Goal: Transaction & Acquisition: Purchase product/service

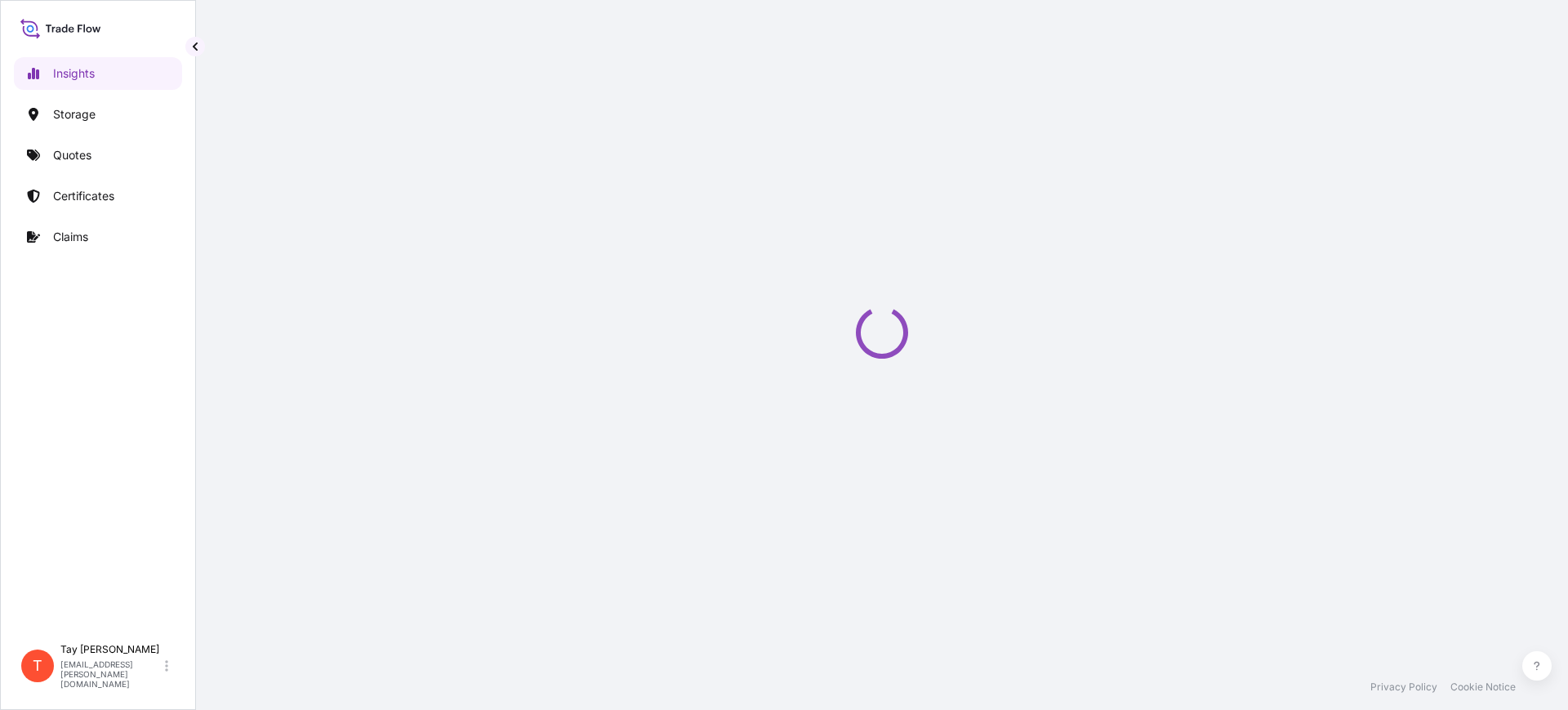
select select "2025"
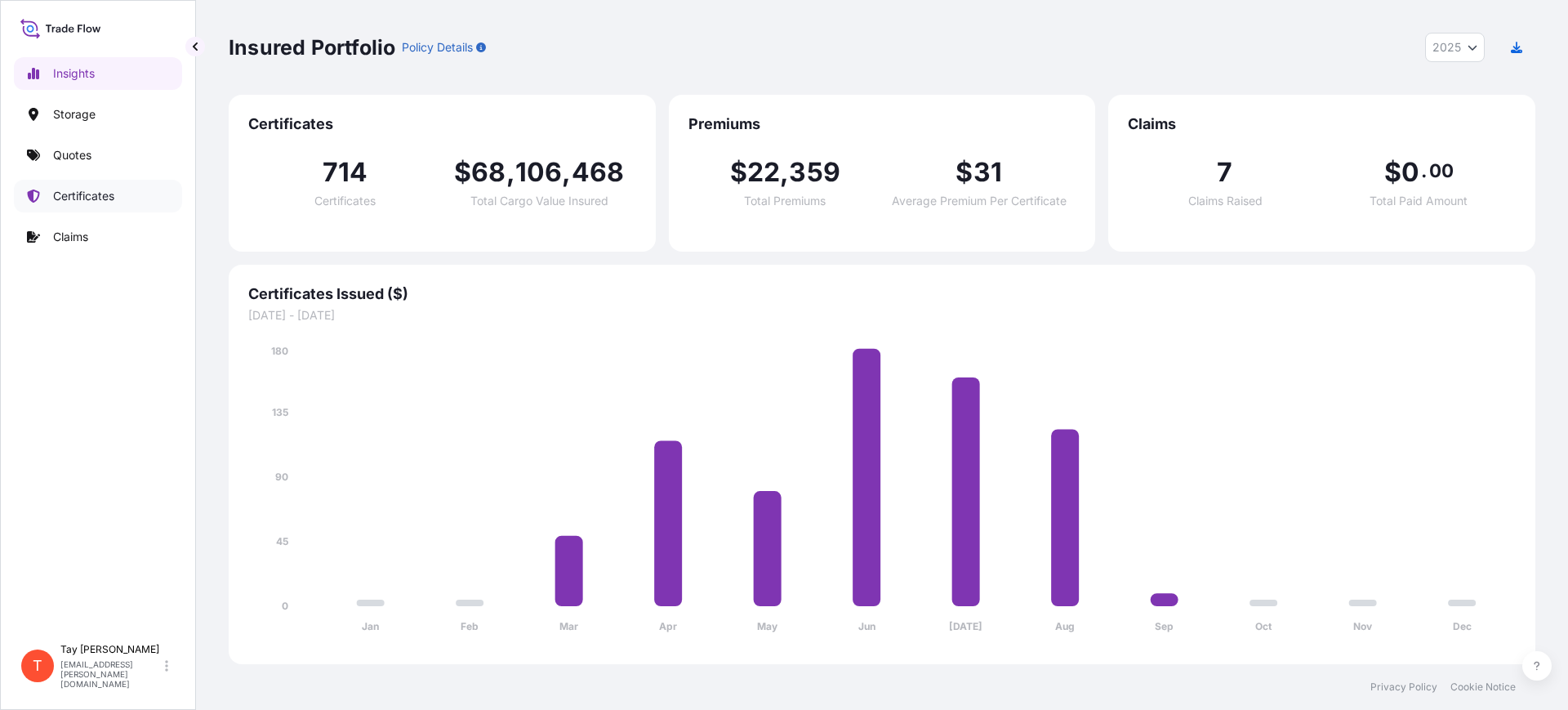
click at [107, 195] on p "Certificates" at bounding box center [84, 196] width 61 height 16
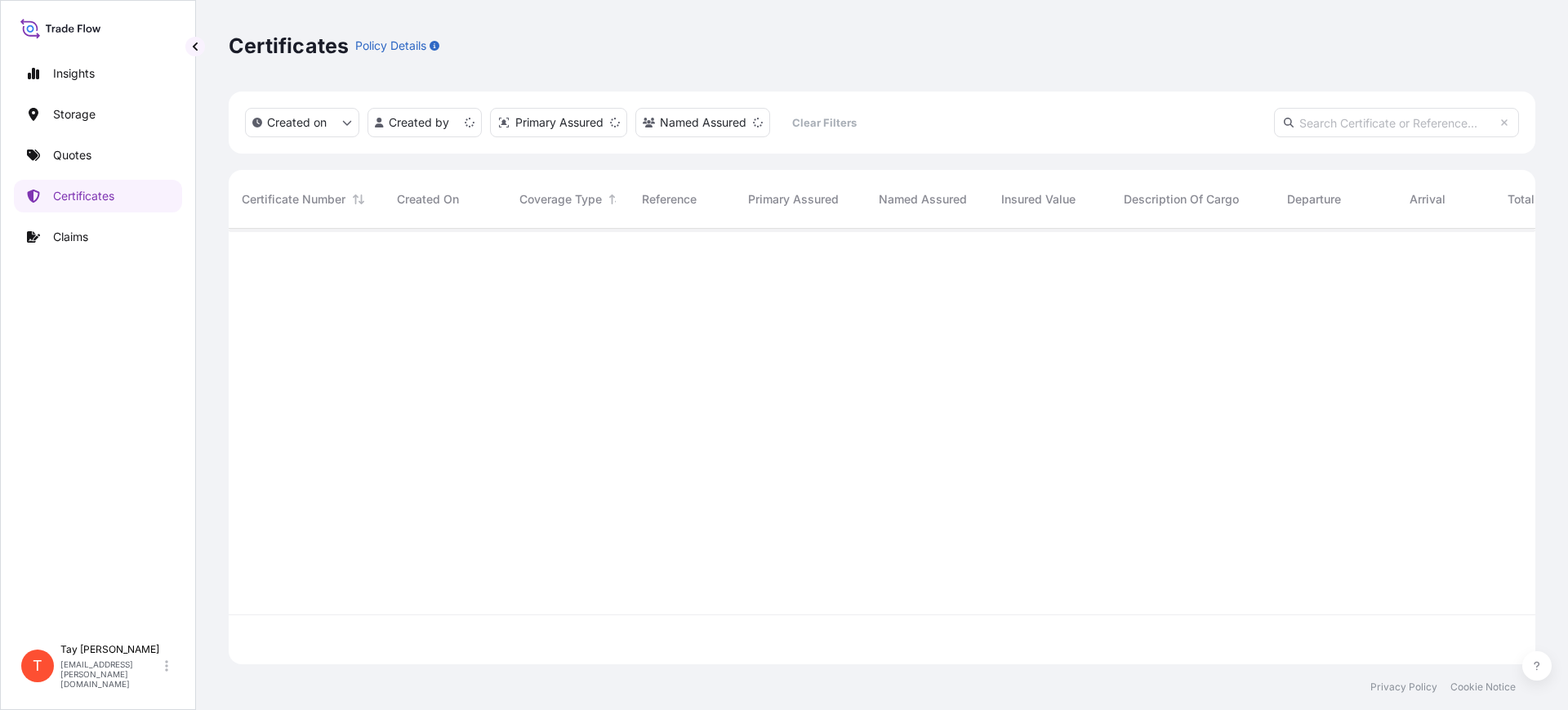
scroll to position [429, 1291]
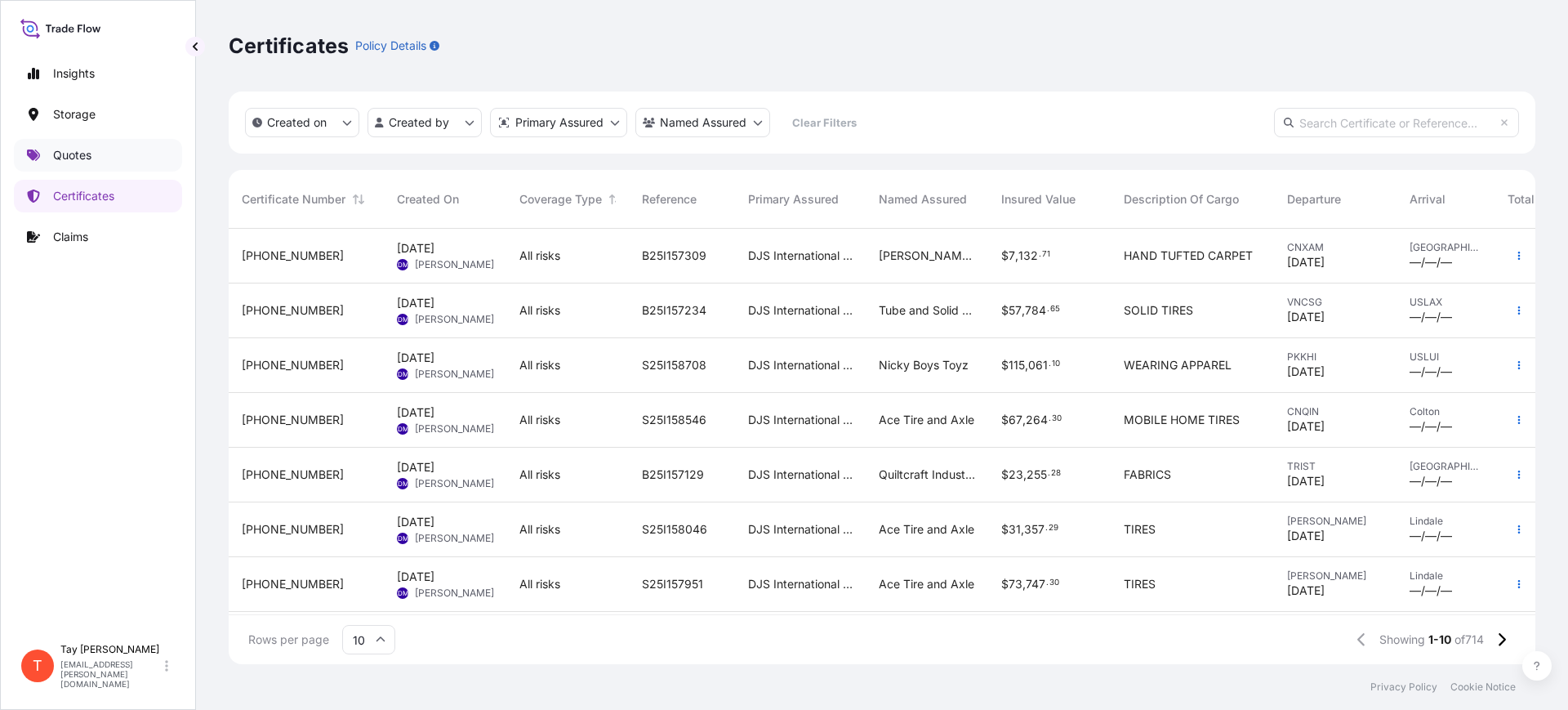
click at [52, 146] on link "Quotes" at bounding box center [97, 156] width 168 height 33
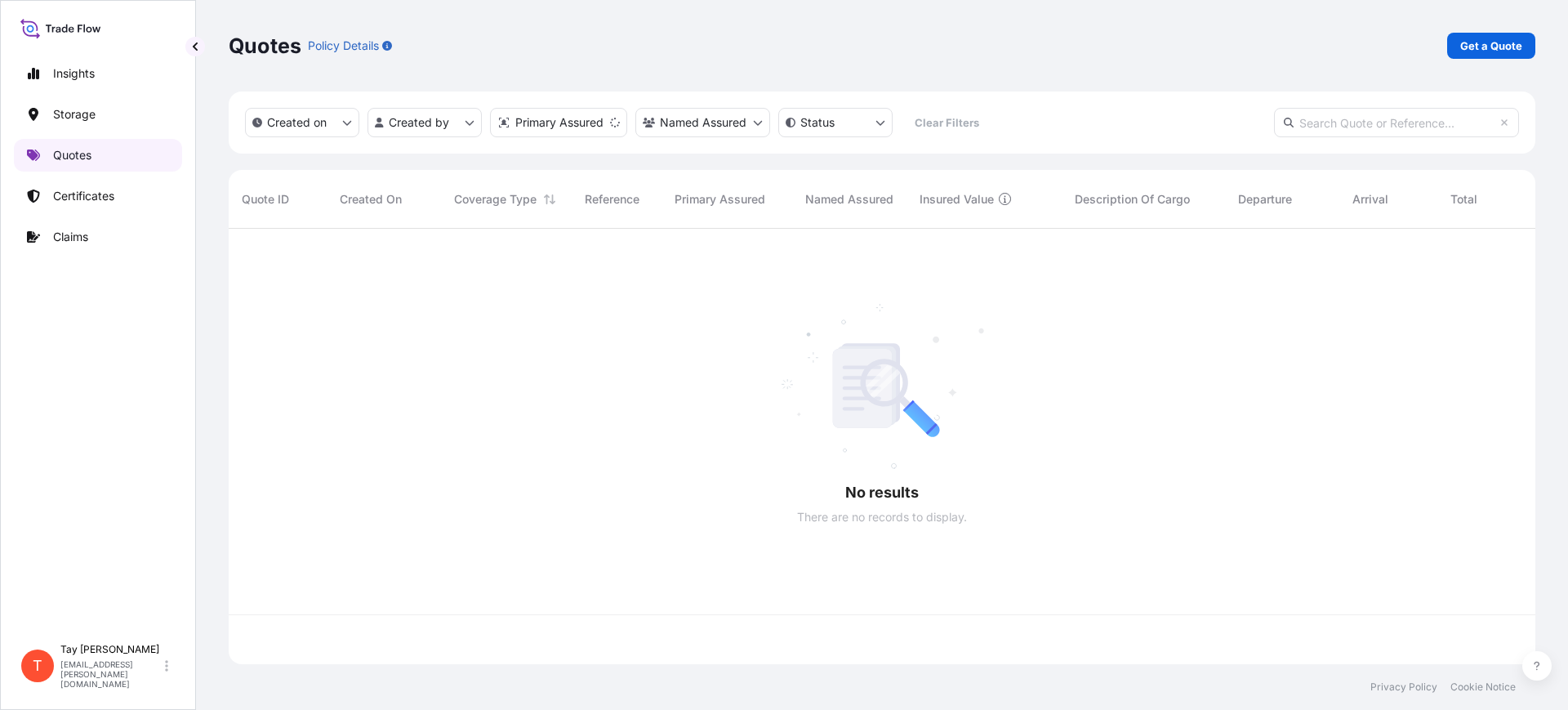
scroll to position [429, 1291]
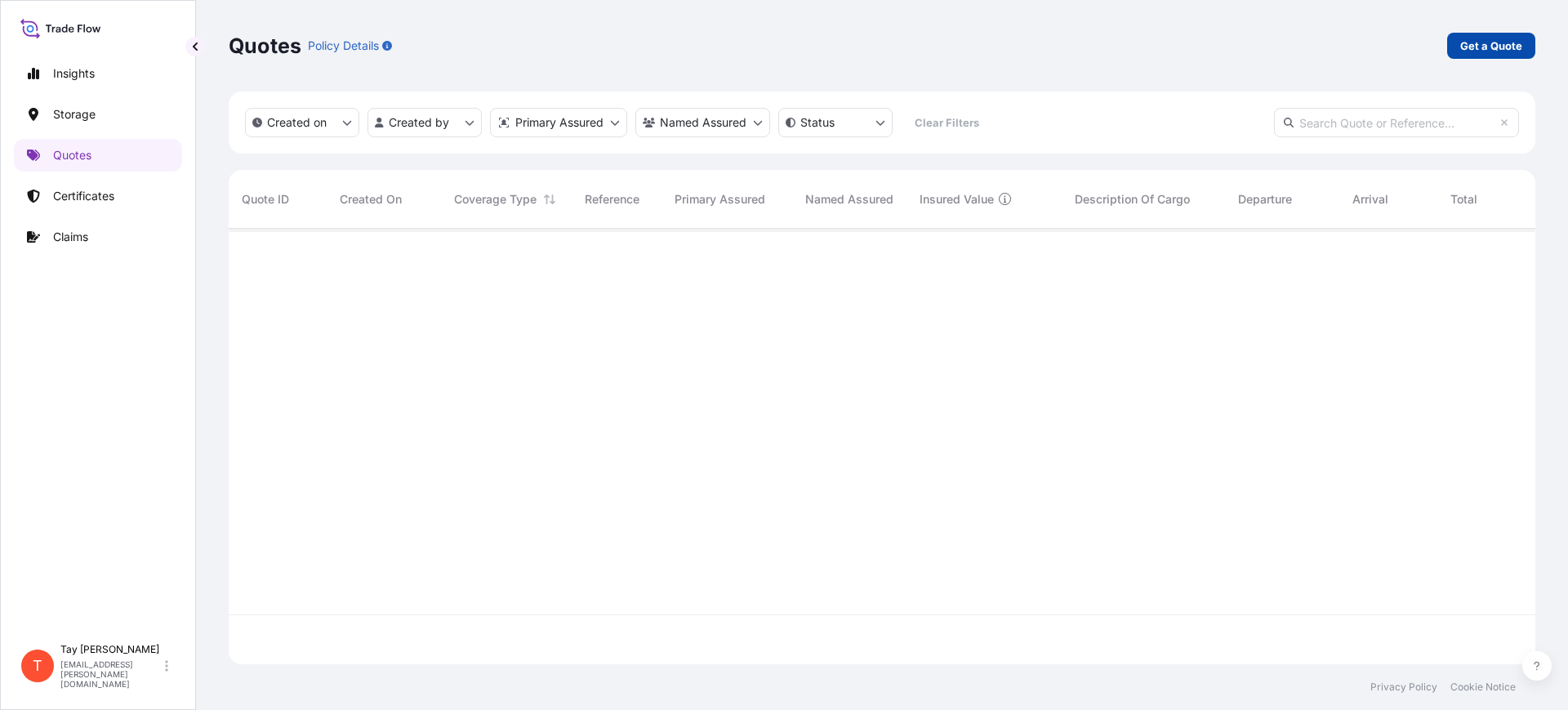
click at [1476, 48] on p "Get a Quote" at bounding box center [1491, 45] width 62 height 16
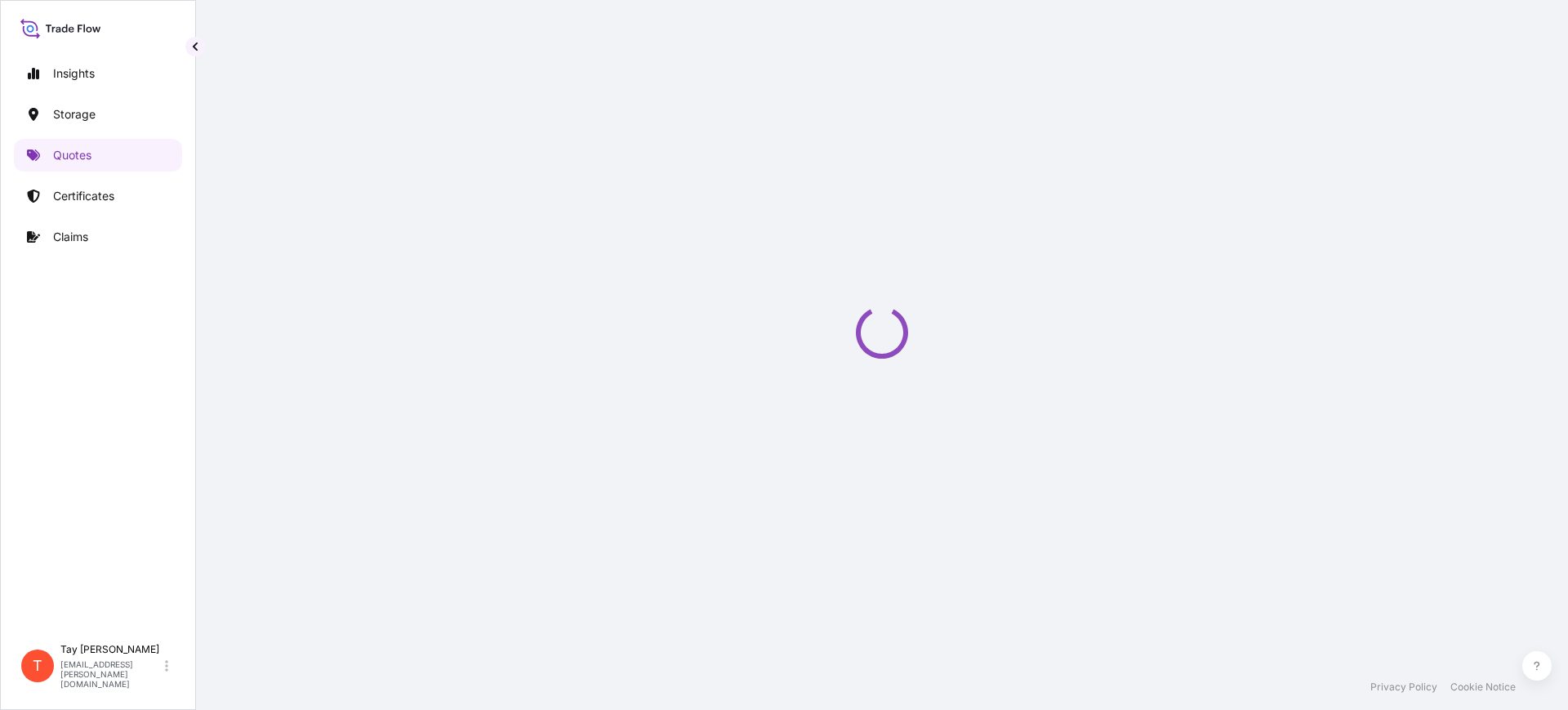
select select "Water"
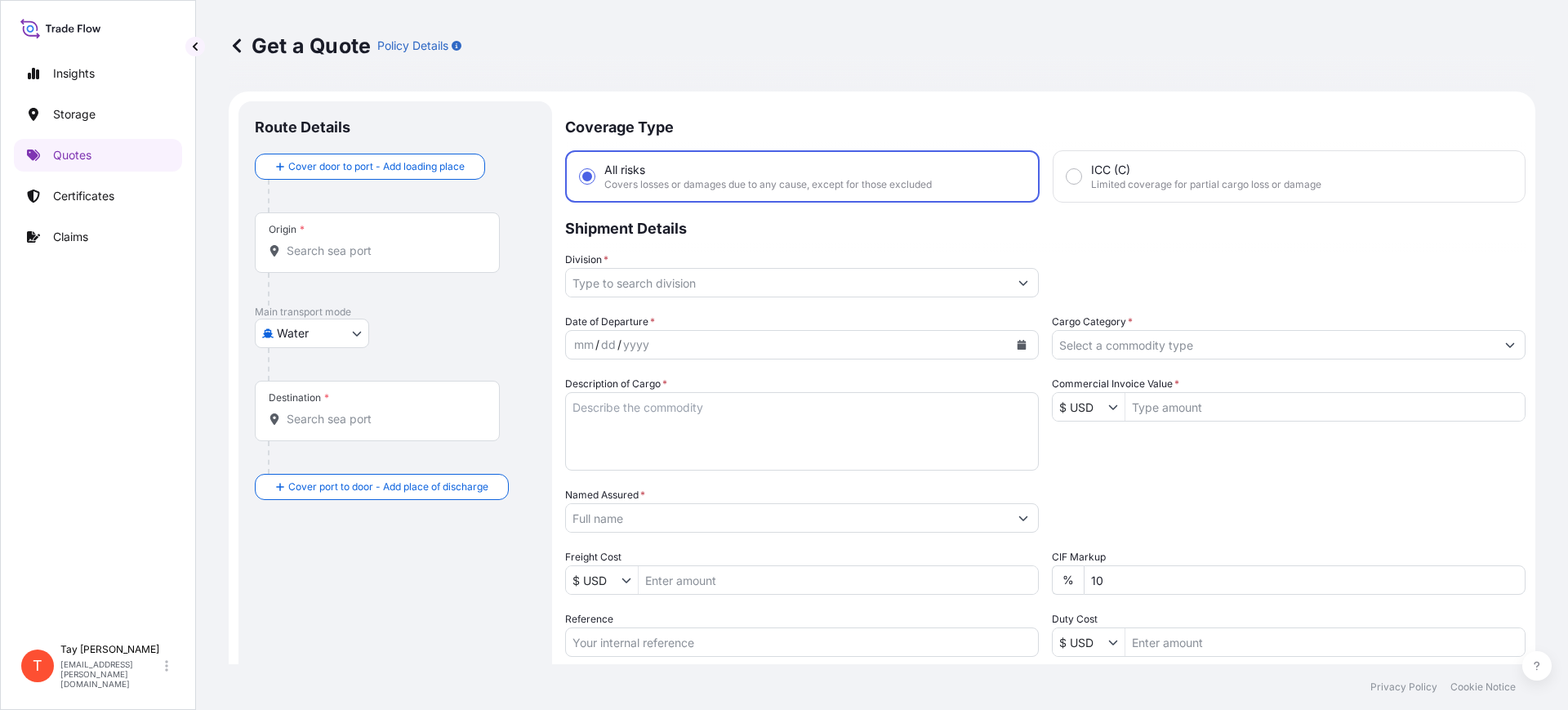
scroll to position [26, 0]
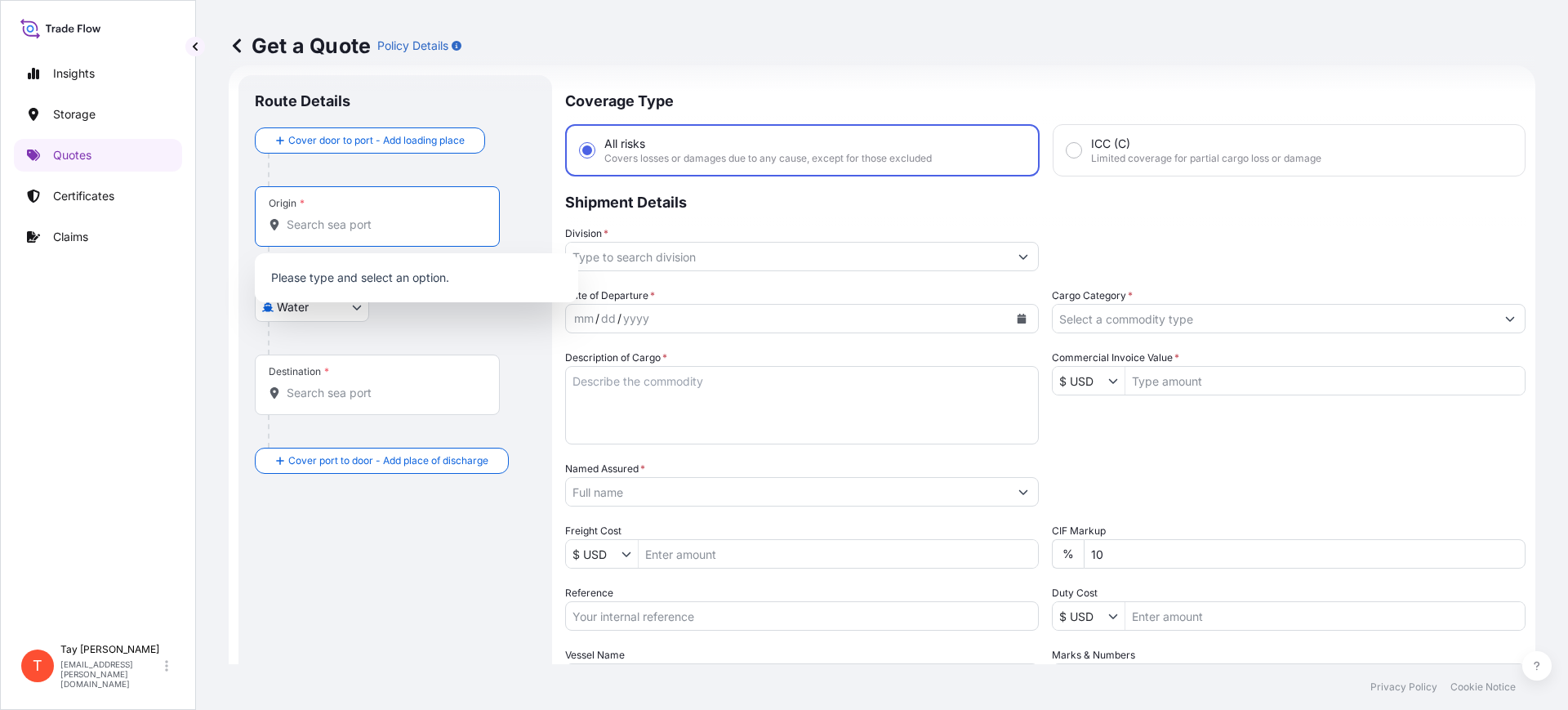
click at [316, 232] on input "Origin *" at bounding box center [383, 224] width 193 height 16
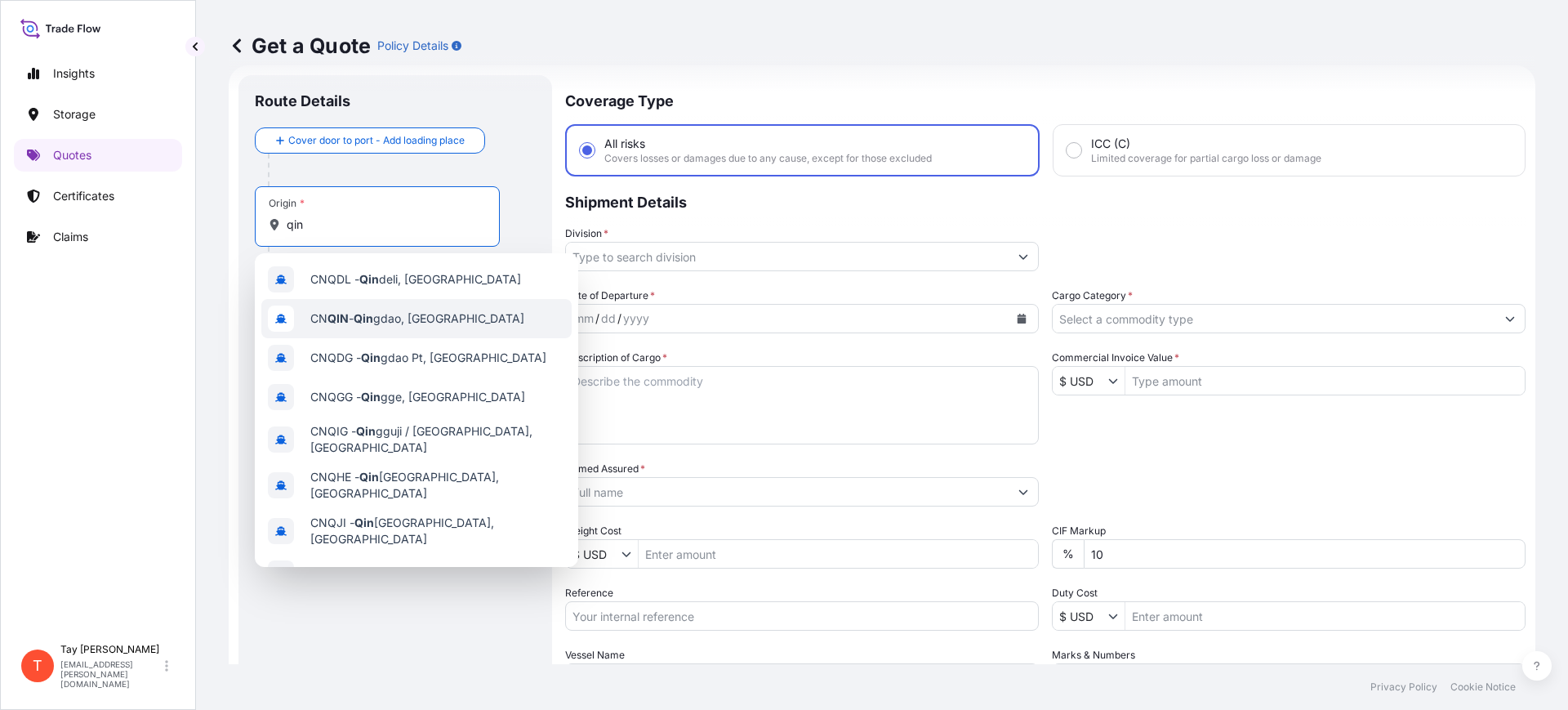
click at [358, 306] on div "CN QIN - [PERSON_NAME], [GEOGRAPHIC_DATA]" at bounding box center [416, 318] width 310 height 39
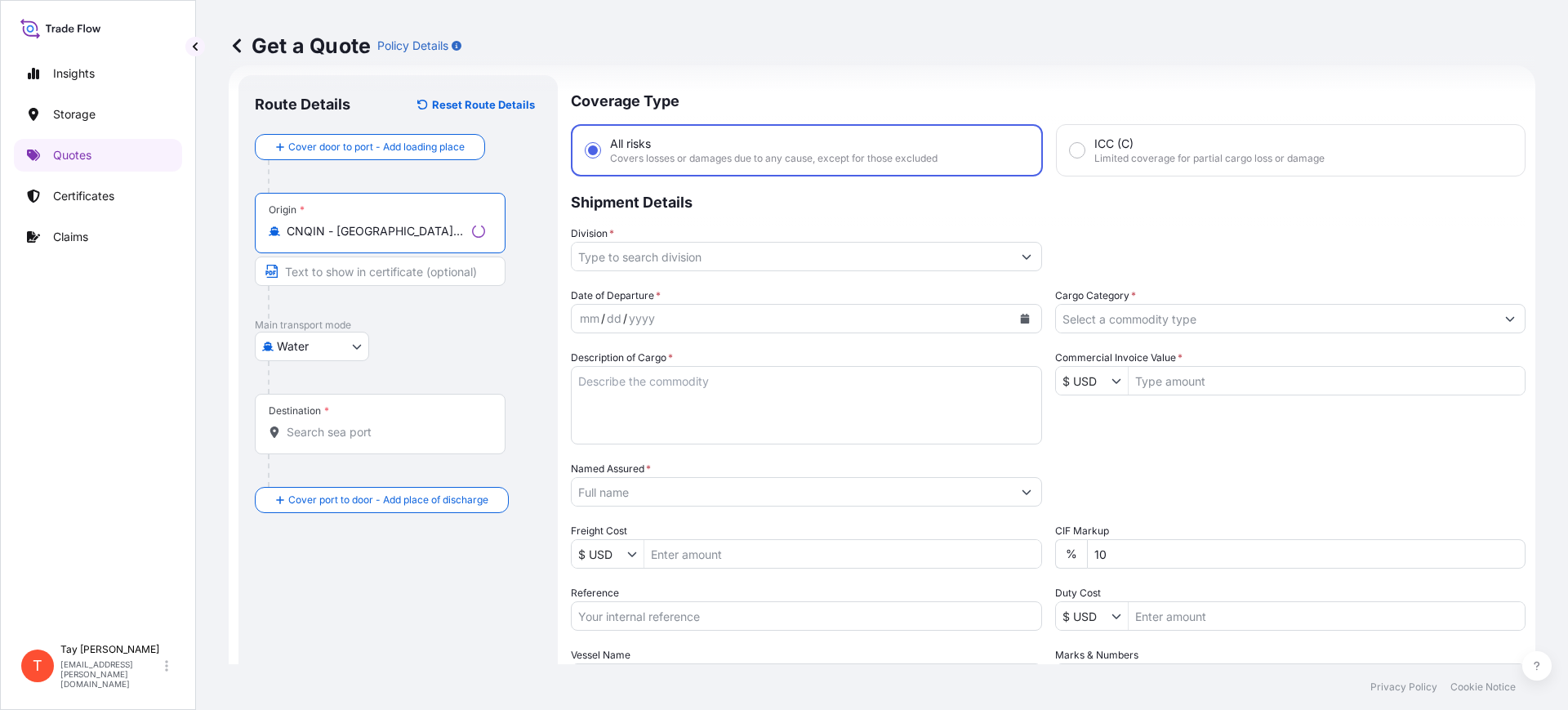
type input "CNQIN - [GEOGRAPHIC_DATA], [GEOGRAPHIC_DATA]"
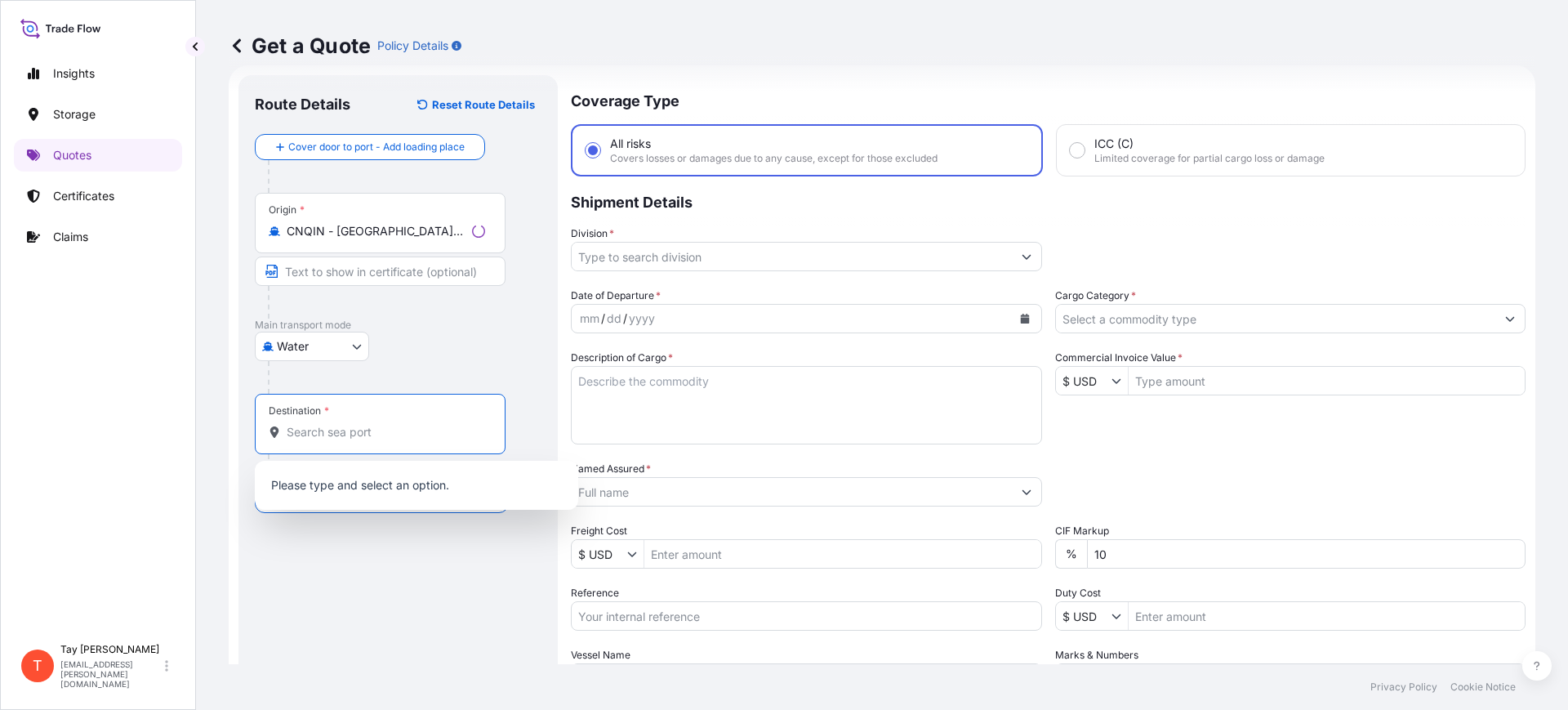
click at [328, 431] on input "Destination *" at bounding box center [386, 432] width 199 height 16
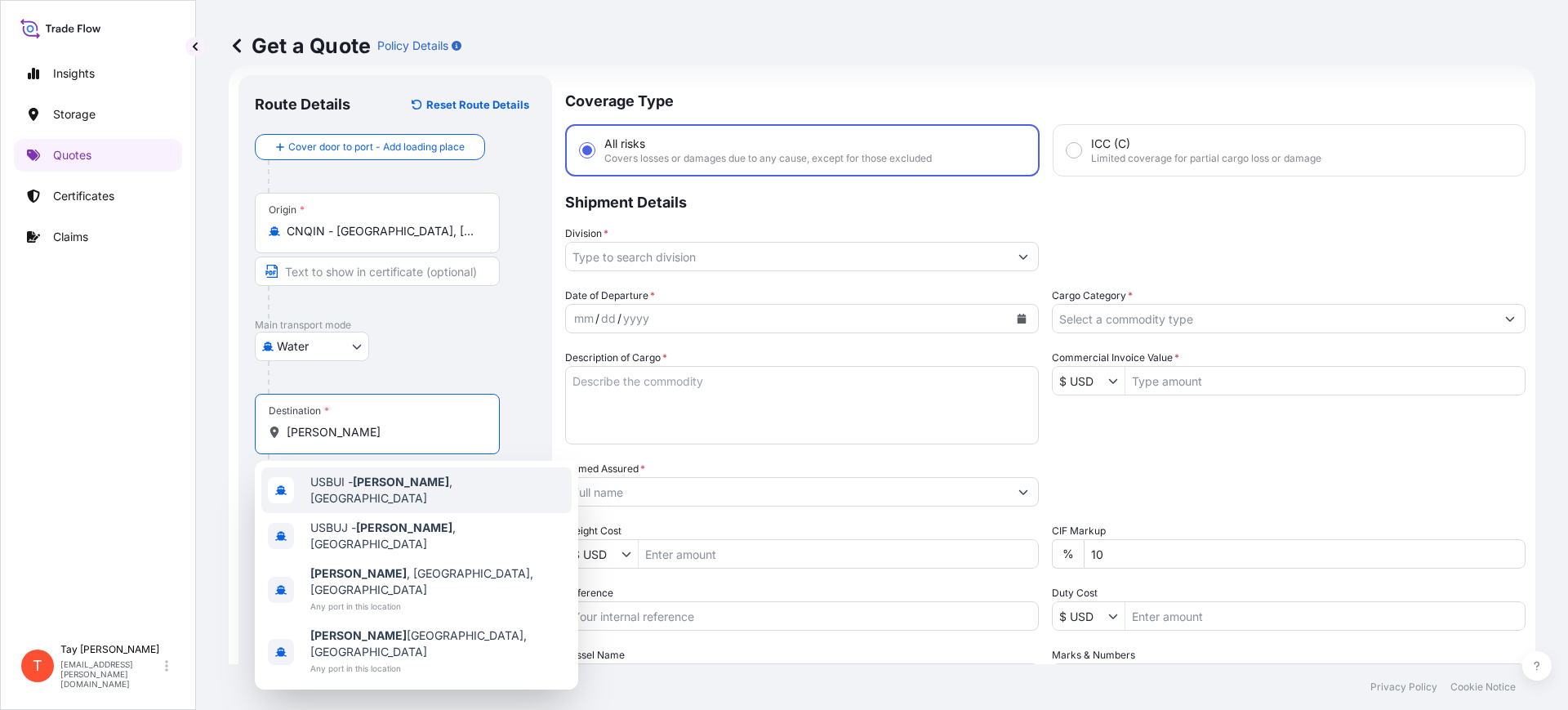
drag, startPoint x: 278, startPoint y: 419, endPoint x: 250, endPoint y: 416, distance: 28.2
click at [250, 416] on div "Route Details Reset Route Details Cover door to port - Add loading place Place …" at bounding box center [395, 445] width 314 height 740
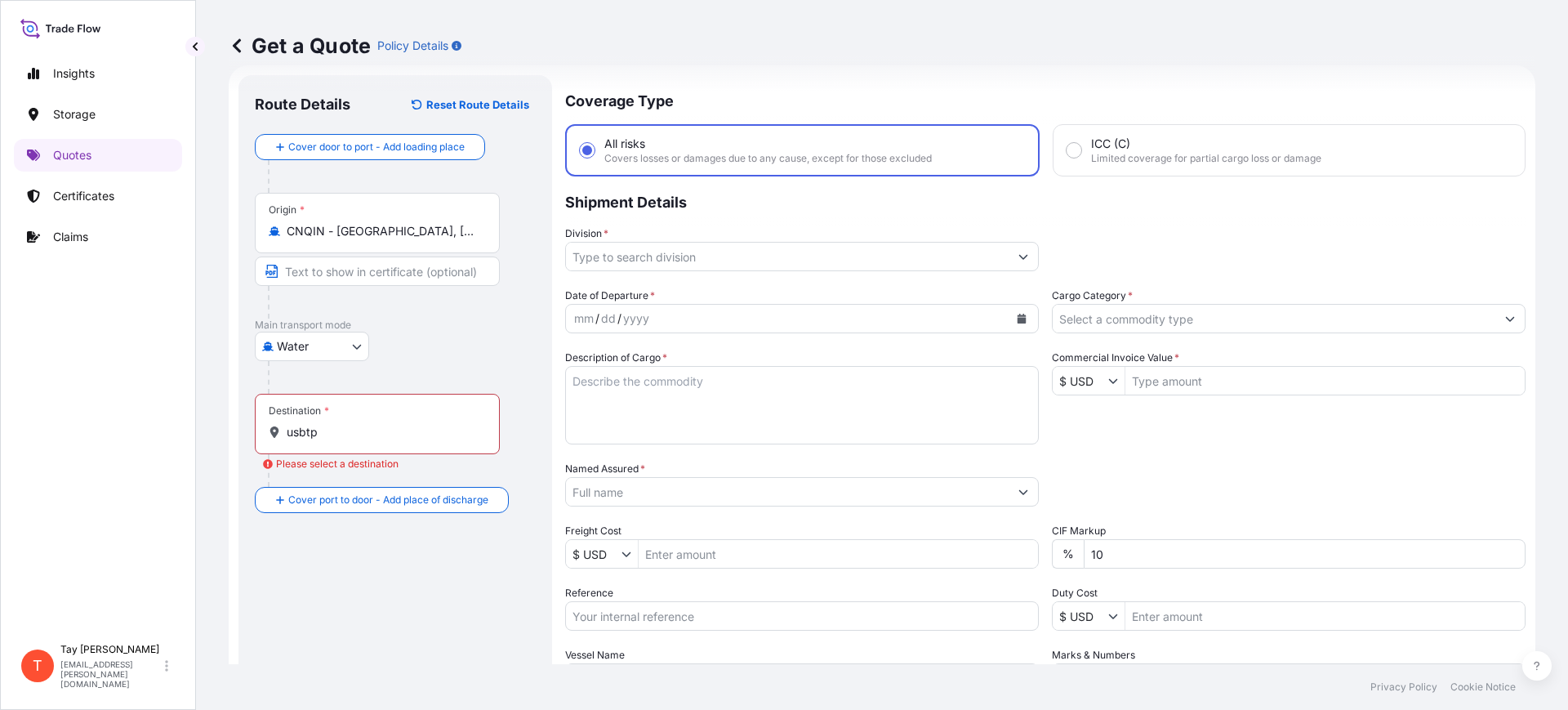
click at [68, 331] on div "Insights Storage Quotes Certificates Claims" at bounding box center [97, 339] width 168 height 594
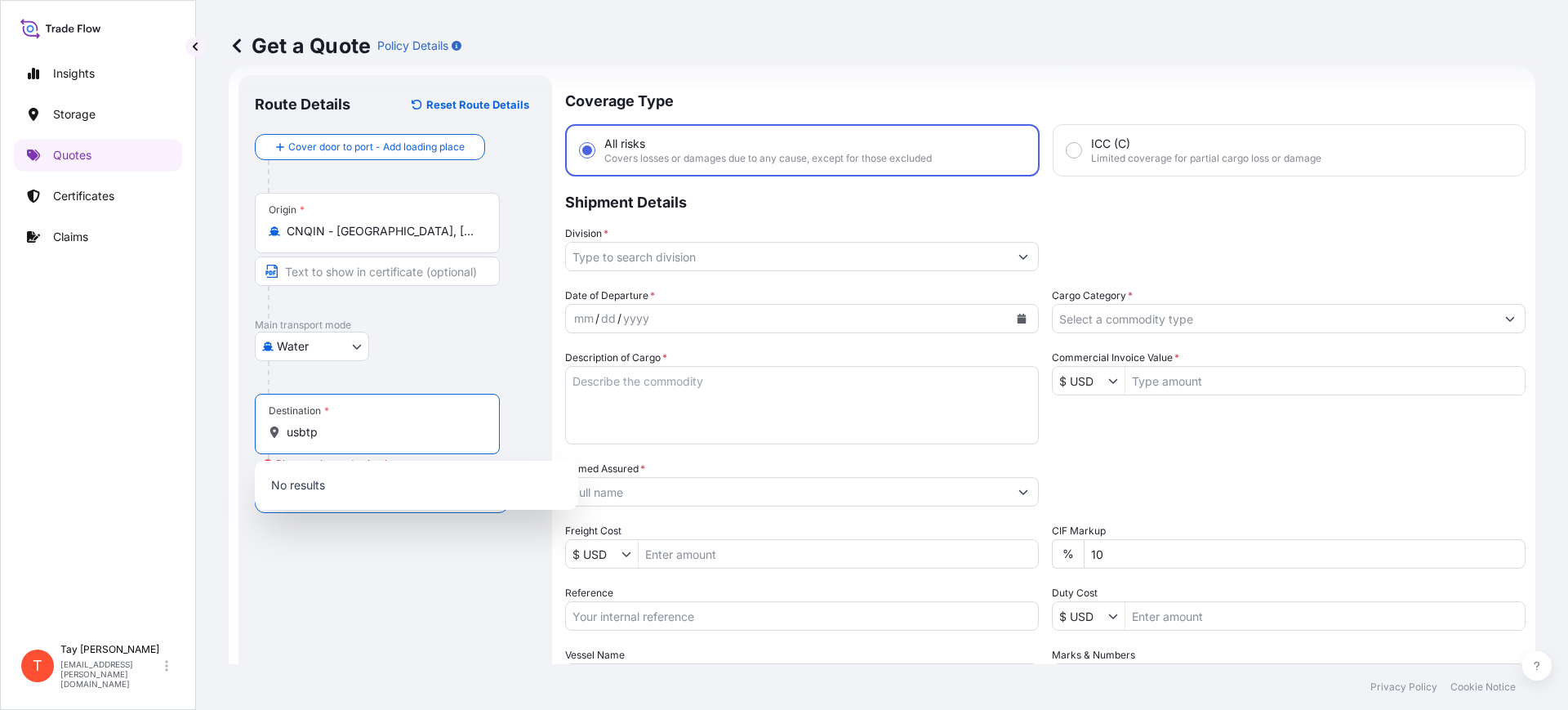
drag, startPoint x: 377, startPoint y: 433, endPoint x: 229, endPoint y: 428, distance: 148.1
click at [230, 429] on form "Route Details Reset Route Details Cover door to port - Add loading place Place …" at bounding box center [881, 445] width 1307 height 759
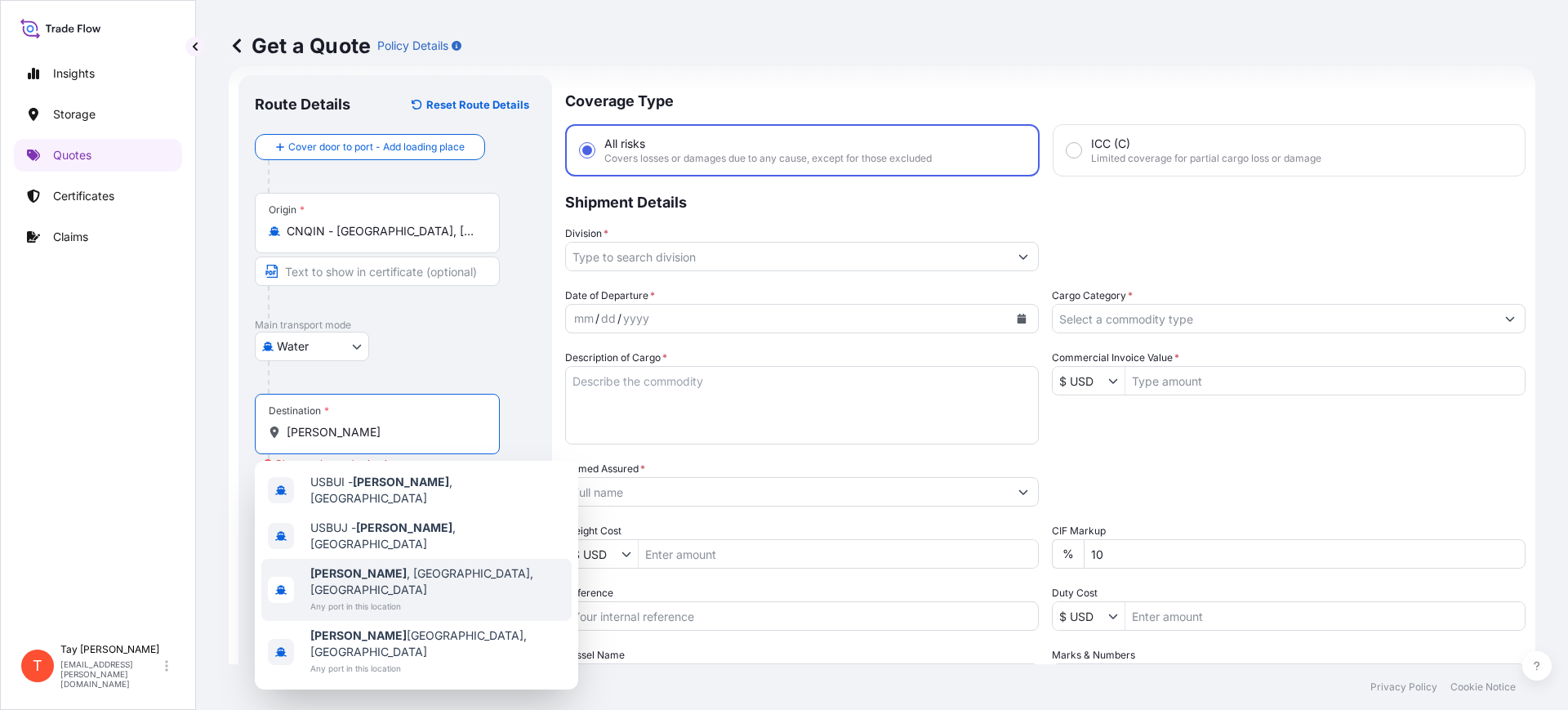
click at [386, 566] on span "Butler , [GEOGRAPHIC_DATA], [GEOGRAPHIC_DATA]" at bounding box center [437, 582] width 254 height 33
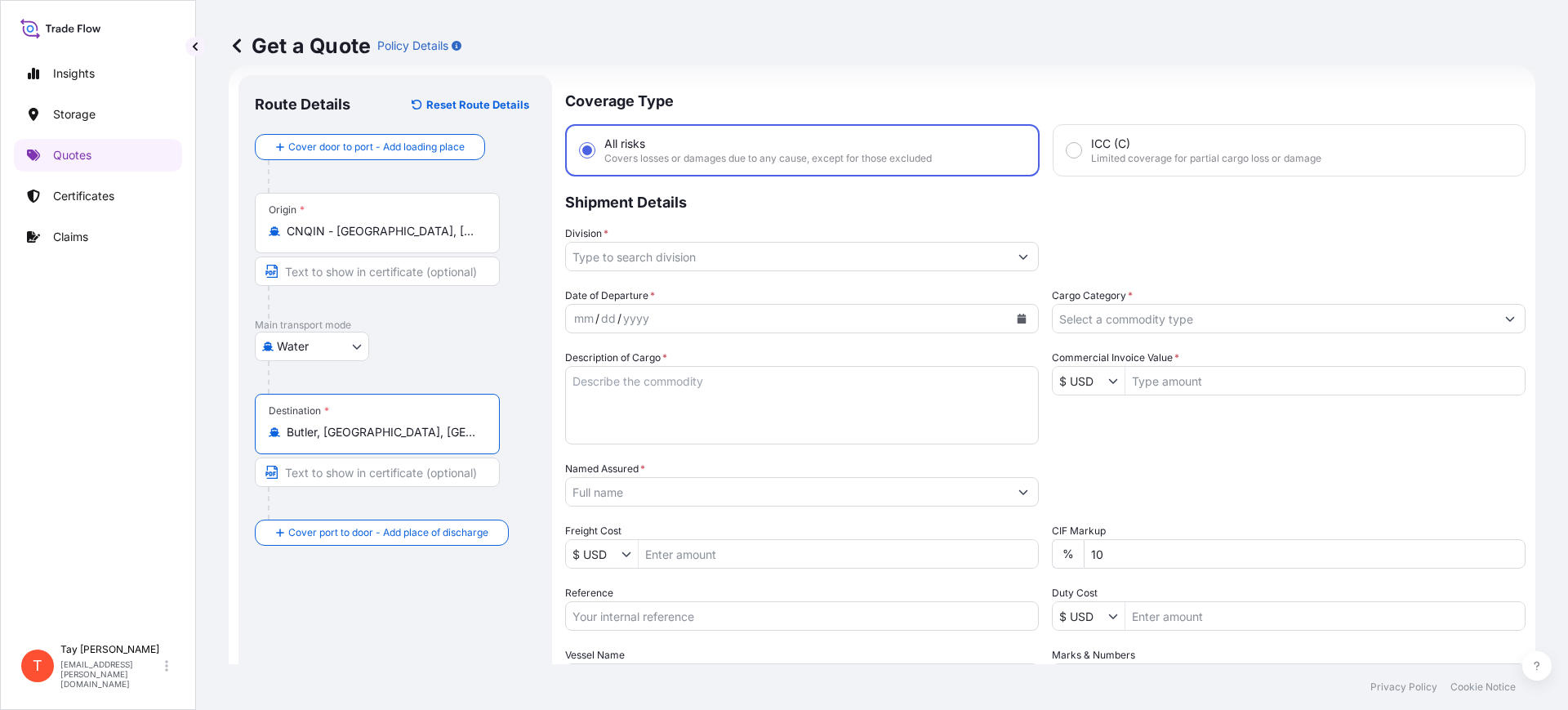
type input "Butler, [GEOGRAPHIC_DATA], [GEOGRAPHIC_DATA]"
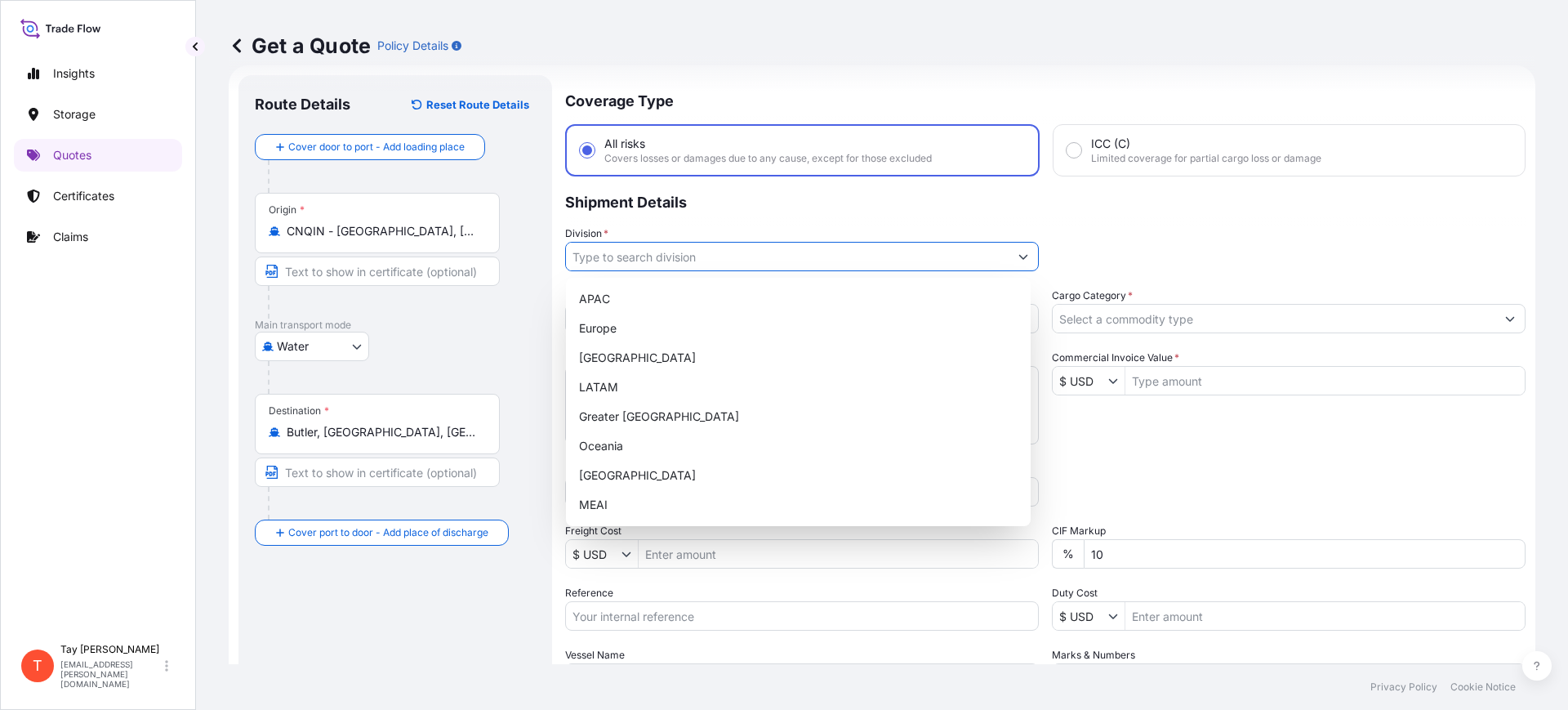
click at [712, 247] on input "Division *" at bounding box center [787, 257] width 443 height 30
click at [611, 356] on div "[GEOGRAPHIC_DATA]" at bounding box center [798, 357] width 451 height 30
type input "[GEOGRAPHIC_DATA]"
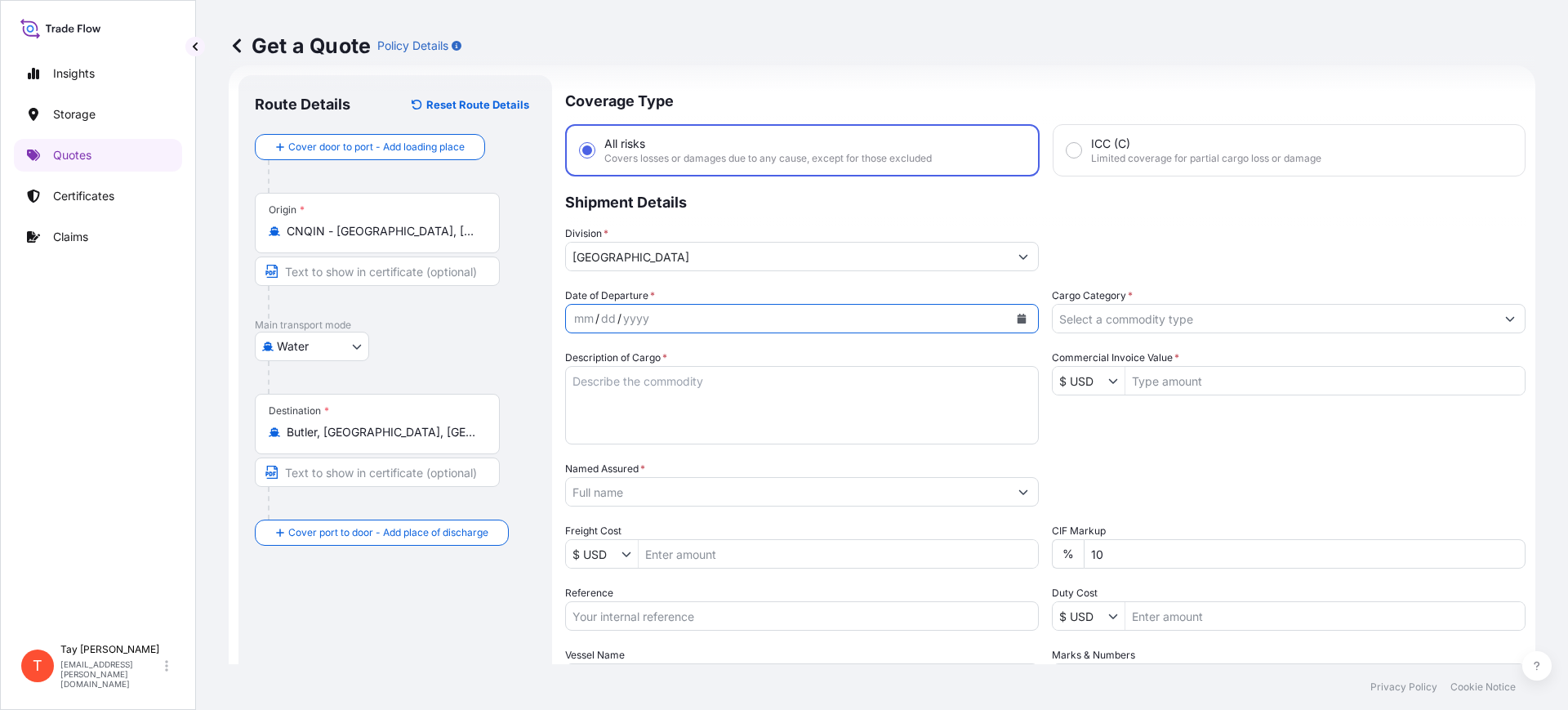
click at [1018, 316] on icon "Calendar" at bounding box center [1022, 319] width 9 height 10
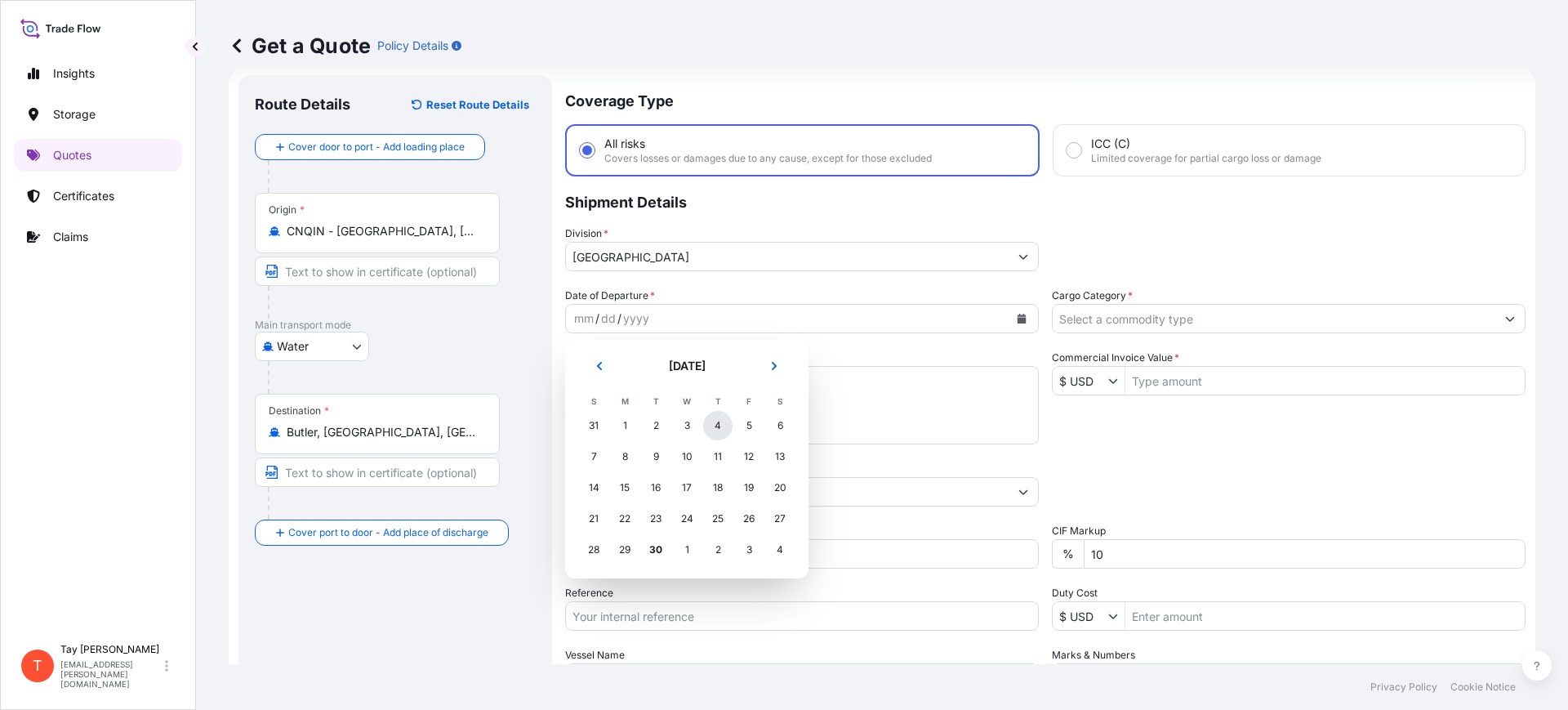
click at [719, 416] on div "4" at bounding box center [717, 426] width 30 height 30
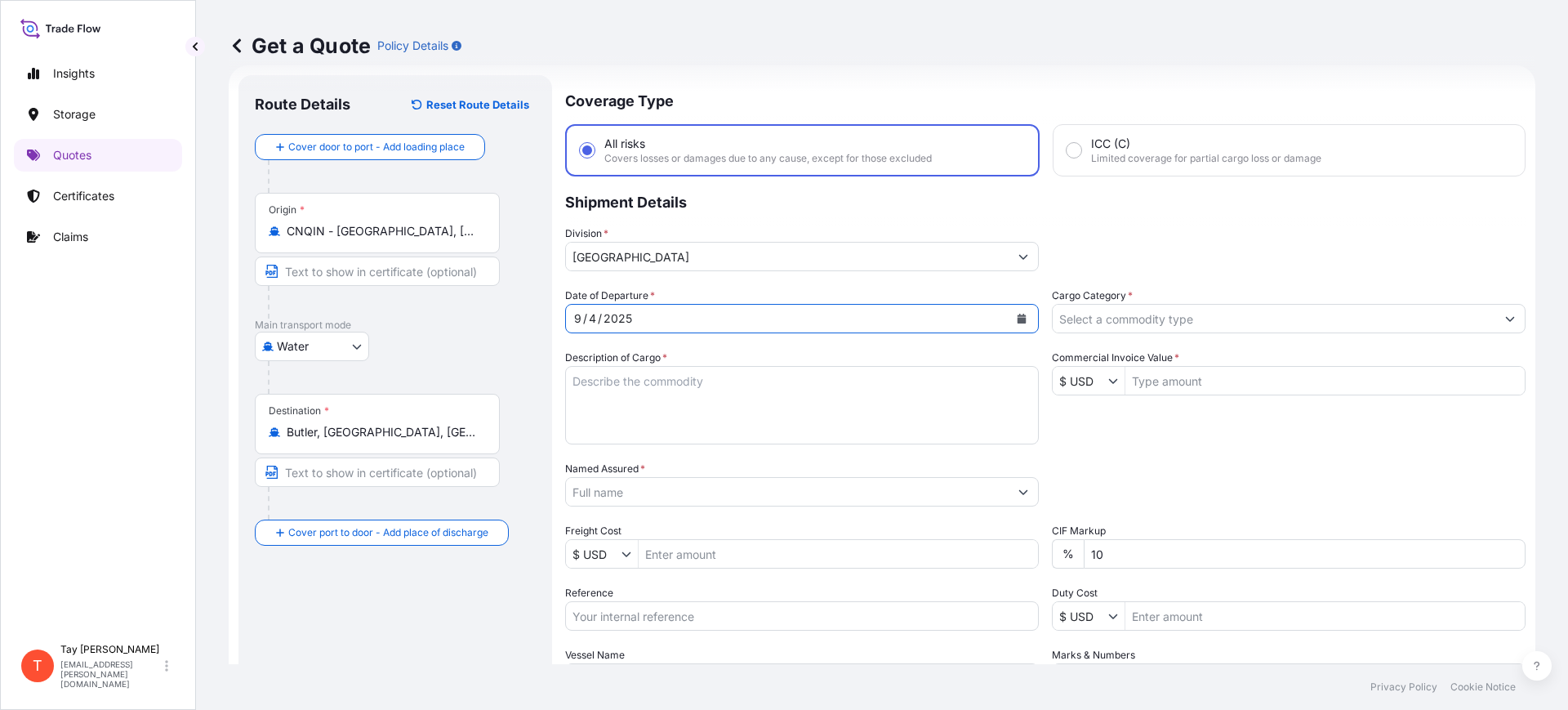
click at [1092, 317] on input "Cargo Category *" at bounding box center [1274, 318] width 443 height 30
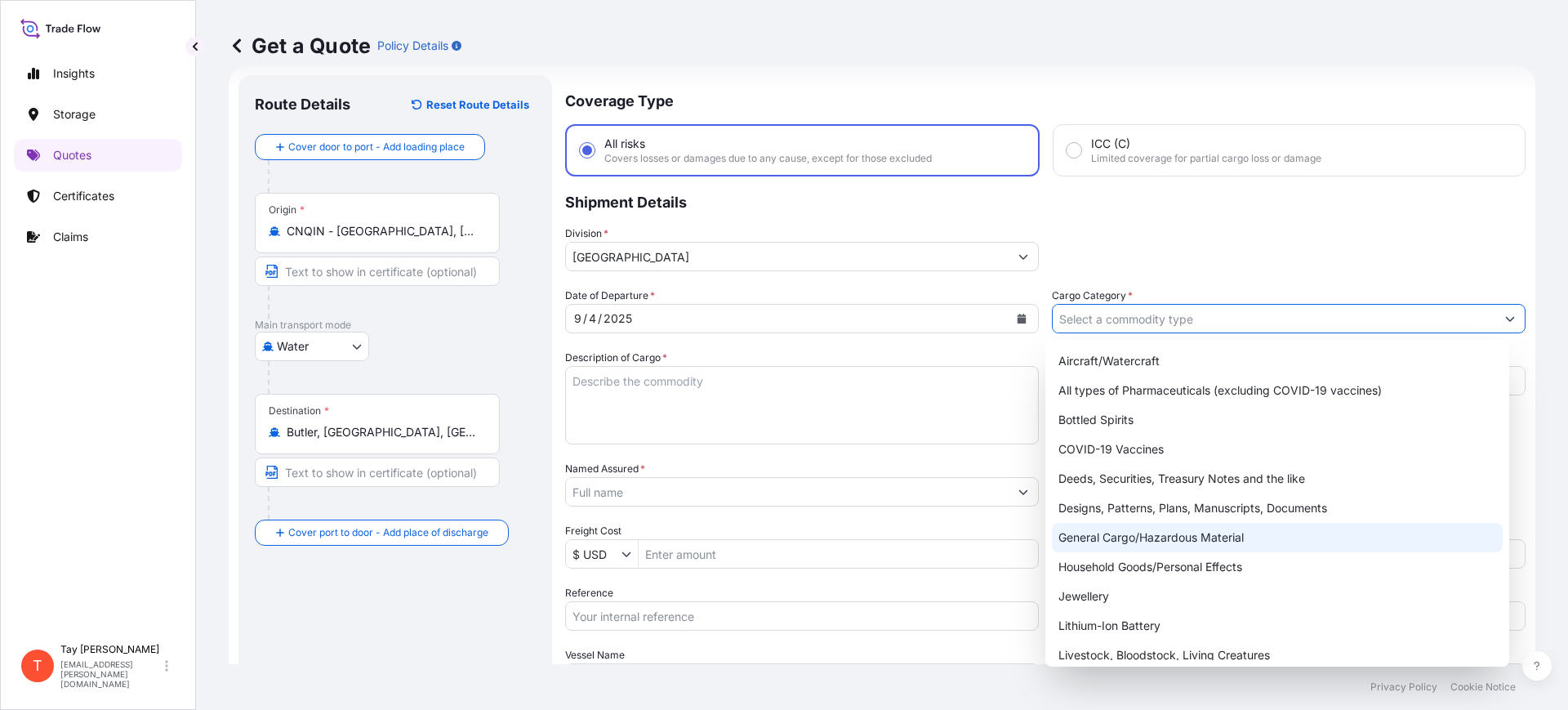
click at [1138, 535] on div "General Cargo/Hazardous Material" at bounding box center [1278, 537] width 451 height 30
type input "General Cargo/Hazardous Material"
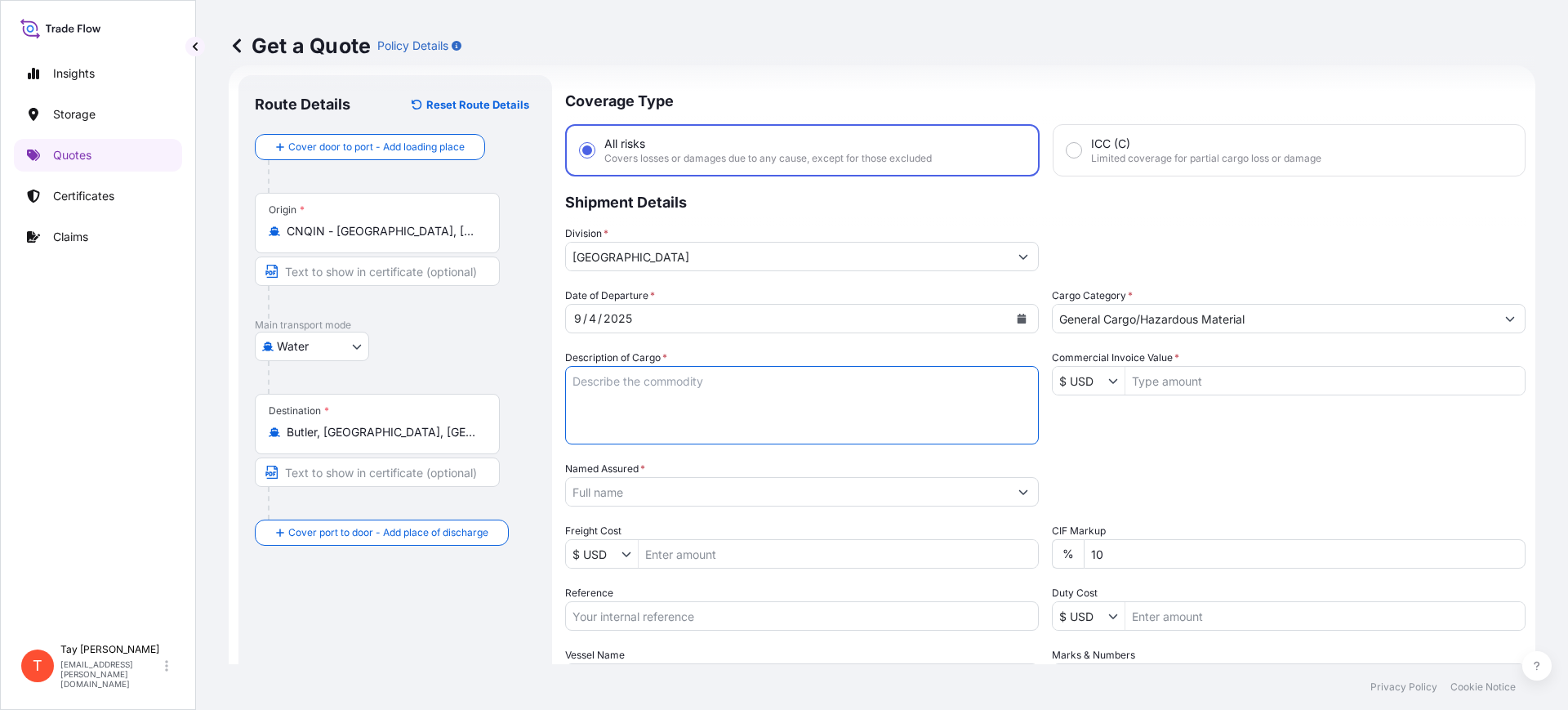
click at [765, 420] on textarea "Description of Cargo *" at bounding box center [802, 405] width 473 height 79
type textarea "m"
type textarea "MOBILE HOME TIRES"
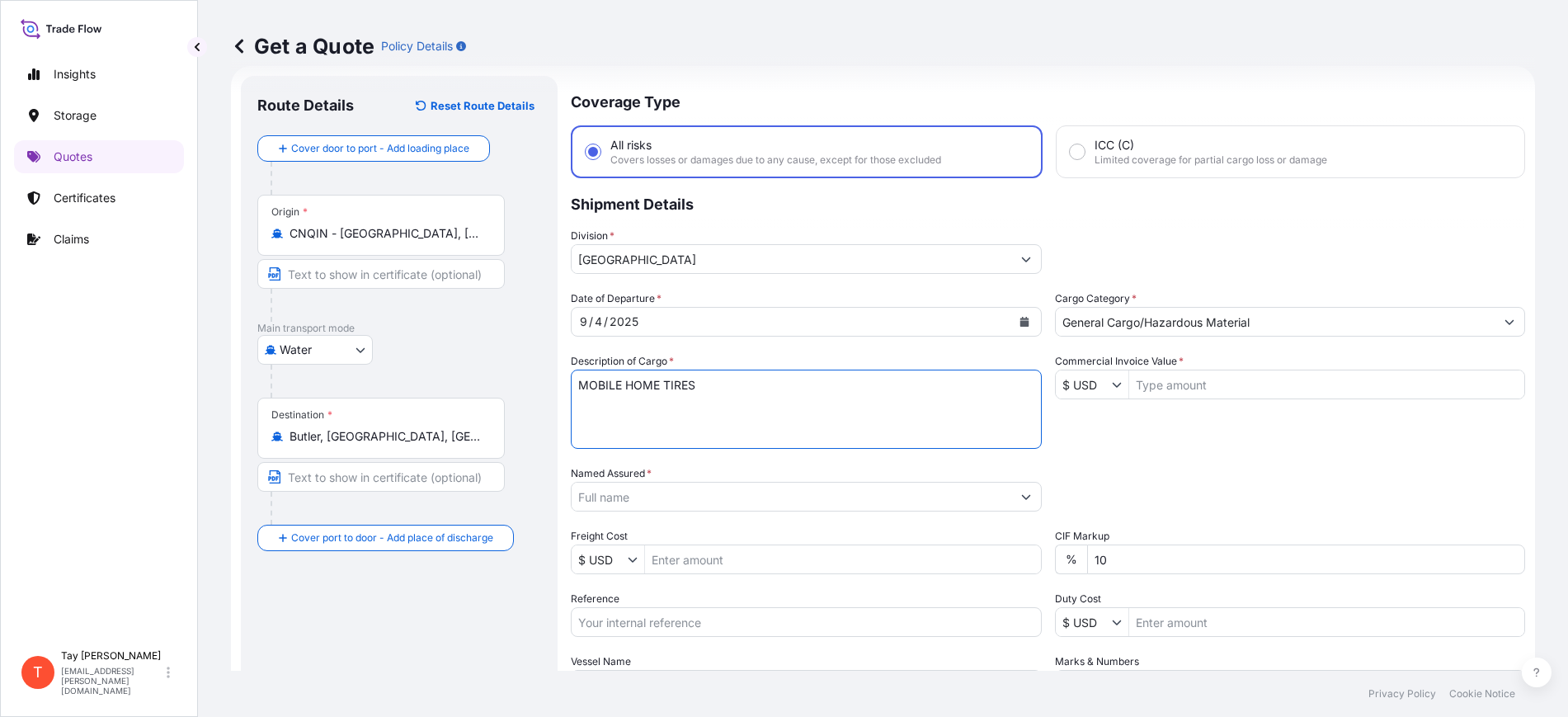
click at [709, 499] on input "Named Assured *" at bounding box center [791, 497] width 439 height 30
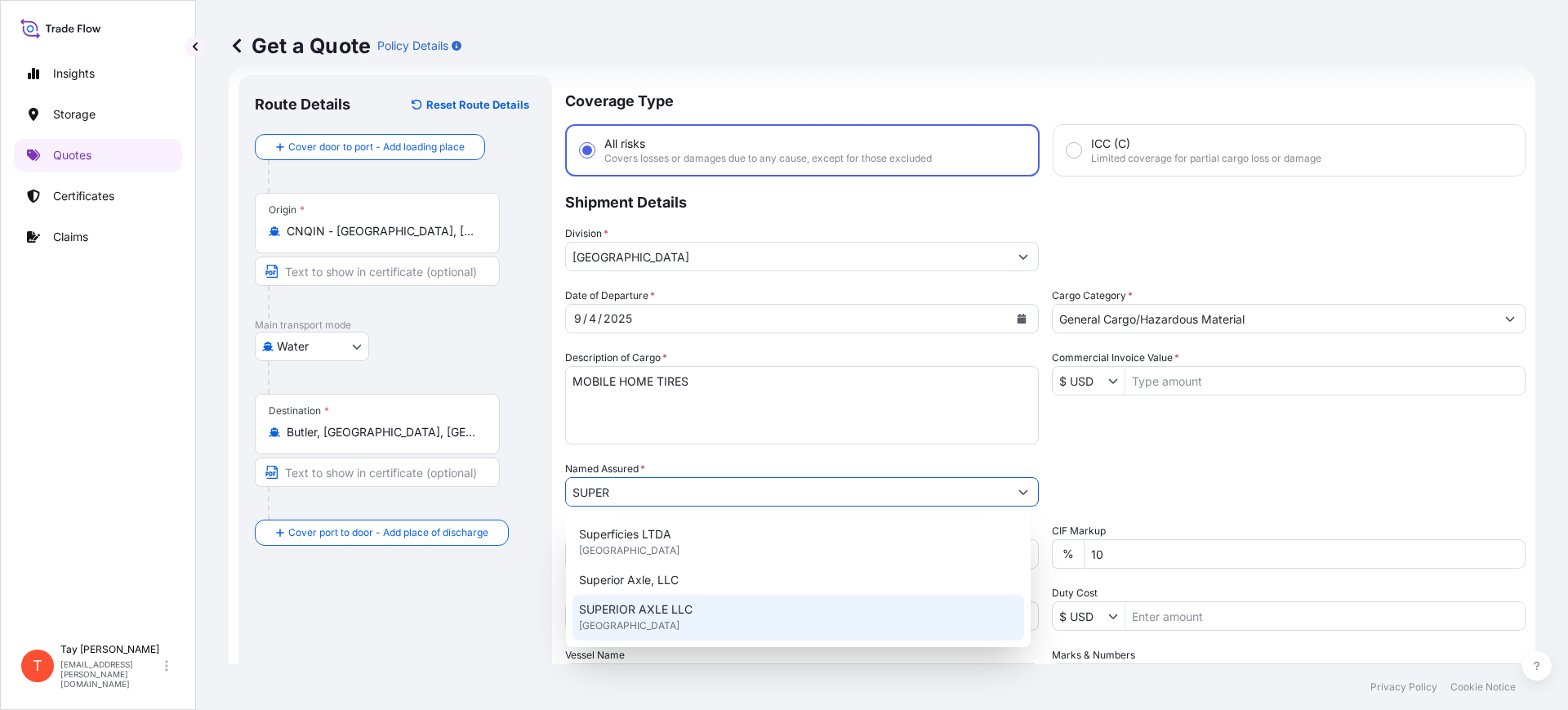
click at [668, 610] on span "SUPERIOR AXLE LLC" at bounding box center [636, 609] width 113 height 16
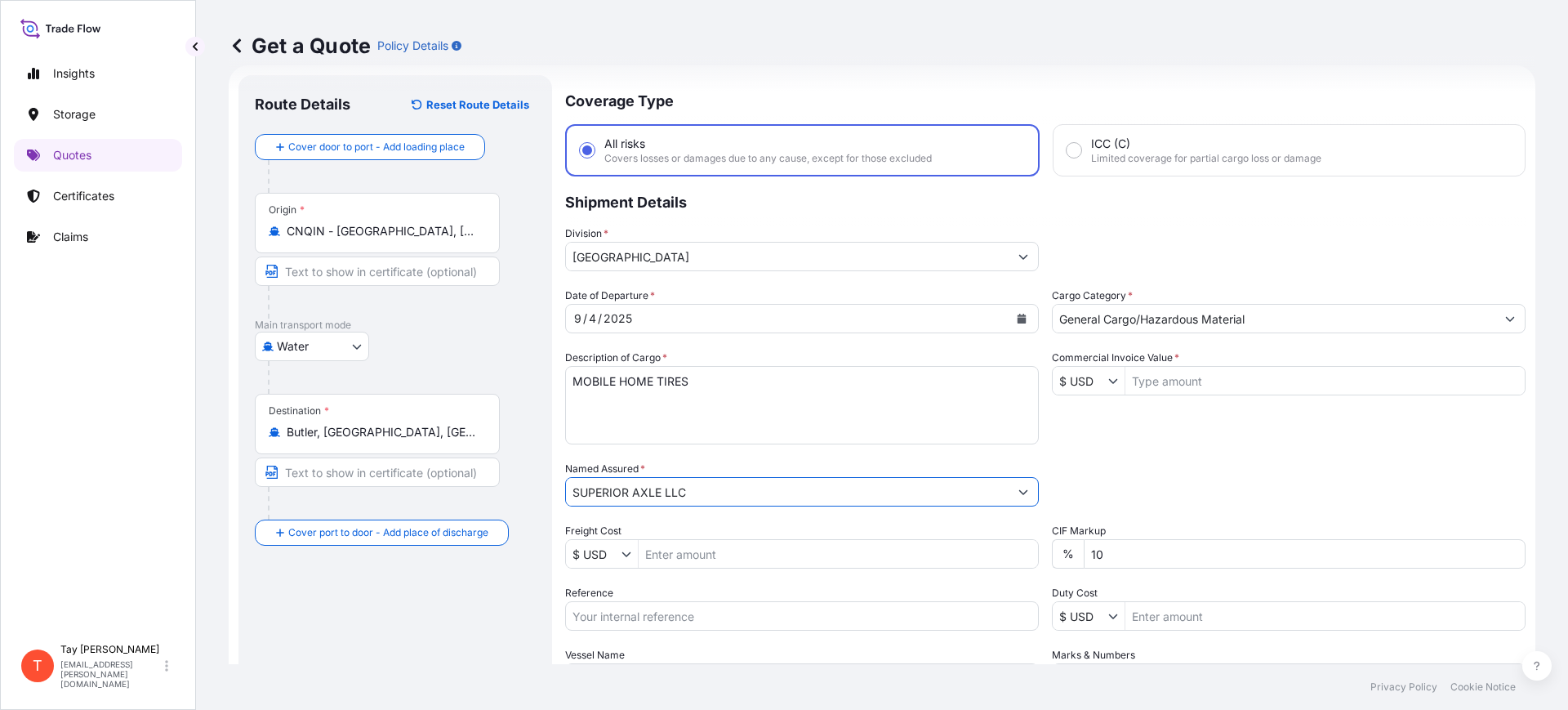
type input "SUPERIOR AXLE LLC"
click at [663, 555] on input "Freight Cost" at bounding box center [838, 553] width 399 height 30
type input "4,910"
click at [1130, 384] on input "Commercial Invoice Value *" at bounding box center [1325, 380] width 399 height 30
type input "43,400"
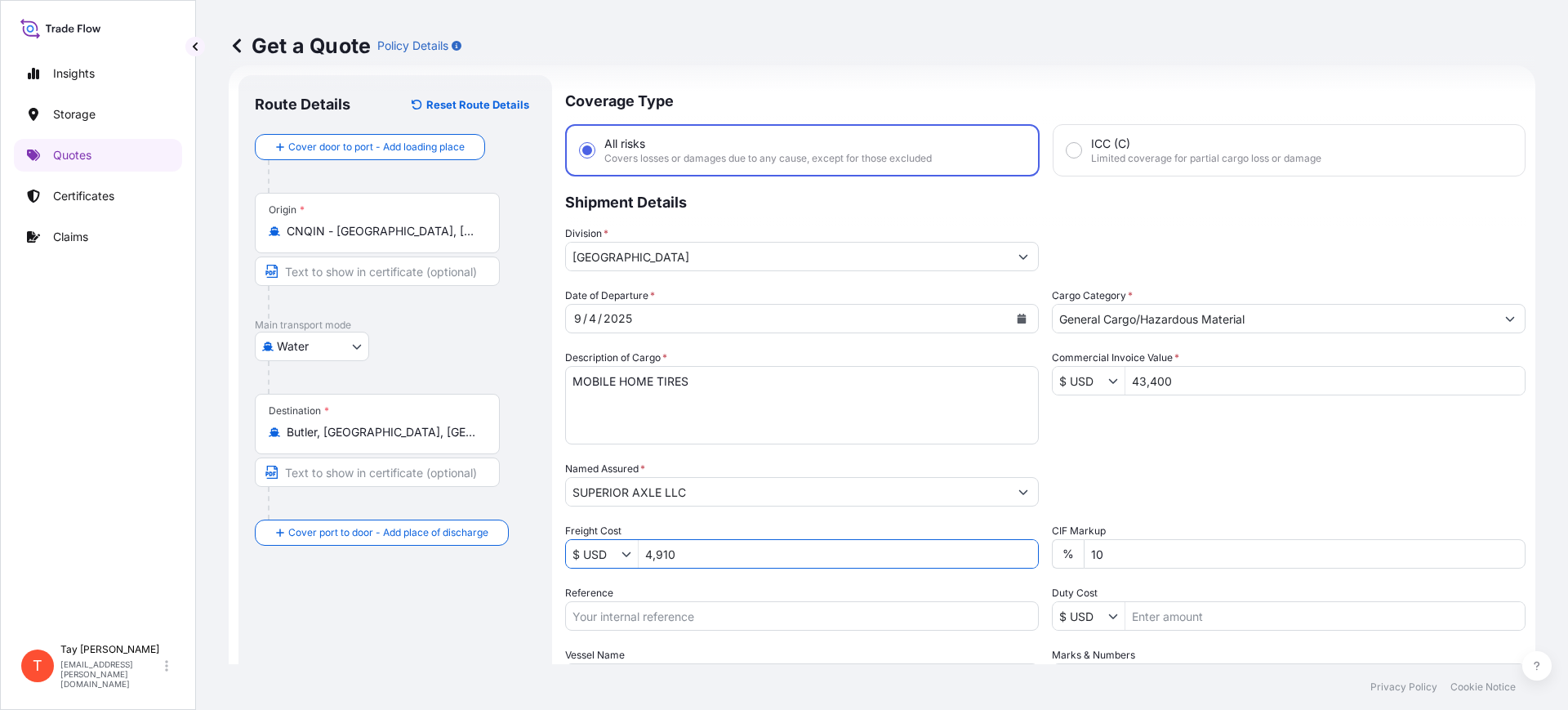
click at [708, 559] on input "4,910" at bounding box center [838, 553] width 399 height 30
click at [651, 609] on input "Reference" at bounding box center [802, 616] width 473 height 30
paste input "S25I158267"
type input "S25I158267"
click at [1162, 615] on input "Duty Cost" at bounding box center [1325, 616] width 399 height 30
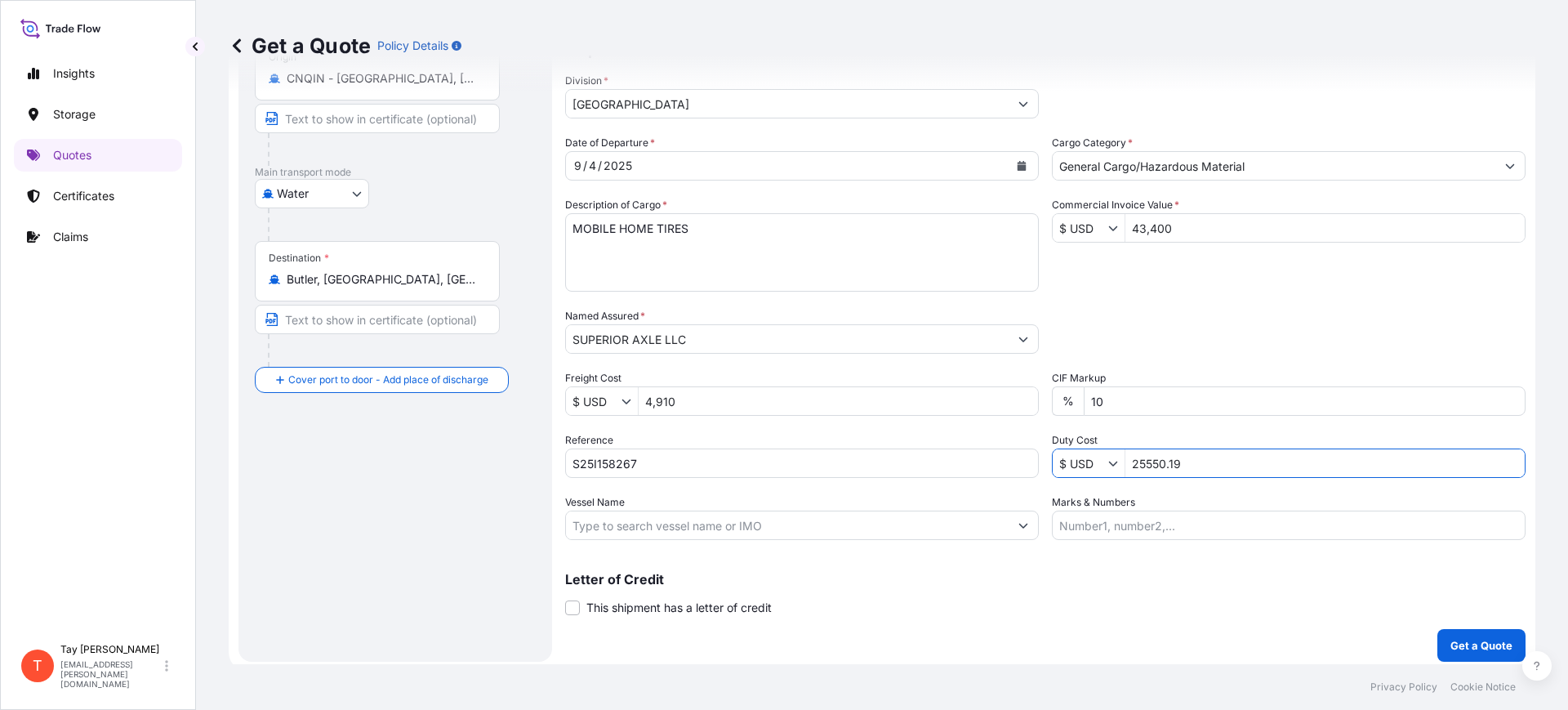
scroll to position [186, 0]
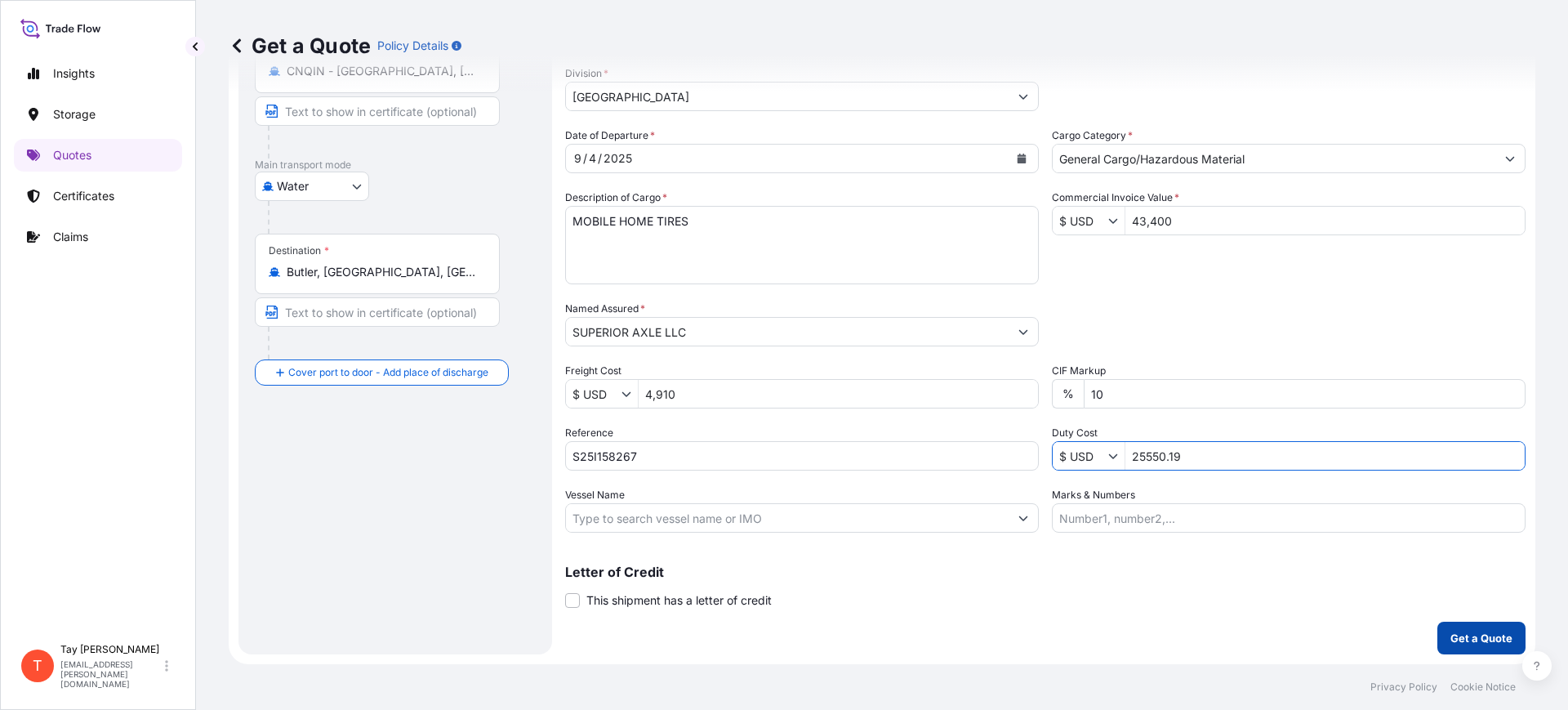
type input "25,550.19"
click at [1458, 631] on p "Get a Quote" at bounding box center [1482, 638] width 62 height 16
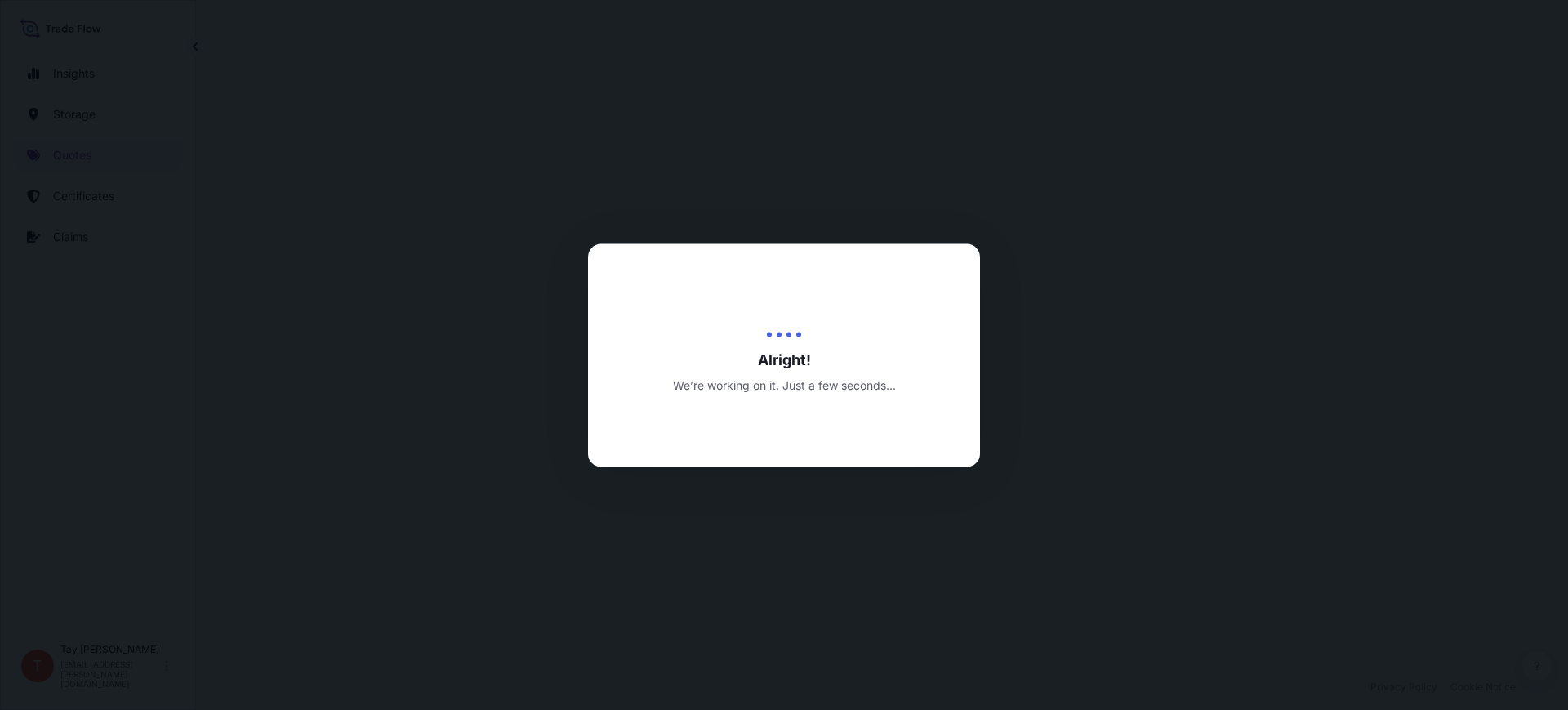
select select "Water"
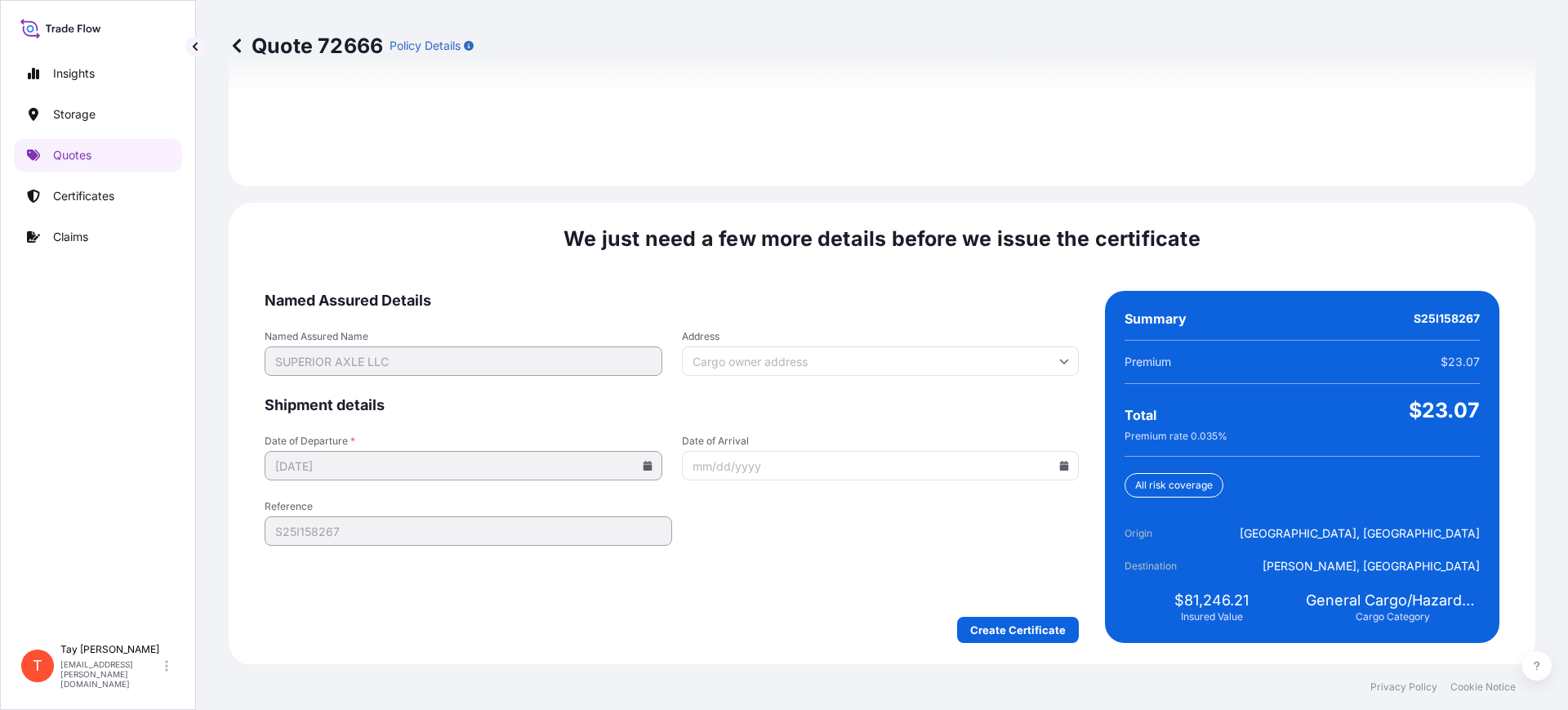
scroll to position [2387, 0]
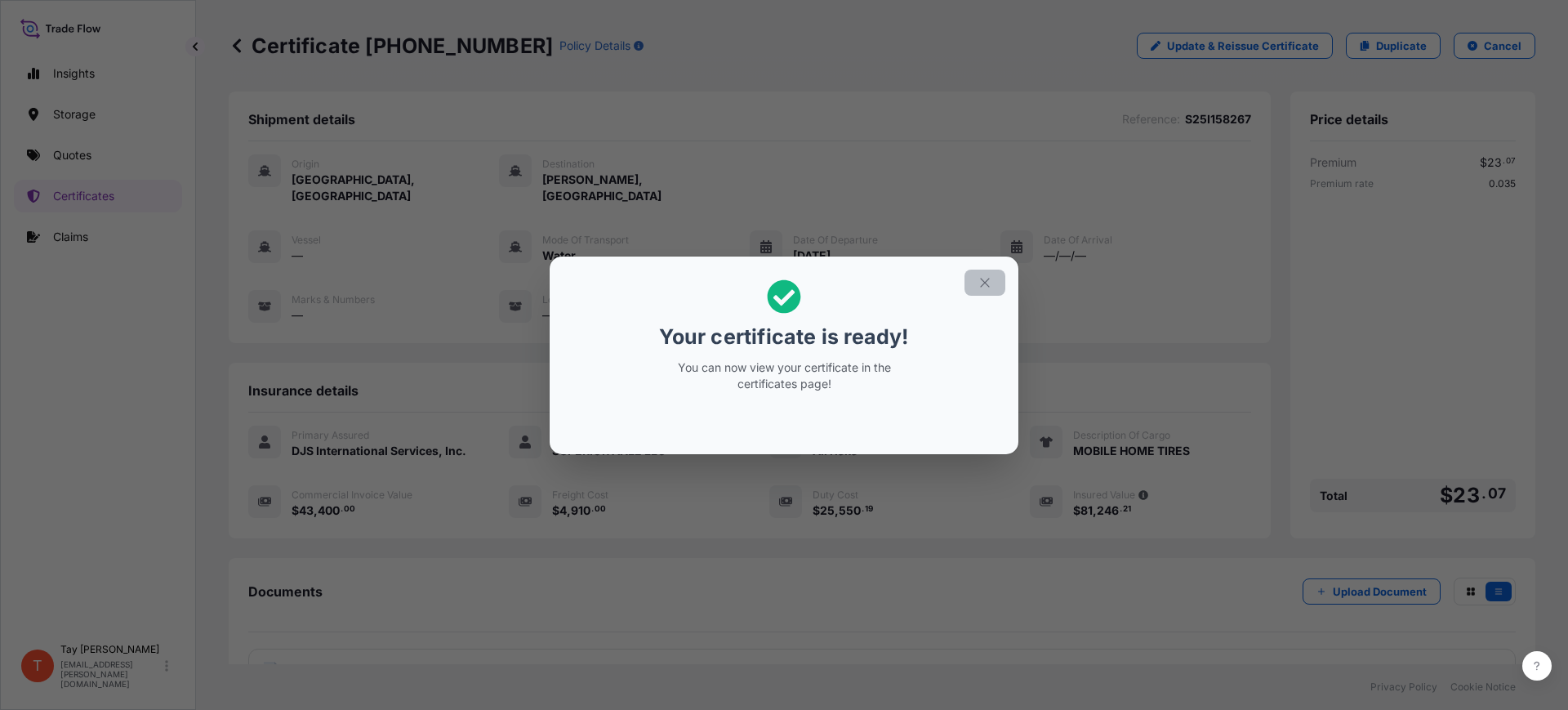
click at [991, 279] on icon "button" at bounding box center [984, 282] width 14 height 14
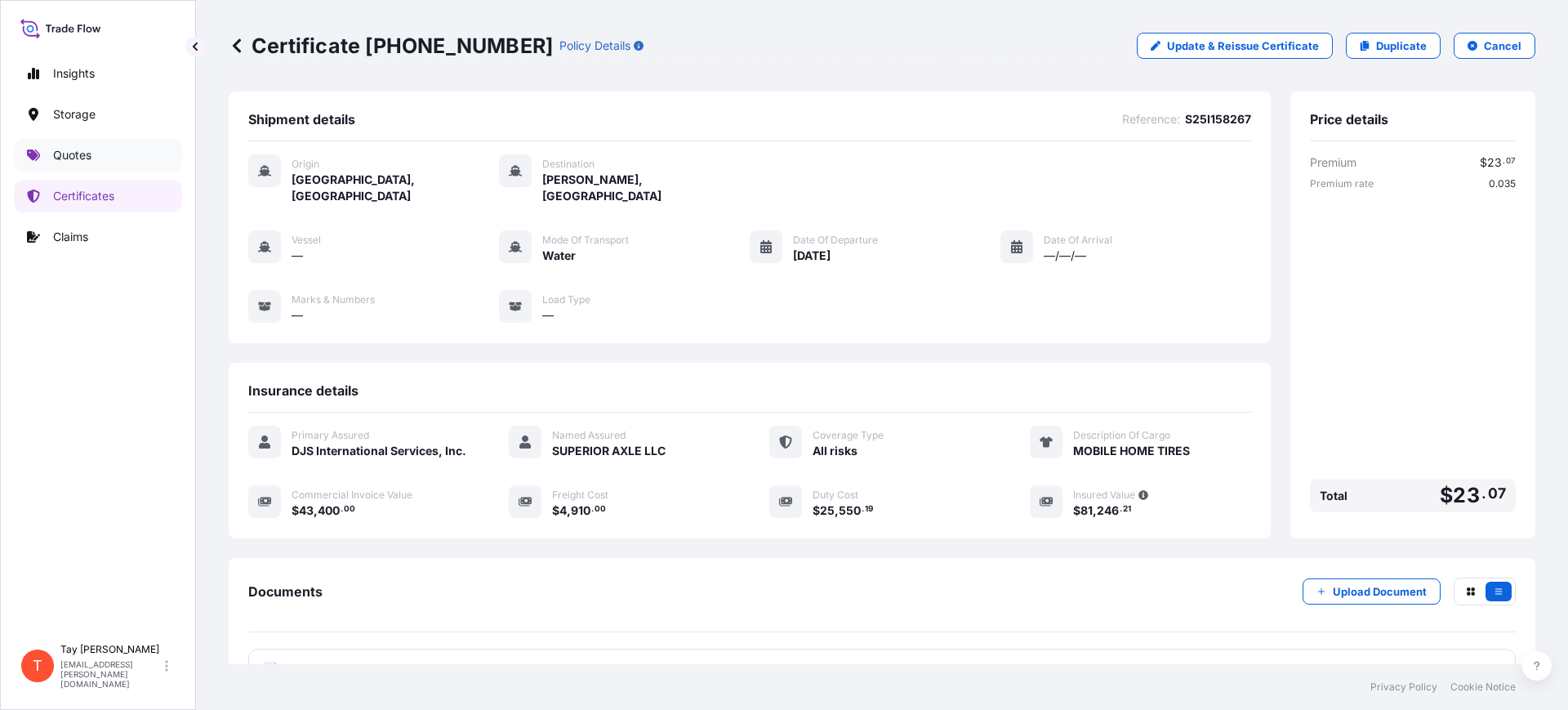
click at [84, 160] on p "Quotes" at bounding box center [72, 155] width 38 height 16
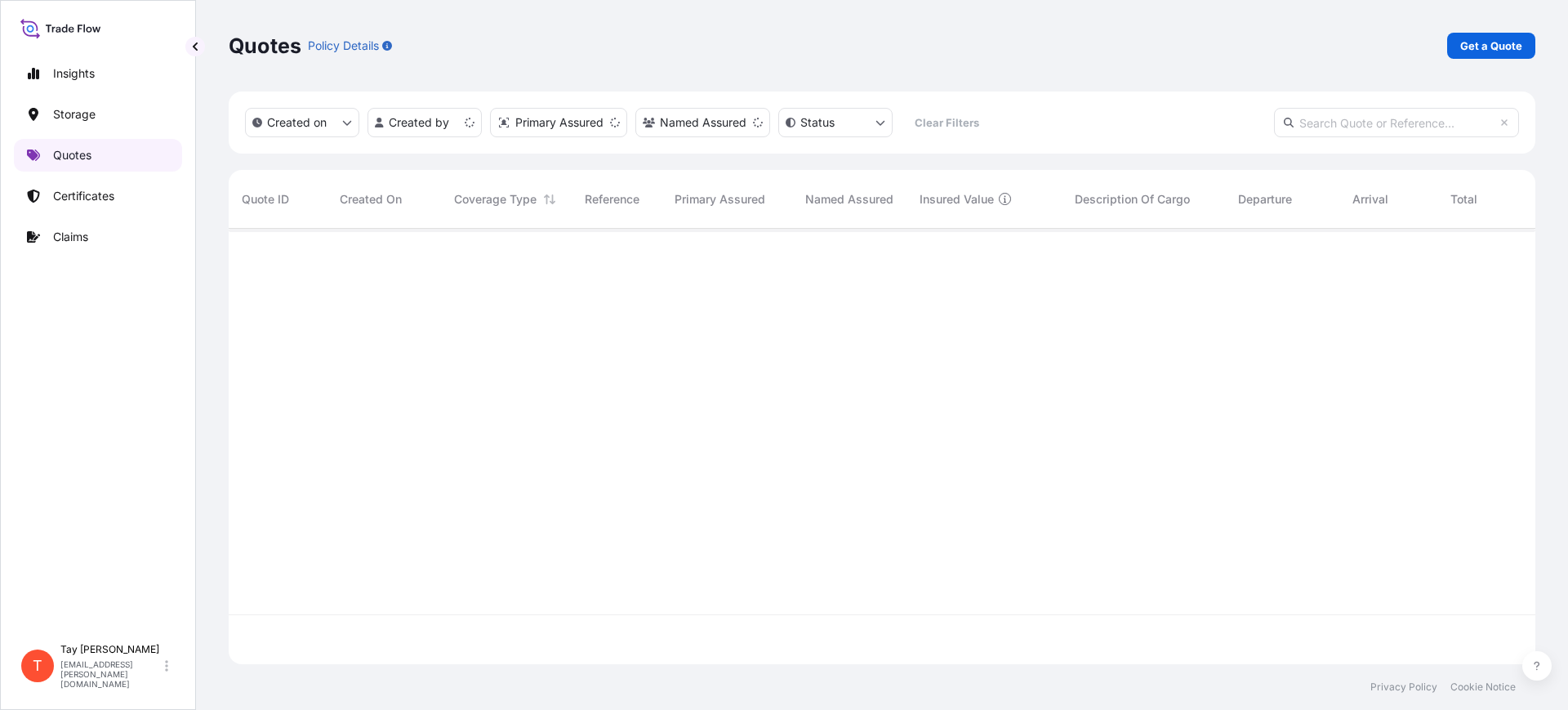
scroll to position [429, 1291]
click at [1479, 48] on p "Get a Quote" at bounding box center [1491, 45] width 62 height 16
select select "Water"
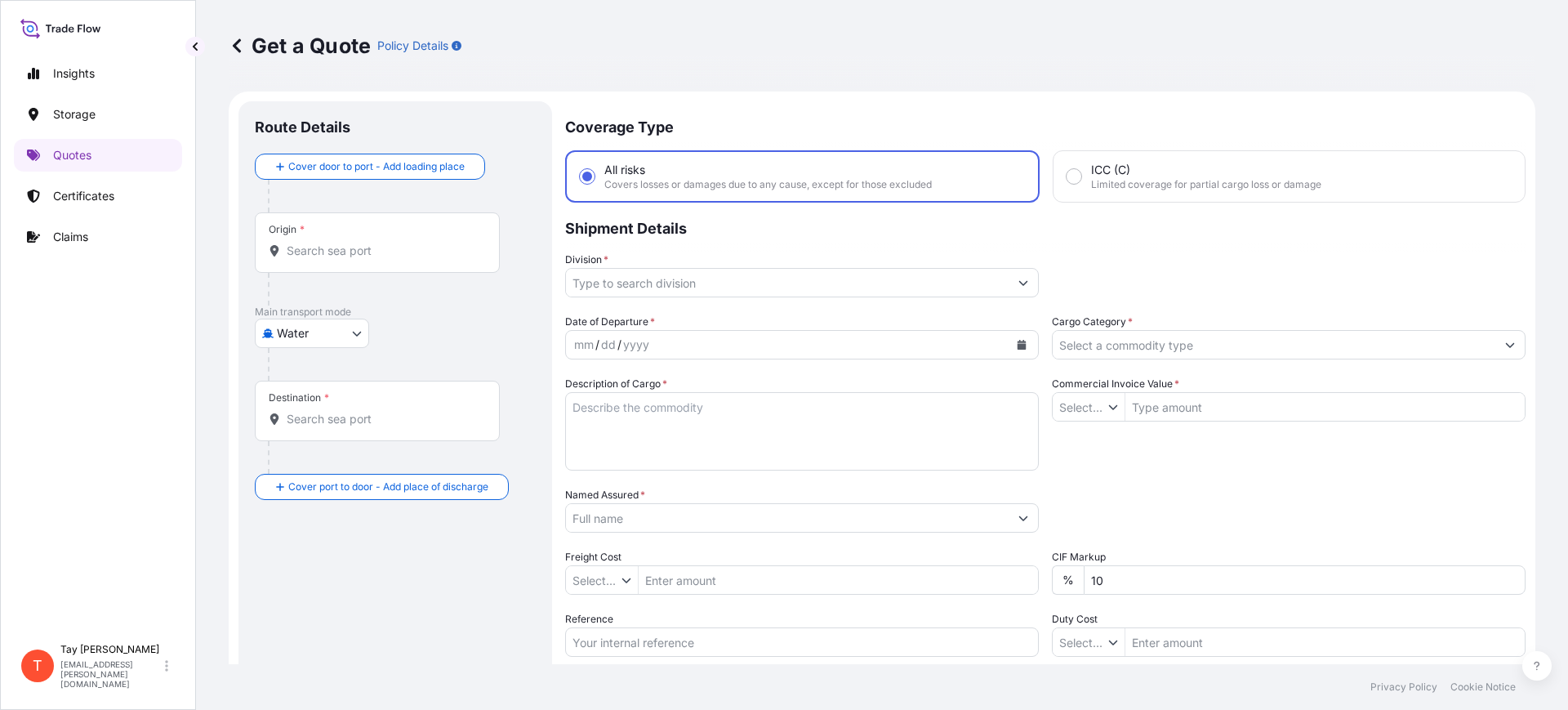
type input "$ USD"
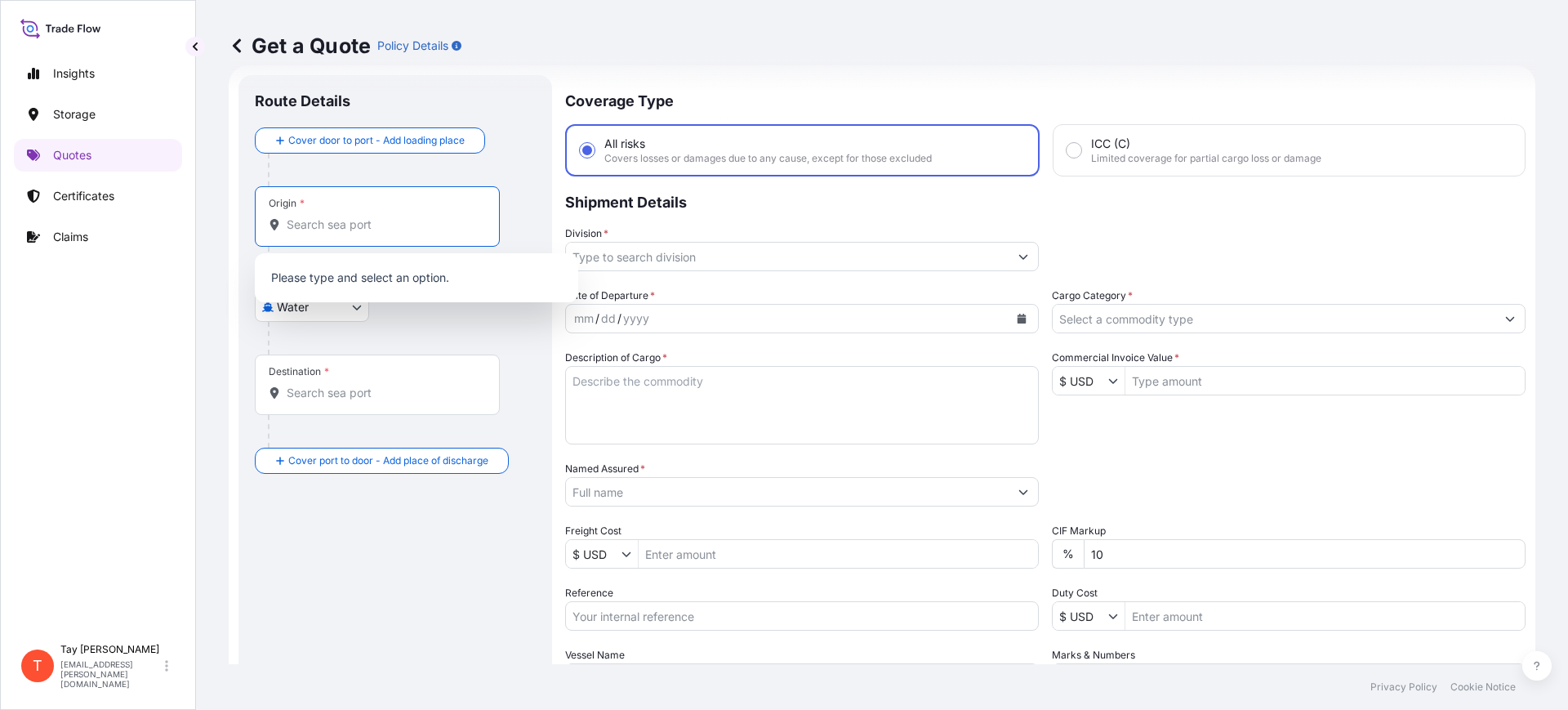
click at [306, 226] on input "Origin *" at bounding box center [383, 224] width 193 height 16
click at [353, 287] on div "THLCH - [GEOGRAPHIC_DATA], [GEOGRAPHIC_DATA]" at bounding box center [416, 283] width 310 height 46
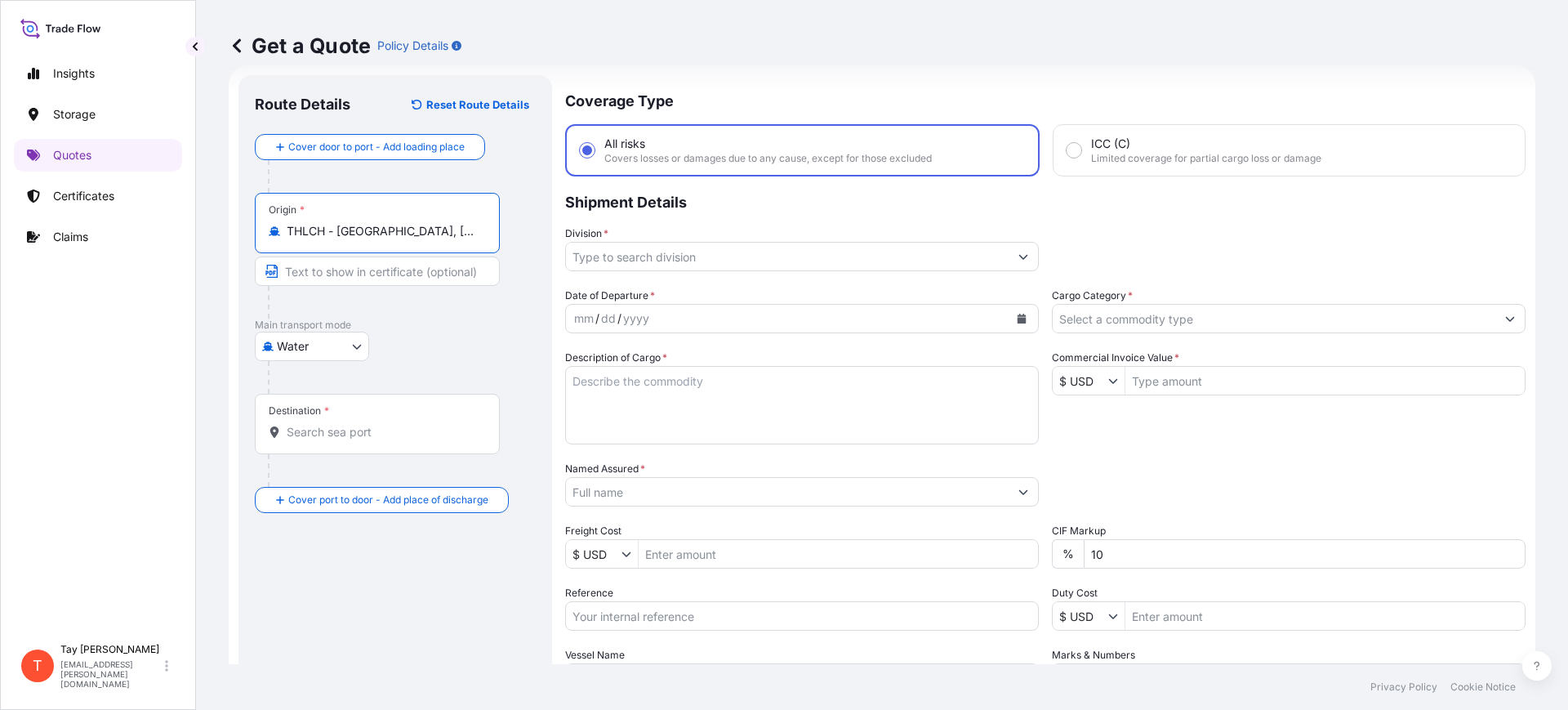
type input "THLCH - [GEOGRAPHIC_DATA], [GEOGRAPHIC_DATA]"
click at [358, 444] on div "Destination *" at bounding box center [379, 424] width 251 height 61
click at [358, 441] on input "Destination *" at bounding box center [386, 432] width 199 height 16
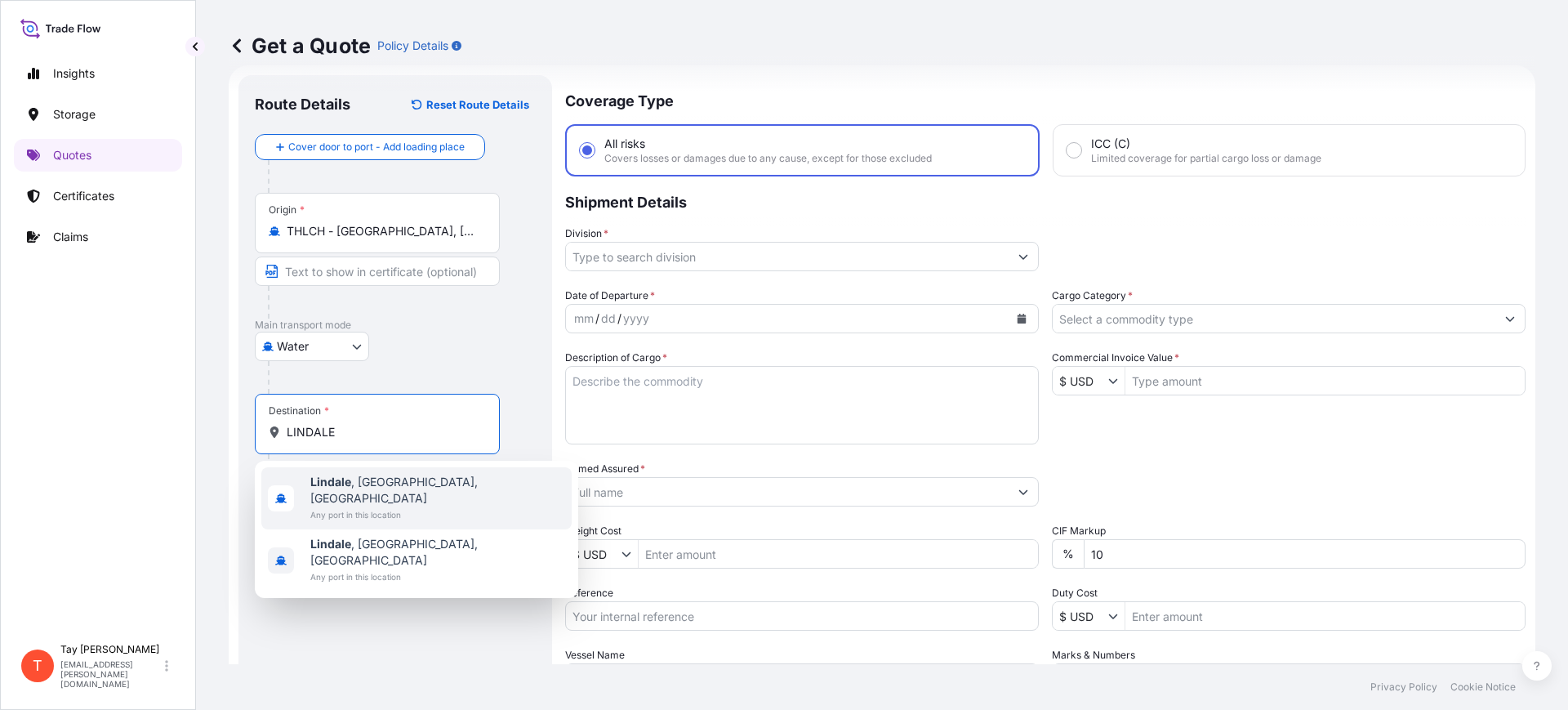
click at [367, 506] on span "Any port in this location" at bounding box center [437, 514] width 254 height 16
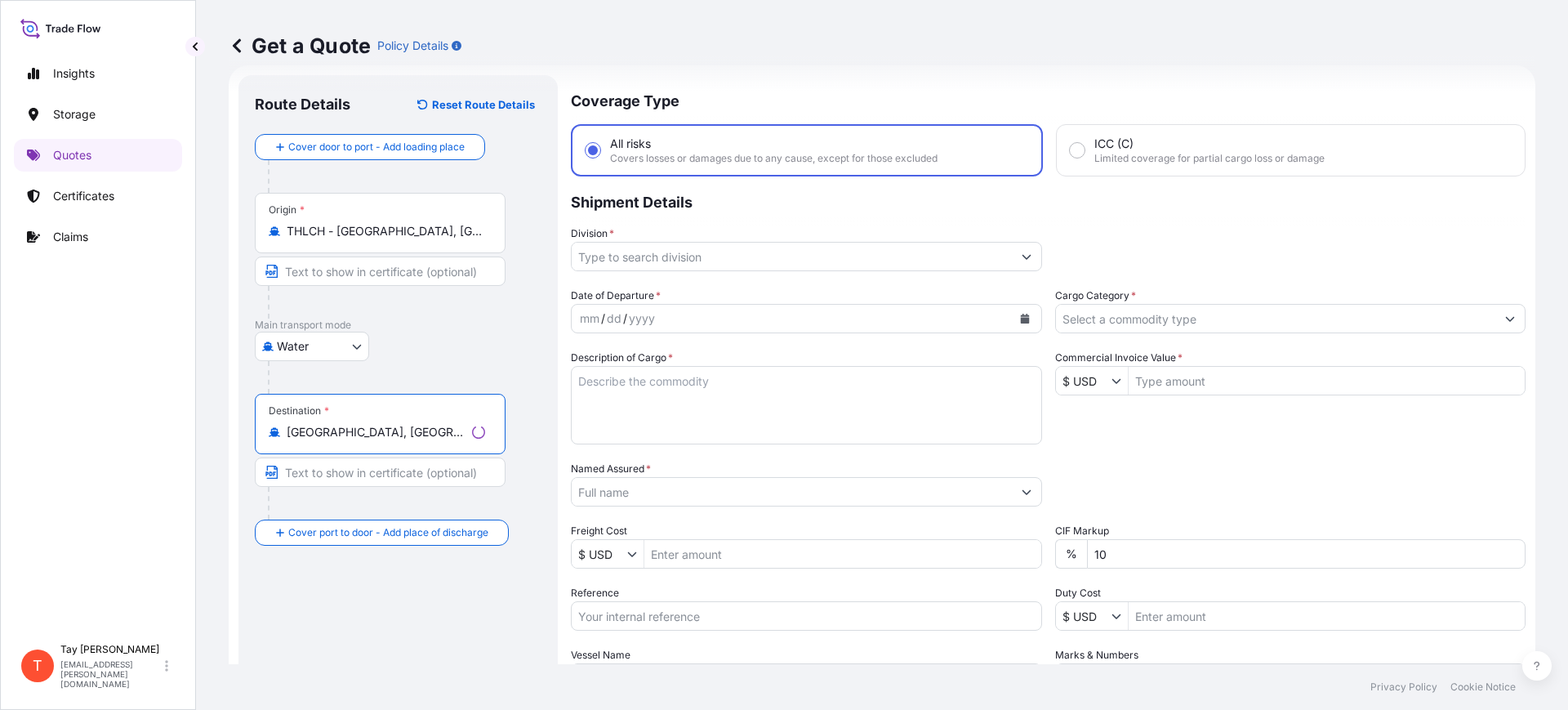
type input "[GEOGRAPHIC_DATA], [GEOGRAPHIC_DATA], [GEOGRAPHIC_DATA]"
click at [657, 254] on input "Division *" at bounding box center [791, 257] width 441 height 30
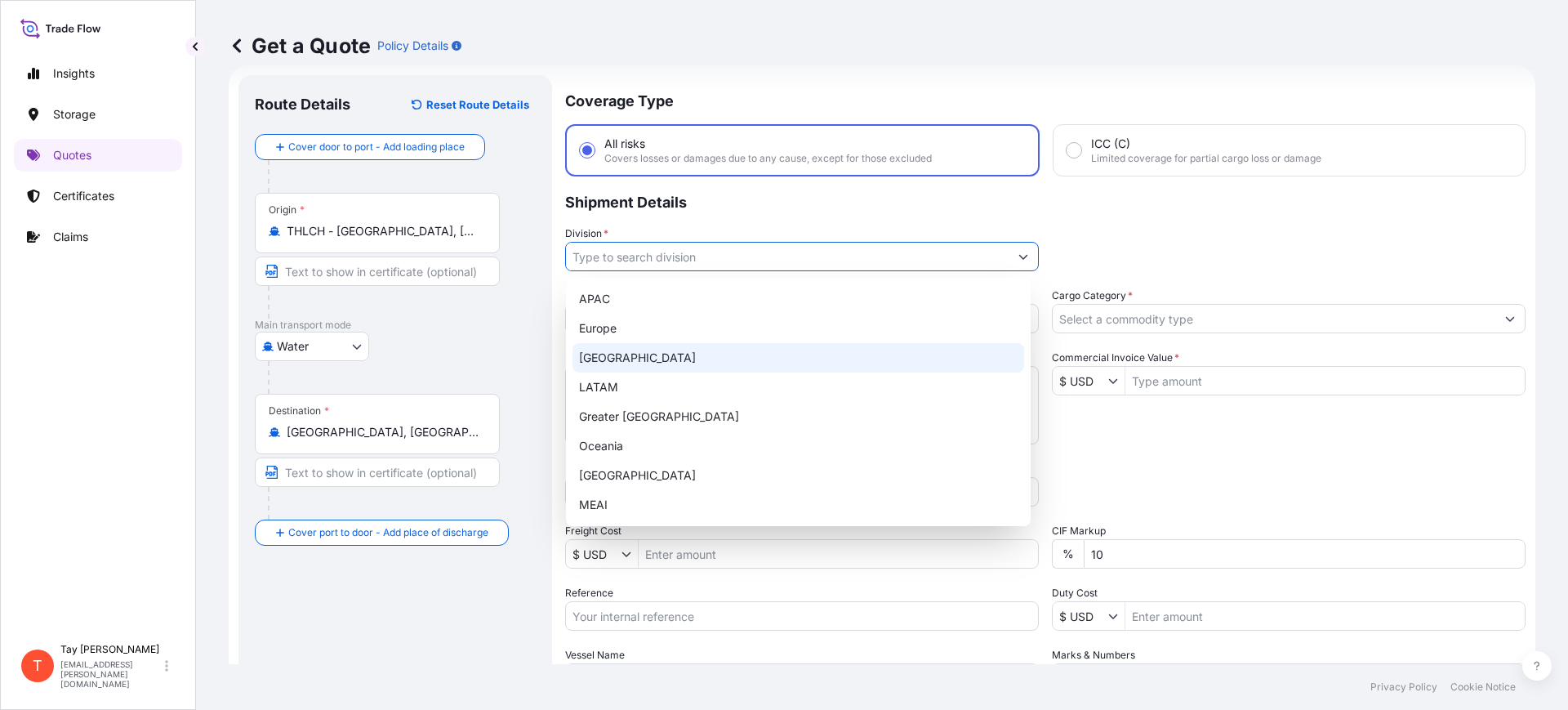
click at [616, 348] on div "[GEOGRAPHIC_DATA]" at bounding box center [798, 357] width 451 height 30
type input "[GEOGRAPHIC_DATA]"
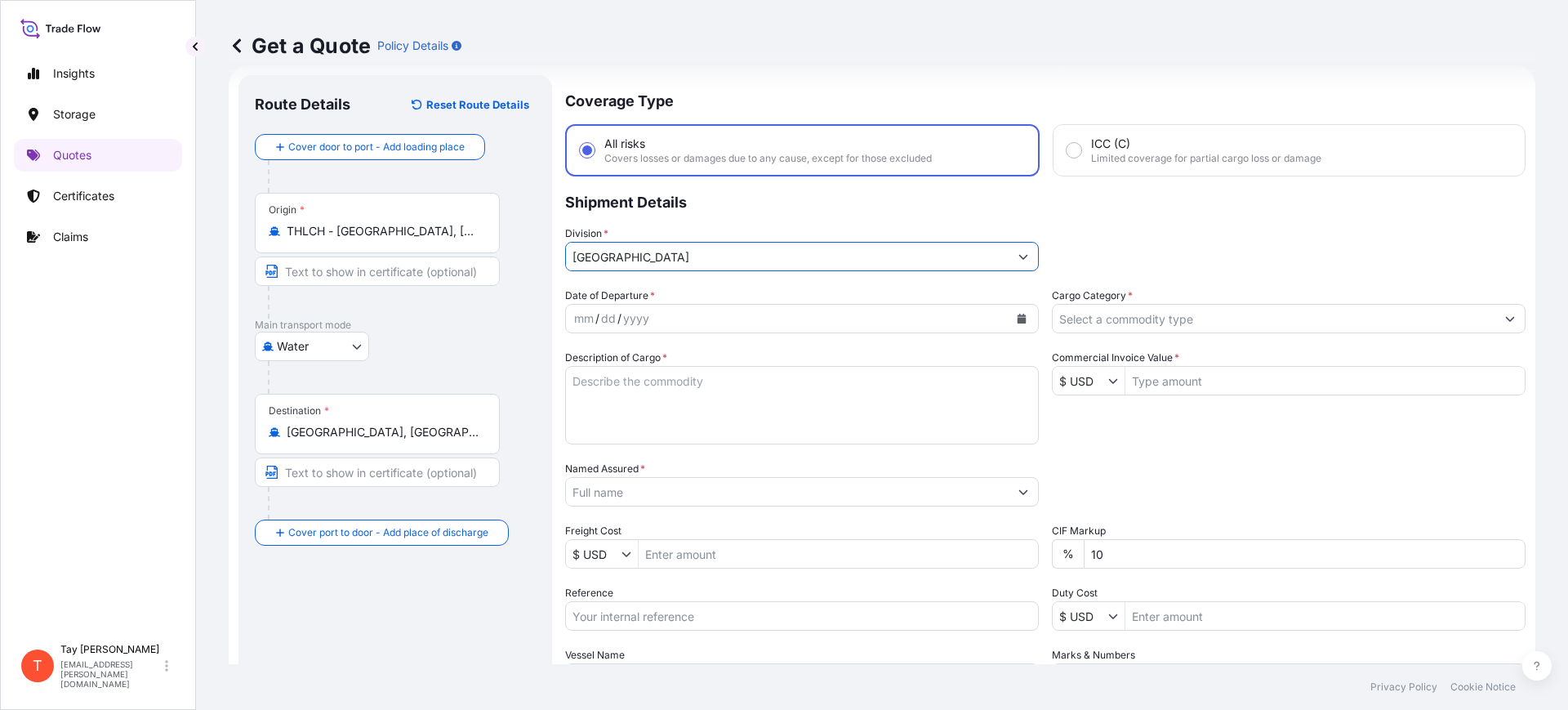
click at [1178, 318] on input "Cargo Category *" at bounding box center [1274, 318] width 443 height 30
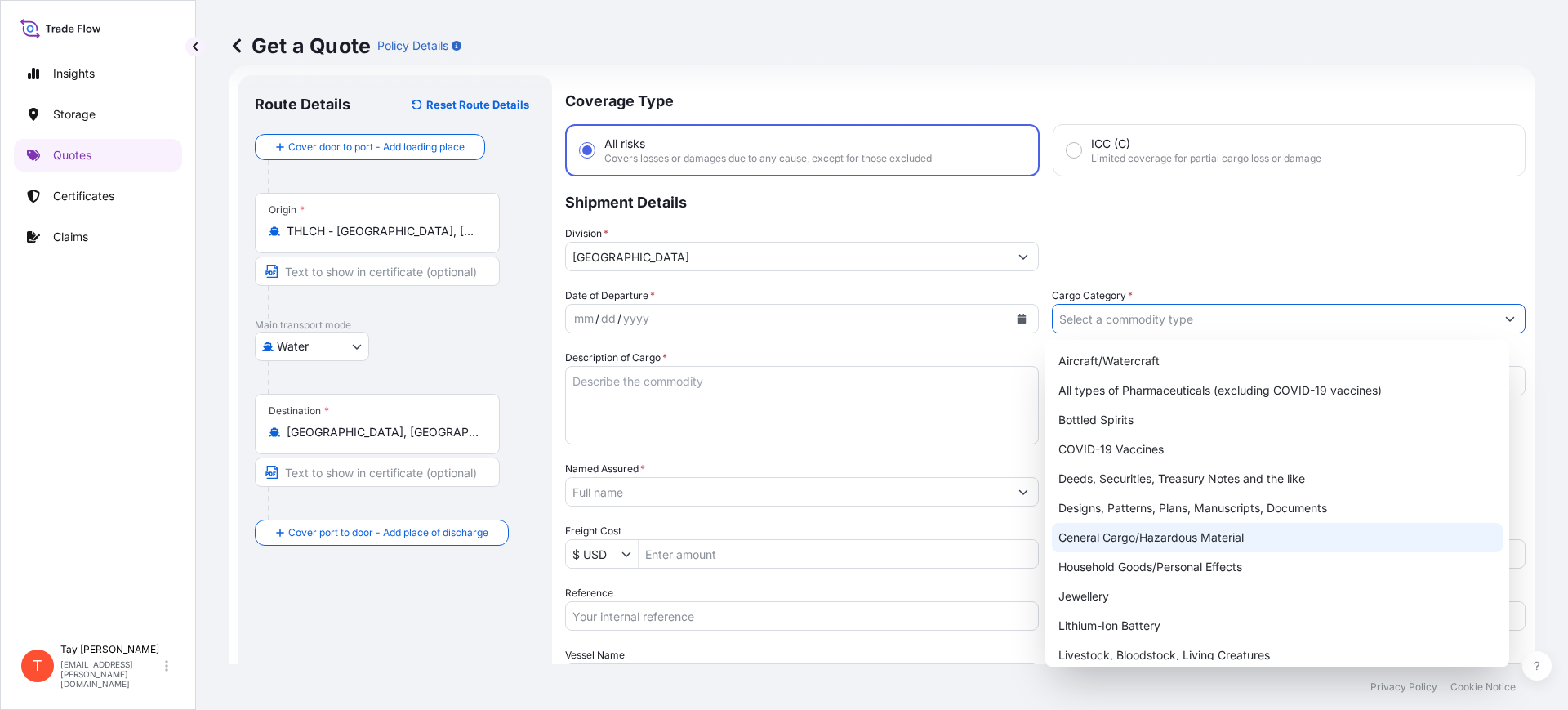
click at [1171, 538] on div "General Cargo/Hazardous Material" at bounding box center [1278, 537] width 451 height 30
type input "General Cargo/Hazardous Material"
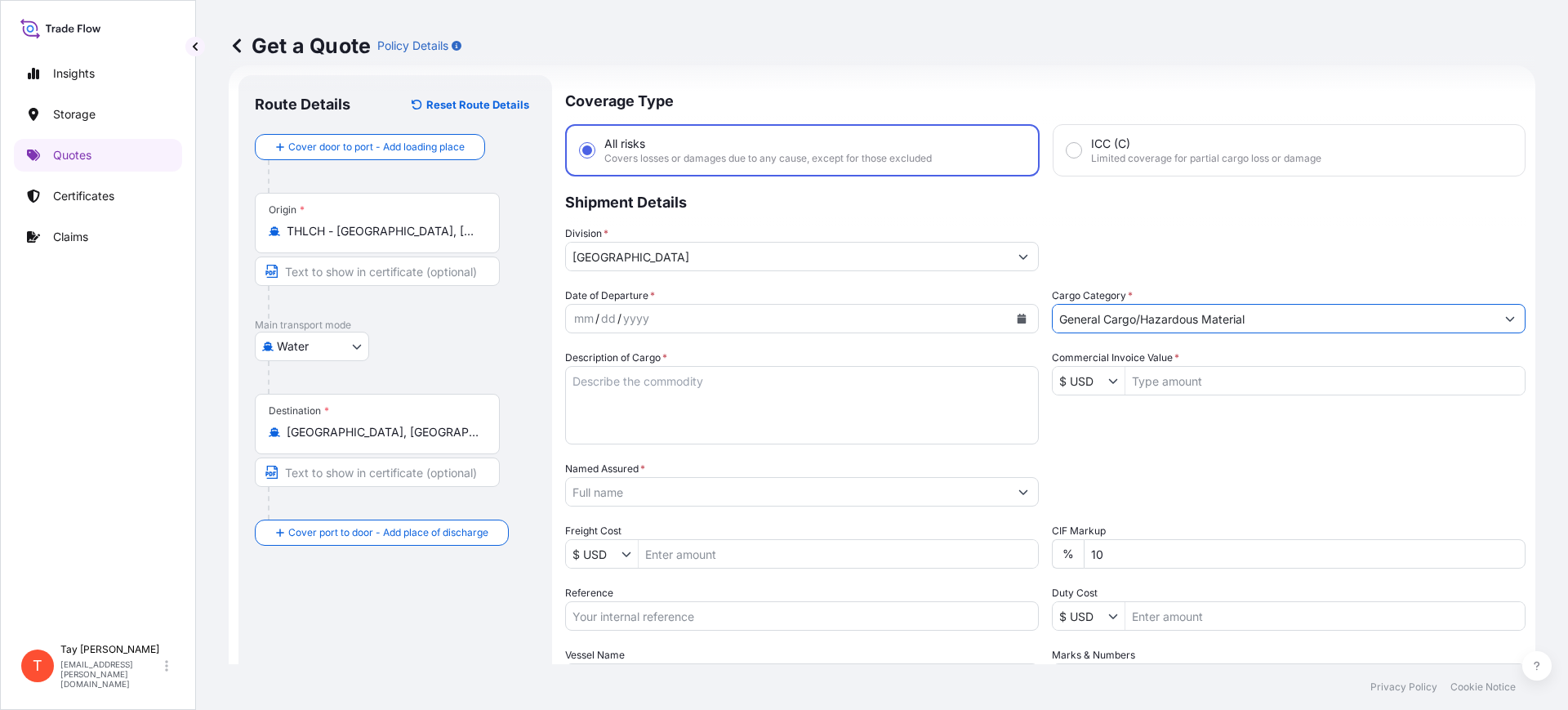
click at [689, 411] on textarea "Description of Cargo *" at bounding box center [802, 405] width 473 height 79
type textarea "TIRE"
type input "49,464"
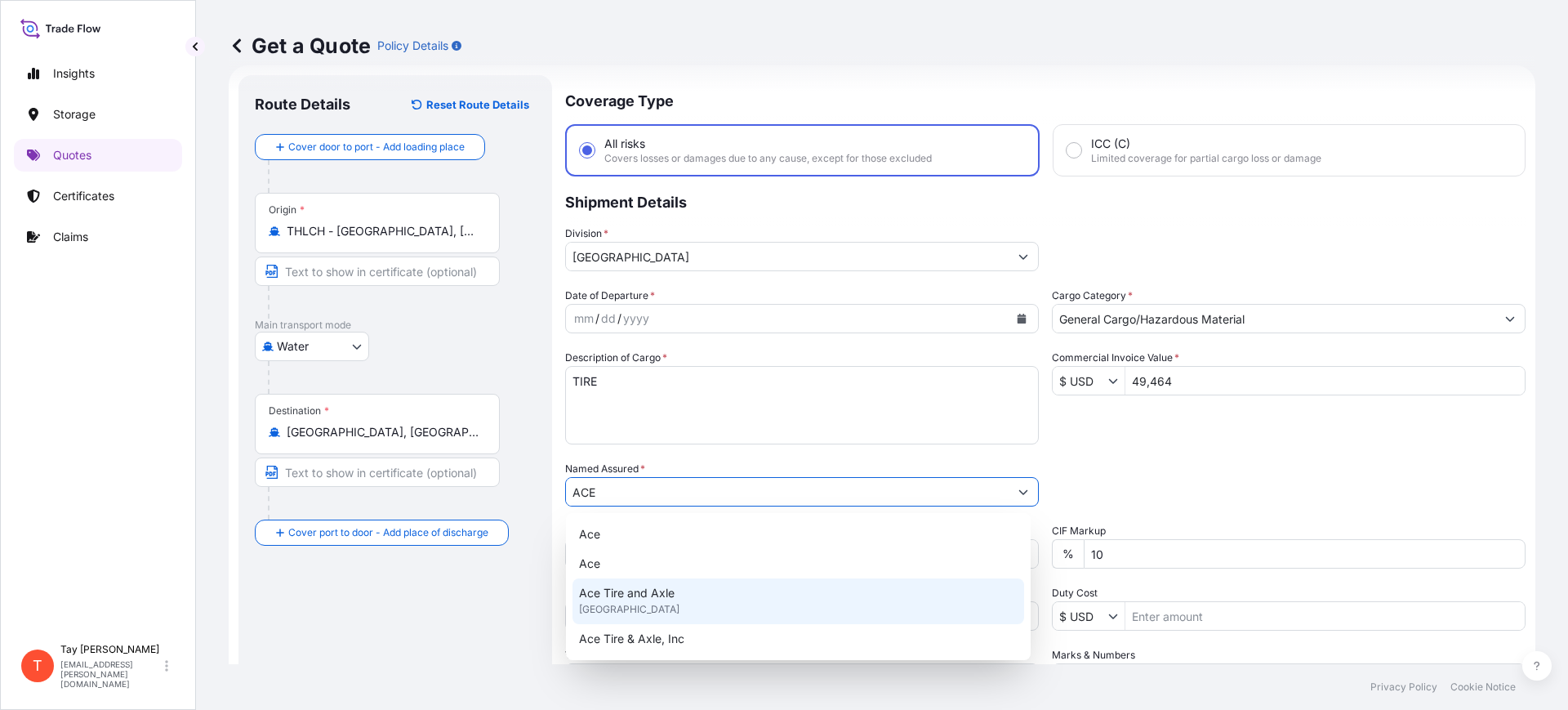
click at [638, 590] on span "Ace Tire and Axle" at bounding box center [627, 593] width 96 height 16
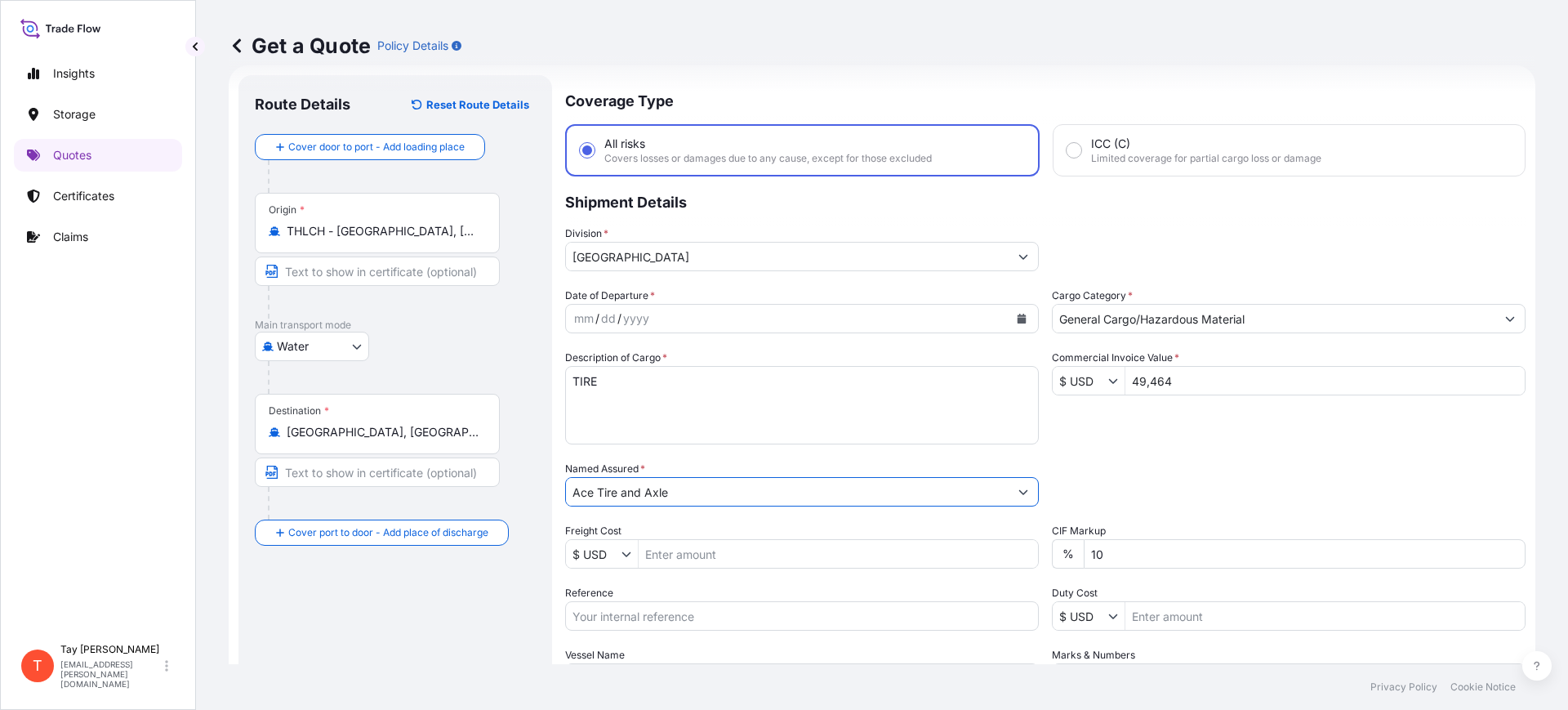
type input "Ace Tire and Axle"
click at [676, 567] on div "$ USD" at bounding box center [802, 553] width 473 height 30
click at [677, 552] on input "Freight Cost" at bounding box center [838, 553] width 399 height 30
type input "5,885"
paste input "S25I157824"
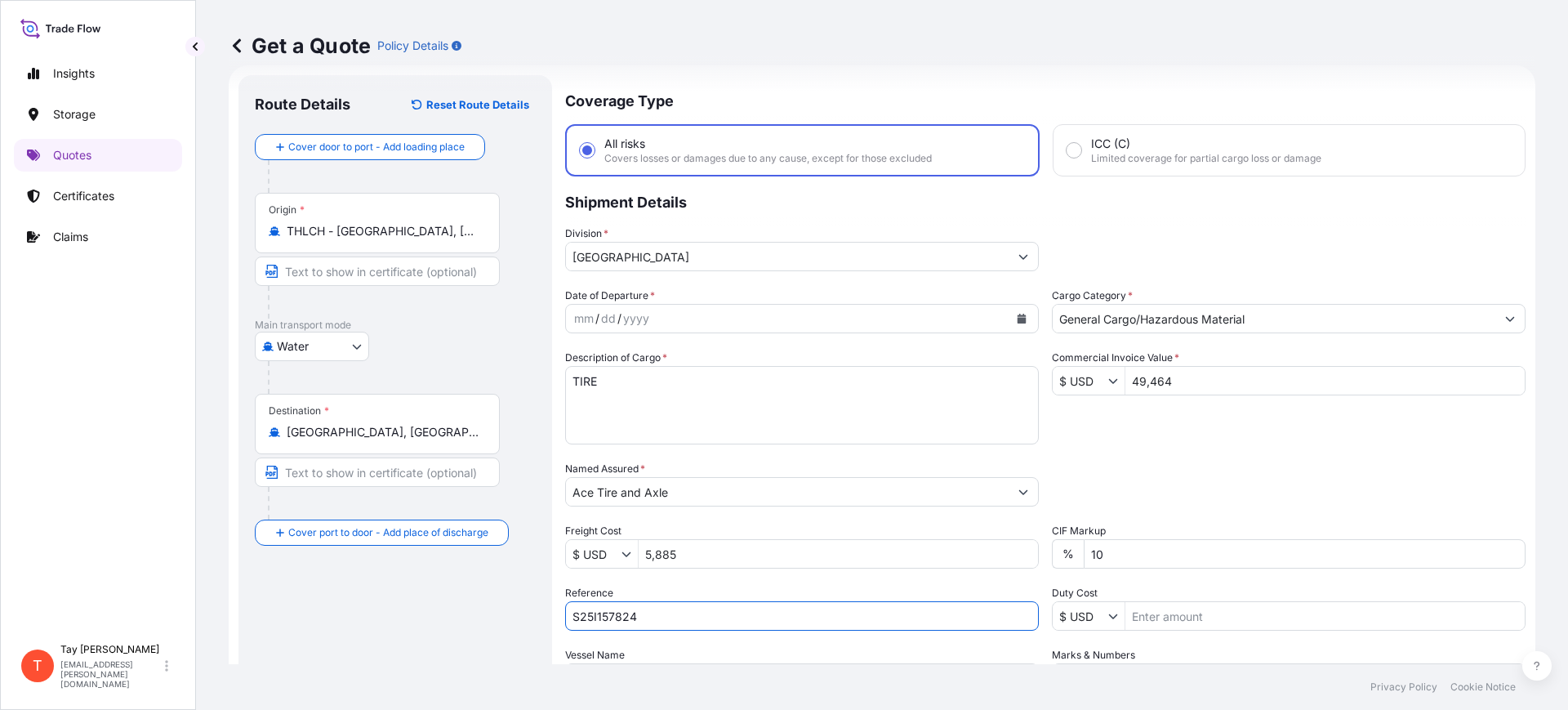
type input "S25I157824"
type input "16,259.51"
click at [893, 317] on div "mm / dd / yyyy" at bounding box center [787, 318] width 443 height 30
click at [1018, 318] on icon "Calendar" at bounding box center [1022, 319] width 9 height 10
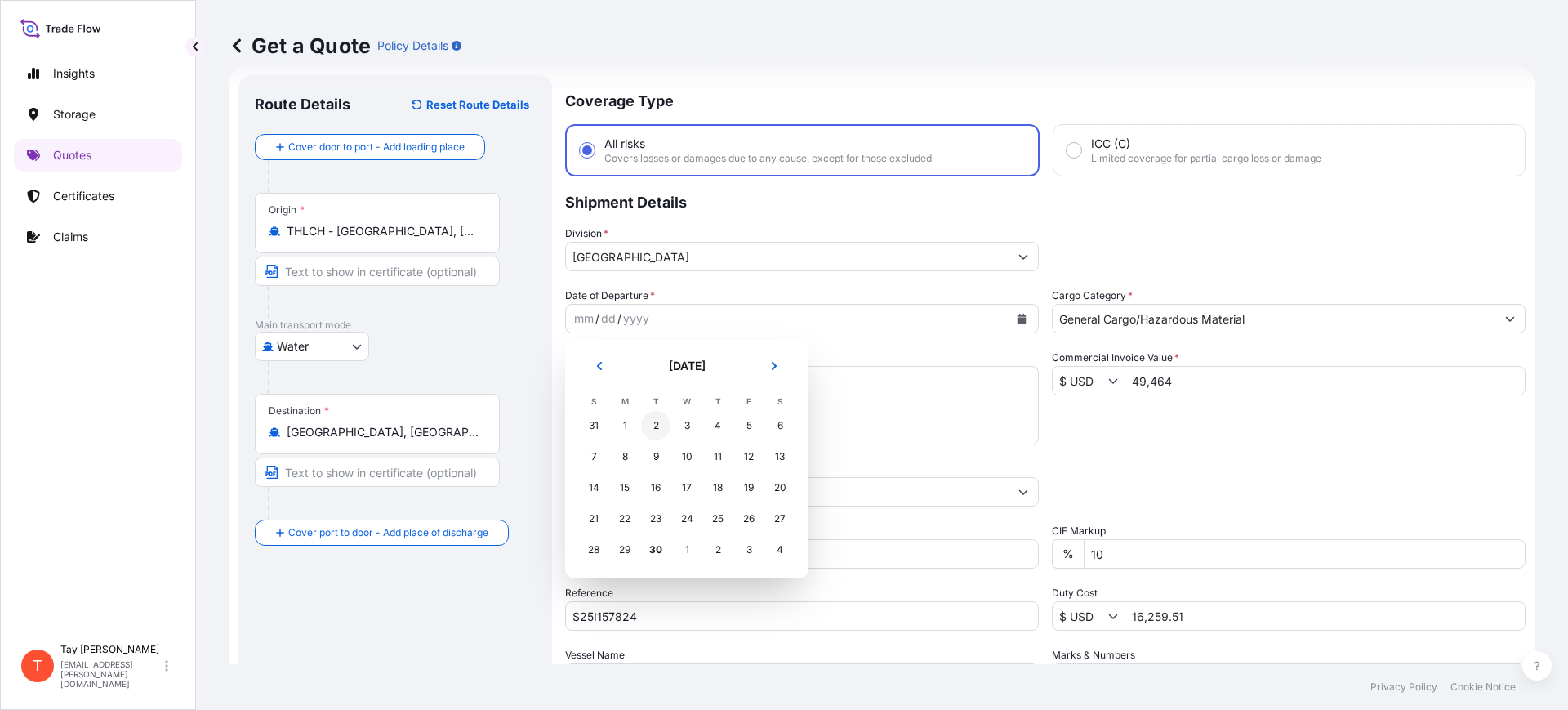
click at [652, 424] on div "2" at bounding box center [656, 426] width 30 height 30
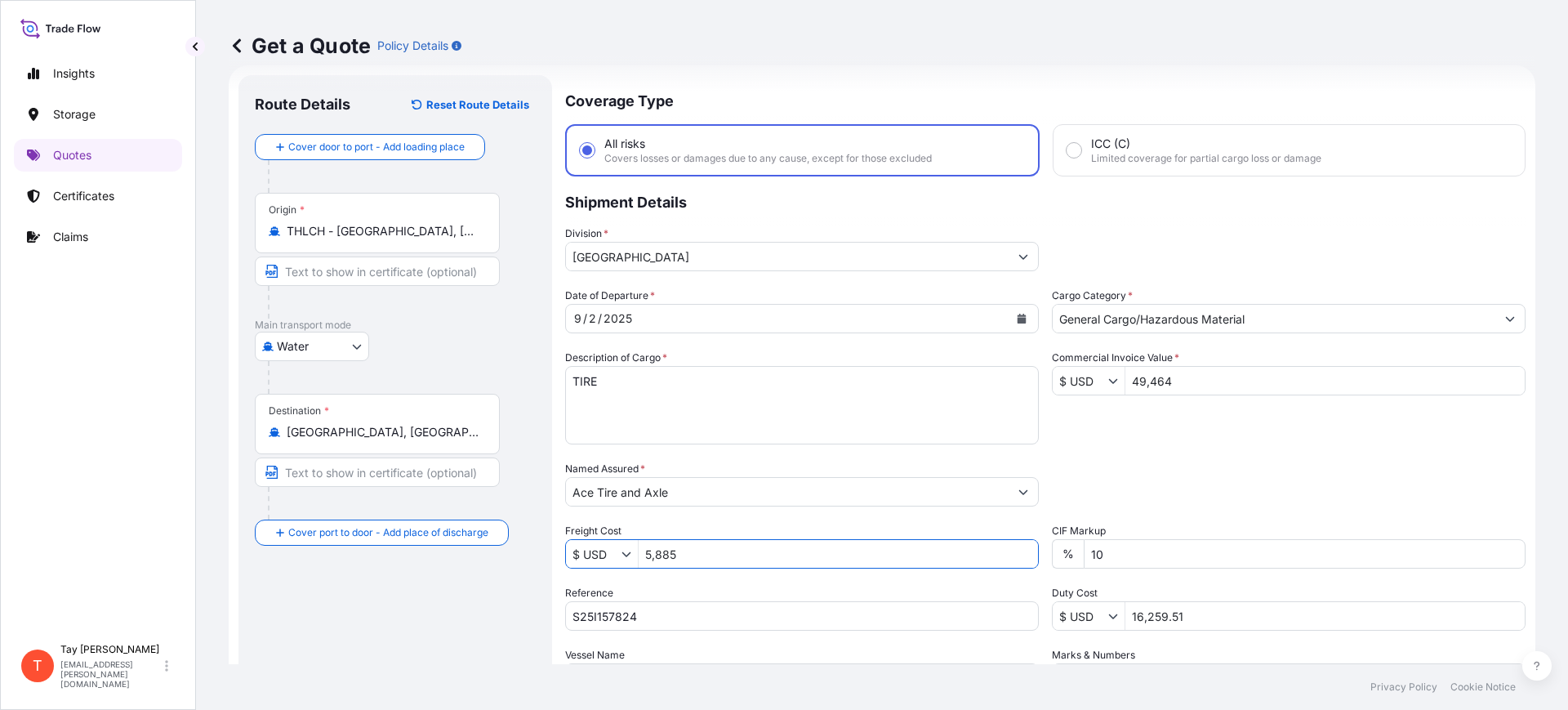
drag, startPoint x: 684, startPoint y: 548, endPoint x: 663, endPoint y: 546, distance: 21.1
click at [663, 546] on input "5,885" at bounding box center [838, 553] width 399 height 30
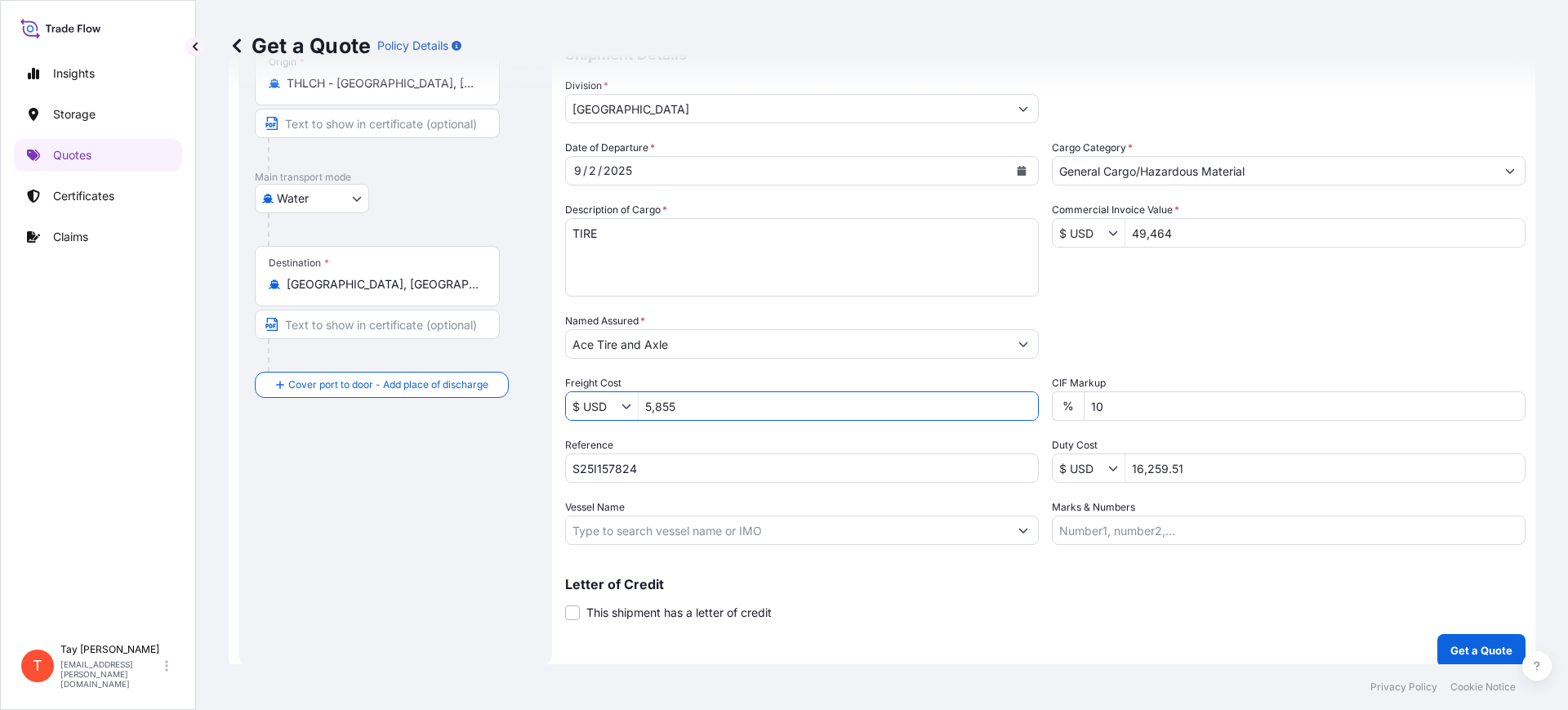
scroll to position [186, 0]
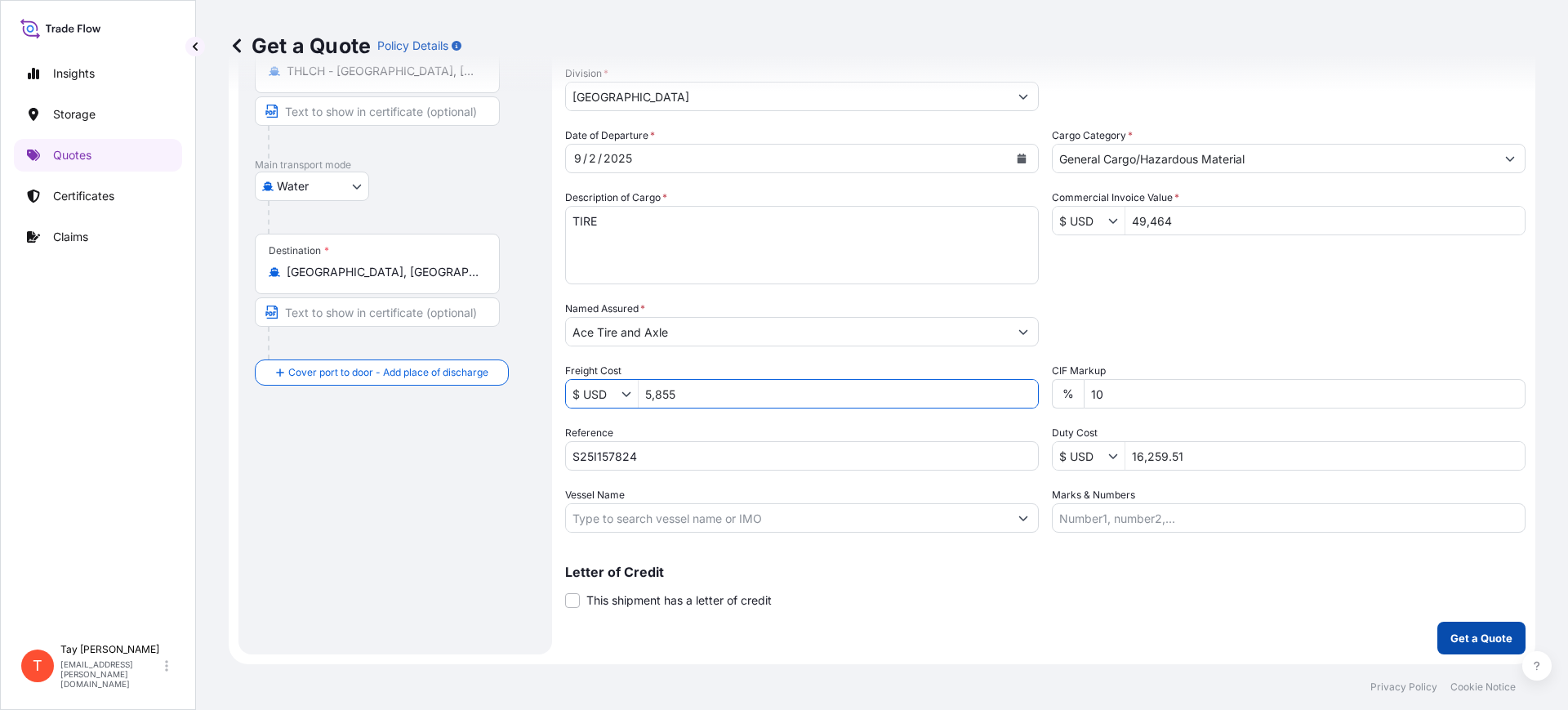
type input "5,855"
click at [1451, 638] on p "Get a Quote" at bounding box center [1482, 638] width 62 height 16
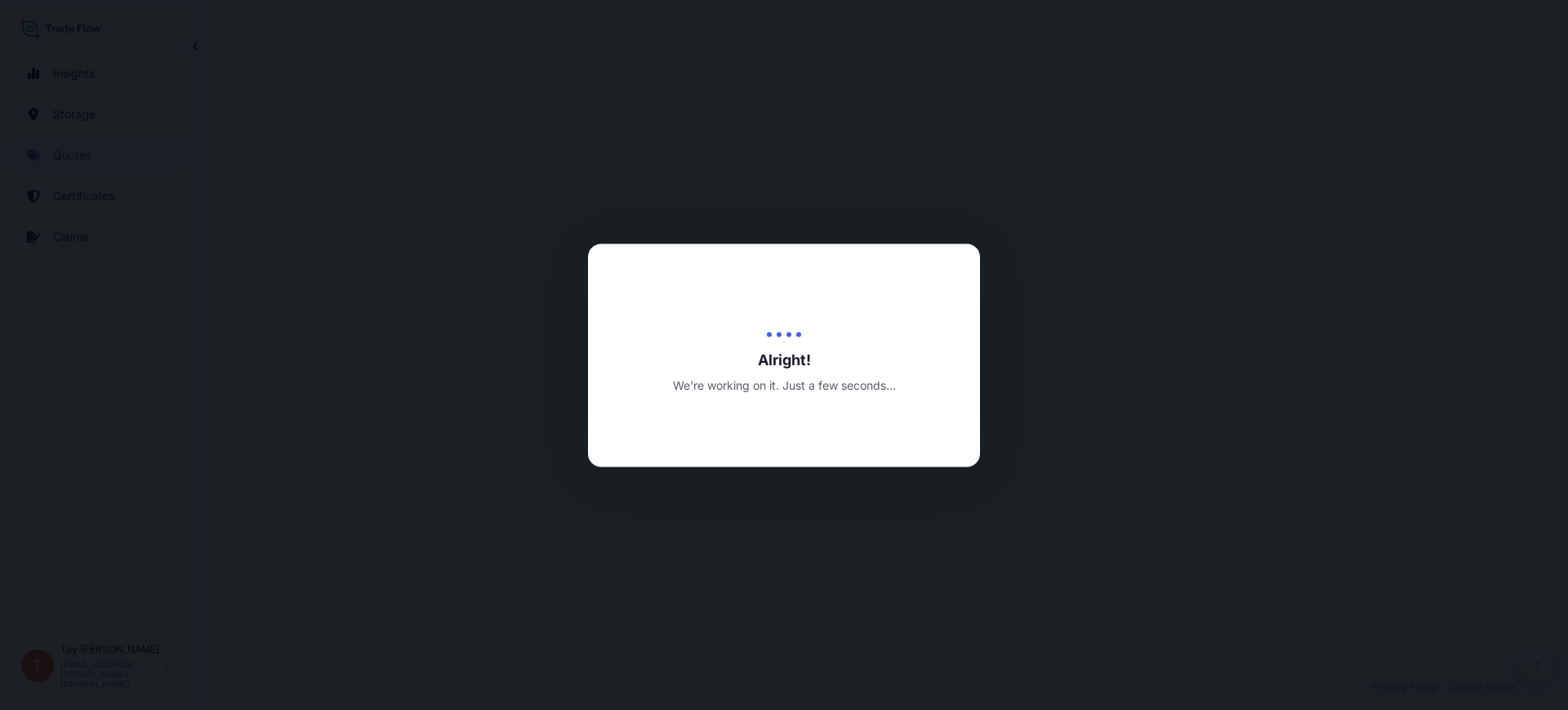
select select "Water"
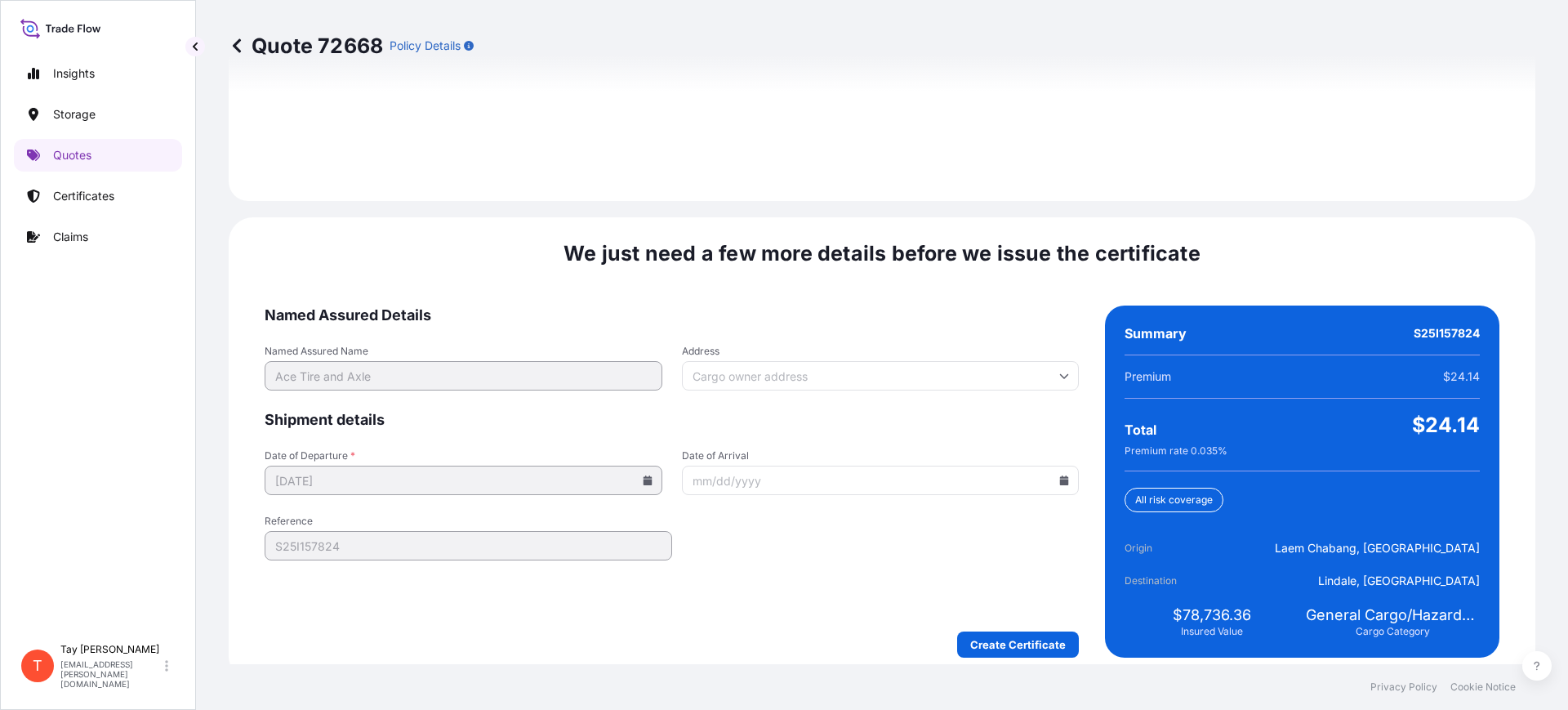
scroll to position [2387, 0]
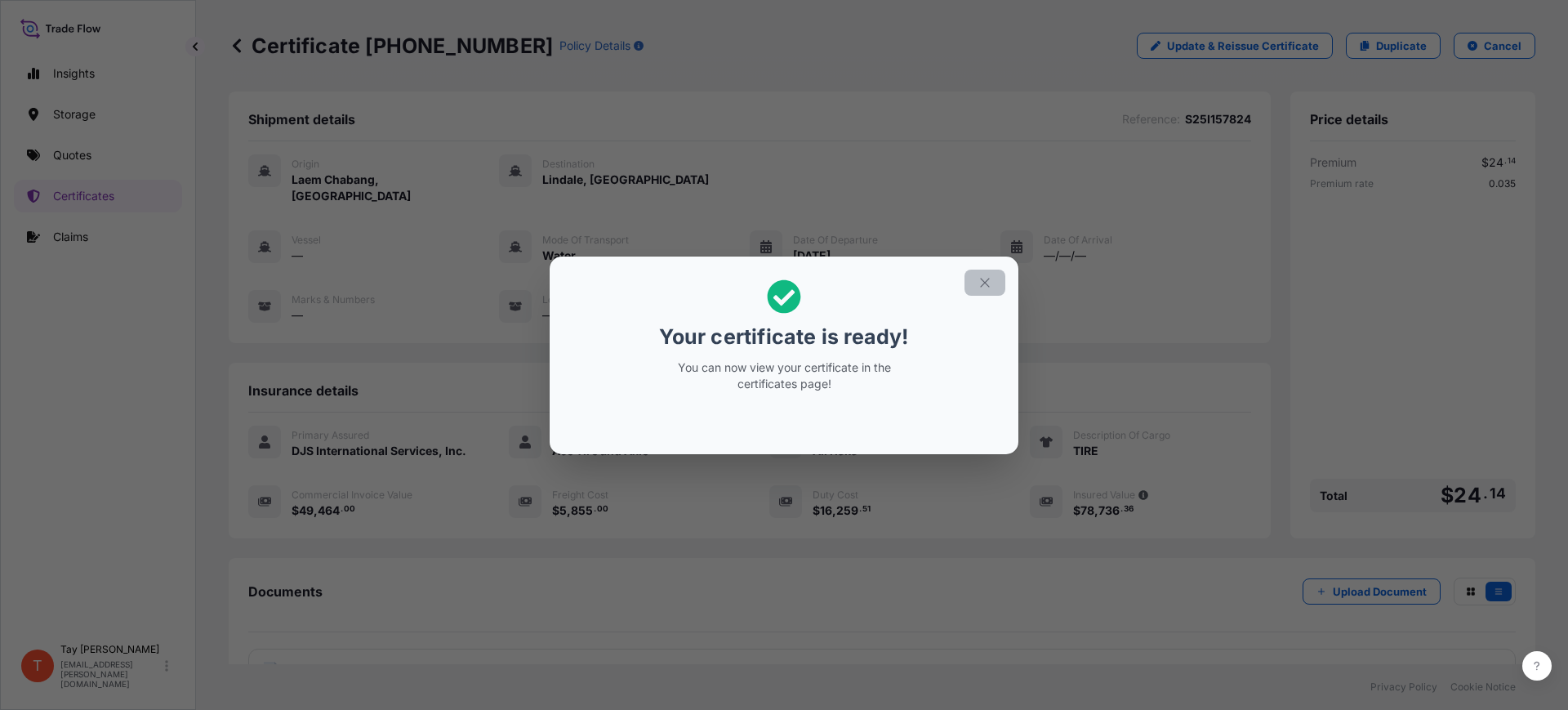
click at [988, 281] on icon "button" at bounding box center [984, 282] width 14 height 14
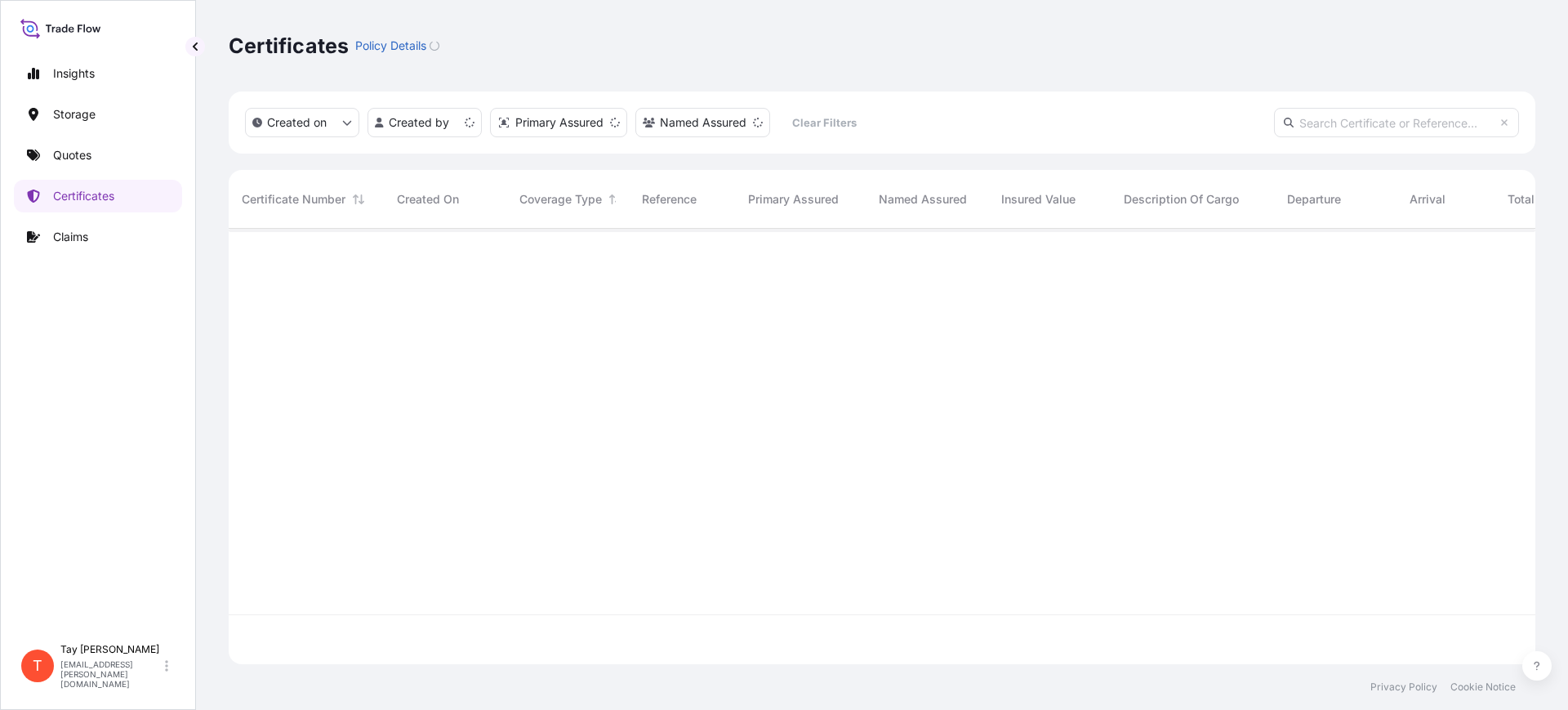
scroll to position [429, 1291]
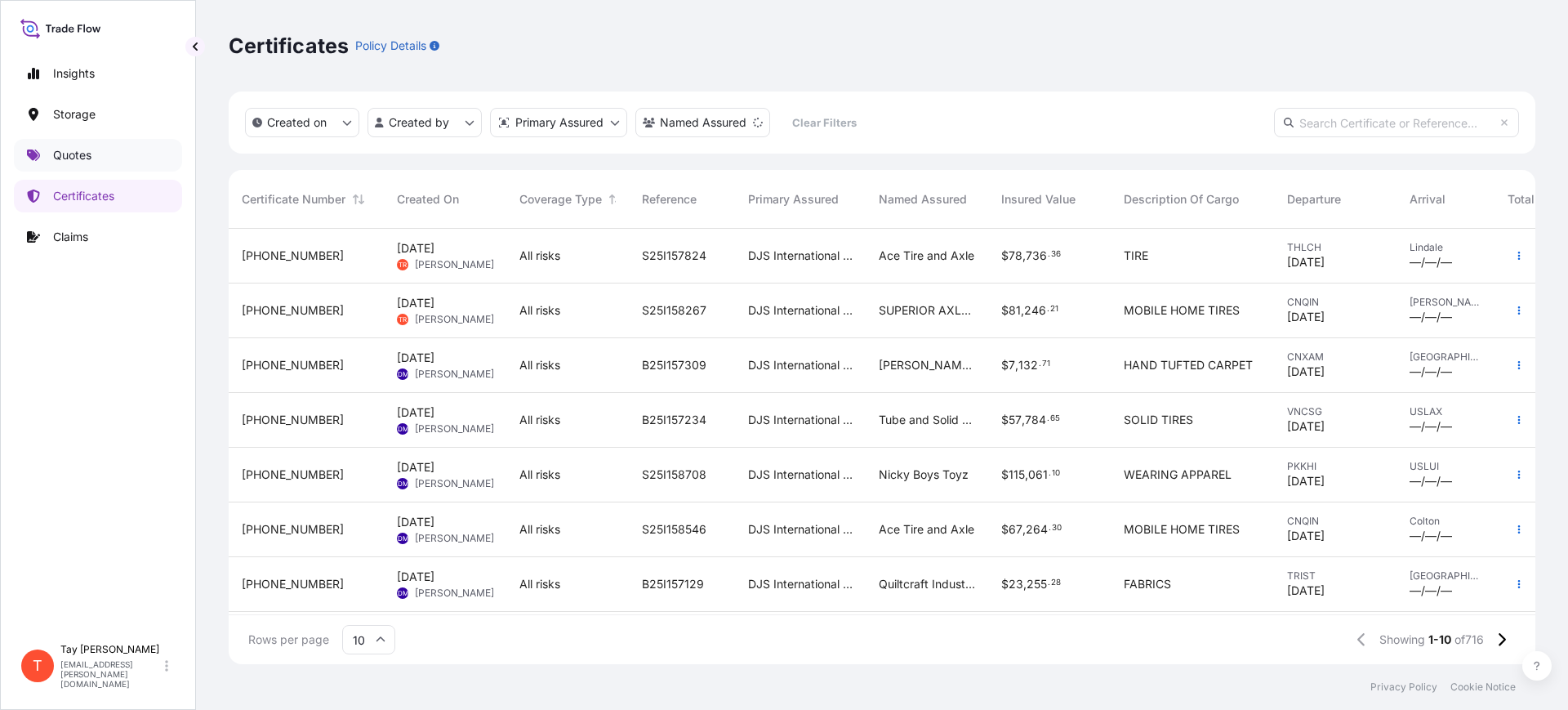
click at [81, 145] on link "Quotes" at bounding box center [97, 156] width 168 height 33
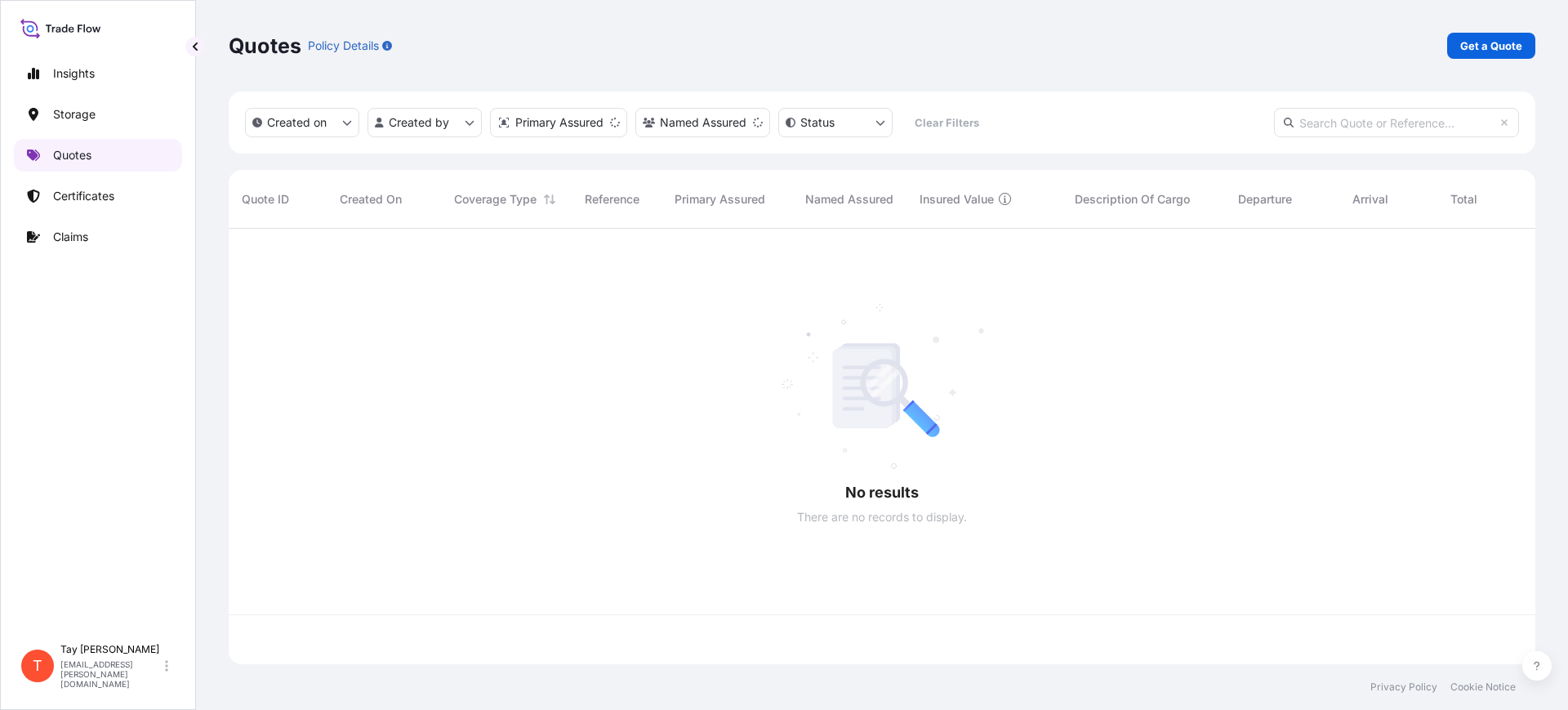
scroll to position [429, 1291]
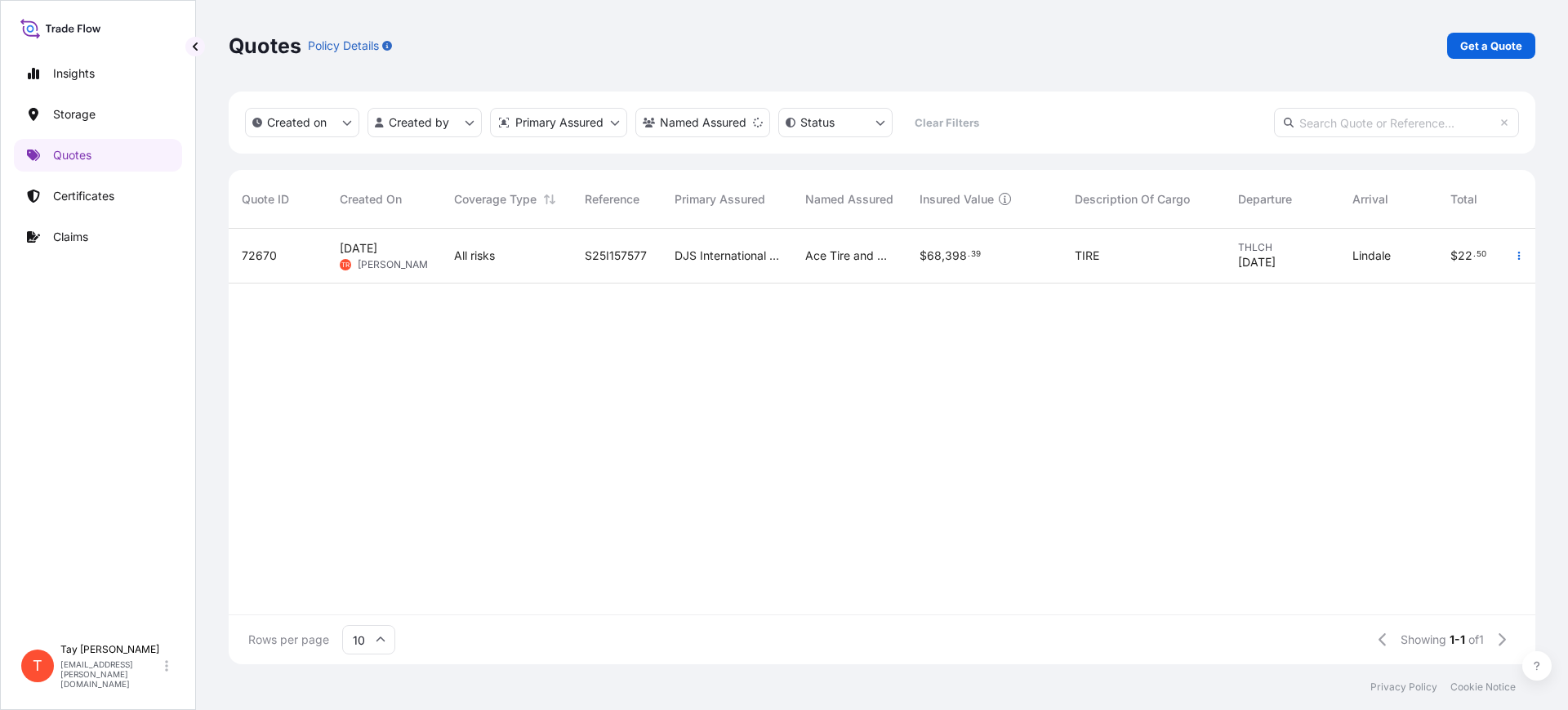
click at [609, 245] on div "S25I157577" at bounding box center [616, 256] width 90 height 55
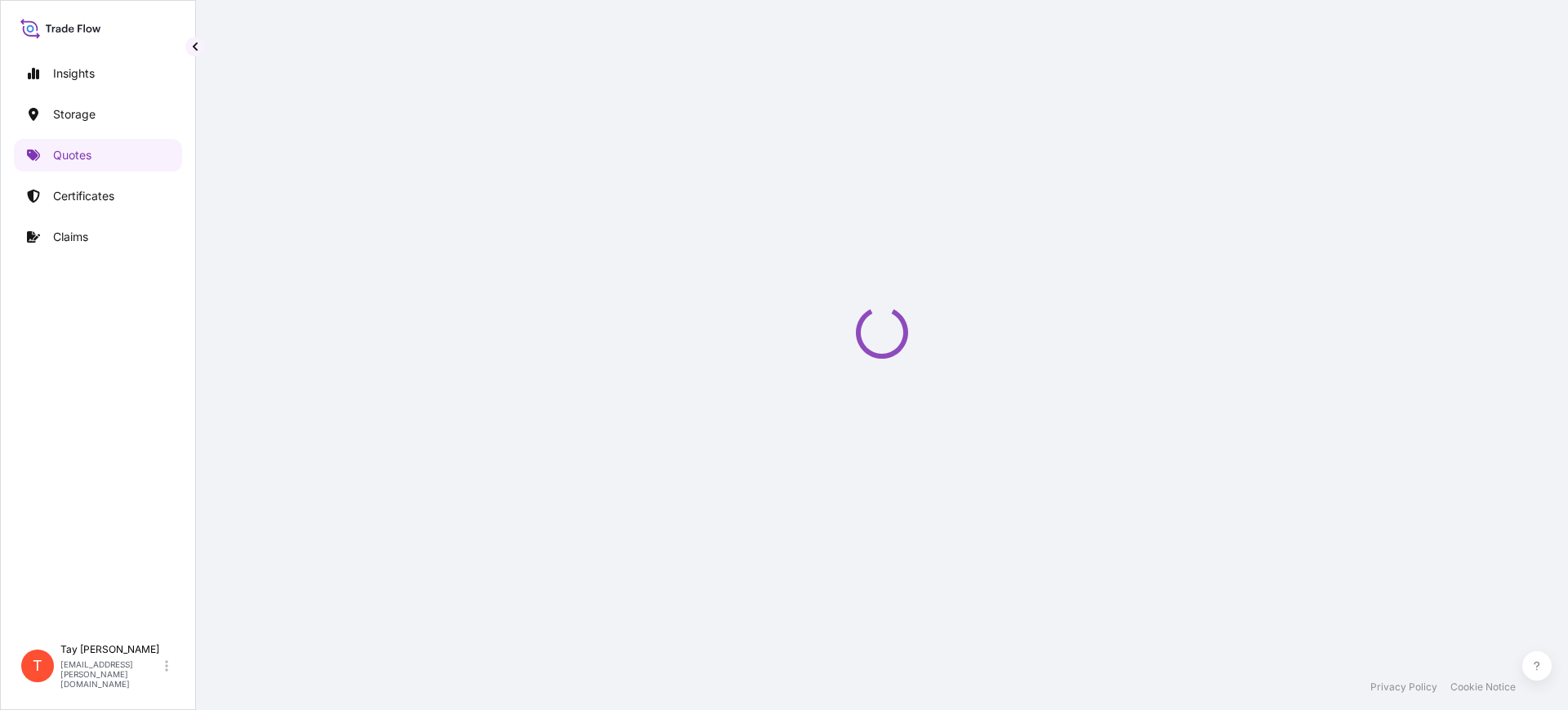
select select "Water"
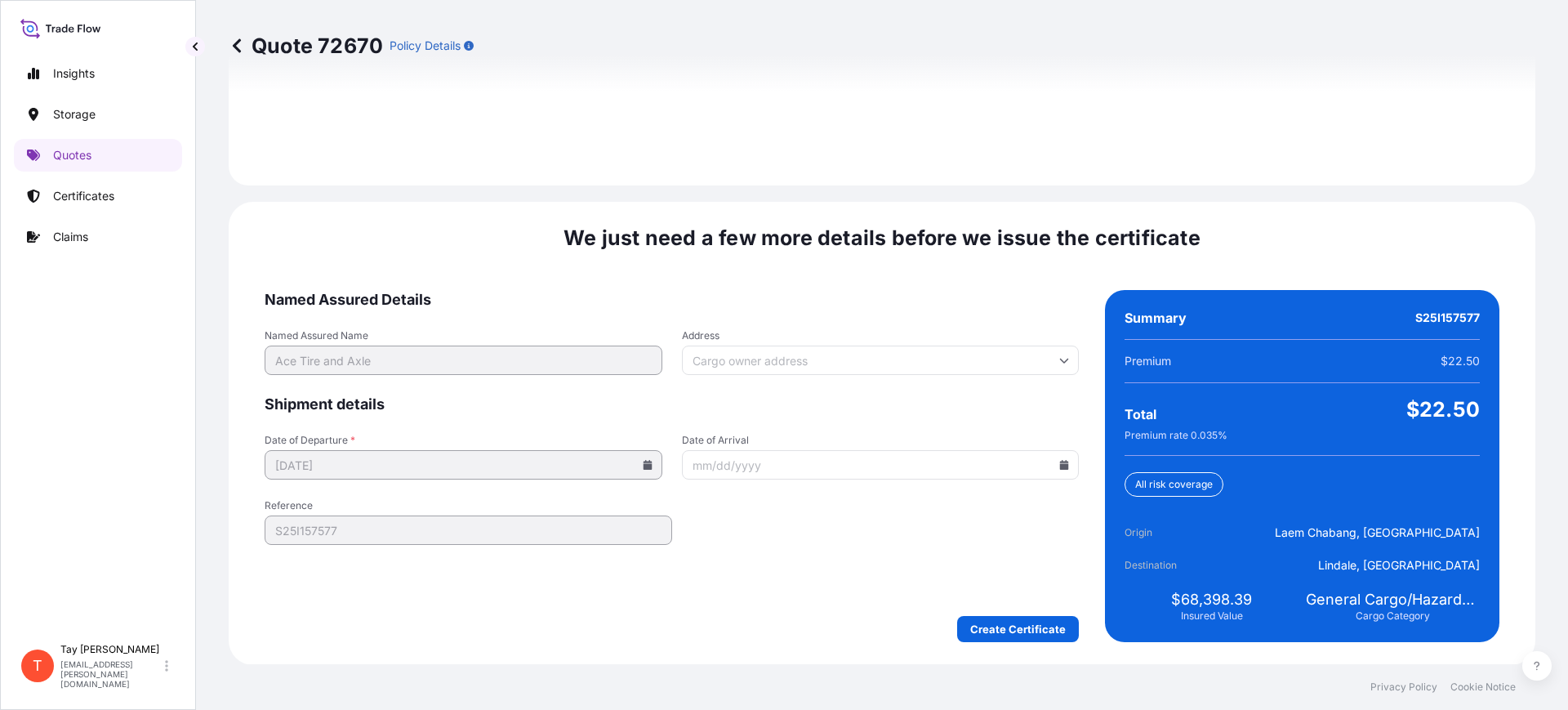
scroll to position [2387, 0]
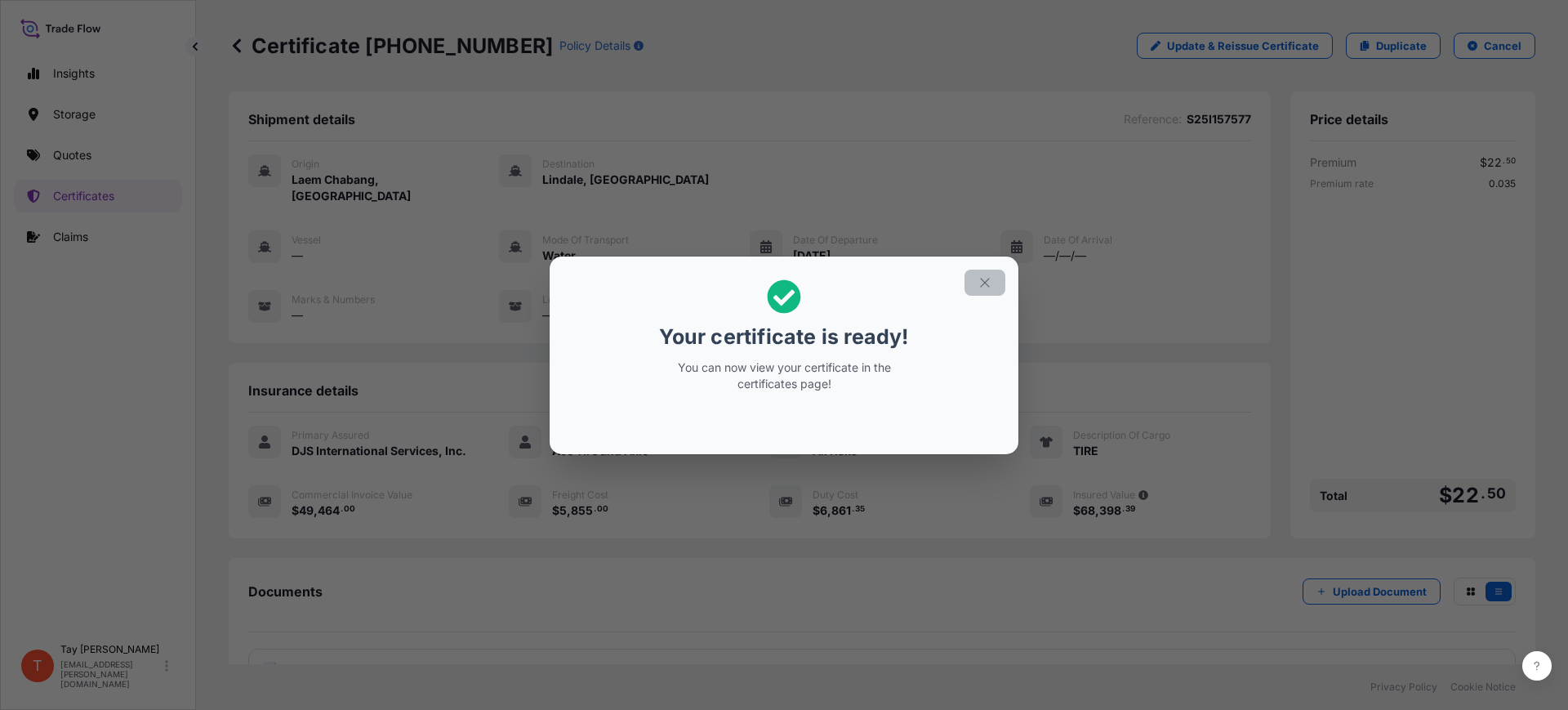
click at [988, 276] on icon "button" at bounding box center [984, 282] width 14 height 14
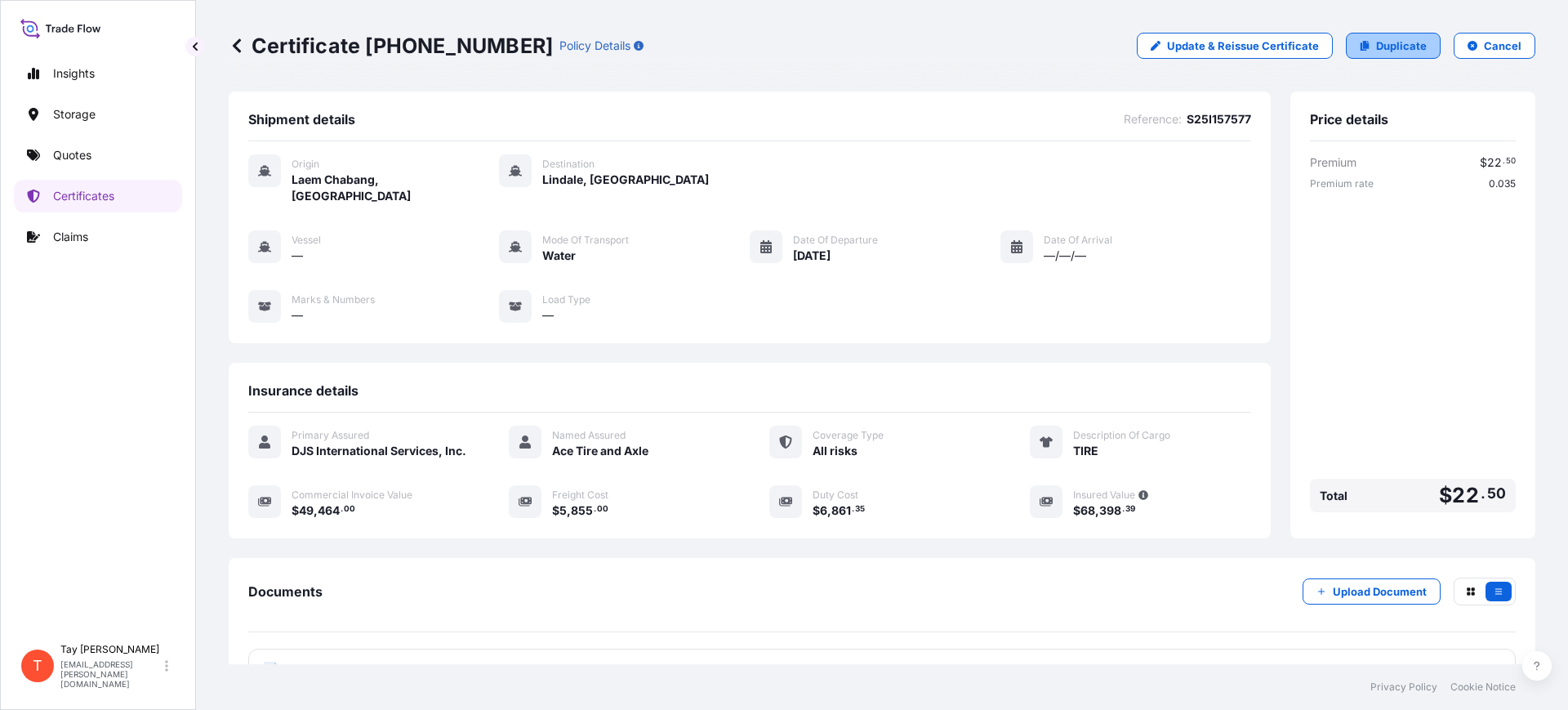
click at [1397, 43] on p "Duplicate" at bounding box center [1401, 45] width 51 height 16
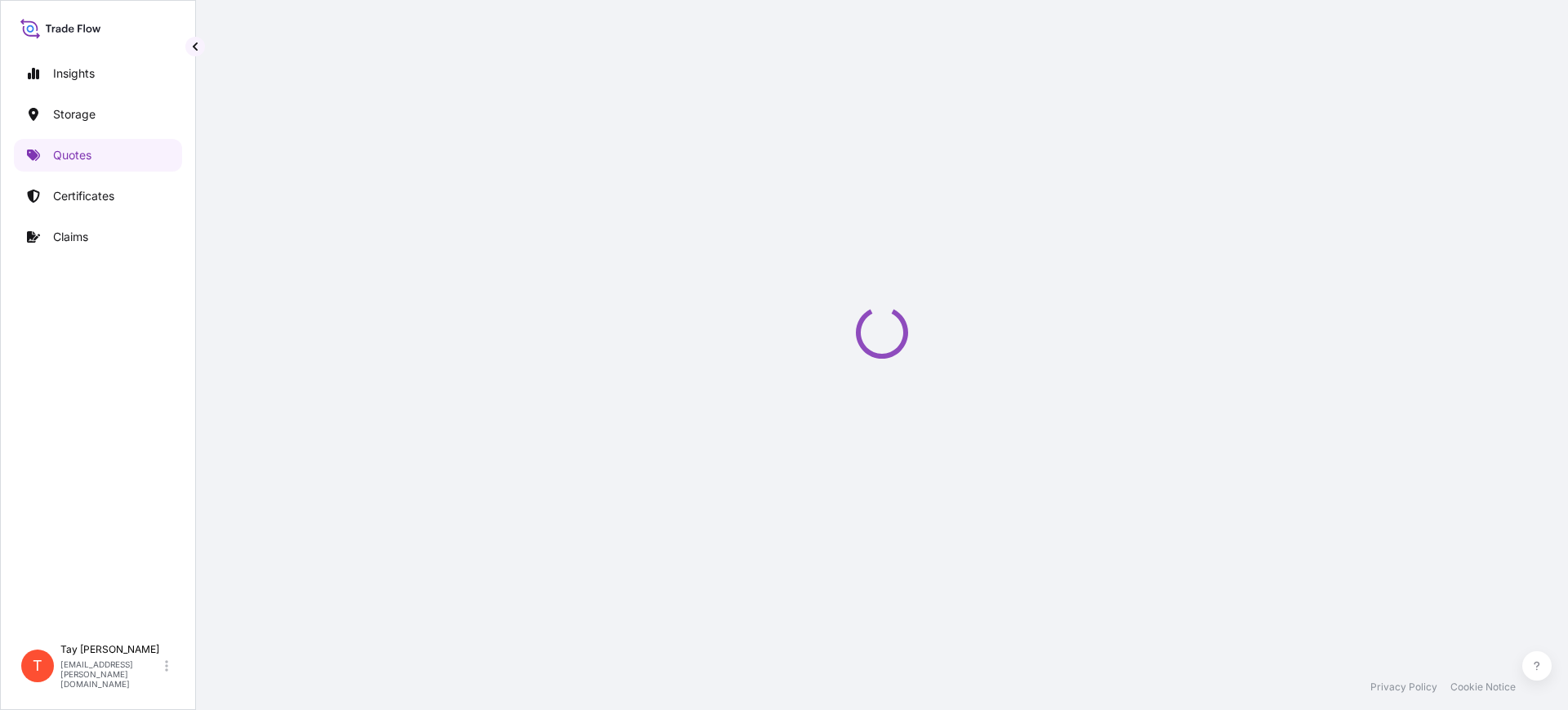
scroll to position [26, 0]
select select "Water"
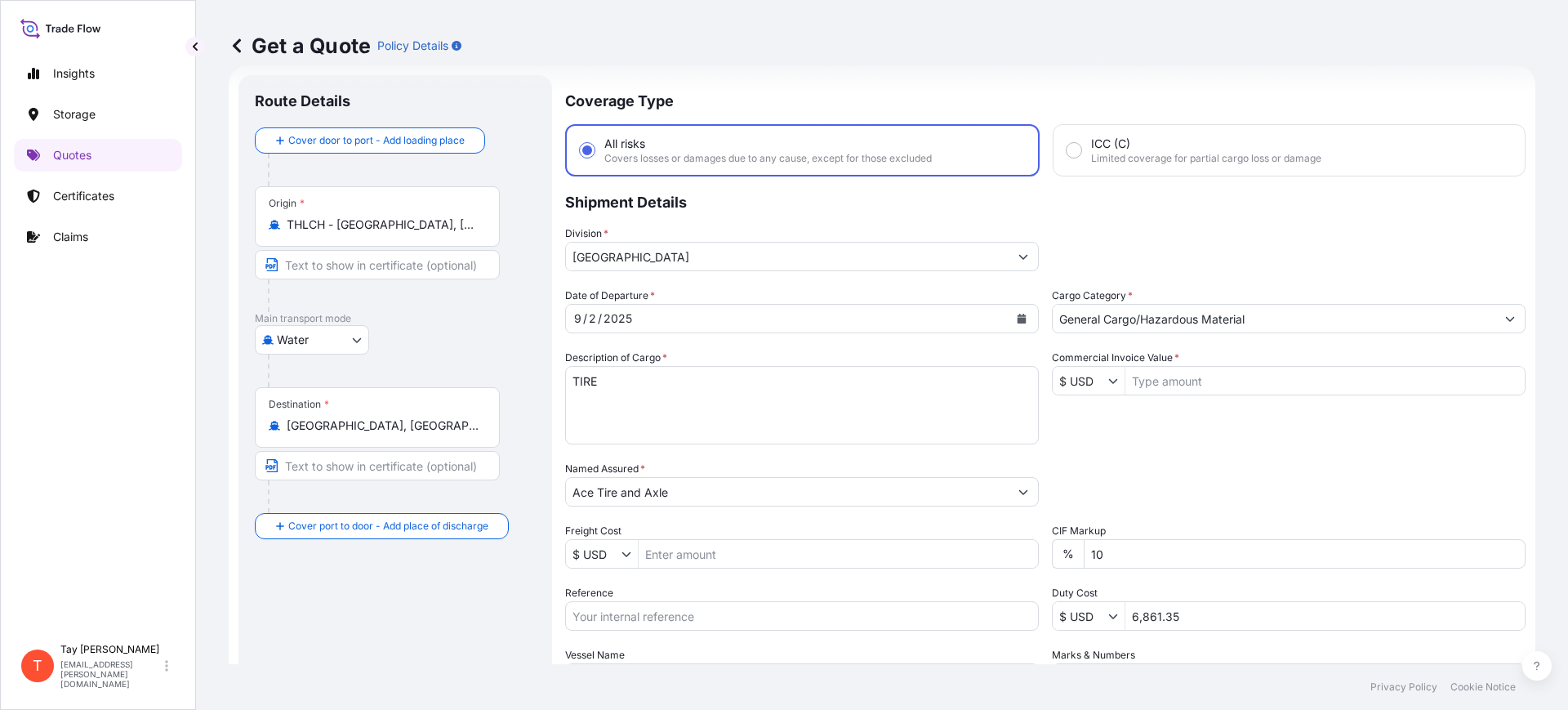
click at [1177, 374] on input "Commercial Invoice Value *" at bounding box center [1325, 380] width 399 height 30
type input "49,464"
click at [676, 546] on input "Freight Cost" at bounding box center [838, 553] width 399 height 30
type input "5,855"
click at [734, 617] on input "Reference" at bounding box center [802, 616] width 473 height 30
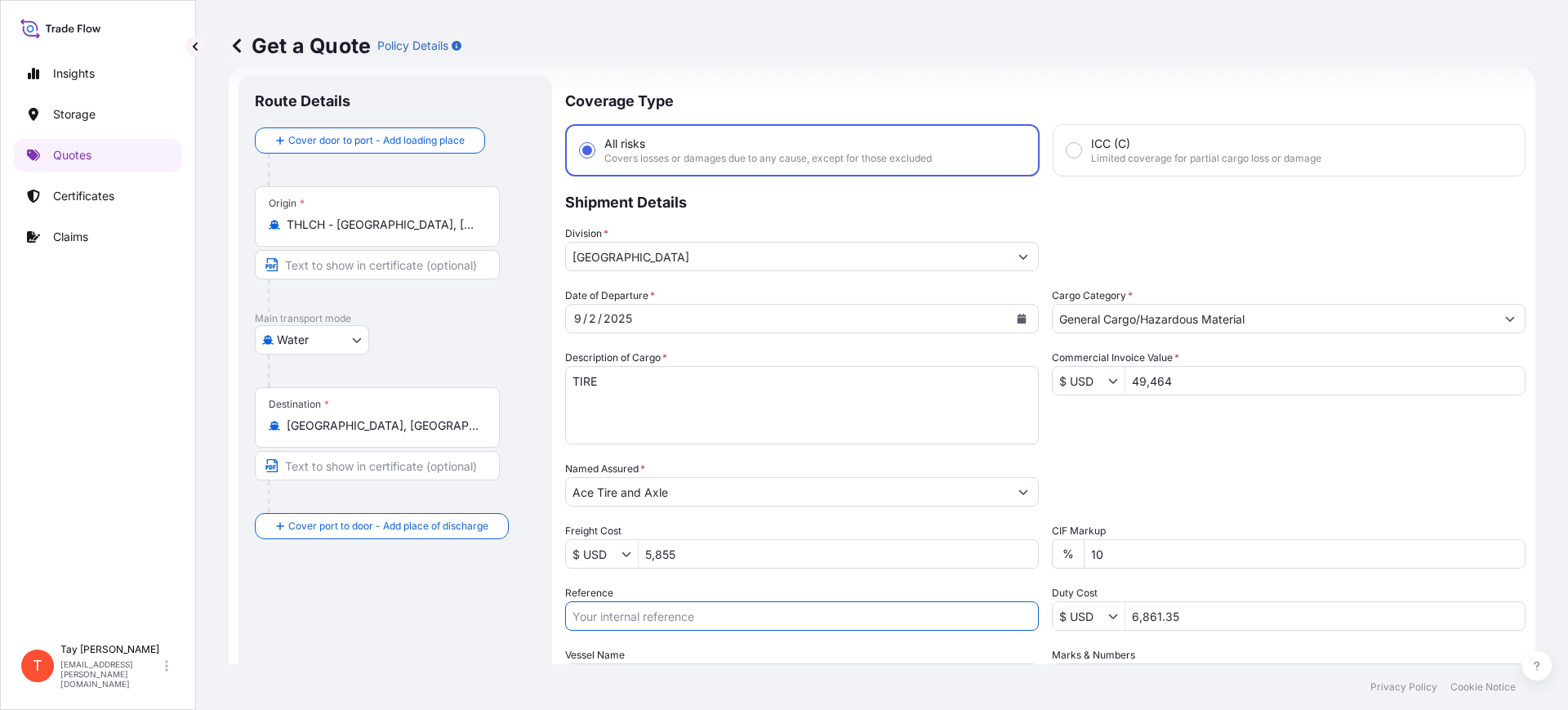
paste input "S25I157564"
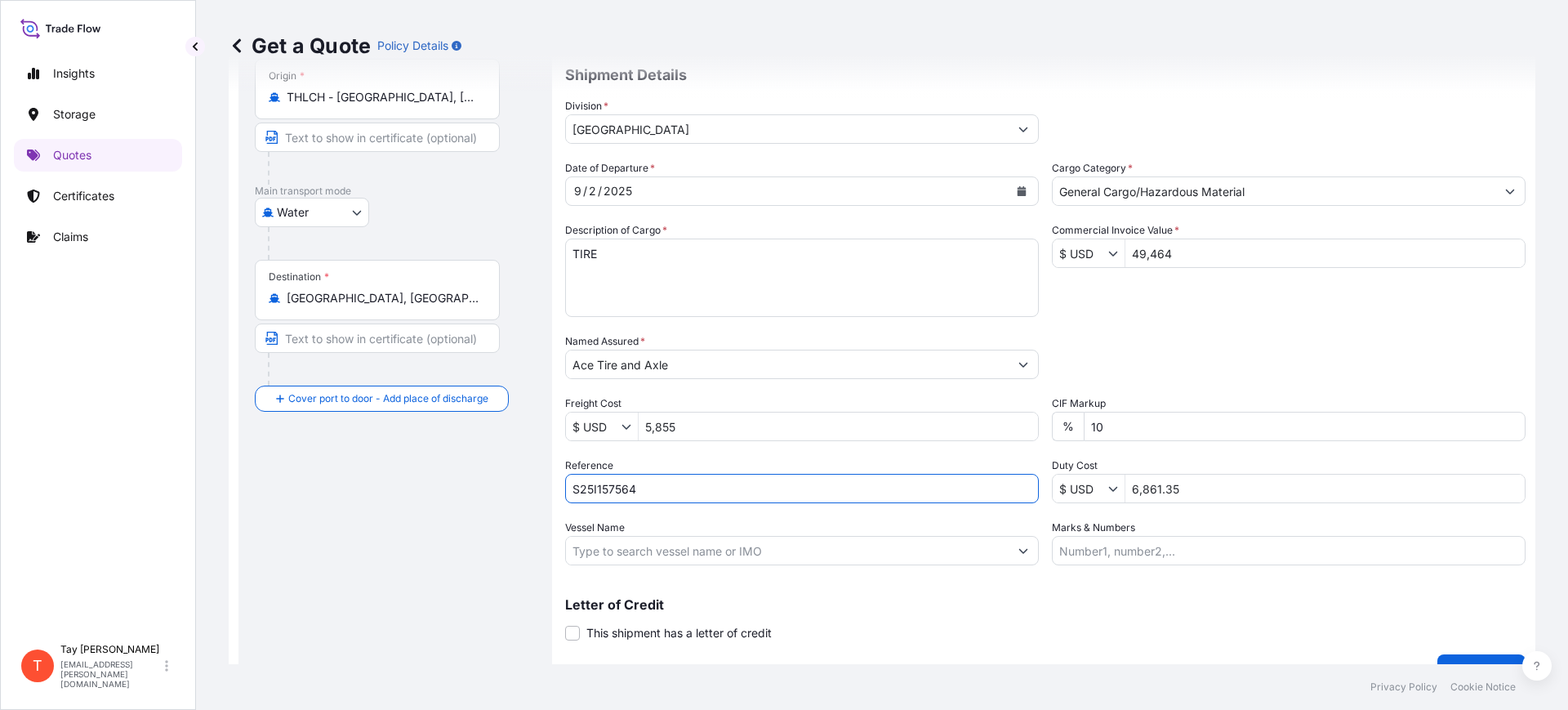
scroll to position [186, 0]
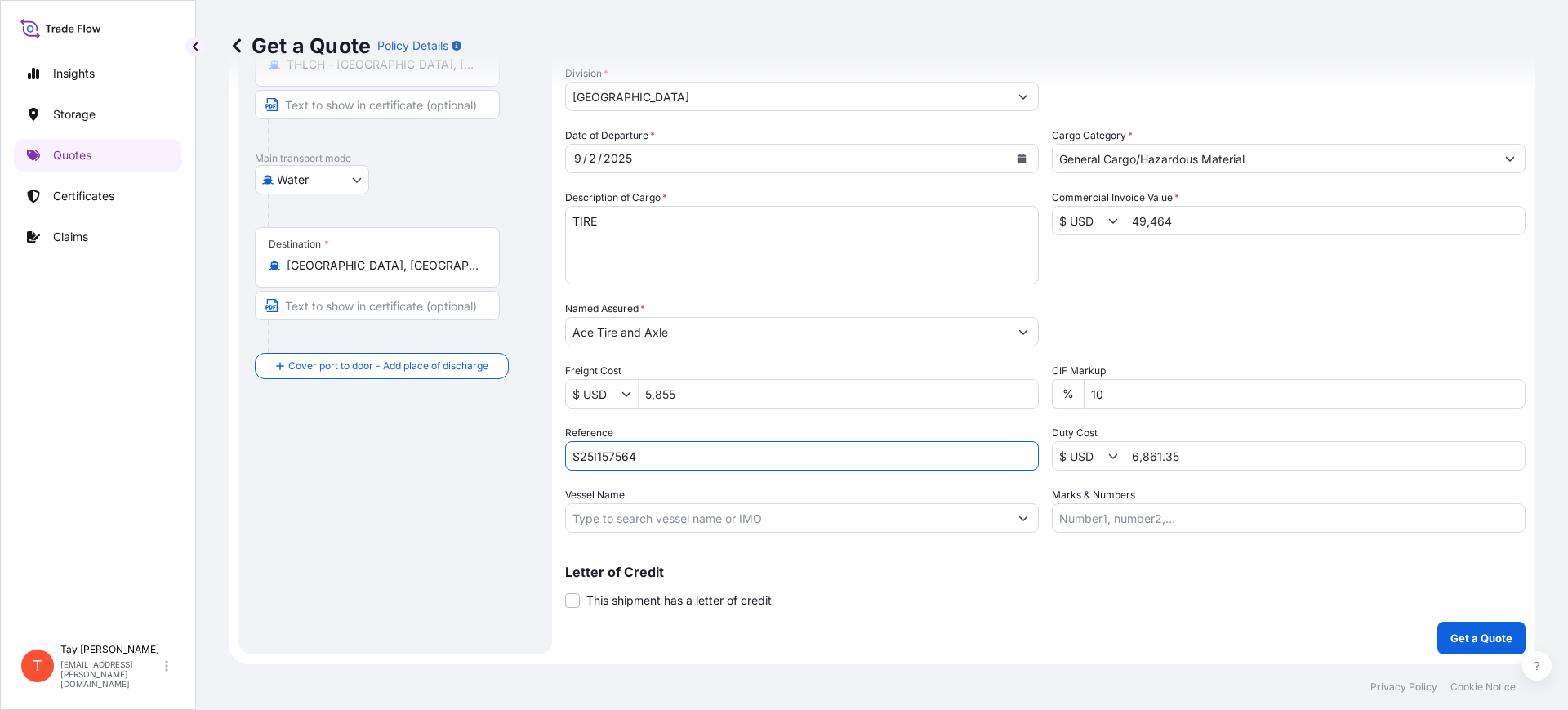
type input "S25I157564"
click at [1458, 631] on p "Get a Quote" at bounding box center [1482, 638] width 62 height 16
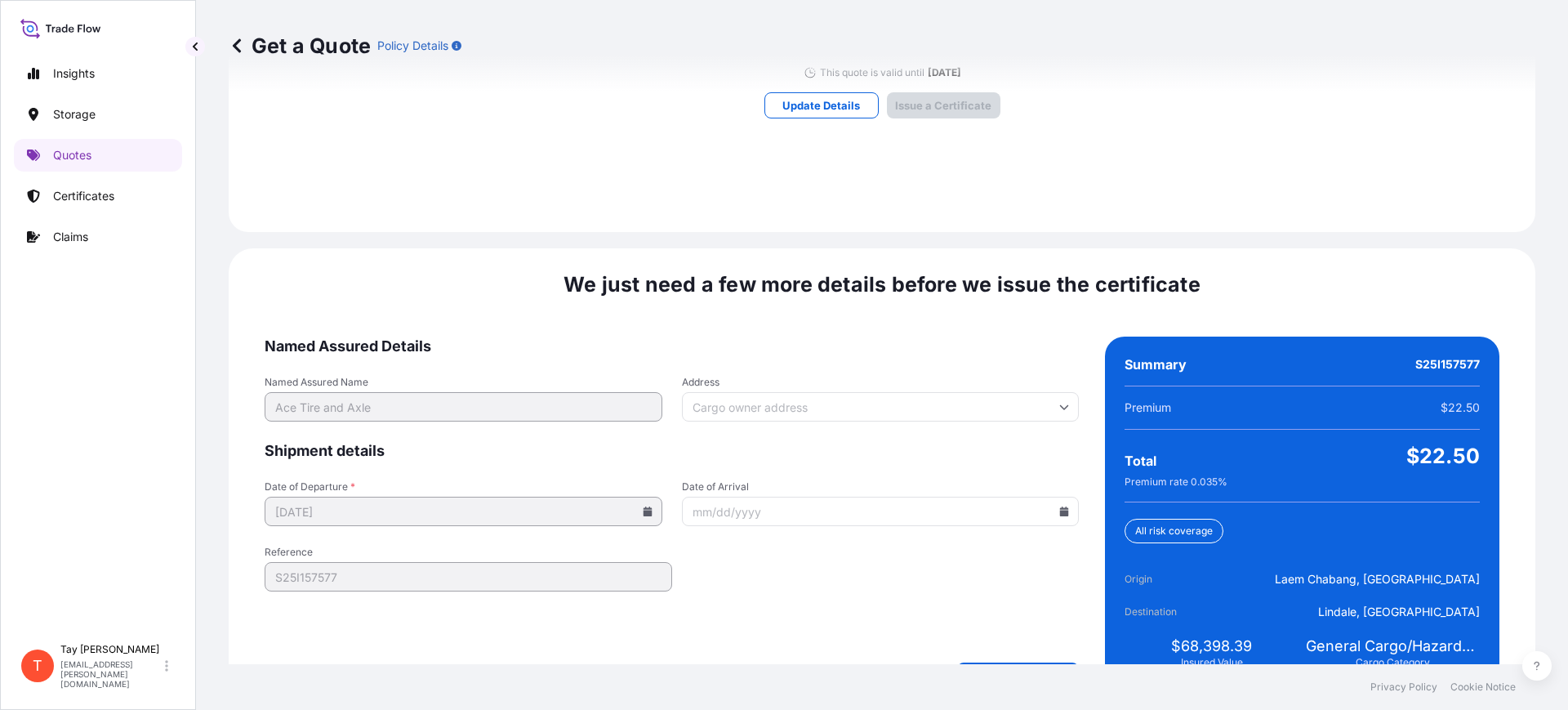
scroll to position [1236, 0]
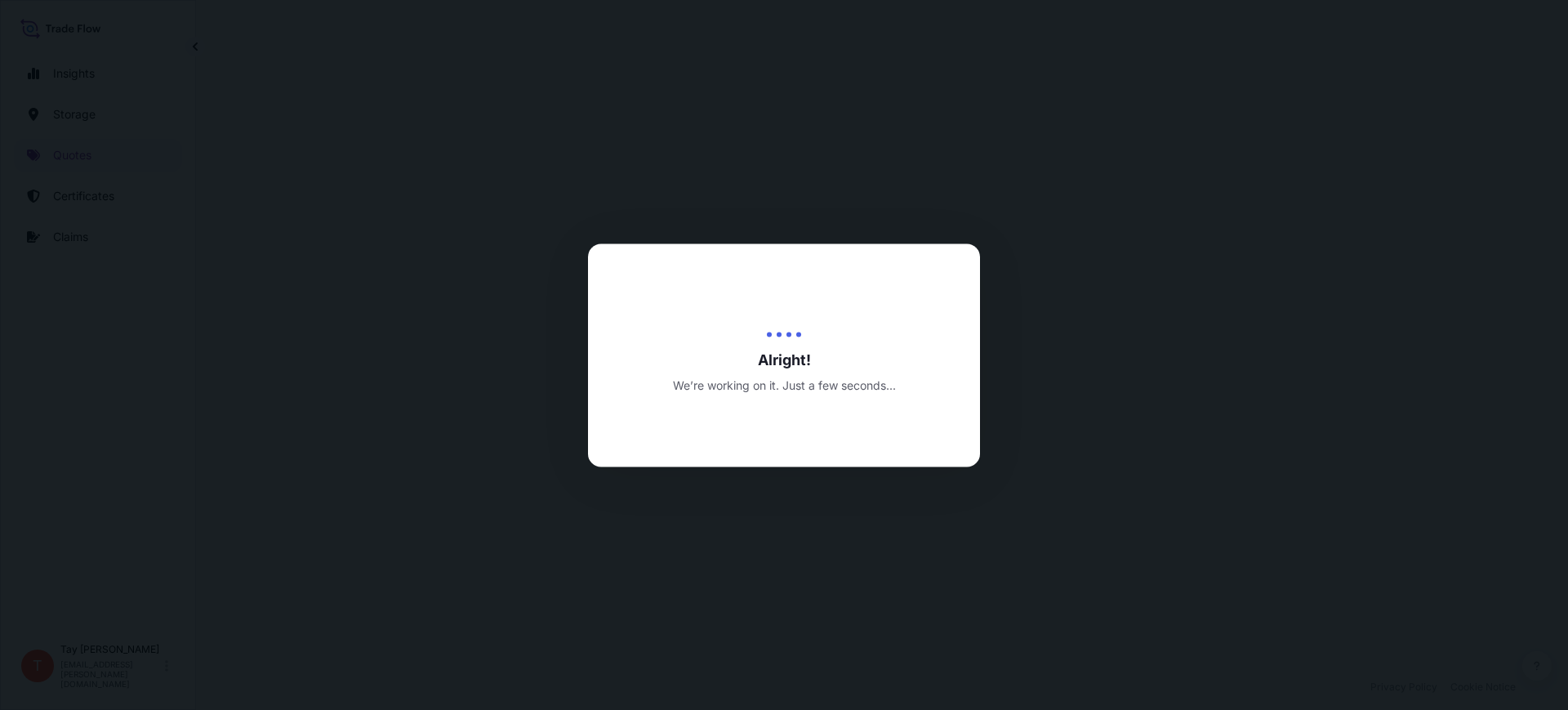
select select "Water"
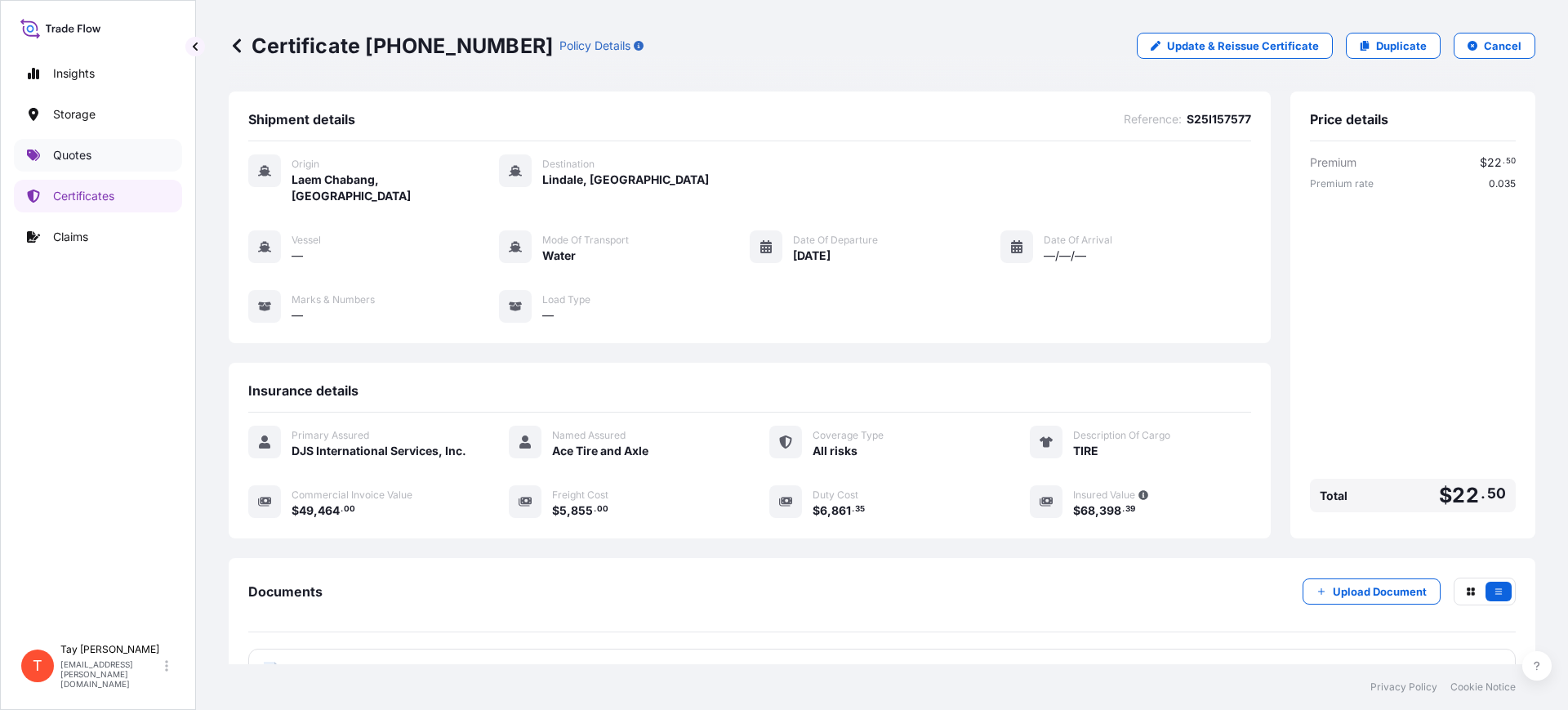
click at [77, 156] on p "Quotes" at bounding box center [72, 155] width 38 height 16
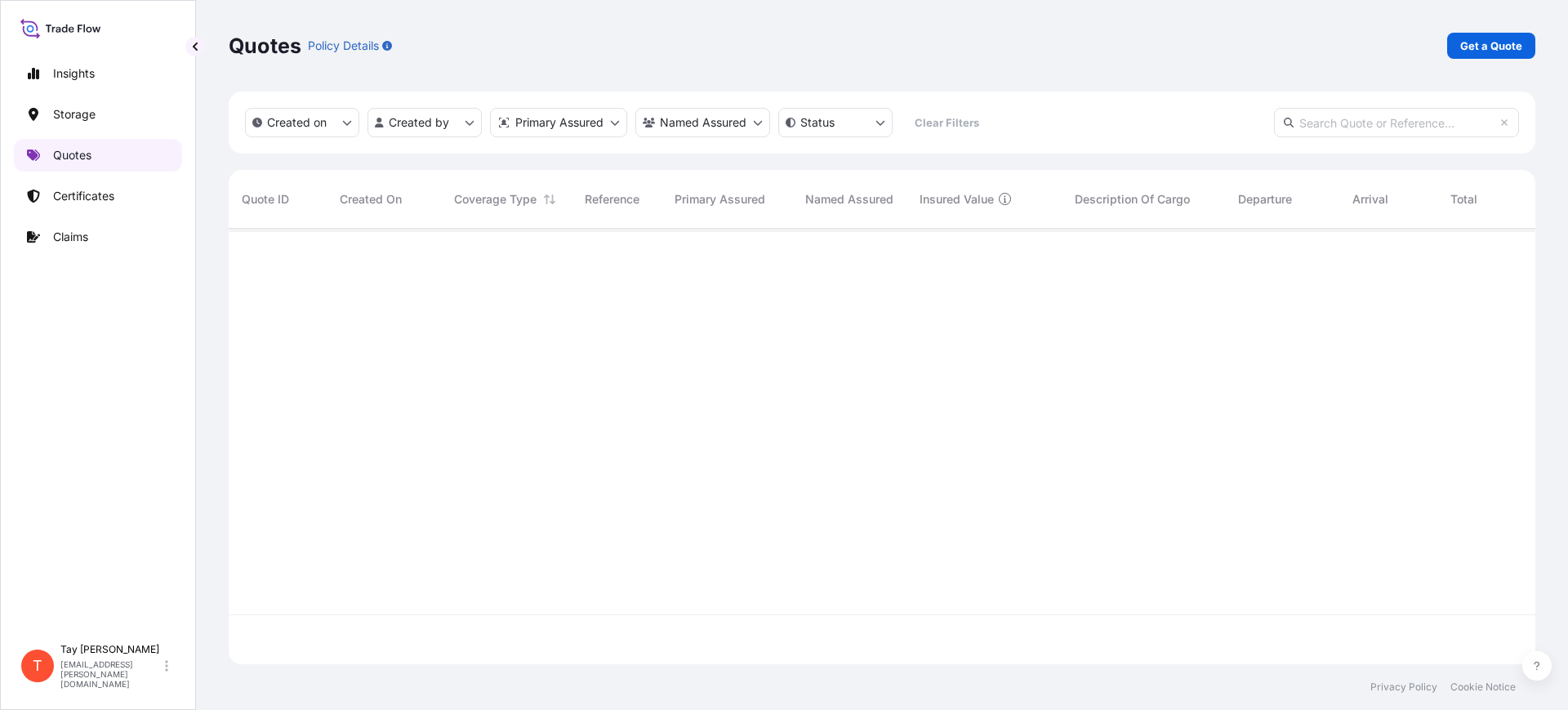
scroll to position [429, 1291]
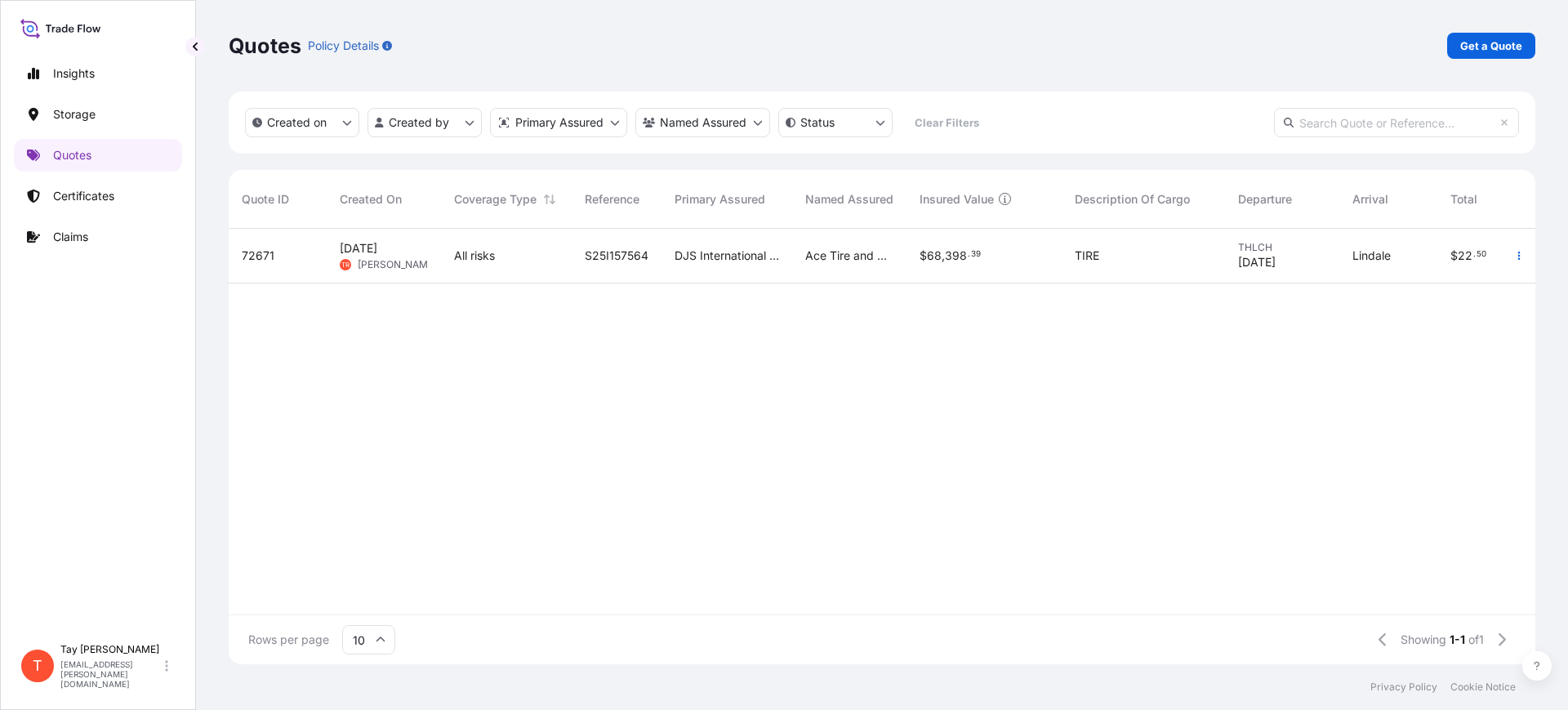
click at [853, 258] on span "Ace Tire and Axle" at bounding box center [850, 256] width 88 height 16
select select "Water"
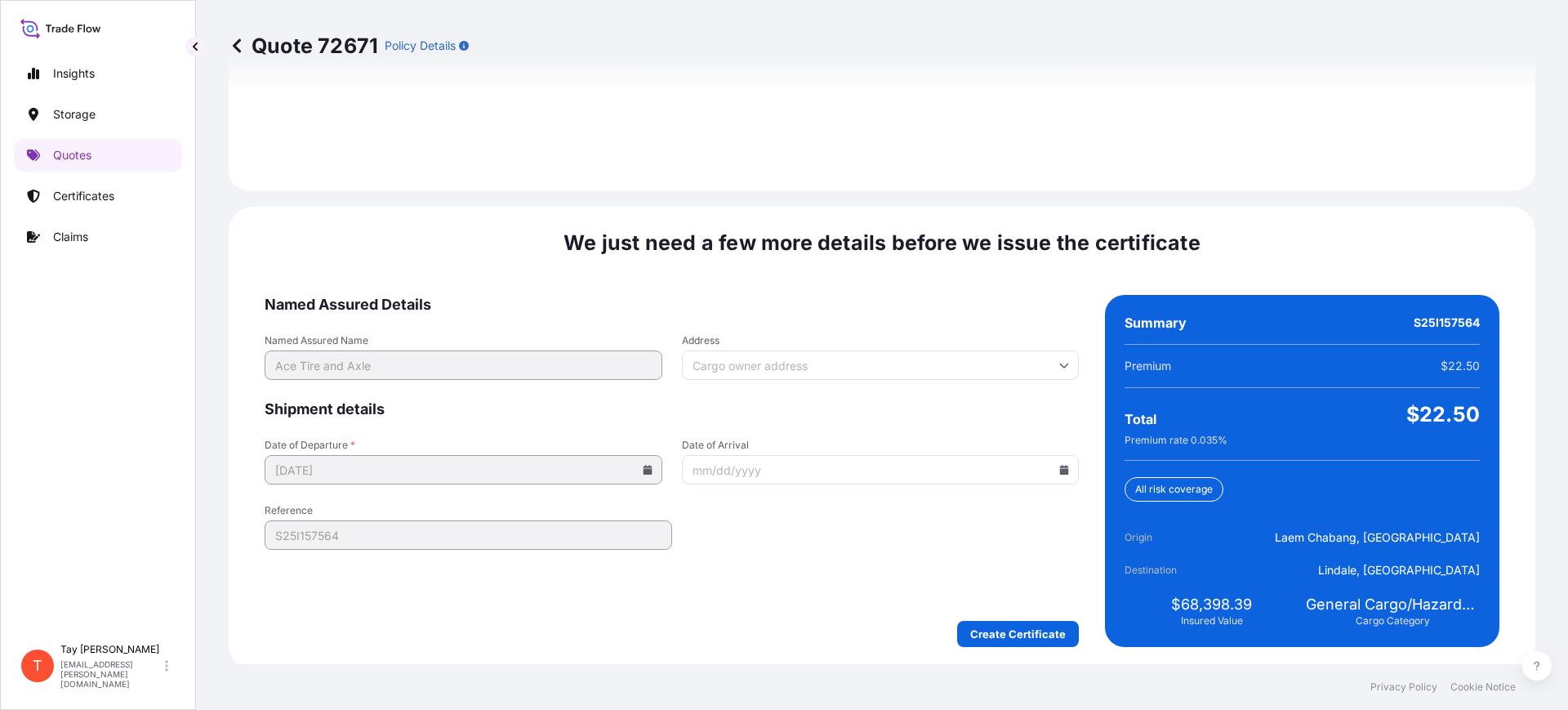
scroll to position [2387, 0]
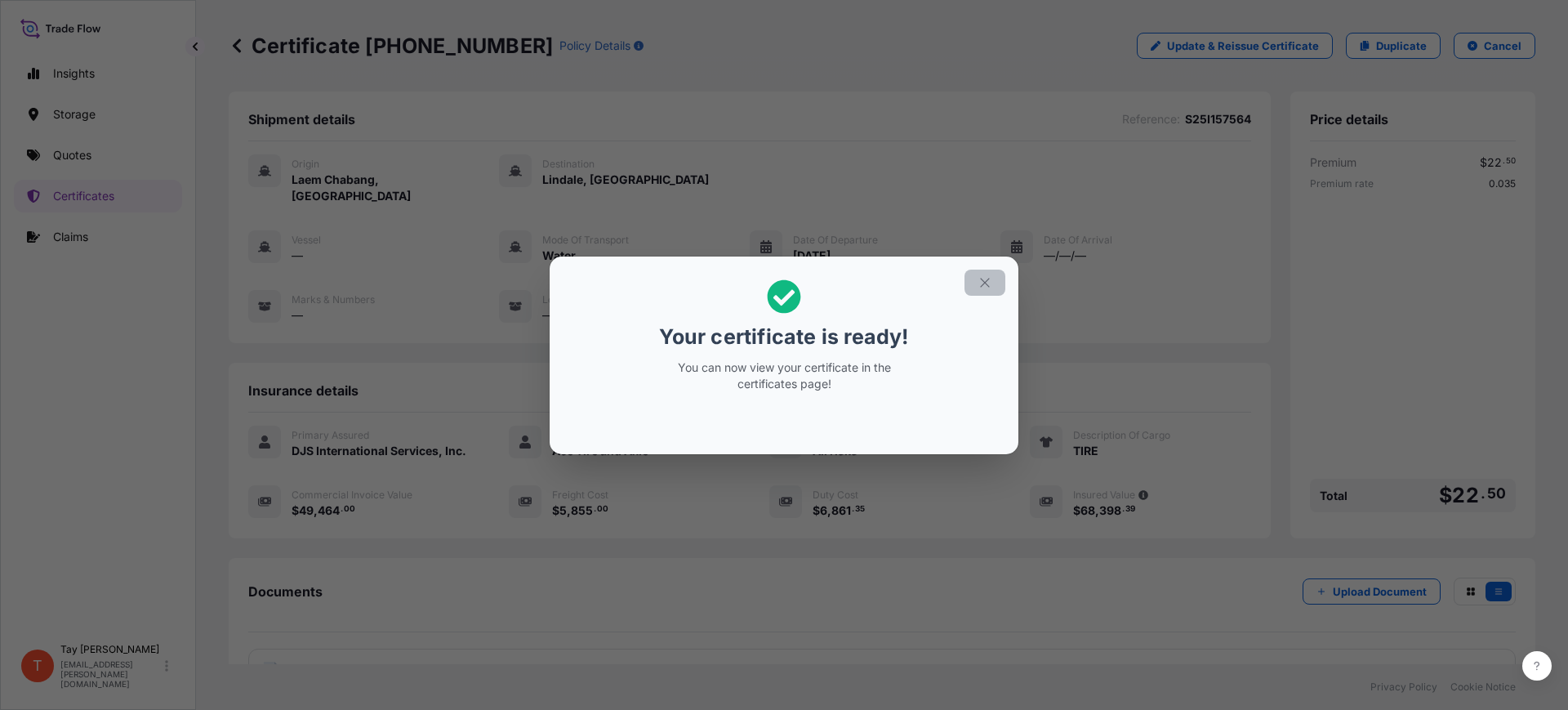
click at [995, 280] on button "button" at bounding box center [985, 282] width 41 height 26
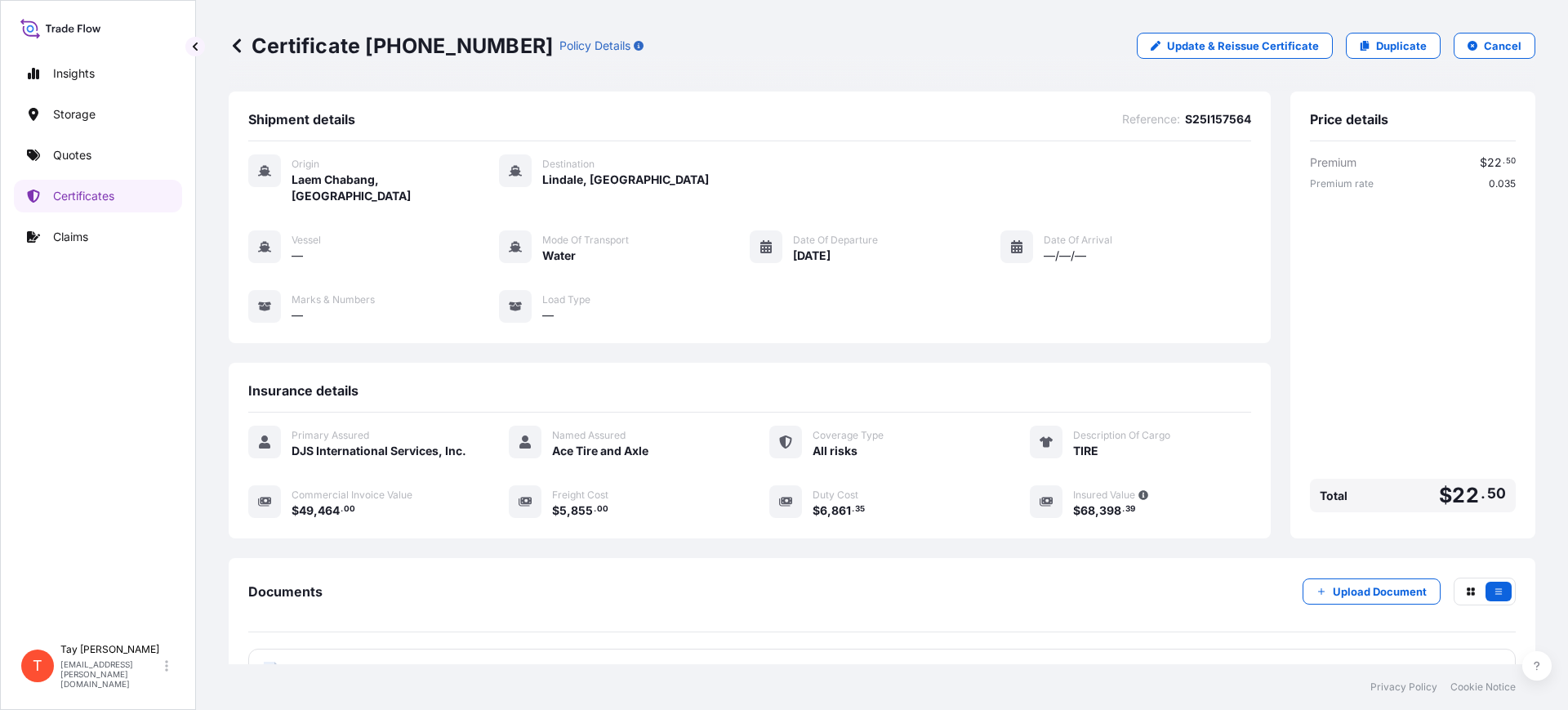
drag, startPoint x: 796, startPoint y: 521, endPoint x: 143, endPoint y: 397, distance: 664.7
click at [143, 397] on div "Insights Storage Quotes Certificates Claims" at bounding box center [97, 339] width 168 height 594
click at [1383, 42] on p "Duplicate" at bounding box center [1401, 45] width 51 height 16
select select "Water"
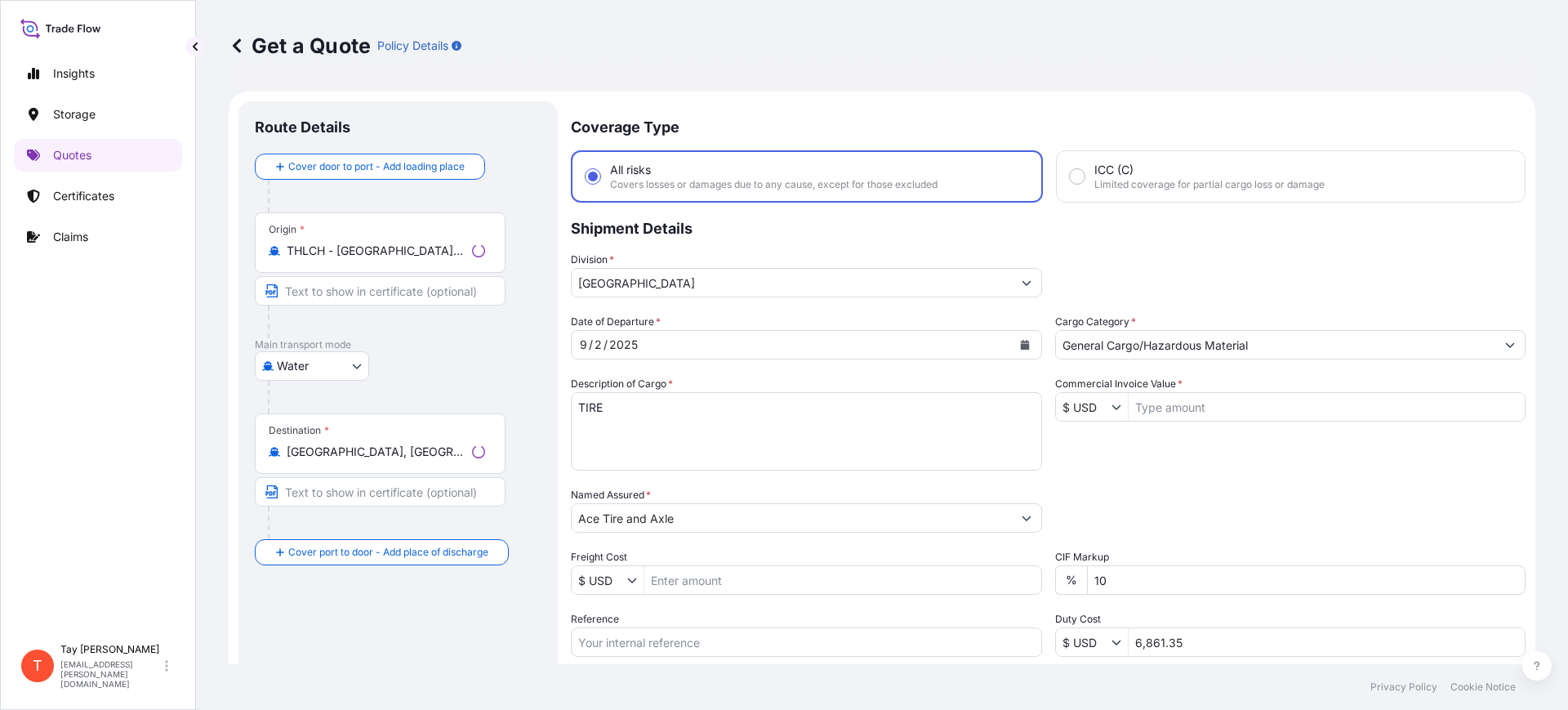
scroll to position [26, 0]
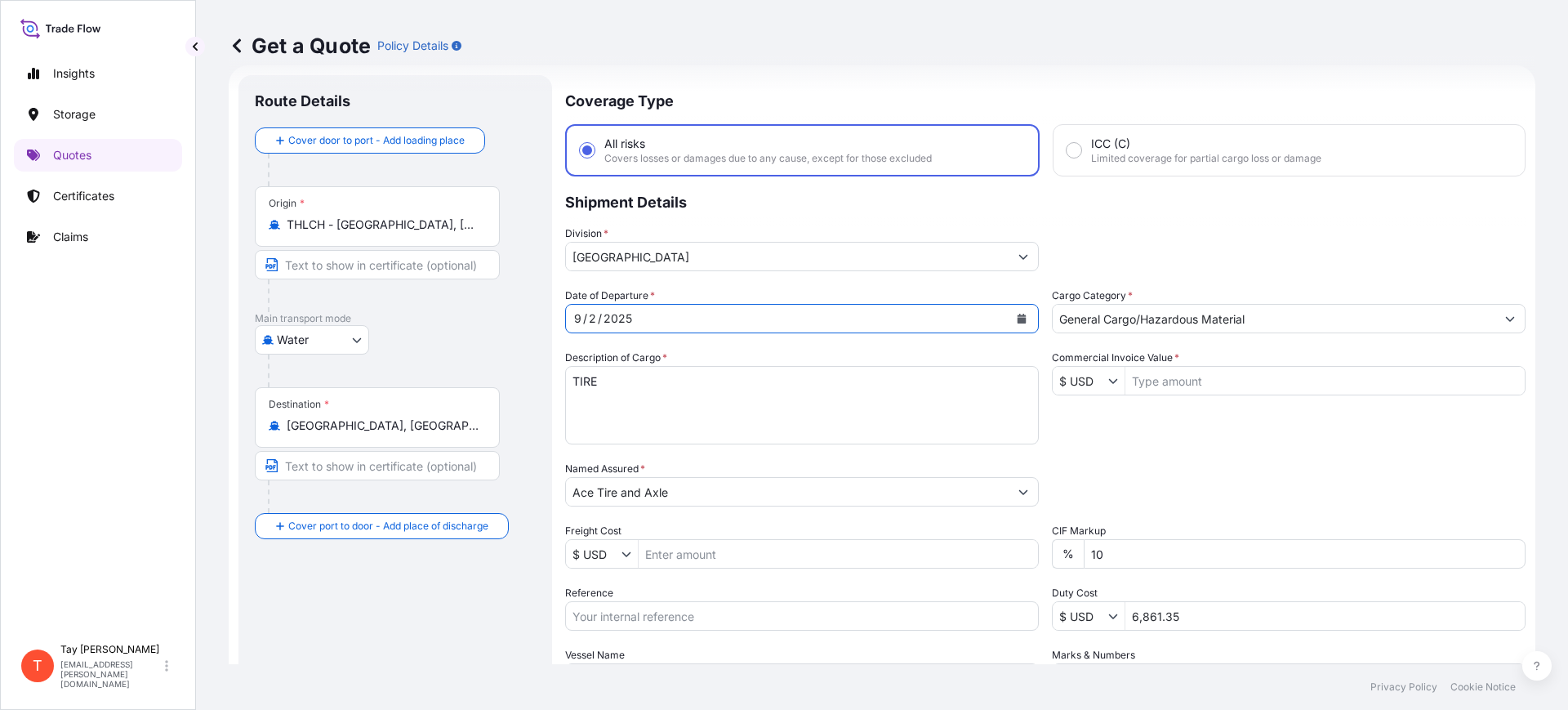
click at [1018, 315] on icon "Calendar" at bounding box center [1022, 319] width 9 height 10
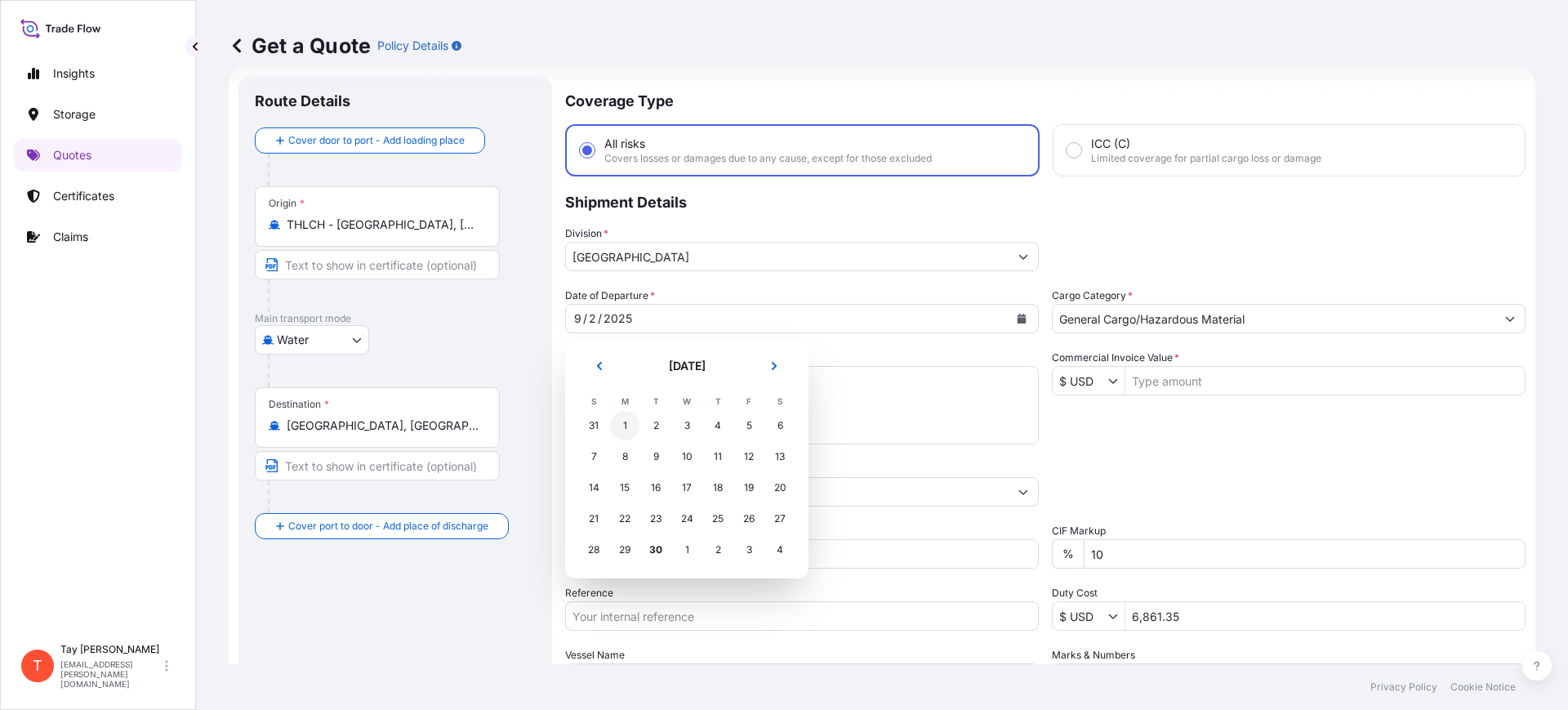
click at [623, 426] on div "1" at bounding box center [624, 426] width 30 height 30
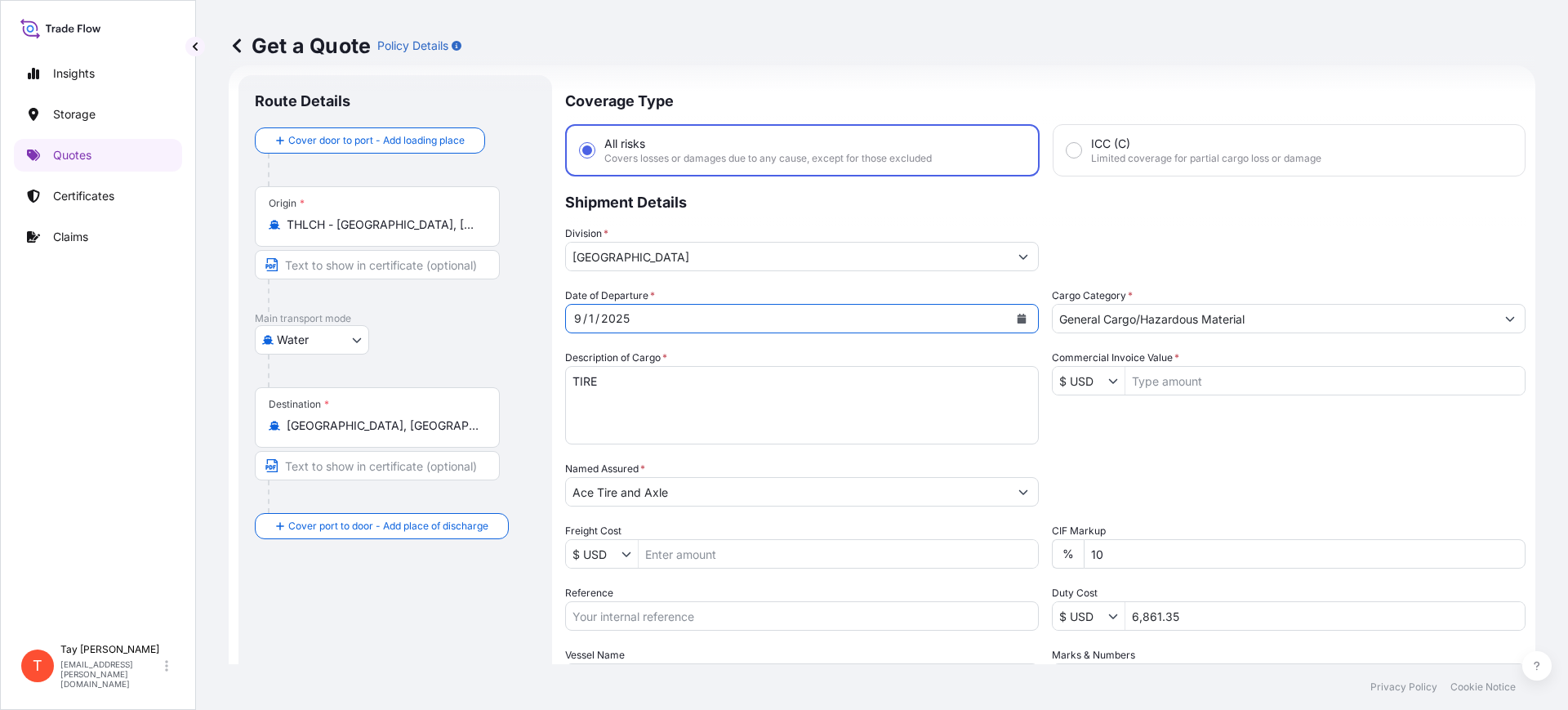
click at [682, 405] on textarea "TIRE" at bounding box center [802, 405] width 473 height 79
type textarea "TIRES"
click at [1142, 380] on input "Commercial Invoice Value *" at bounding box center [1325, 380] width 399 height 30
type input "52,890"
click at [677, 564] on input "Freight Cost" at bounding box center [838, 553] width 399 height 30
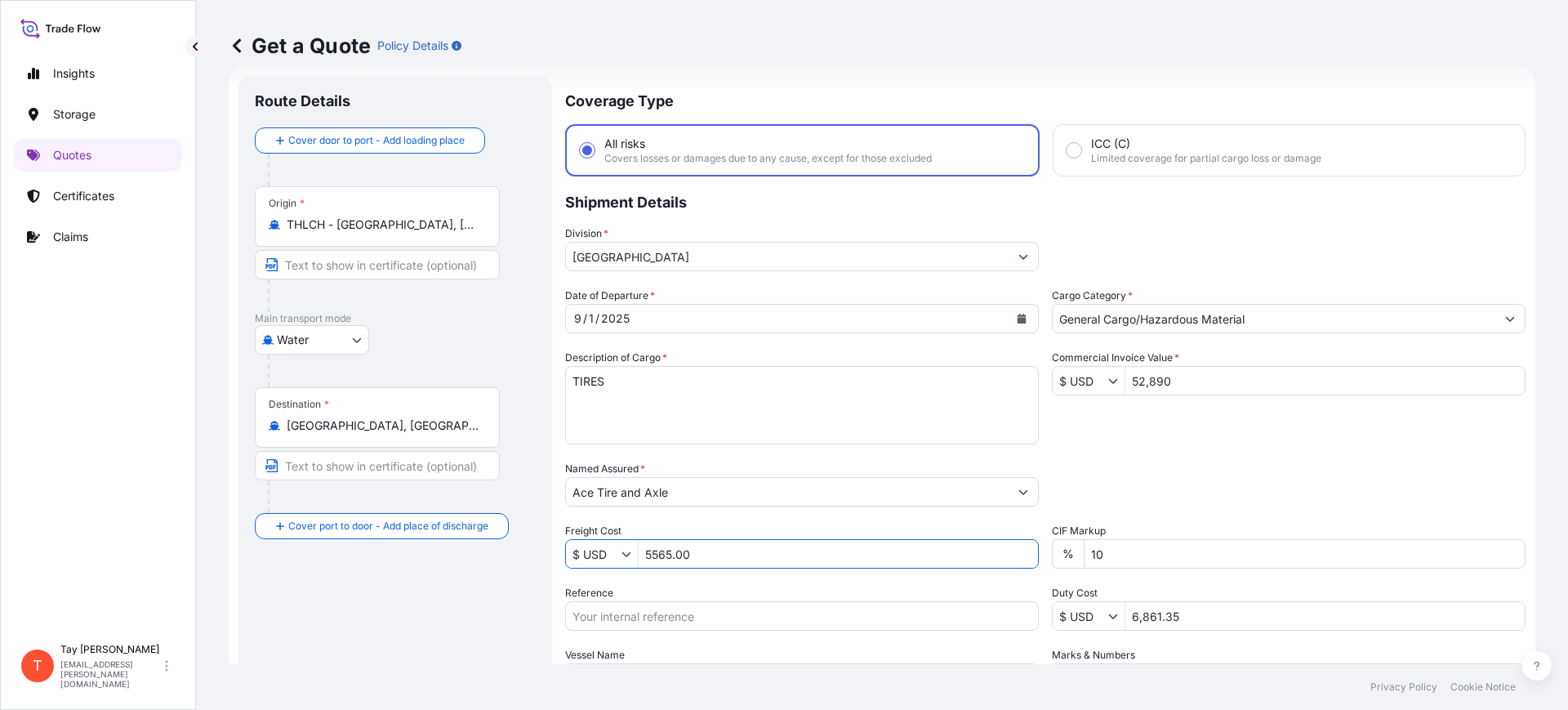
type input "5,565"
click at [688, 615] on input "Reference" at bounding box center [802, 616] width 473 height 30
paste input "S25I157923"
type input "S25I157923"
drag, startPoint x: 1184, startPoint y: 610, endPoint x: 1000, endPoint y: 604, distance: 184.1
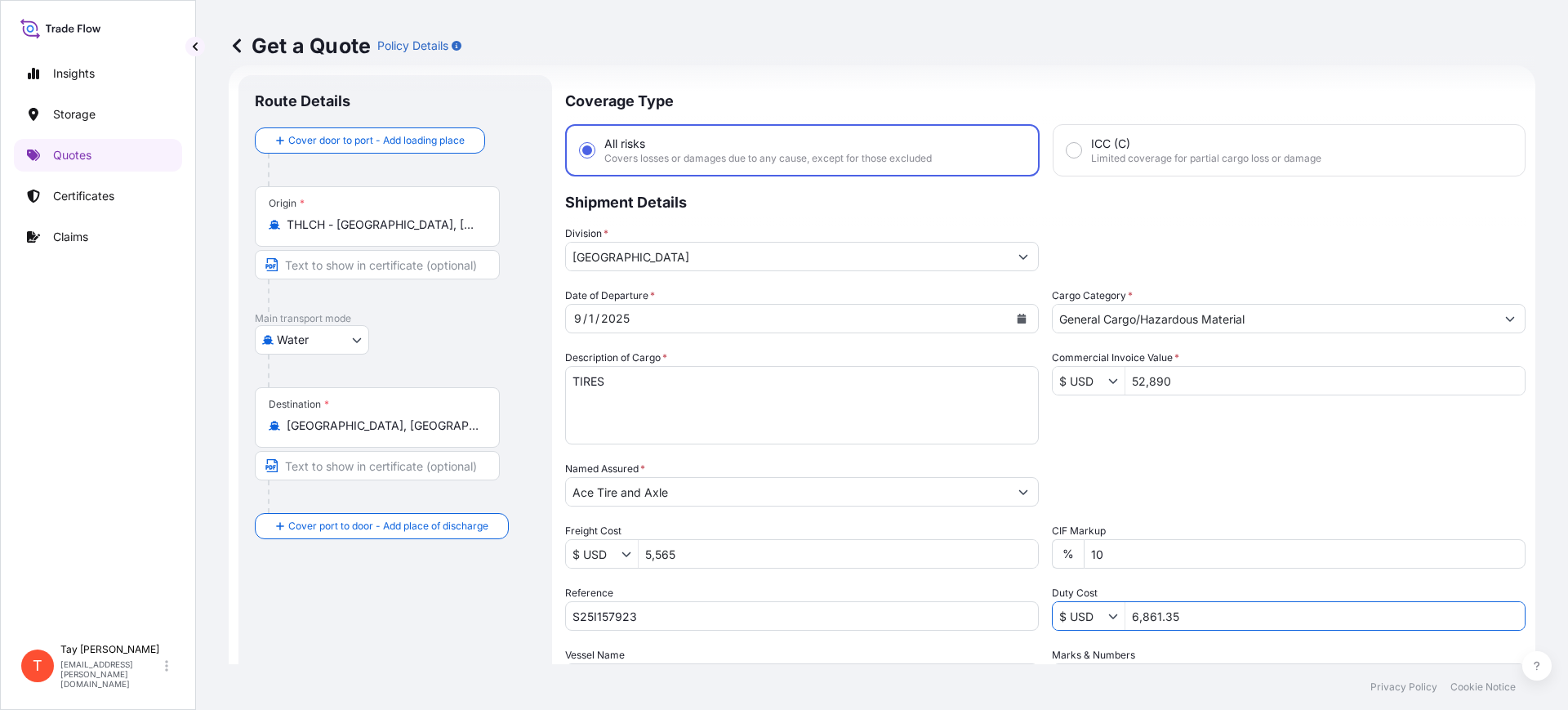
click at [1003, 604] on div "Date of Departure * 9 / 1 / 2025 Cargo Category * General Cargo/Hazardous Mater…" at bounding box center [1046, 490] width 960 height 405
type input "7,153.37"
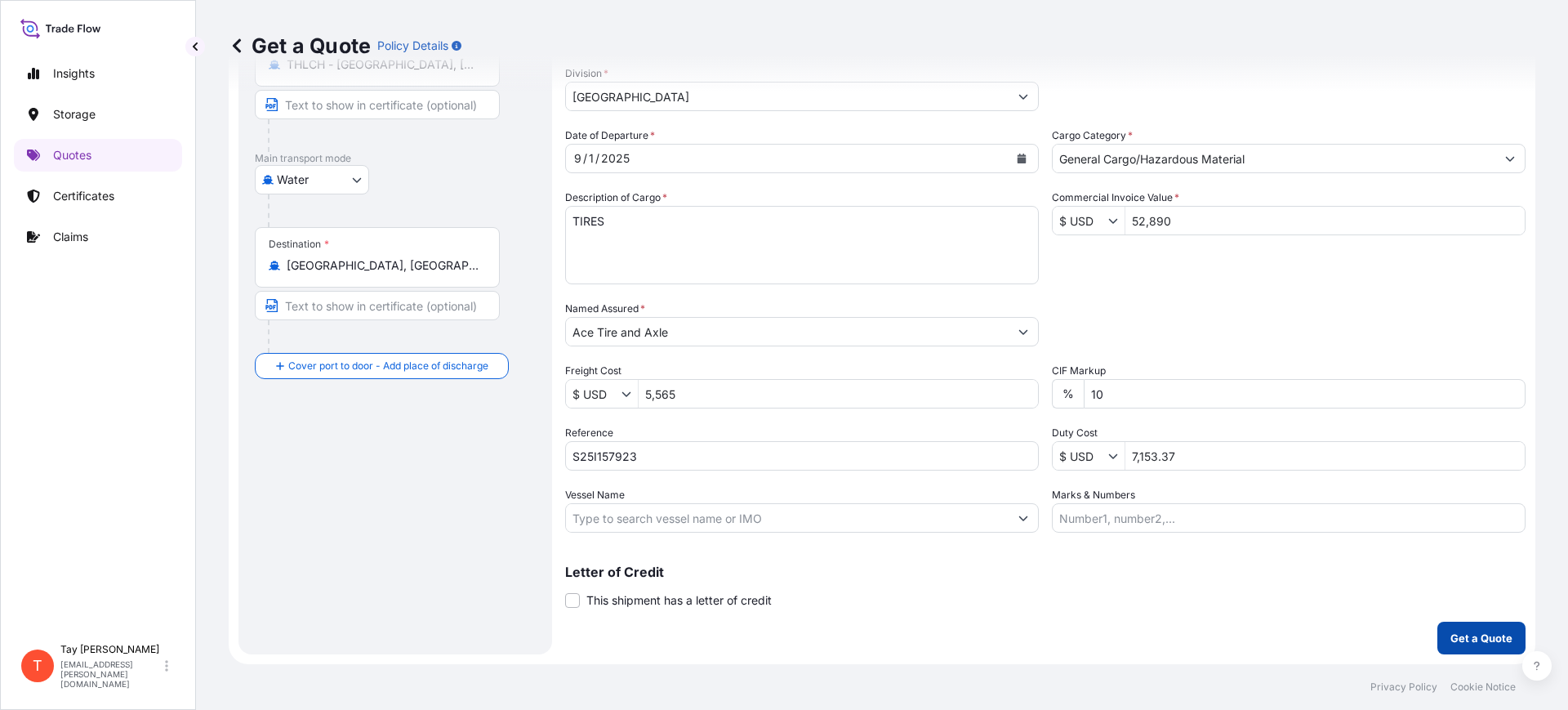
click at [1467, 638] on p "Get a Quote" at bounding box center [1482, 638] width 62 height 16
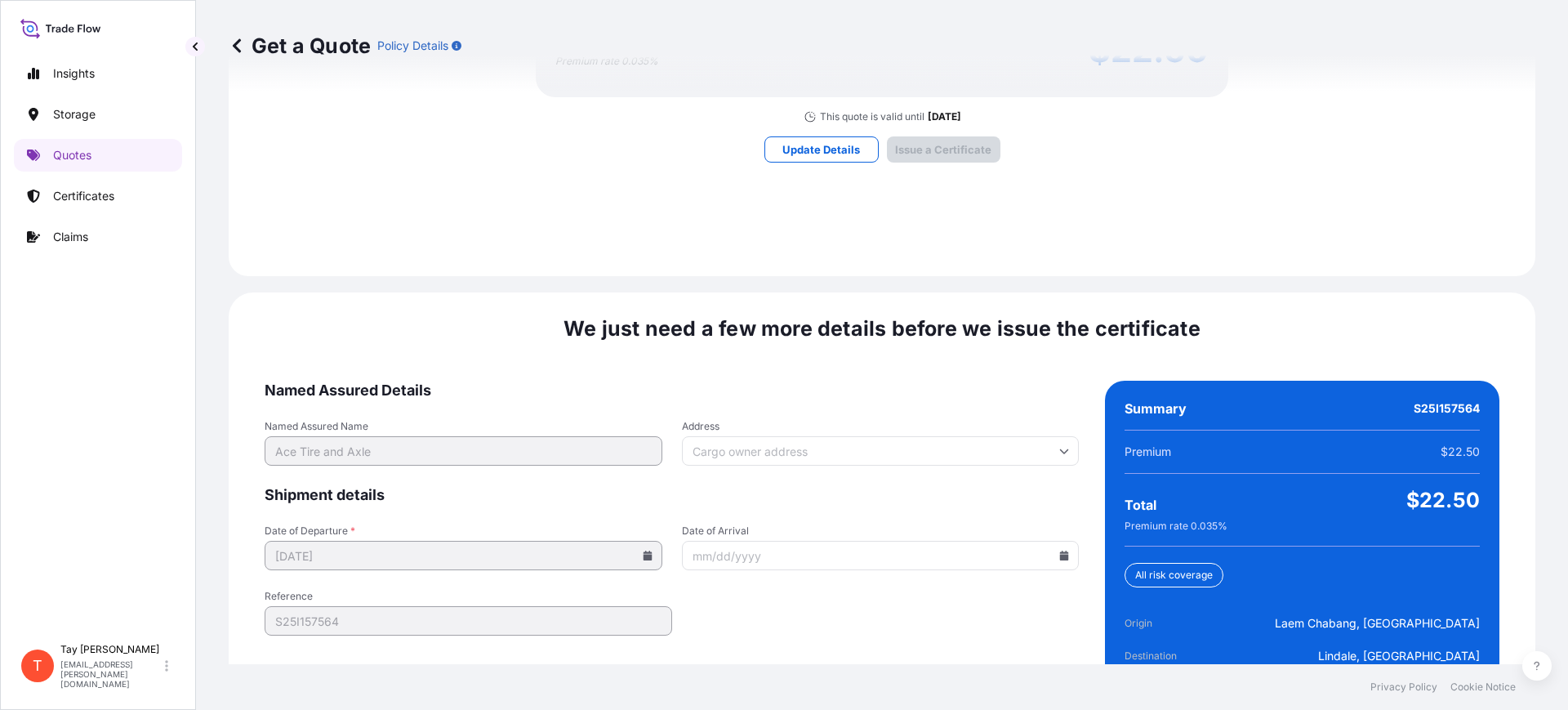
scroll to position [1236, 0]
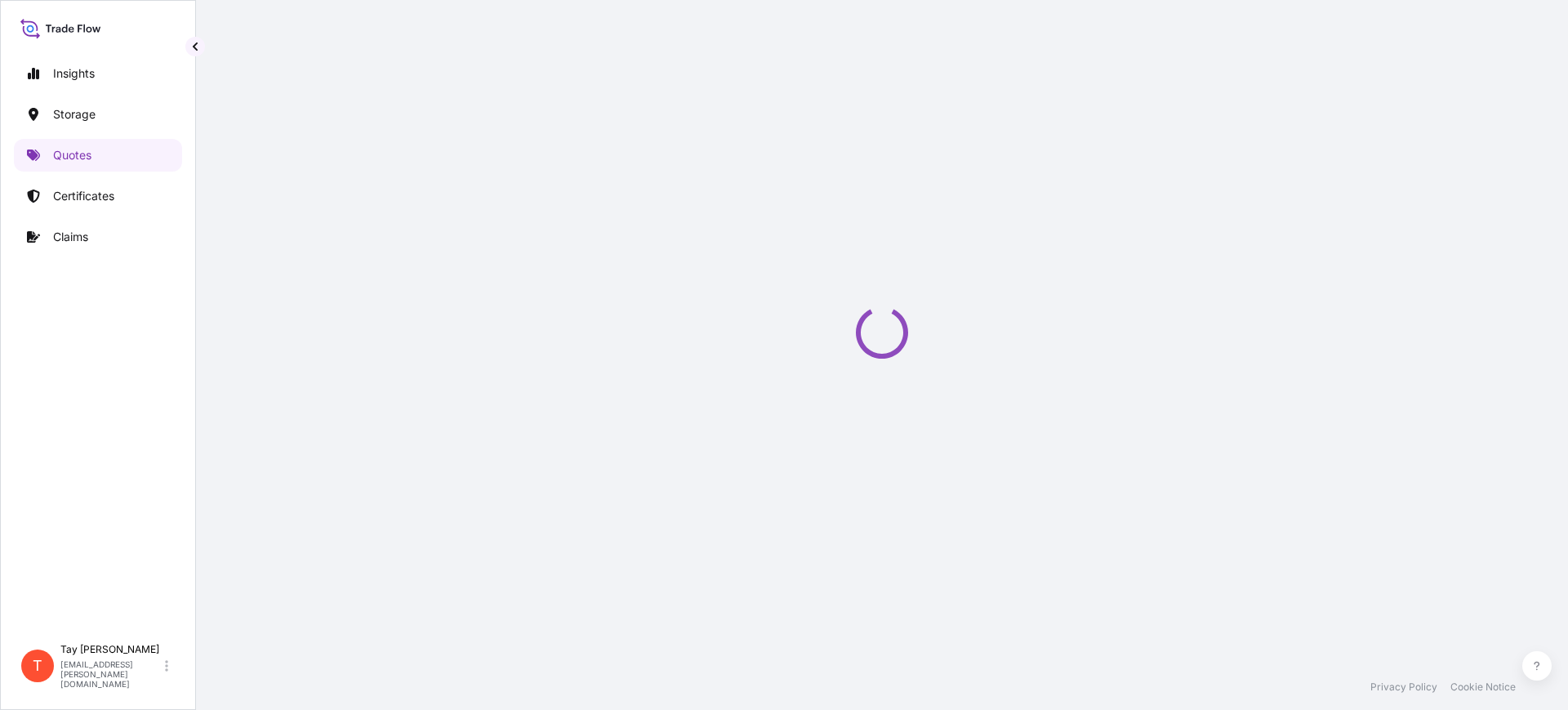
select select "Water"
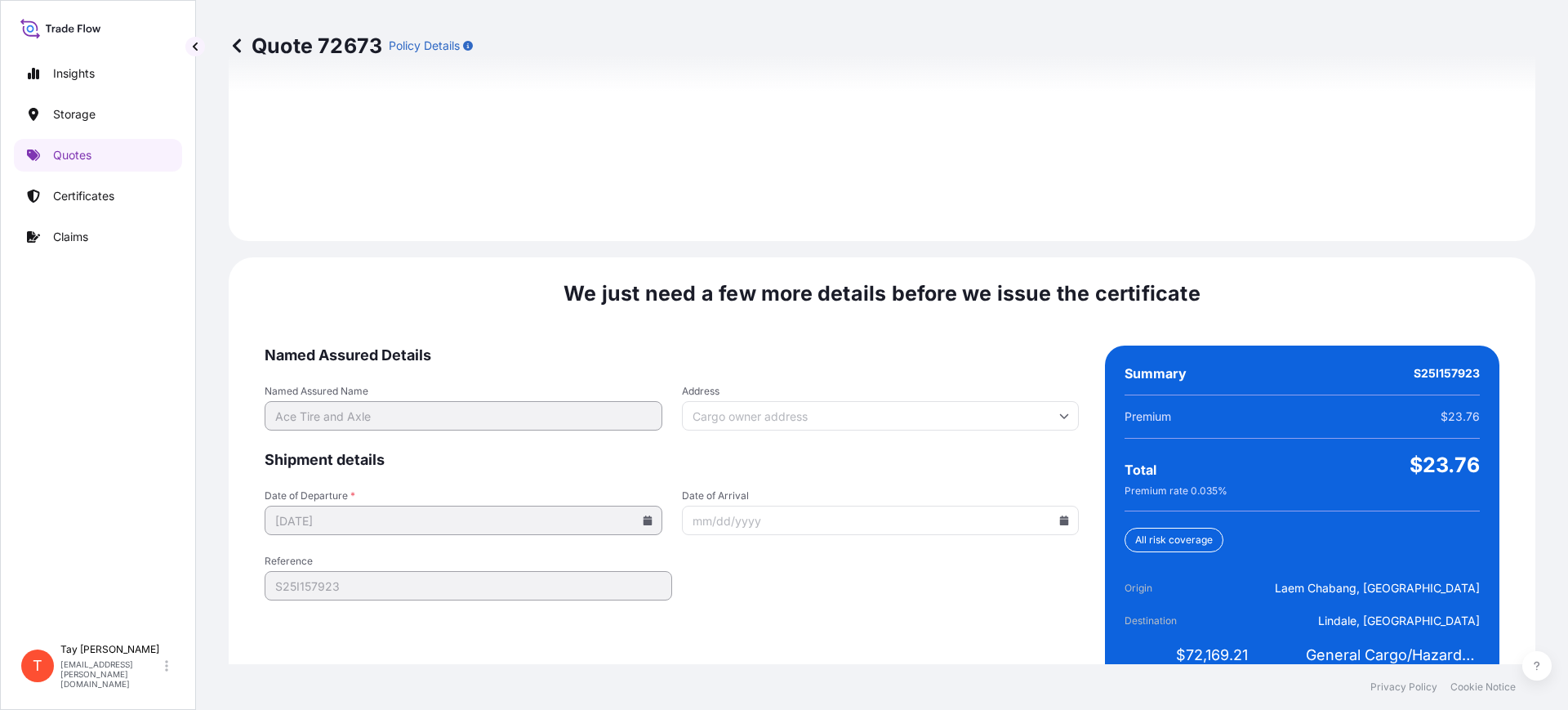
scroll to position [2387, 0]
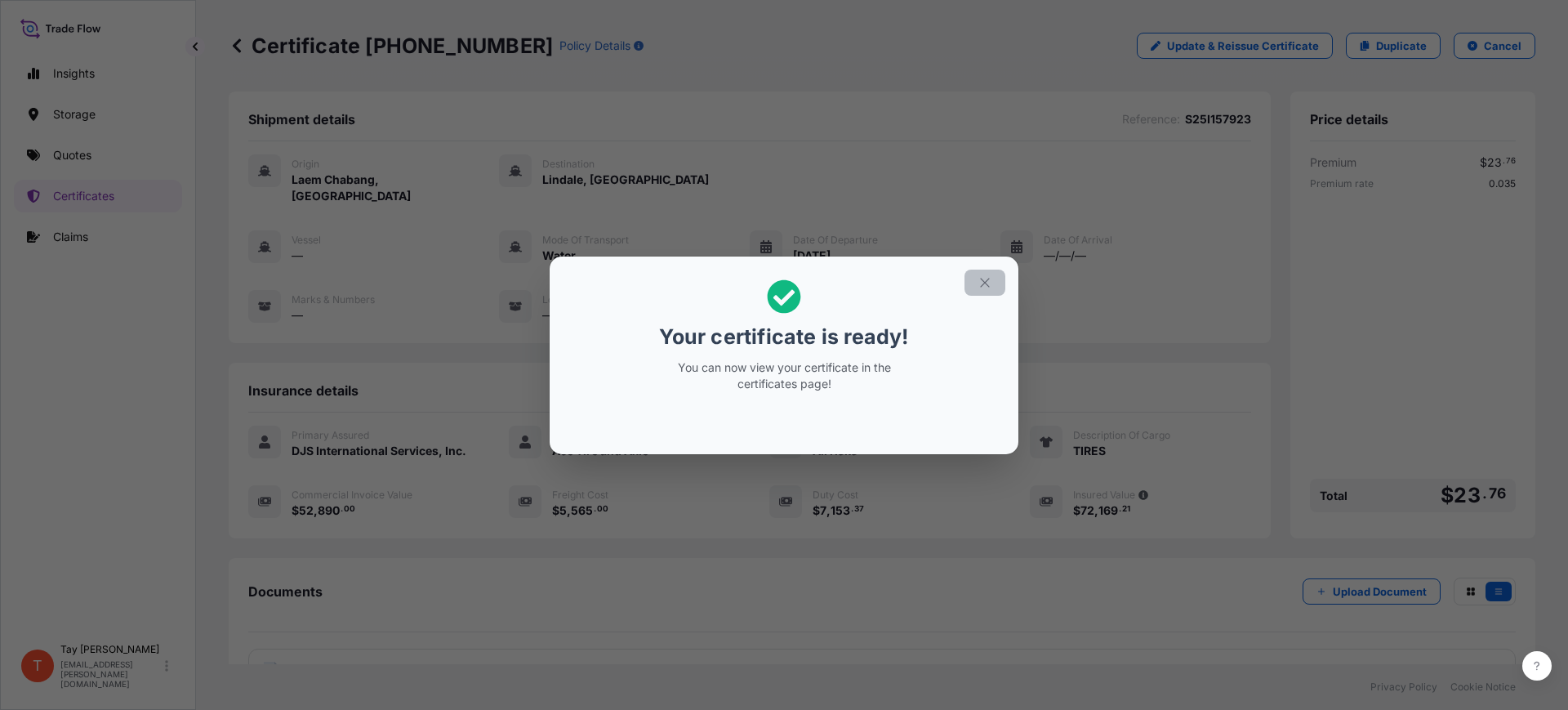
click at [992, 276] on icon "button" at bounding box center [984, 282] width 14 height 14
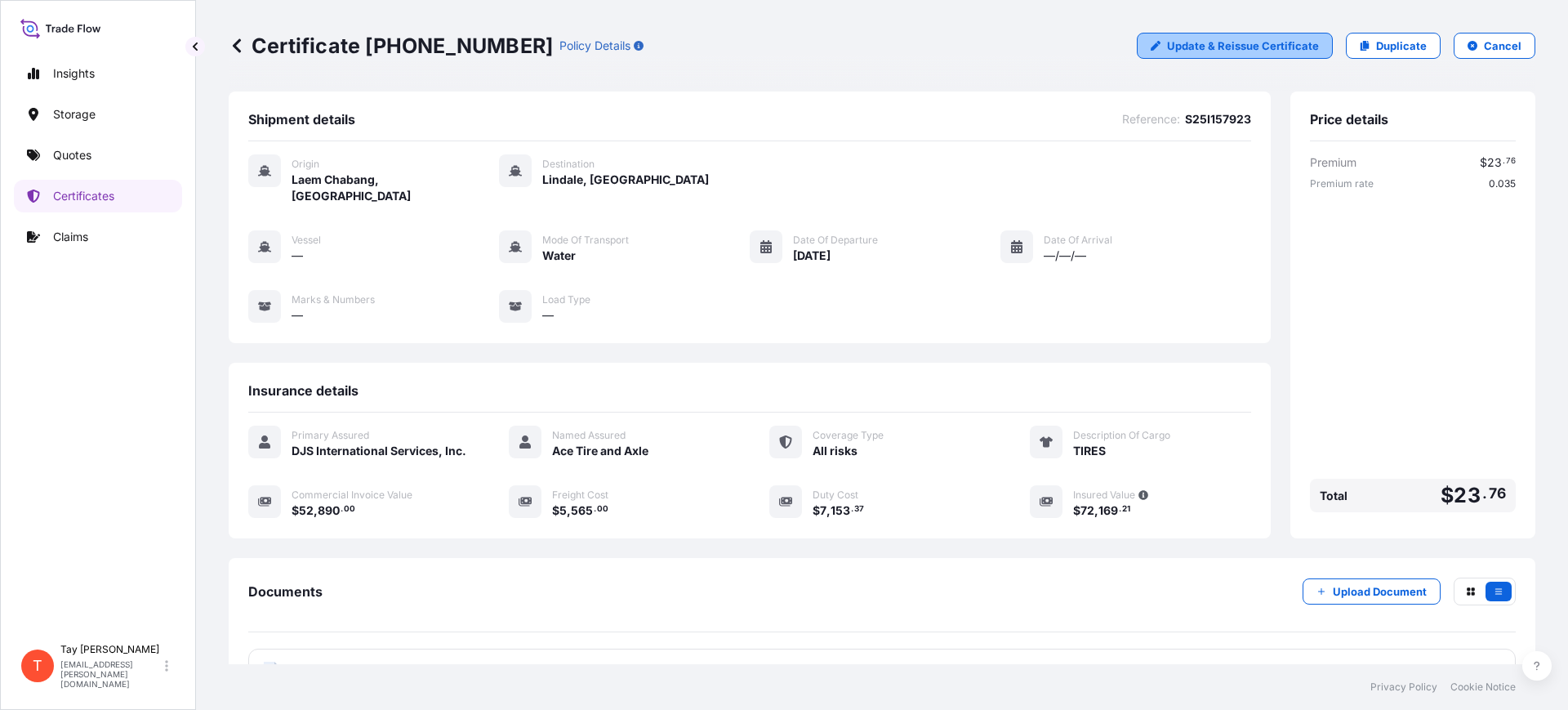
click at [1242, 41] on p "Update & Reissue Certificate" at bounding box center [1243, 45] width 152 height 16
select select "Water"
select select "32032"
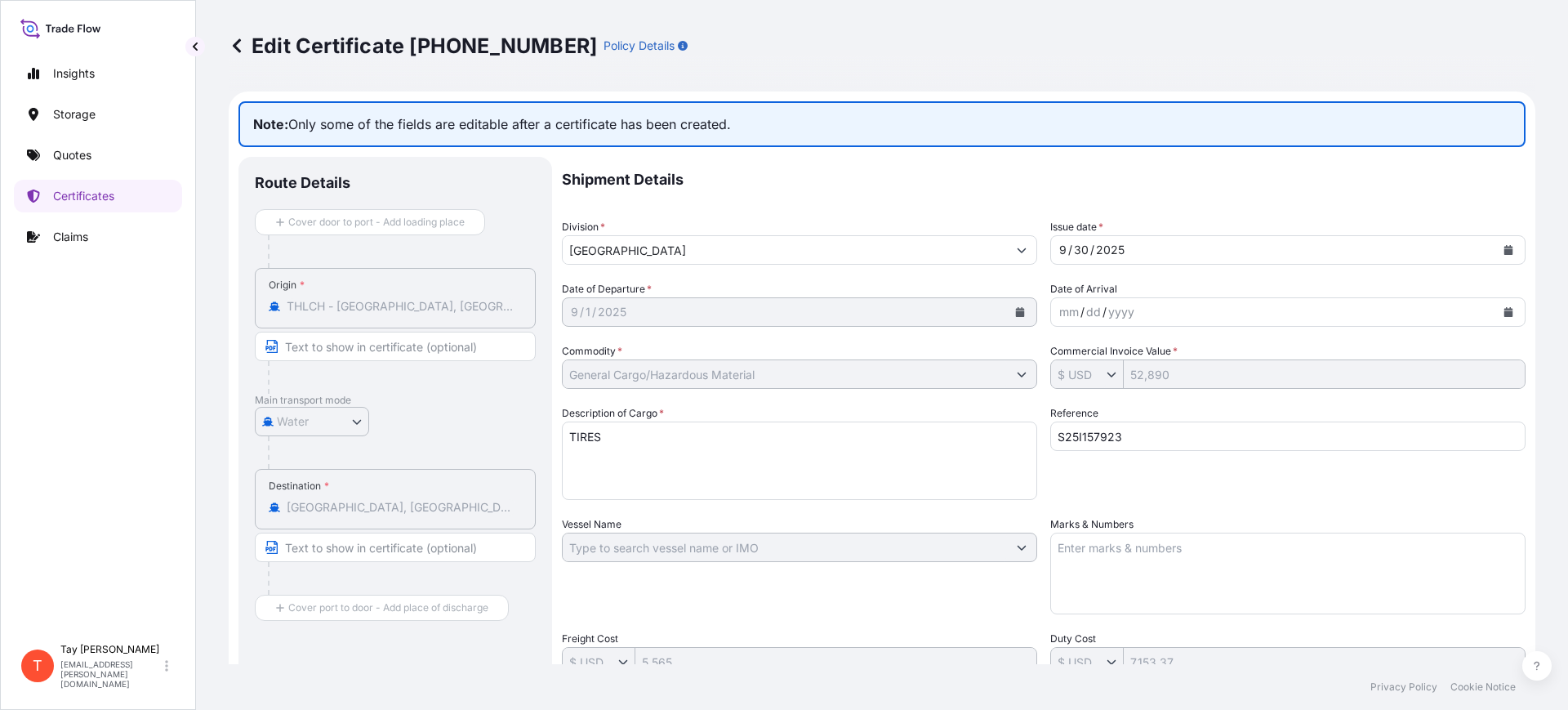
click at [232, 39] on icon at bounding box center [236, 45] width 16 height 16
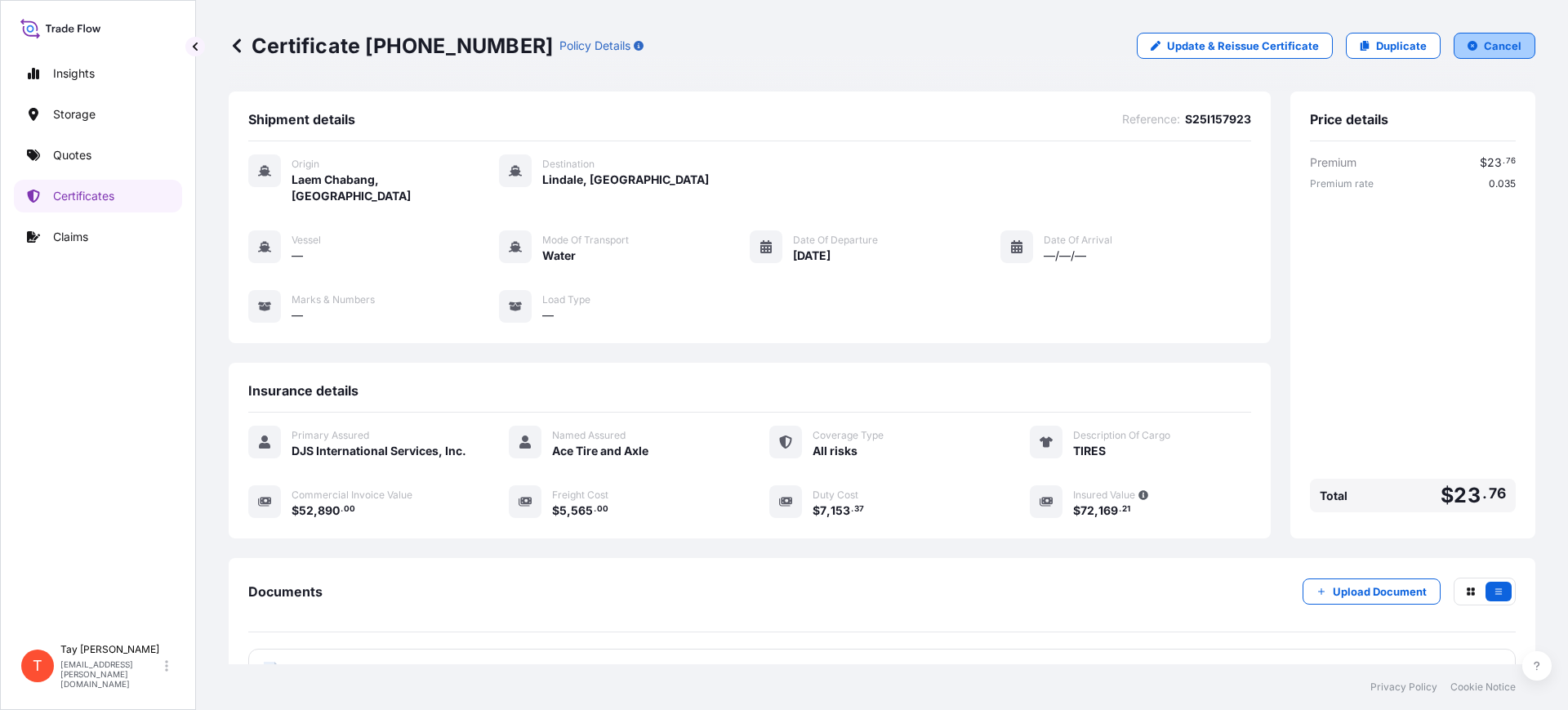
click at [1495, 49] on p "Cancel" at bounding box center [1503, 45] width 37 height 16
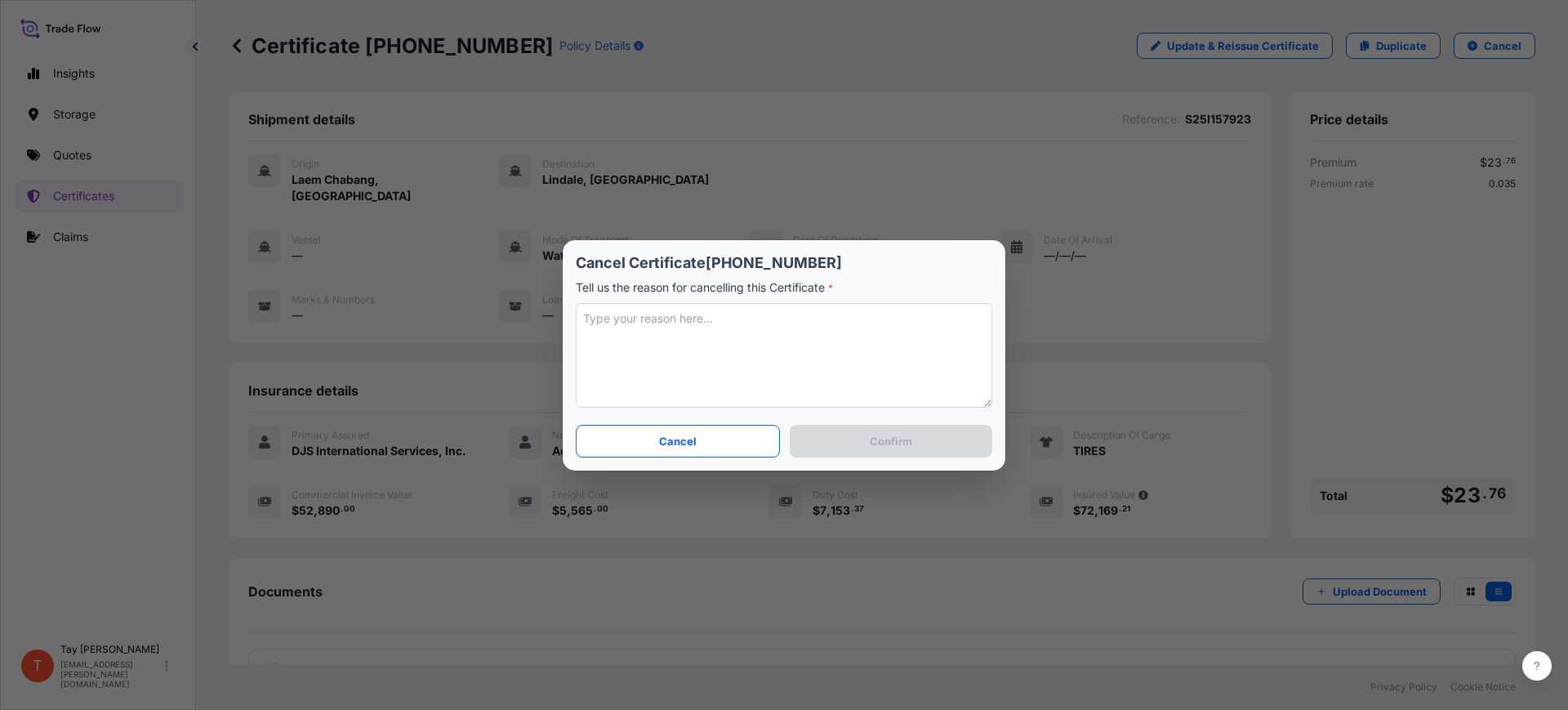
drag, startPoint x: 742, startPoint y: 359, endPoint x: 752, endPoint y: 339, distance: 22.4
click at [742, 356] on textarea at bounding box center [784, 355] width 417 height 105
type textarea "n"
type textarea "Need to update"
click at [878, 433] on p "Confirm" at bounding box center [891, 441] width 42 height 16
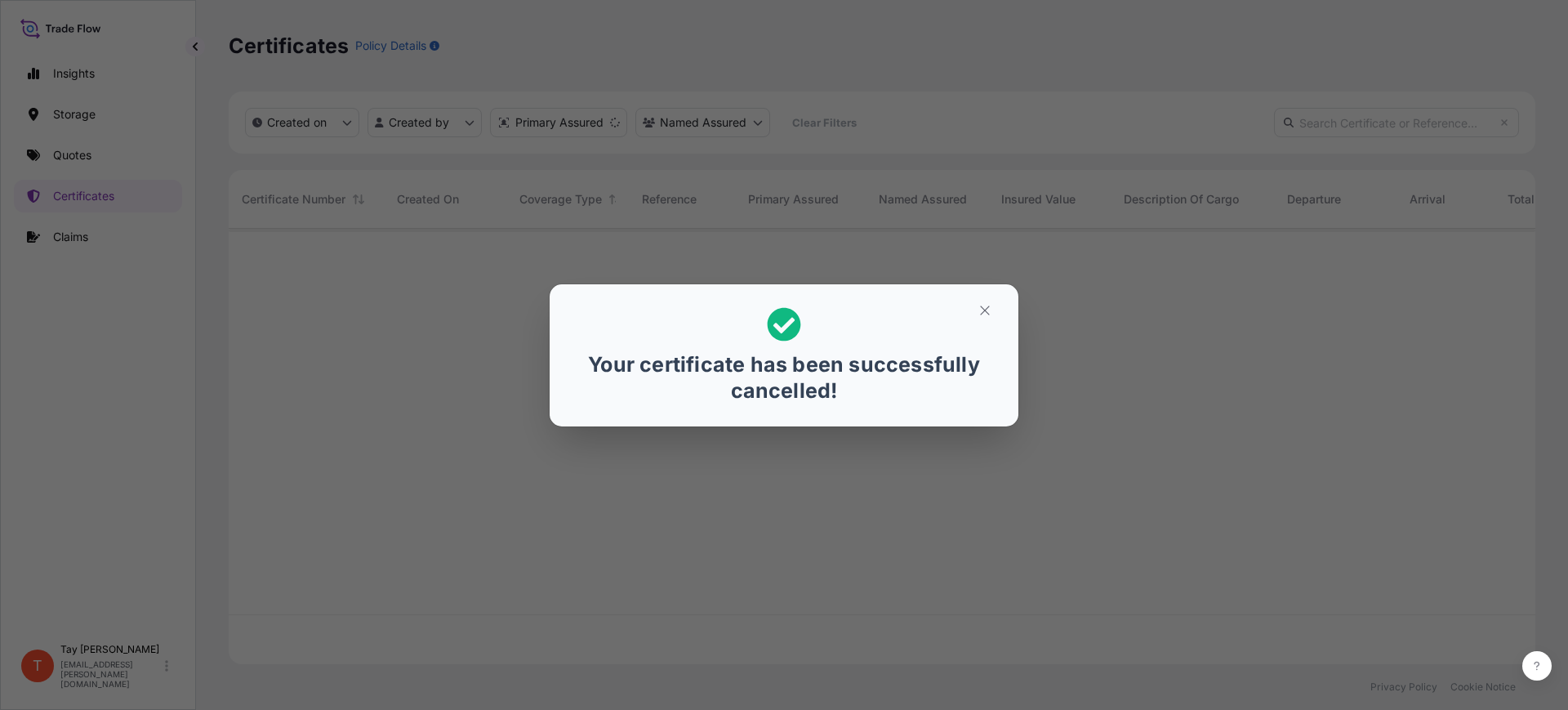
scroll to position [429, 1291]
click at [987, 312] on icon "button" at bounding box center [984, 310] width 14 height 14
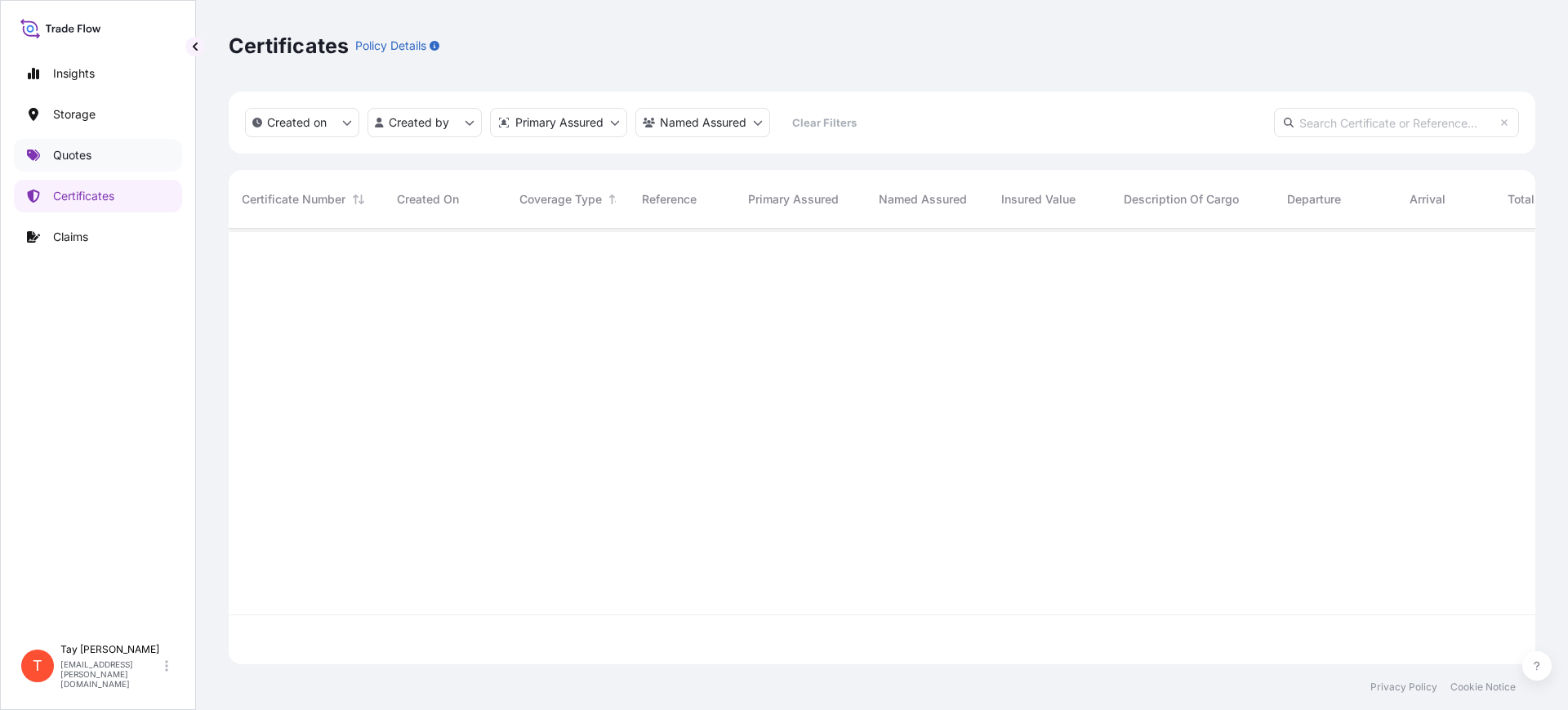
click at [60, 151] on p "Quotes" at bounding box center [72, 155] width 38 height 16
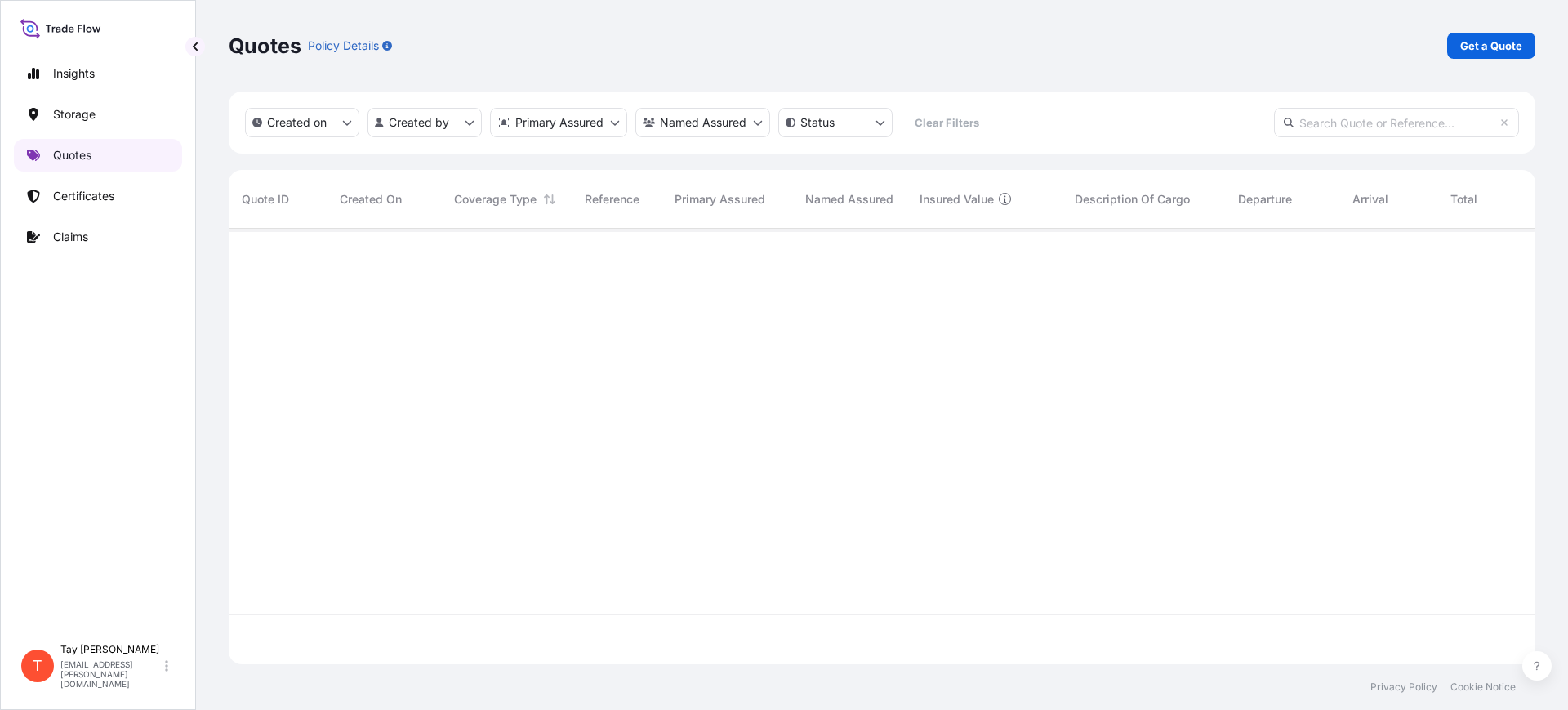
scroll to position [429, 1291]
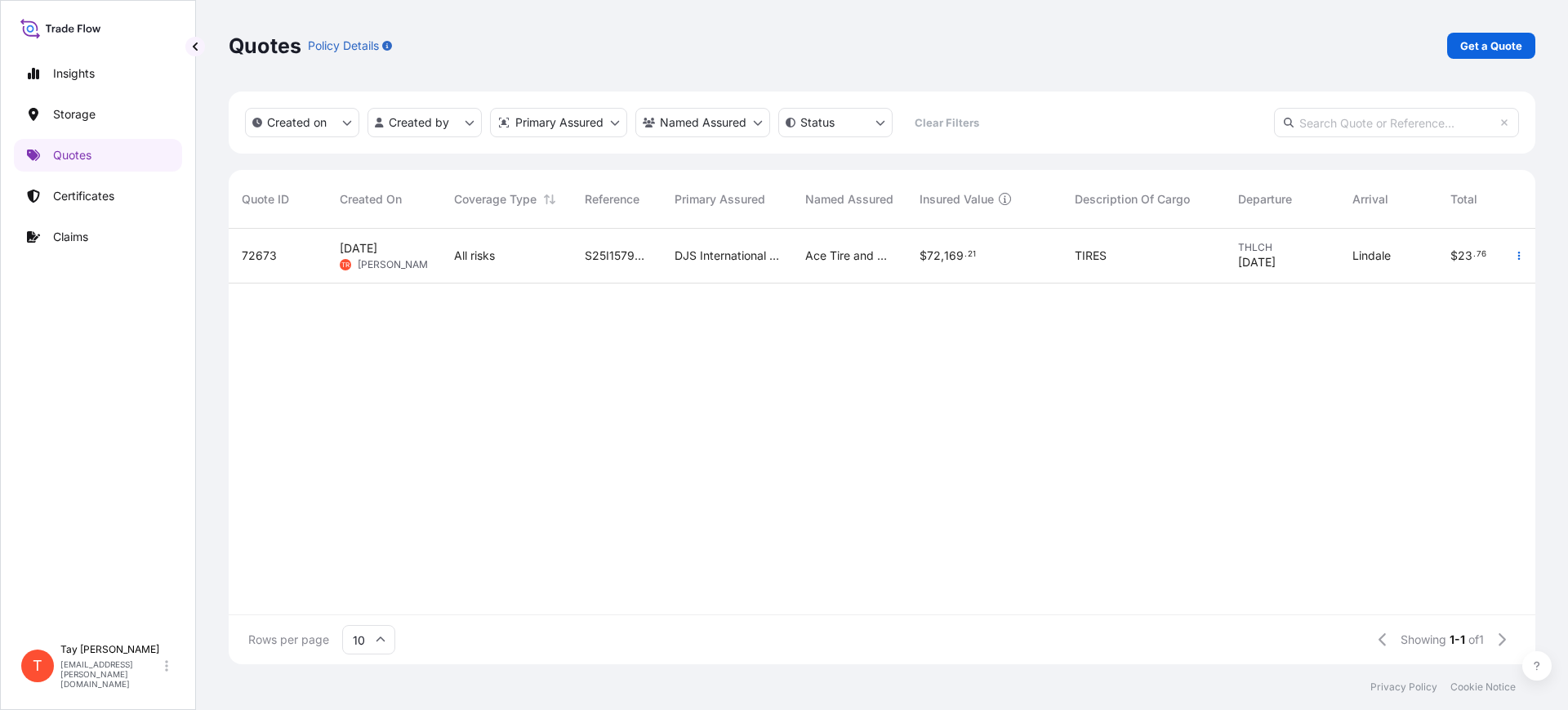
click at [462, 261] on span "All risks" at bounding box center [474, 256] width 41 height 16
select select "Water"
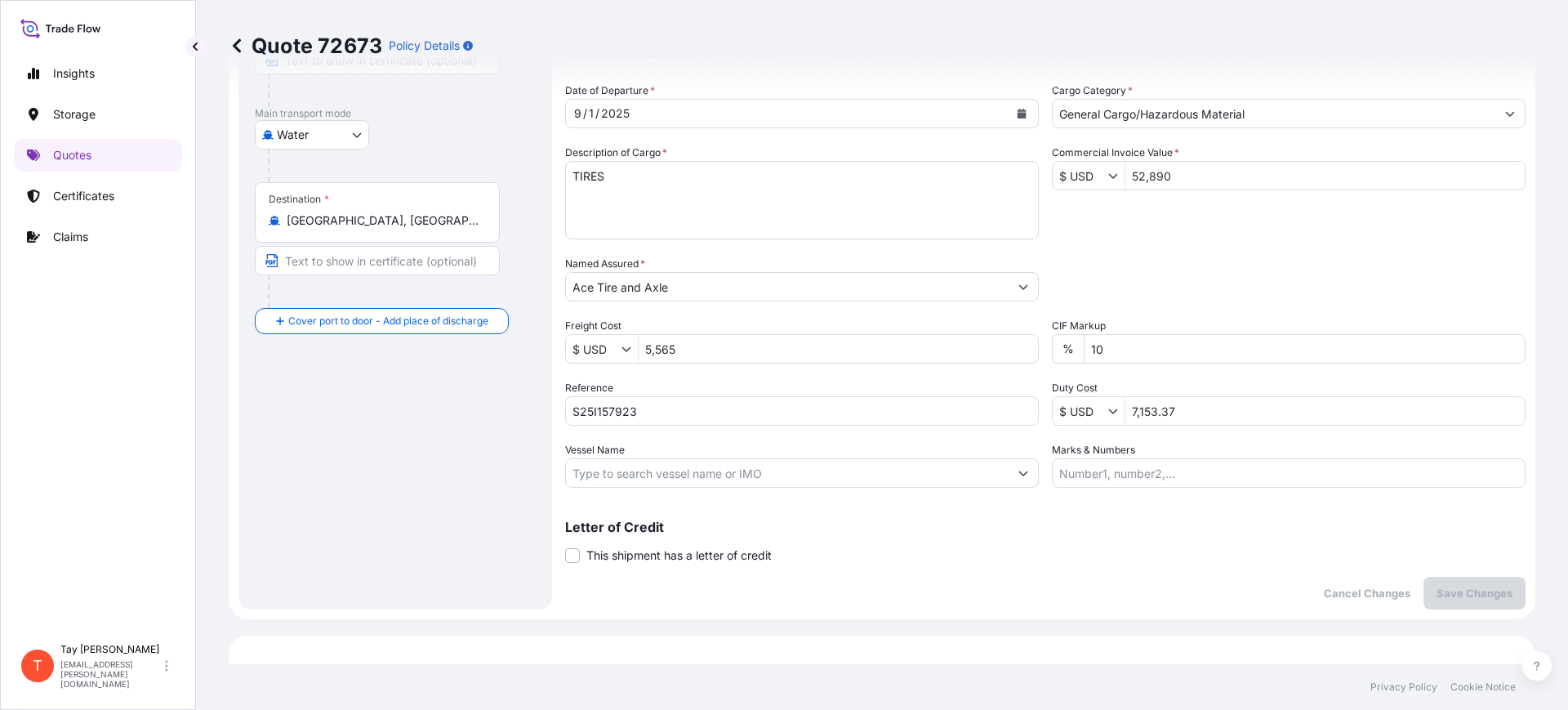
scroll to position [70, 0]
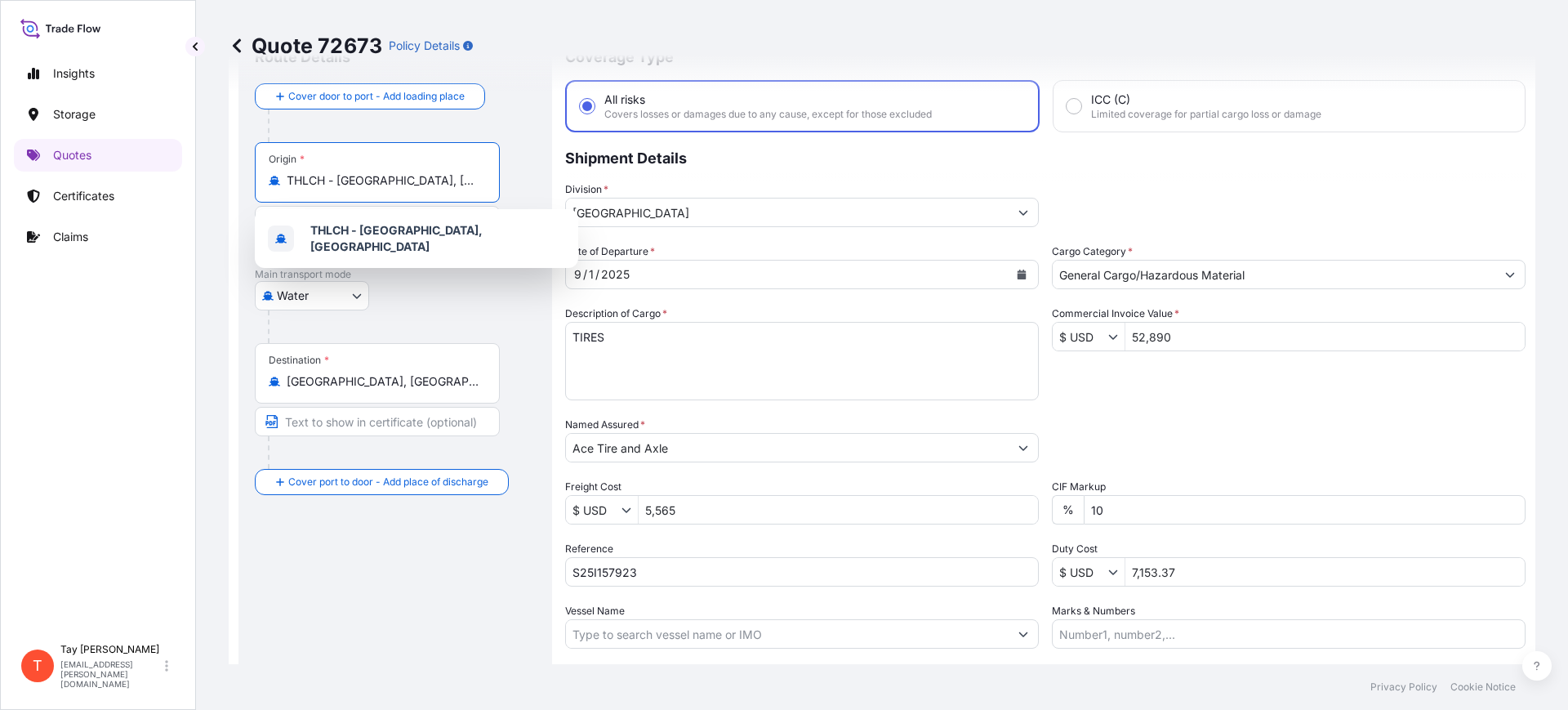
click at [381, 184] on input "THLCH - [GEOGRAPHIC_DATA], [GEOGRAPHIC_DATA]" at bounding box center [383, 180] width 193 height 16
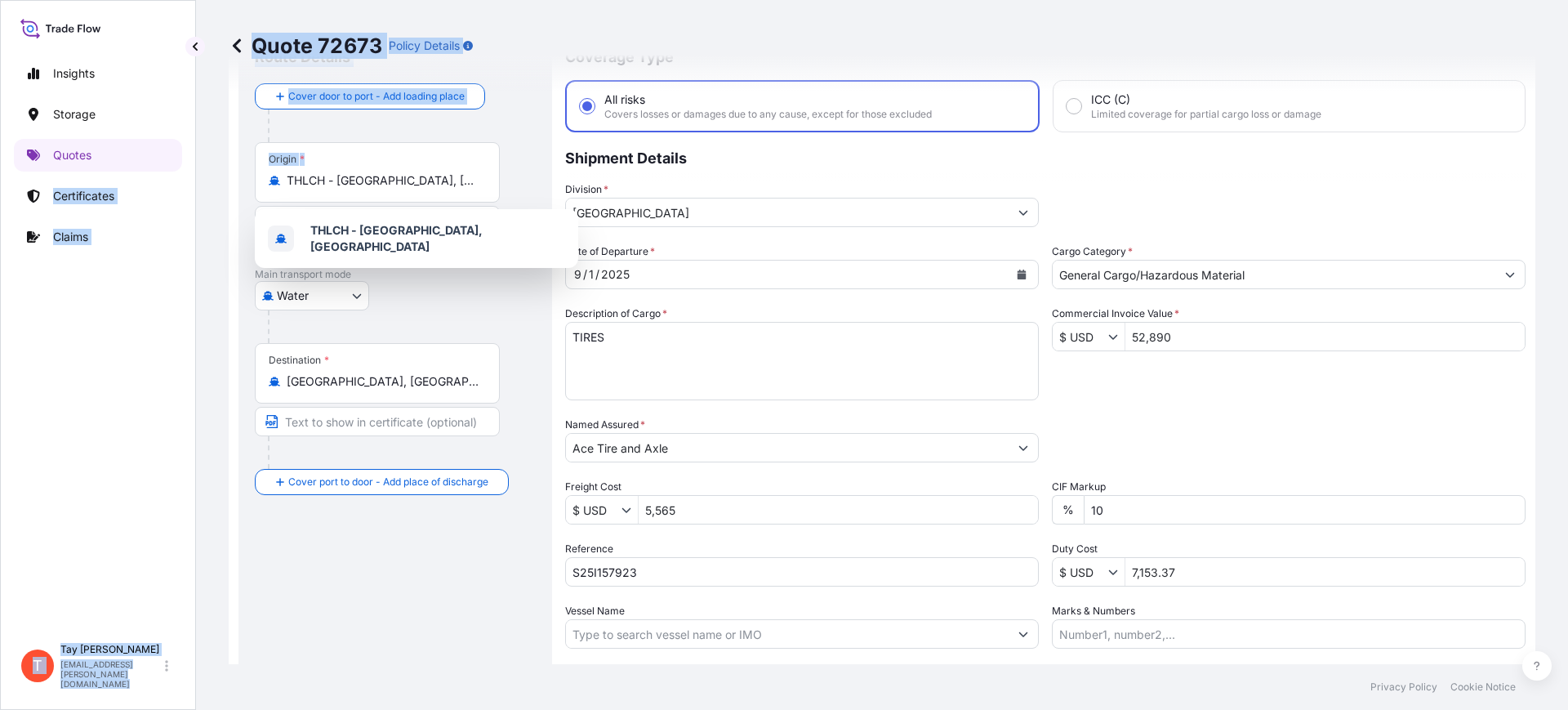
drag, startPoint x: 482, startPoint y: 174, endPoint x: 124, endPoint y: 139, distance: 359.7
click at [125, 139] on div "Insights Storage Quotes Certificates Claims T Tay Reynolds tay.reynolds@djsintl…" at bounding box center [784, 355] width 1568 height 710
click at [301, 172] on input "THLCH - [GEOGRAPHIC_DATA], [GEOGRAPHIC_DATA]" at bounding box center [383, 180] width 193 height 16
click at [307, 178] on input "THLCH - [GEOGRAPHIC_DATA], [GEOGRAPHIC_DATA]" at bounding box center [383, 180] width 193 height 16
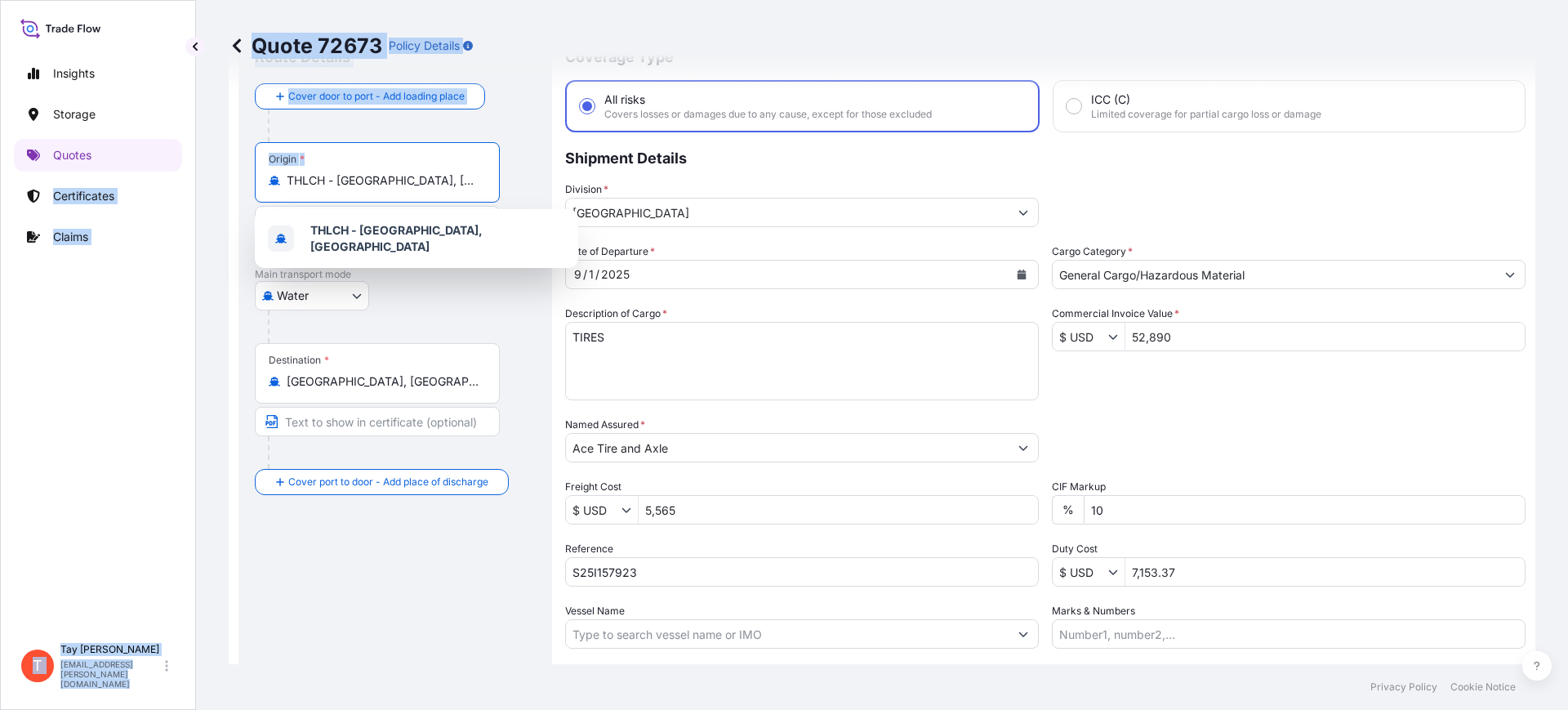
drag, startPoint x: 421, startPoint y: 182, endPoint x: 468, endPoint y: 184, distance: 47.0
click at [422, 183] on input "THLCH - [GEOGRAPHIC_DATA], [GEOGRAPHIC_DATA]" at bounding box center [383, 180] width 193 height 16
click at [473, 184] on input "THLCH - [GEOGRAPHIC_DATA], [GEOGRAPHIC_DATA]" at bounding box center [383, 180] width 193 height 16
drag, startPoint x: 481, startPoint y: 178, endPoint x: 518, endPoint y: 213, distance: 50.9
click at [483, 178] on div "THLCH - [GEOGRAPHIC_DATA], [GEOGRAPHIC_DATA]" at bounding box center [377, 180] width 217 height 16
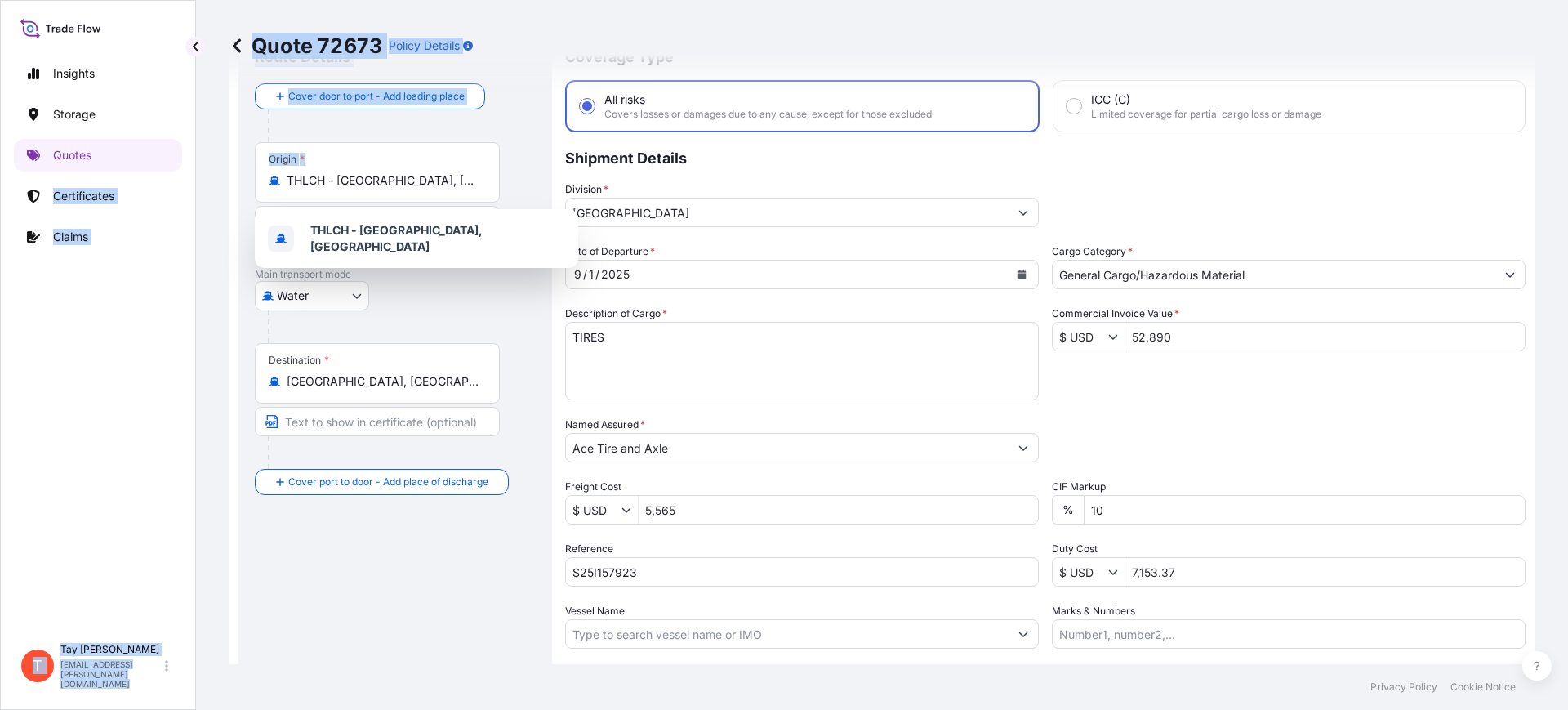
click at [479, 178] on input "THLCH - [GEOGRAPHIC_DATA], [GEOGRAPHIC_DATA]" at bounding box center [383, 180] width 193 height 16
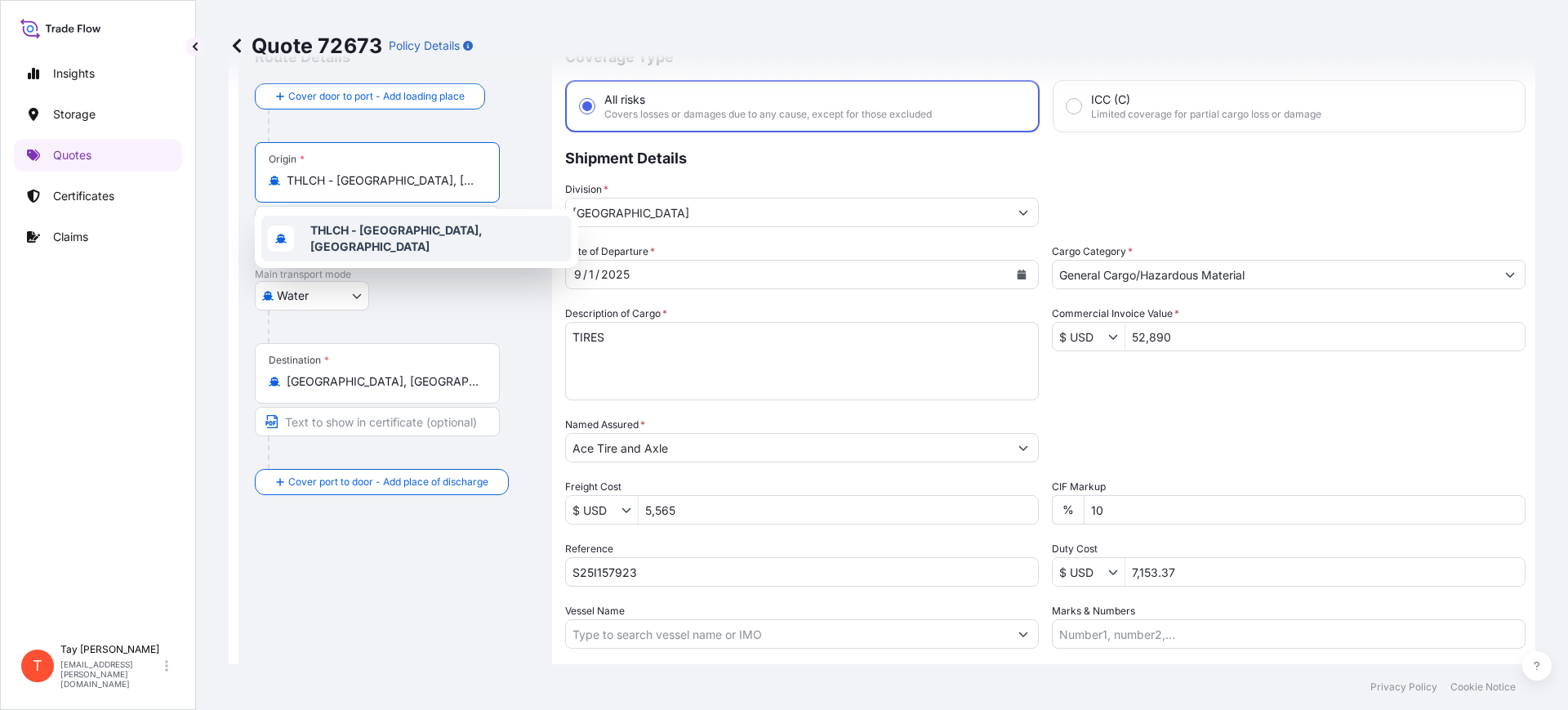
click at [473, 184] on input "THLCH - [GEOGRAPHIC_DATA], [GEOGRAPHIC_DATA]" at bounding box center [383, 180] width 193 height 16
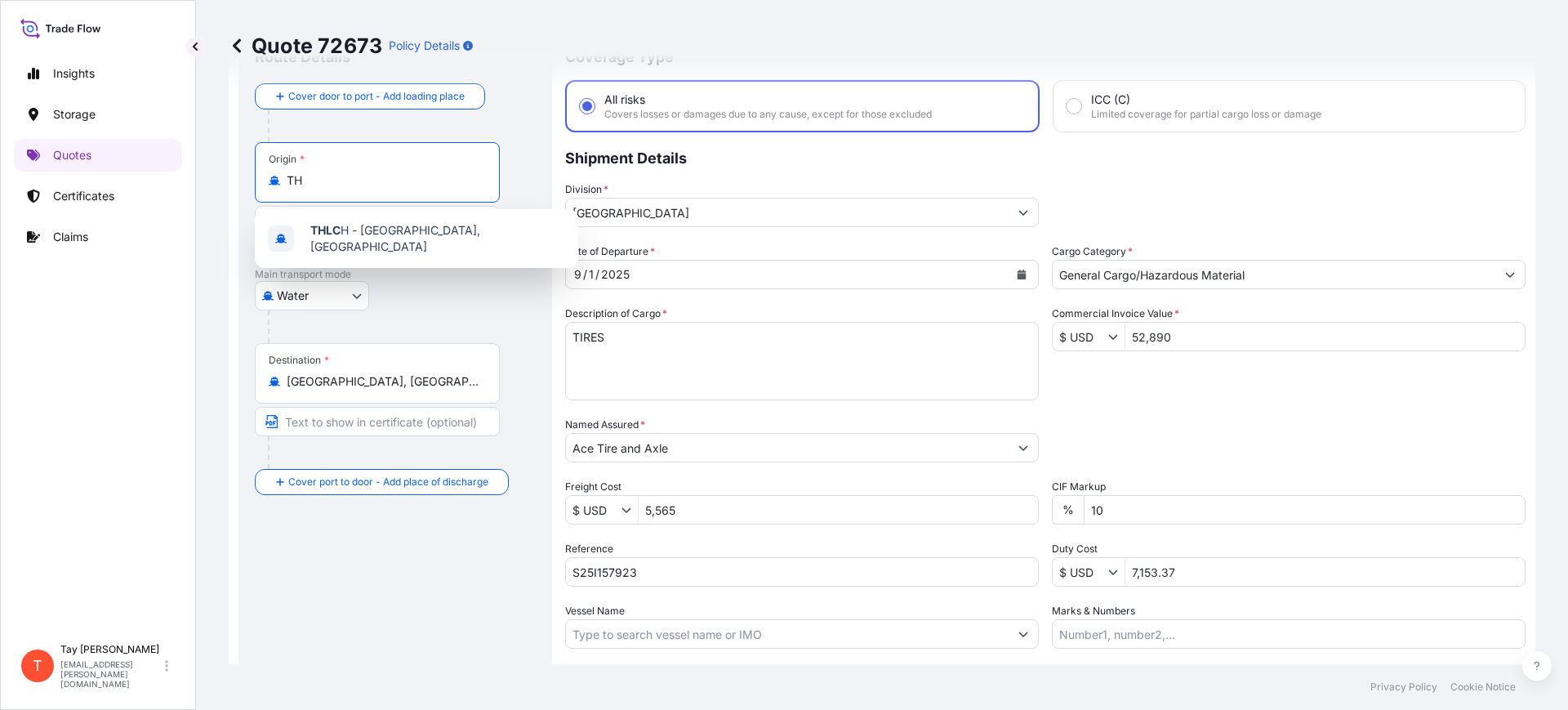
type input "T"
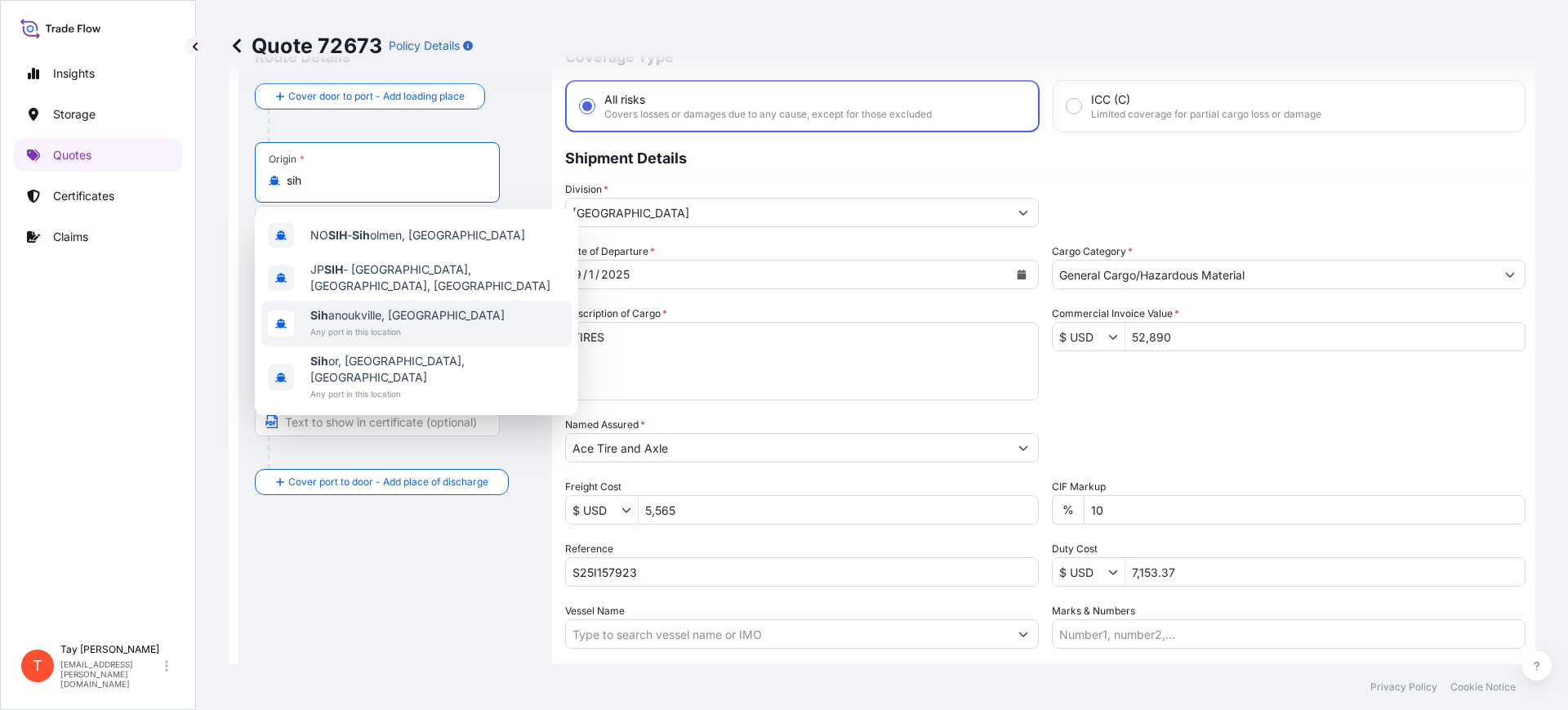
click at [431, 308] on span "Sih anoukville, Cambodia" at bounding box center [407, 315] width 194 height 16
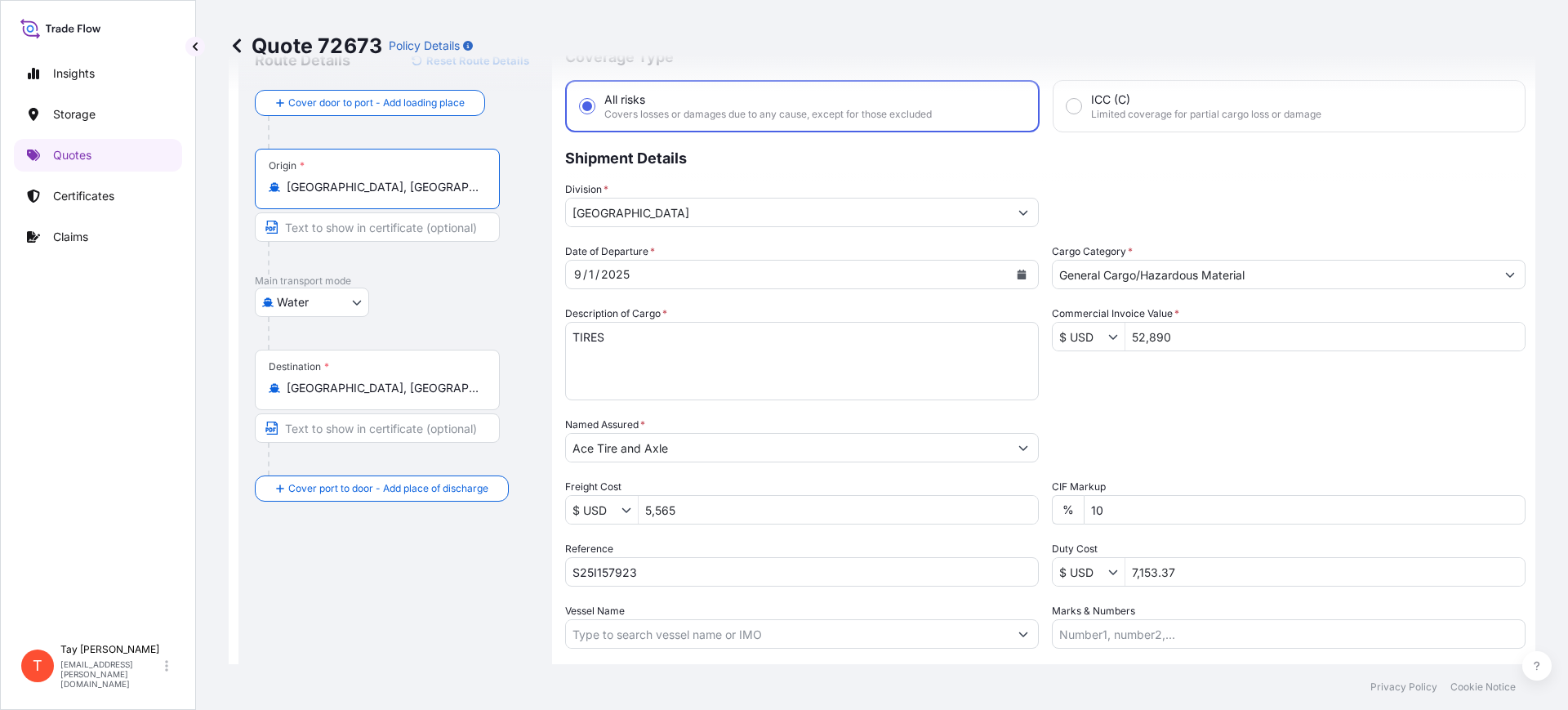
drag, startPoint x: 447, startPoint y: 191, endPoint x: 204, endPoint y: 156, distance: 245.5
click at [207, 156] on div "Quote 72673 Policy Details Route Details Reset Route Details Cover door to port…" at bounding box center [881, 332] width 1372 height 665
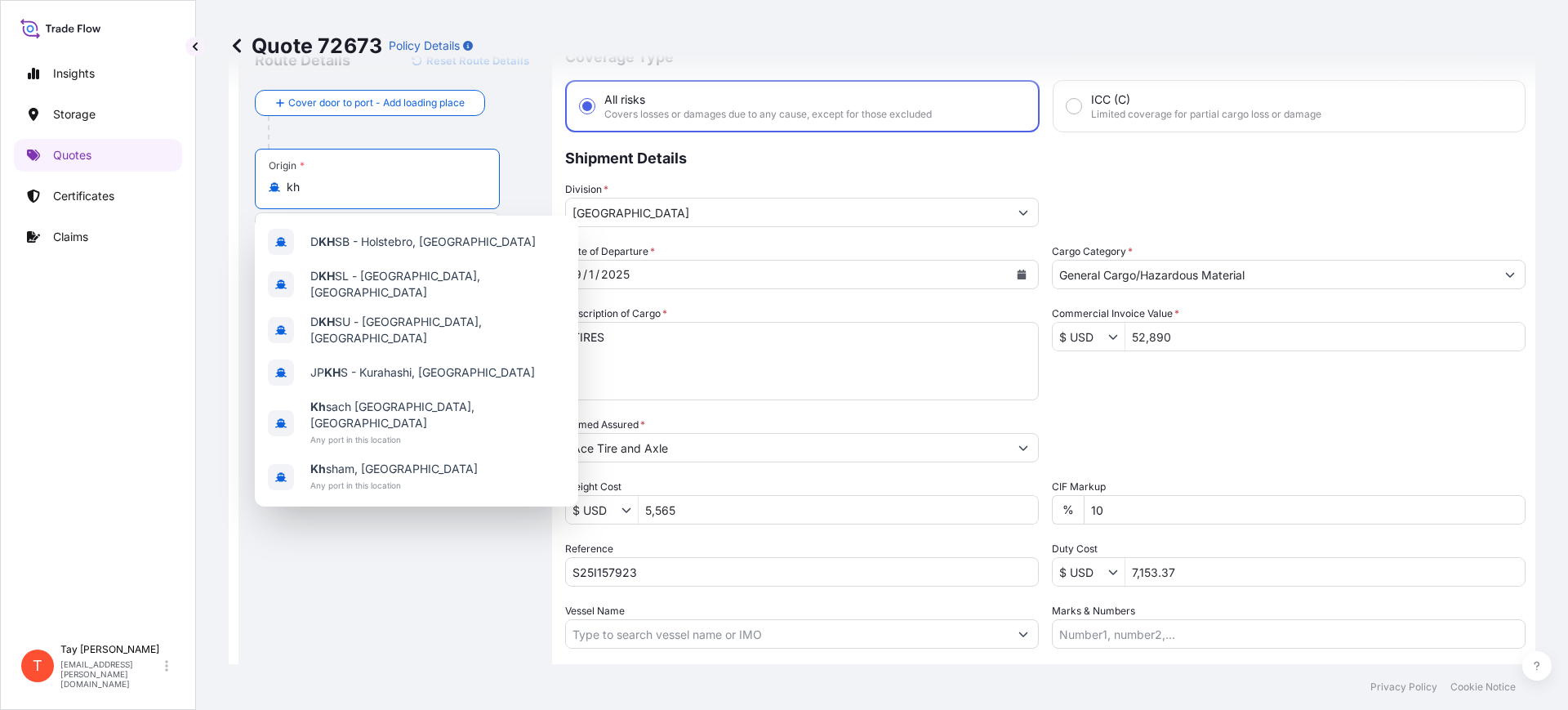
type input "k"
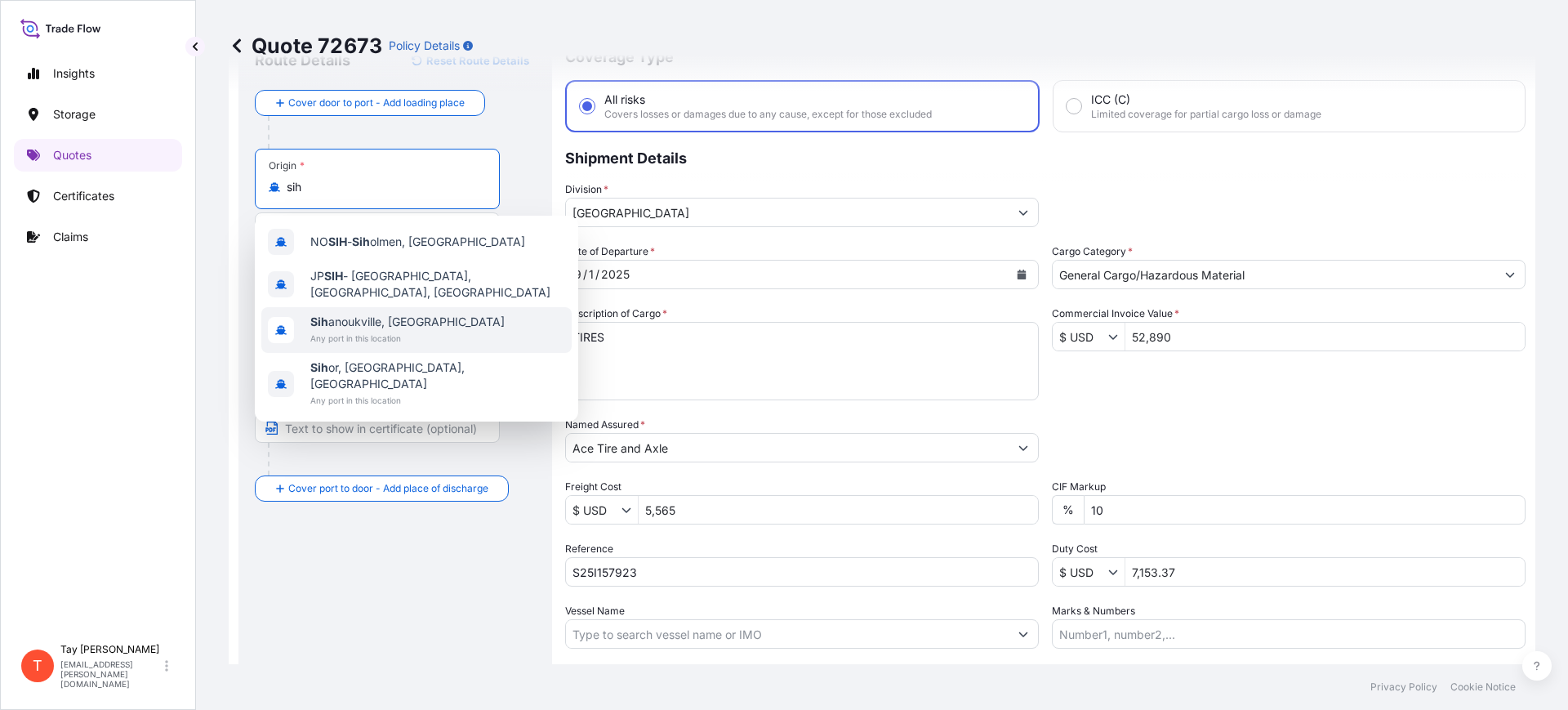
click at [408, 331] on span "Any port in this location" at bounding box center [407, 338] width 194 height 16
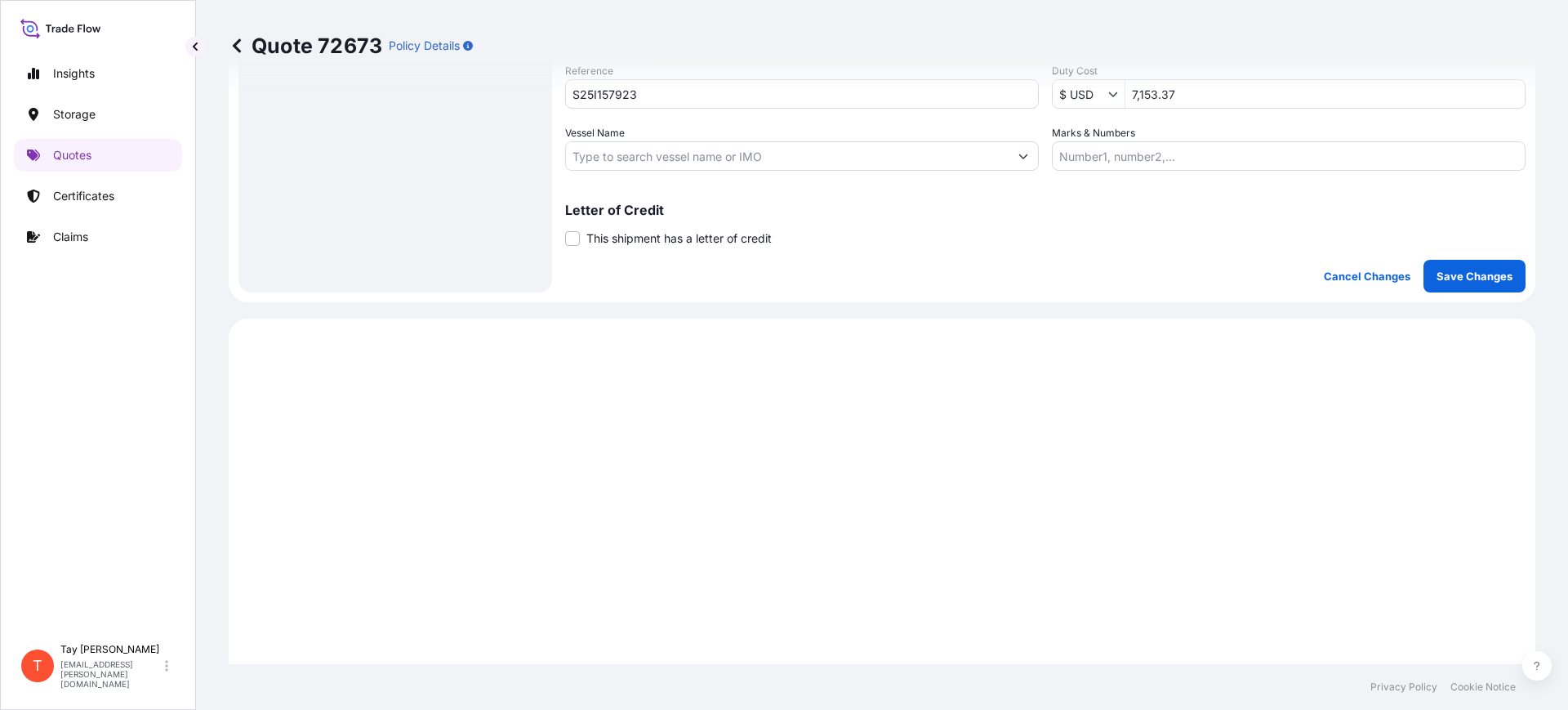
scroll to position [581, 0]
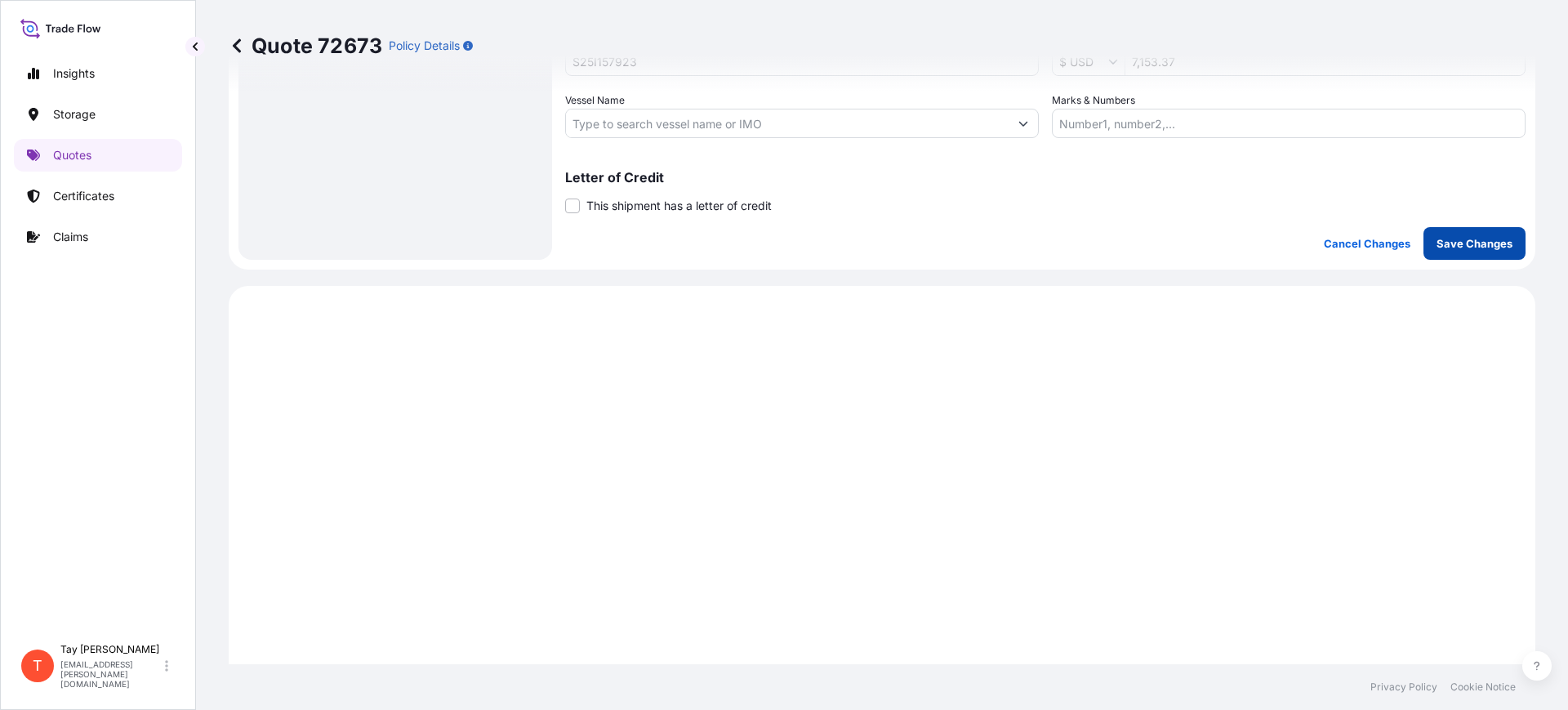
type input "Sihanoukville, Cambodia"
click at [1448, 235] on p "Save Changes" at bounding box center [1474, 243] width 76 height 16
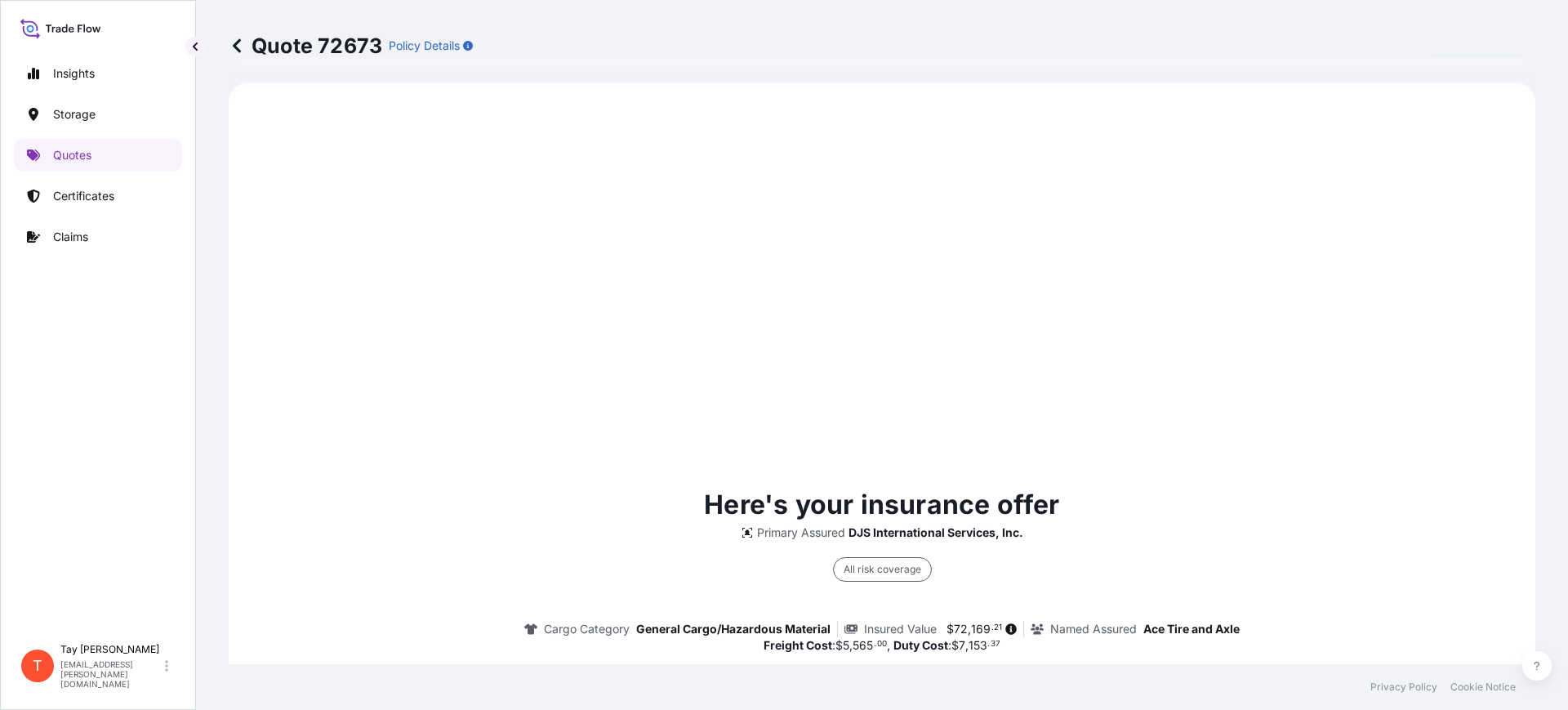
scroll to position [786, 0]
select select "Water"
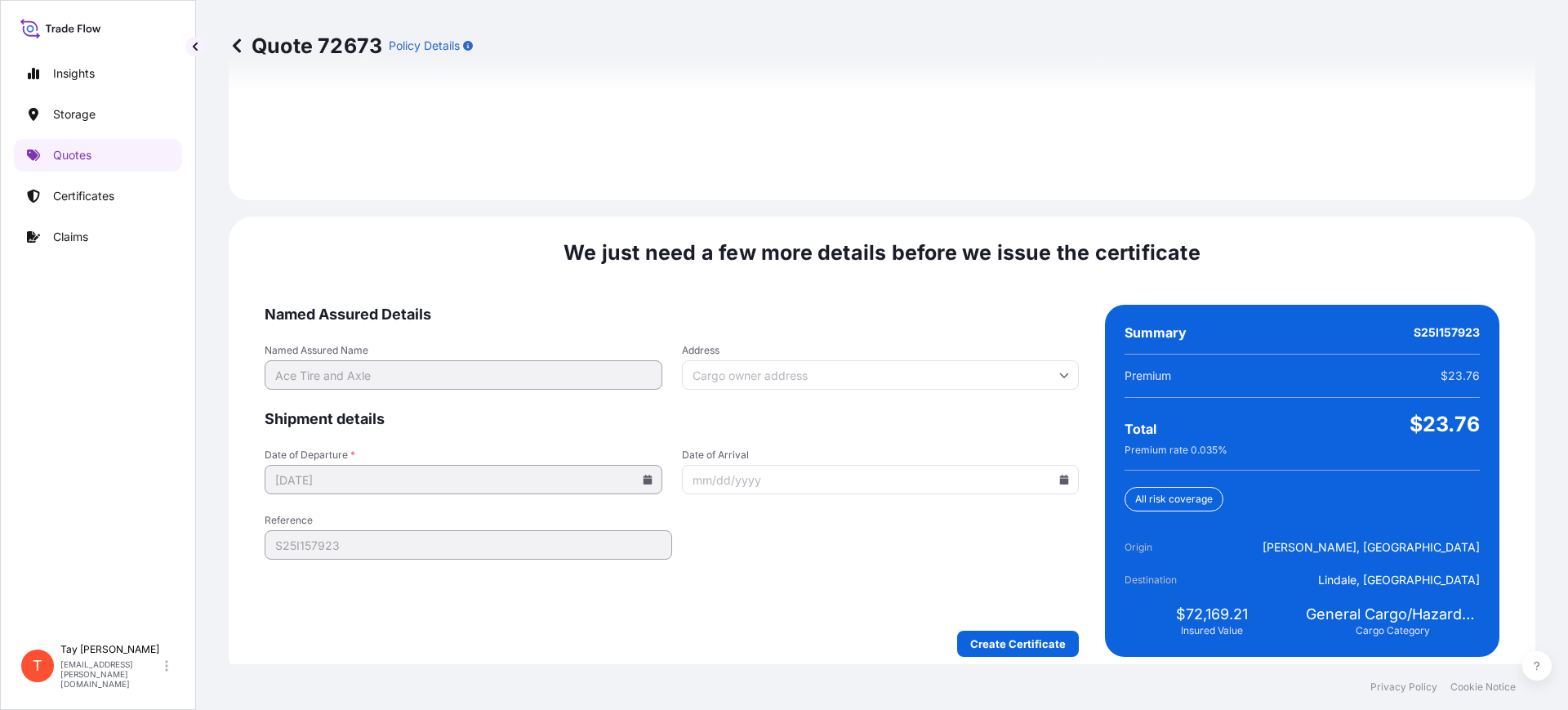
scroll to position [2387, 0]
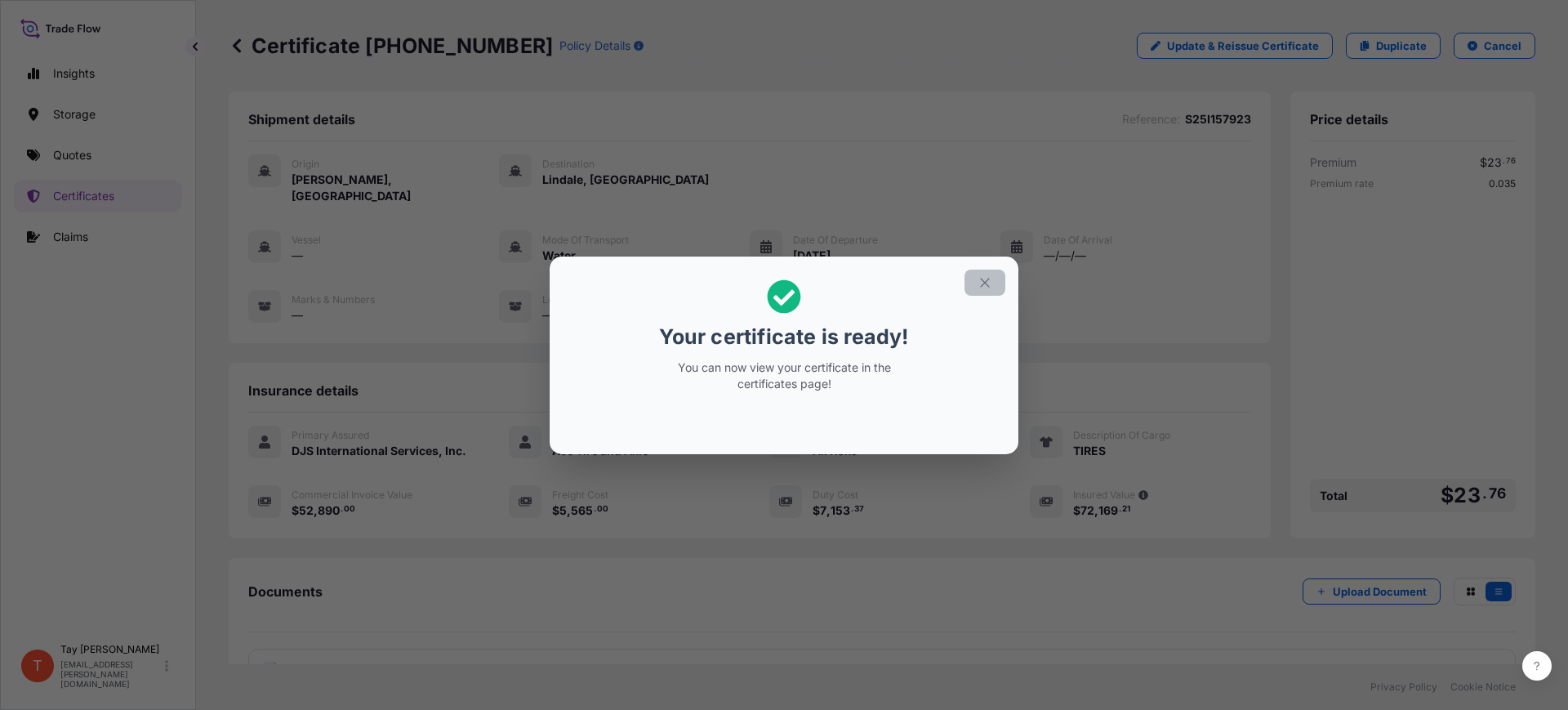
click at [977, 279] on button "button" at bounding box center [985, 282] width 41 height 26
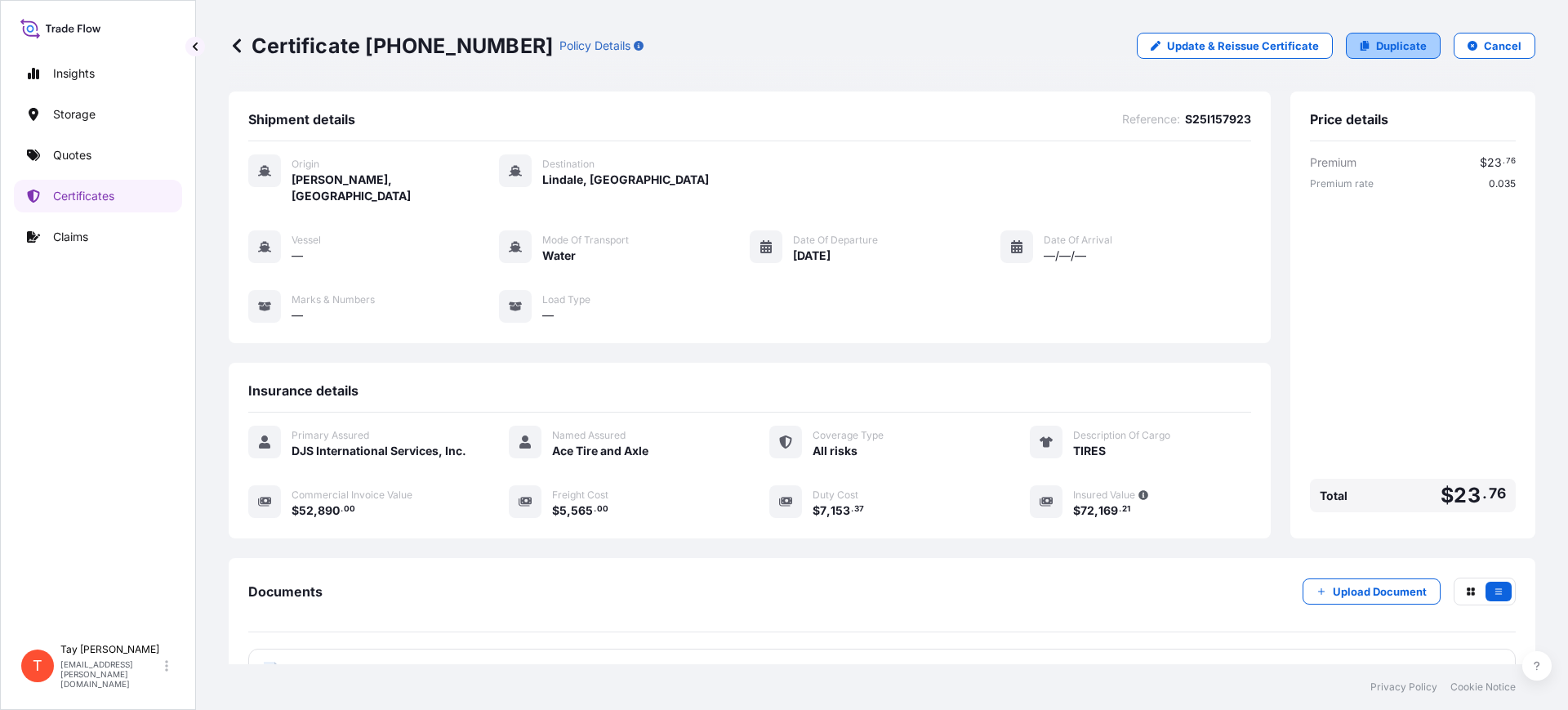
click at [1360, 50] on icon at bounding box center [1364, 46] width 10 height 10
select select "Water"
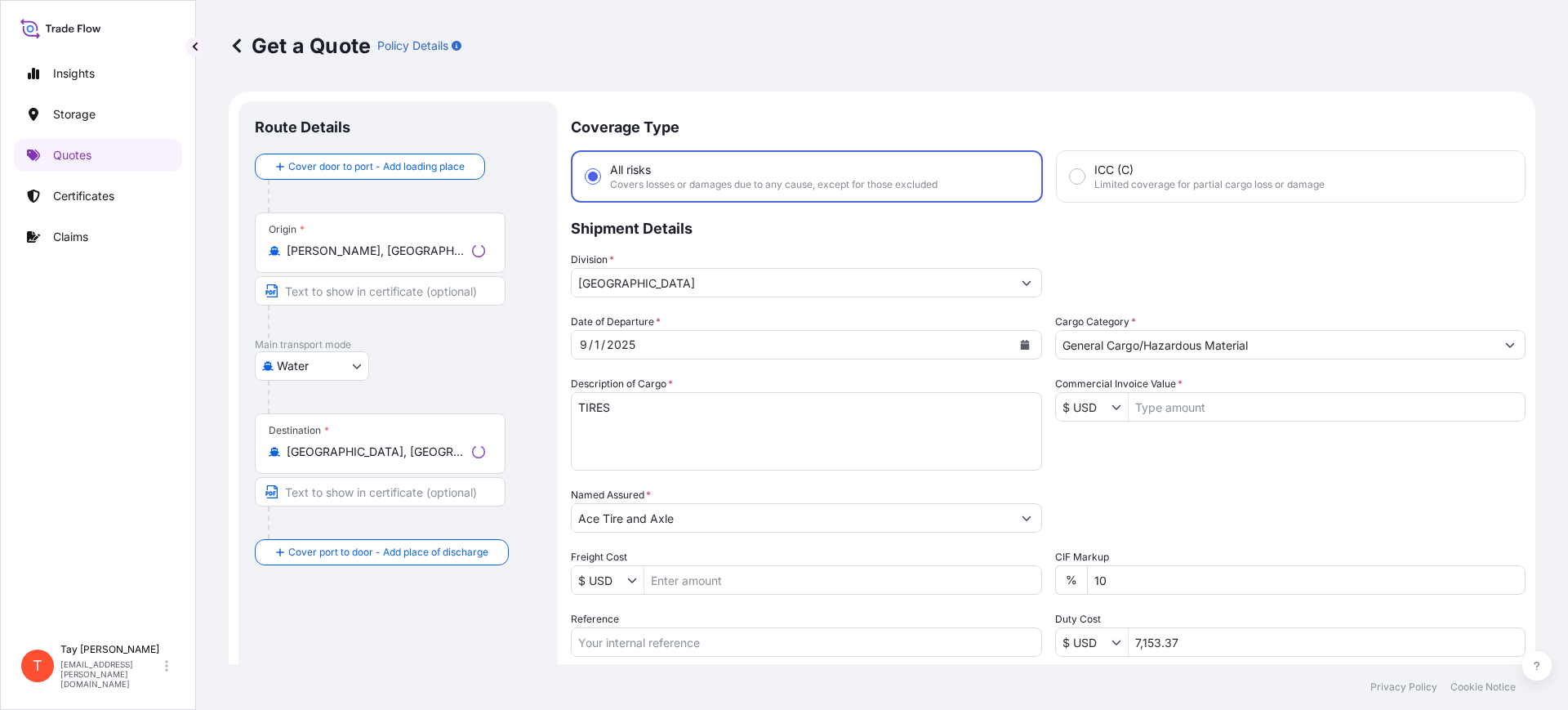
scroll to position [26, 0]
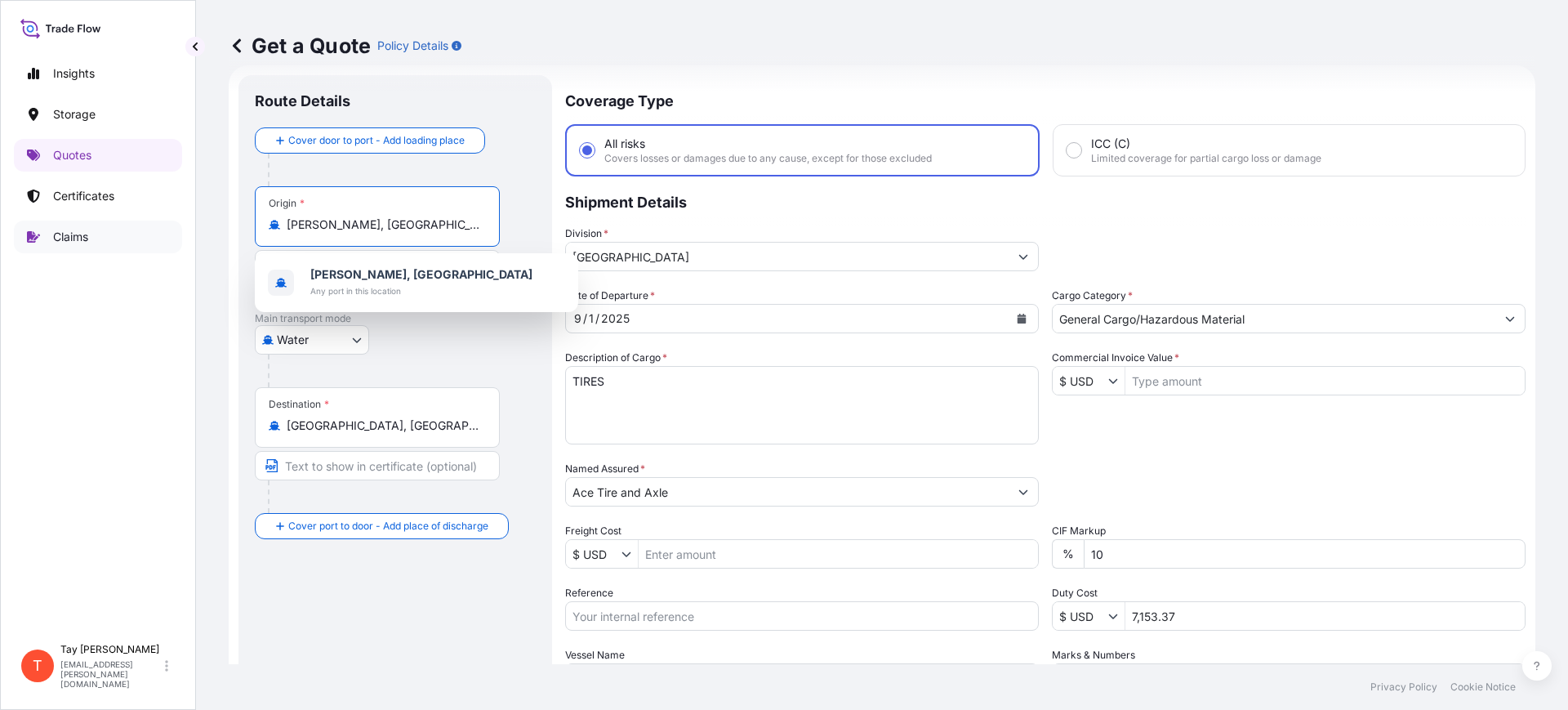
drag, startPoint x: 438, startPoint y: 221, endPoint x: 158, endPoint y: 232, distance: 280.2
click at [158, 232] on div "Insights Storage Quotes Certificates Claims T Tay Reynolds tay.reynolds@djsintl…" at bounding box center [784, 355] width 1568 height 710
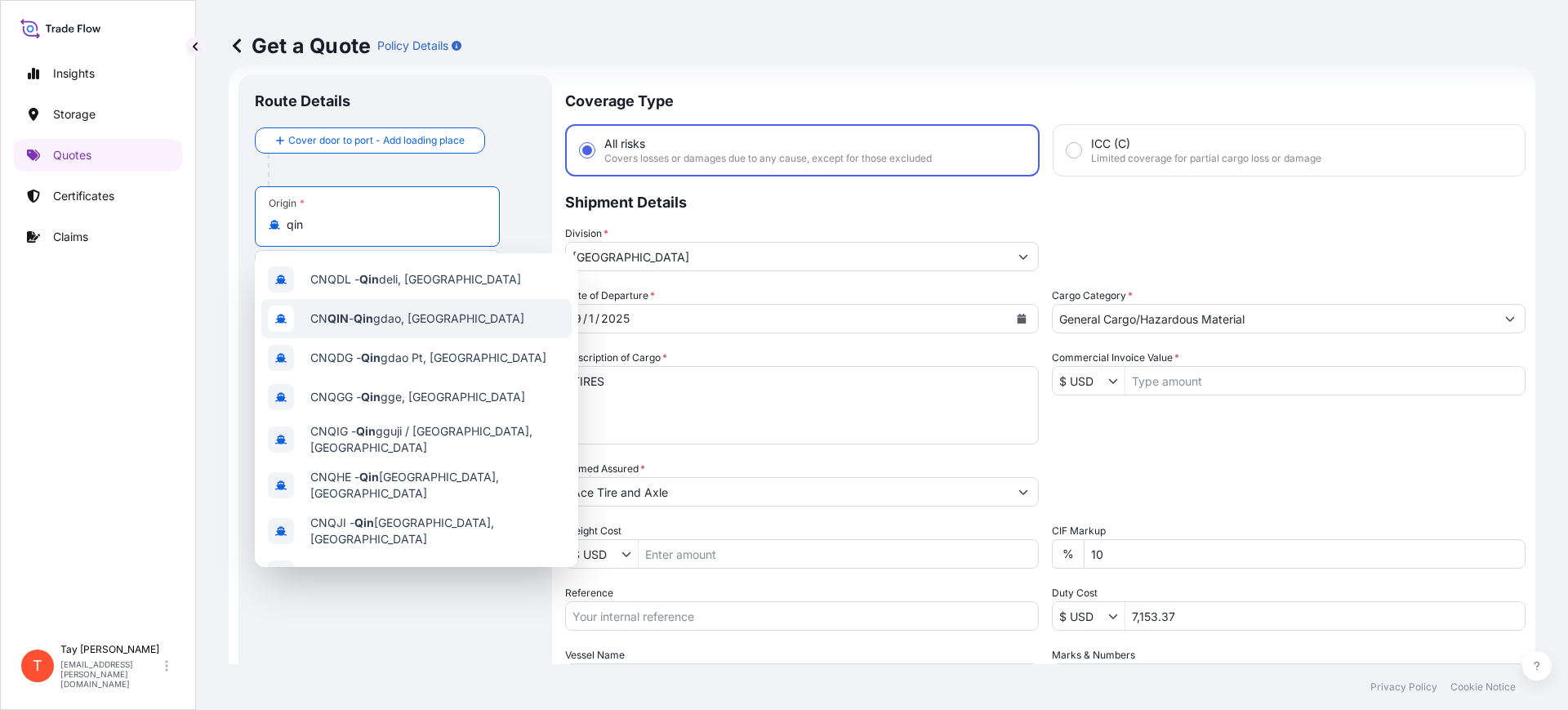
click at [373, 309] on div "CN QIN - [PERSON_NAME], [GEOGRAPHIC_DATA]" at bounding box center [416, 318] width 310 height 39
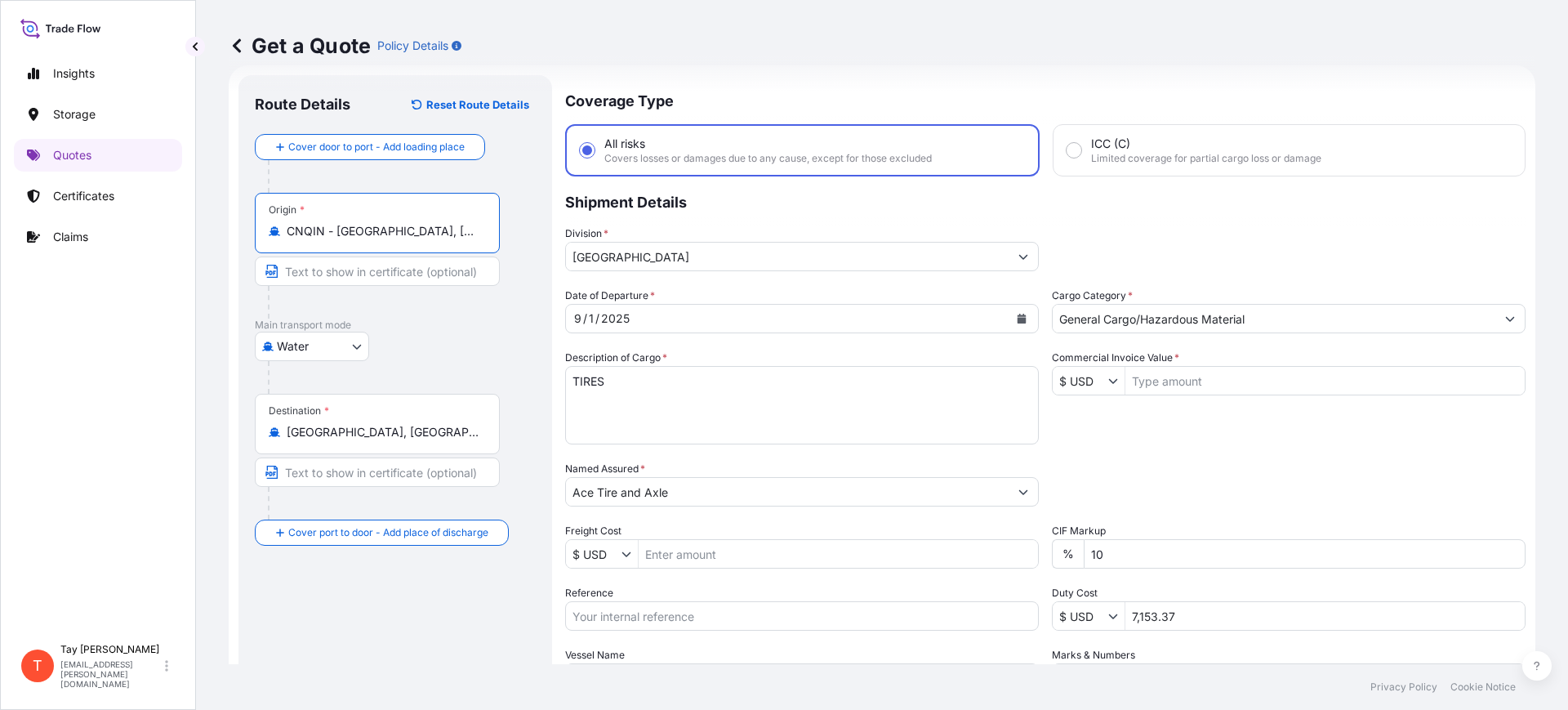
type input "CNQIN - [GEOGRAPHIC_DATA], [GEOGRAPHIC_DATA]"
drag, startPoint x: 652, startPoint y: 378, endPoint x: 391, endPoint y: 378, distance: 261.0
click at [391, 378] on form "Route Details Reset Route Details Cover door to port - Add loading place Place …" at bounding box center [881, 445] width 1307 height 759
type textarea "r"
type textarea "RIM CLIPS"
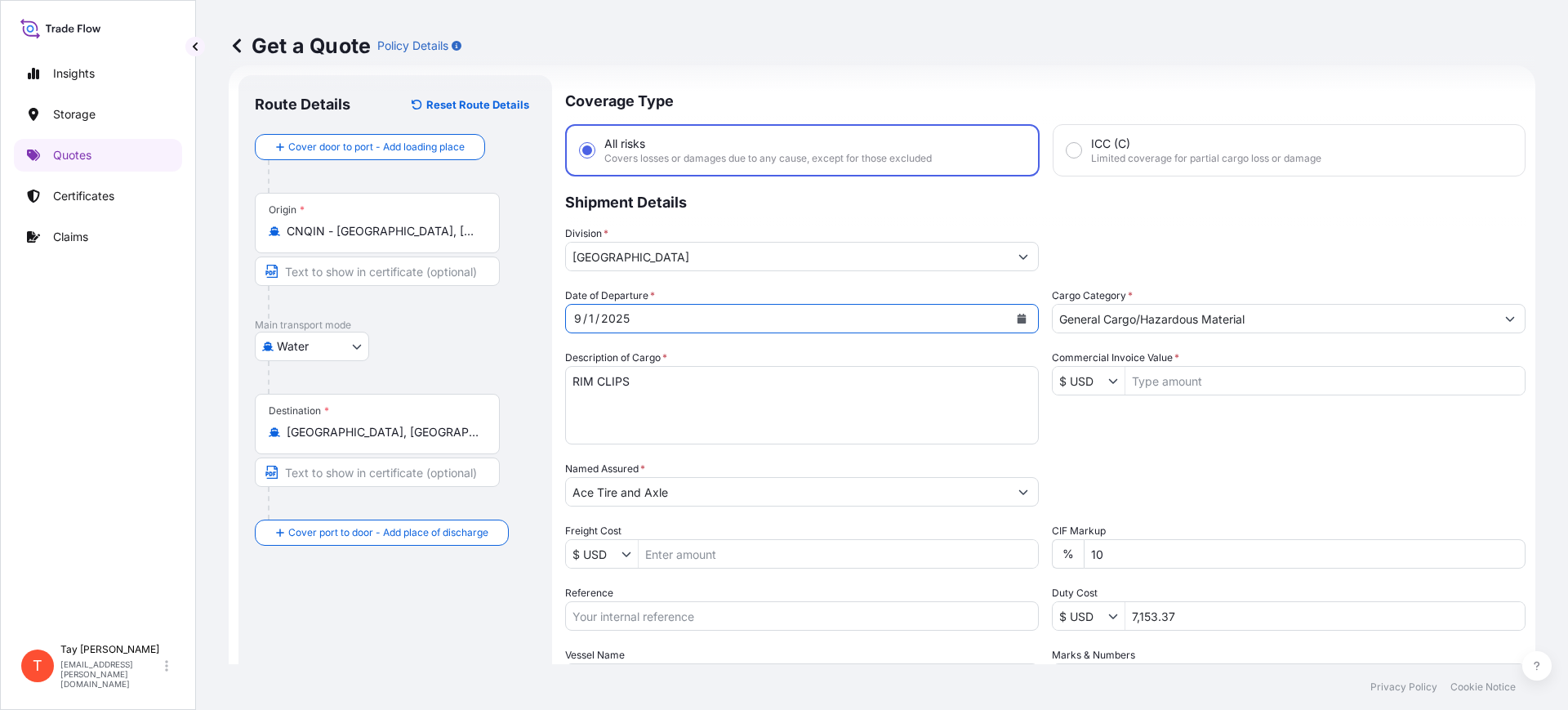
click at [1015, 310] on button "Calendar" at bounding box center [1022, 318] width 26 height 26
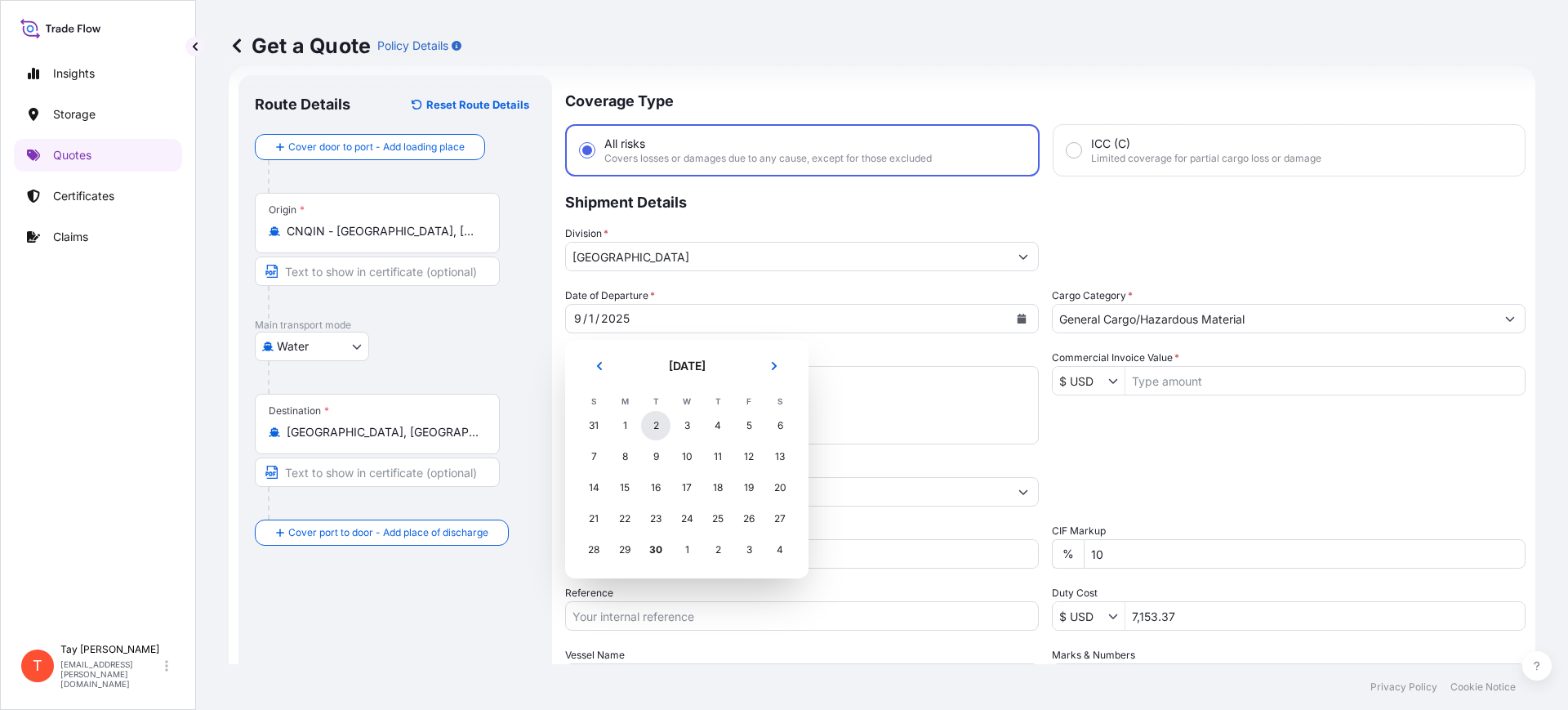
click at [651, 428] on div "2" at bounding box center [656, 426] width 30 height 30
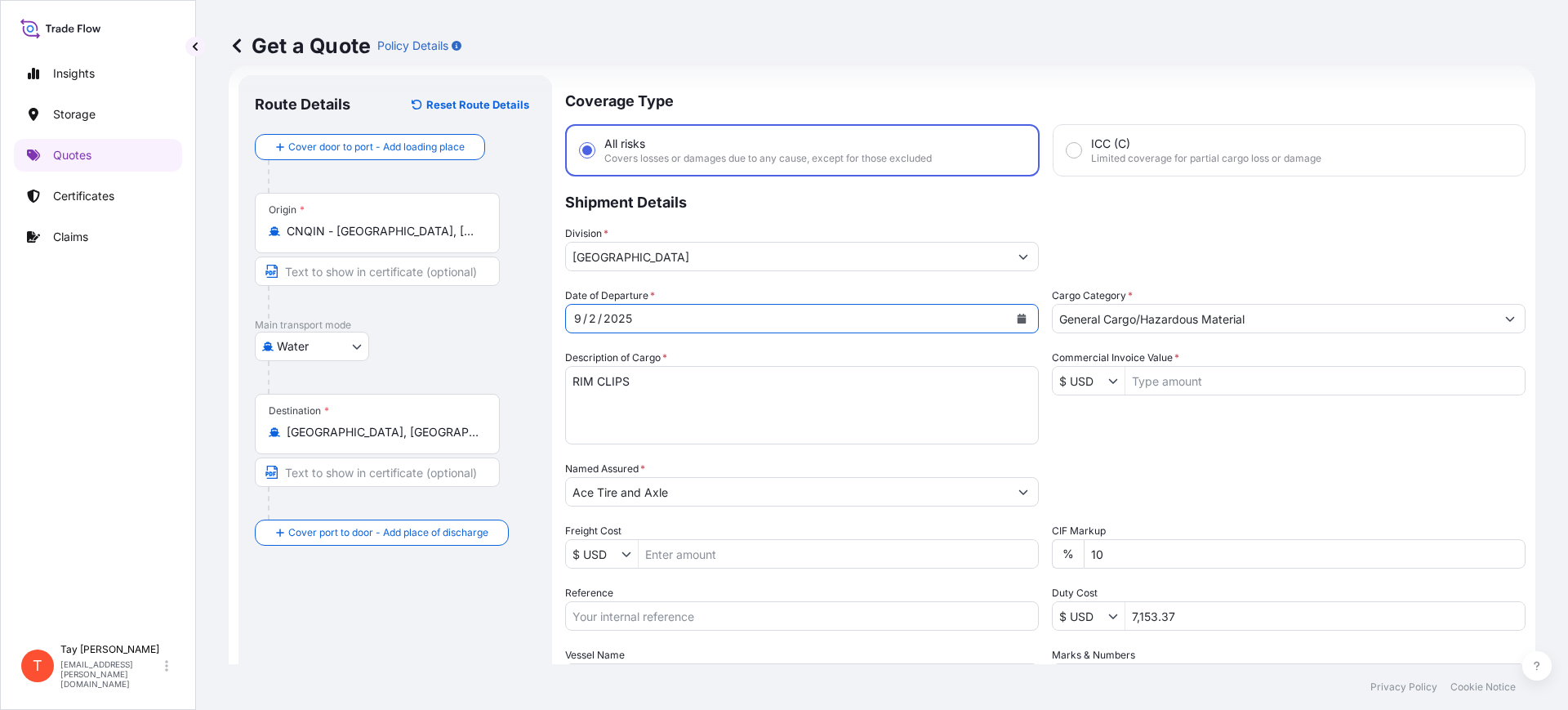
click at [1168, 382] on input "Commercial Invoice Value *" at bounding box center [1325, 380] width 399 height 30
type input "23,400"
click at [672, 549] on input "Freight Cost" at bounding box center [838, 553] width 399 height 30
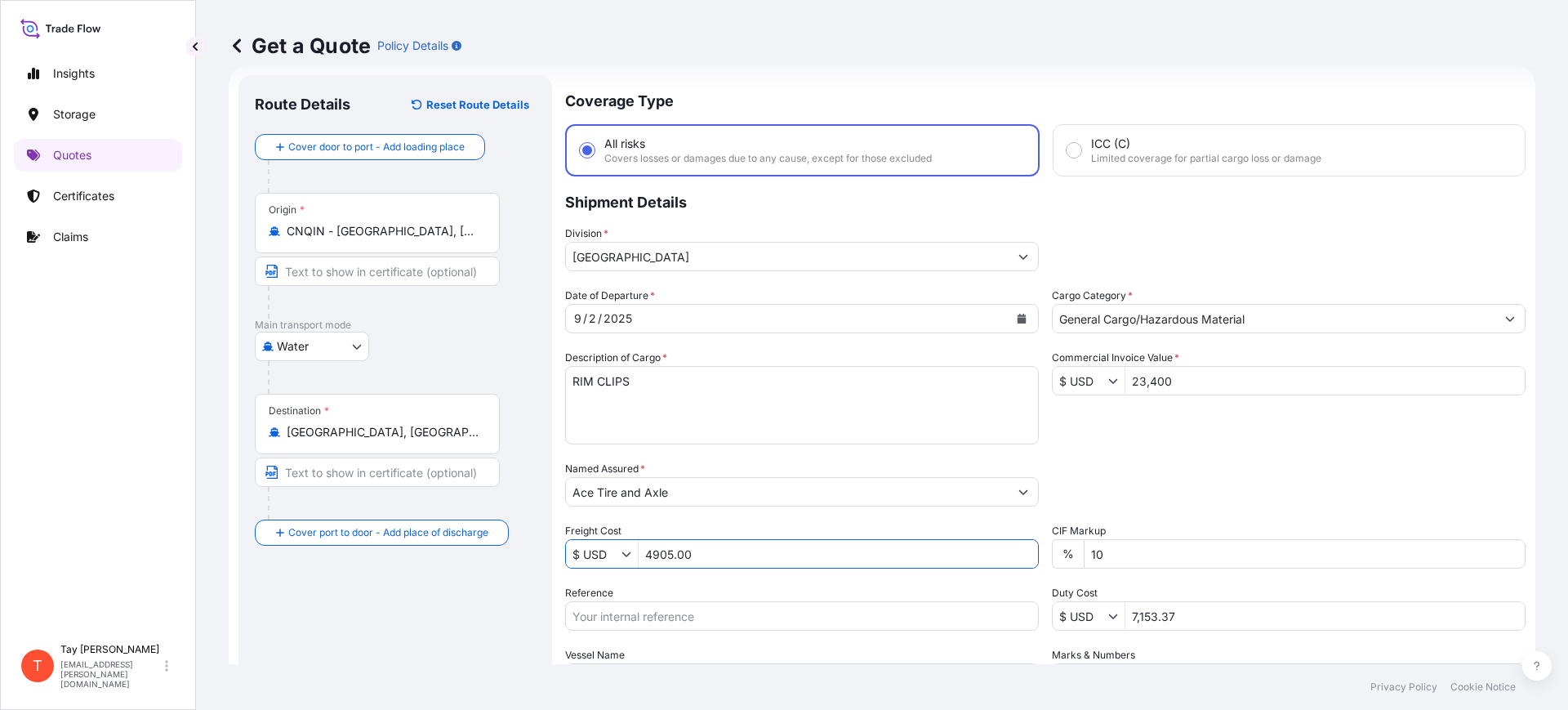
type input "4,905"
click at [693, 606] on input "Reference" at bounding box center [802, 616] width 473 height 30
paste input "S25I158158"
type input "S25I158158"
drag, startPoint x: 1179, startPoint y: 610, endPoint x: 995, endPoint y: 640, distance: 186.4
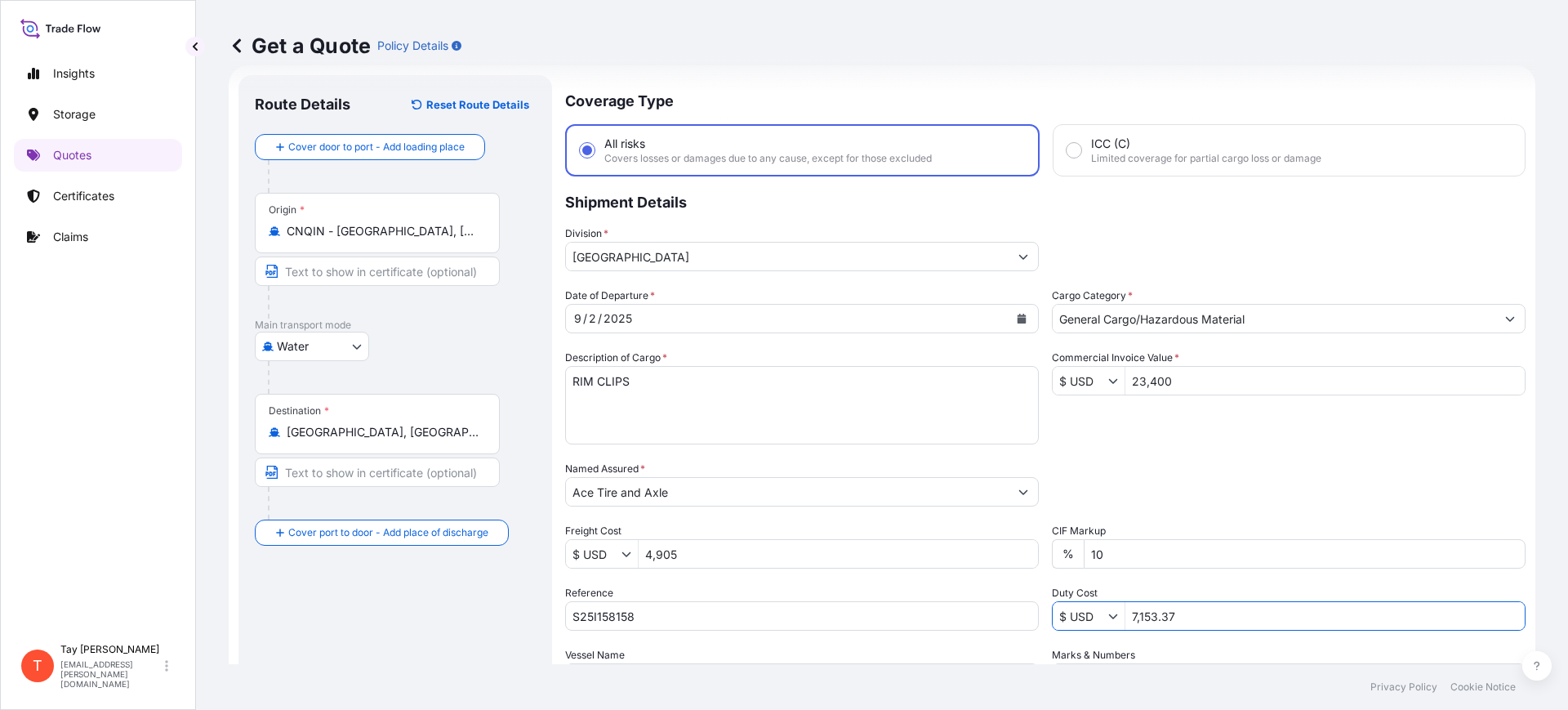
click at [995, 640] on div "Date of Departure * 9 / 2 / 2025 Cargo Category * General Cargo/Hazardous Mater…" at bounding box center [1046, 490] width 960 height 405
click at [1135, 636] on div "Date of Departure * 9 / 2 / 2025 Cargo Category * General Cargo/Hazardous Mater…" at bounding box center [1046, 490] width 960 height 405
drag, startPoint x: 1177, startPoint y: 617, endPoint x: 1088, endPoint y: 611, distance: 89.2
click at [1088, 611] on div "$ USD 7,153.37" at bounding box center [1289, 616] width 473 height 30
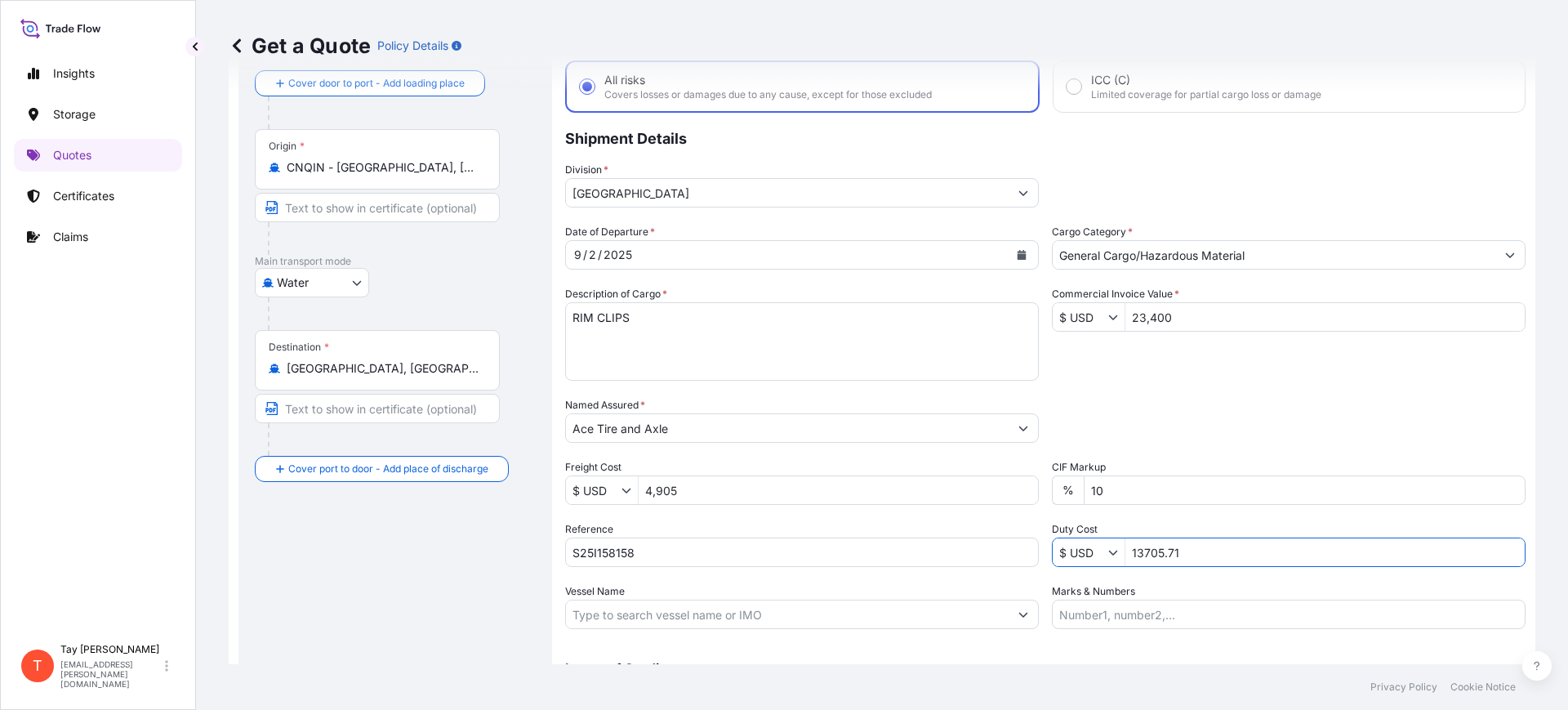
scroll to position [186, 0]
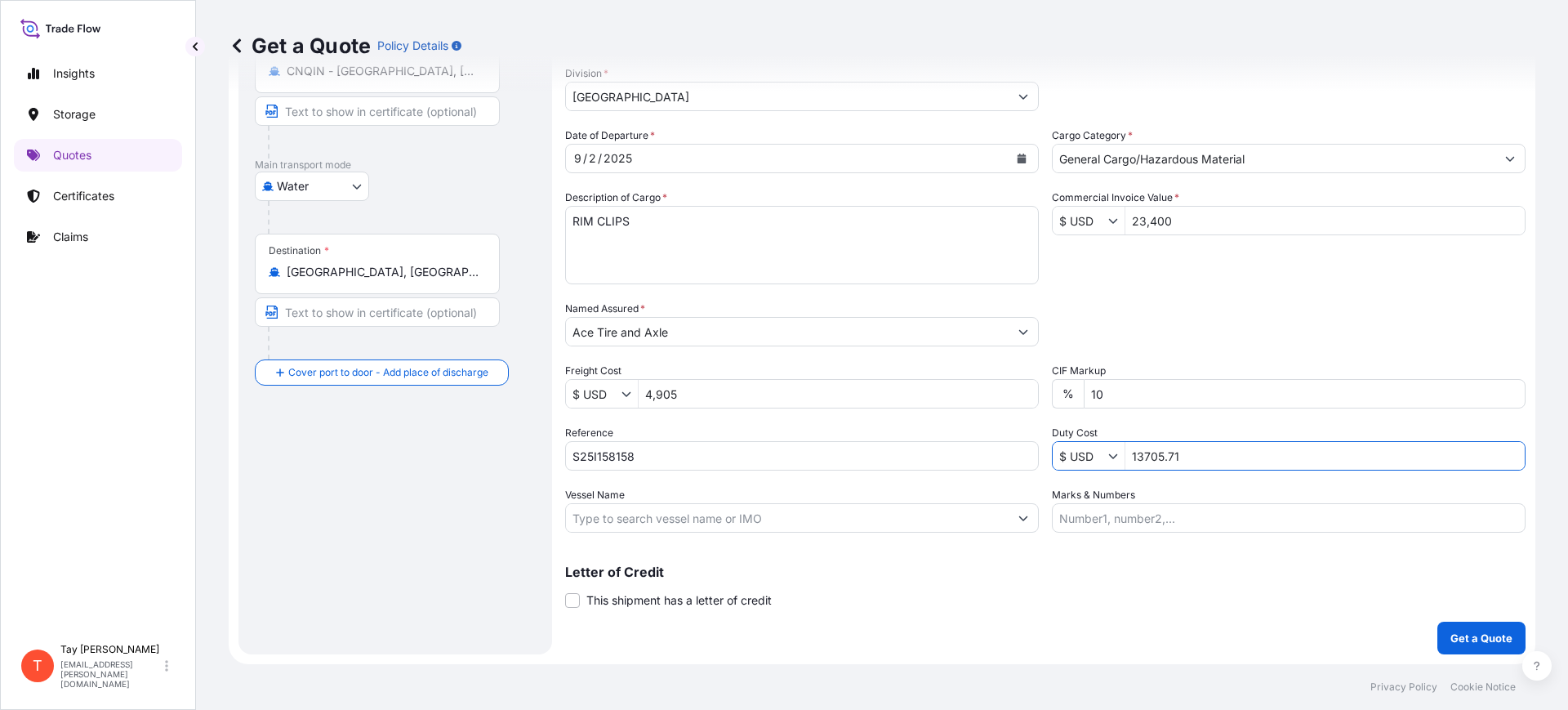
type input "13,705.71"
click at [1460, 638] on p "Get a Quote" at bounding box center [1482, 638] width 62 height 16
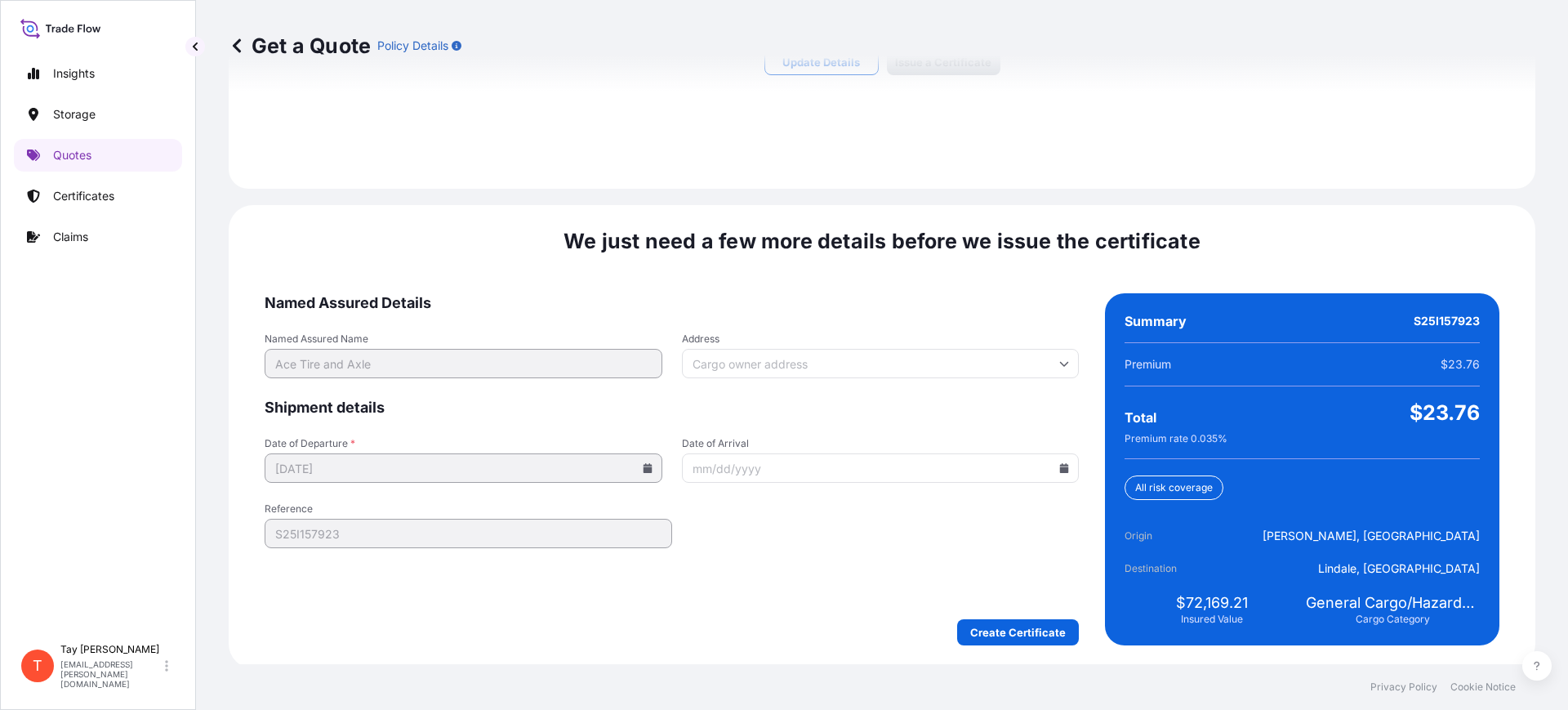
scroll to position [1236, 0]
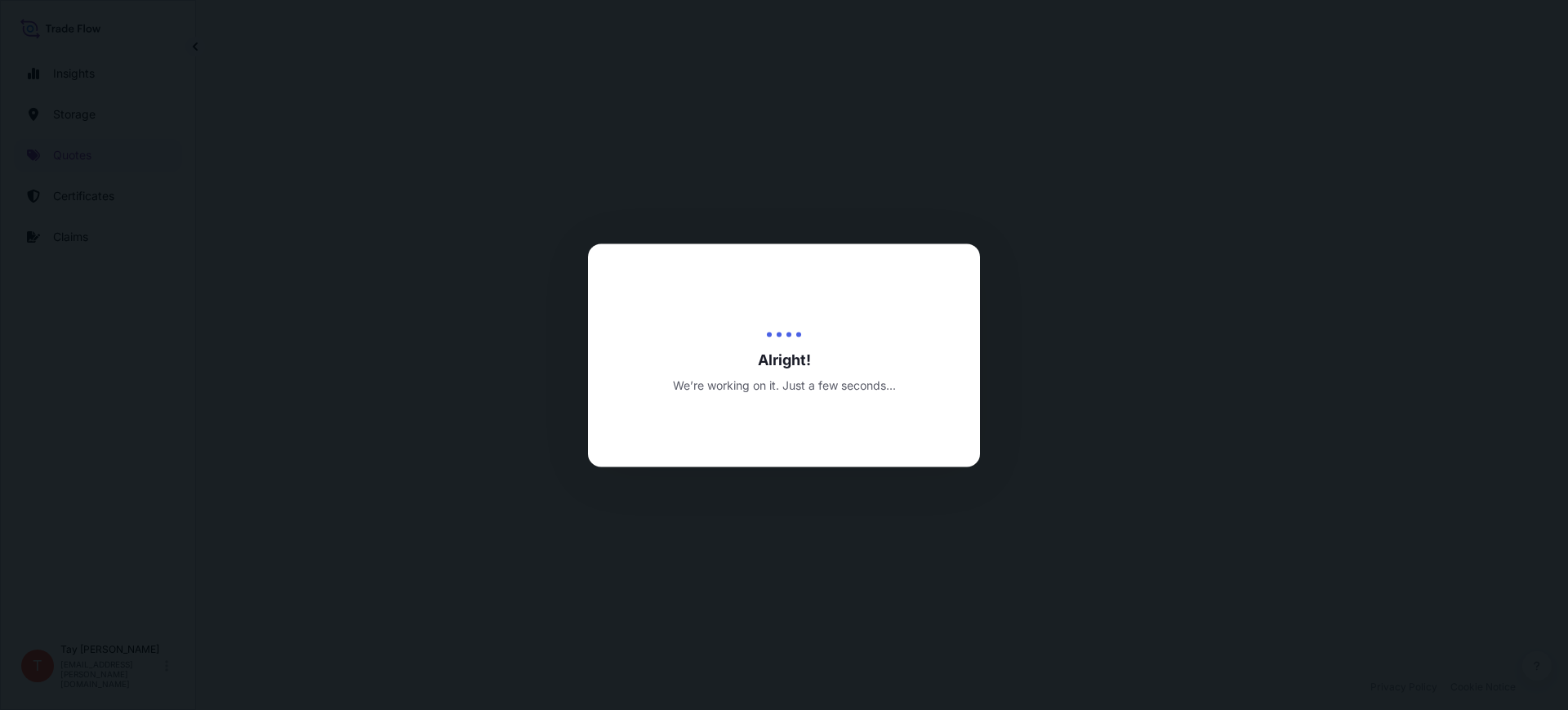
select select "Water"
click at [1218, 254] on div at bounding box center [784, 355] width 1568 height 710
type input "7,153.37"
type input "52,890"
type input "5,565"
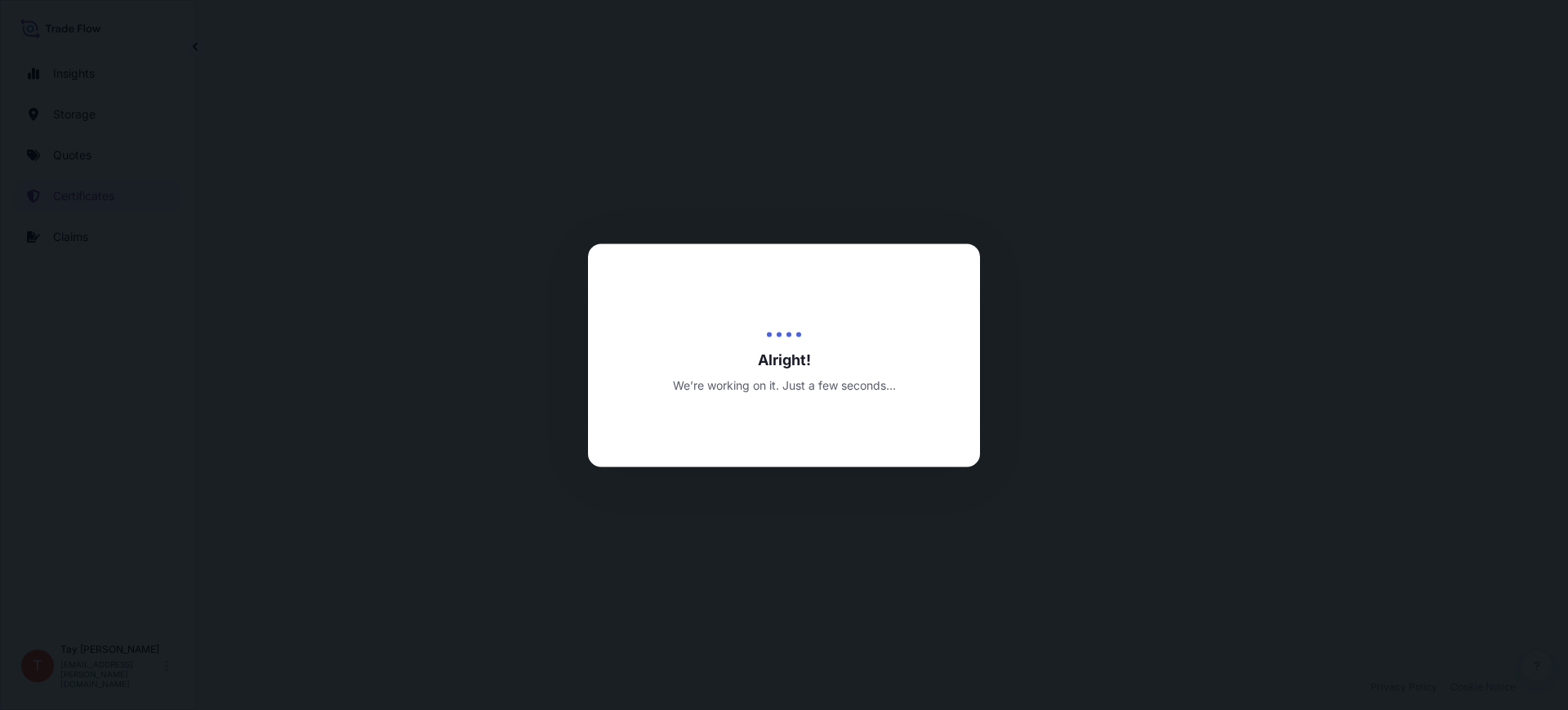
type input "S25I157923"
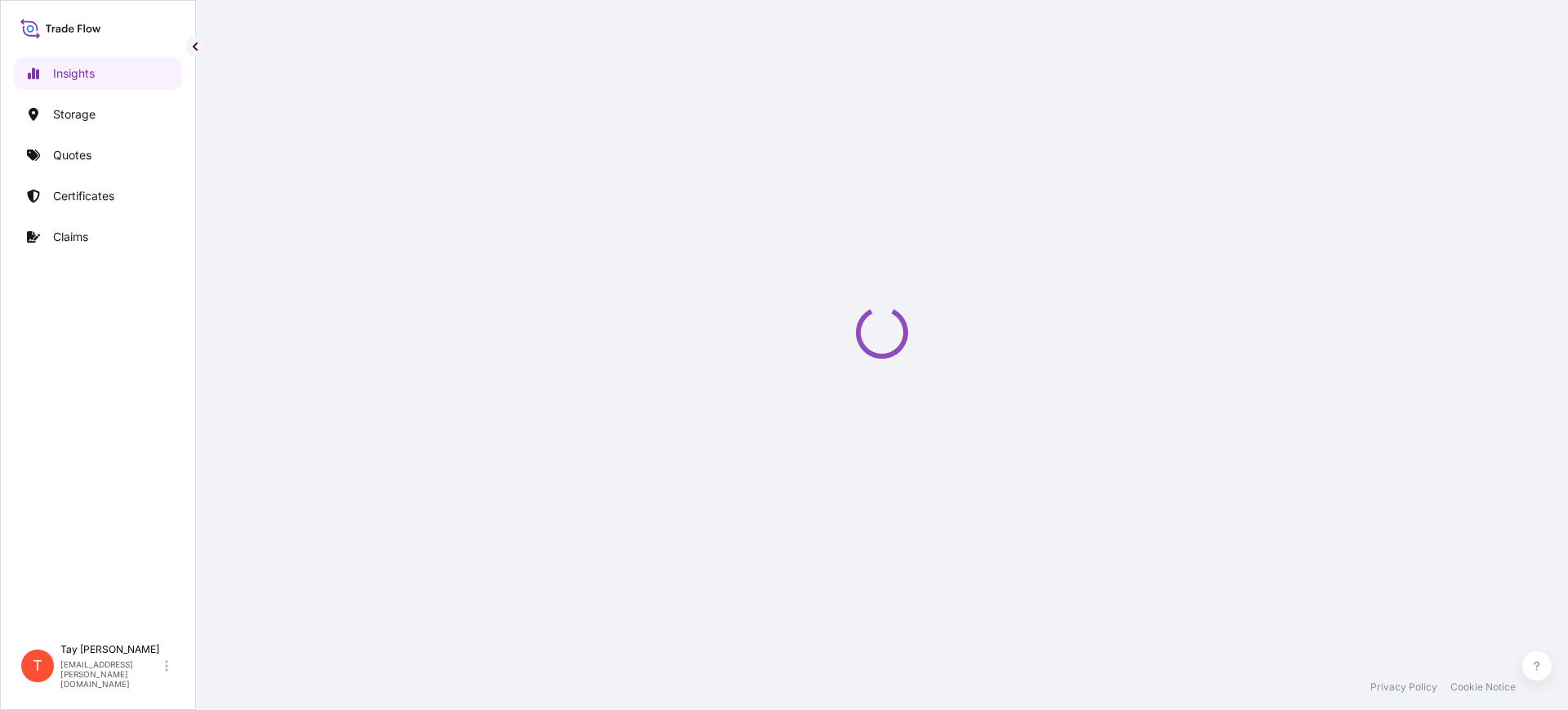
select select "2025"
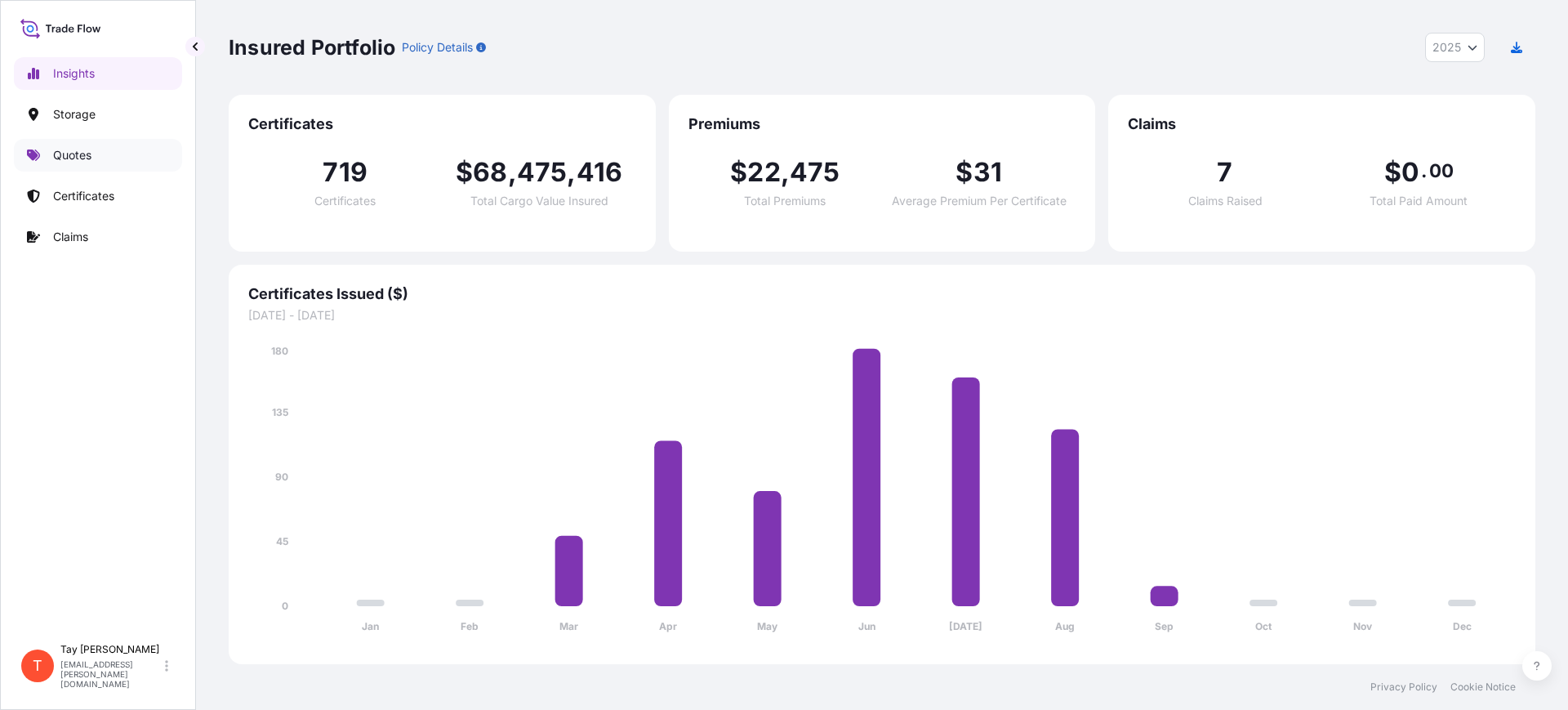
click at [62, 156] on p "Quotes" at bounding box center [72, 155] width 38 height 16
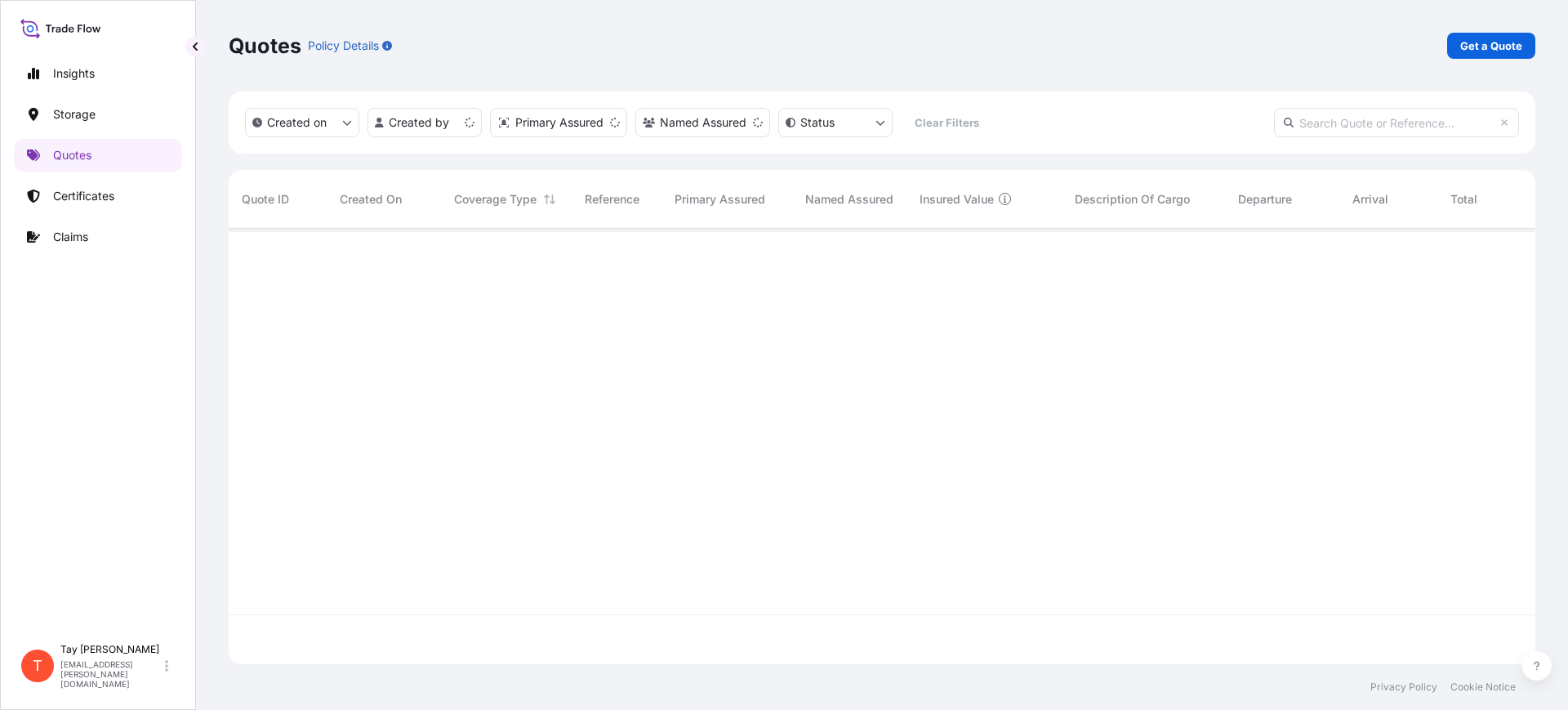
scroll to position [429, 1291]
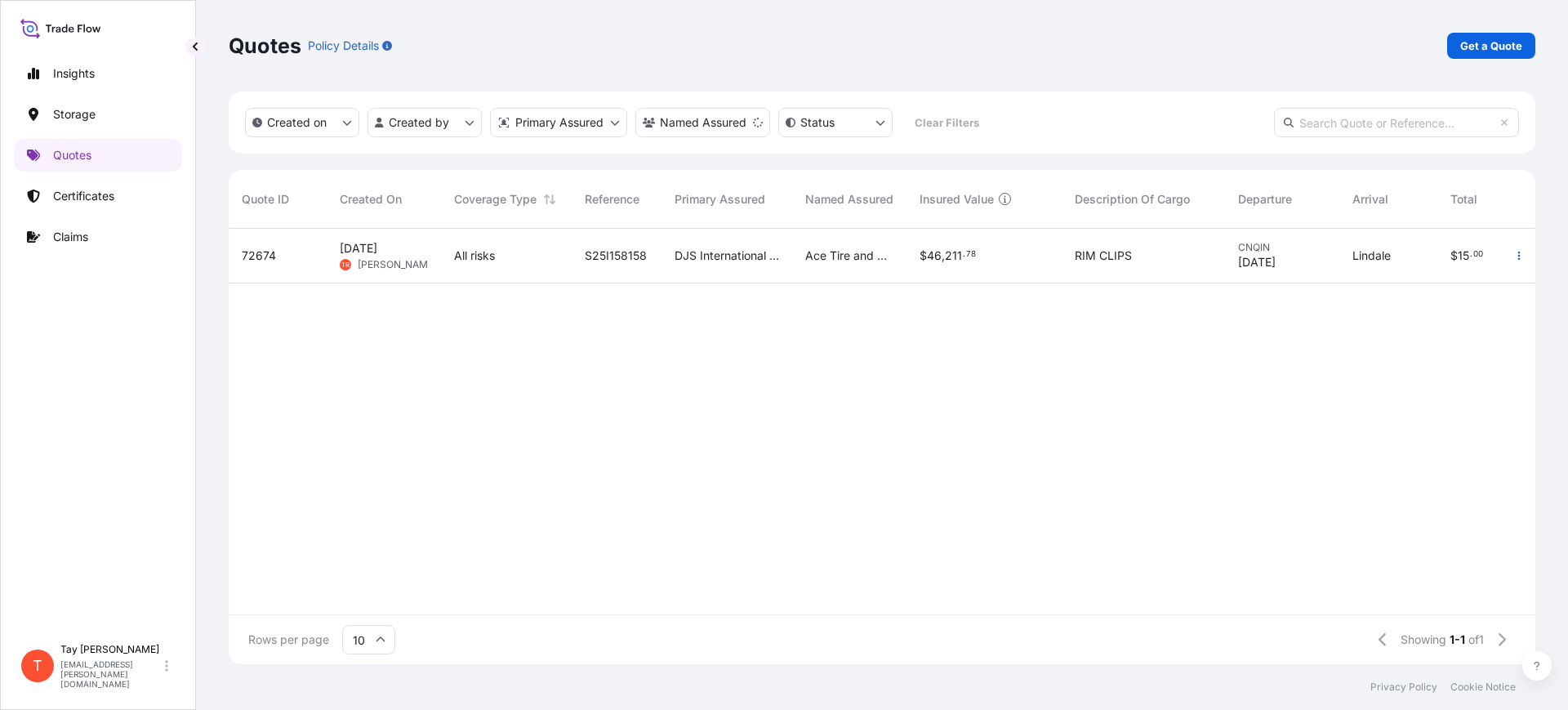
click at [630, 265] on div "S25I158158" at bounding box center [616, 256] width 90 height 55
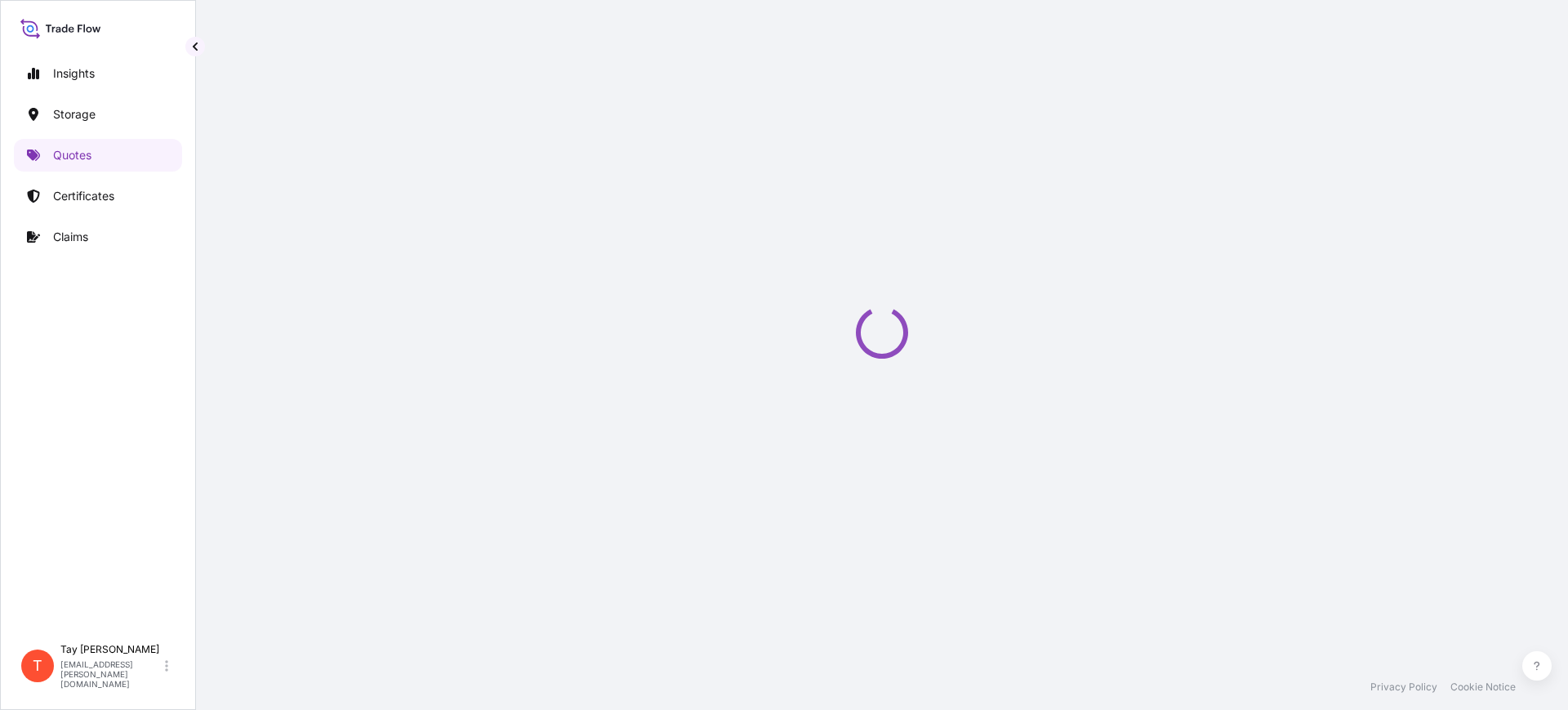
select select "Water"
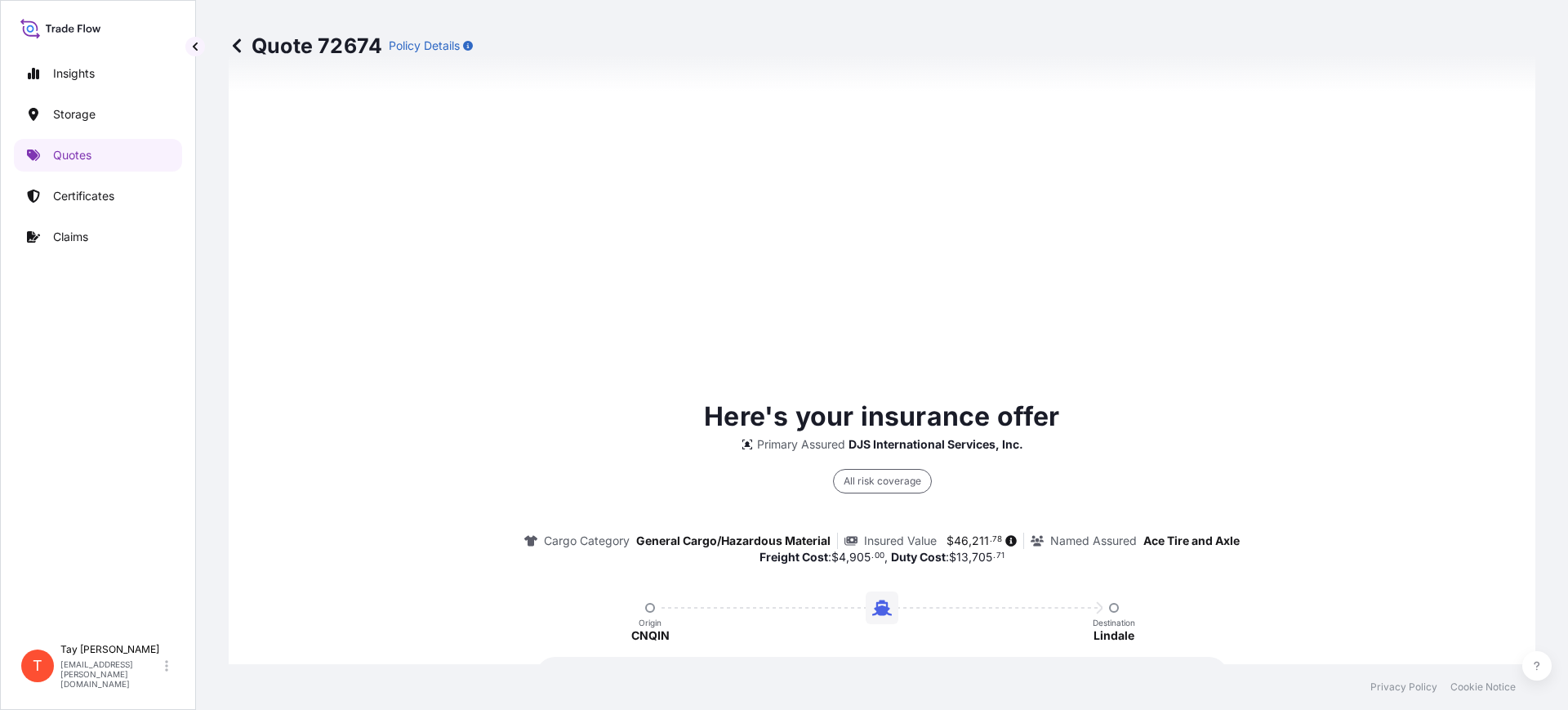
scroll to position [990, 0]
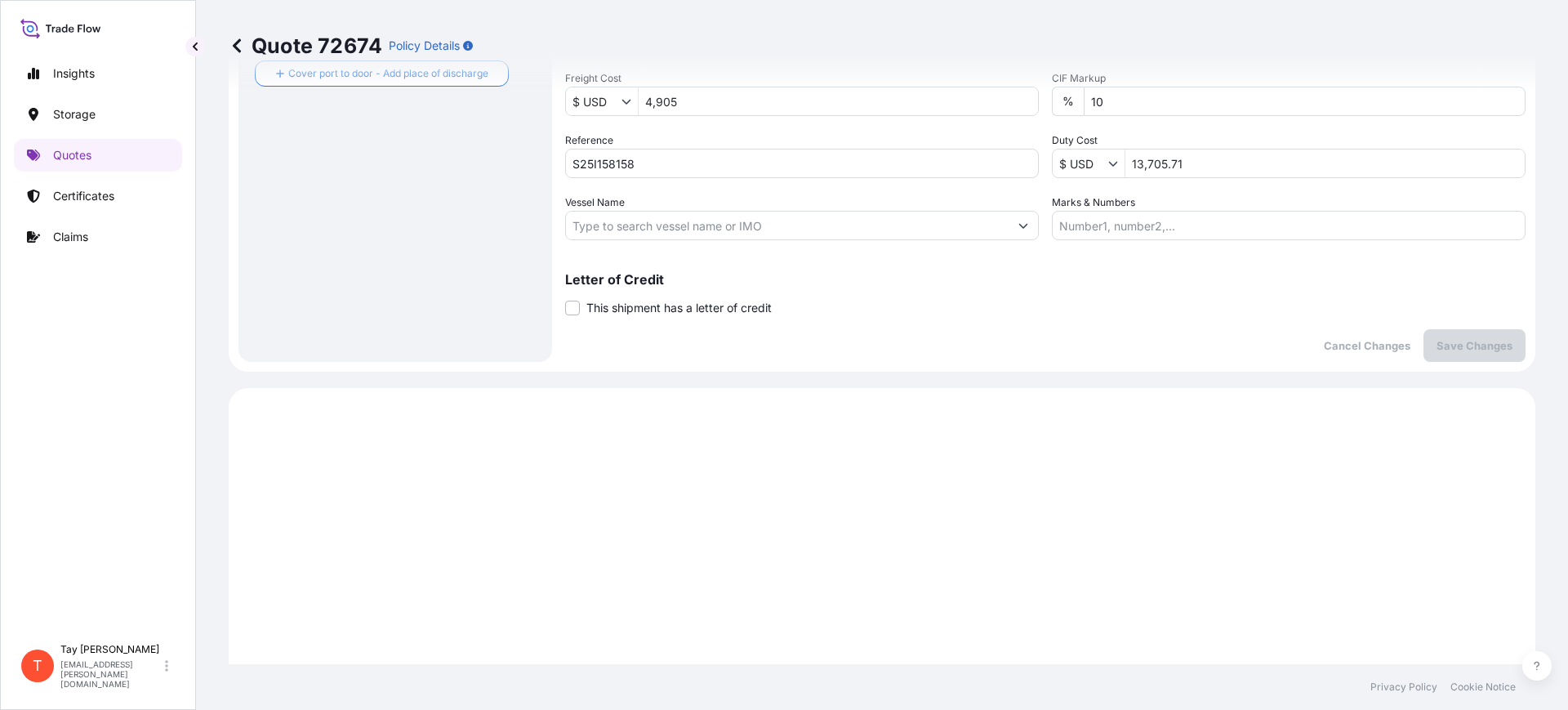
drag, startPoint x: 1044, startPoint y: 456, endPoint x: 809, endPoint y: 474, distance: 235.7
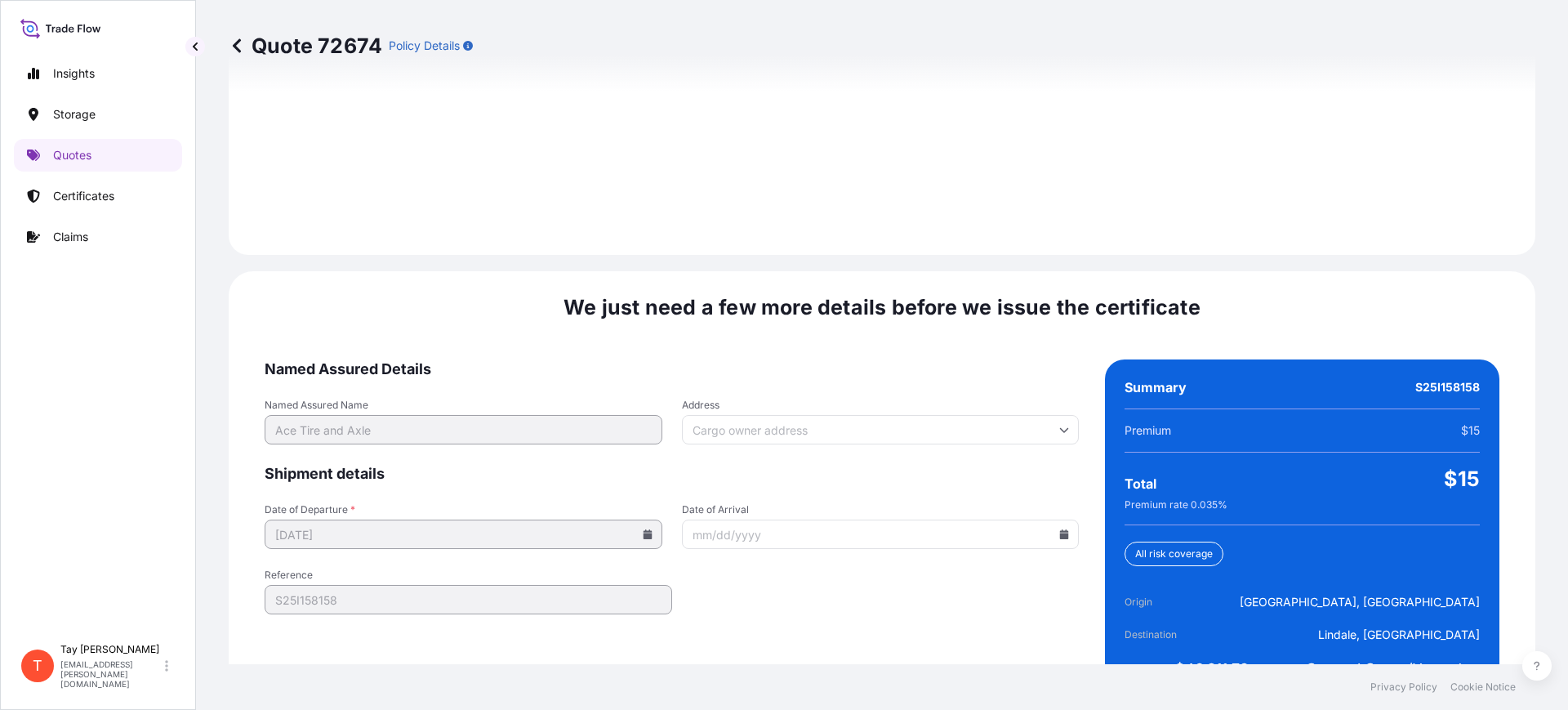
scroll to position [2387, 0]
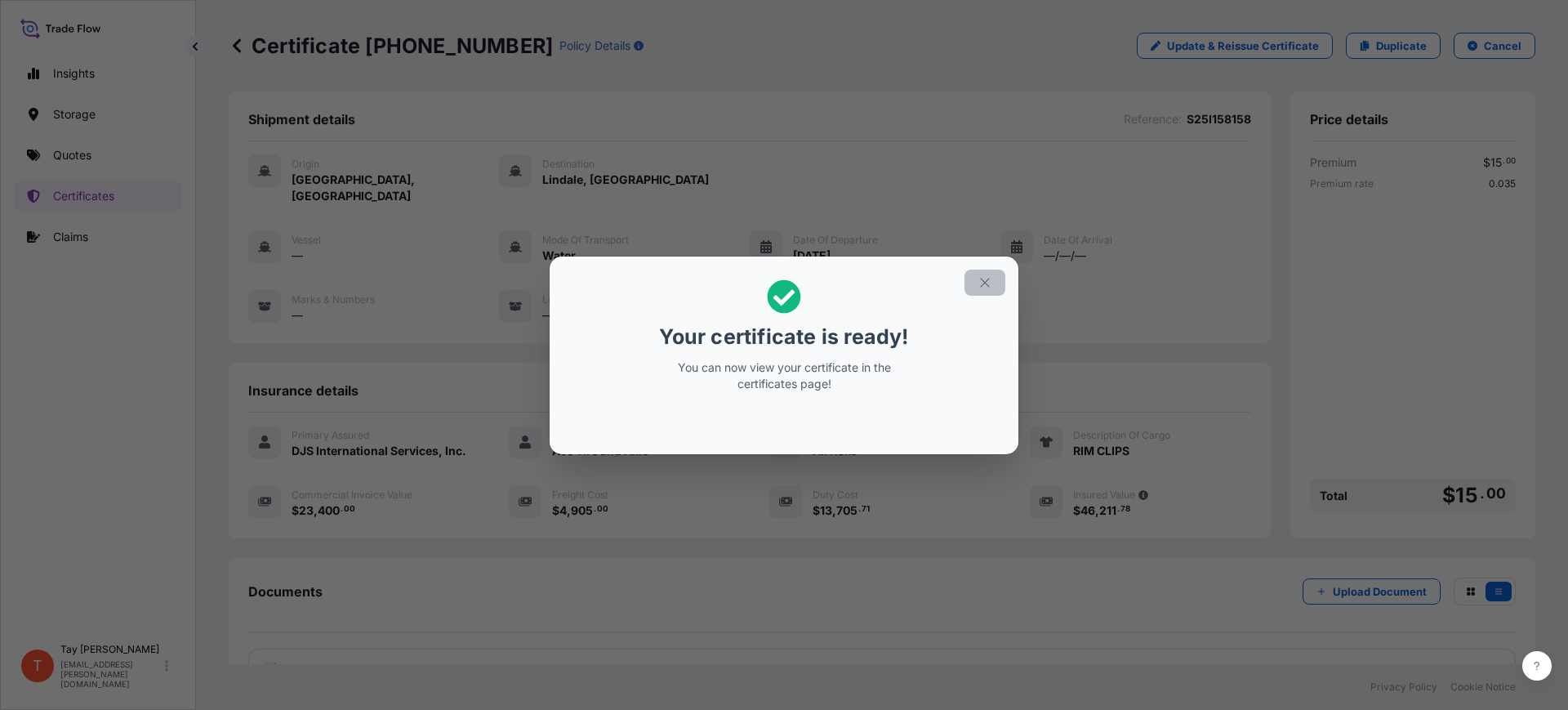
click at [993, 277] on button "button" at bounding box center [985, 282] width 41 height 26
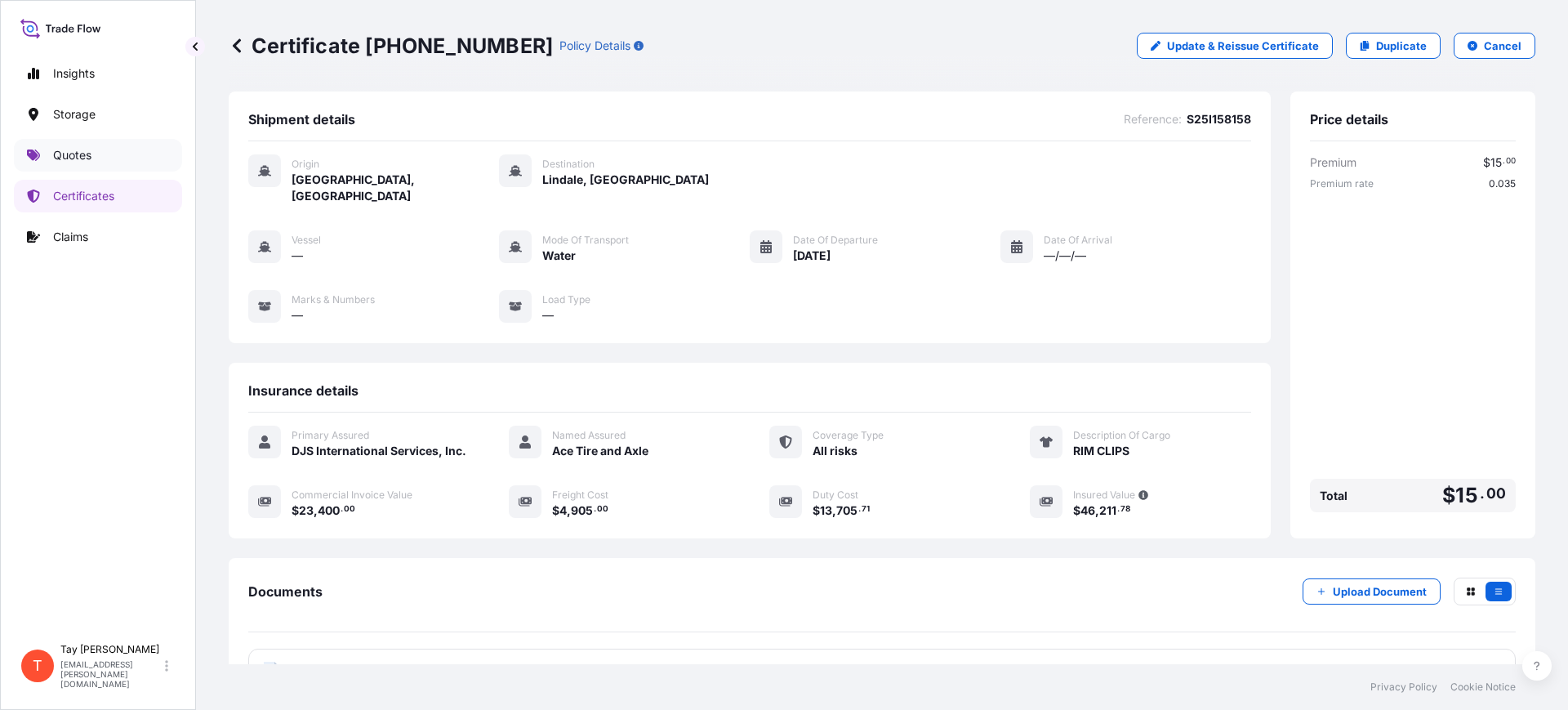
click at [59, 158] on p "Quotes" at bounding box center [72, 155] width 38 height 16
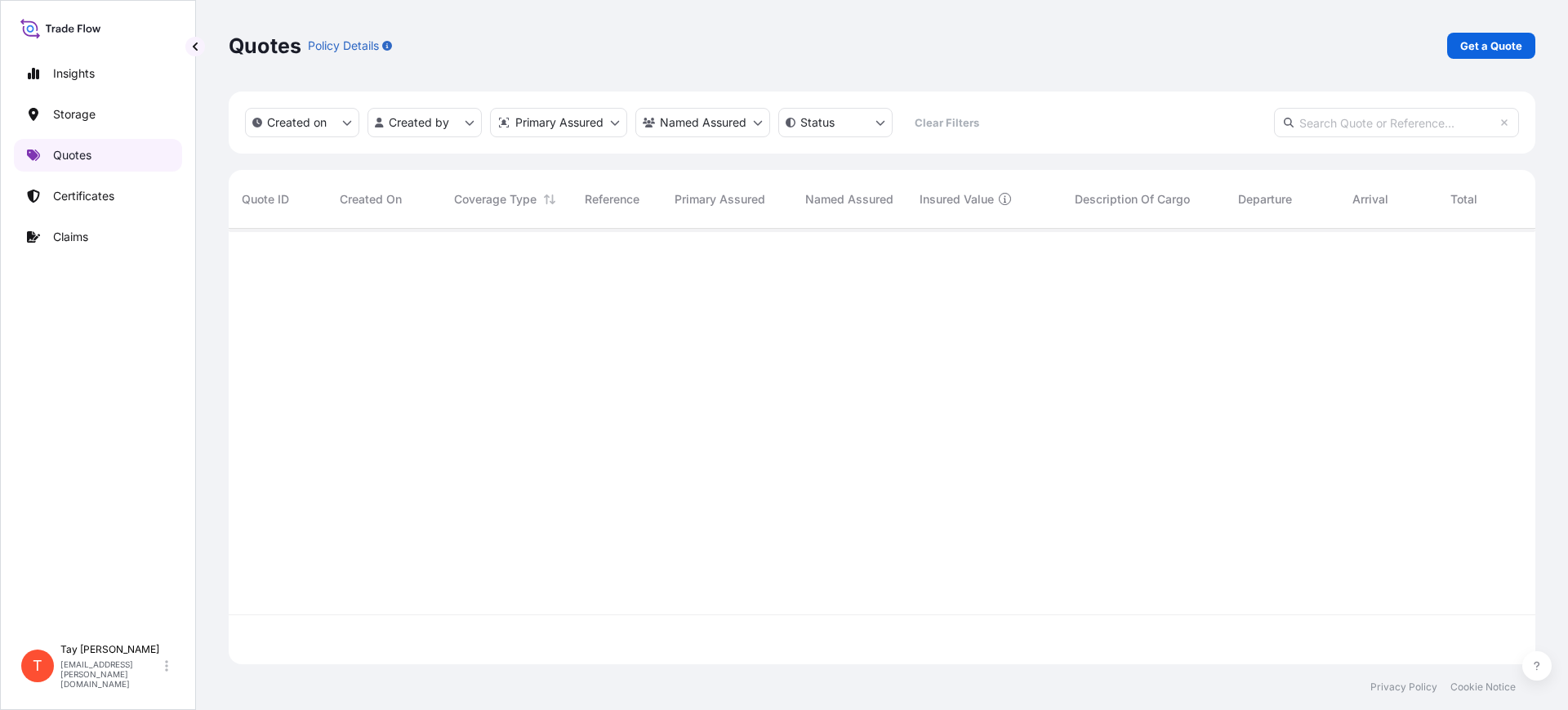
scroll to position [429, 1291]
click at [1474, 44] on p "Get a Quote" at bounding box center [1491, 45] width 62 height 16
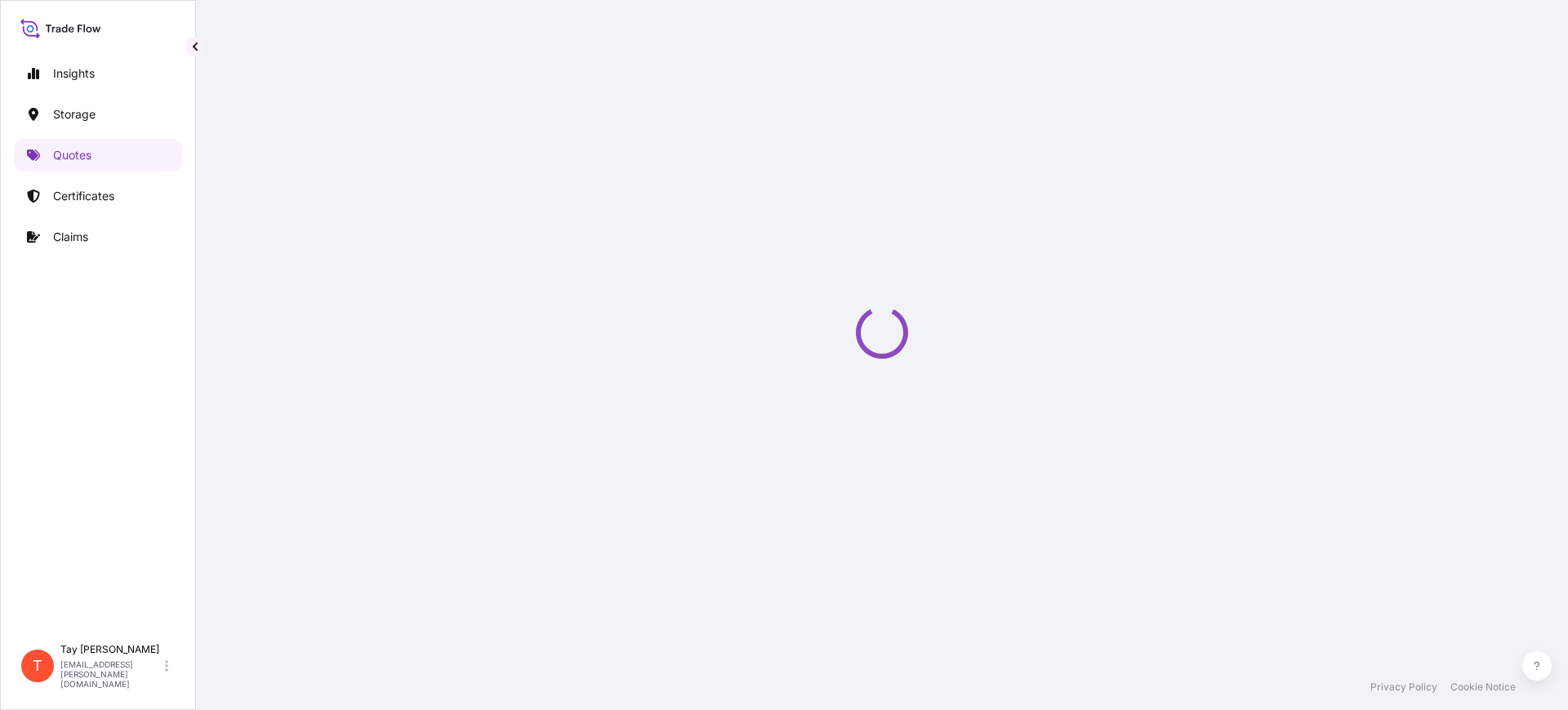
select select "Water"
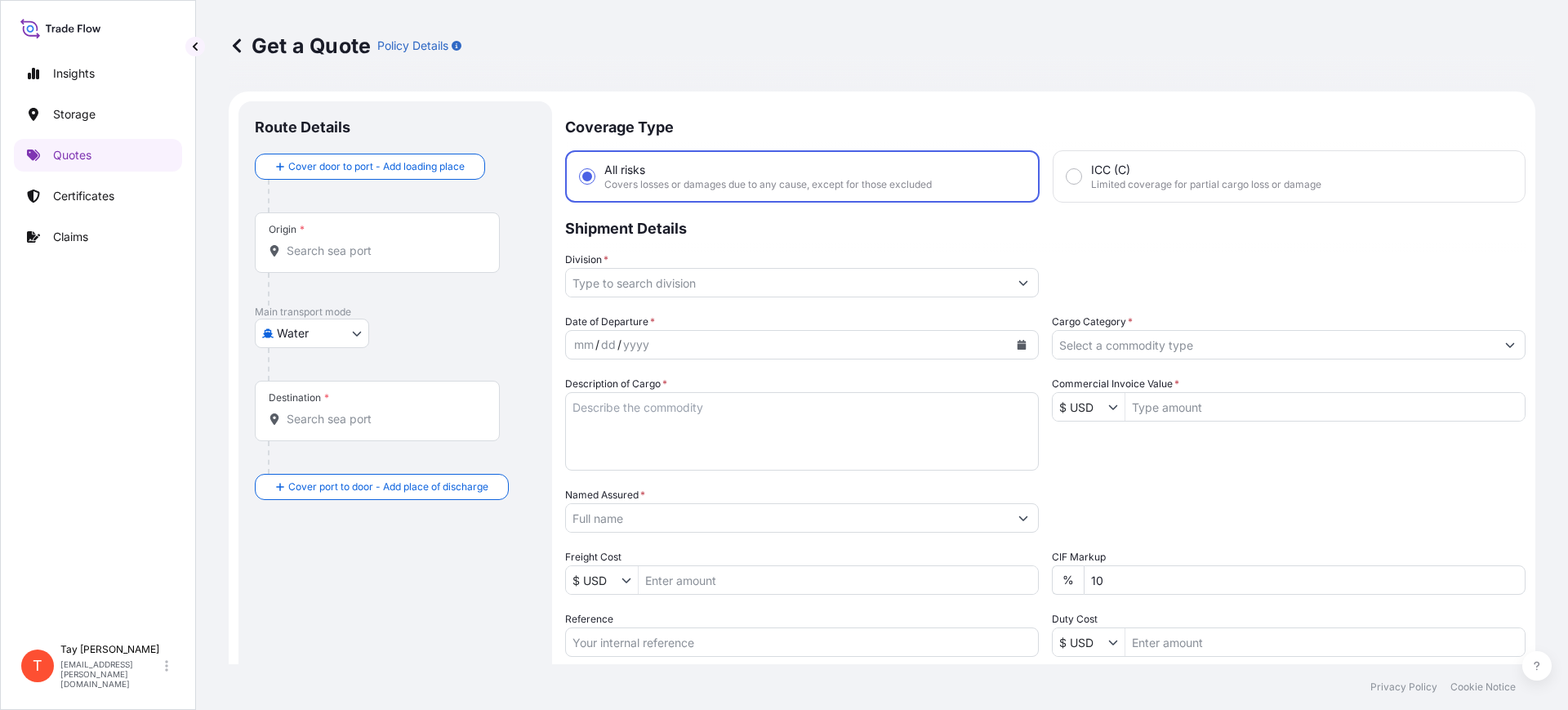
scroll to position [26, 0]
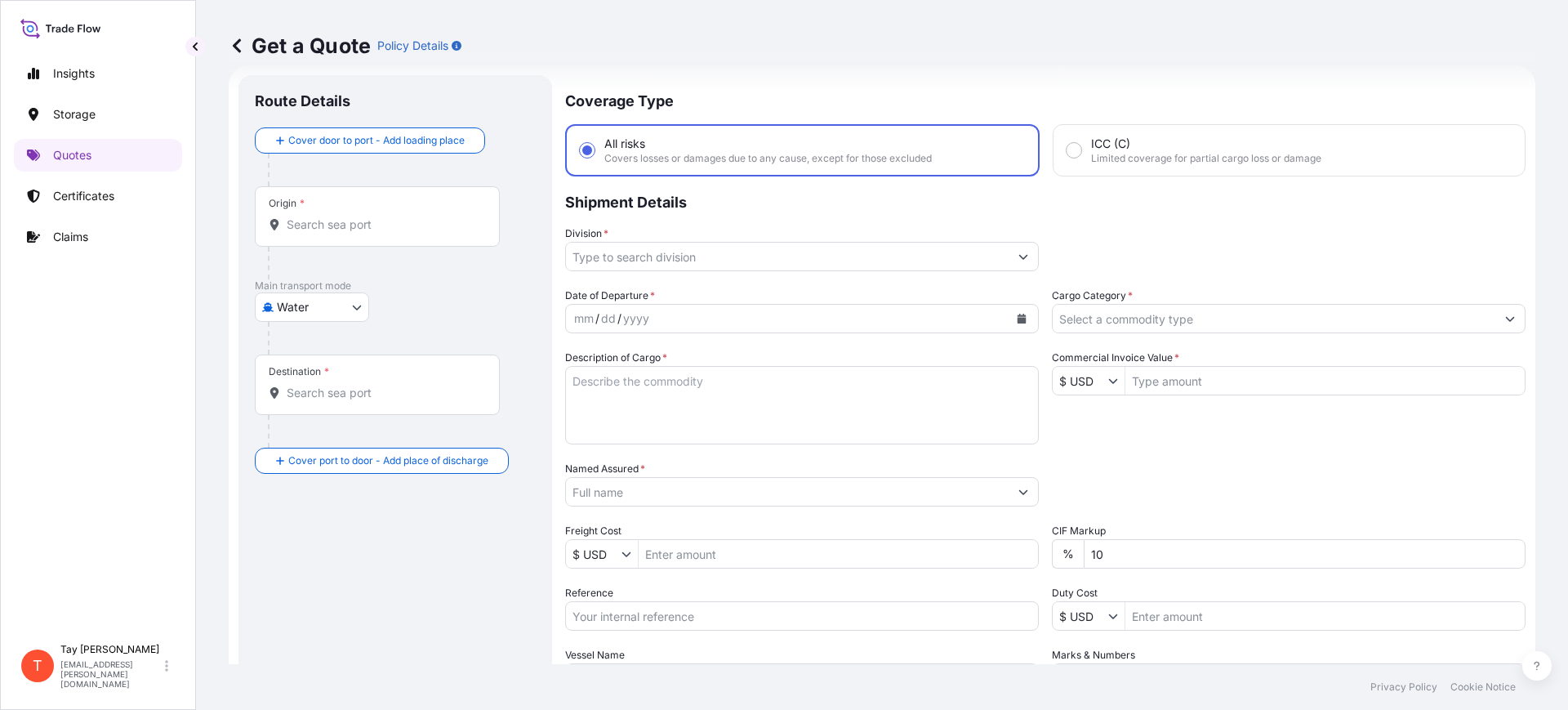
click at [376, 233] on div "Origin *" at bounding box center [376, 216] width 245 height 61
click at [376, 233] on input "Origin *" at bounding box center [383, 224] width 193 height 16
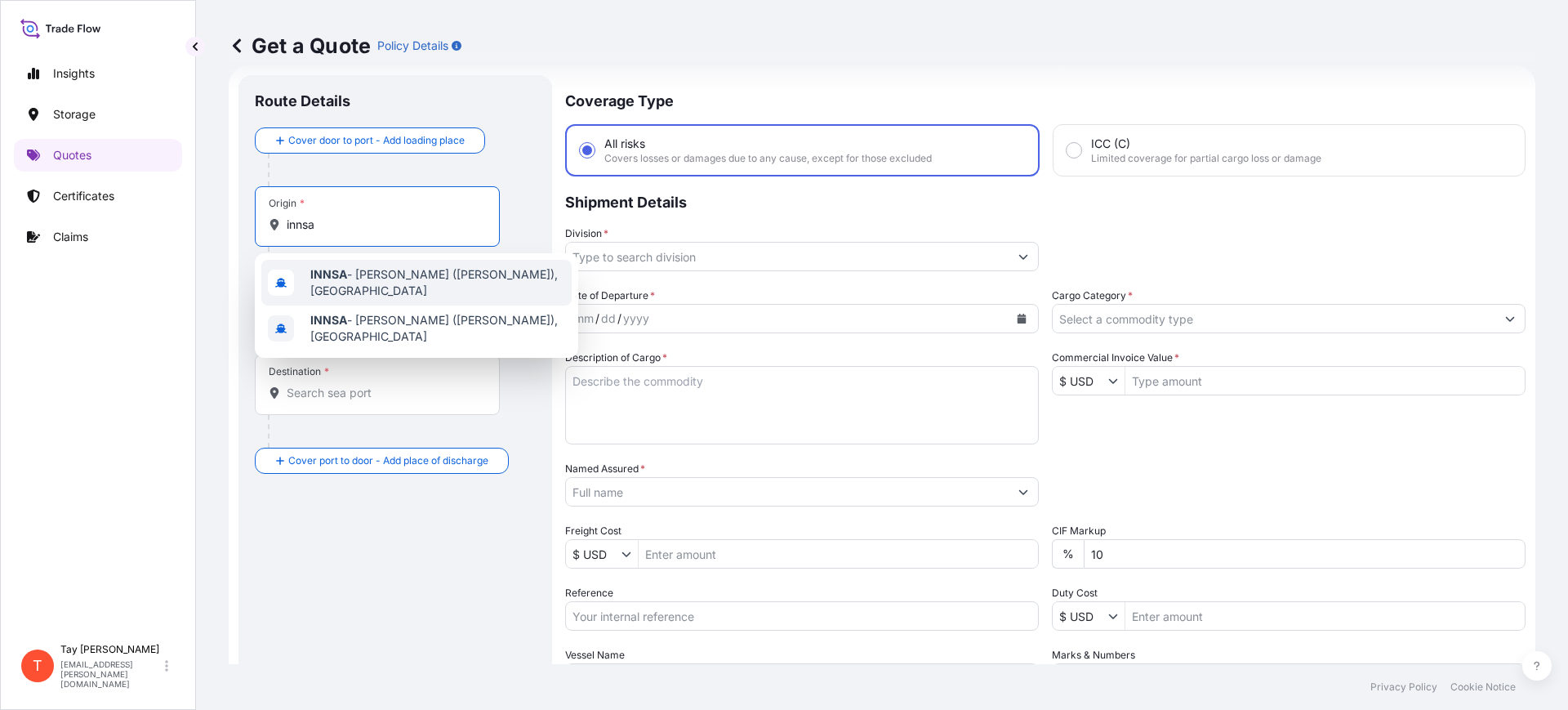
click at [369, 282] on span "INNSA - Jawaharlal Nehru (Nhava Sheva), India" at bounding box center [437, 282] width 254 height 33
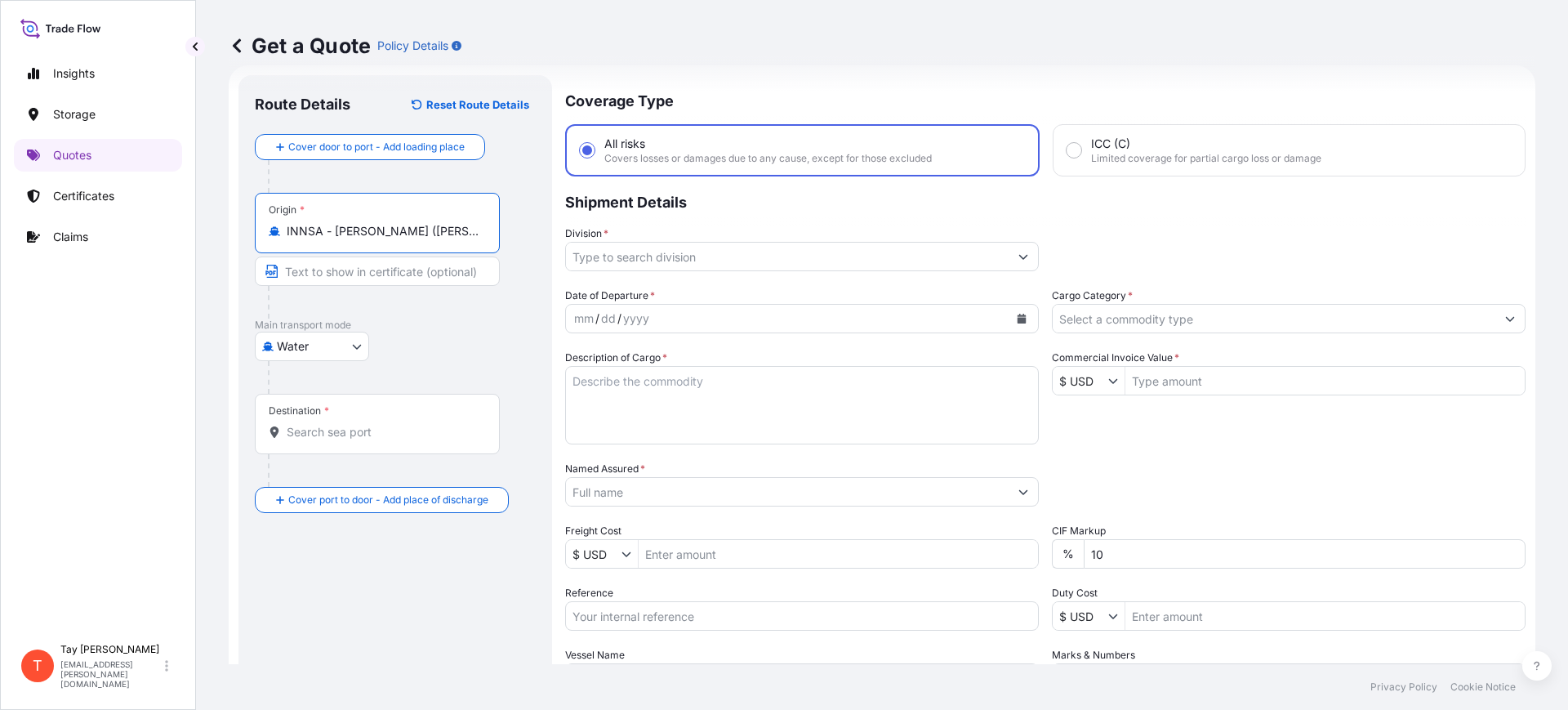
type input "INNSA - Jawaharlal Nehru (Nhava Sheva), India"
click at [336, 437] on input "Destination *" at bounding box center [383, 432] width 193 height 16
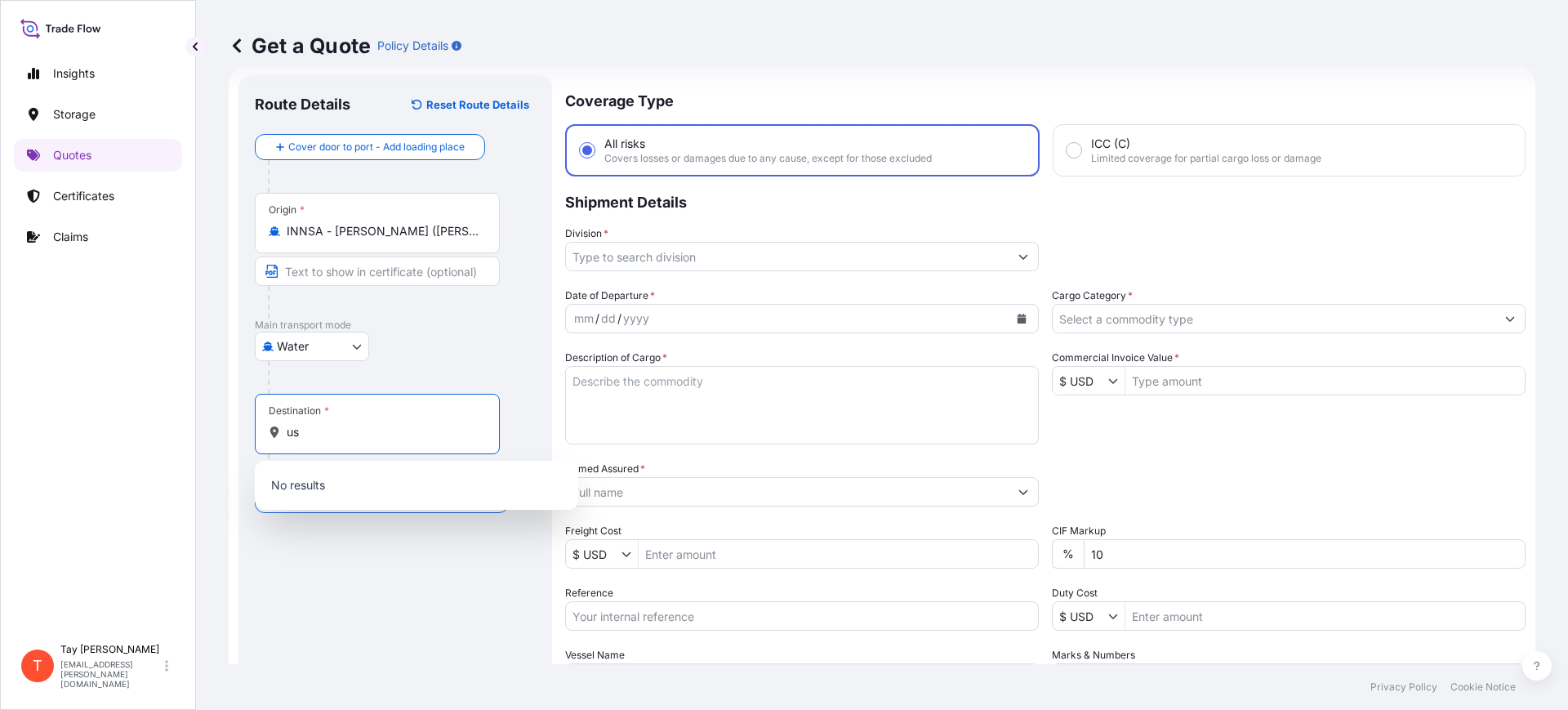
type input "u"
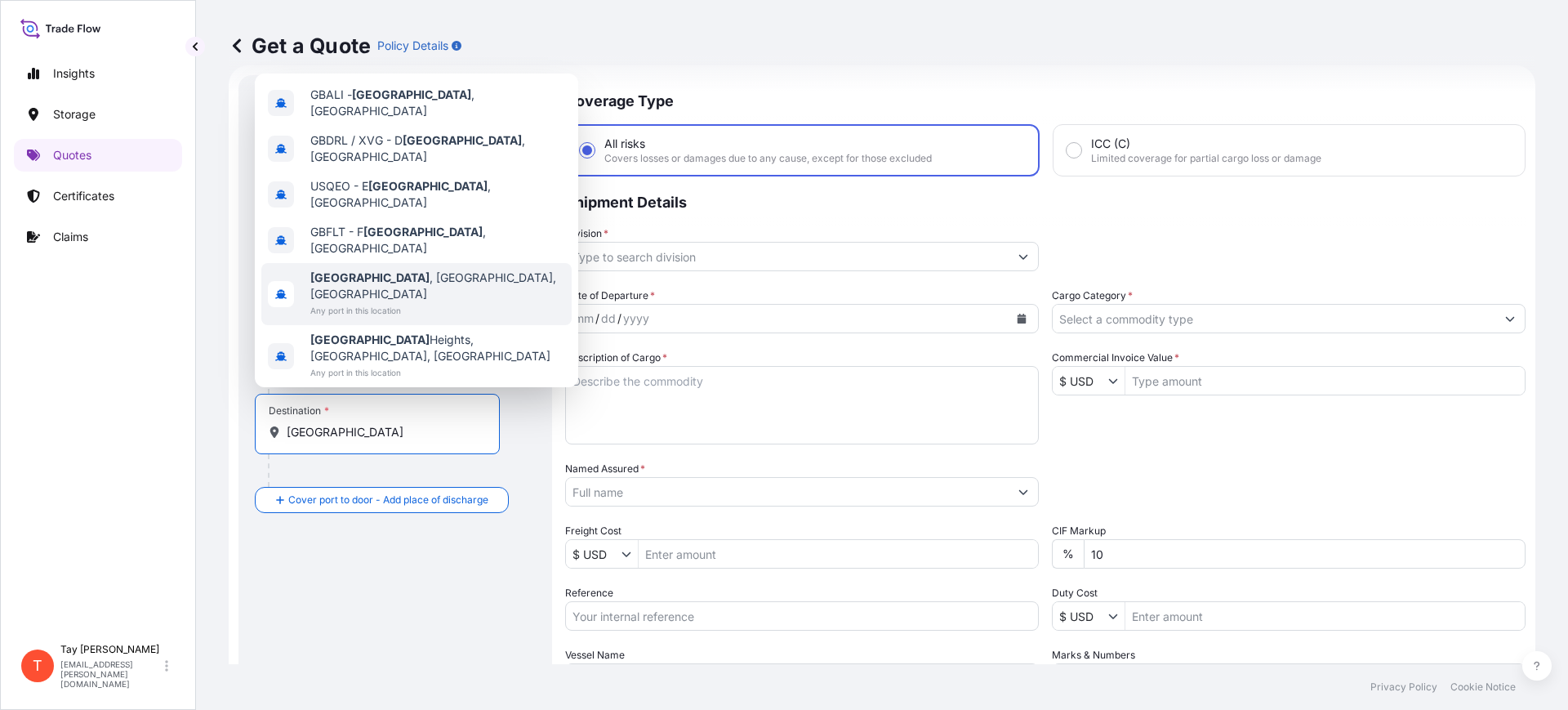
click at [386, 303] on span "Arlington , TX, USA" at bounding box center [437, 286] width 254 height 33
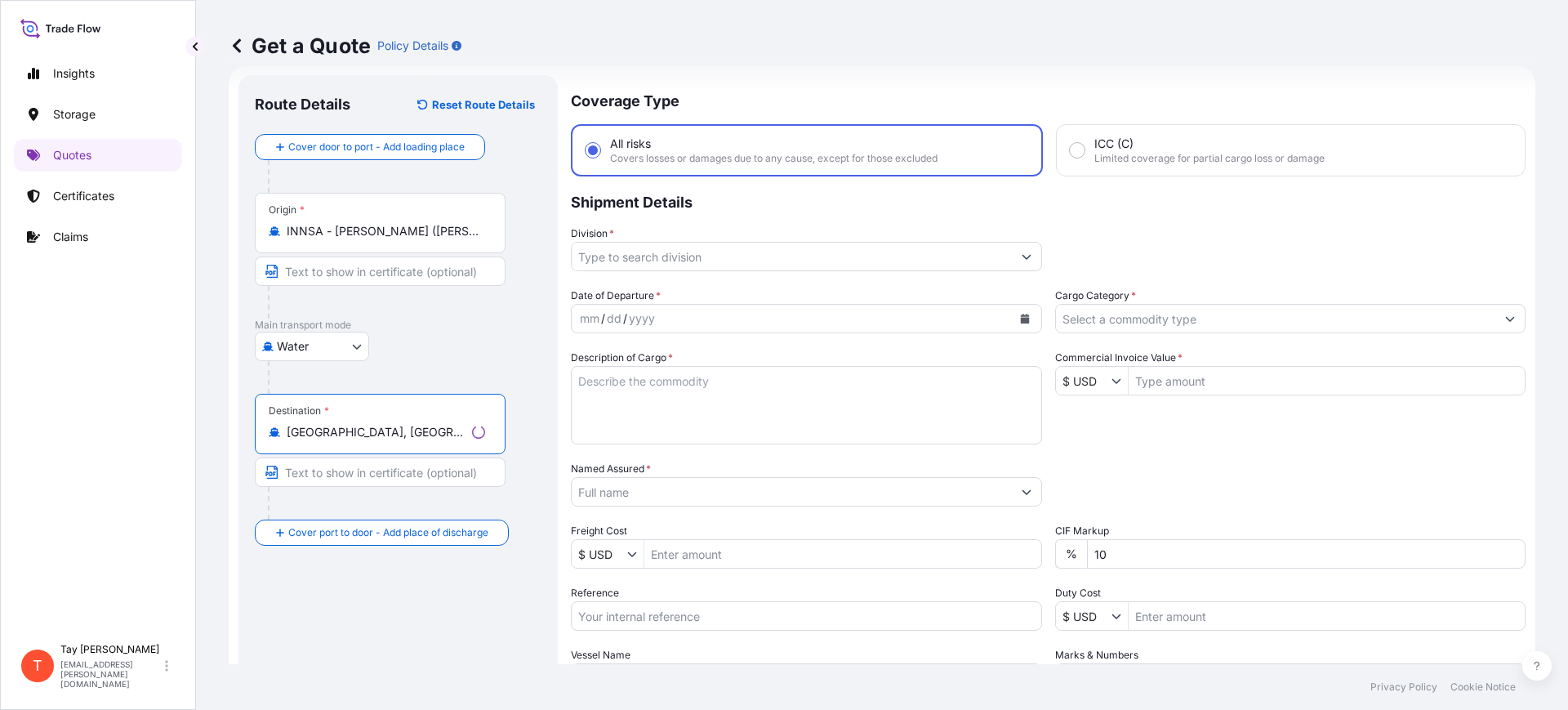
type input "Arlington, TX, USA"
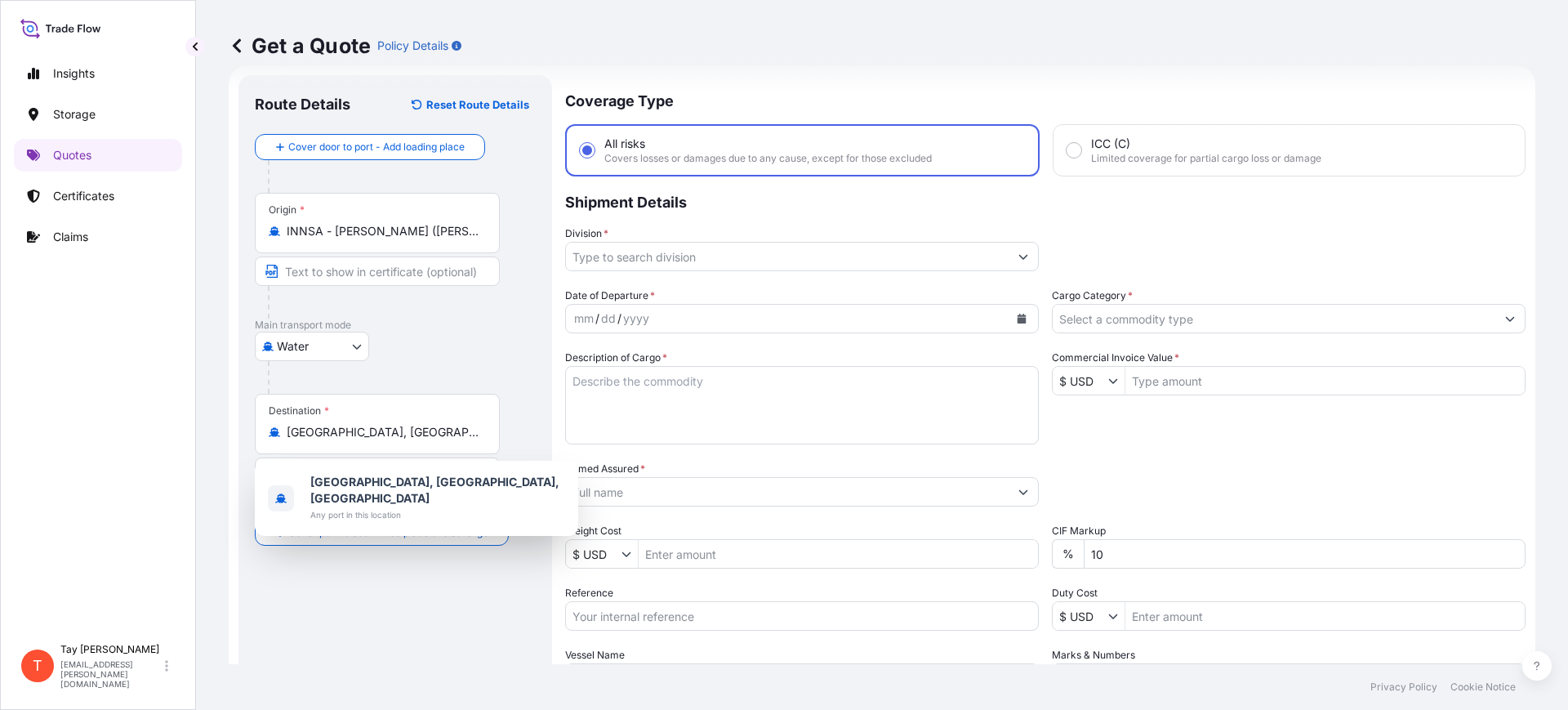
click at [51, 342] on div "Insights Storage Quotes Certificates Claims" at bounding box center [97, 339] width 168 height 594
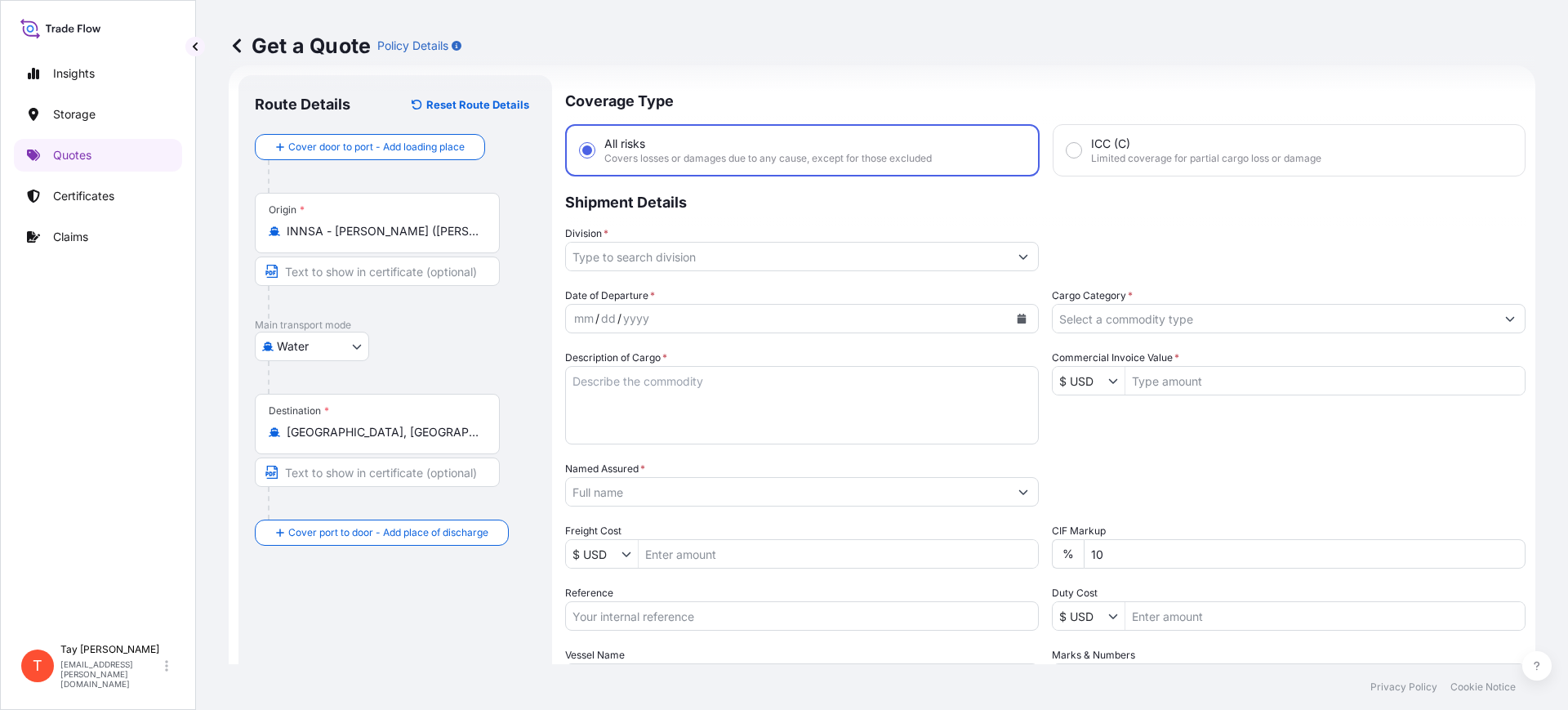
click at [390, 227] on input "INNSA - Jawaharlal Nehru (Nhava Sheva), India" at bounding box center [383, 231] width 193 height 16
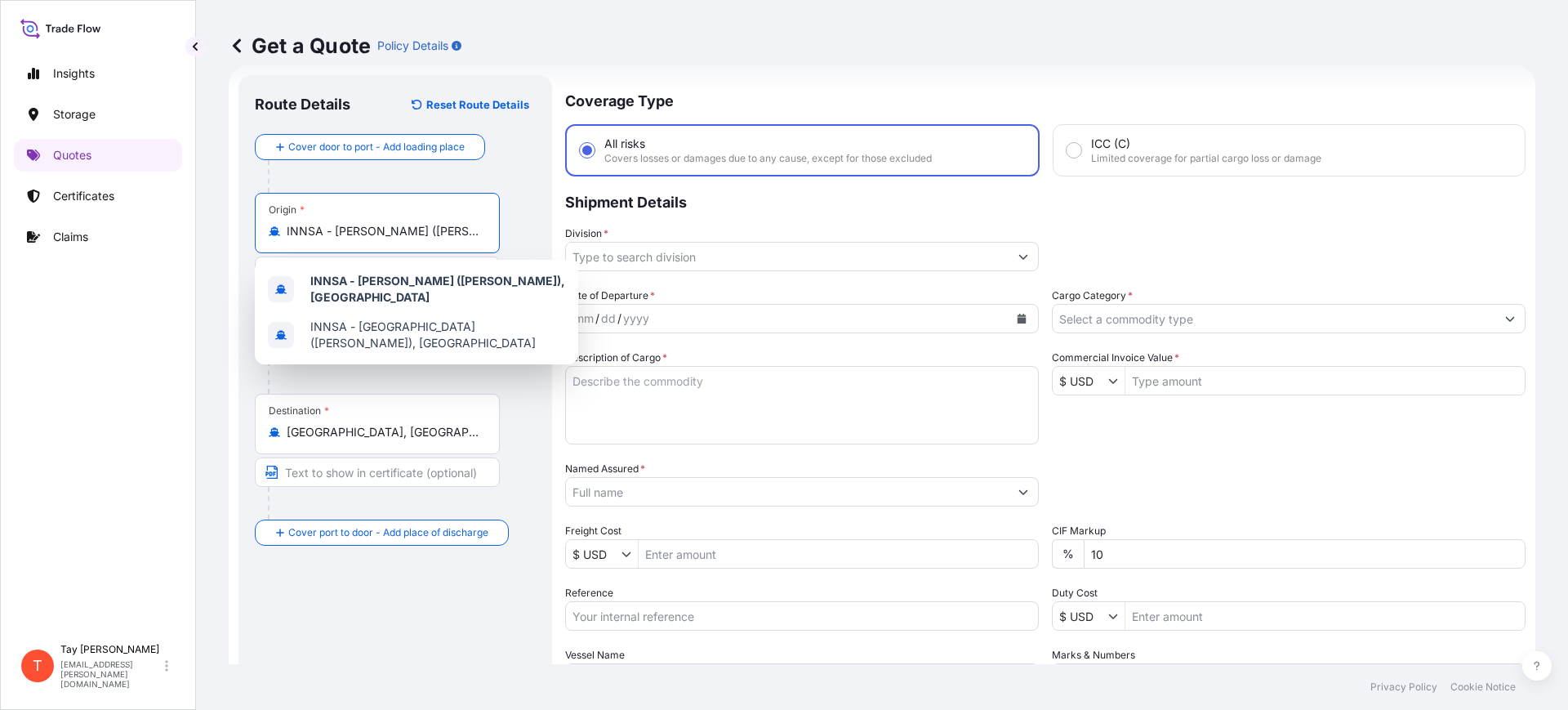
click at [390, 227] on input "INNSA - Jawaharlal Nehru (Nhava Sheva), India" at bounding box center [383, 231] width 193 height 16
click at [407, 342] on span "INNSA - Nhava Sheva (Jawaharlal Nehru), India" at bounding box center [437, 335] width 254 height 33
type input "INNSA - Nhava Sheva (Jawaharlal Nehru), India"
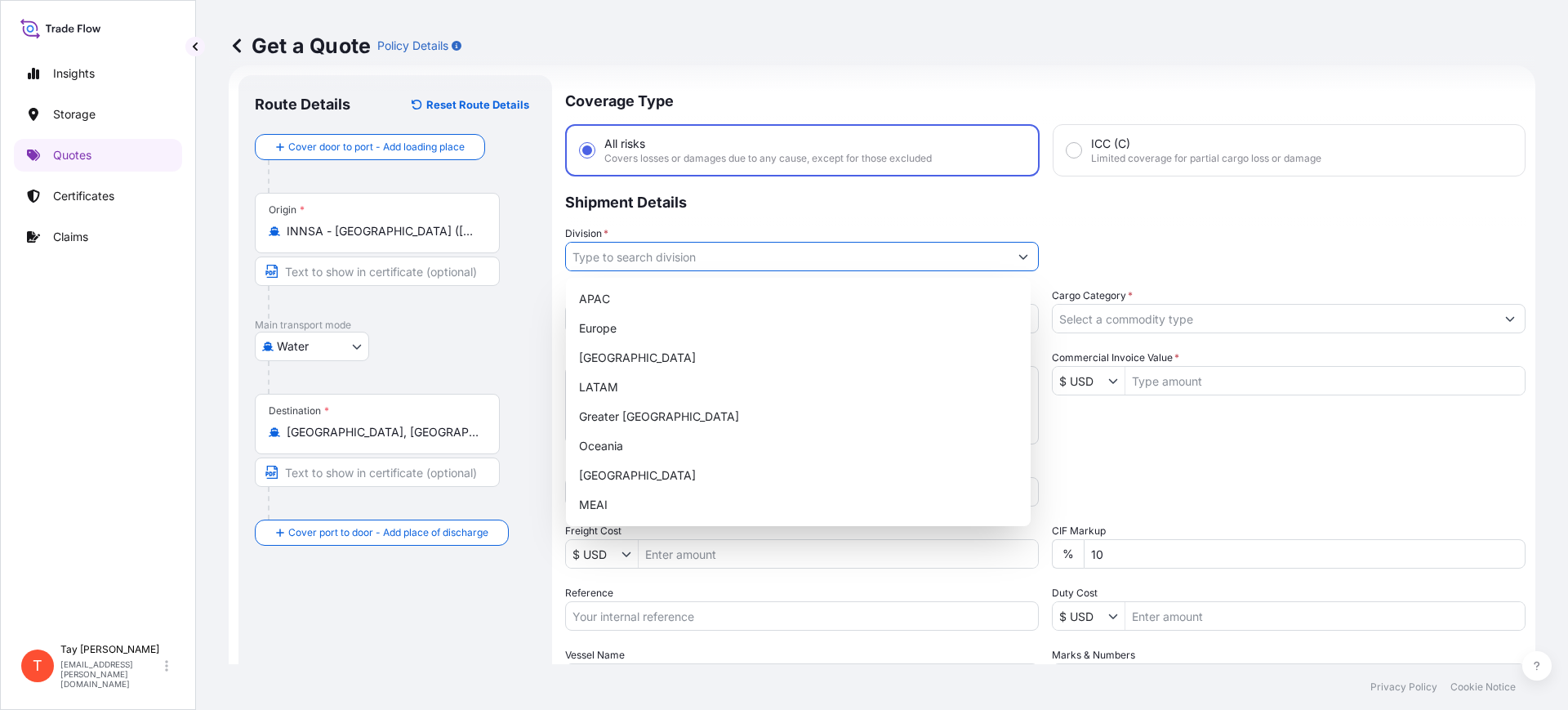
drag, startPoint x: 662, startPoint y: 270, endPoint x: 657, endPoint y: 255, distance: 15.8
click at [660, 263] on input "Division *" at bounding box center [787, 257] width 443 height 30
click at [601, 361] on div "[GEOGRAPHIC_DATA]" at bounding box center [798, 357] width 451 height 30
type input "[GEOGRAPHIC_DATA]"
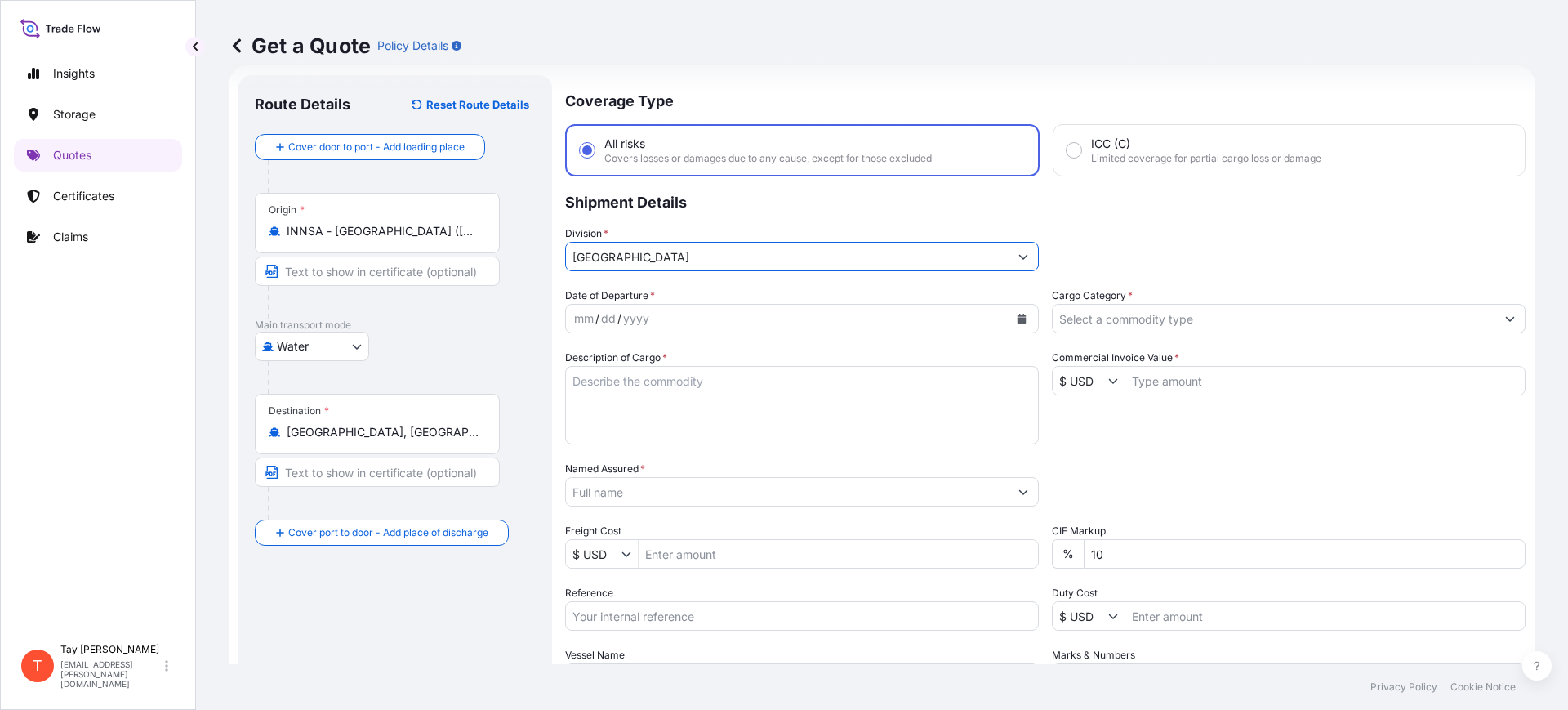
click at [979, 315] on div "mm / dd / yyyy" at bounding box center [787, 318] width 443 height 30
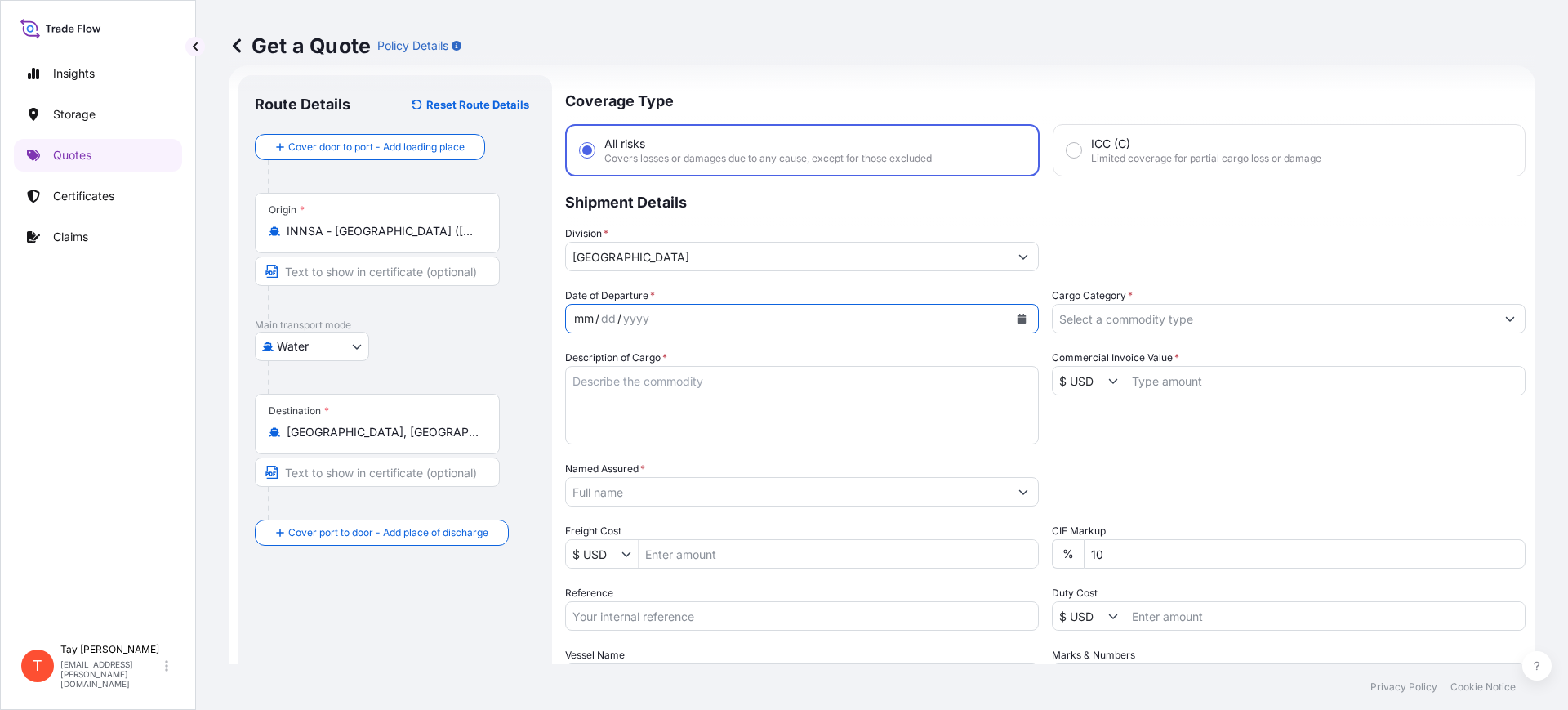
click at [1013, 310] on button "Calendar" at bounding box center [1022, 318] width 26 height 26
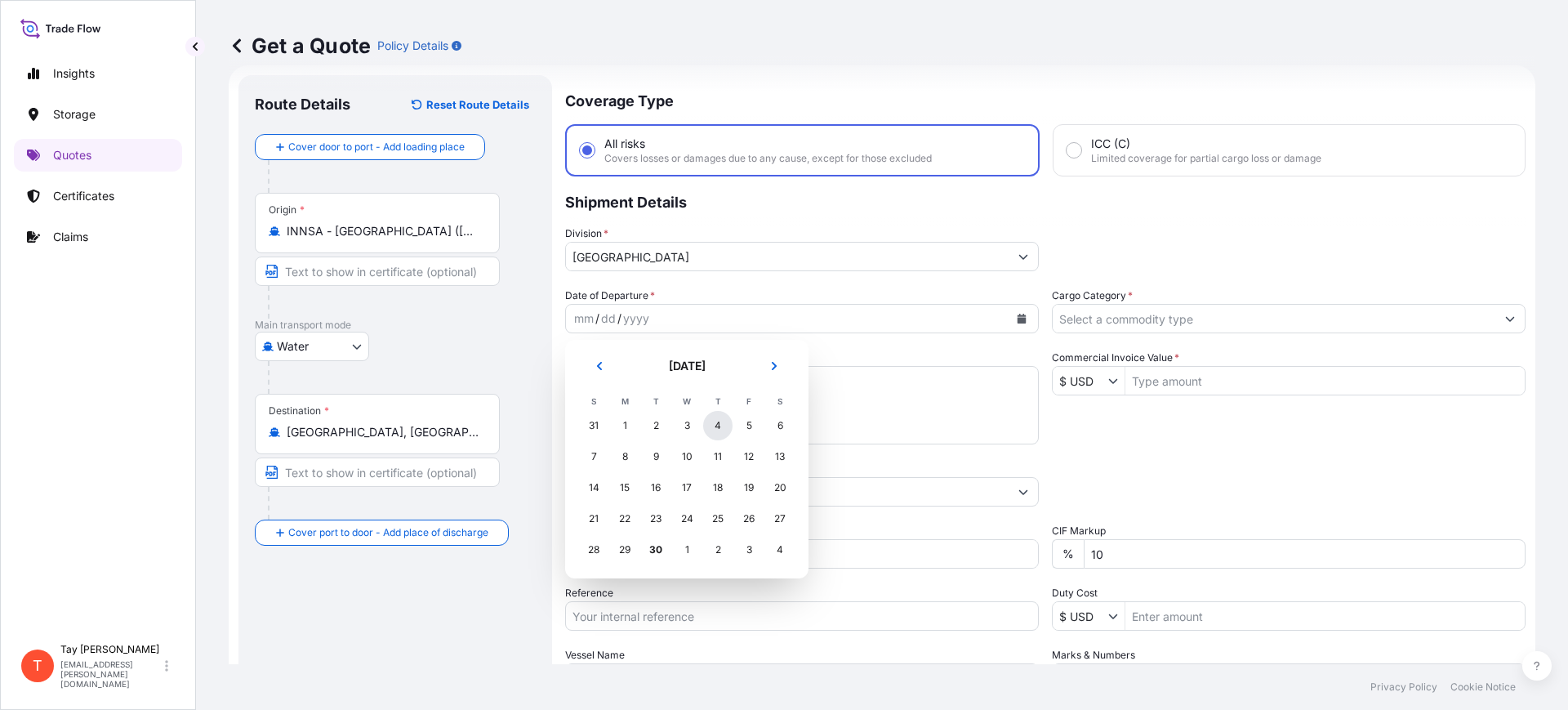
click at [715, 414] on div "4" at bounding box center [717, 426] width 30 height 30
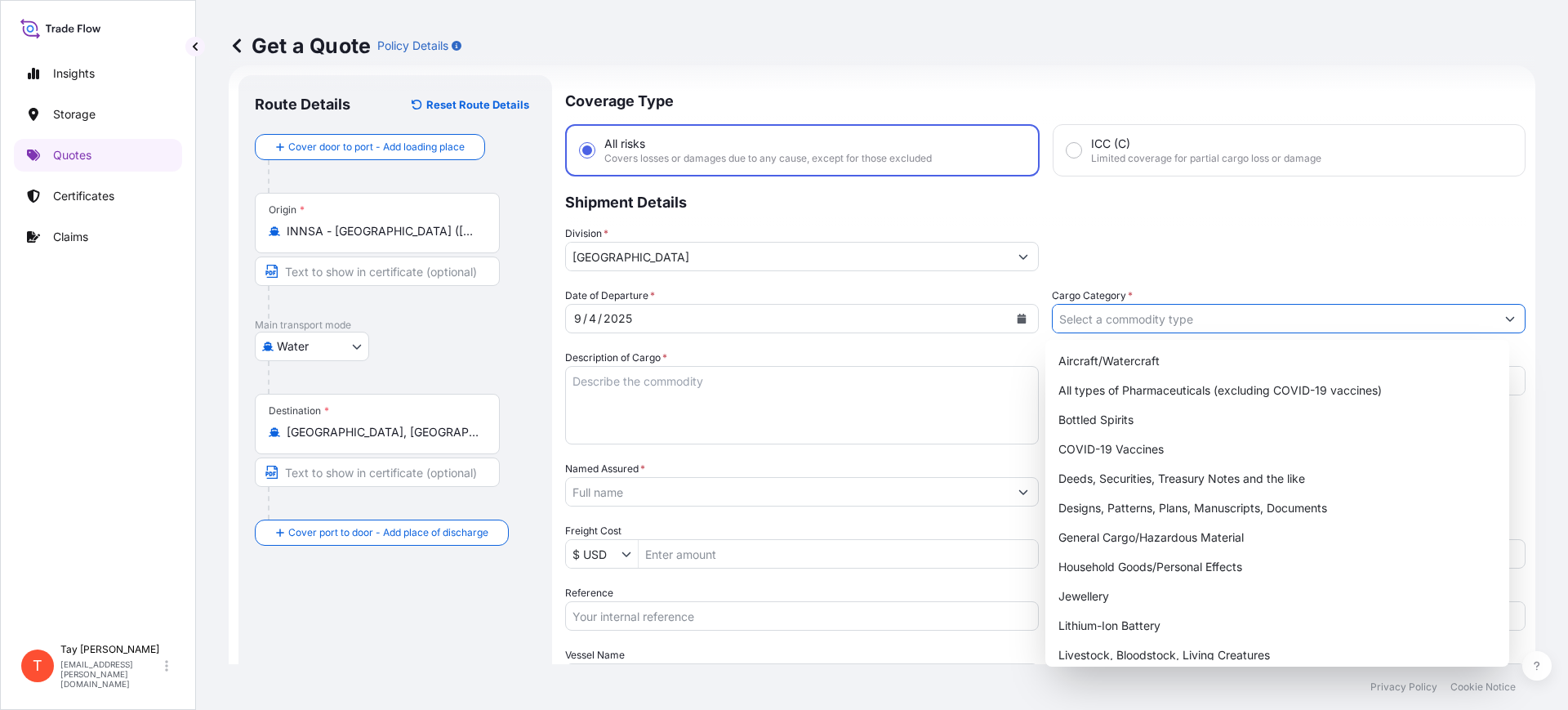
click at [1102, 317] on input "Cargo Category *" at bounding box center [1274, 318] width 443 height 30
click at [1147, 531] on div "General Cargo/Hazardous Material" at bounding box center [1278, 537] width 451 height 30
type input "General Cargo/Hazardous Material"
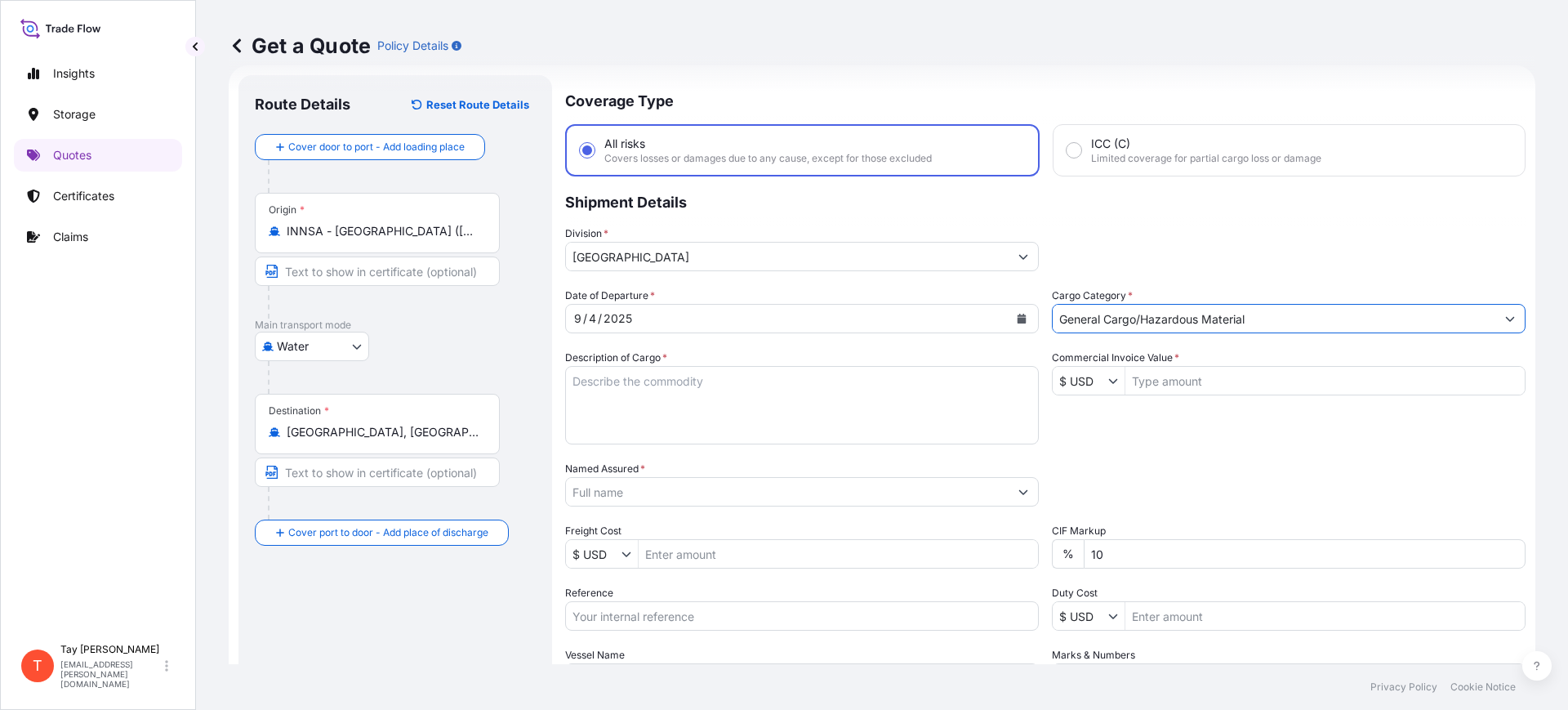
click at [630, 419] on textarea "Description of Cargo *" at bounding box center [802, 405] width 473 height 79
type textarea "c"
type textarea "CHRISTMAS ITEMS"
type input "7"
type input "77,754"
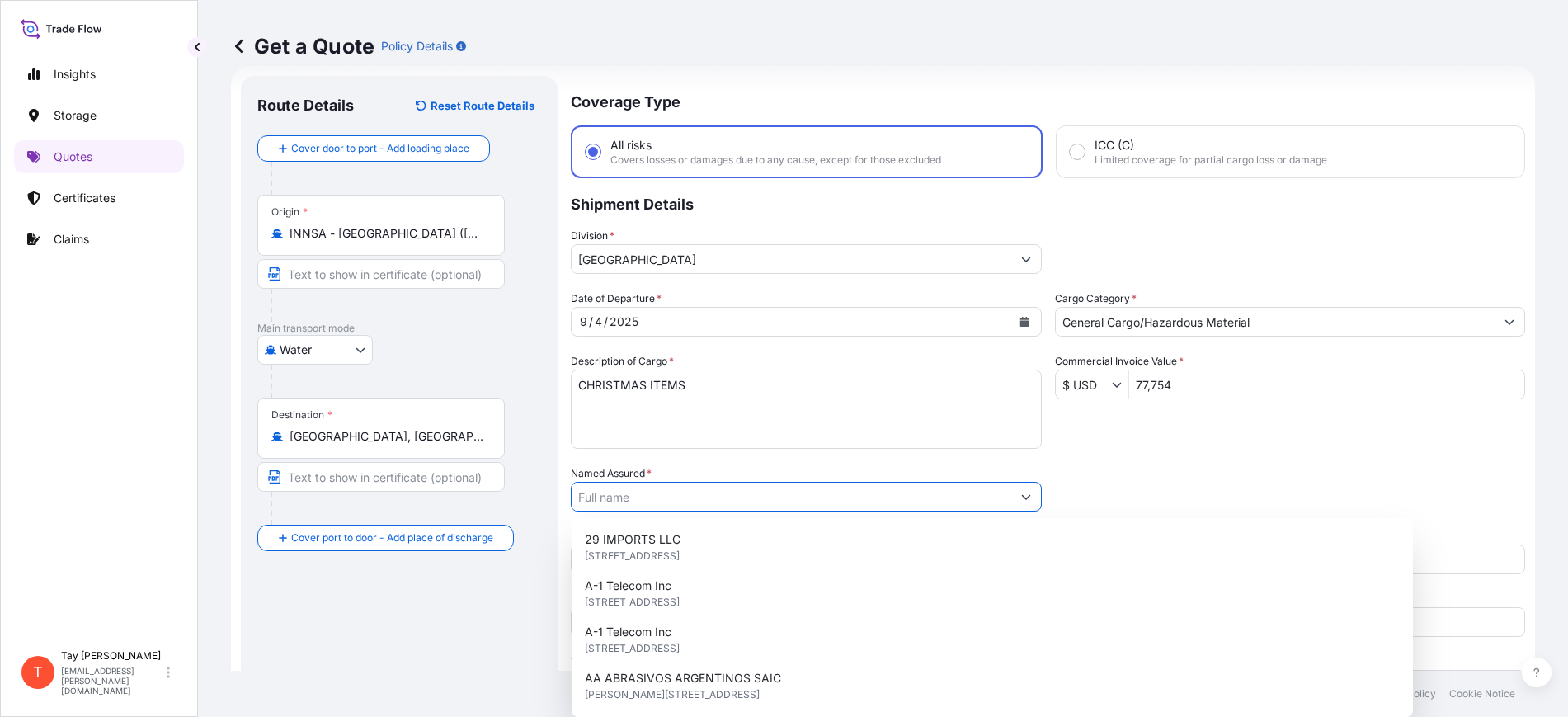
click at [635, 499] on input "Named Assured *" at bounding box center [791, 497] width 439 height 30
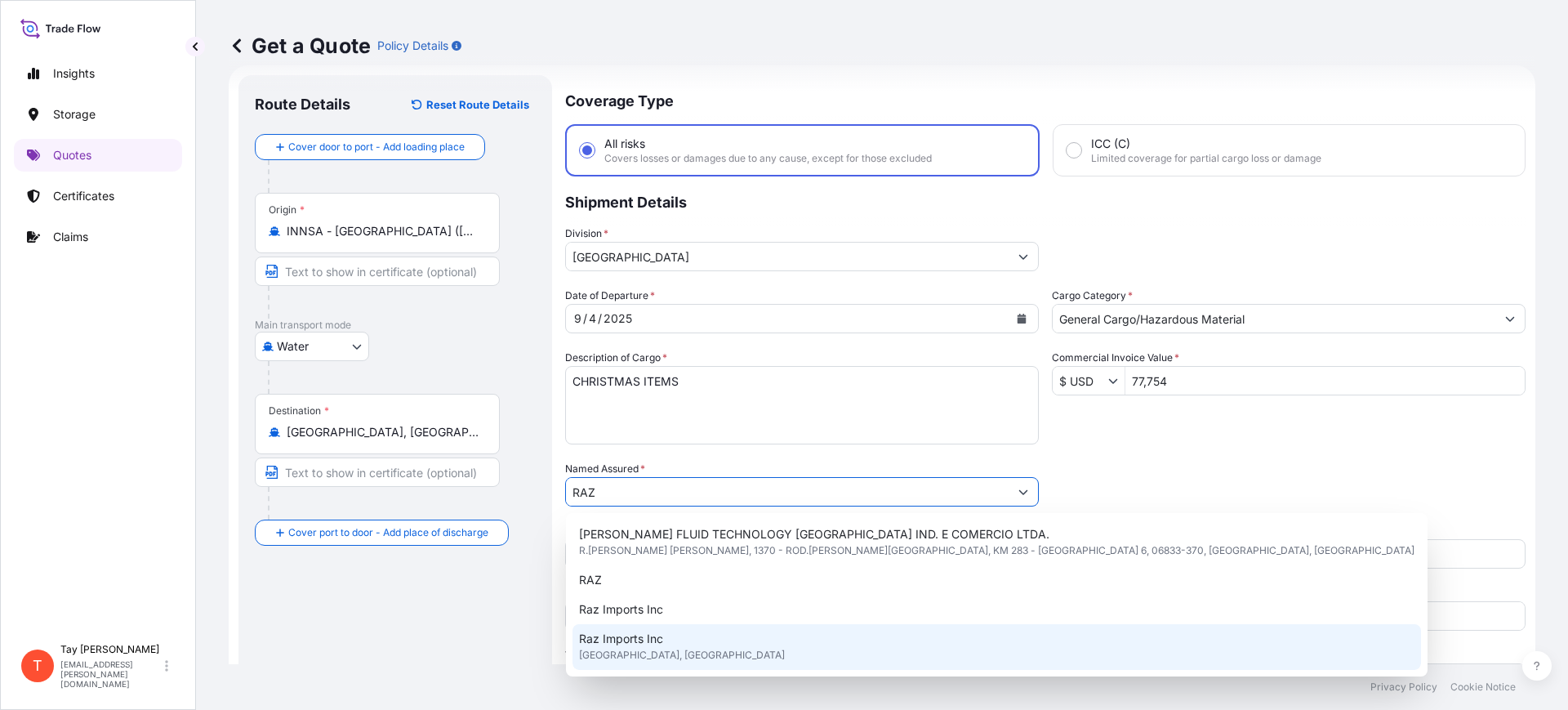
click at [639, 648] on span "Arlington, United States of America" at bounding box center [682, 655] width 205 height 16
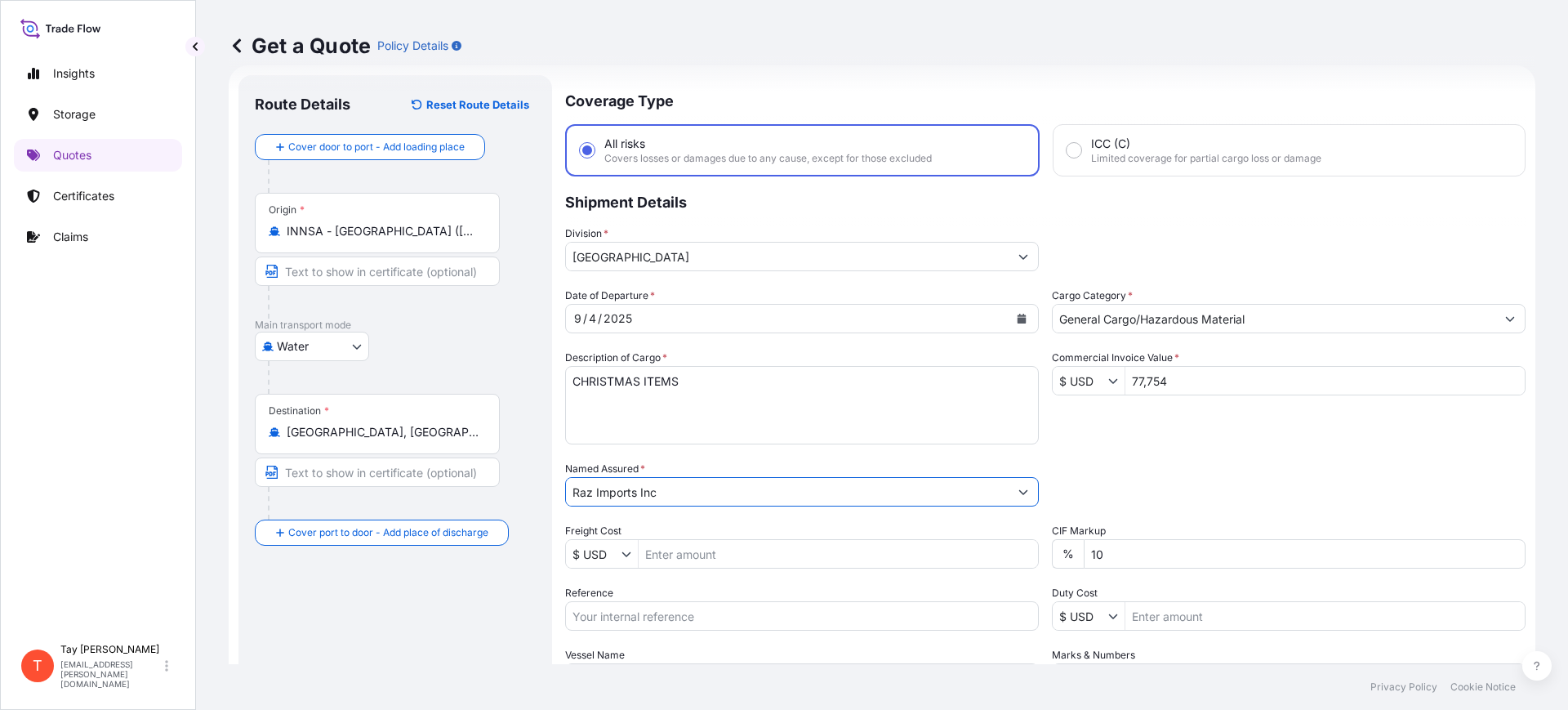
type input "Raz Imports Inc"
click at [758, 564] on input "Freight Cost" at bounding box center [838, 553] width 399 height 30
type input "5,154"
click at [739, 614] on input "Reference" at bounding box center [802, 616] width 473 height 30
paste input "S25I157976"
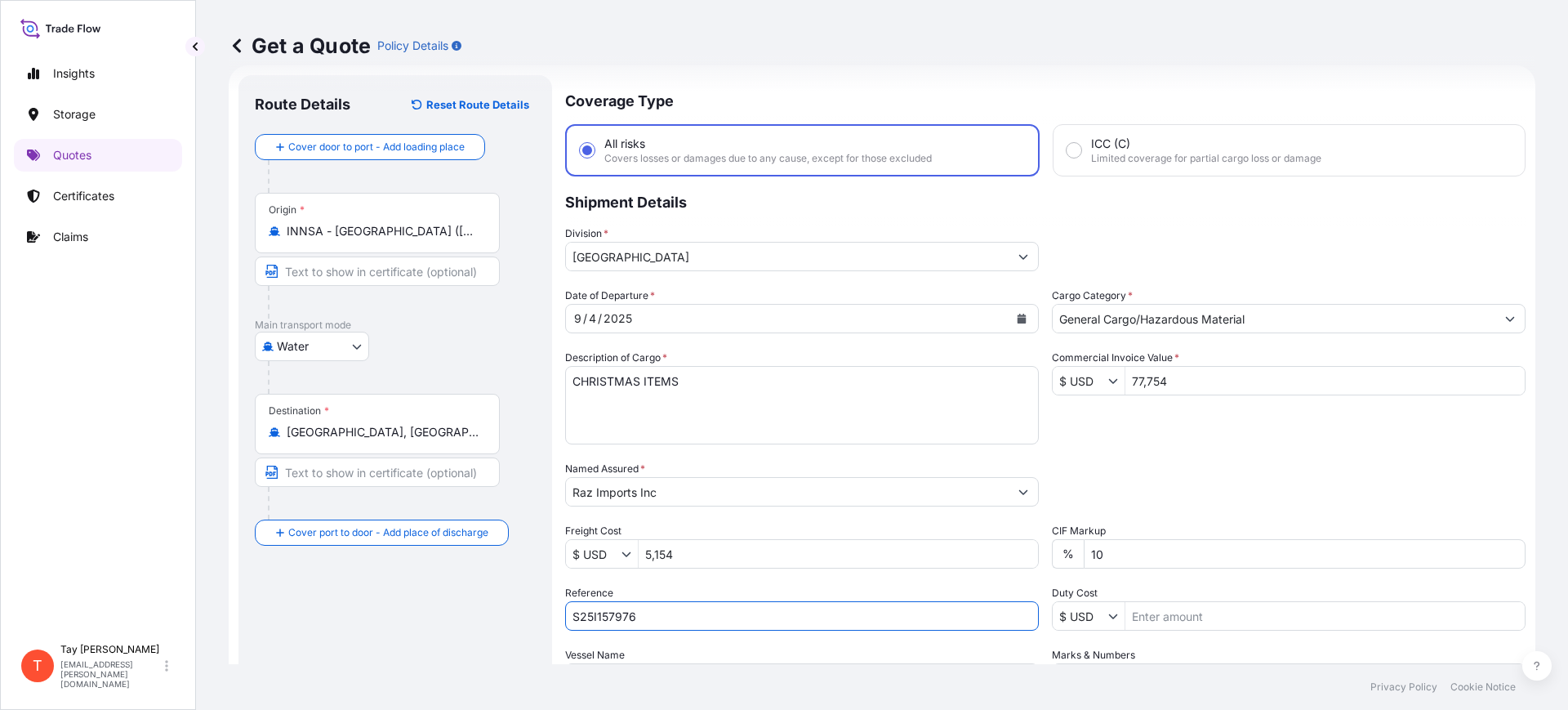
type input "S25I157976"
click at [1150, 617] on input "Duty Cost" at bounding box center [1325, 616] width 399 height 30
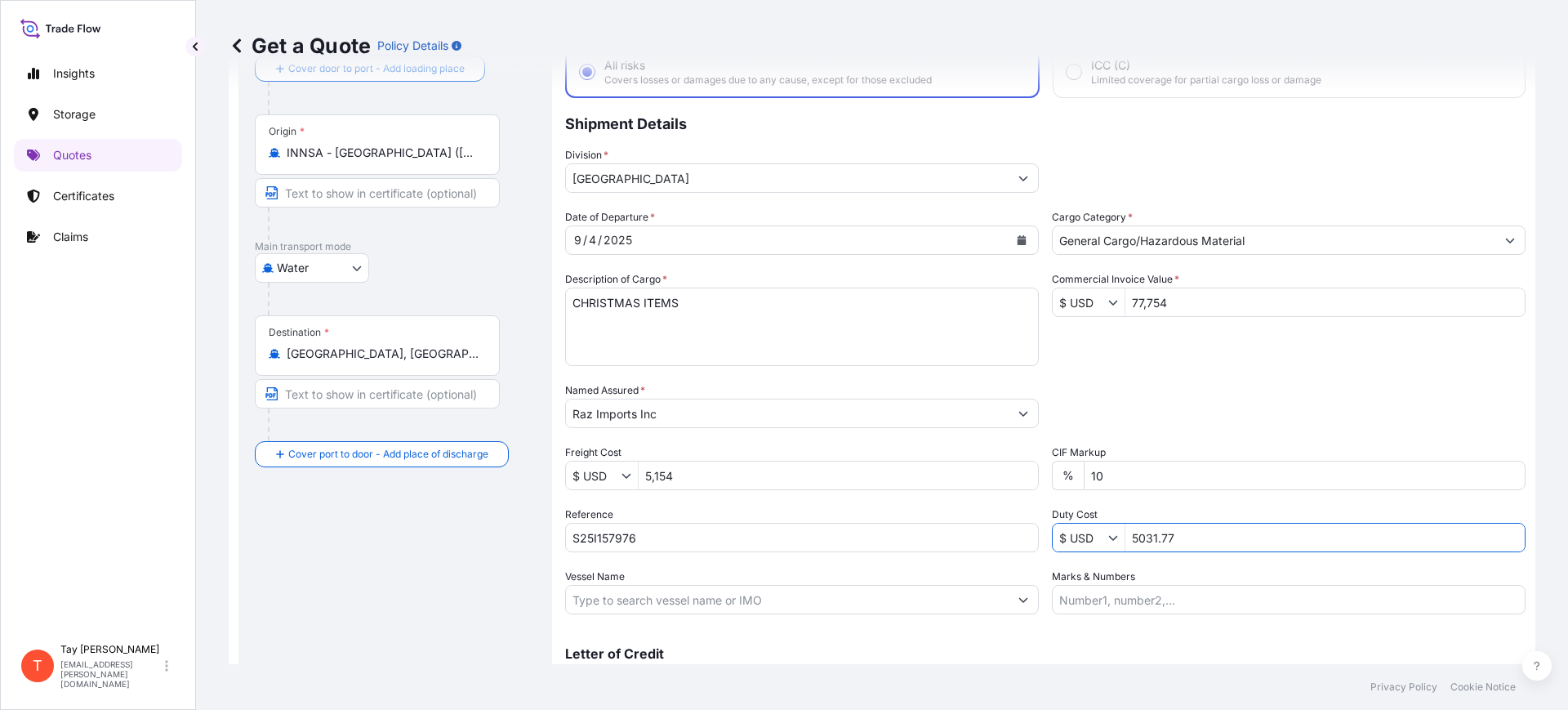
scroll to position [186, 0]
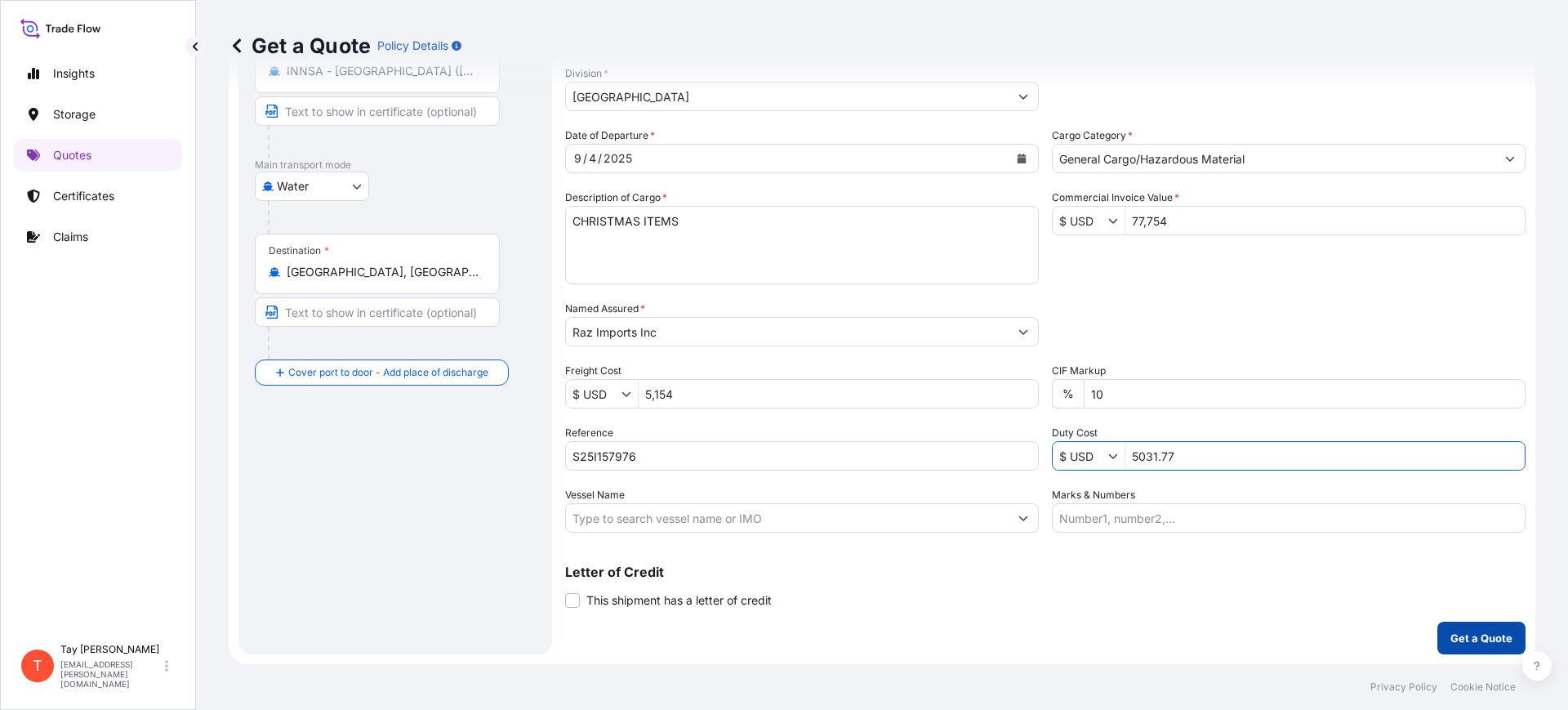
type input "5,031.77"
click at [1478, 631] on p "Get a Quote" at bounding box center [1482, 638] width 62 height 16
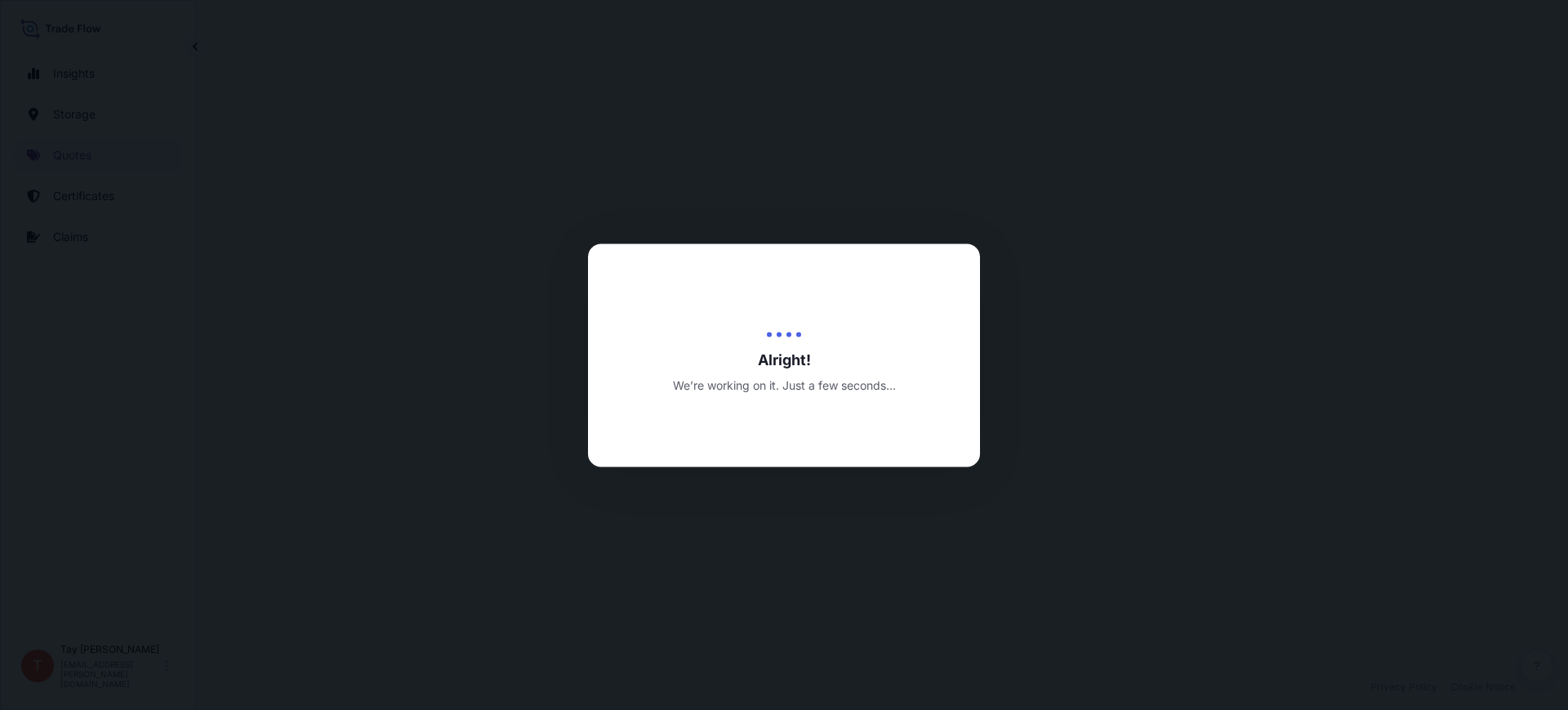
select select "Water"
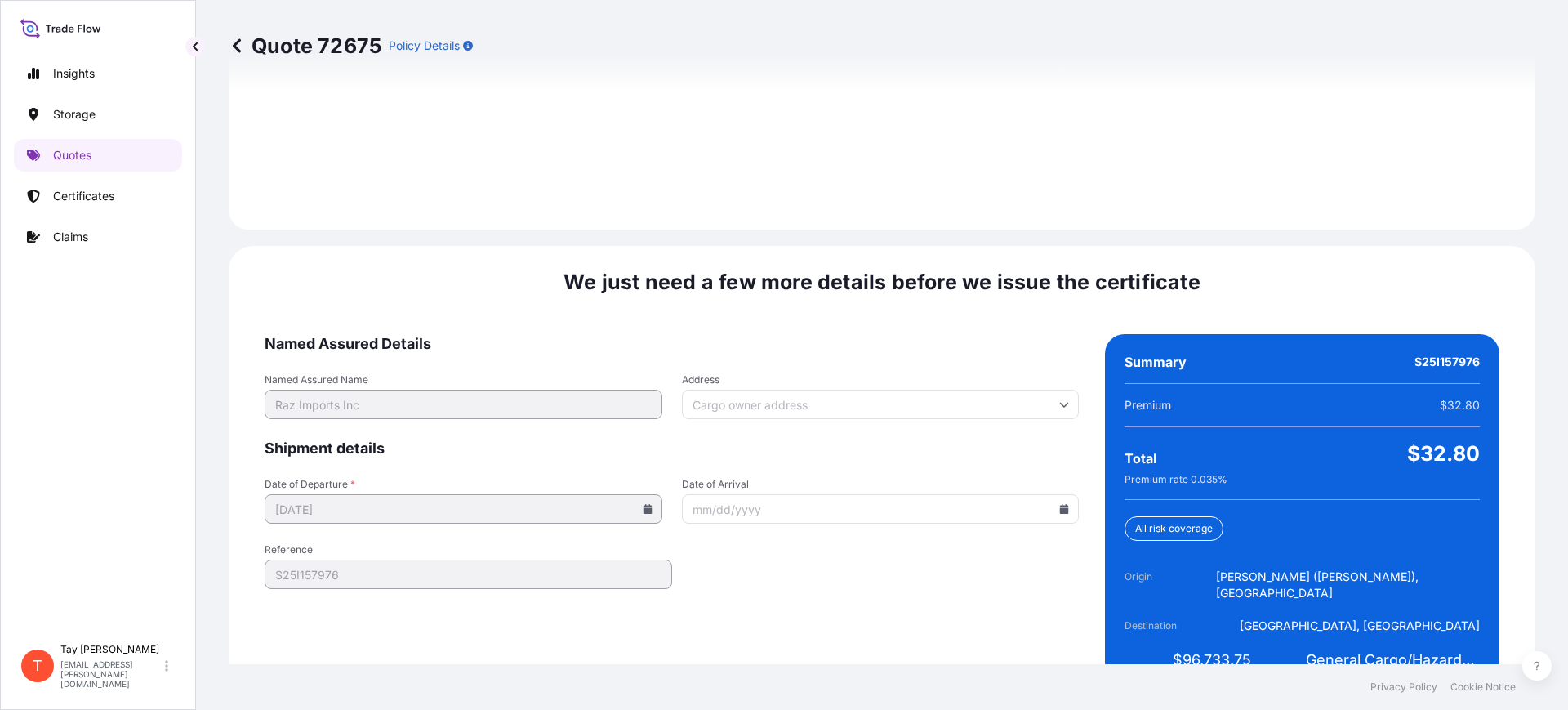
scroll to position [2387, 0]
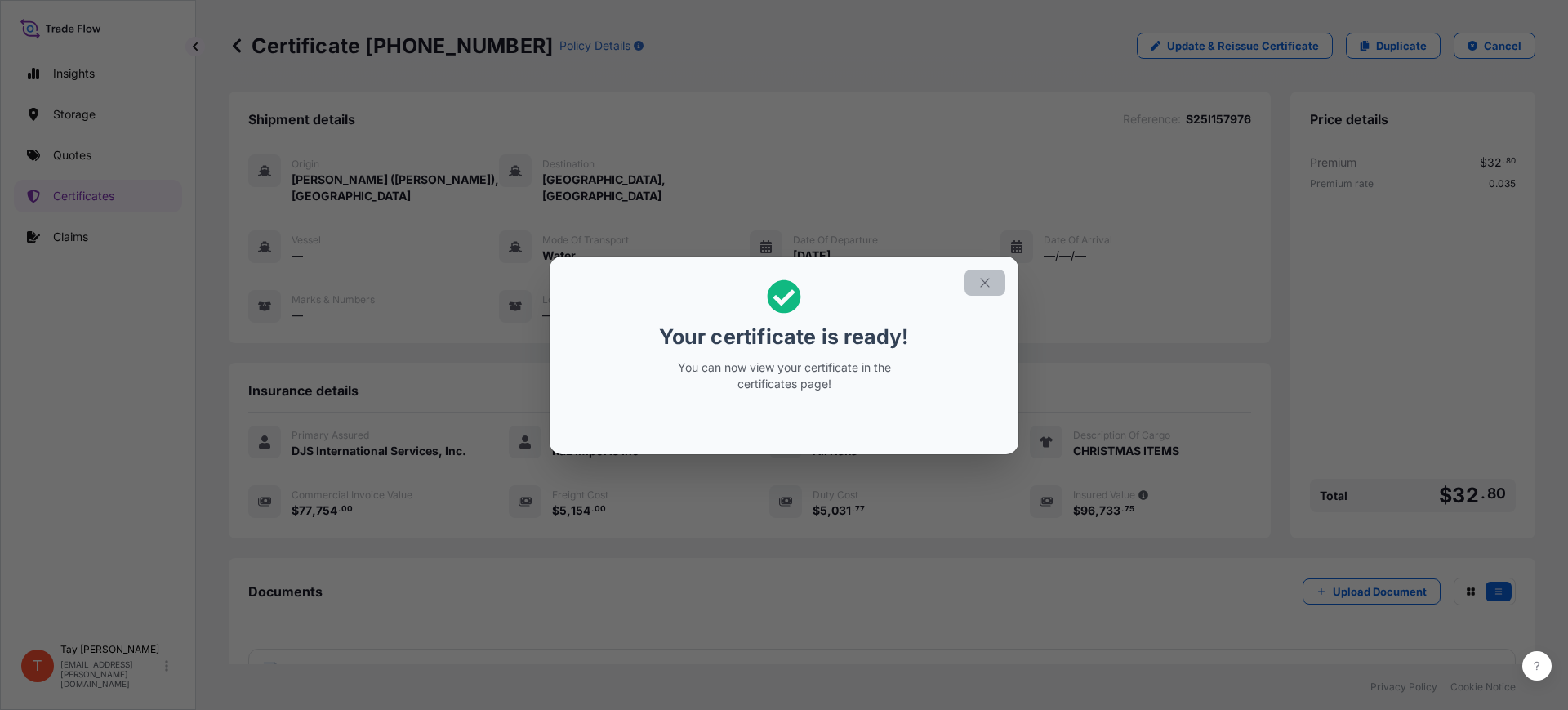
click at [987, 271] on button "button" at bounding box center [985, 282] width 41 height 26
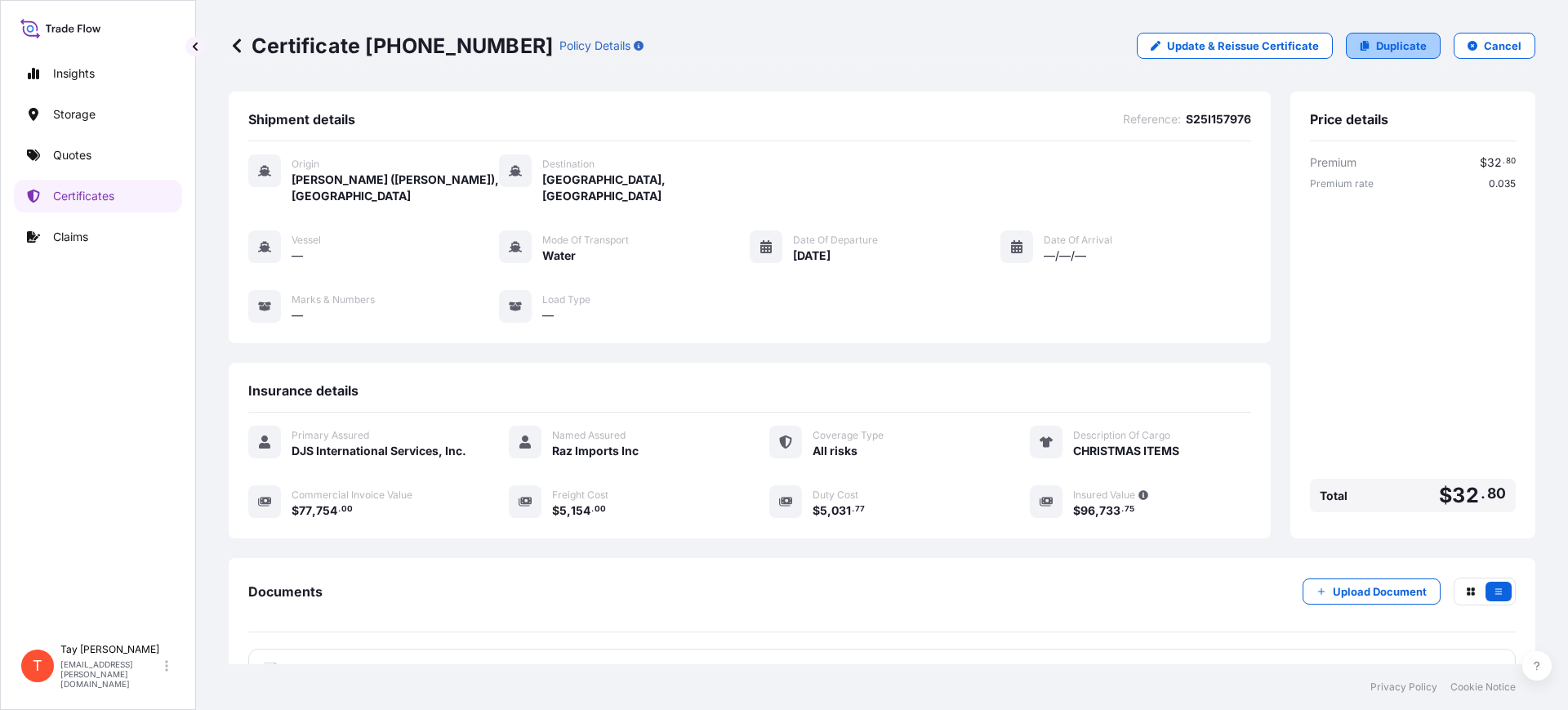
click at [1376, 44] on p "Duplicate" at bounding box center [1401, 45] width 51 height 16
select select "Water"
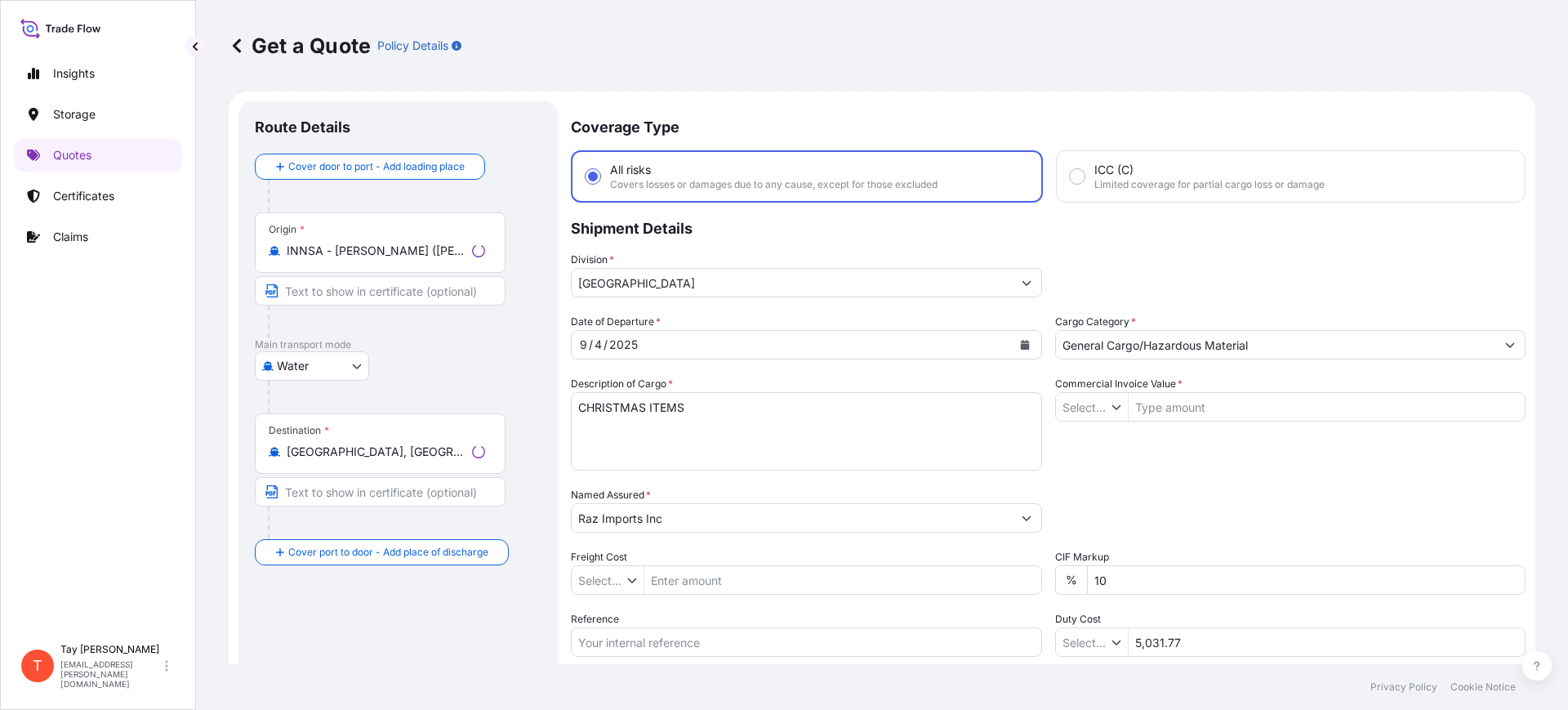
type input "$ USD"
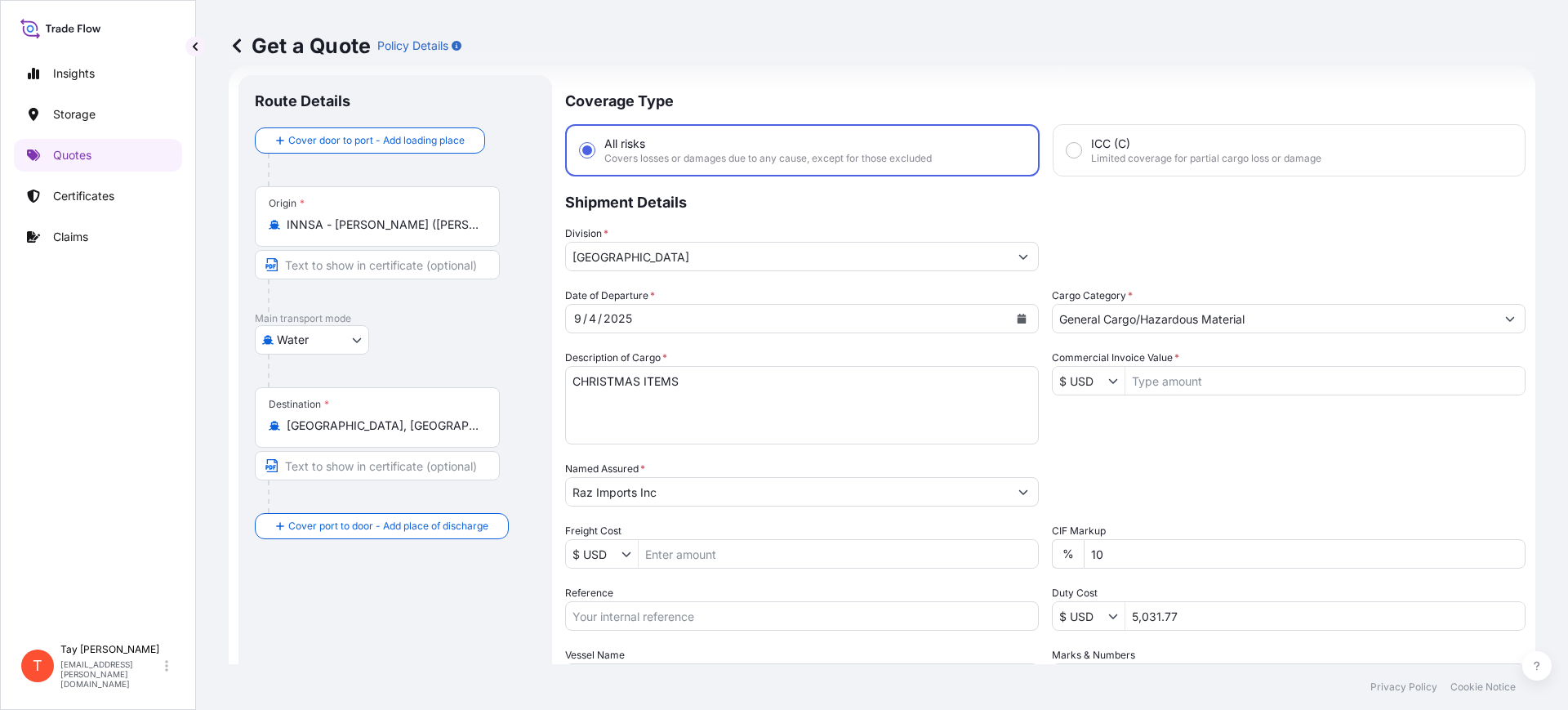
click at [345, 235] on div "Origin * INNSA - Jawaharlal Nehru (Nhava Sheva), India" at bounding box center [376, 216] width 245 height 61
click at [345, 233] on input "INNSA - Jawaharlal Nehru (Nhava Sheva), India" at bounding box center [383, 224] width 193 height 16
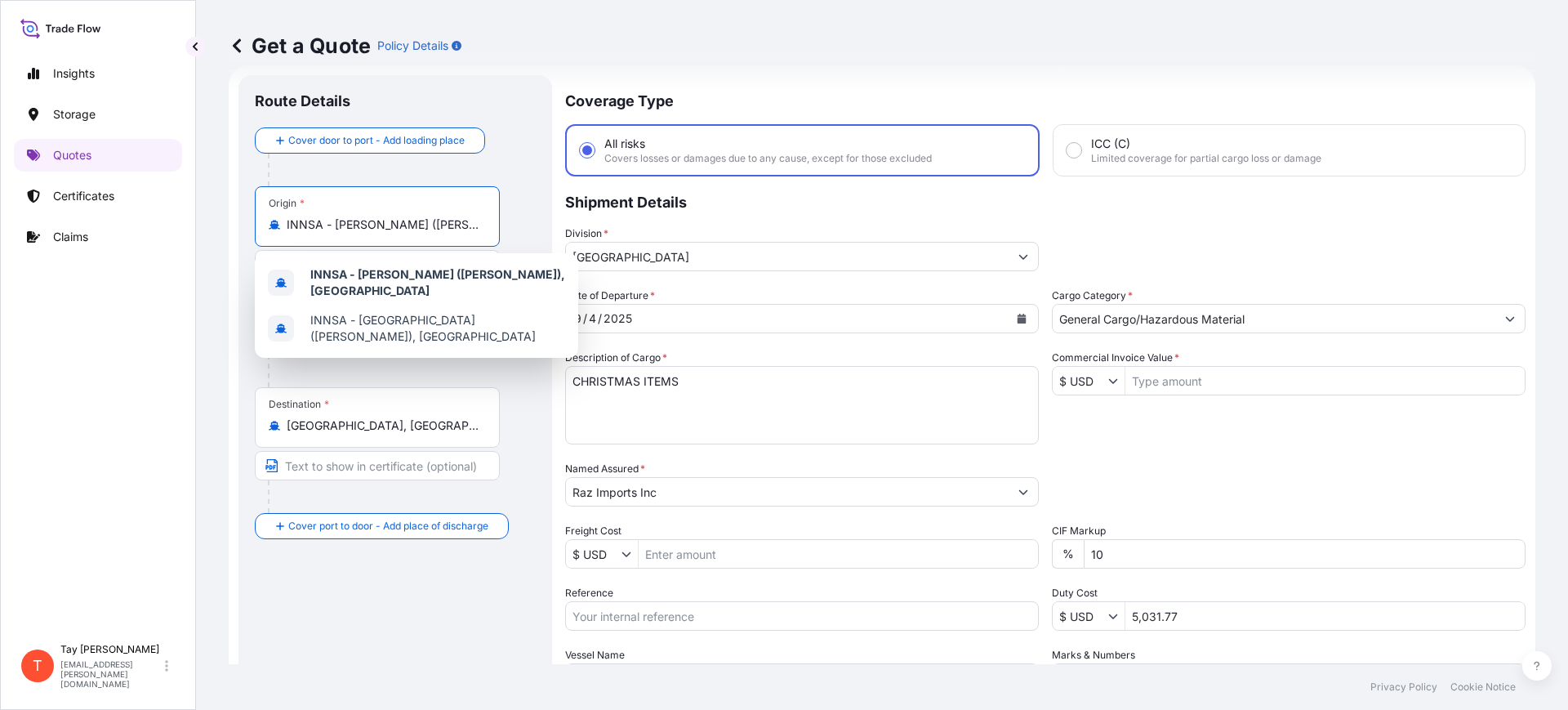
scroll to position [0, 64]
click at [345, 235] on div "Origin * INNSA - Jawaharlal Nehru (Nhava Sheva), India" at bounding box center [376, 216] width 245 height 61
click at [345, 233] on input "INNSA - Jawaharlal Nehru (Nhava Sheva), India" at bounding box center [383, 224] width 193 height 16
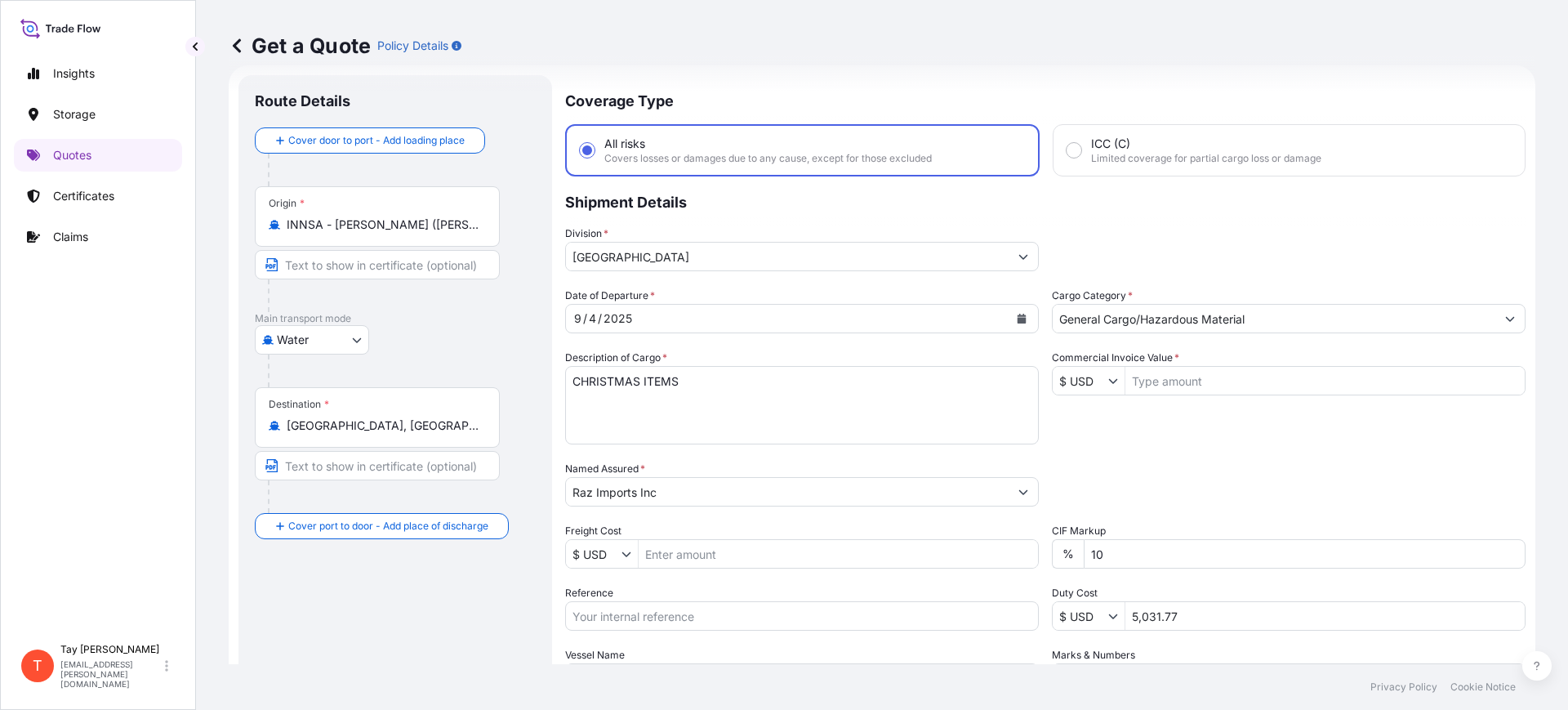
click at [346, 235] on div "Origin * INNSA - Jawaharlal Nehru (Nhava Sheva), India" at bounding box center [376, 216] width 245 height 61
click at [346, 233] on input "INNSA - Jawaharlal Nehru (Nhava Sheva), India" at bounding box center [383, 224] width 193 height 16
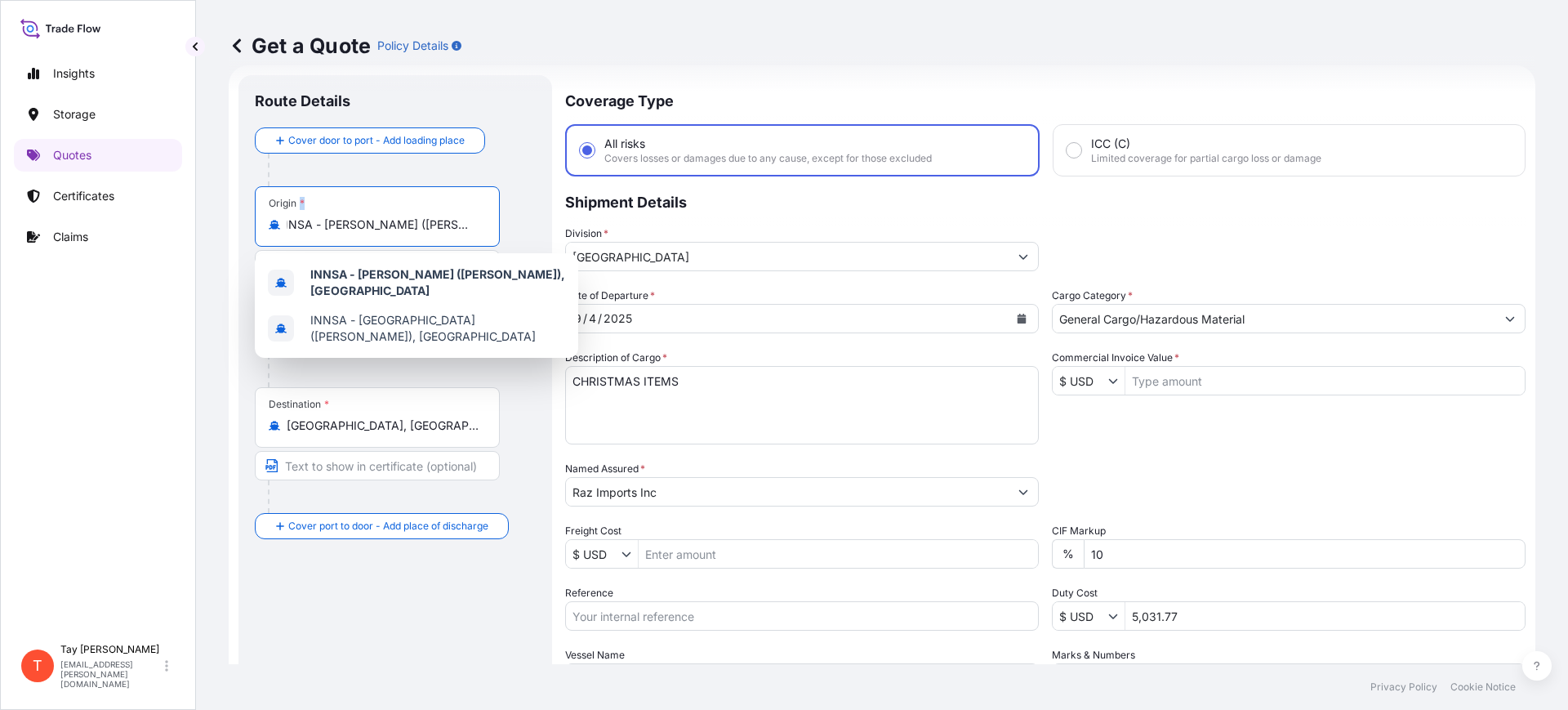
click at [347, 235] on div "Origin * INNSA - Jawaharlal Nehru (Nhava Sheva), India" at bounding box center [376, 216] width 245 height 61
click at [347, 233] on input "INNSA - Jawaharlal Nehru (Nhava Sheva), India" at bounding box center [383, 224] width 193 height 16
click at [354, 218] on input "INNSA - Jawaharlal Nehru (Nhava Sheva), India" at bounding box center [383, 224] width 193 height 16
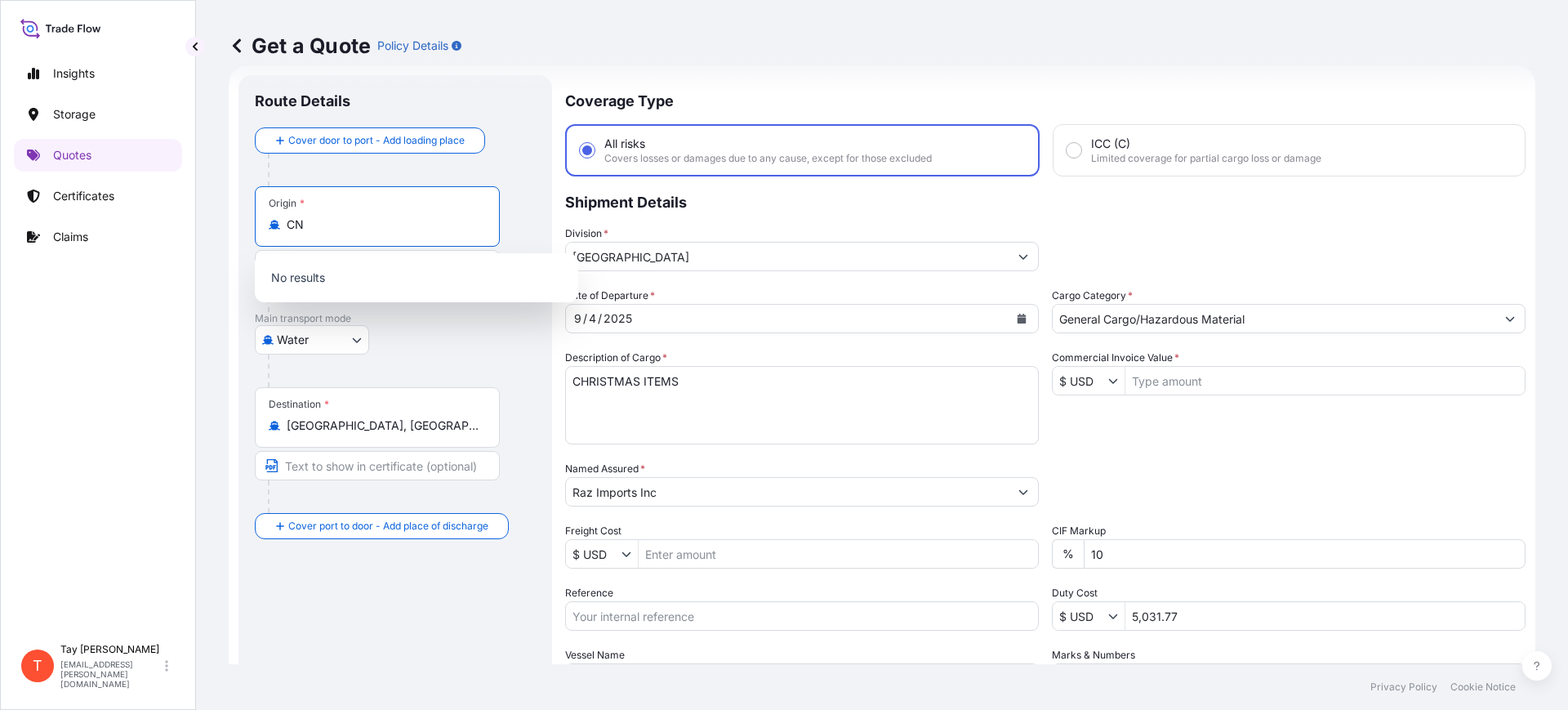
type input "C"
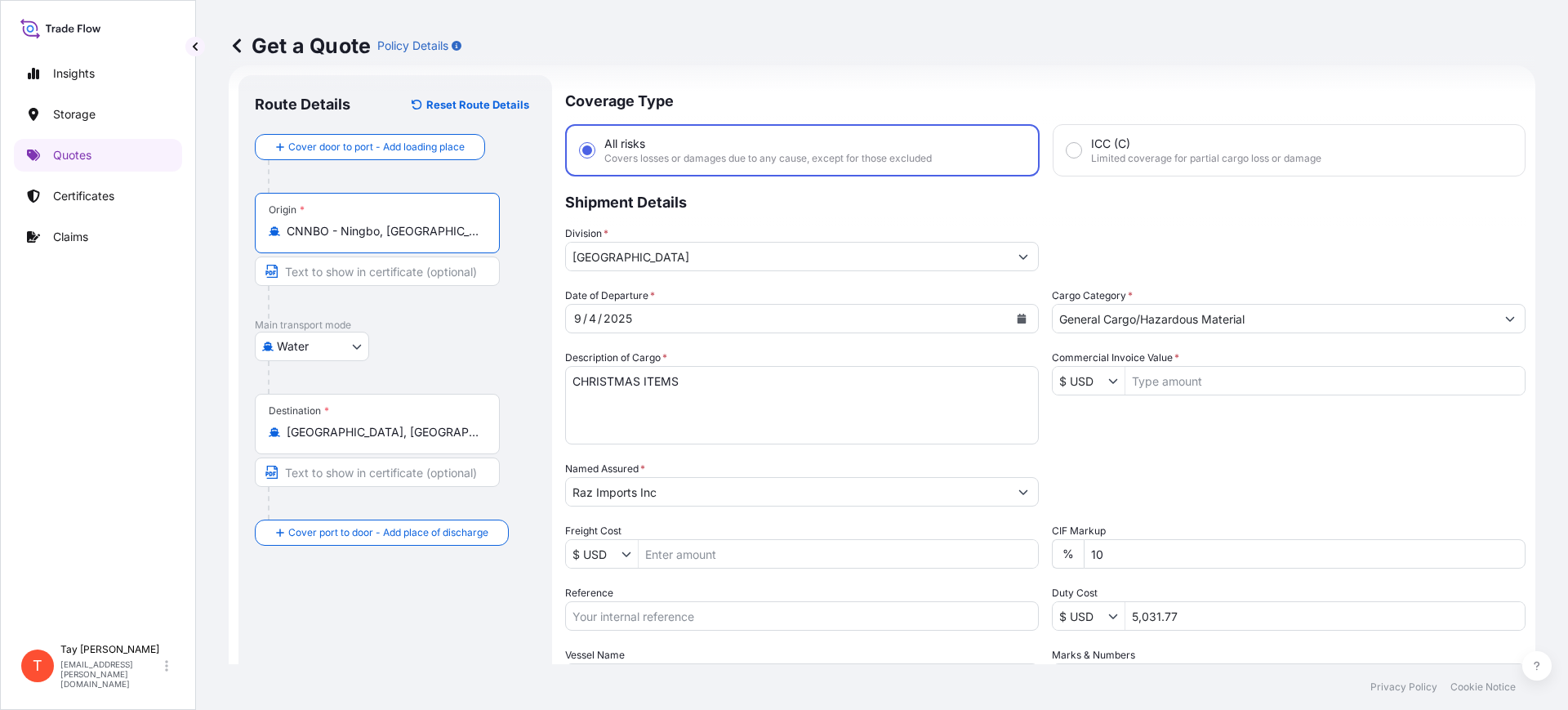
type input "CNNBO - Ningbo, China"
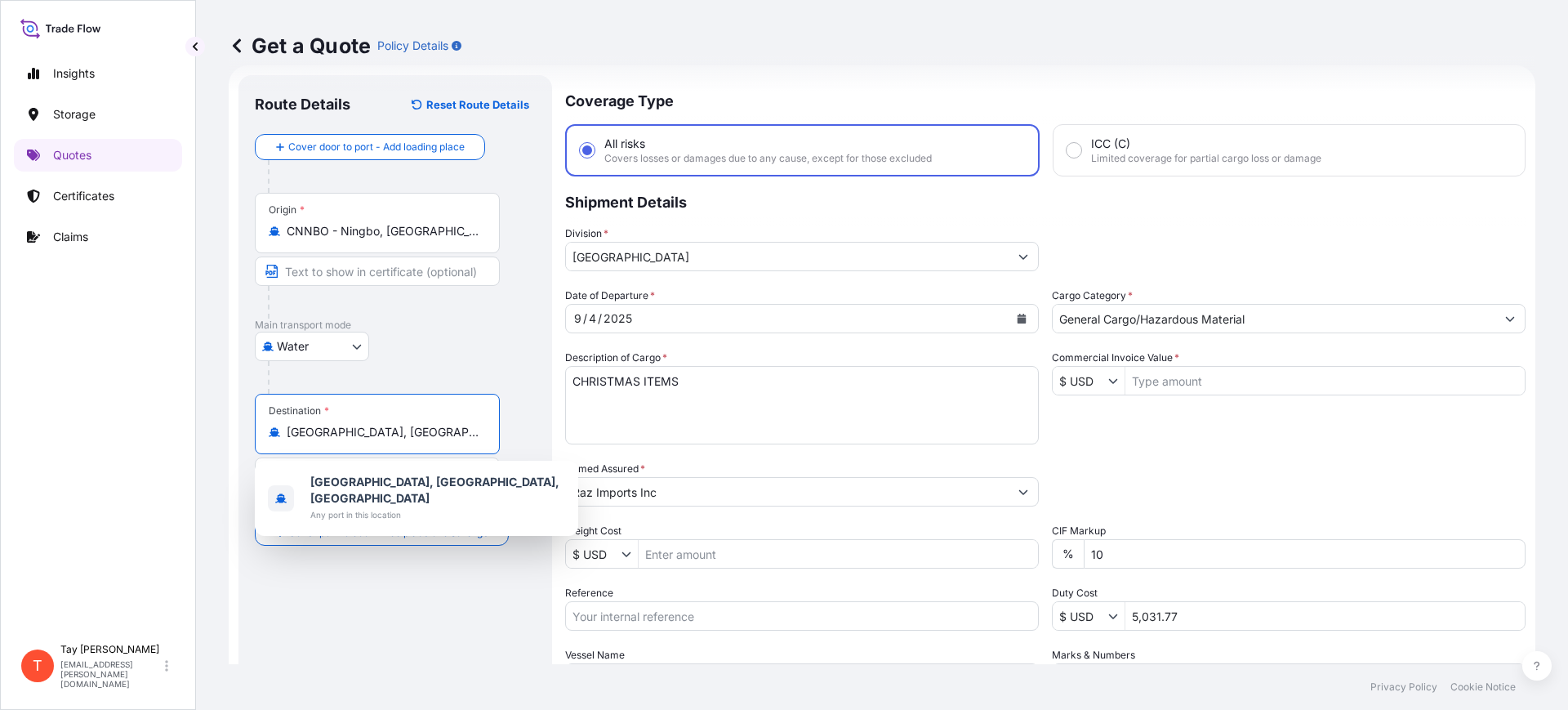
drag, startPoint x: 402, startPoint y: 435, endPoint x: 205, endPoint y: 378, distance: 205.1
click at [205, 378] on div "Get a Quote Policy Details Route Details Reset Route Details Cover door to port…" at bounding box center [881, 332] width 1372 height 665
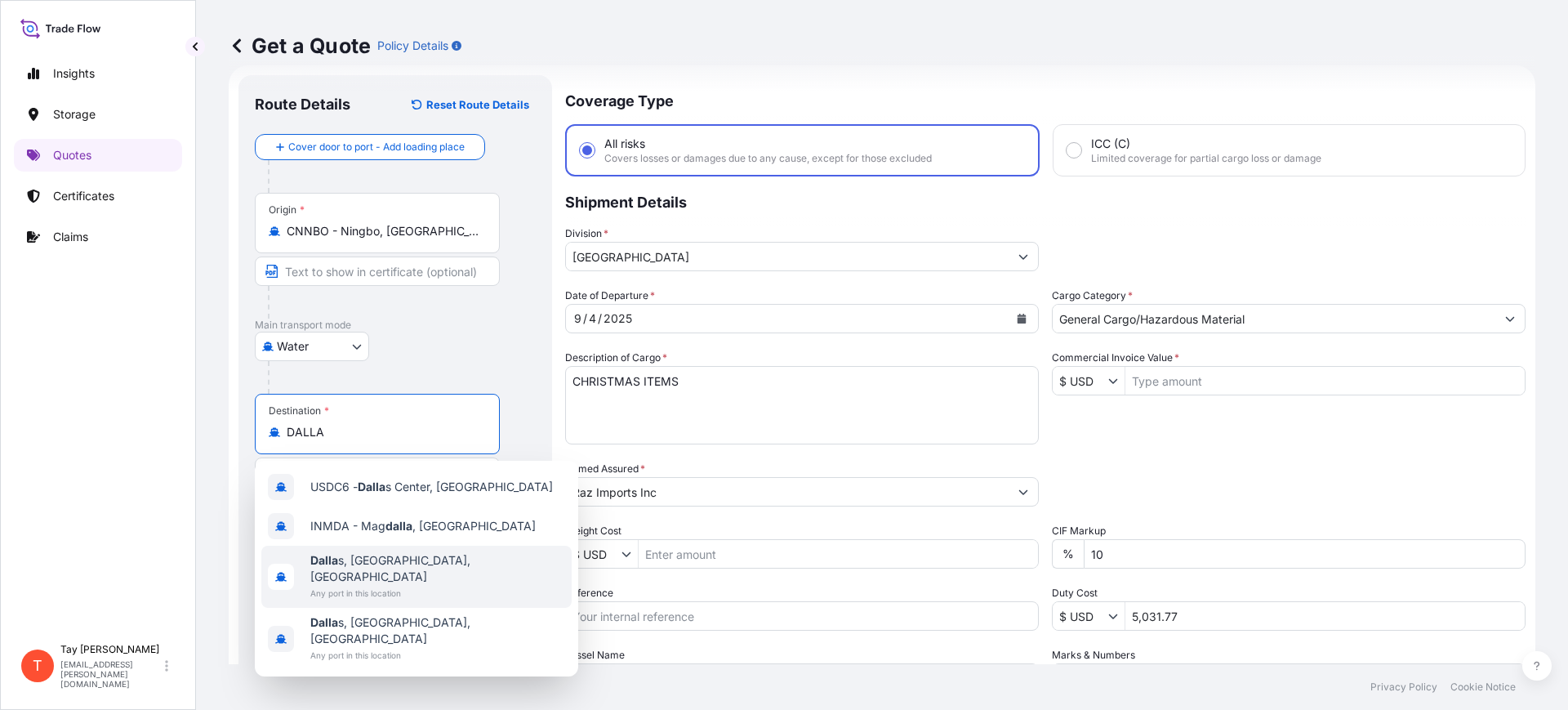
click at [374, 560] on span "Dalla s, TX, USA" at bounding box center [437, 569] width 254 height 33
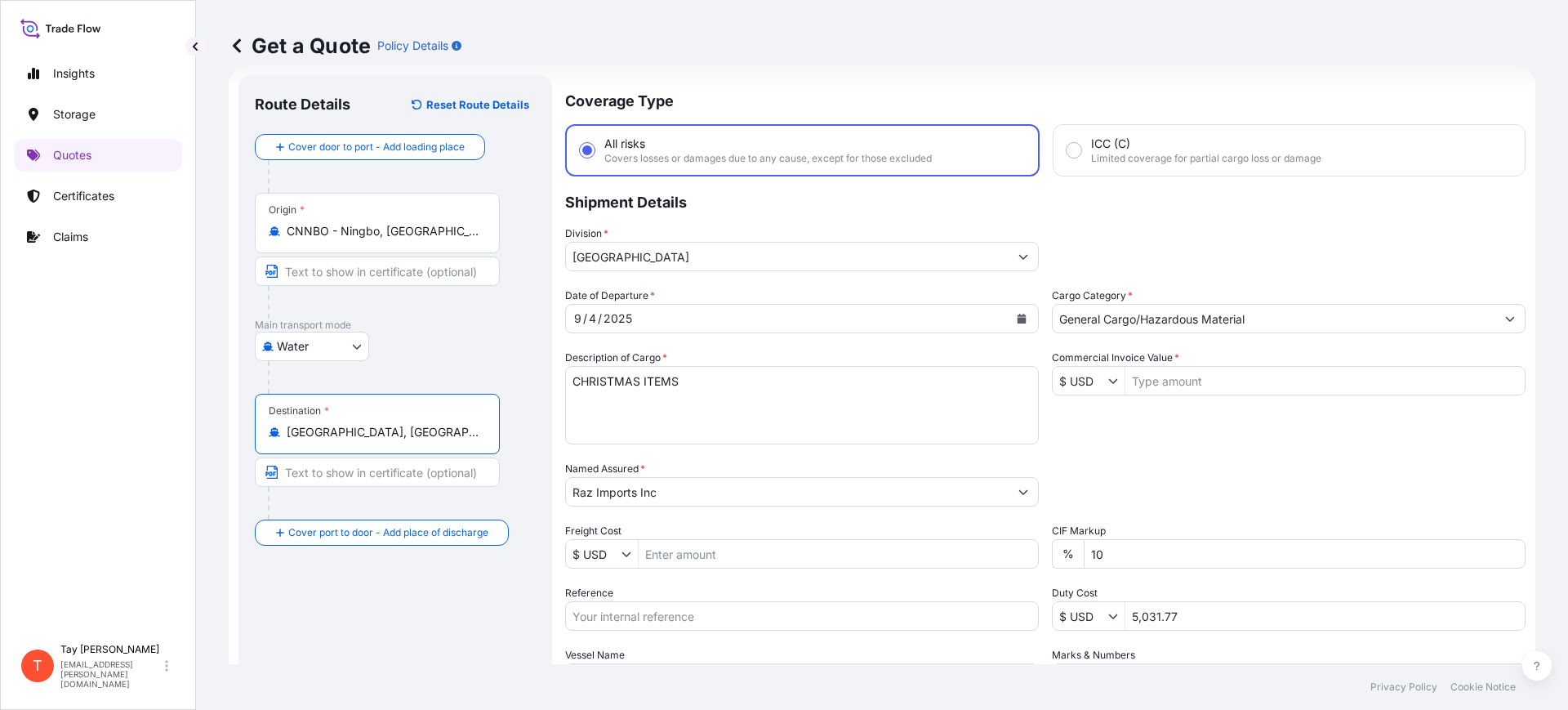
type input "Dallas, TX, USA"
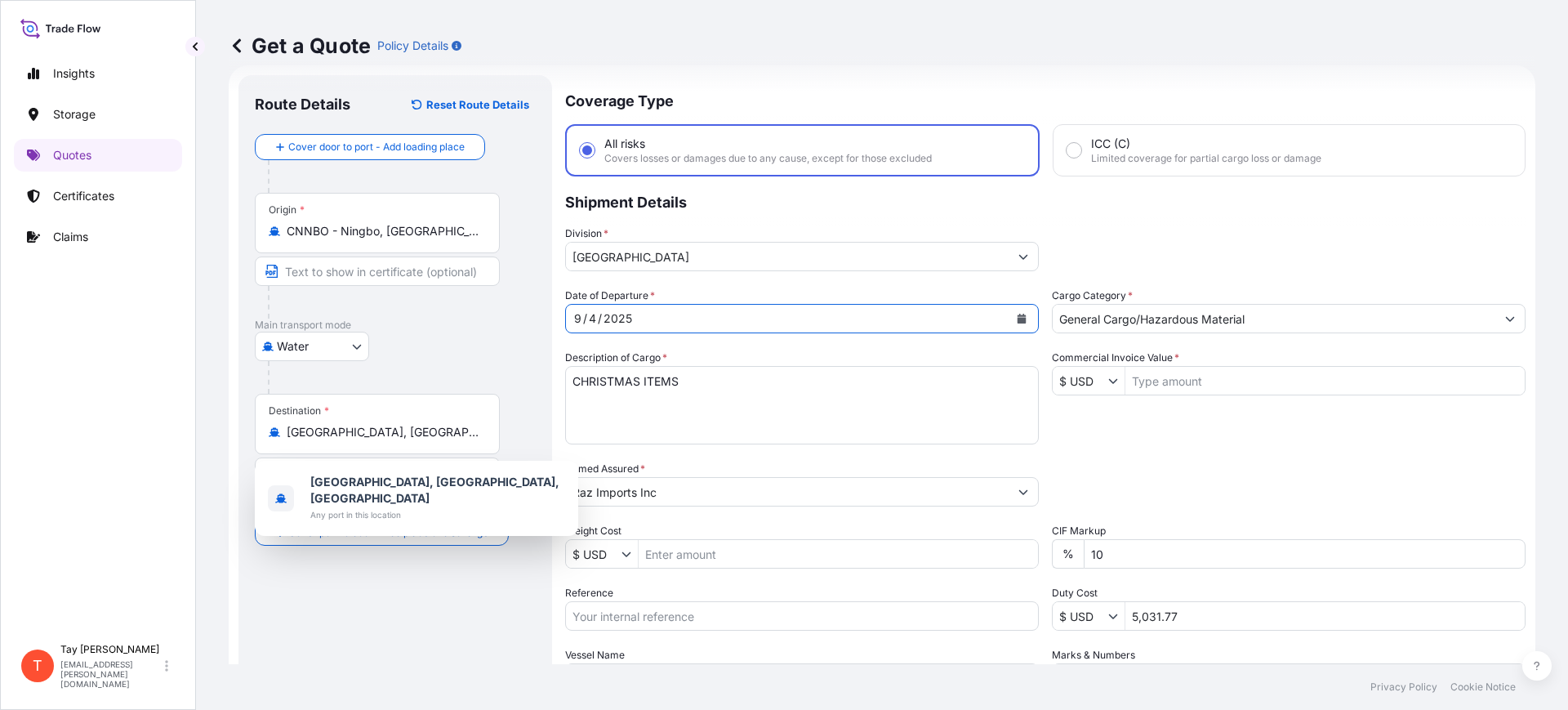
click at [1009, 317] on button "Calendar" at bounding box center [1022, 318] width 26 height 26
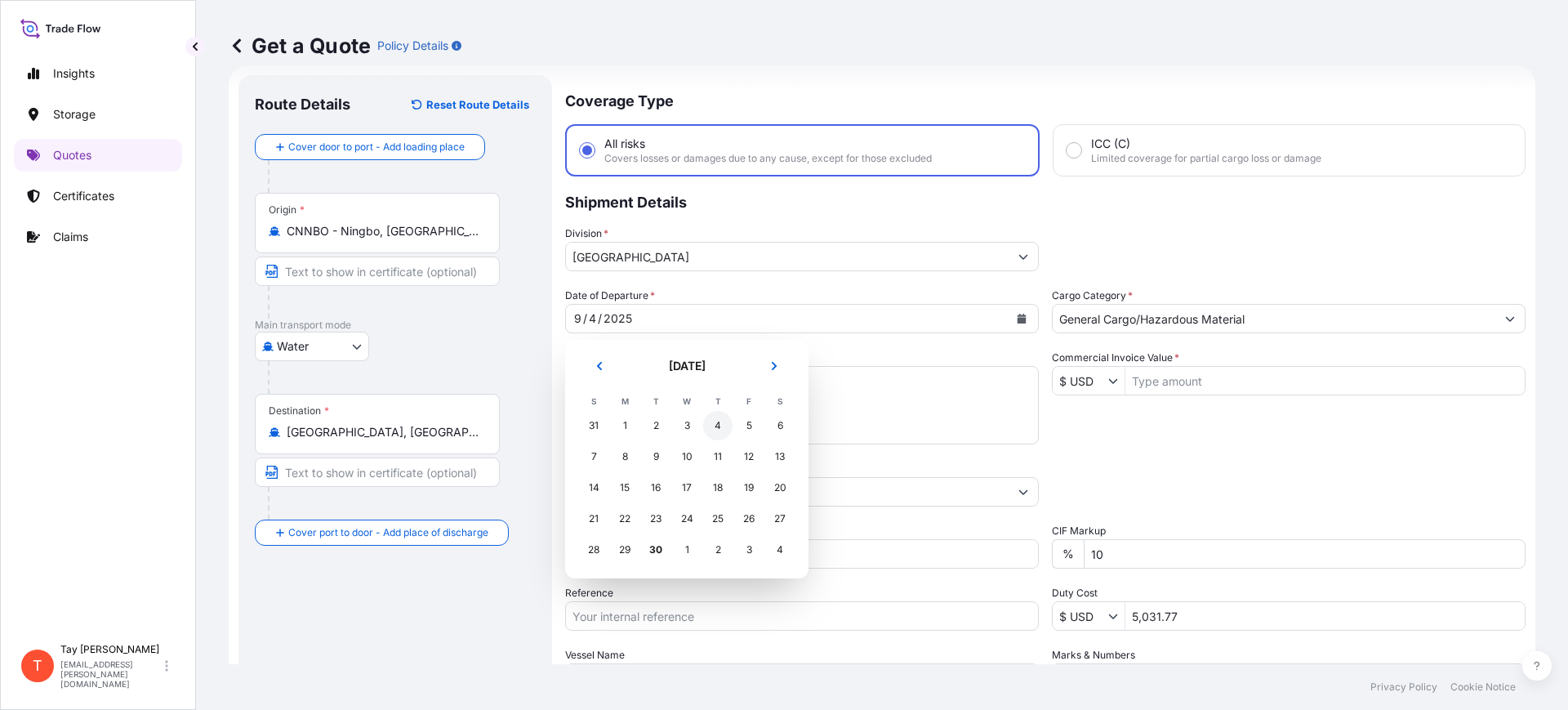
click at [712, 426] on div "4" at bounding box center [717, 426] width 30 height 30
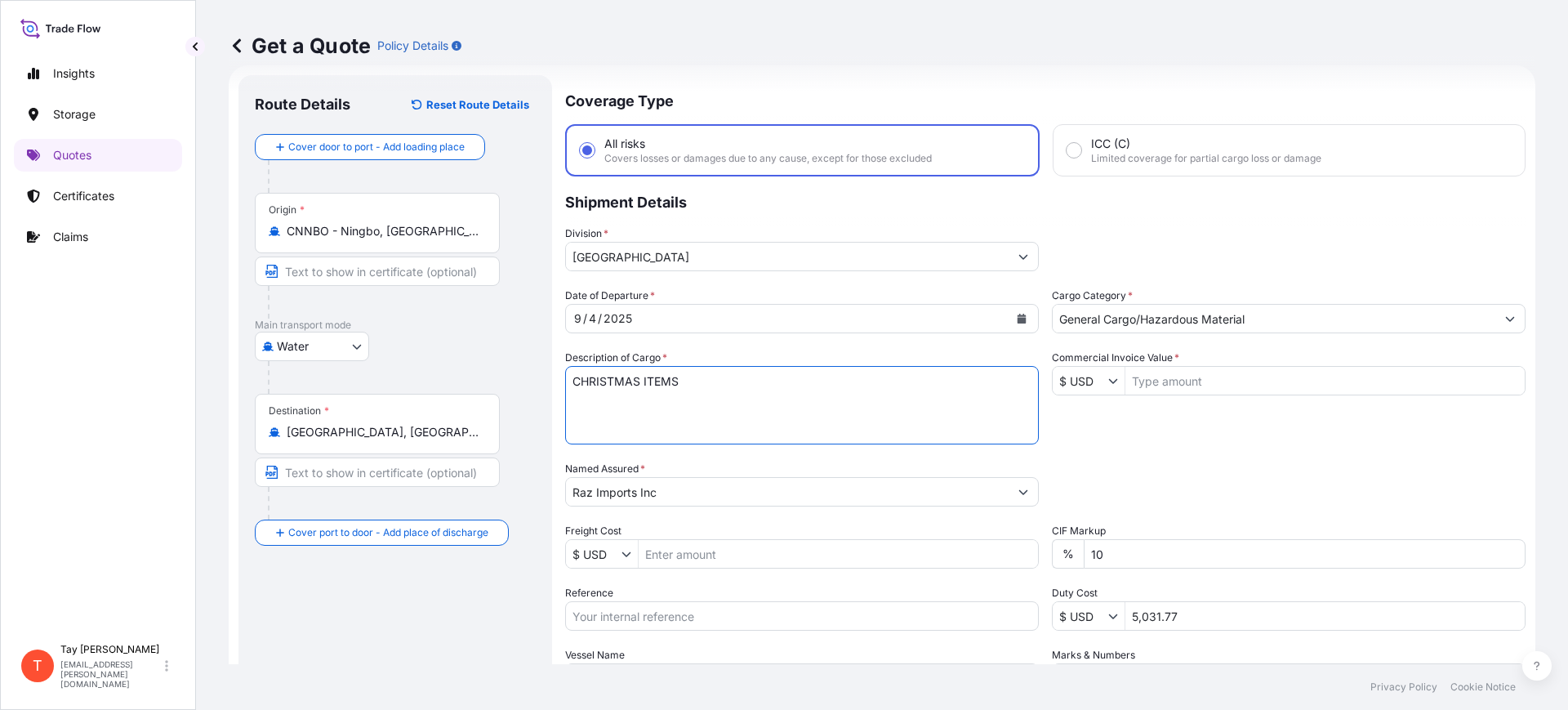
drag, startPoint x: 720, startPoint y: 389, endPoint x: 368, endPoint y: 353, distance: 353.8
click at [368, 358] on form "Route Details Reset Route Details Cover door to port - Add loading place Place …" at bounding box center [881, 445] width 1307 height 759
type textarea "G"
type textarea "HOLIDAY DECORATIONS"
type input "1"
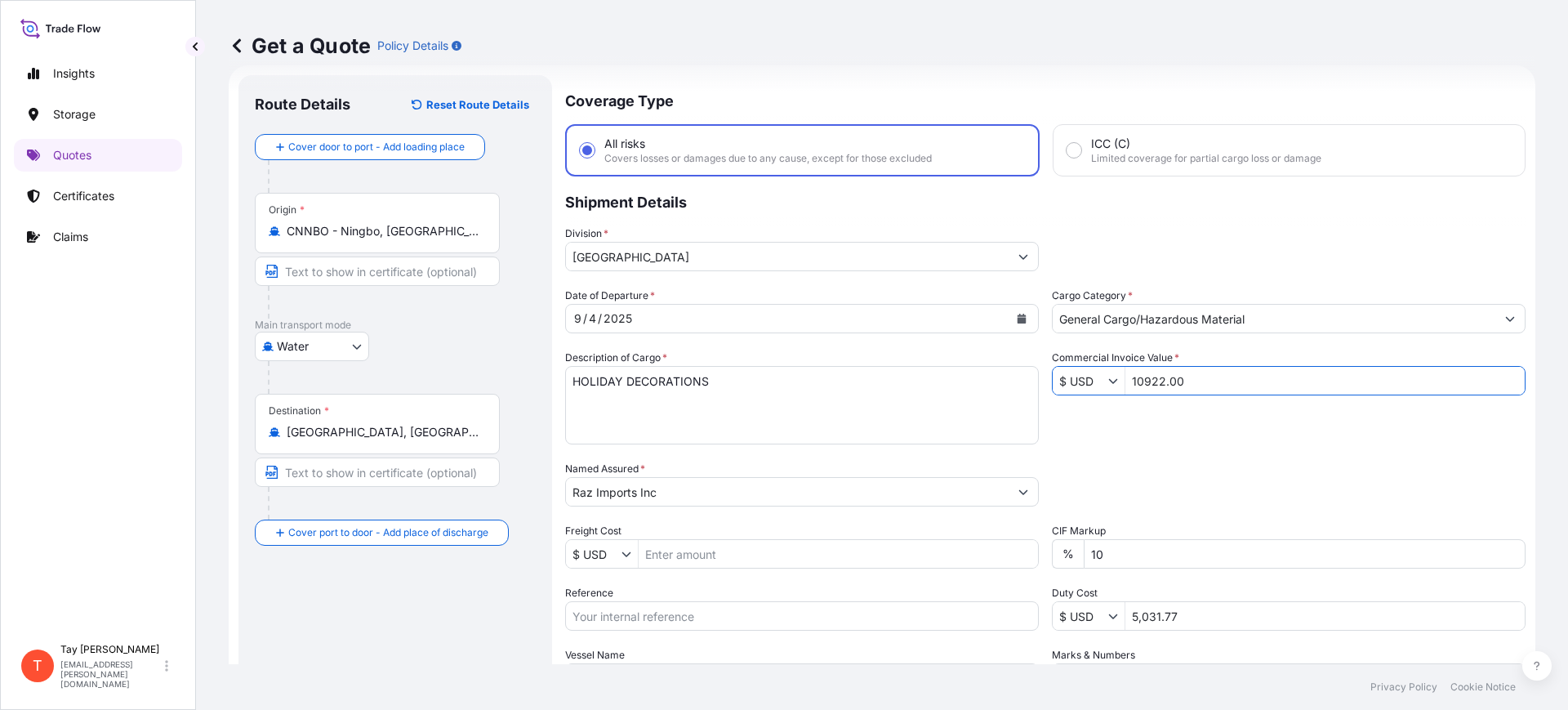
type input "10,922"
click at [664, 554] on input "Freight Cost" at bounding box center [838, 553] width 399 height 30
type input "10,988"
click at [654, 612] on input "Reference" at bounding box center [802, 616] width 473 height 30
paste input "B25I156942"
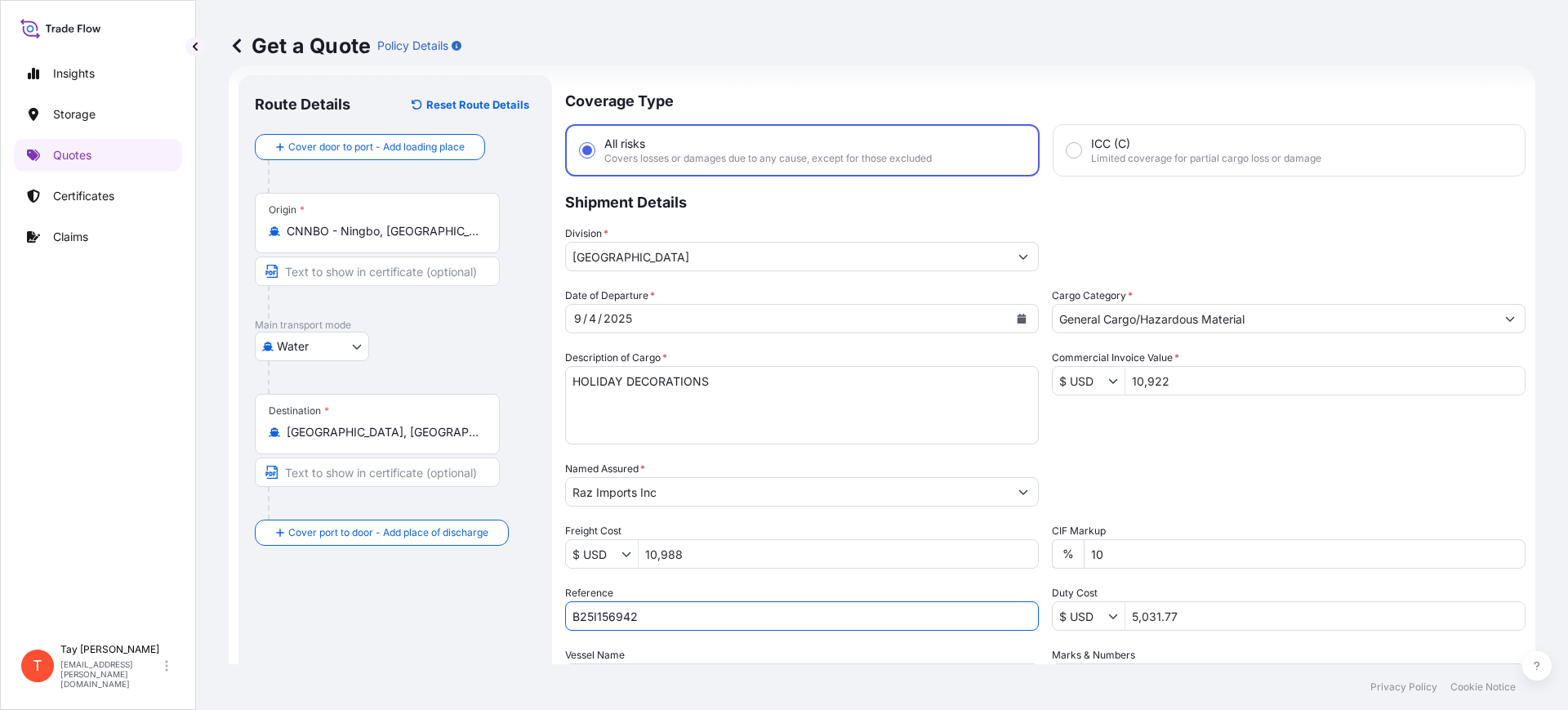
type input "B25I156942"
drag, startPoint x: 1184, startPoint y: 605, endPoint x: 1045, endPoint y: 612, distance: 139.2
click at [1052, 612] on div "$ USD 5,031.77" at bounding box center [1289, 616] width 473 height 30
type input "39,176.87"
drag, startPoint x: 1181, startPoint y: 382, endPoint x: 1056, endPoint y: 371, distance: 125.5
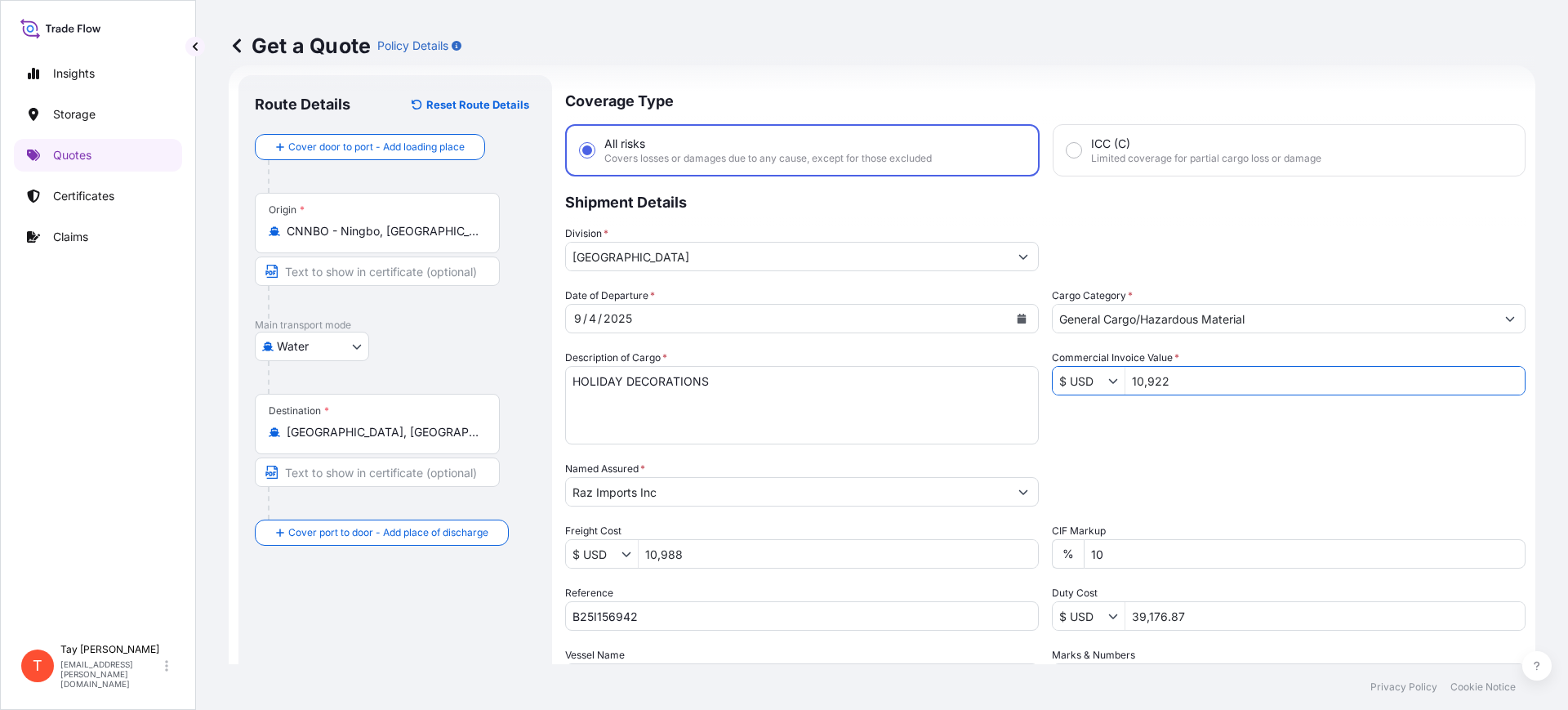
click at [1053, 374] on div "$ USD 10,922" at bounding box center [1289, 380] width 473 height 30
type input "109,522"
click at [703, 564] on input "10,988" at bounding box center [838, 553] width 399 height 30
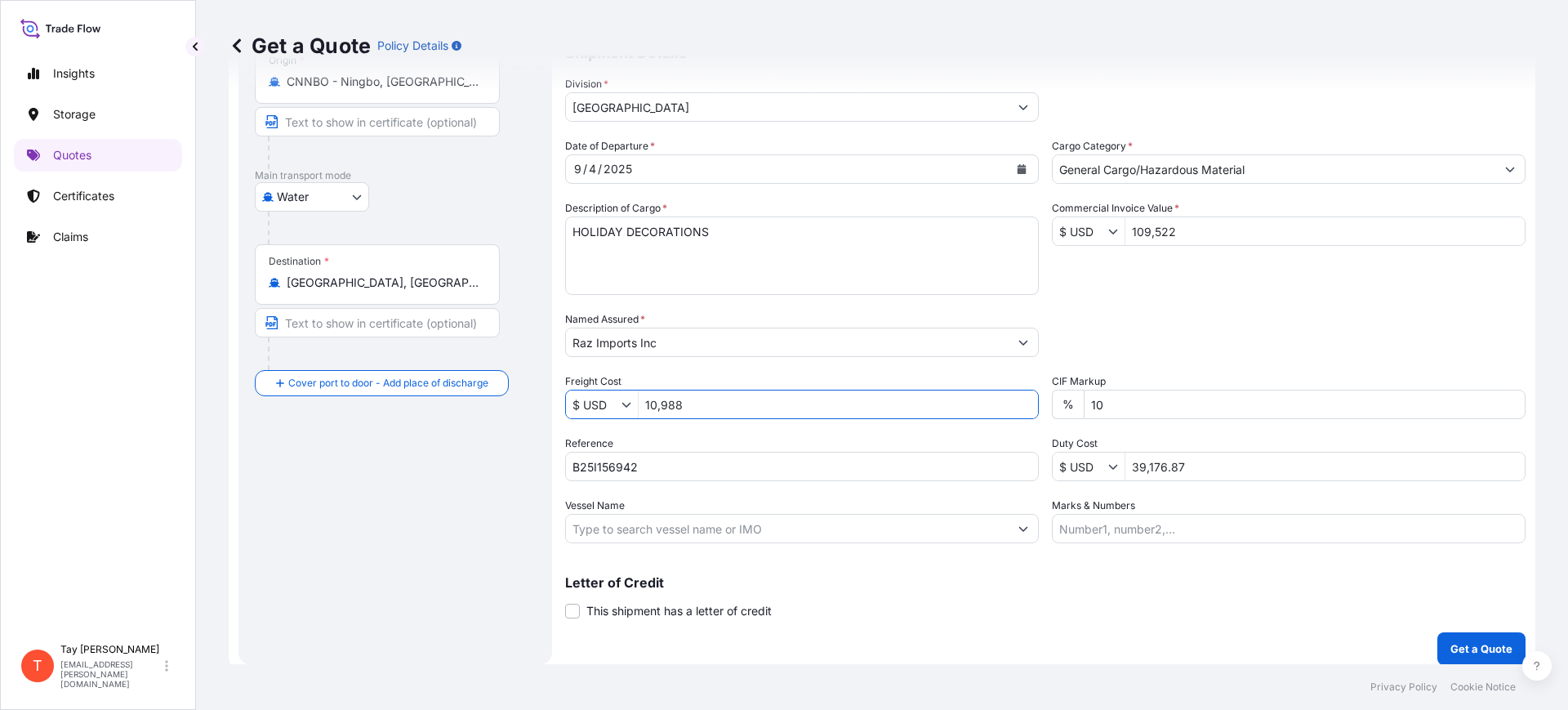
scroll to position [186, 0]
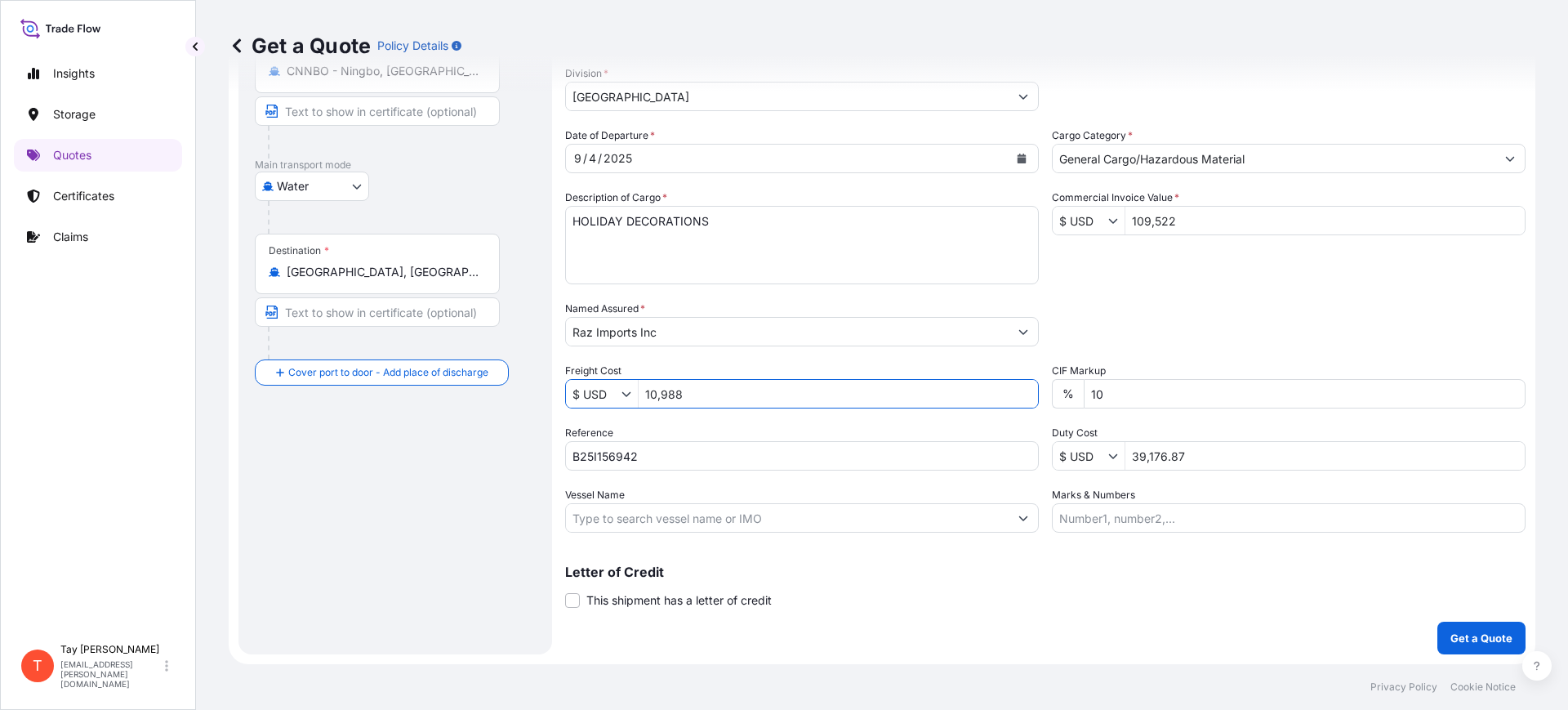
click at [1455, 625] on button "Get a Quote" at bounding box center [1482, 638] width 88 height 33
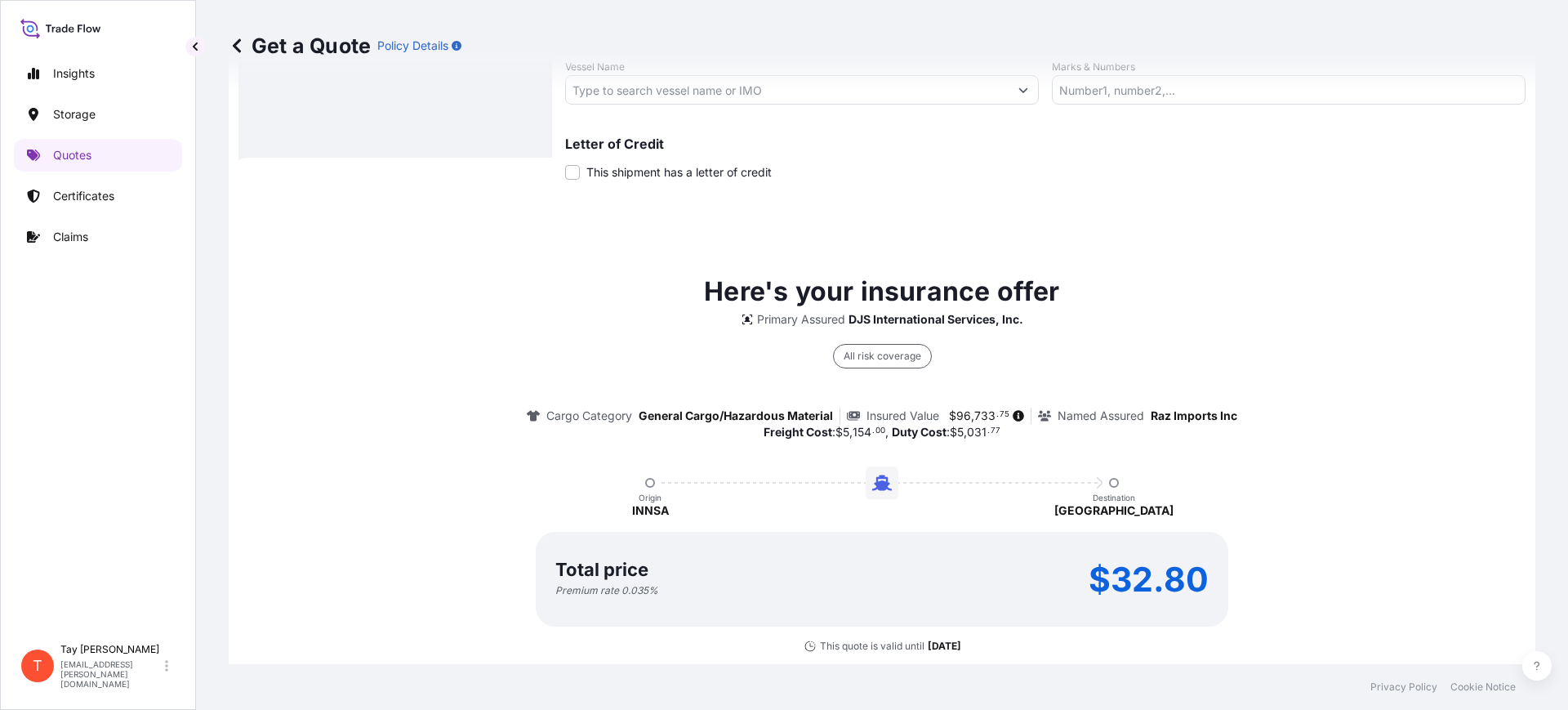
scroll to position [691, 0]
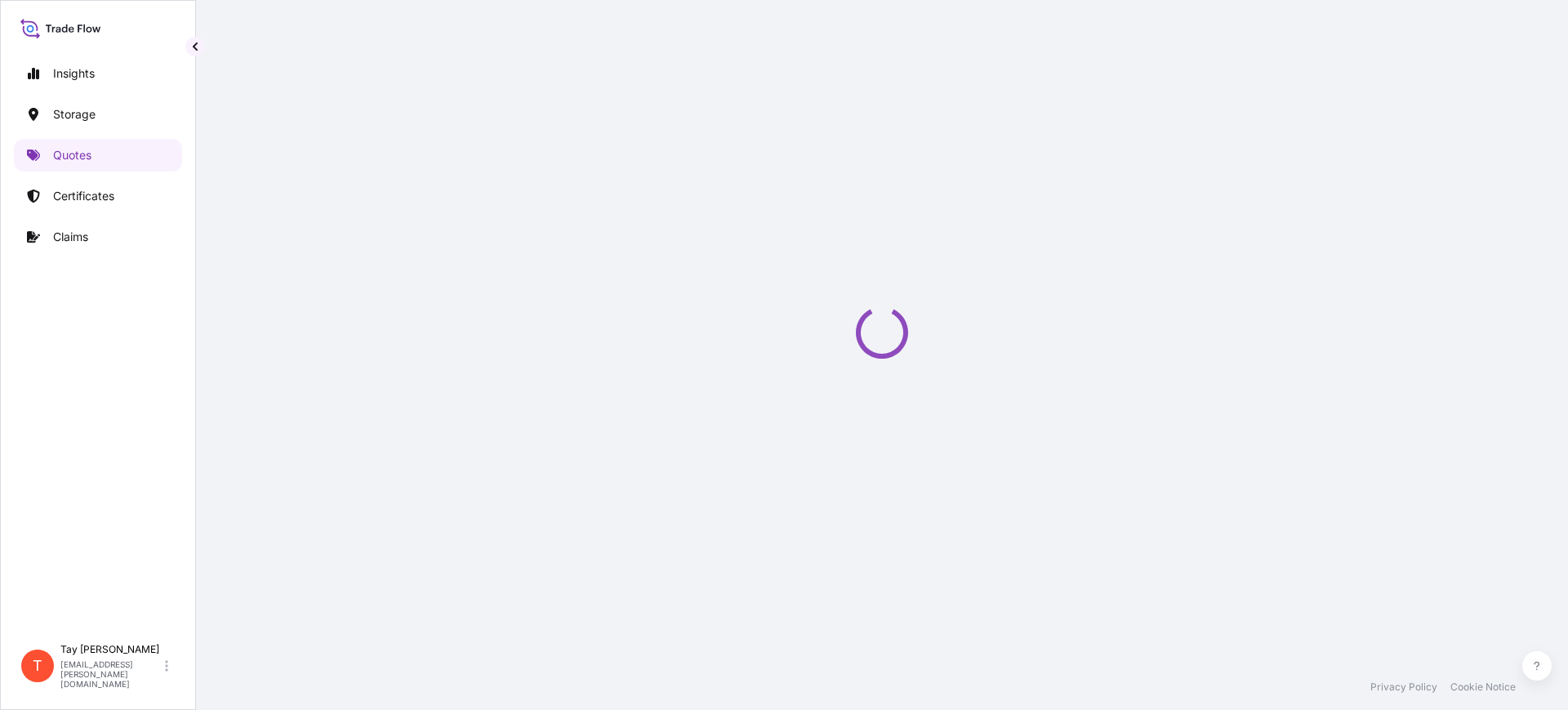
select select "Water"
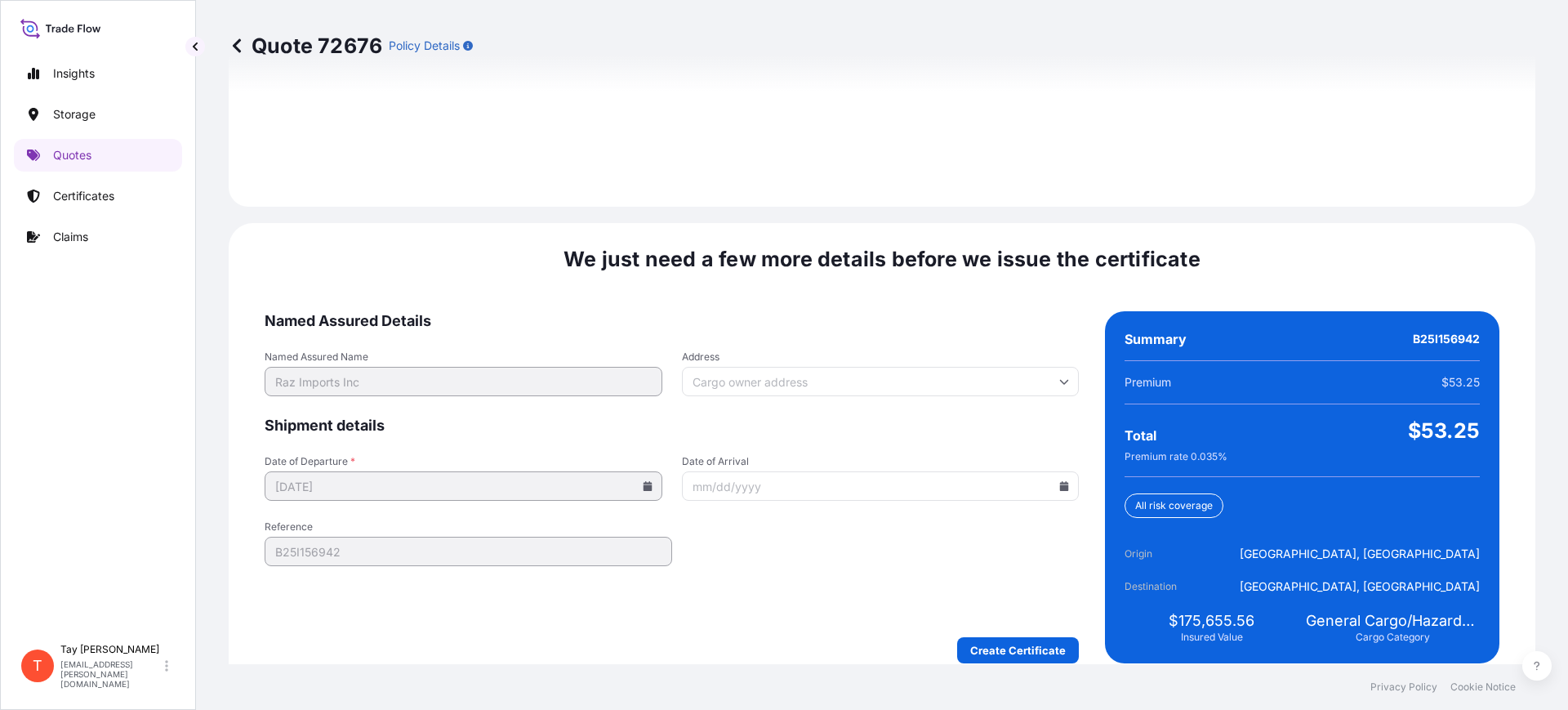
scroll to position [2387, 0]
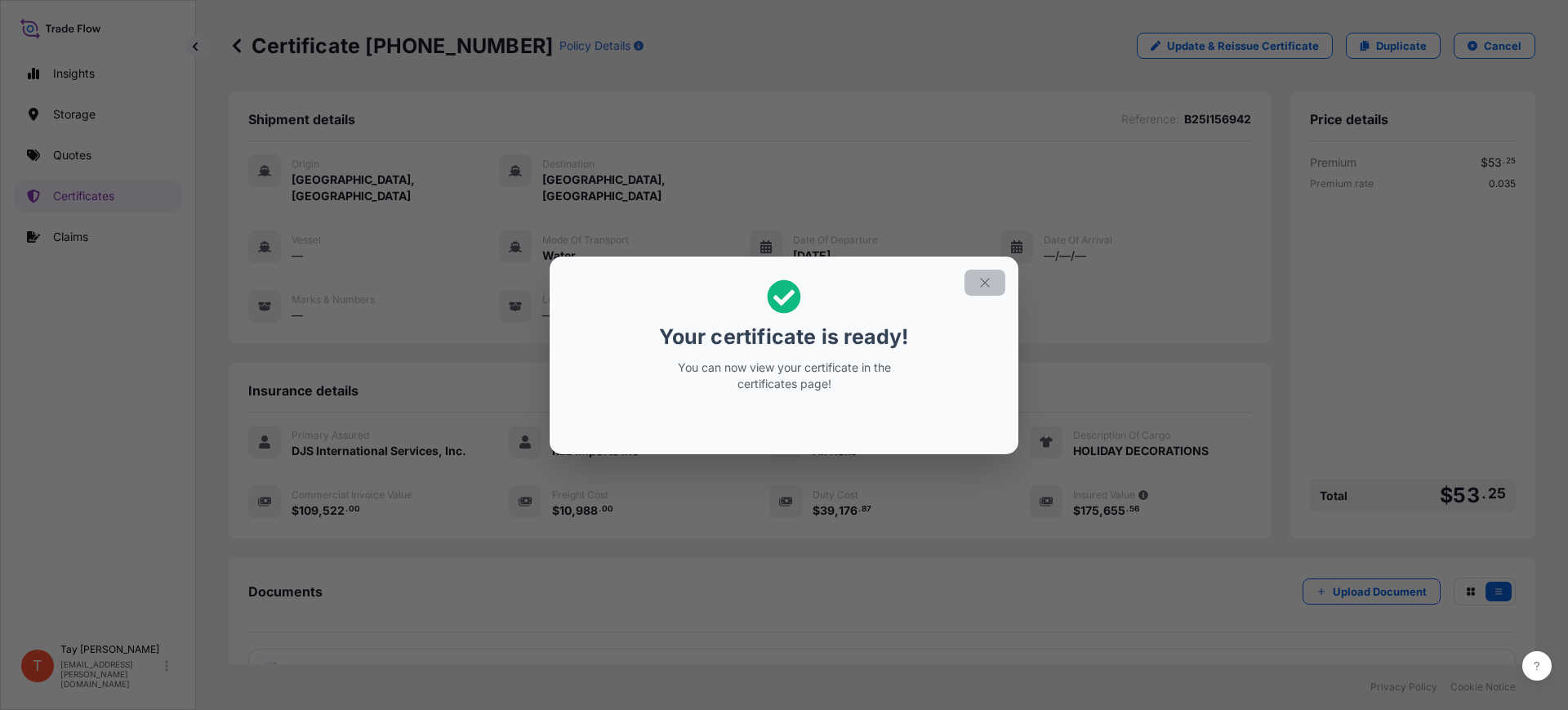
click at [980, 284] on icon "button" at bounding box center [984, 282] width 14 height 14
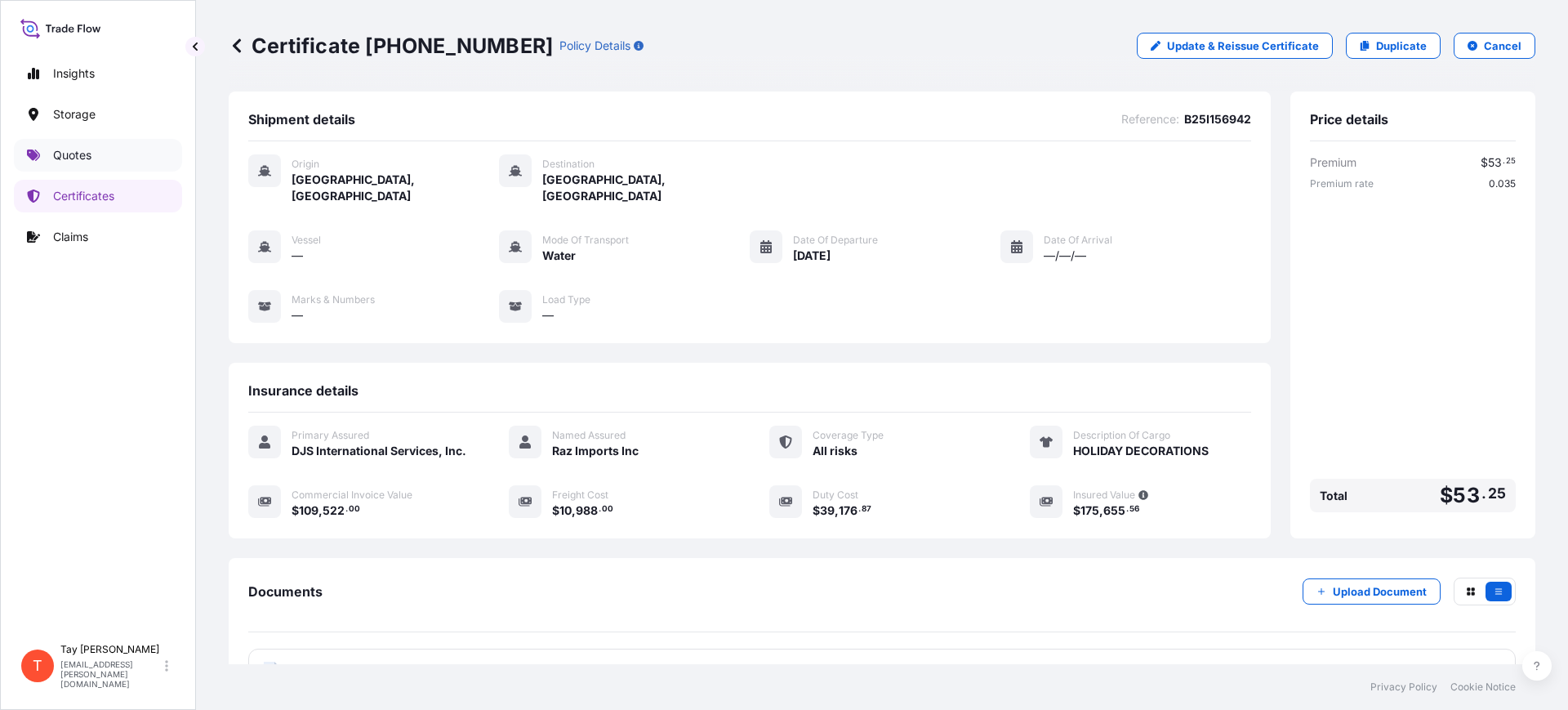
click at [93, 156] on link "Quotes" at bounding box center [97, 156] width 168 height 33
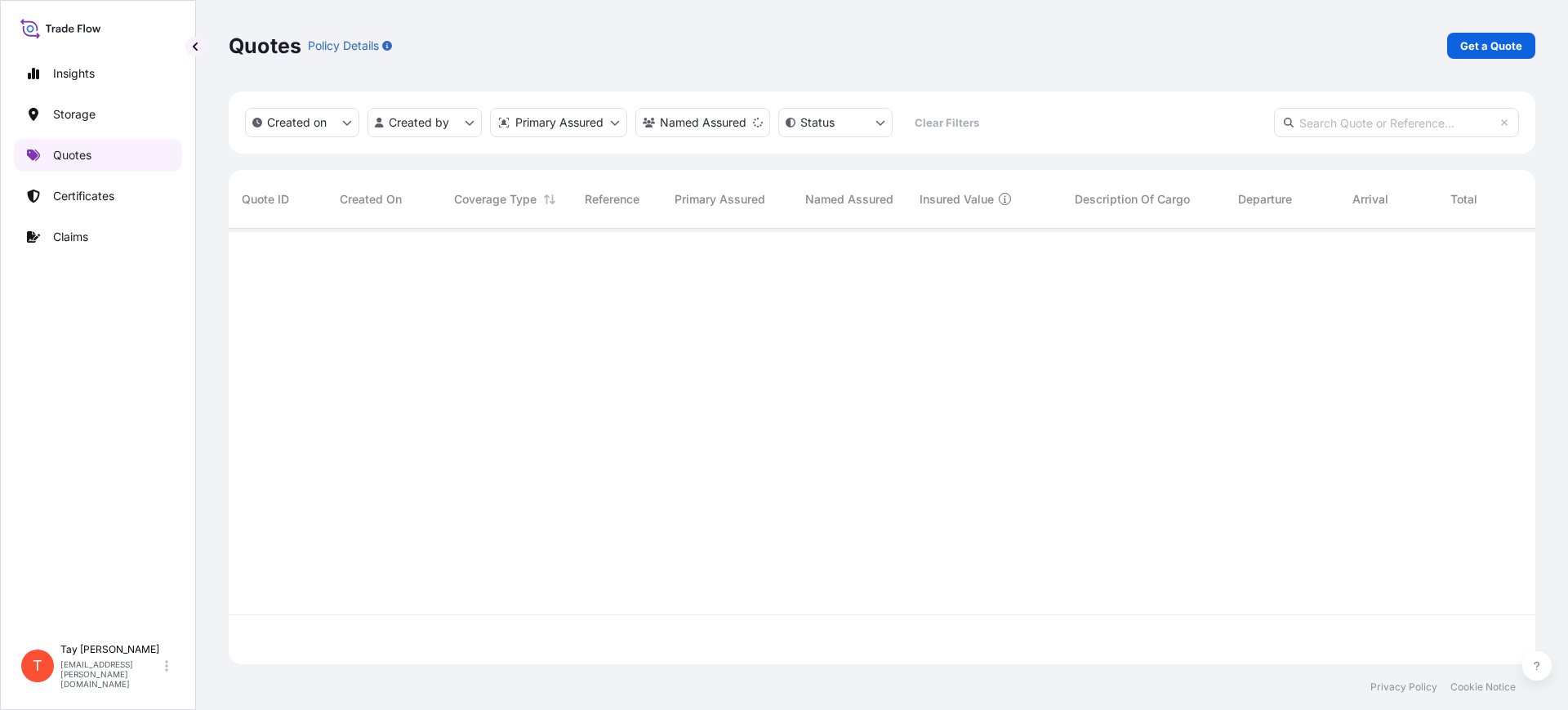
scroll to position [479, 1291]
click at [1512, 44] on p "Get a Quote" at bounding box center [1491, 45] width 62 height 16
select select "Water"
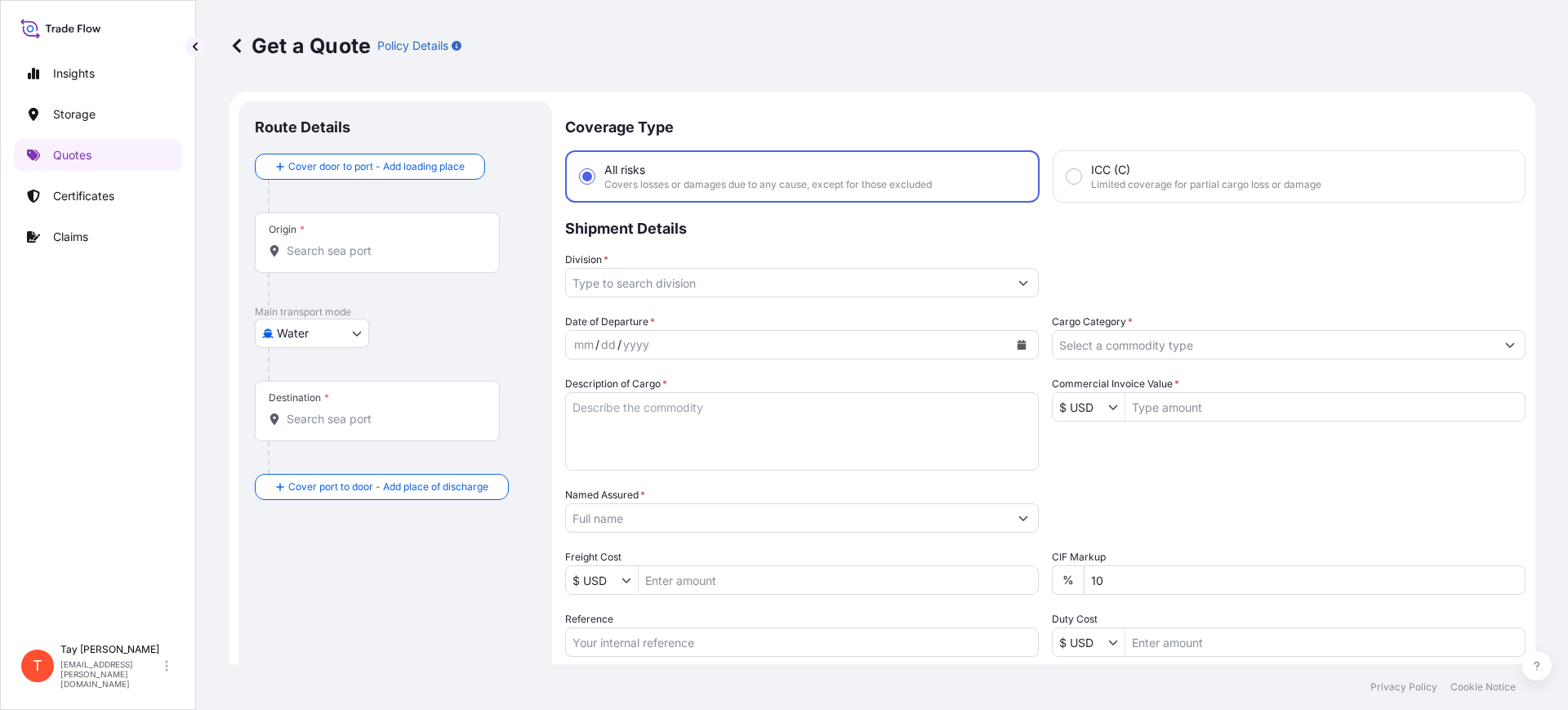
scroll to position [26, 0]
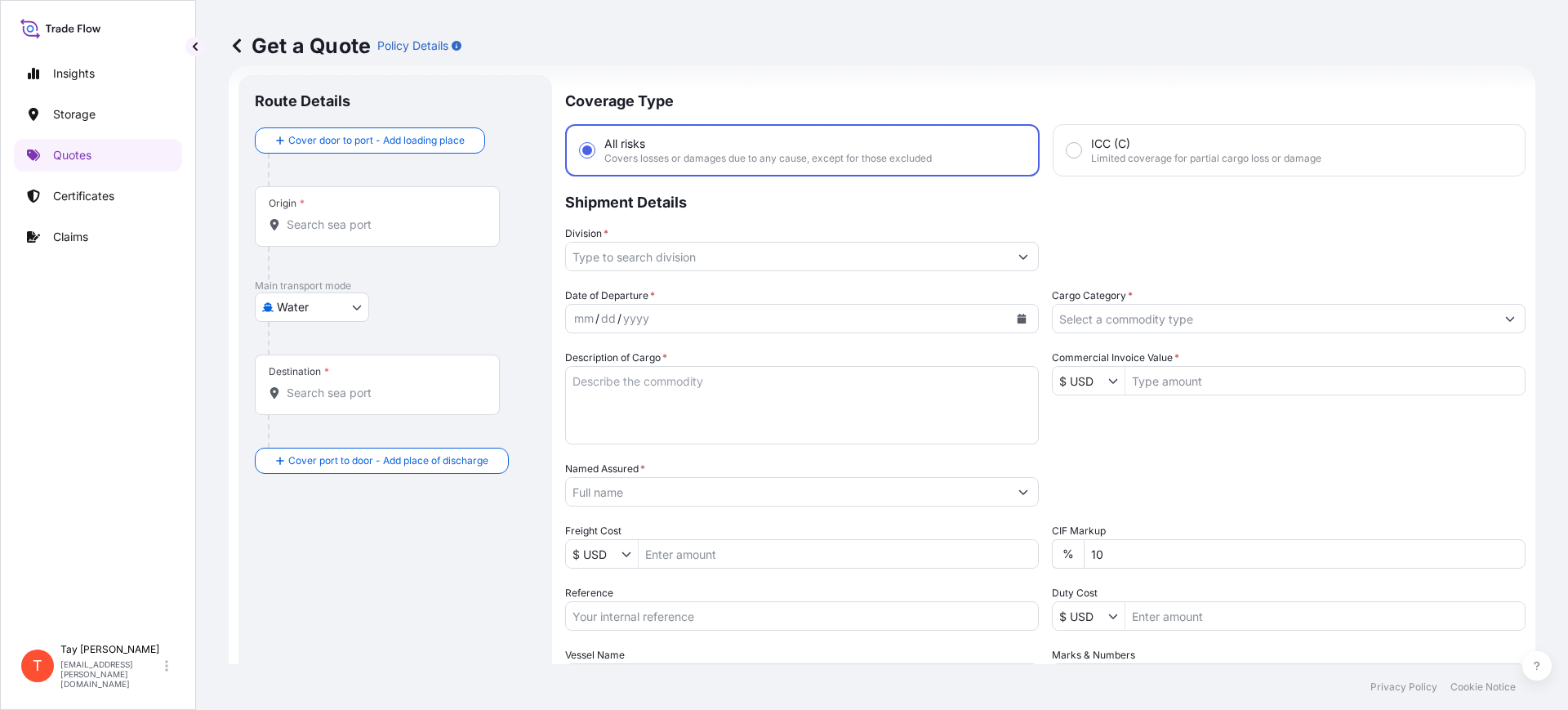
click at [320, 242] on div "Origin *" at bounding box center [376, 216] width 245 height 61
click at [320, 233] on input "Origin *" at bounding box center [383, 224] width 193 height 16
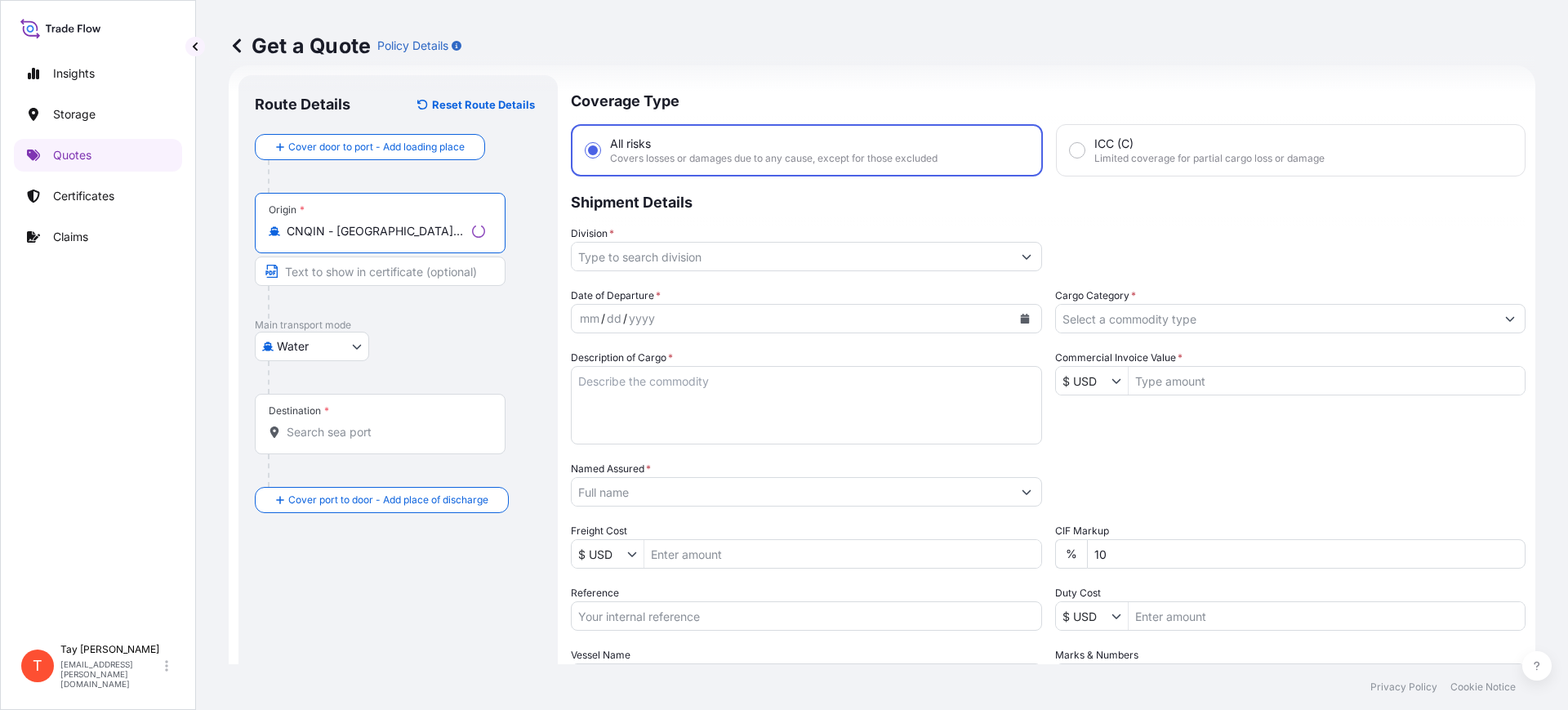
type input "CNQIN - [GEOGRAPHIC_DATA], [GEOGRAPHIC_DATA]"
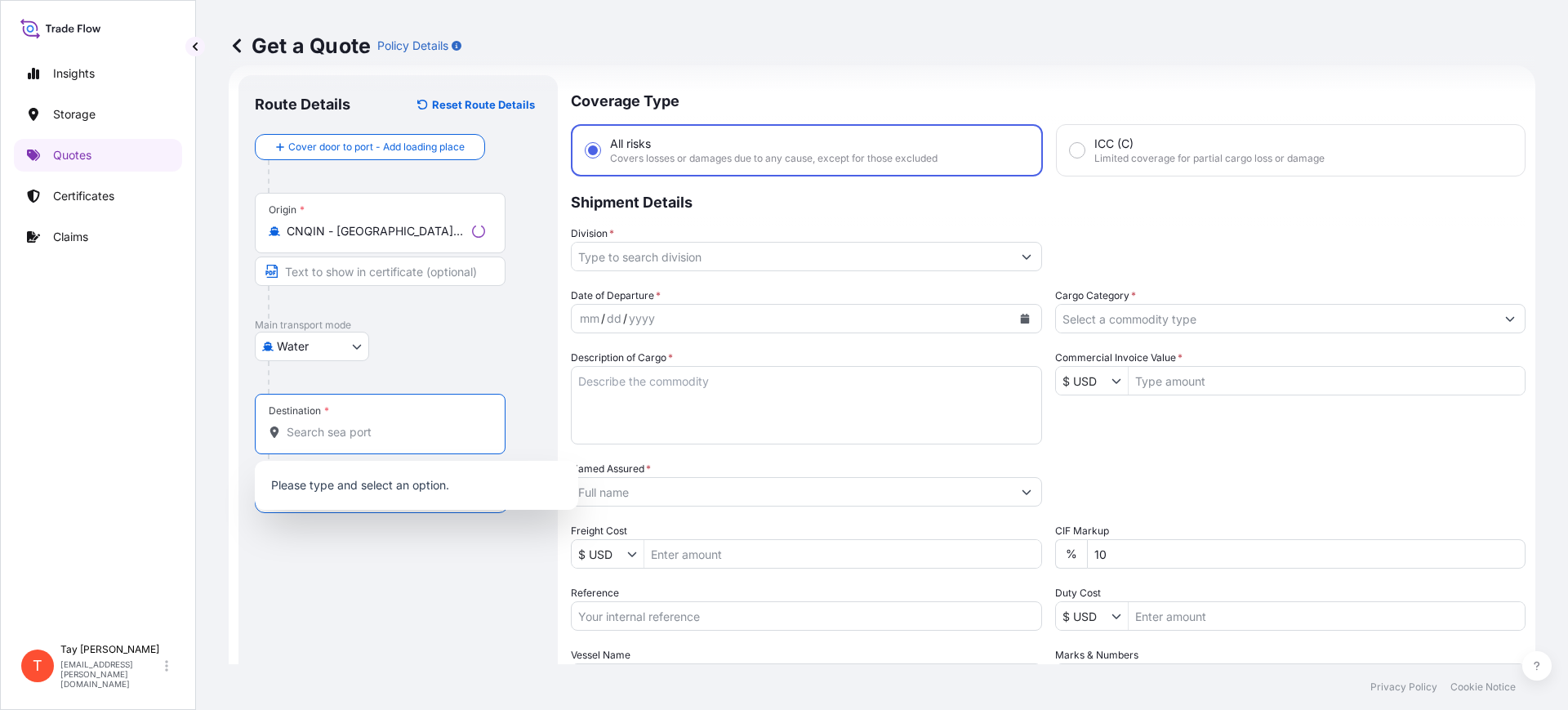
click at [359, 435] on input "Destination *" at bounding box center [386, 432] width 199 height 16
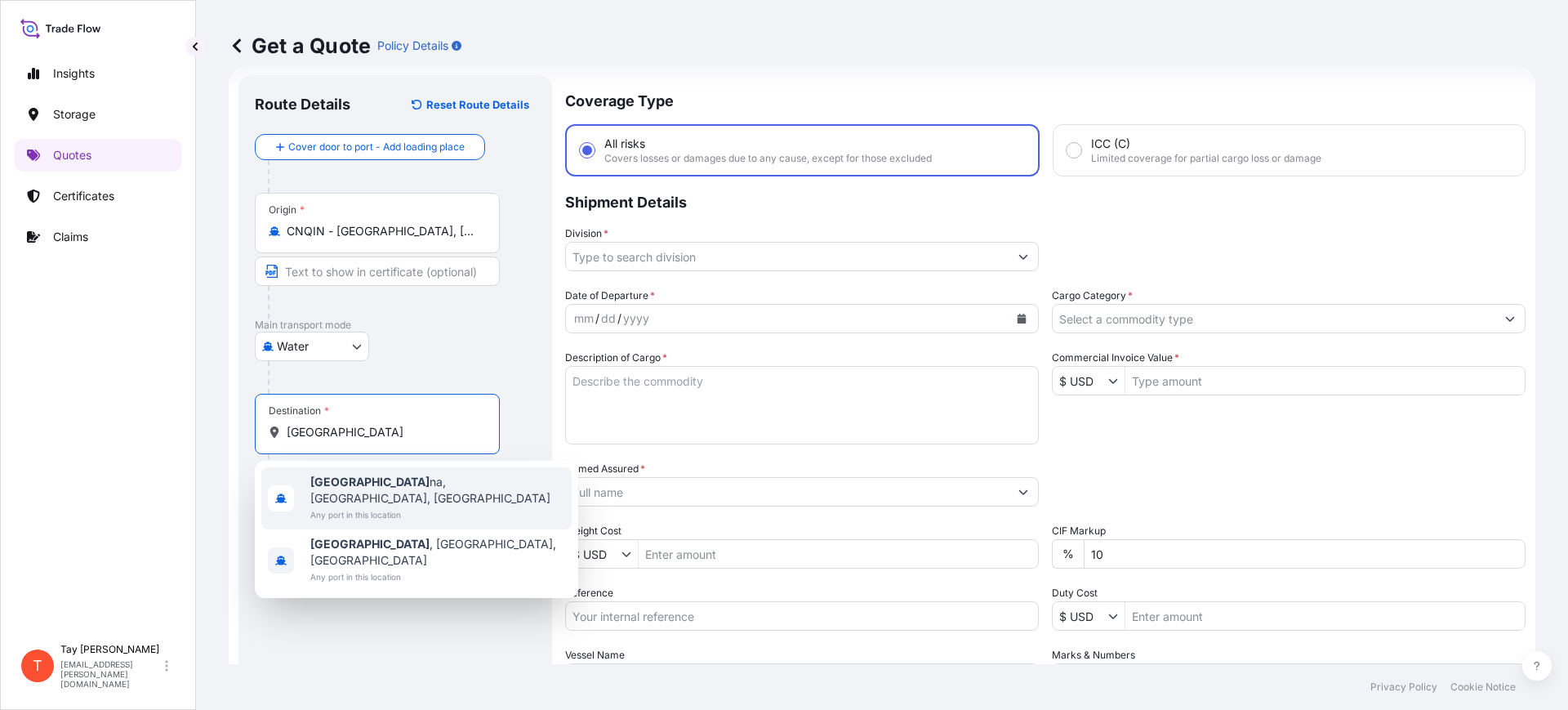
click at [400, 506] on span "Any port in this location" at bounding box center [437, 514] width 254 height 16
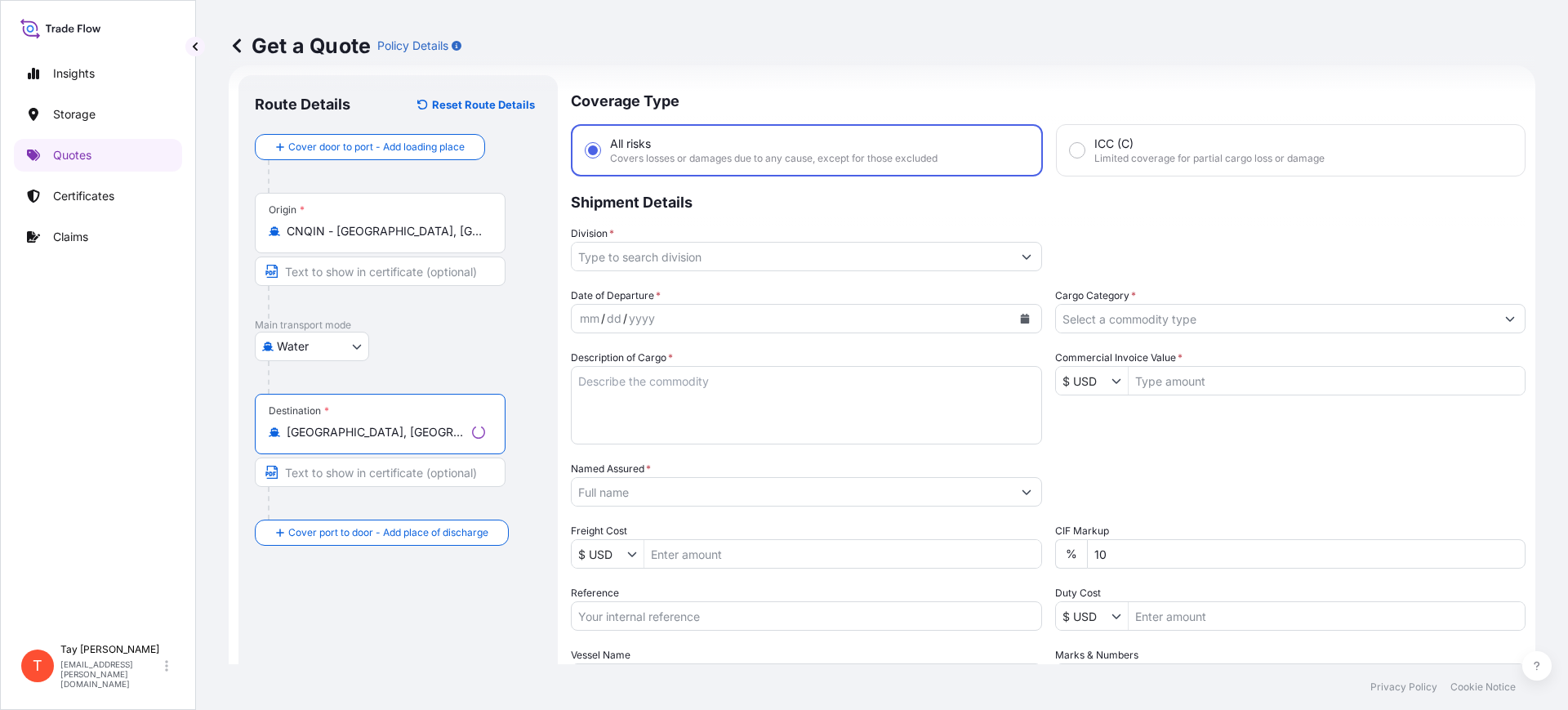
type input "Corsicana, TX, USA"
click at [634, 258] on input "Division *" at bounding box center [791, 257] width 441 height 30
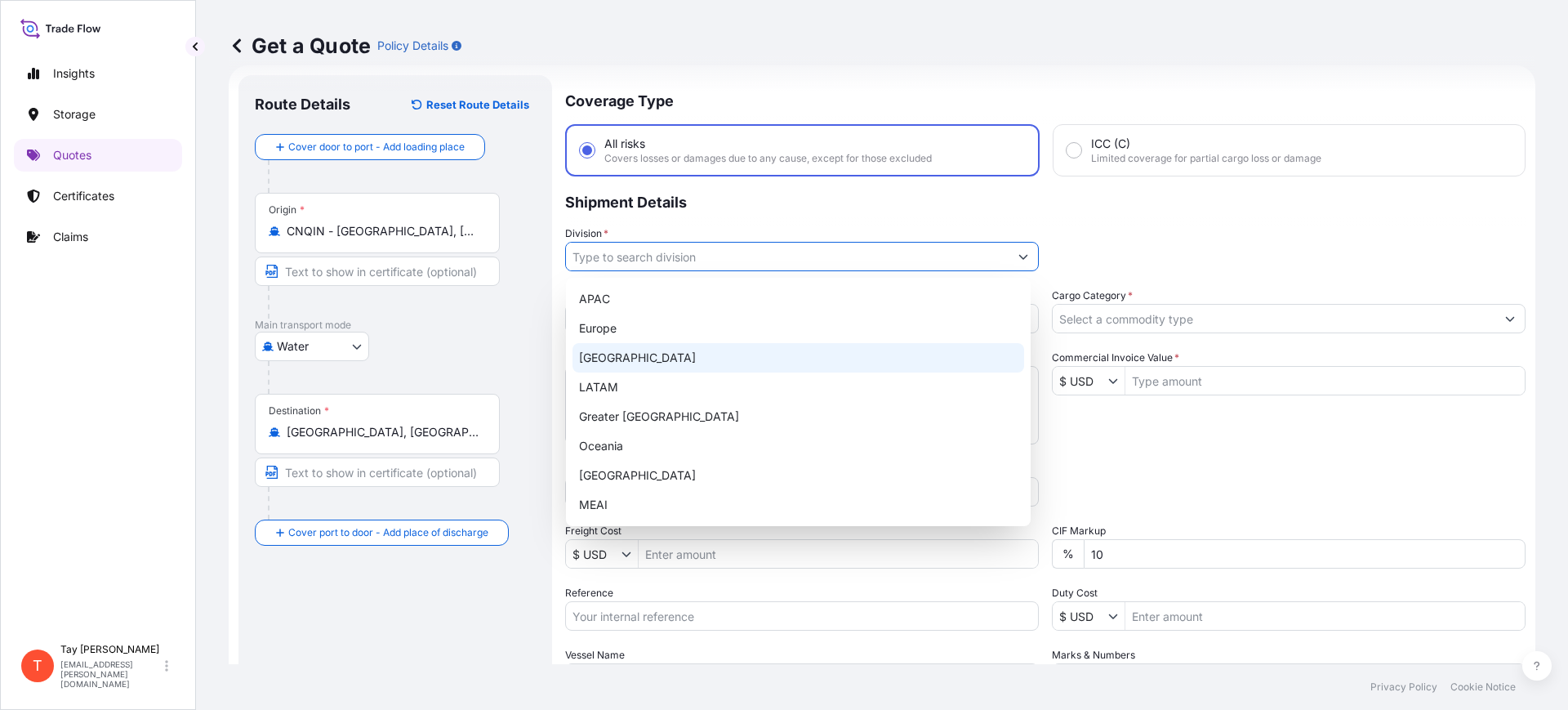
click at [616, 353] on div "[GEOGRAPHIC_DATA]" at bounding box center [798, 357] width 451 height 30
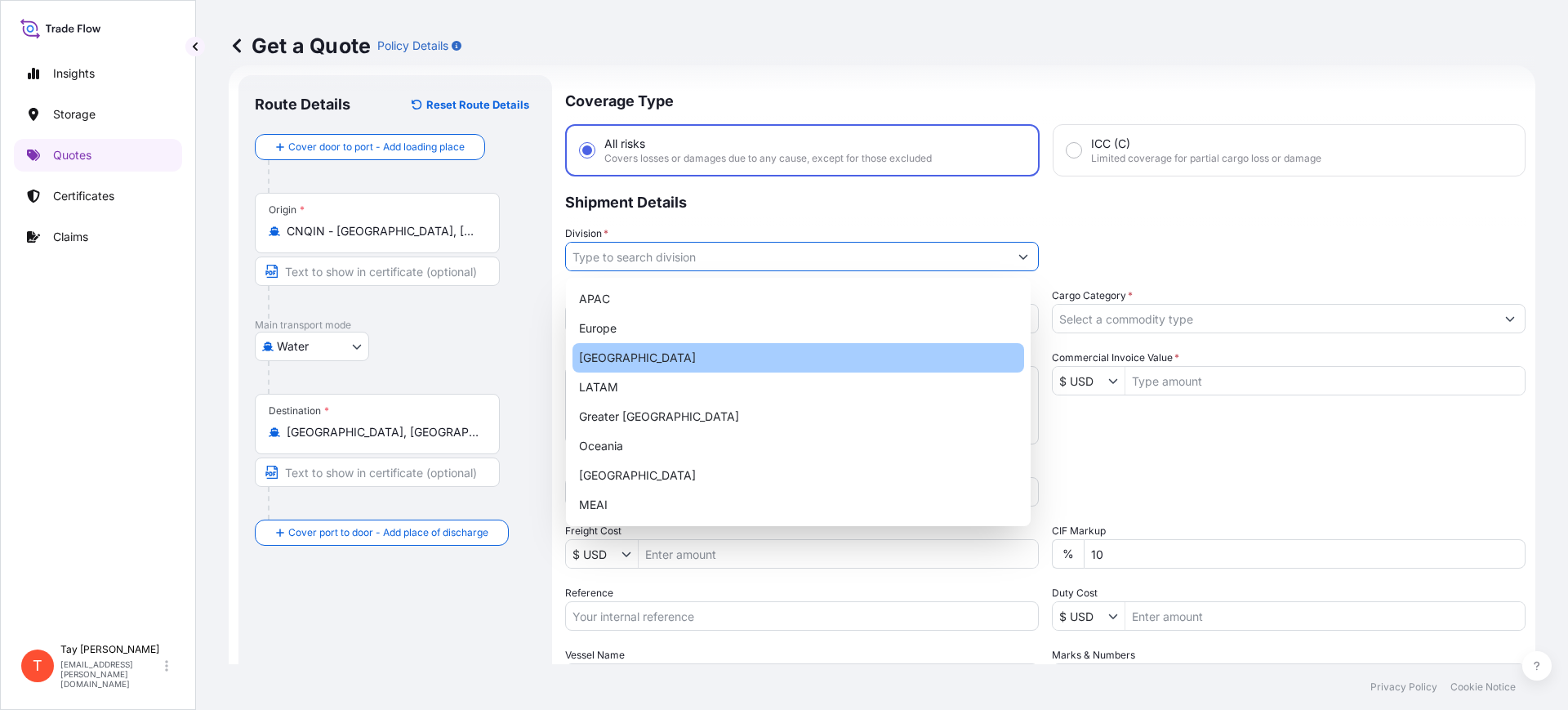
type input "[GEOGRAPHIC_DATA]"
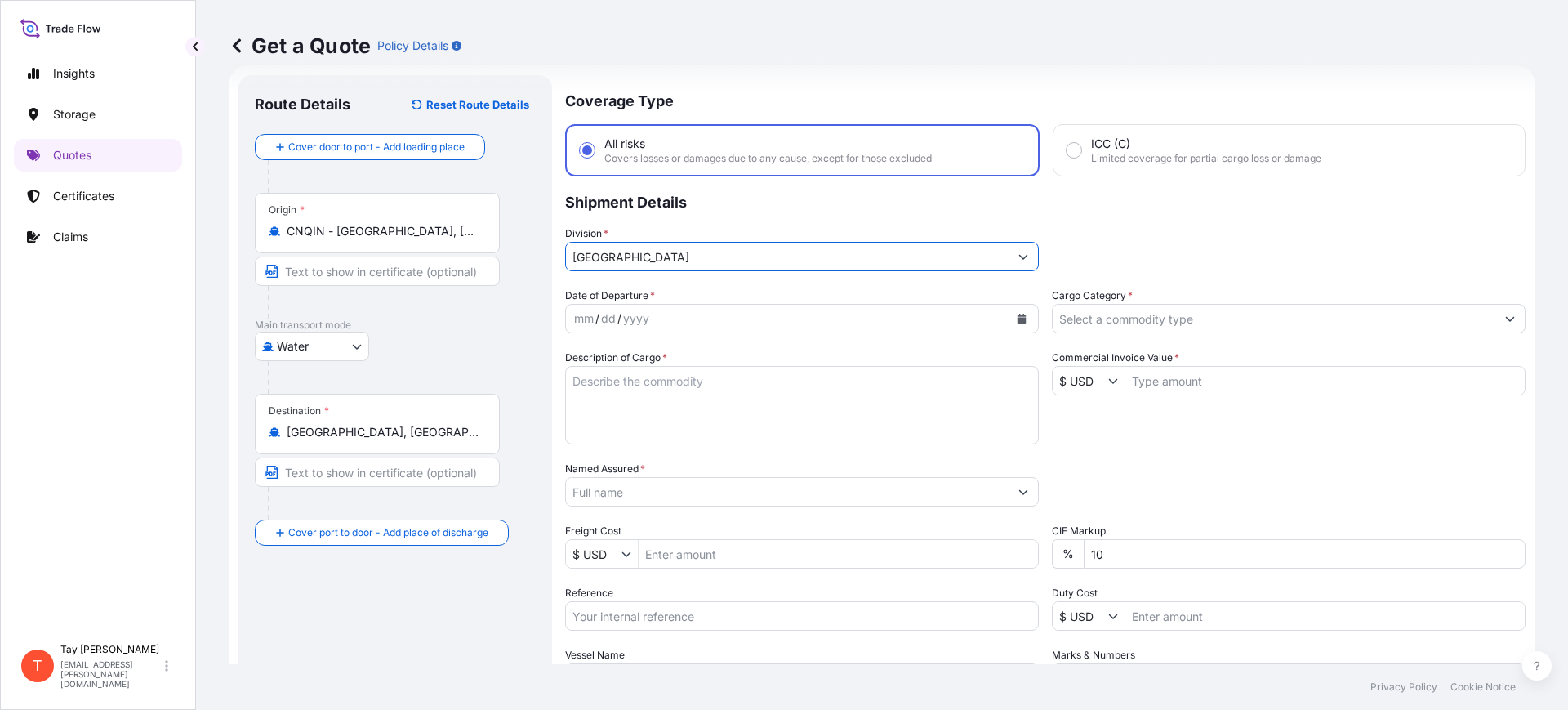
click at [684, 315] on div "mm / dd / yyyy" at bounding box center [787, 318] width 443 height 30
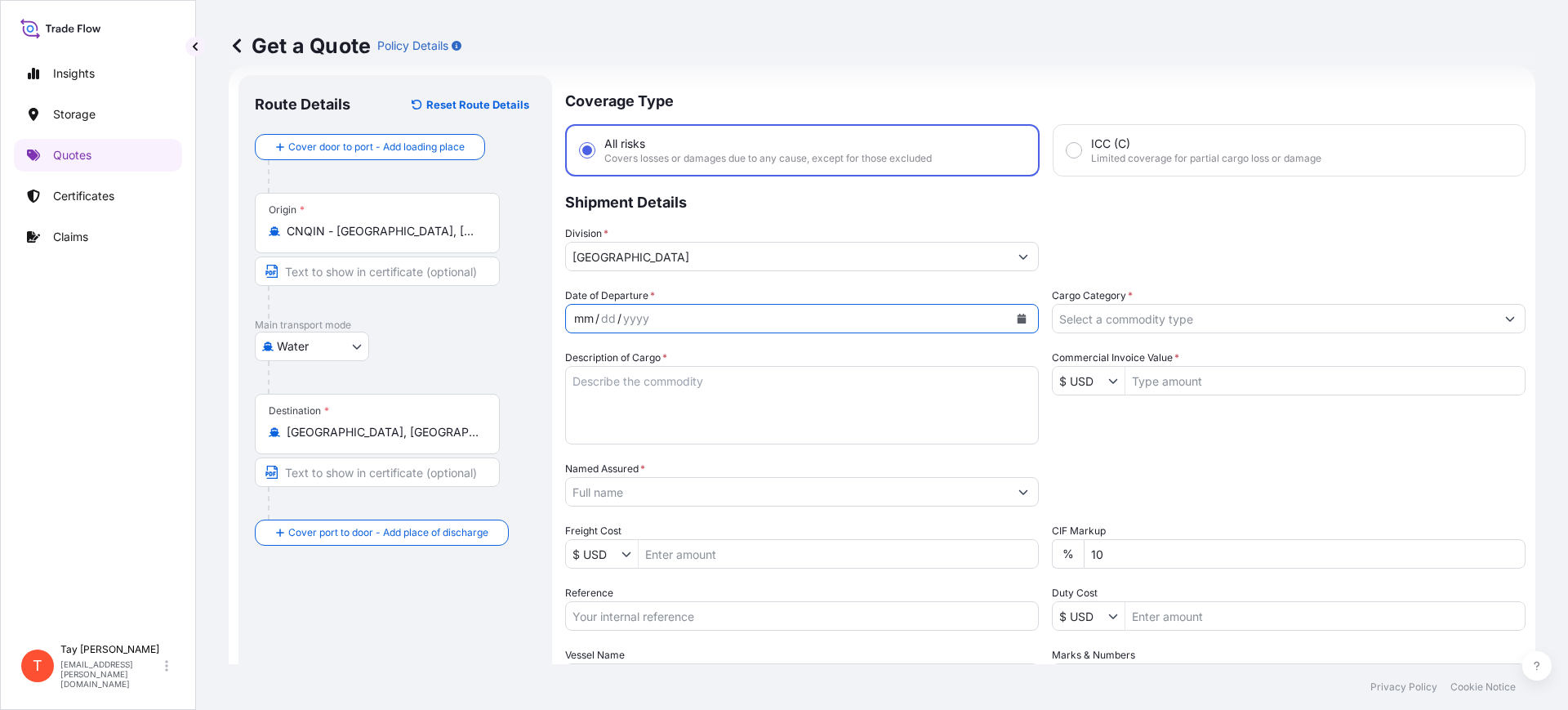
click at [1018, 318] on icon "Calendar" at bounding box center [1022, 319] width 9 height 10
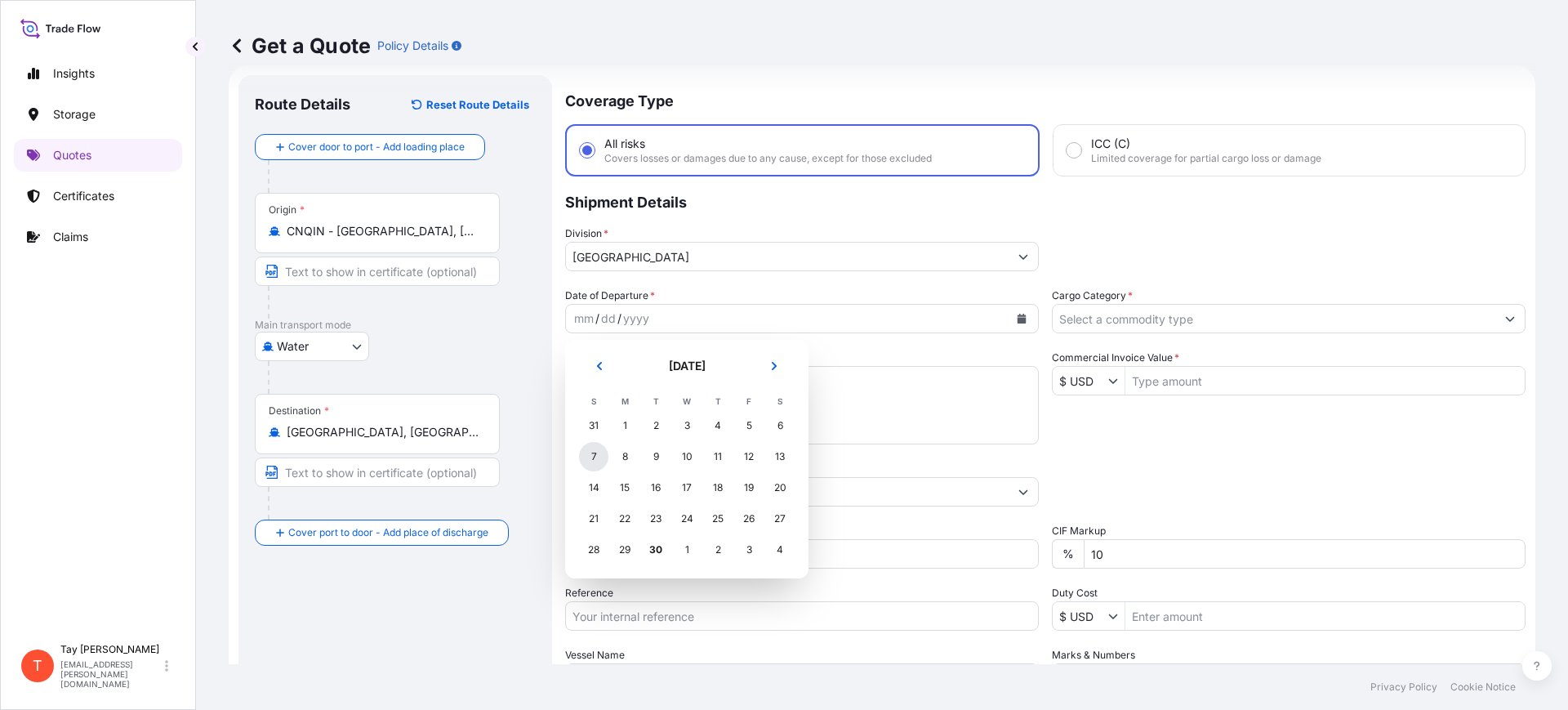
click at [593, 452] on div "7" at bounding box center [593, 456] width 30 height 30
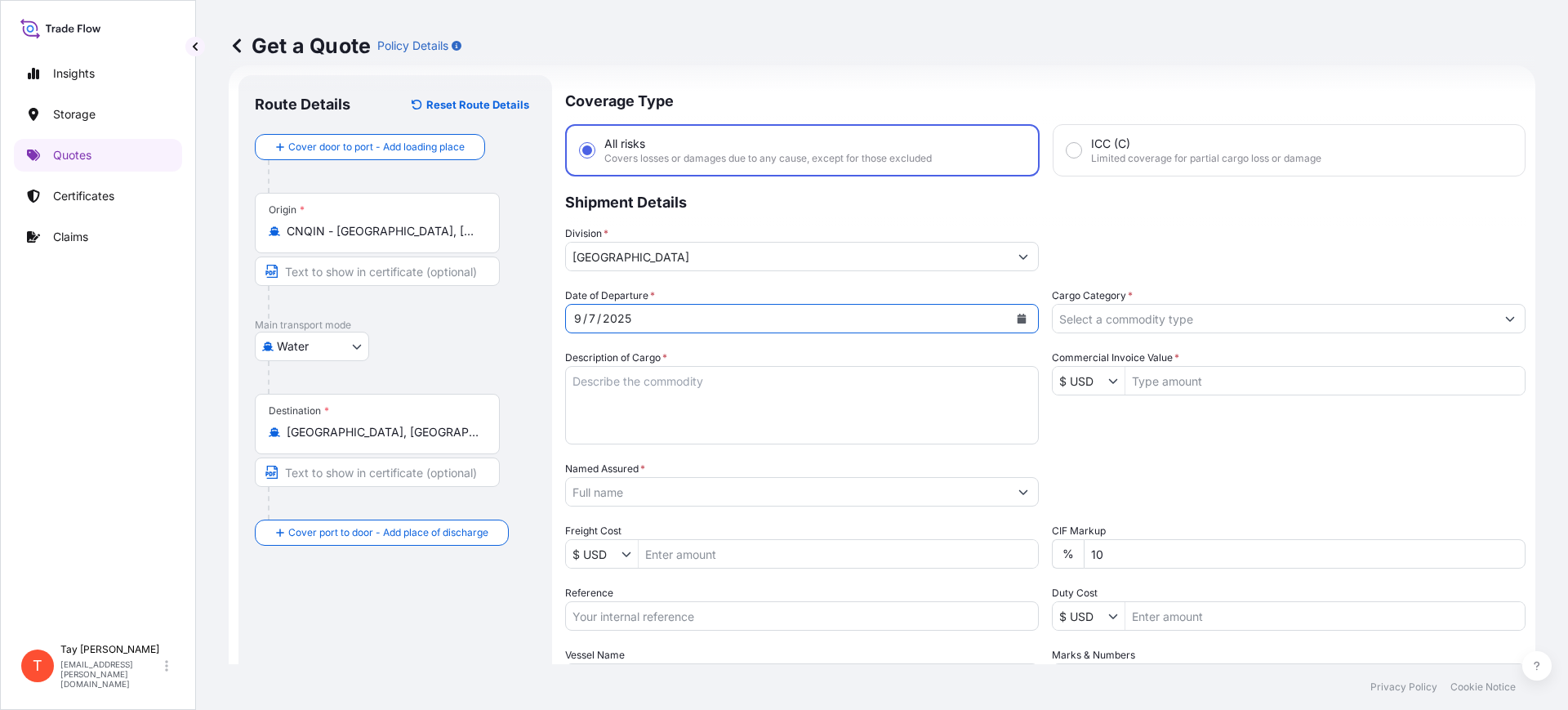
click at [1092, 320] on input "Cargo Category *" at bounding box center [1274, 318] width 443 height 30
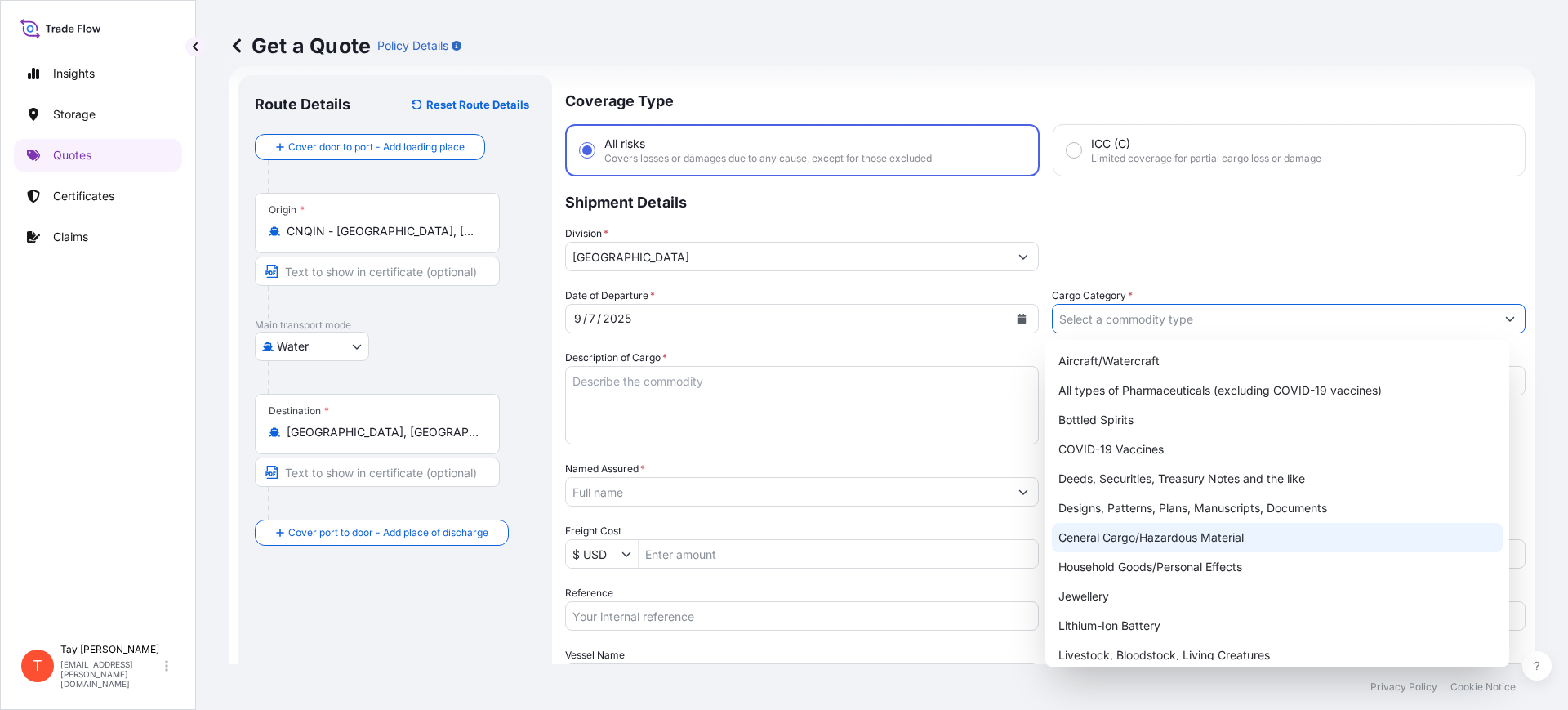
click at [1134, 524] on div "General Cargo/Hazardous Material" at bounding box center [1278, 537] width 451 height 30
type input "General Cargo/Hazardous Material"
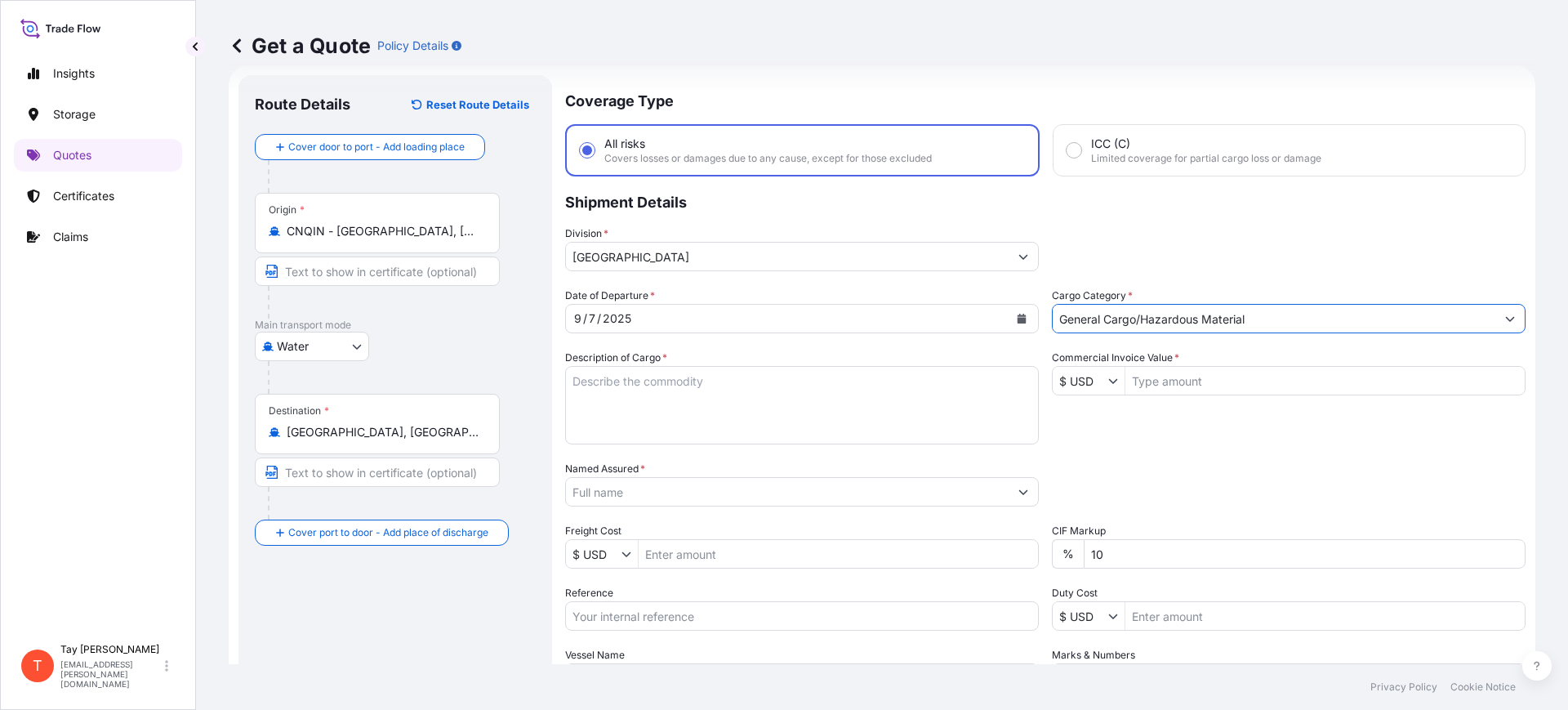
click at [733, 394] on textarea "Description of Cargo *" at bounding box center [802, 405] width 473 height 79
type textarea "BOLT"
click at [1179, 385] on input "Commercial Invoice Value *" at bounding box center [1325, 380] width 399 height 30
type input "24,032"
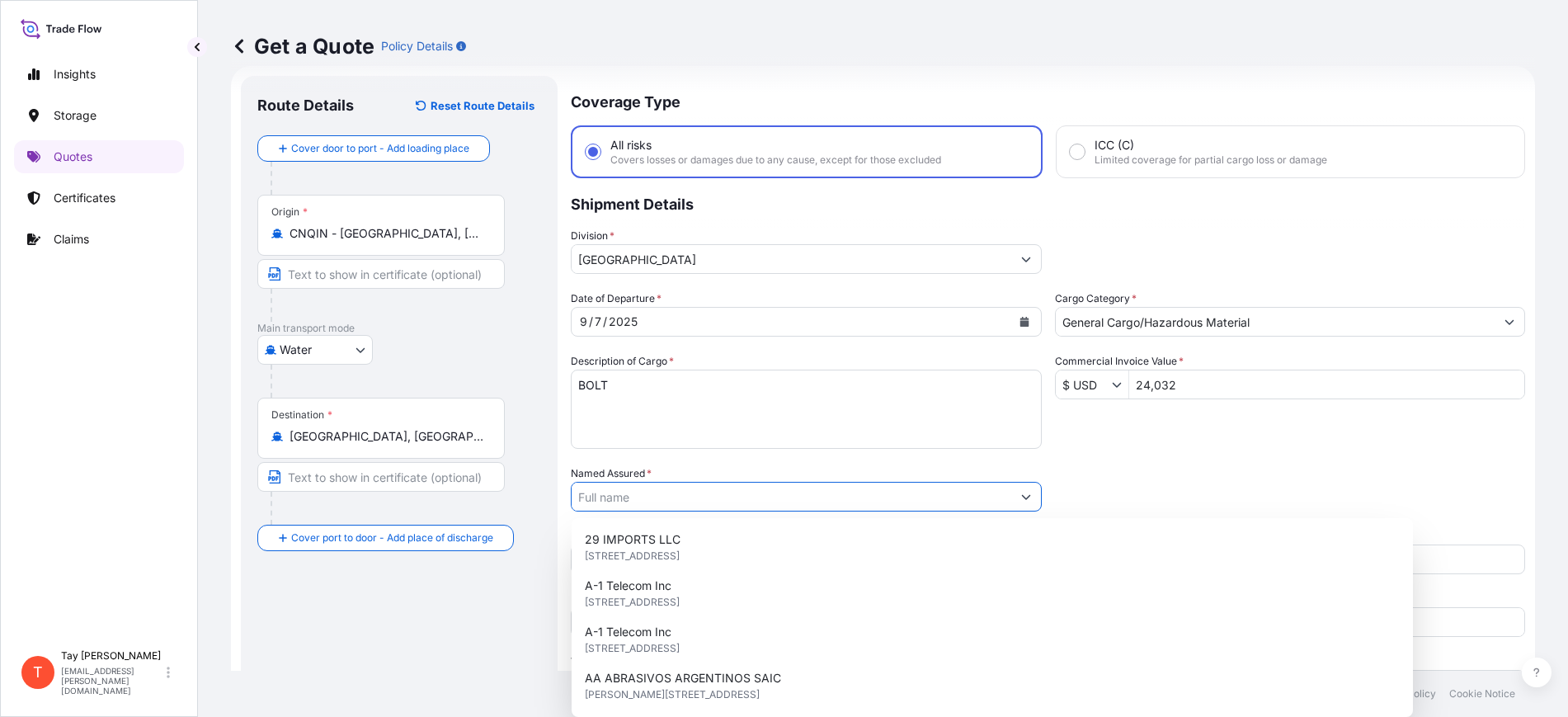
click at [632, 499] on input "Named Assured *" at bounding box center [791, 497] width 439 height 30
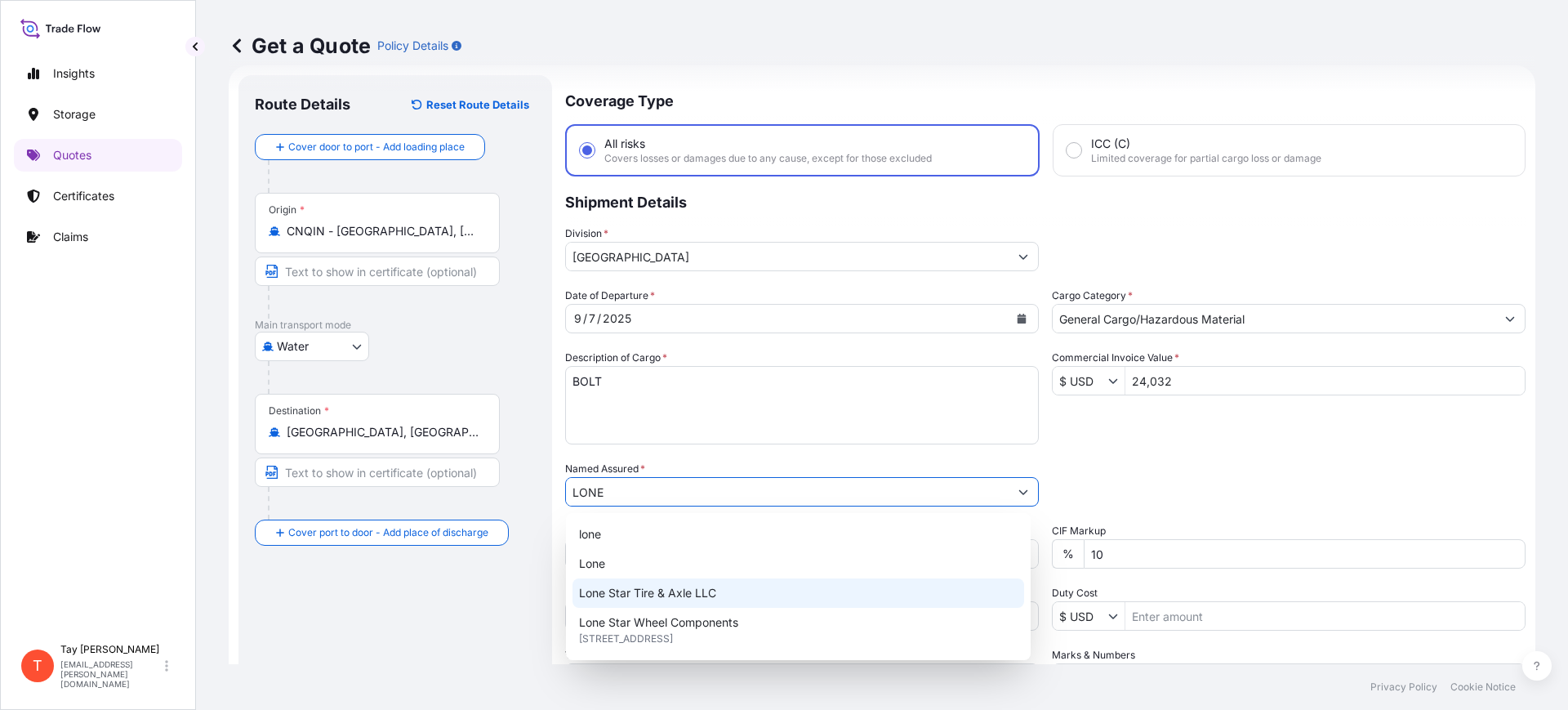
click at [670, 594] on span "Lone Star Tire & Axle LLC" at bounding box center [647, 593] width 137 height 16
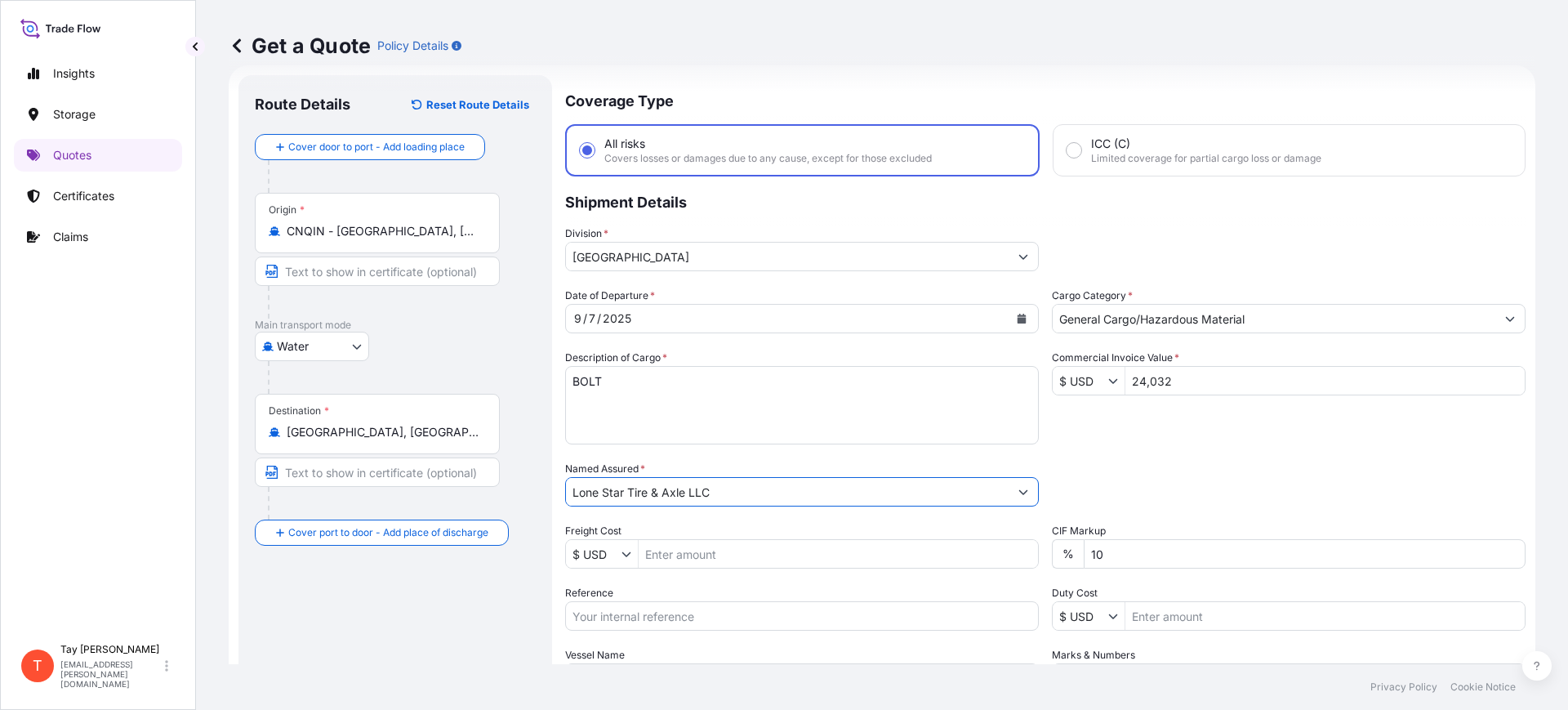
type input "Lone Star Tire & Axle LLC"
click at [676, 560] on input "Freight Cost" at bounding box center [838, 553] width 399 height 30
type input "4,430"
click at [692, 612] on input "Reference" at bounding box center [802, 616] width 473 height 30
paste input "S25I158246"
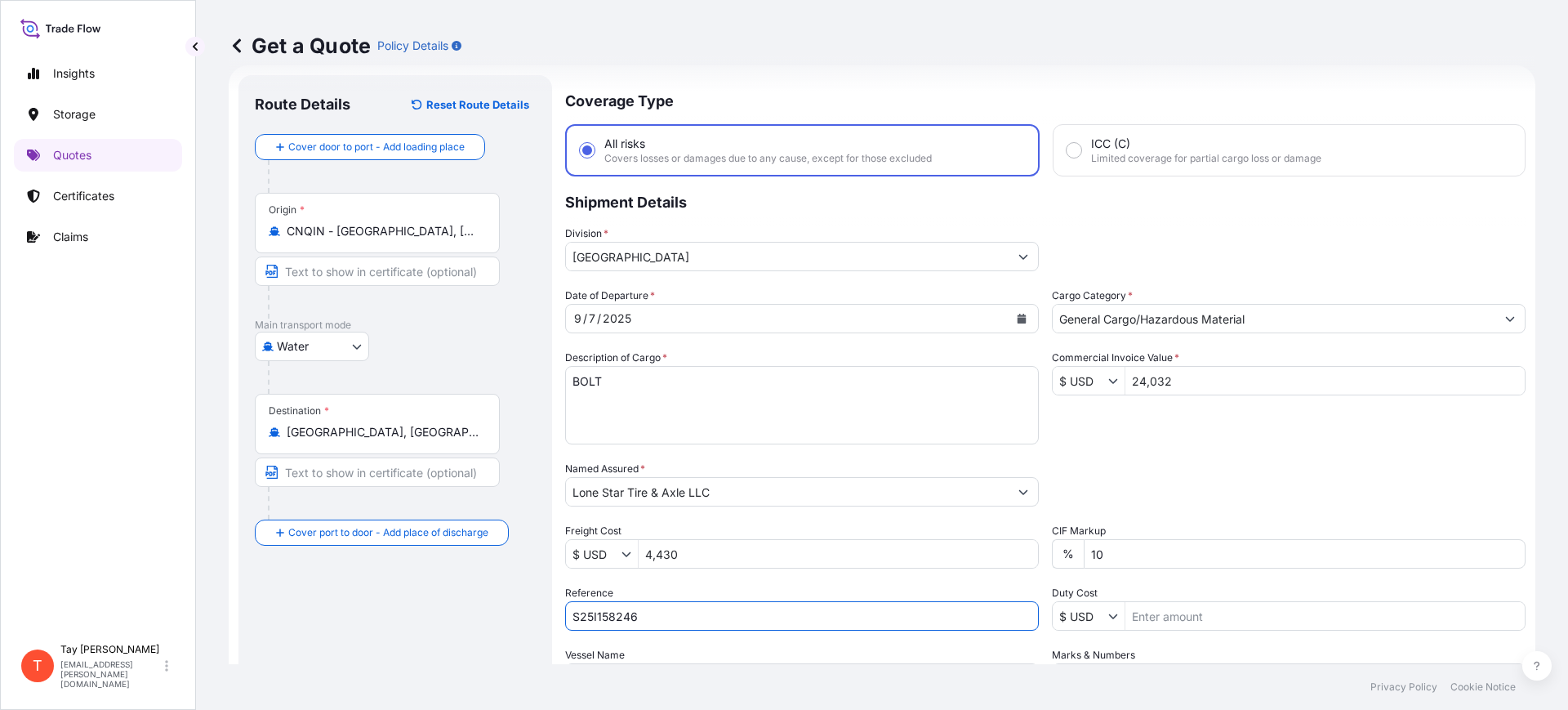
type input "S25I158246"
click at [1242, 610] on input "Duty Cost" at bounding box center [1325, 616] width 399 height 30
type input "13,330.89"
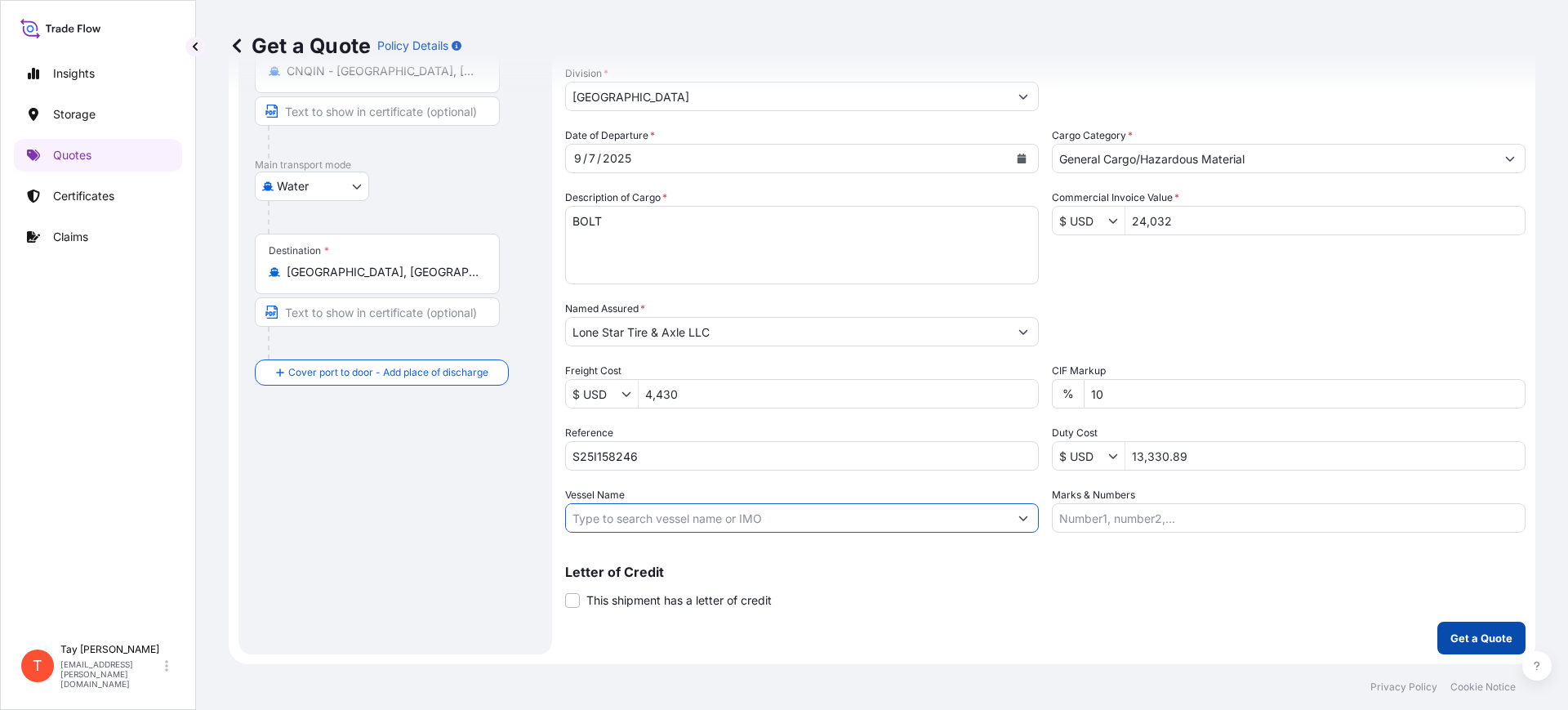
click at [1453, 632] on p "Get a Quote" at bounding box center [1482, 638] width 62 height 16
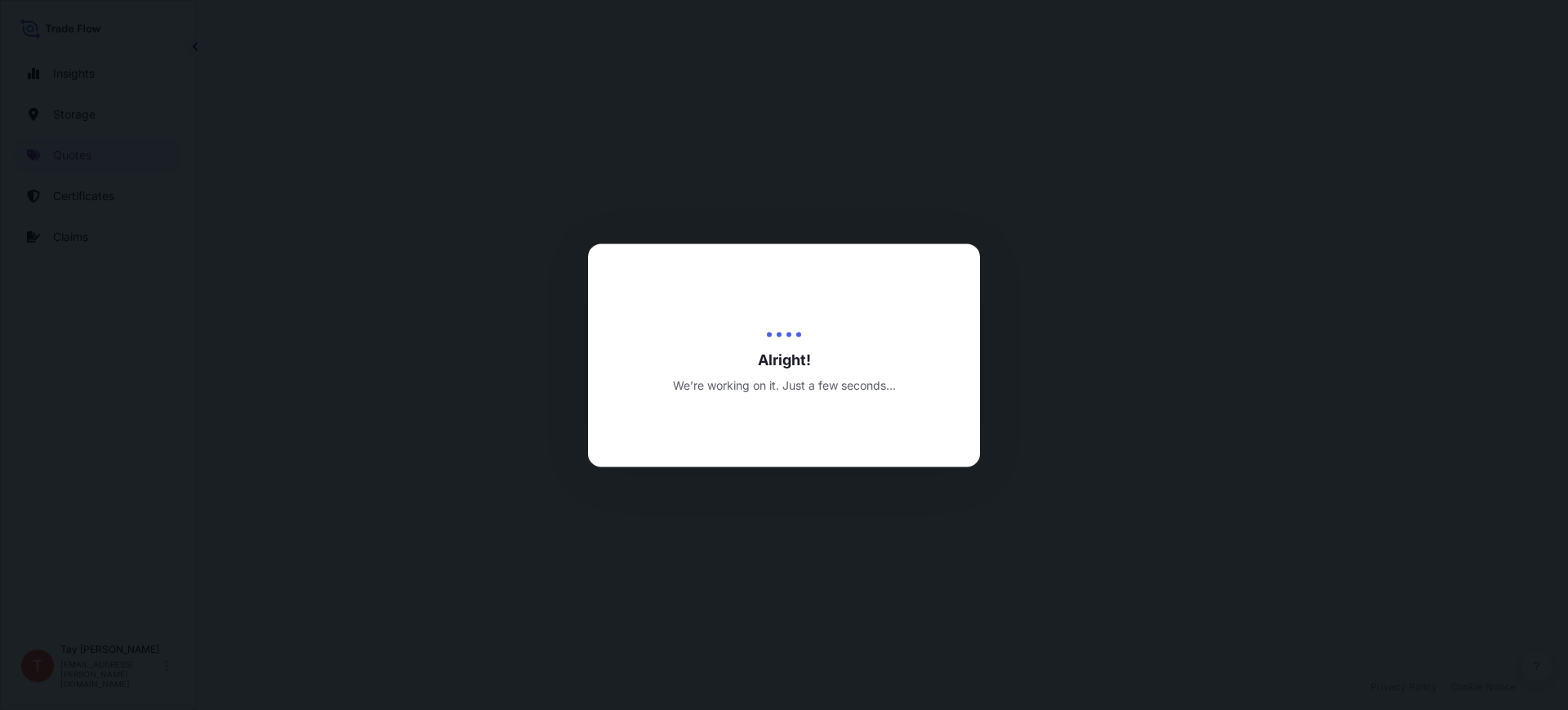
select select "Water"
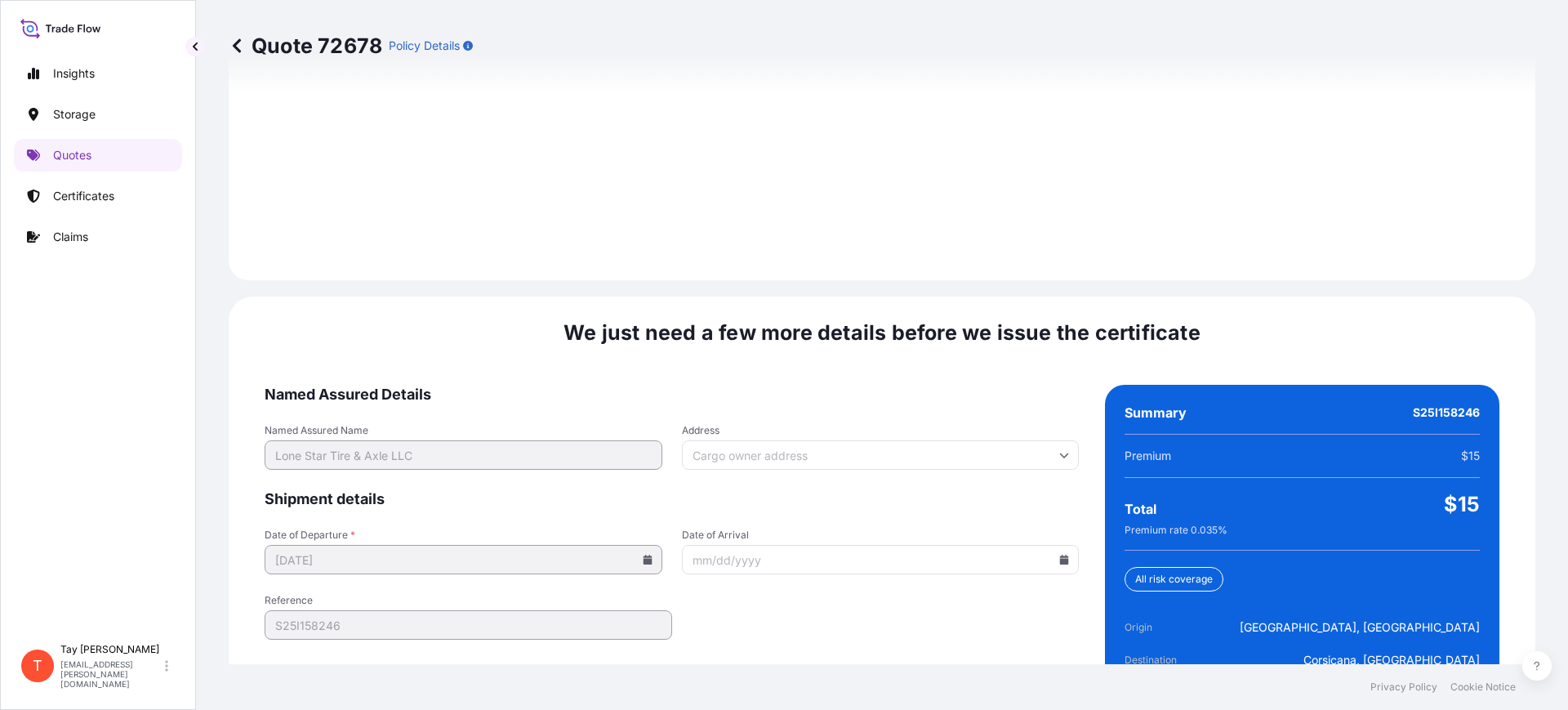
scroll to position [2387, 0]
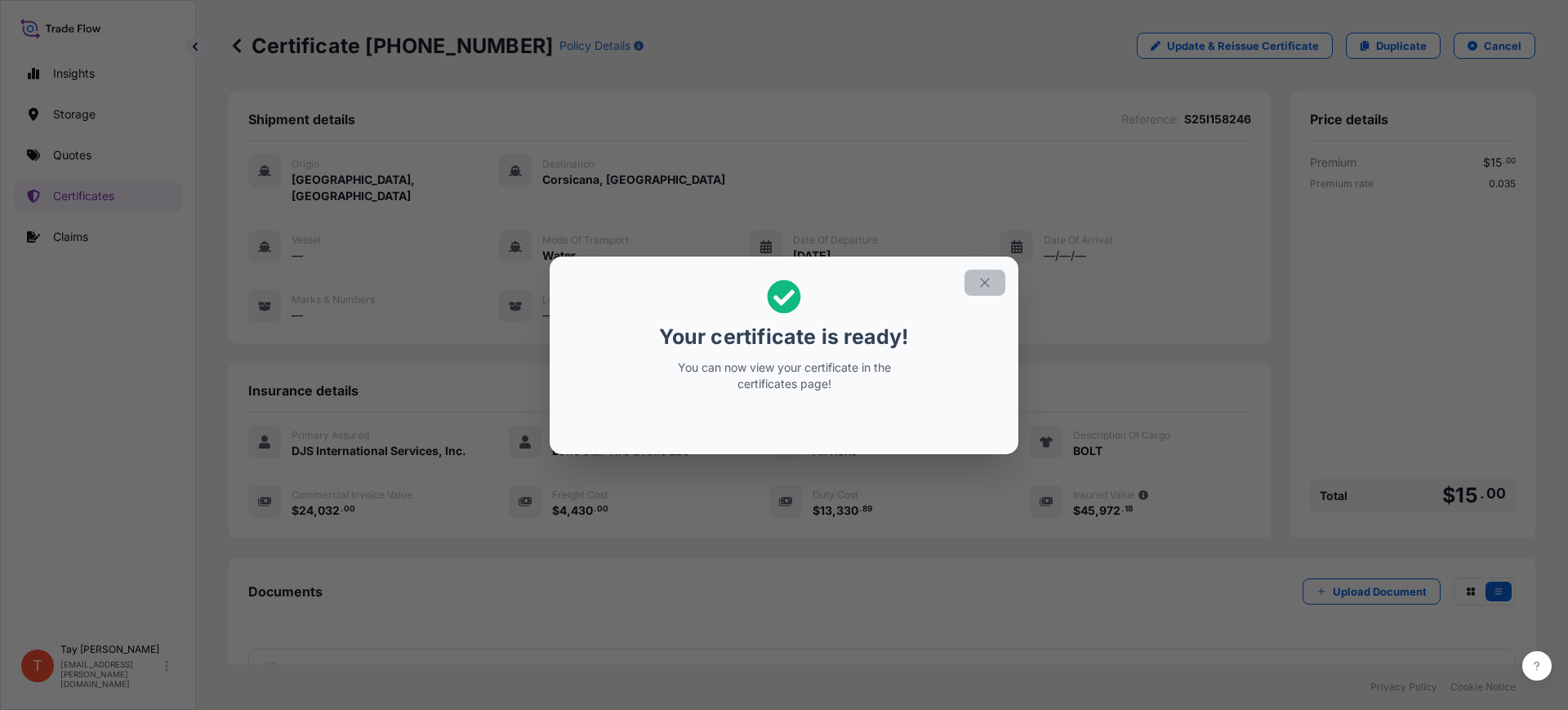
click at [990, 282] on icon "button" at bounding box center [984, 282] width 14 height 14
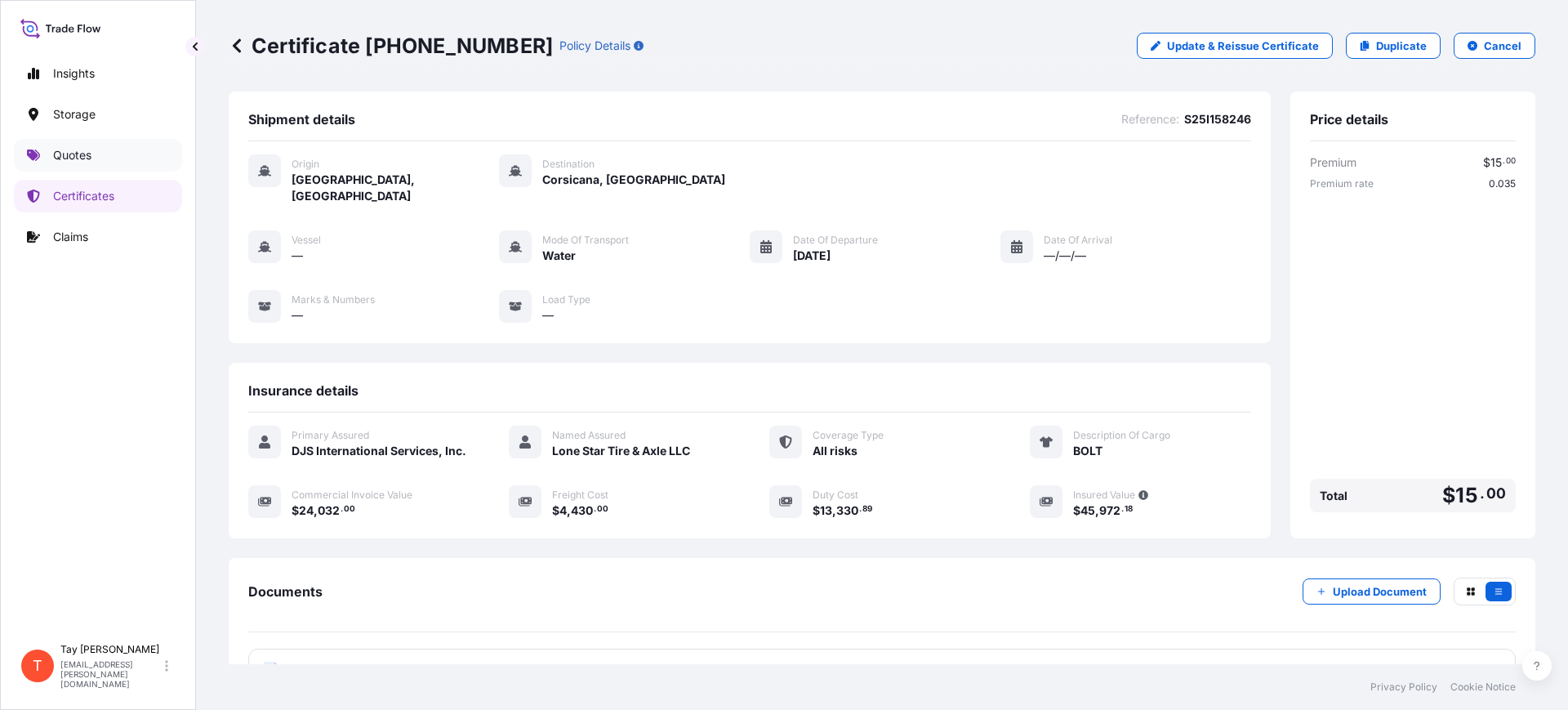
click at [67, 150] on p "Quotes" at bounding box center [72, 155] width 38 height 16
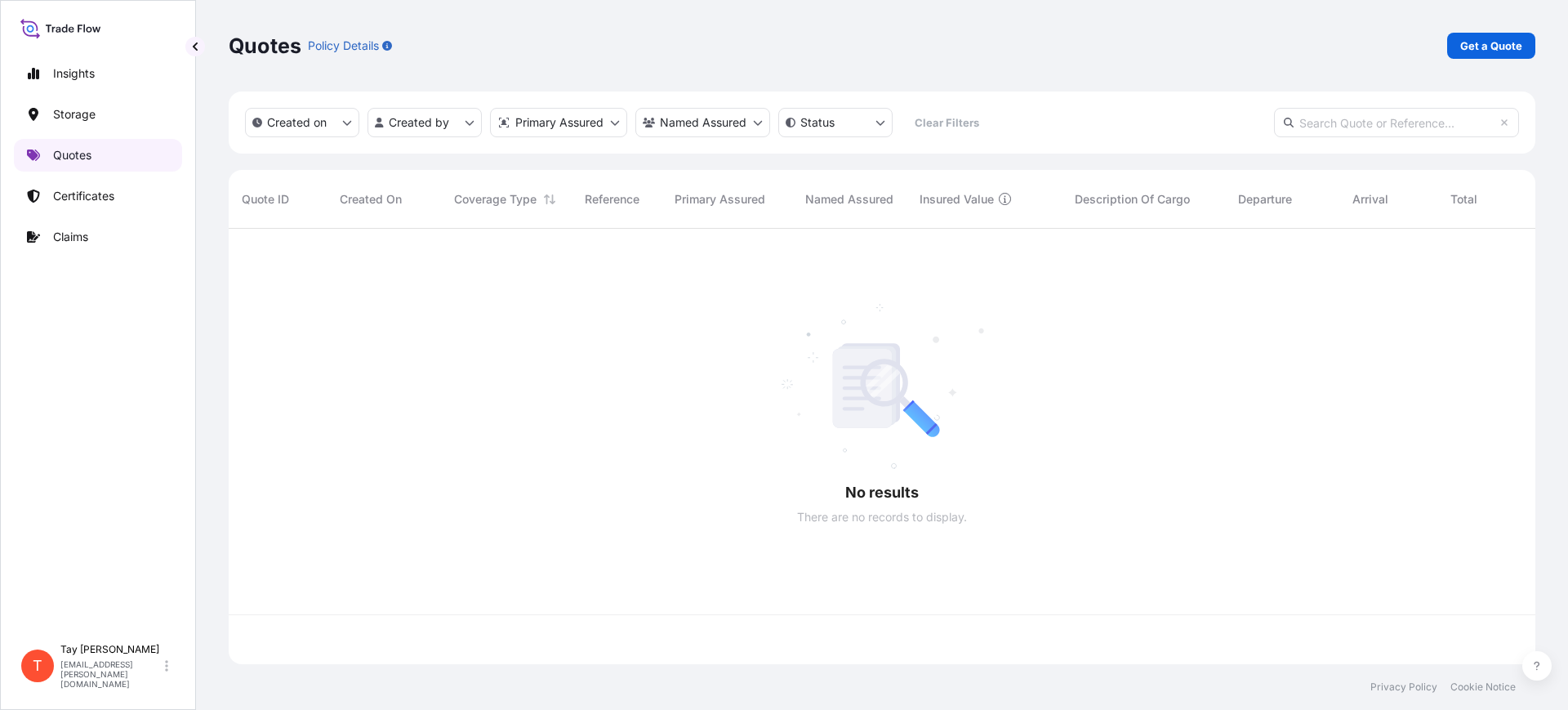
scroll to position [429, 1291]
click at [1490, 31] on div "Quotes Policy Details Get a Quote" at bounding box center [881, 45] width 1307 height 91
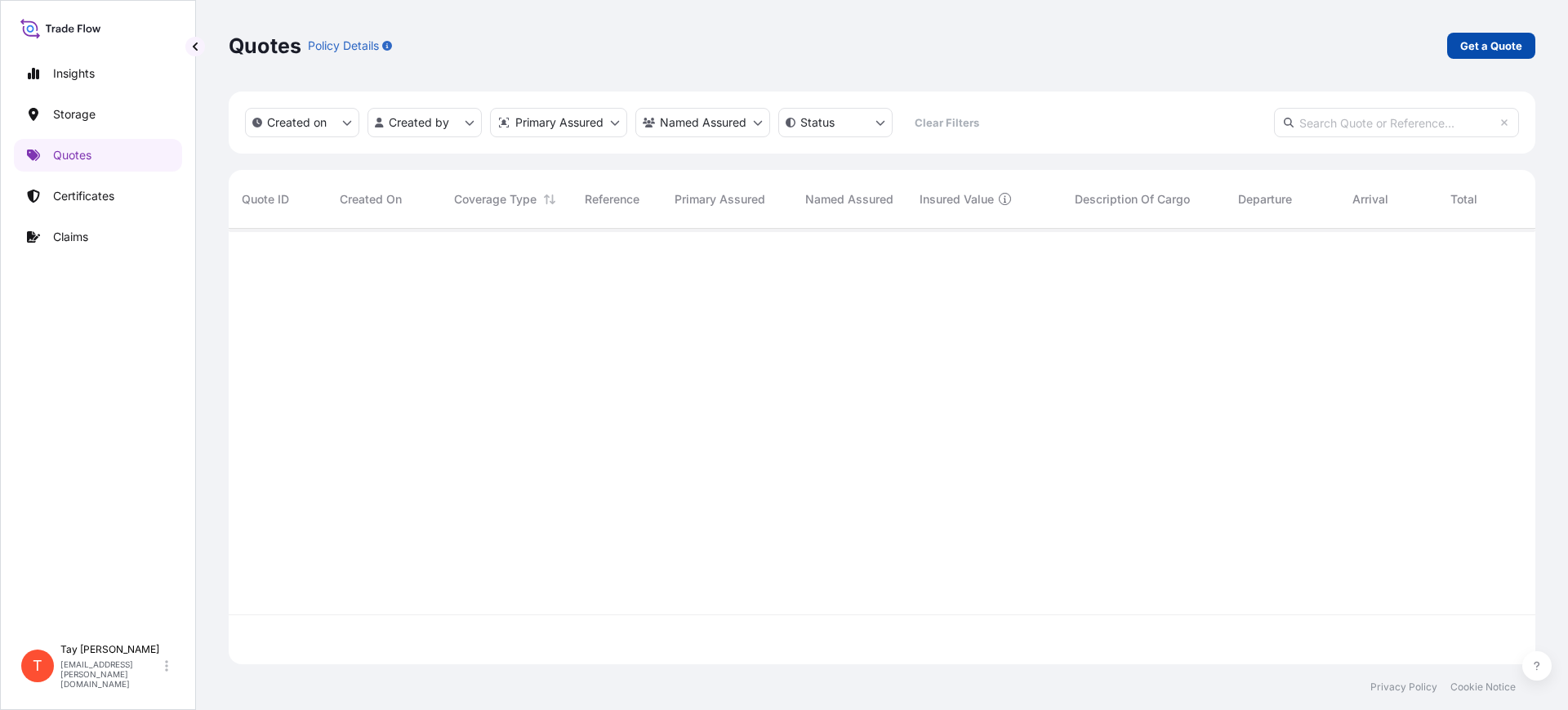
scroll to position [479, 1291]
click at [1475, 46] on p "Get a Quote" at bounding box center [1491, 45] width 62 height 16
select select "Water"
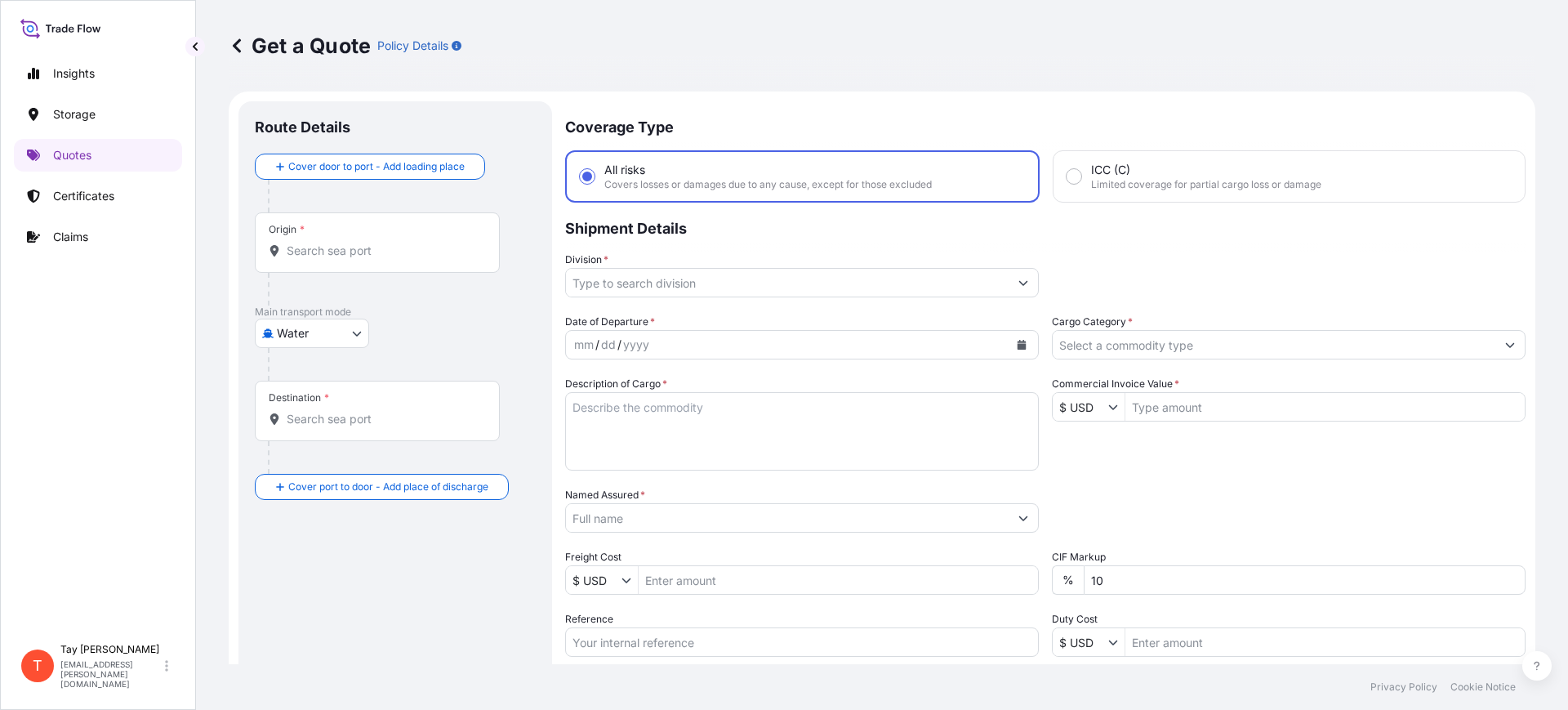
scroll to position [26, 0]
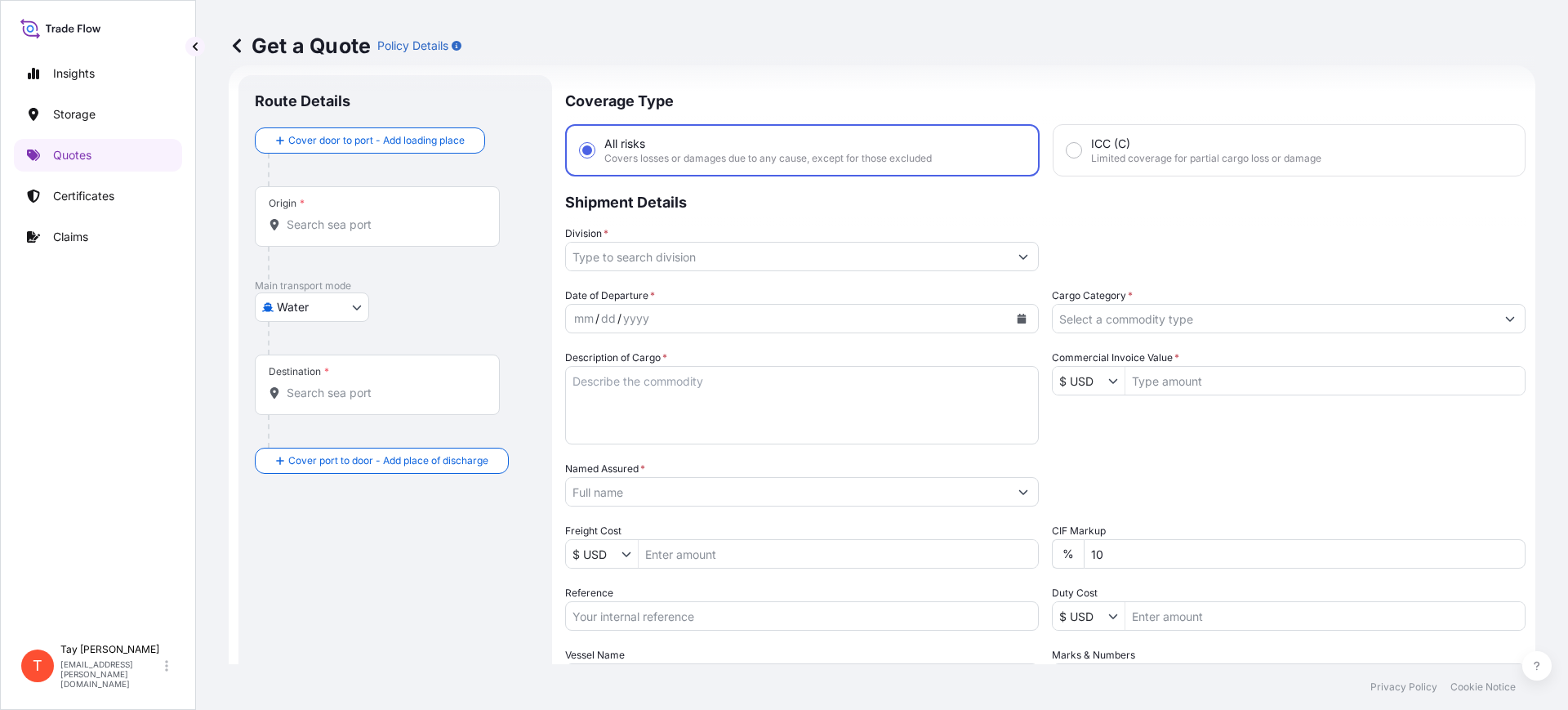
click at [320, 225] on input "Origin *" at bounding box center [383, 224] width 193 height 16
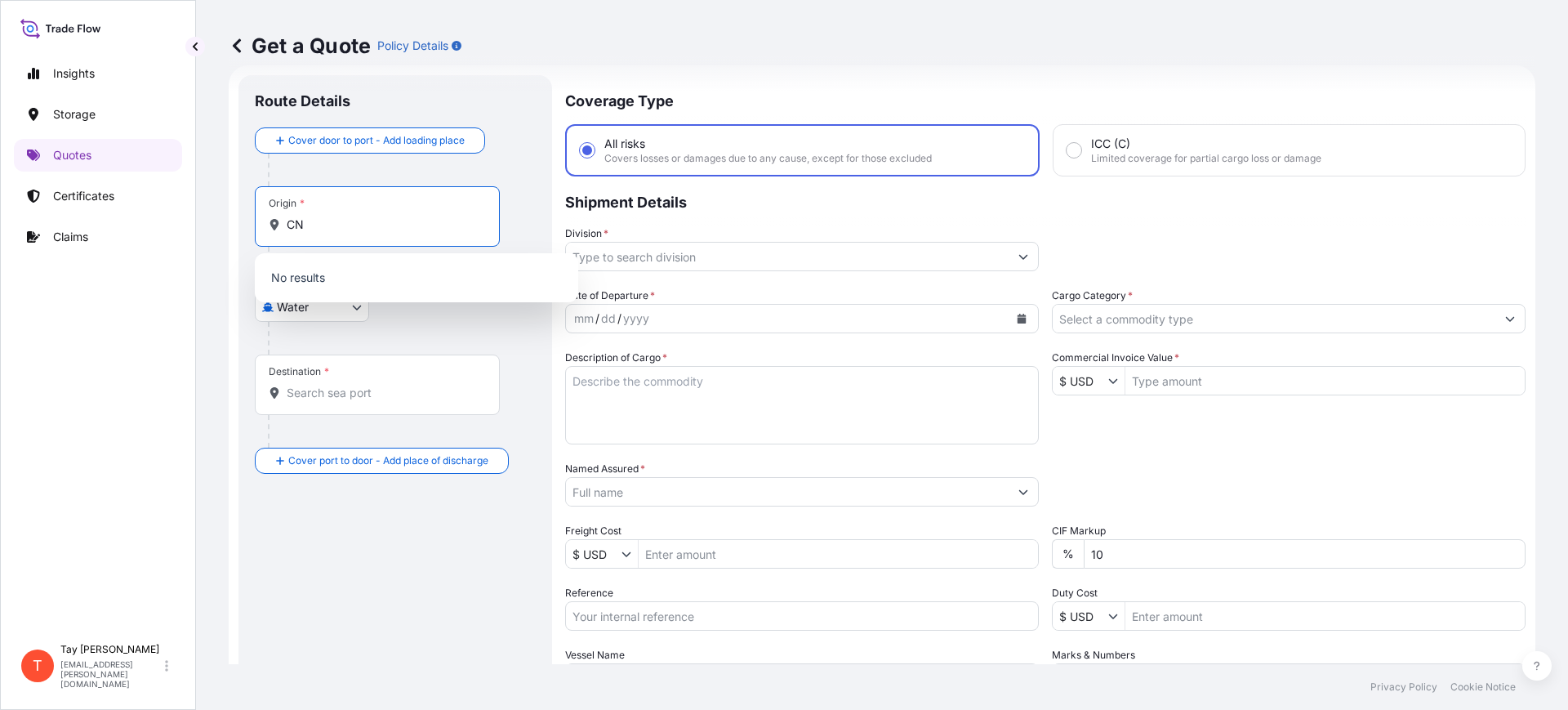
type input "C"
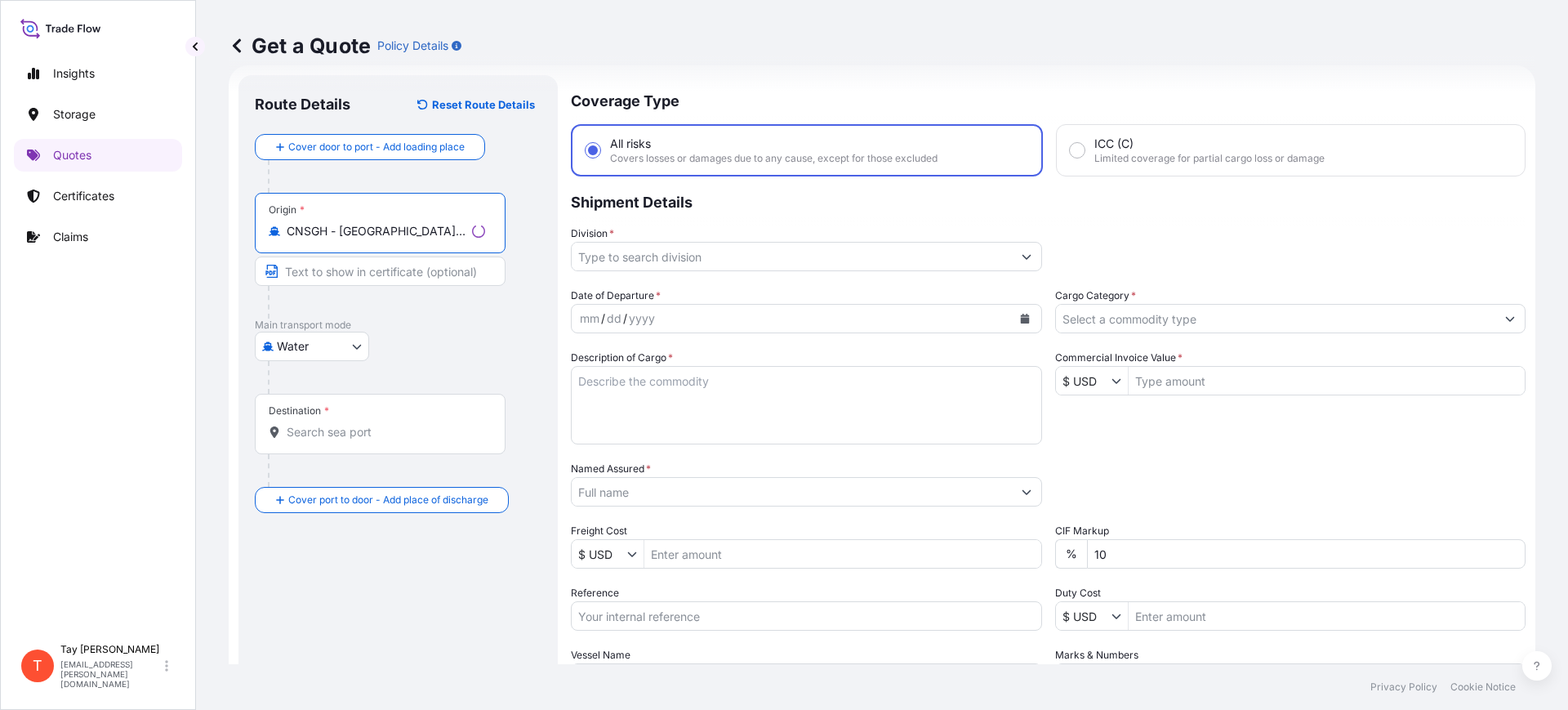
type input "CNSGH - Shanghai, China"
click at [360, 428] on input "Destination *" at bounding box center [386, 432] width 199 height 16
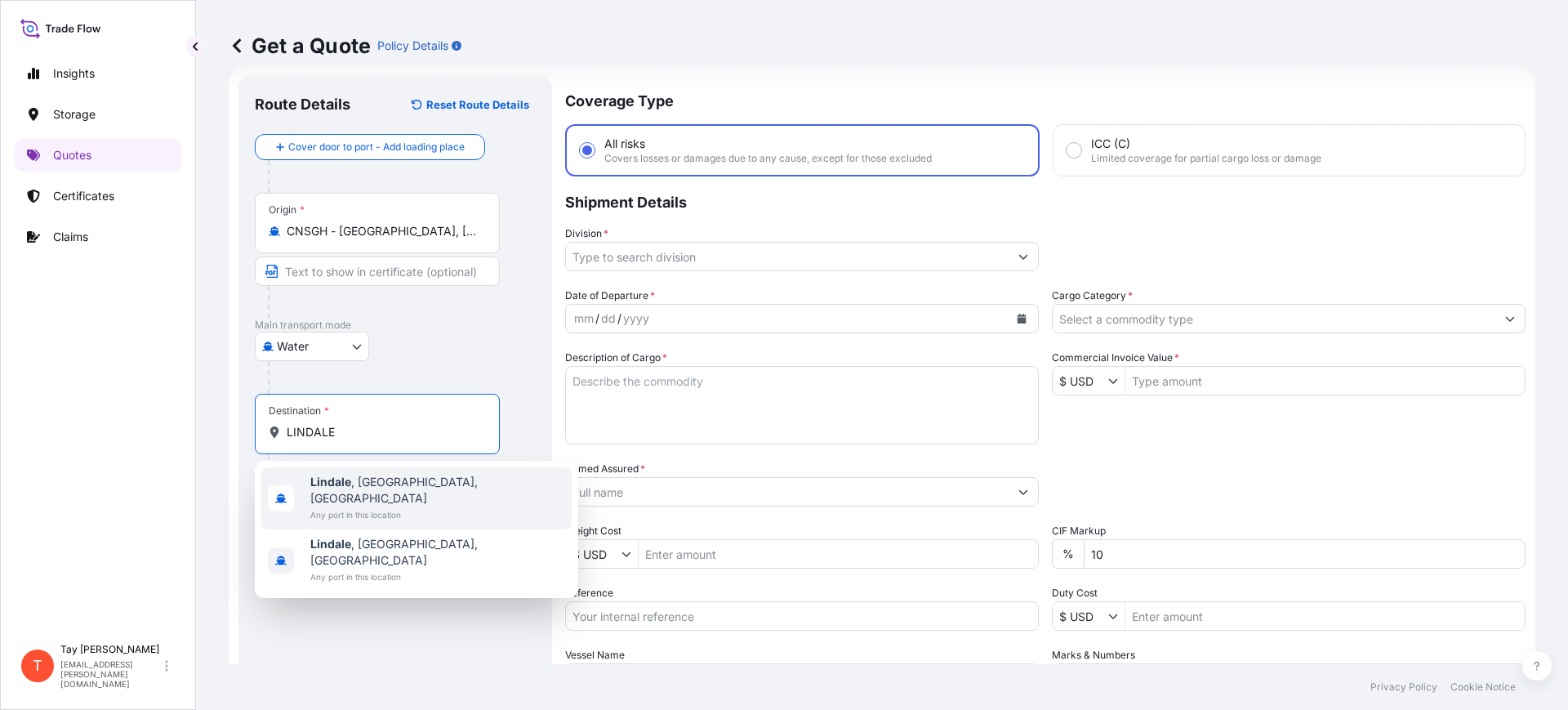
click at [359, 477] on span "Lindale , TX, USA" at bounding box center [437, 490] width 254 height 33
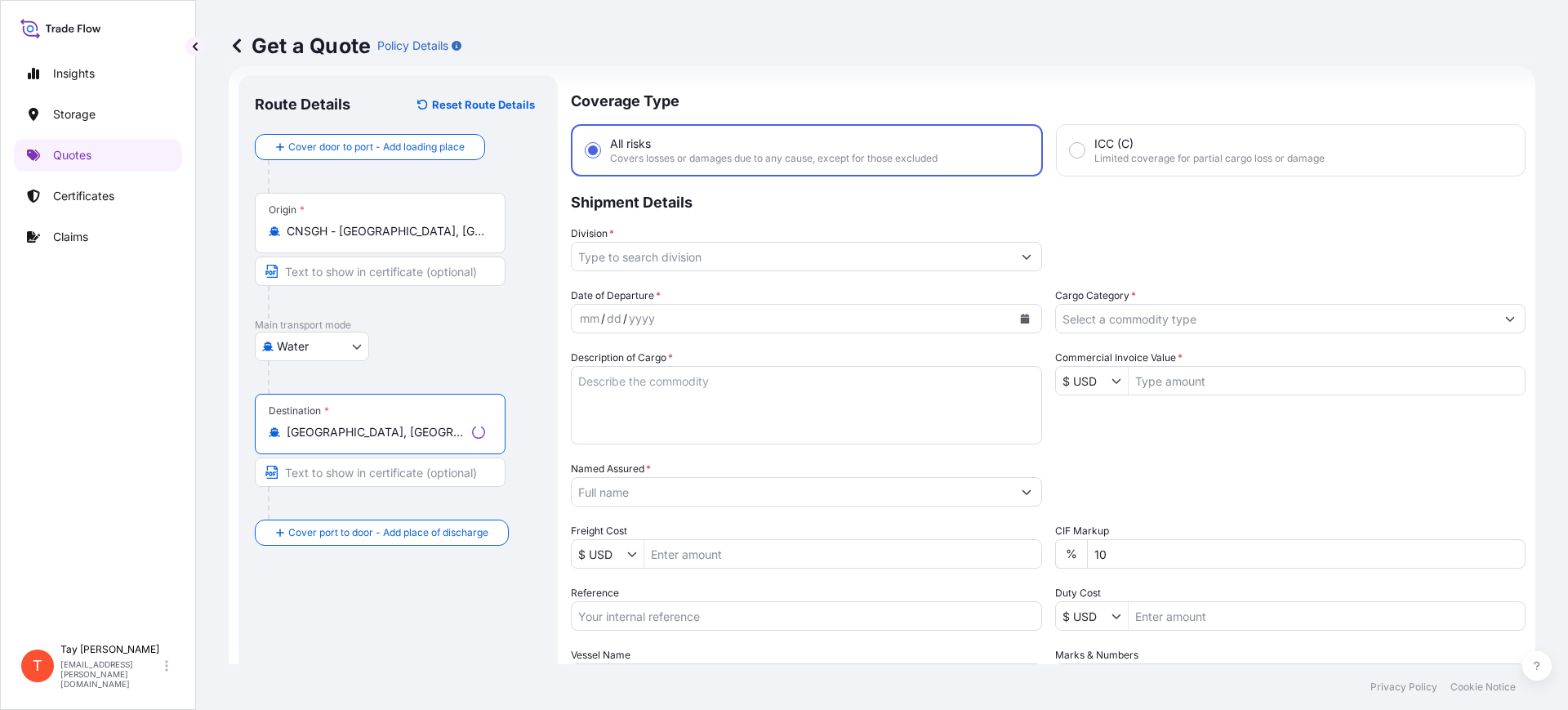
type input "[GEOGRAPHIC_DATA], [GEOGRAPHIC_DATA], [GEOGRAPHIC_DATA]"
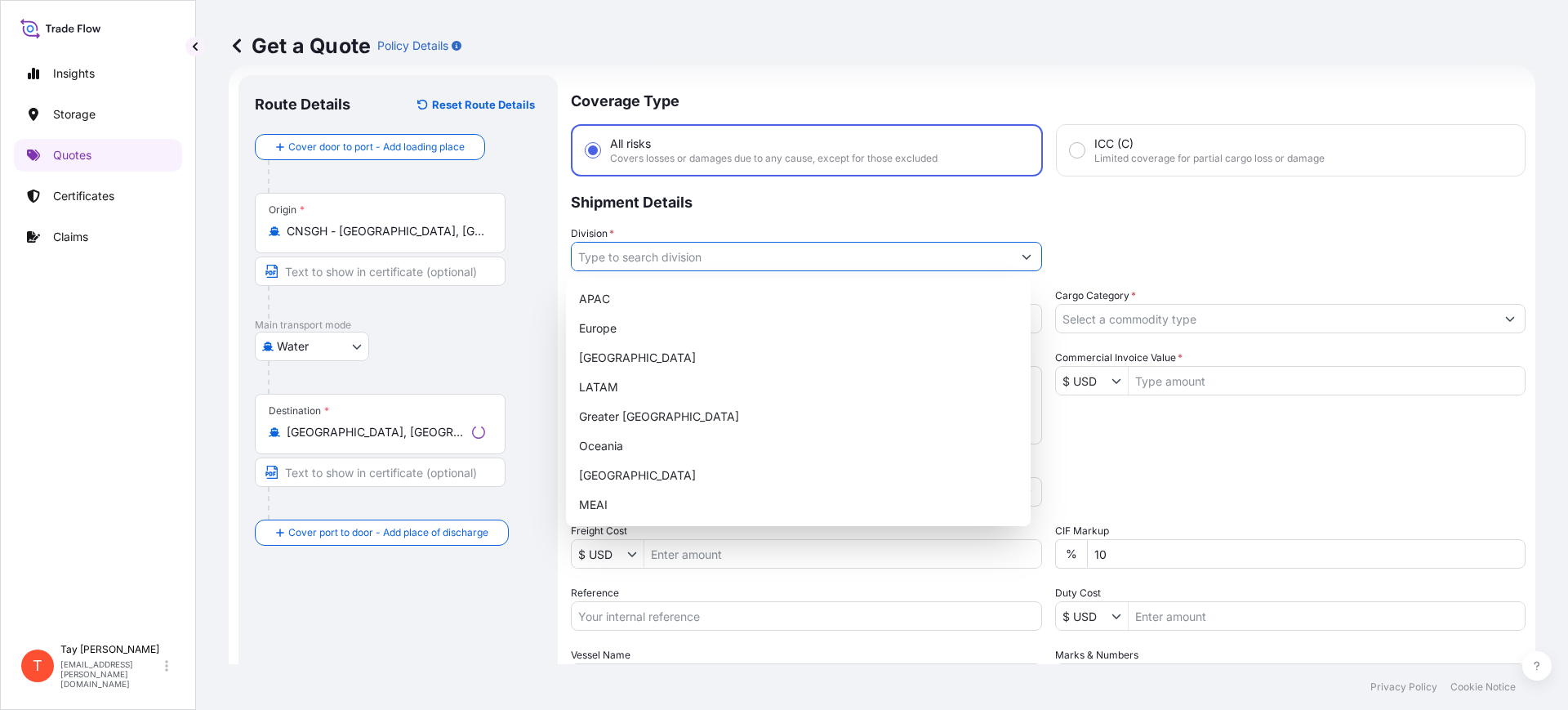
click at [654, 265] on input "Division *" at bounding box center [791, 257] width 441 height 30
click at [621, 360] on div "[GEOGRAPHIC_DATA]" at bounding box center [798, 357] width 451 height 30
type input "[GEOGRAPHIC_DATA]"
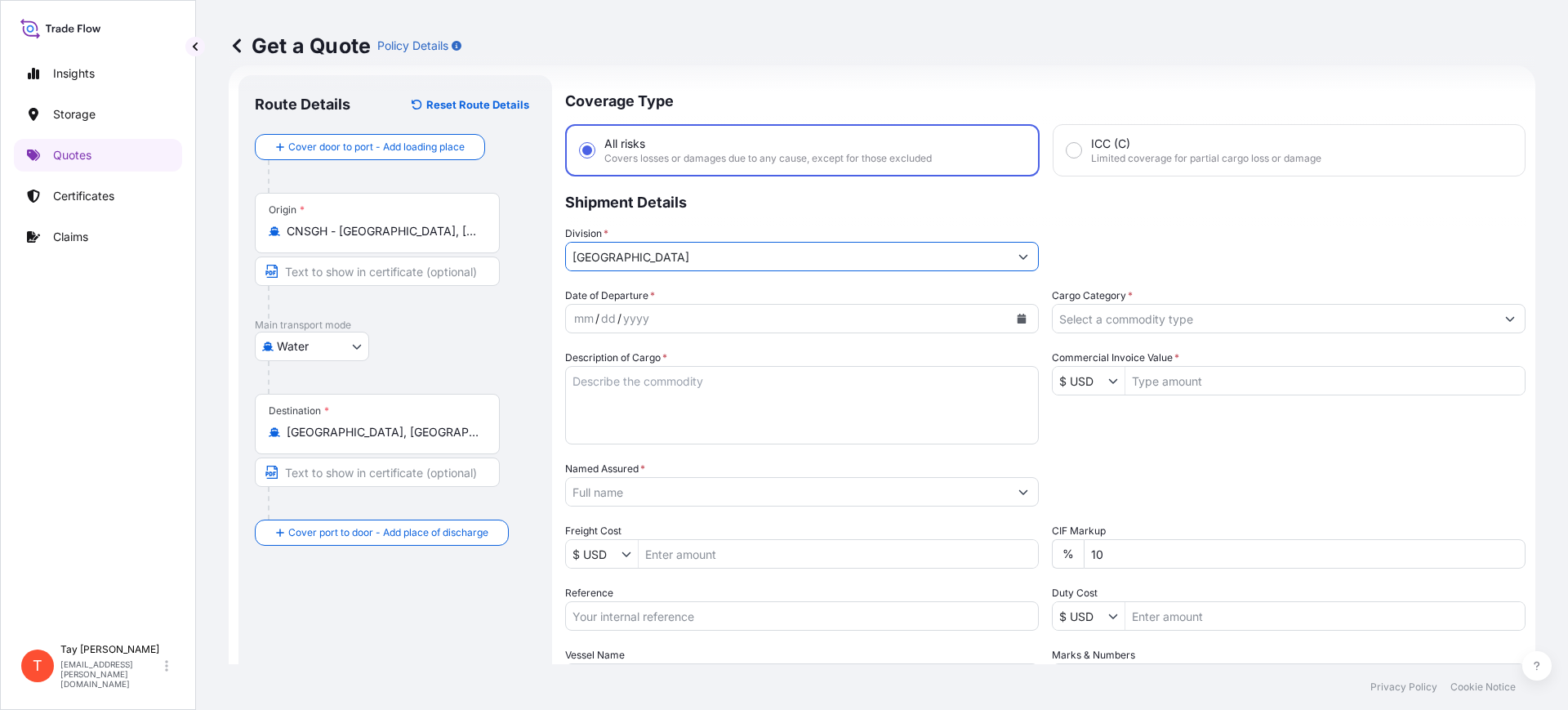
click at [1015, 309] on button "Calendar" at bounding box center [1022, 318] width 26 height 26
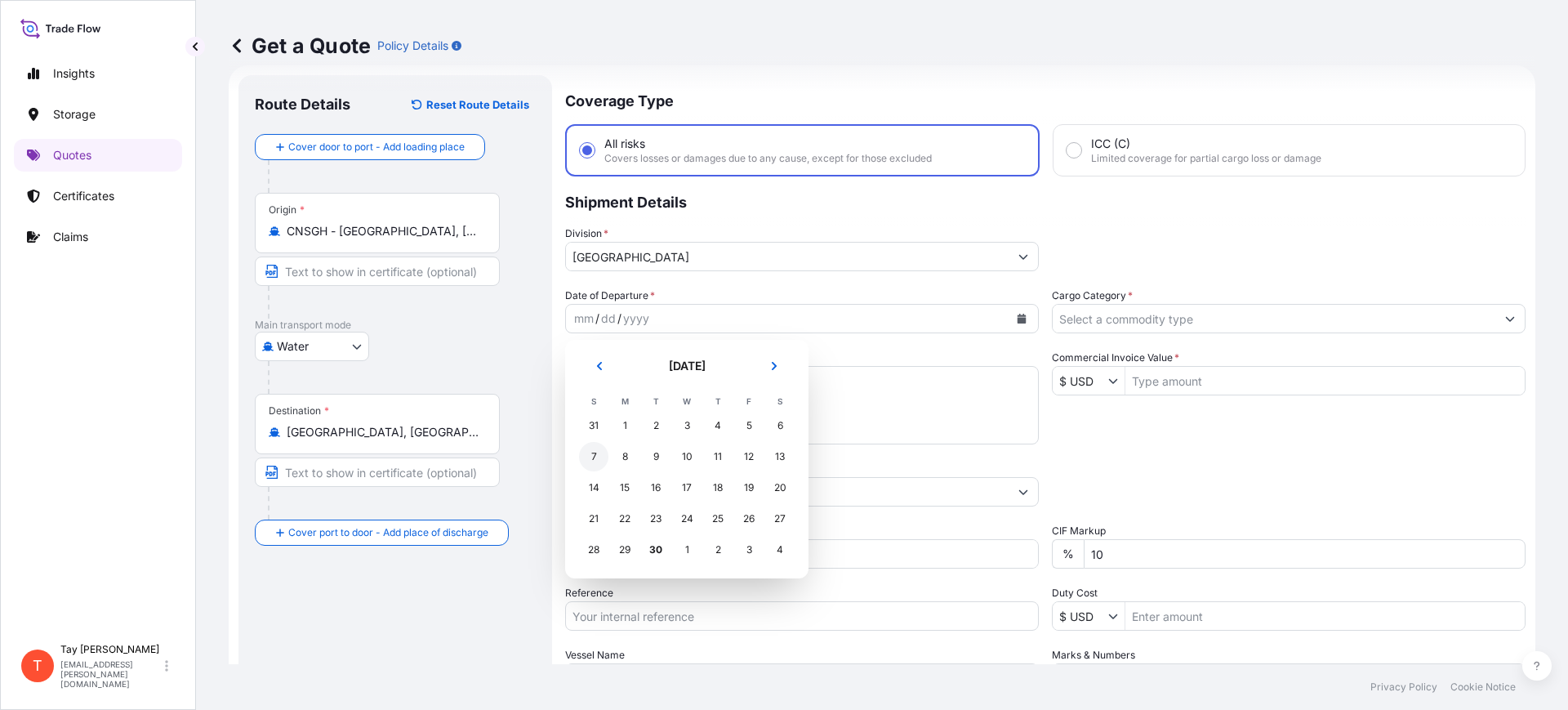
click at [588, 454] on div "7" at bounding box center [593, 456] width 30 height 30
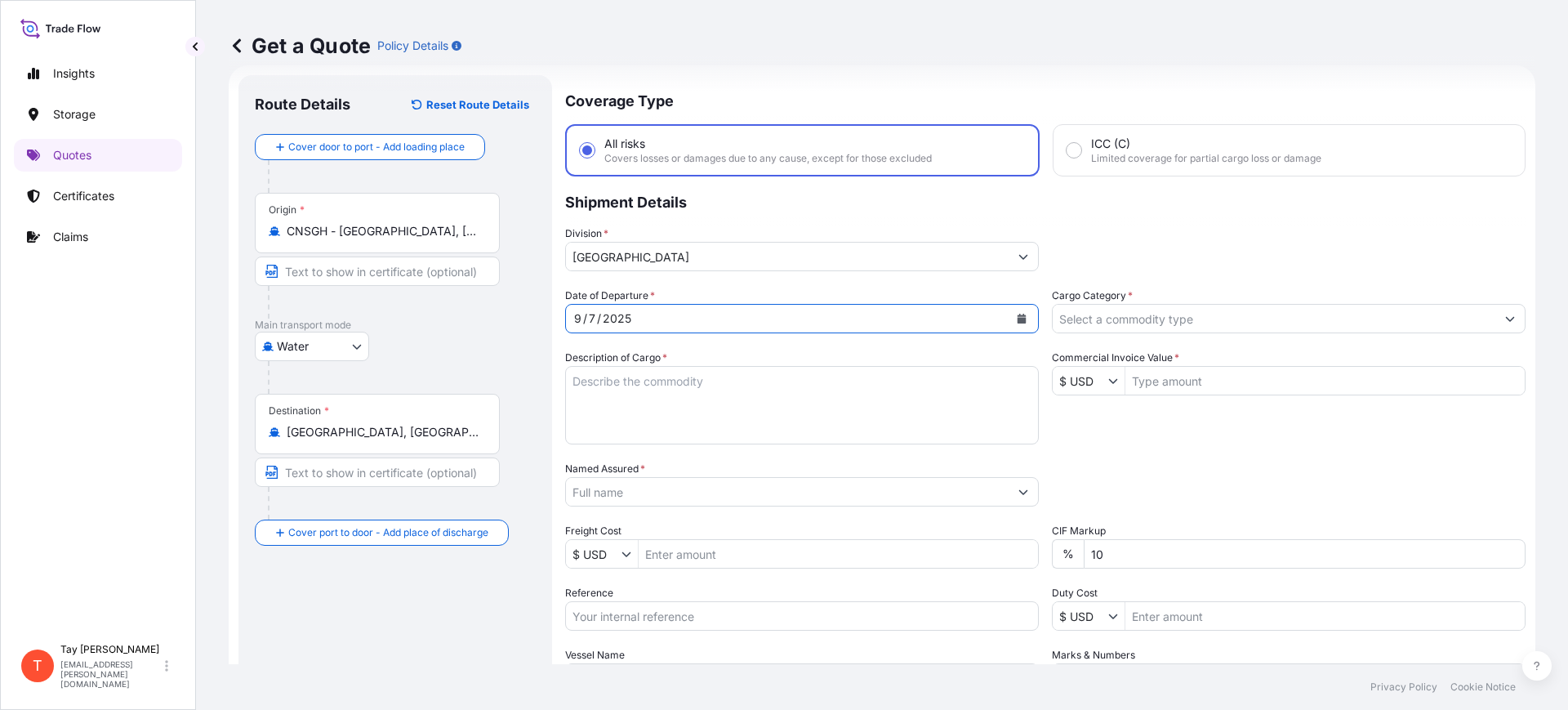
click at [1081, 322] on input "Cargo Category *" at bounding box center [1274, 318] width 443 height 30
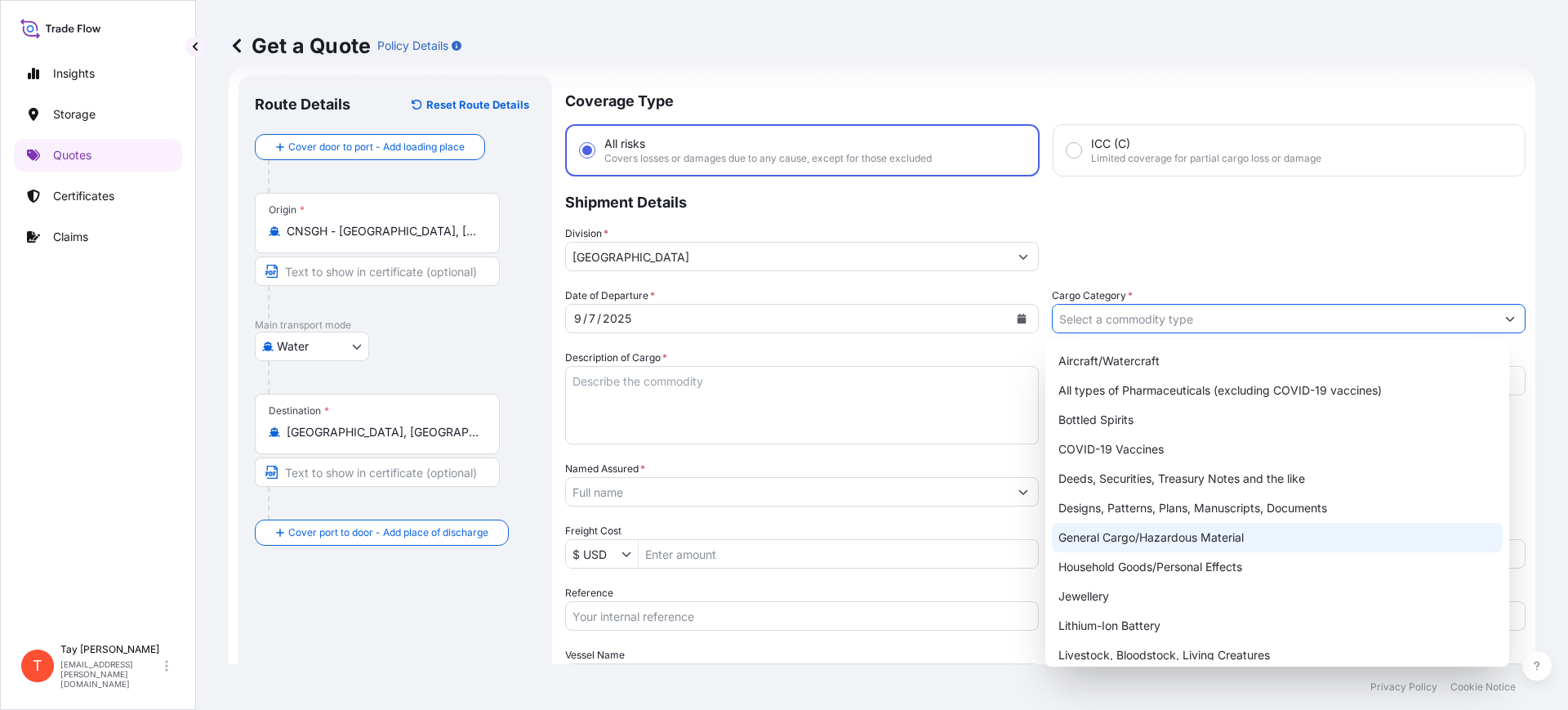
click at [1129, 538] on div "General Cargo/Hazardous Material" at bounding box center [1278, 537] width 451 height 30
type input "General Cargo/Hazardous Material"
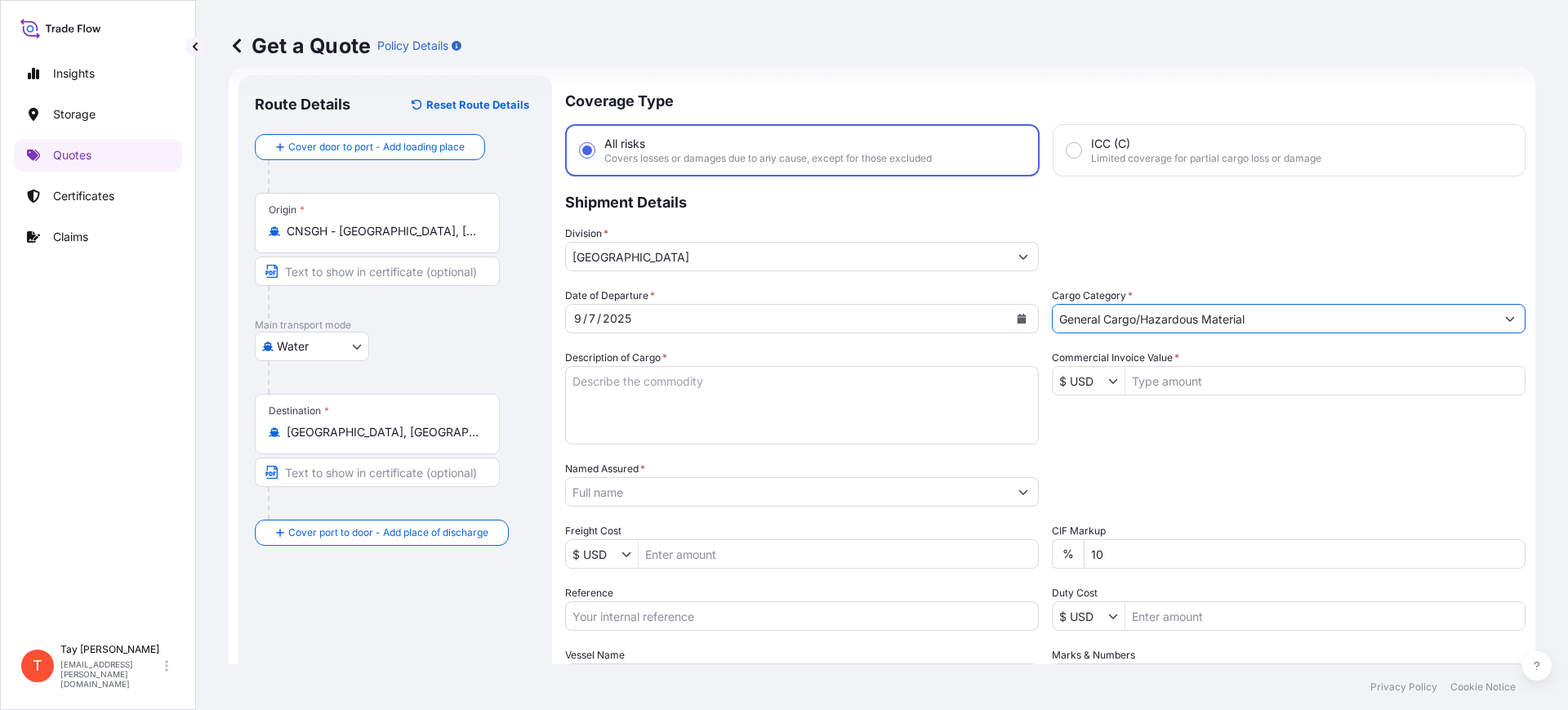
click at [774, 403] on textarea "Description of Cargo *" at bounding box center [802, 405] width 473 height 79
type textarea "6-LEAF SPRING FOR MH AXLE"
type input "20,320"
click at [670, 483] on input "Named Assured *" at bounding box center [787, 492] width 443 height 30
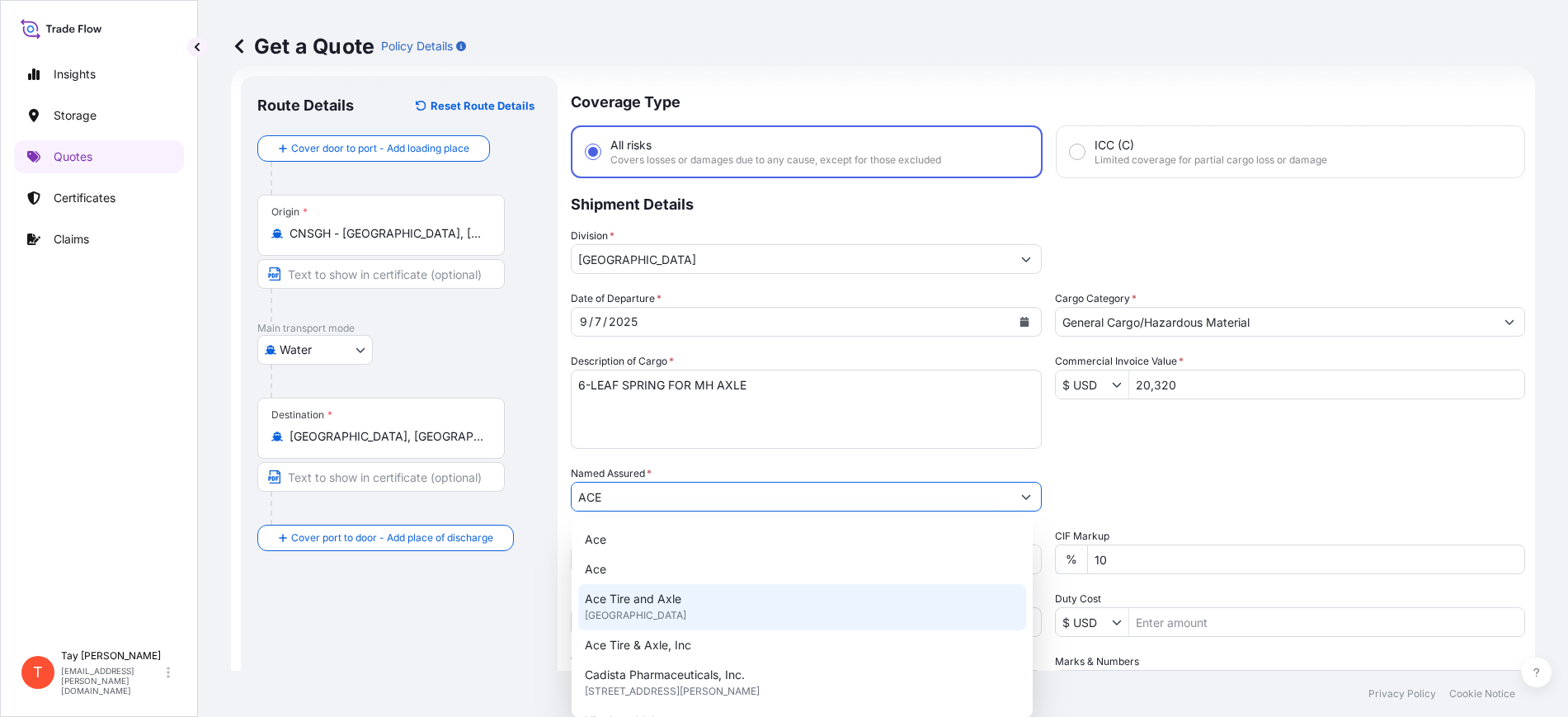
click at [648, 600] on span "Ace Tire and Axle" at bounding box center [633, 599] width 97 height 16
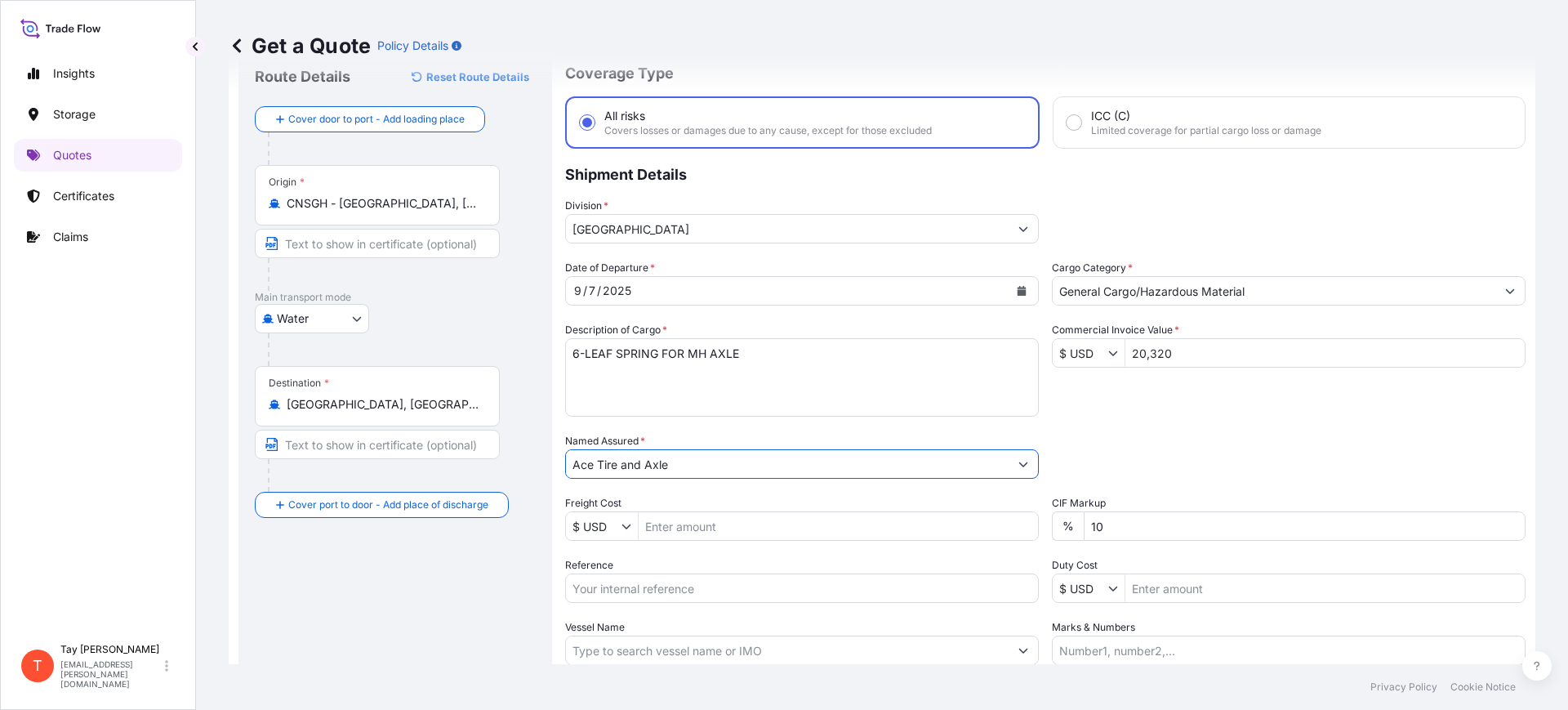
scroll to position [102, 0]
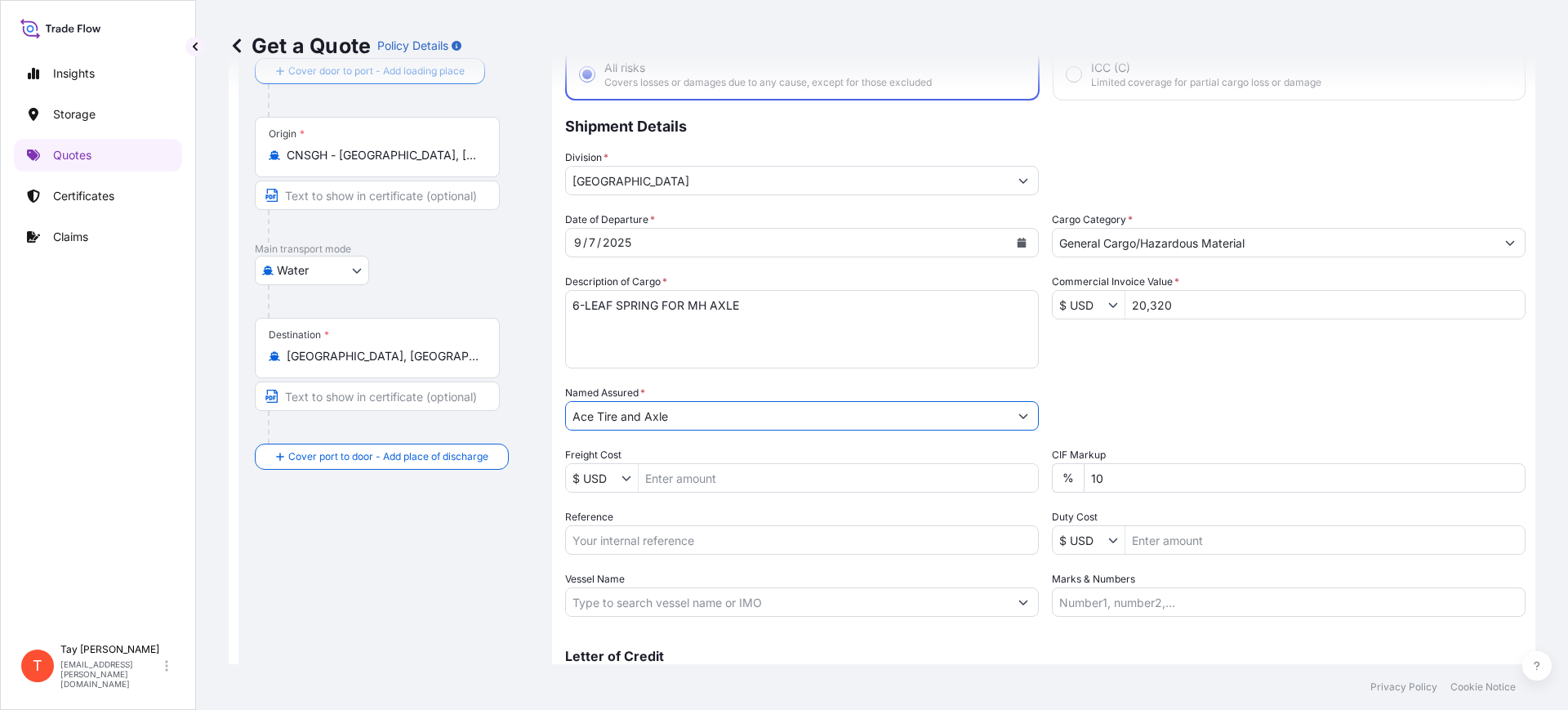
type input "Ace Tire and Axle"
click at [705, 482] on input "Freight Cost" at bounding box center [838, 477] width 399 height 30
drag, startPoint x: 705, startPoint y: 484, endPoint x: 515, endPoint y: 472, distance: 190.4
click at [515, 472] on form "Route Details Reset Route Details Cover door to port - Add loading place Place …" at bounding box center [881, 369] width 1307 height 759
type input "4,630"
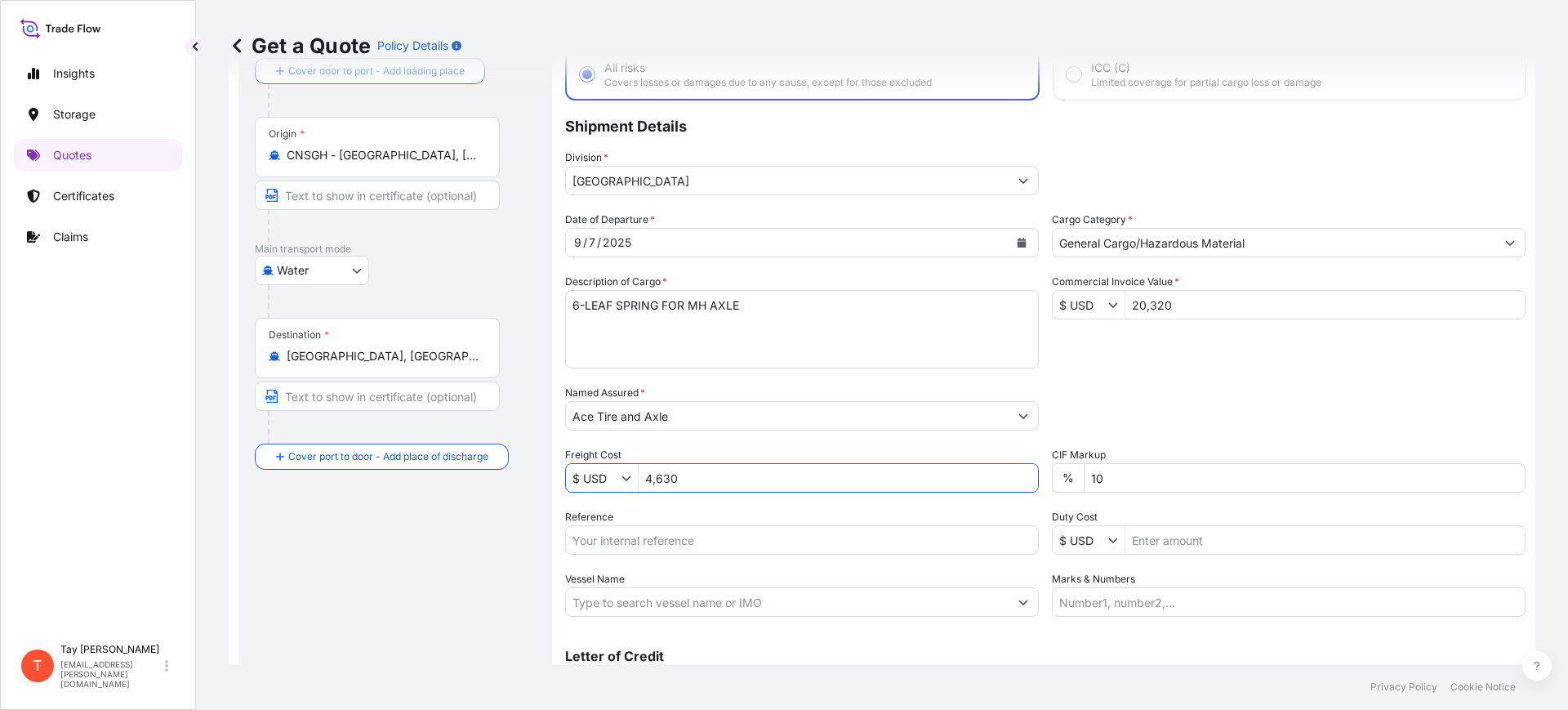
click at [664, 531] on input "Reference" at bounding box center [802, 540] width 473 height 30
paste input "S25I158399"
type input "S25I158399"
click at [1146, 540] on input "Duty Cost" at bounding box center [1325, 540] width 399 height 30
type input "11,922.03"
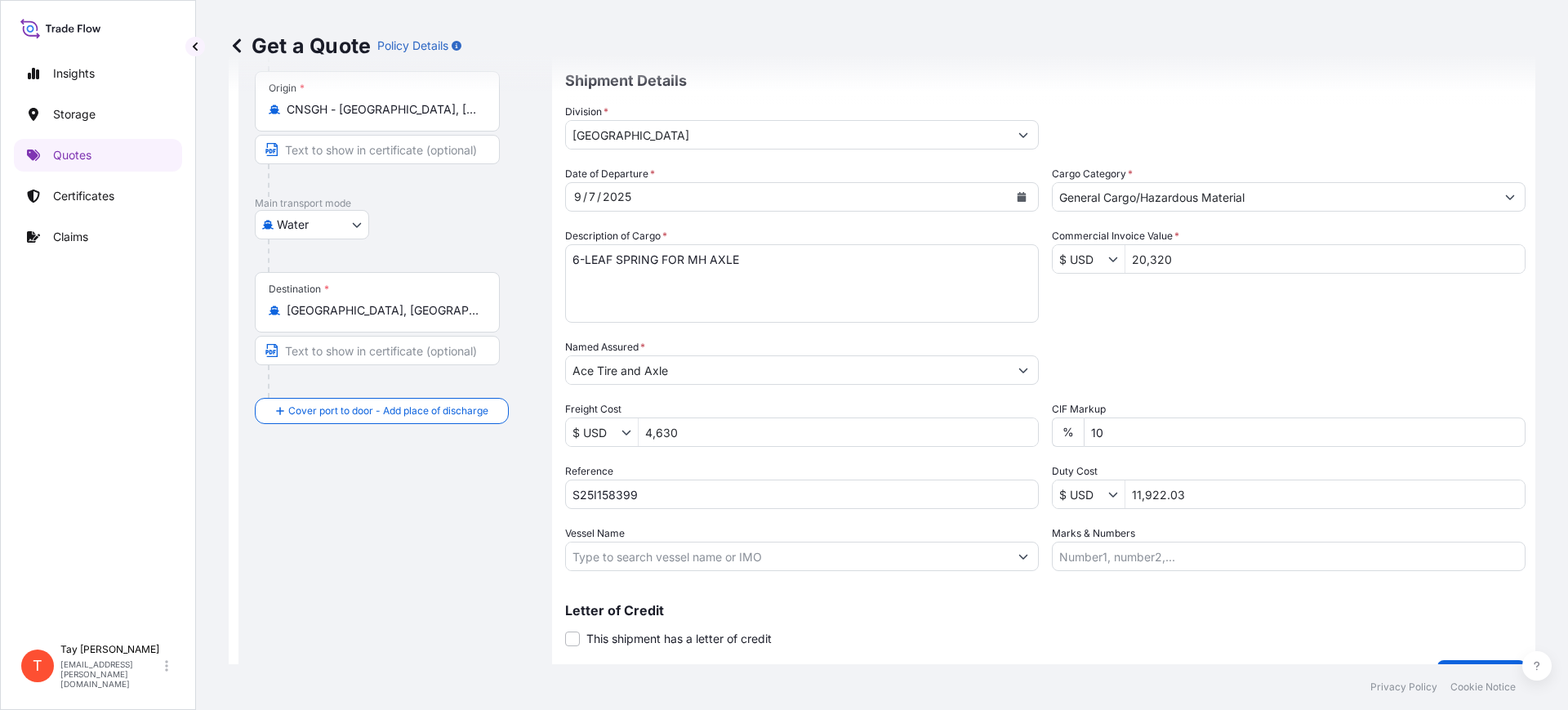
scroll to position [186, 0]
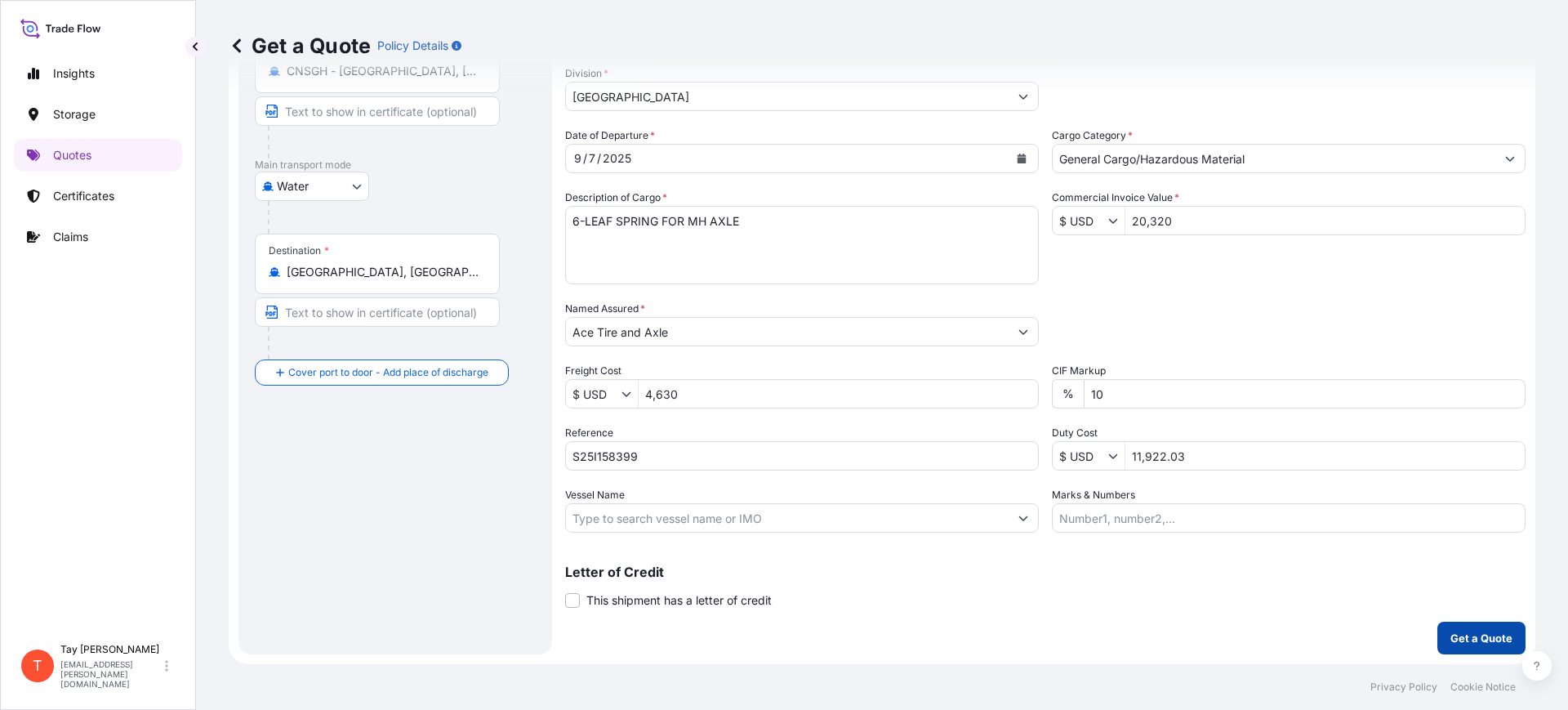
click at [1474, 639] on p "Get a Quote" at bounding box center [1482, 638] width 62 height 16
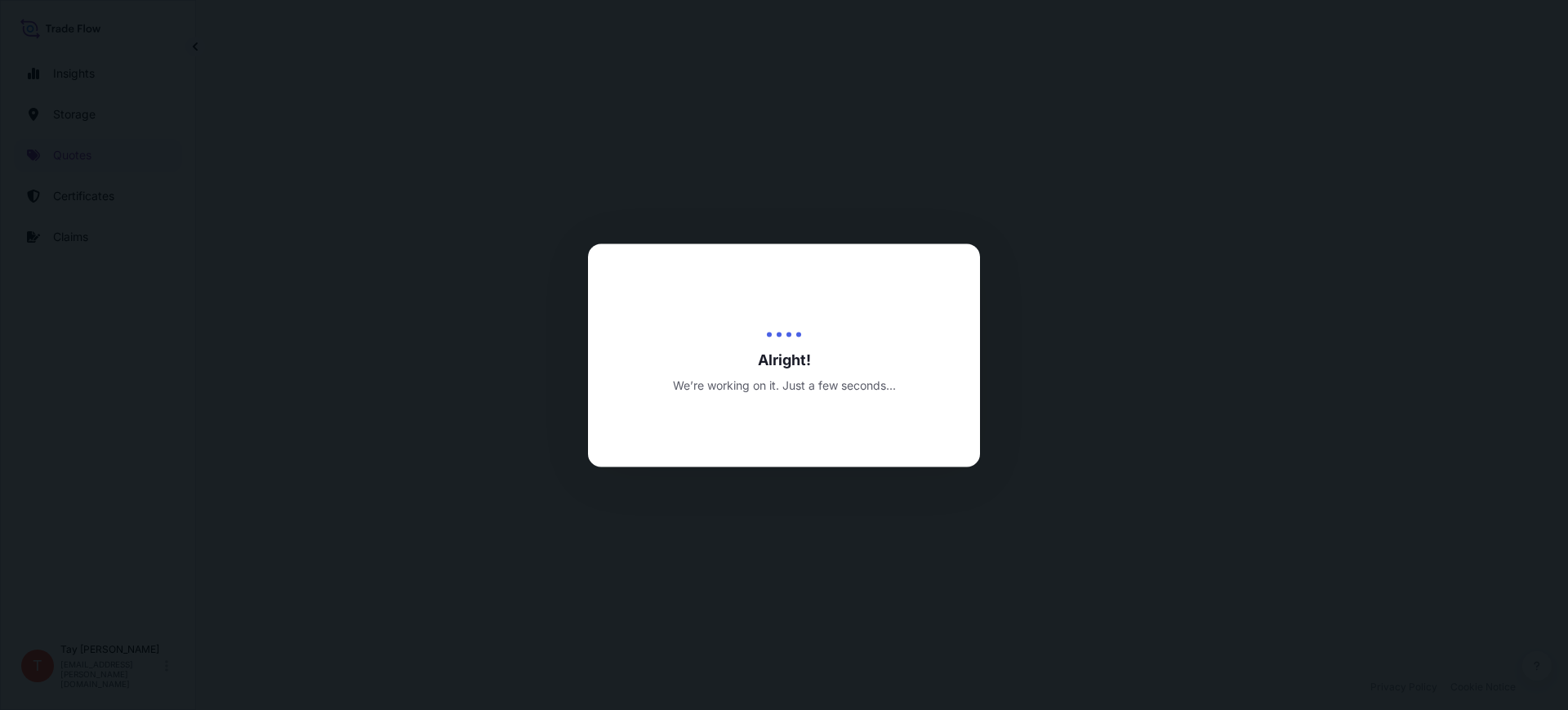
select select "Water"
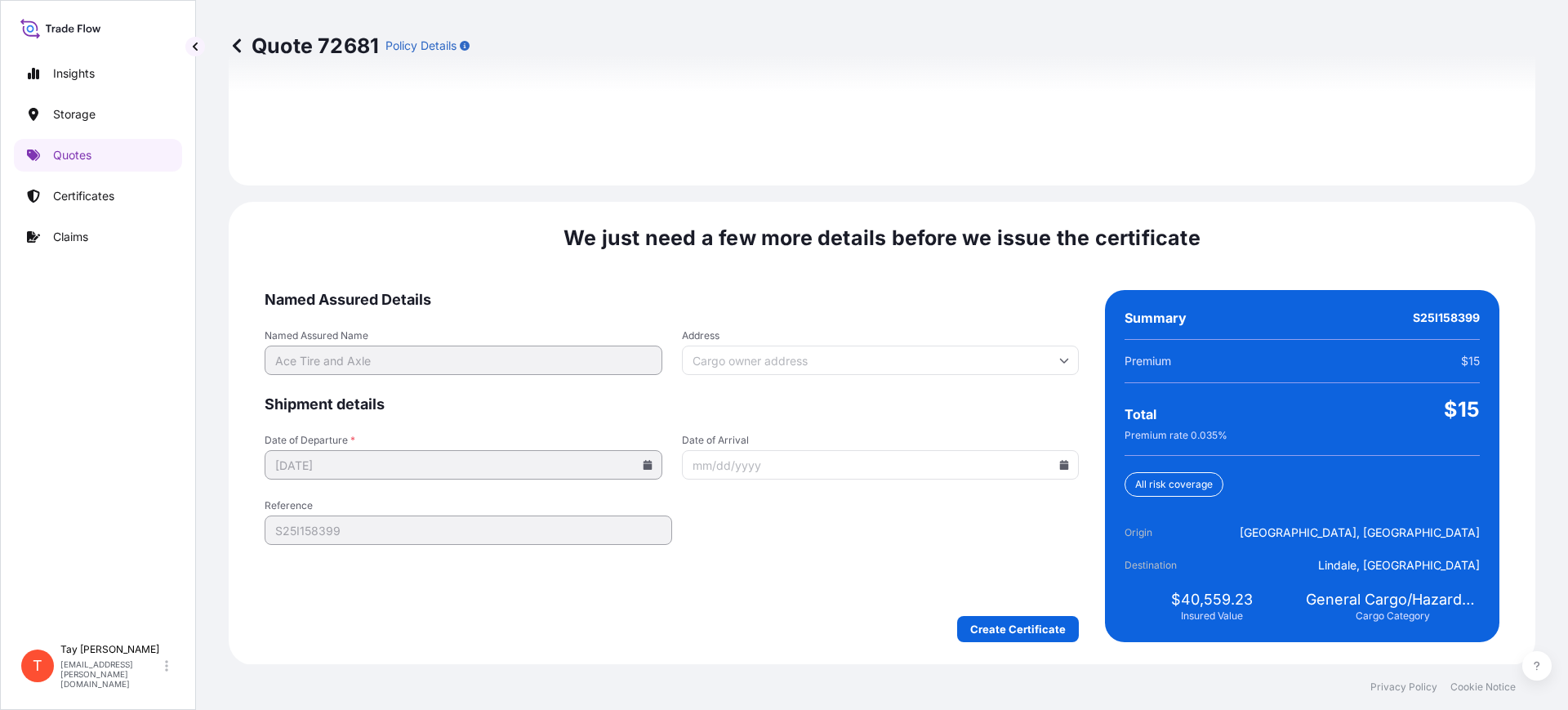
scroll to position [2387, 0]
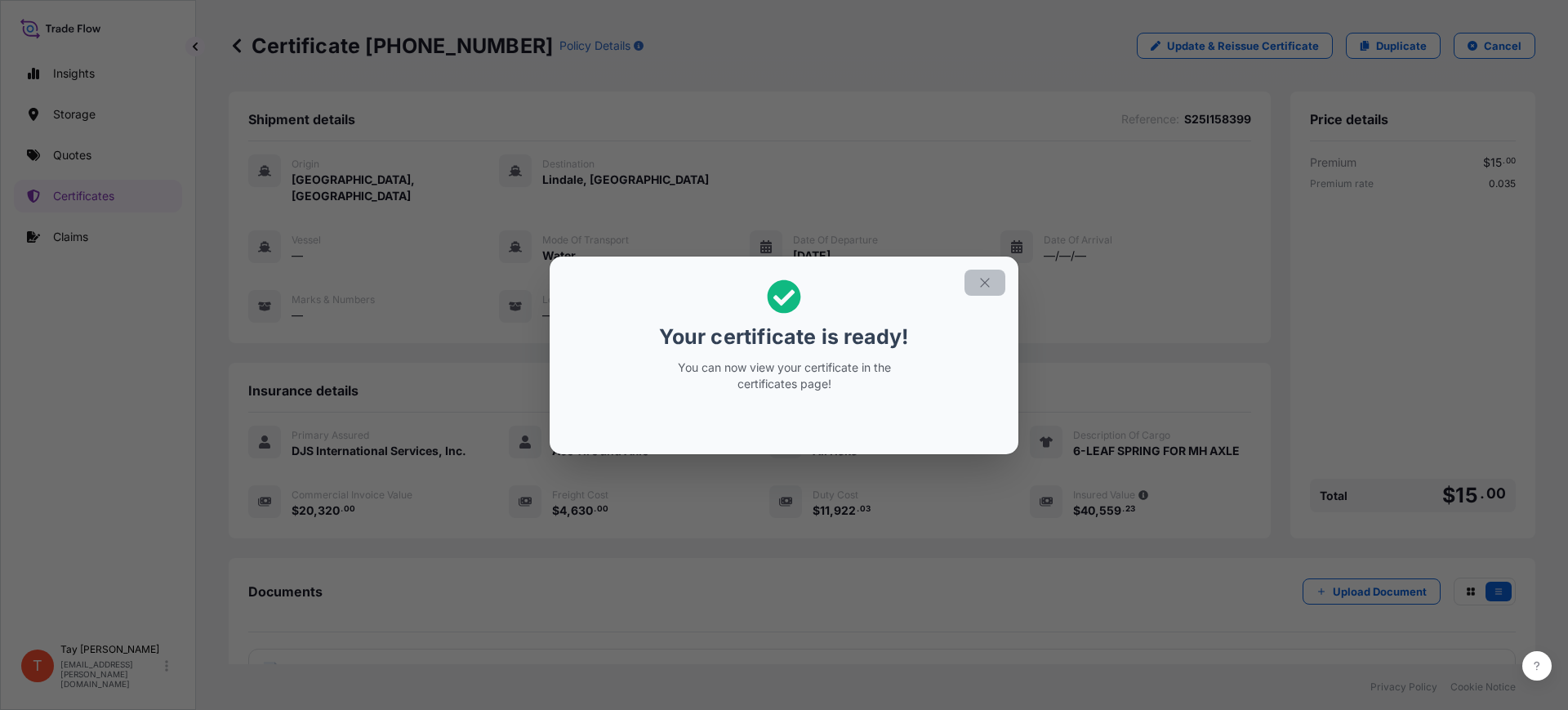
click at [987, 278] on icon "button" at bounding box center [984, 282] width 14 height 14
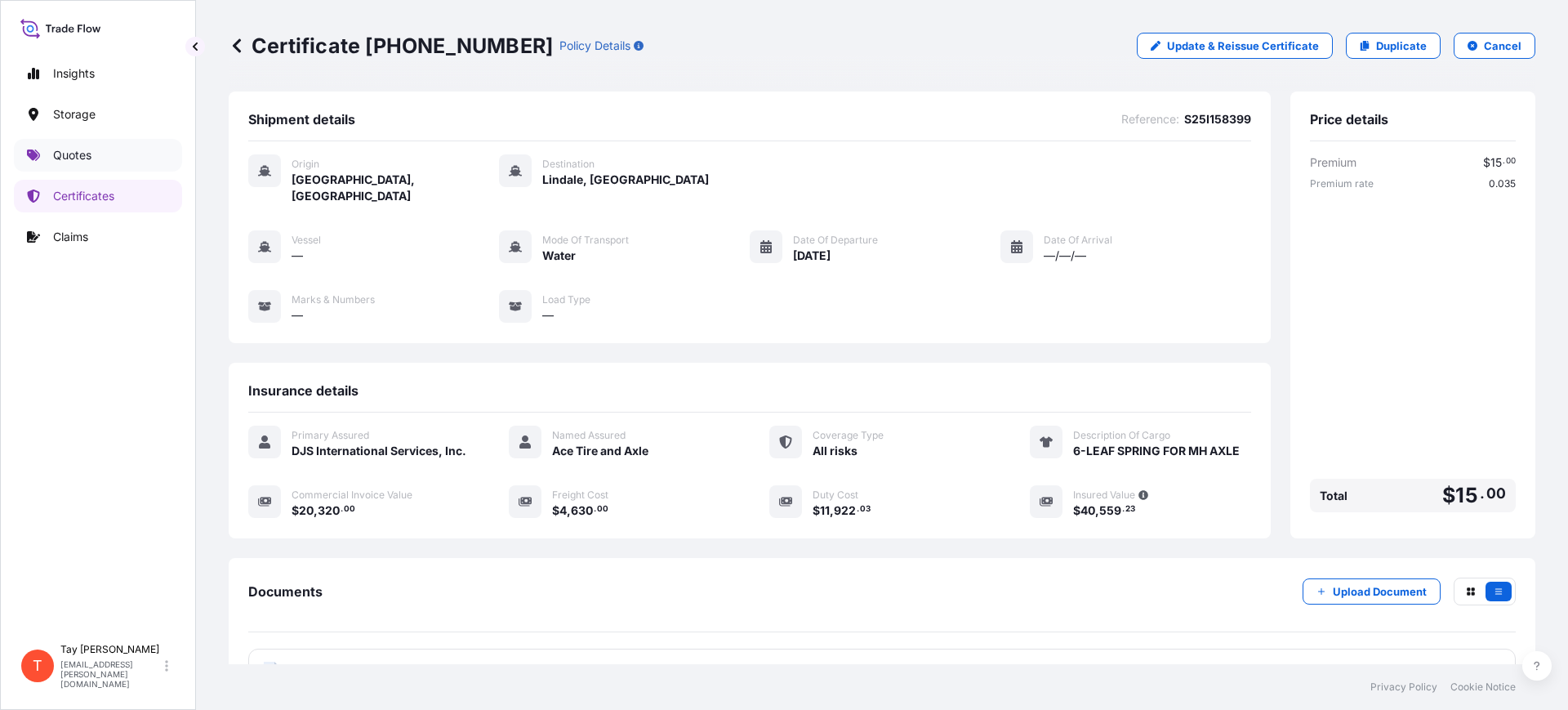
click at [65, 155] on p "Quotes" at bounding box center [72, 155] width 38 height 16
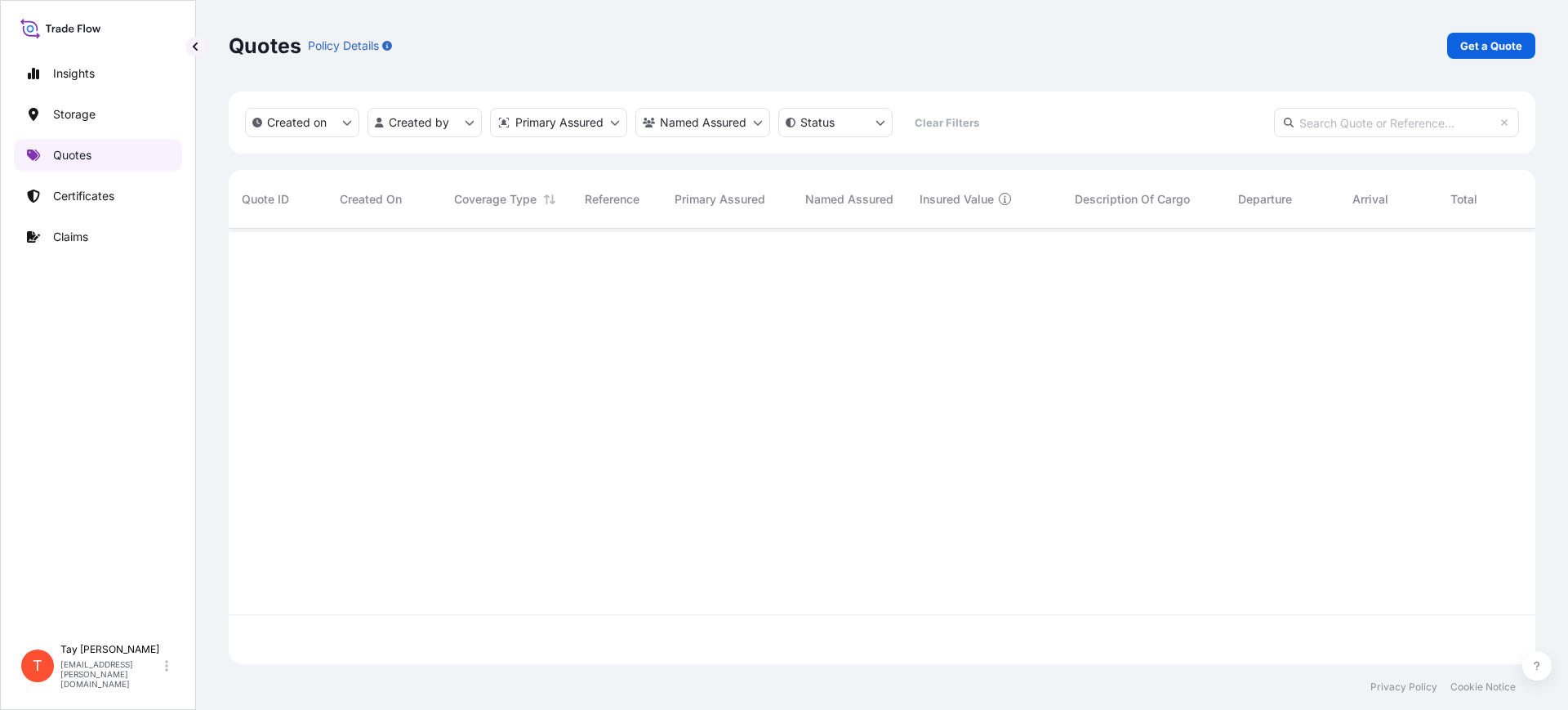
scroll to position [429, 1291]
click at [1497, 48] on p "Get a Quote" at bounding box center [1491, 45] width 62 height 16
select select "Water"
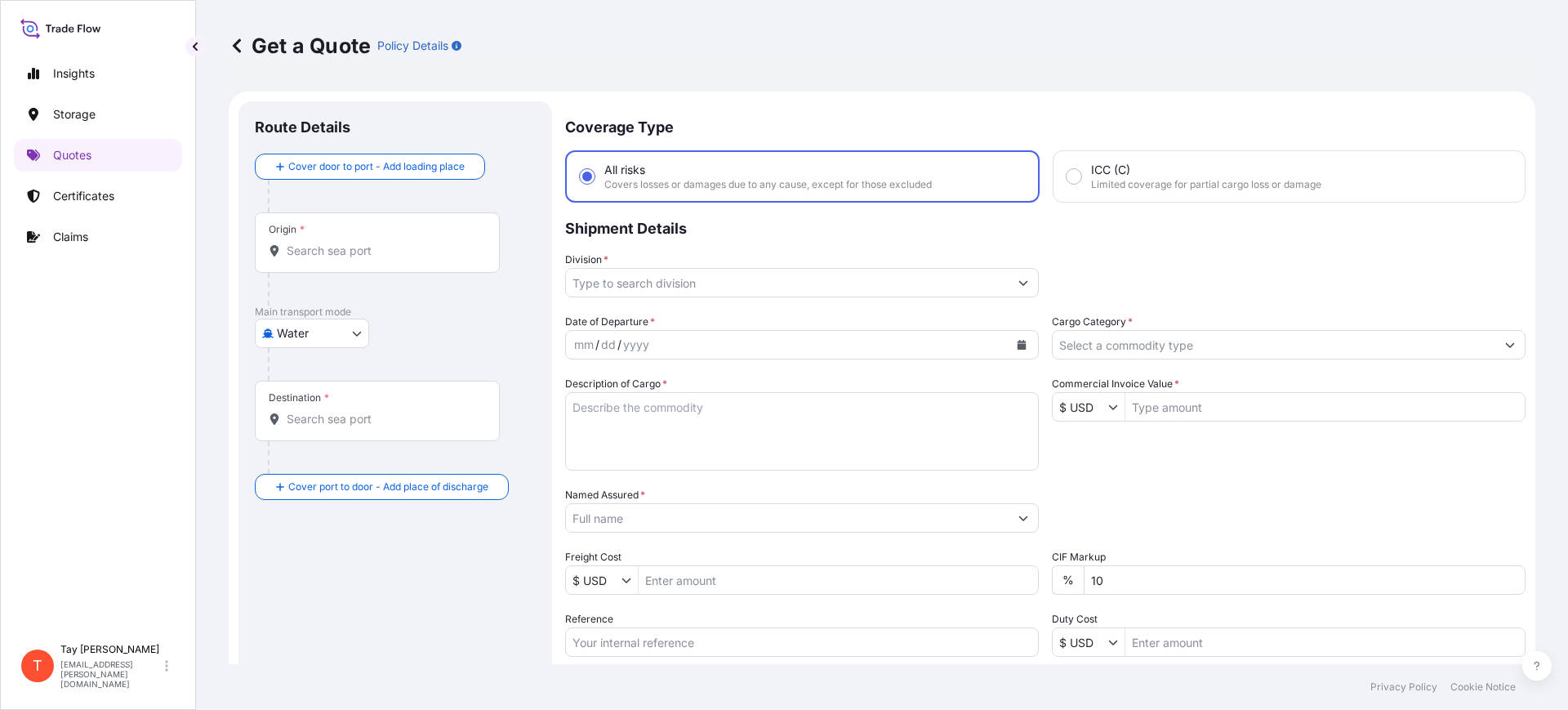
scroll to position [26, 0]
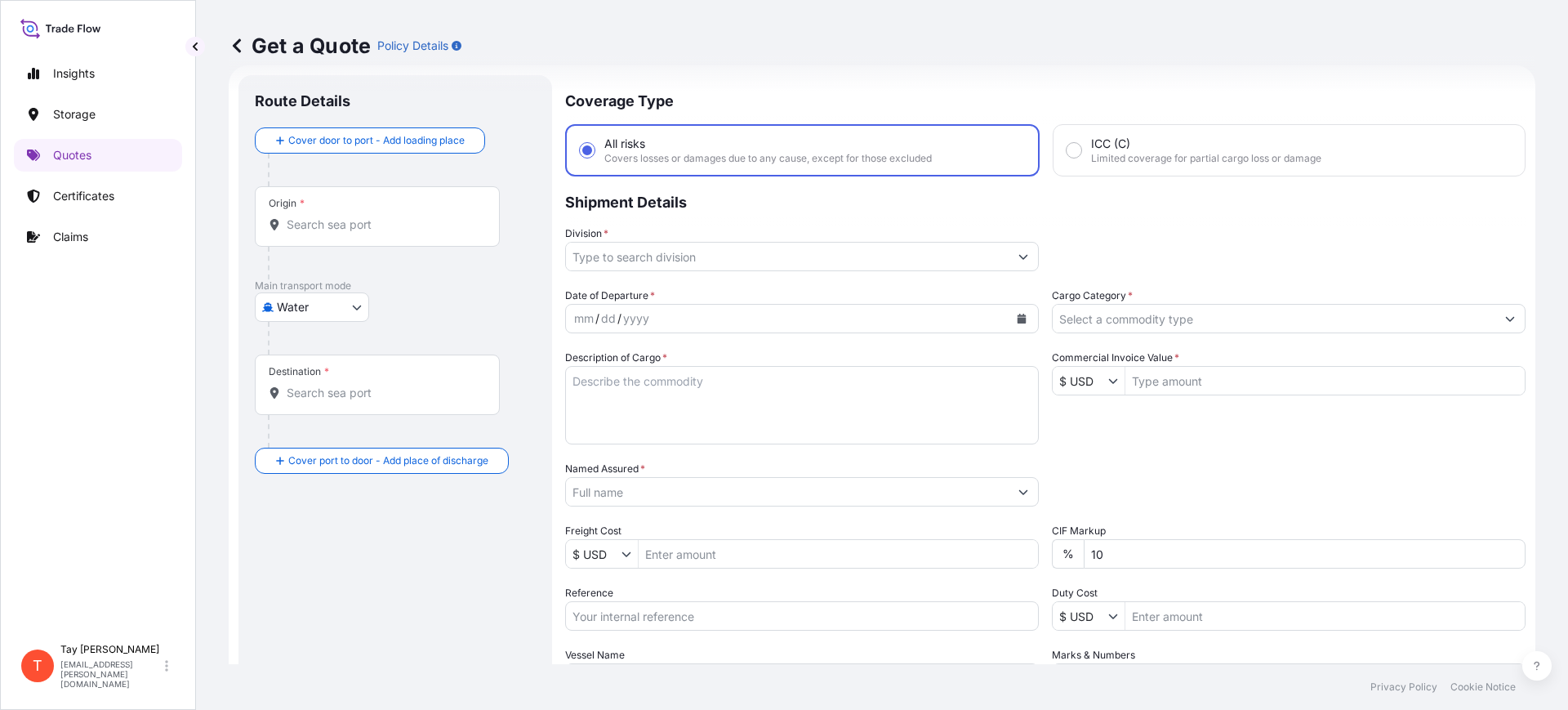
click at [373, 227] on input "Origin *" at bounding box center [383, 224] width 193 height 16
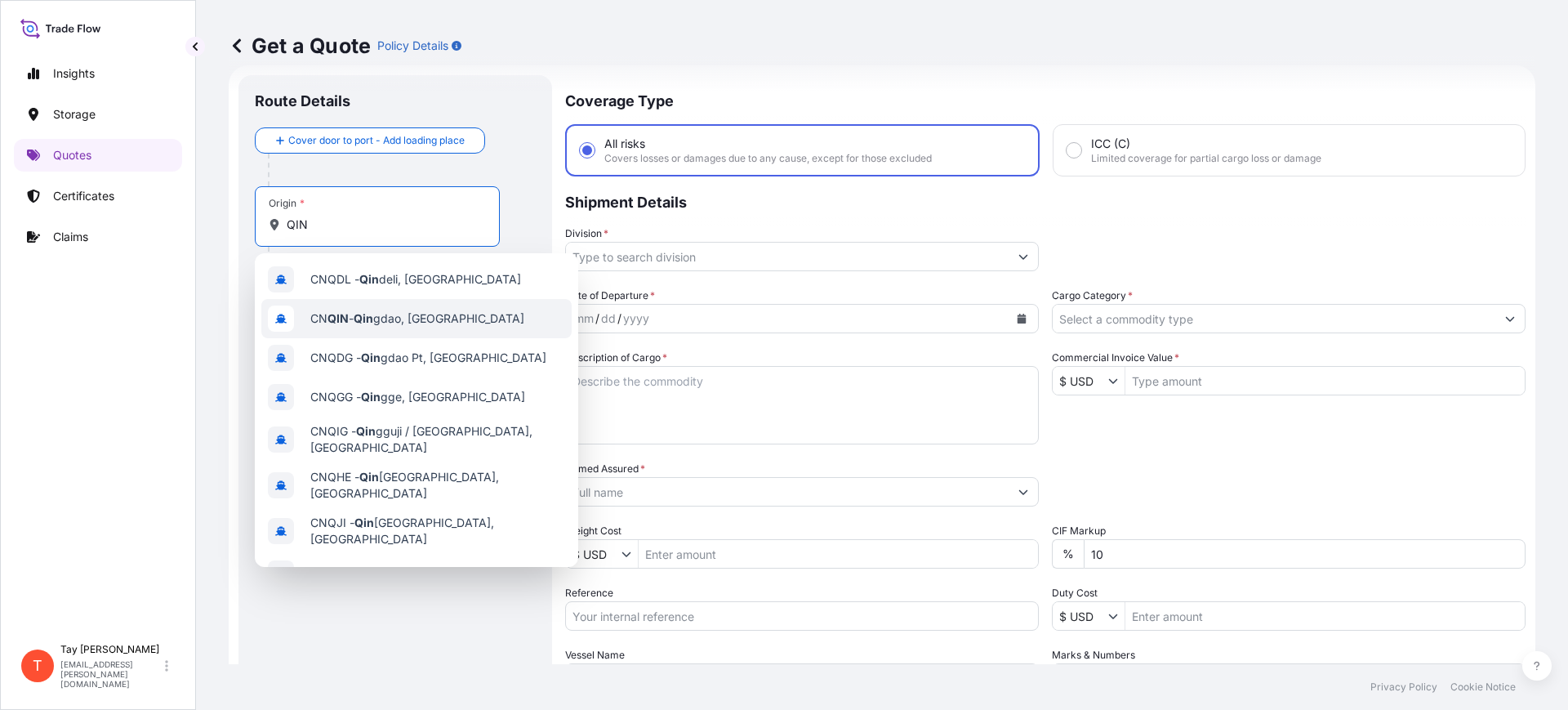
click at [394, 310] on span "CN QIN - [PERSON_NAME], [GEOGRAPHIC_DATA]" at bounding box center [417, 318] width 214 height 16
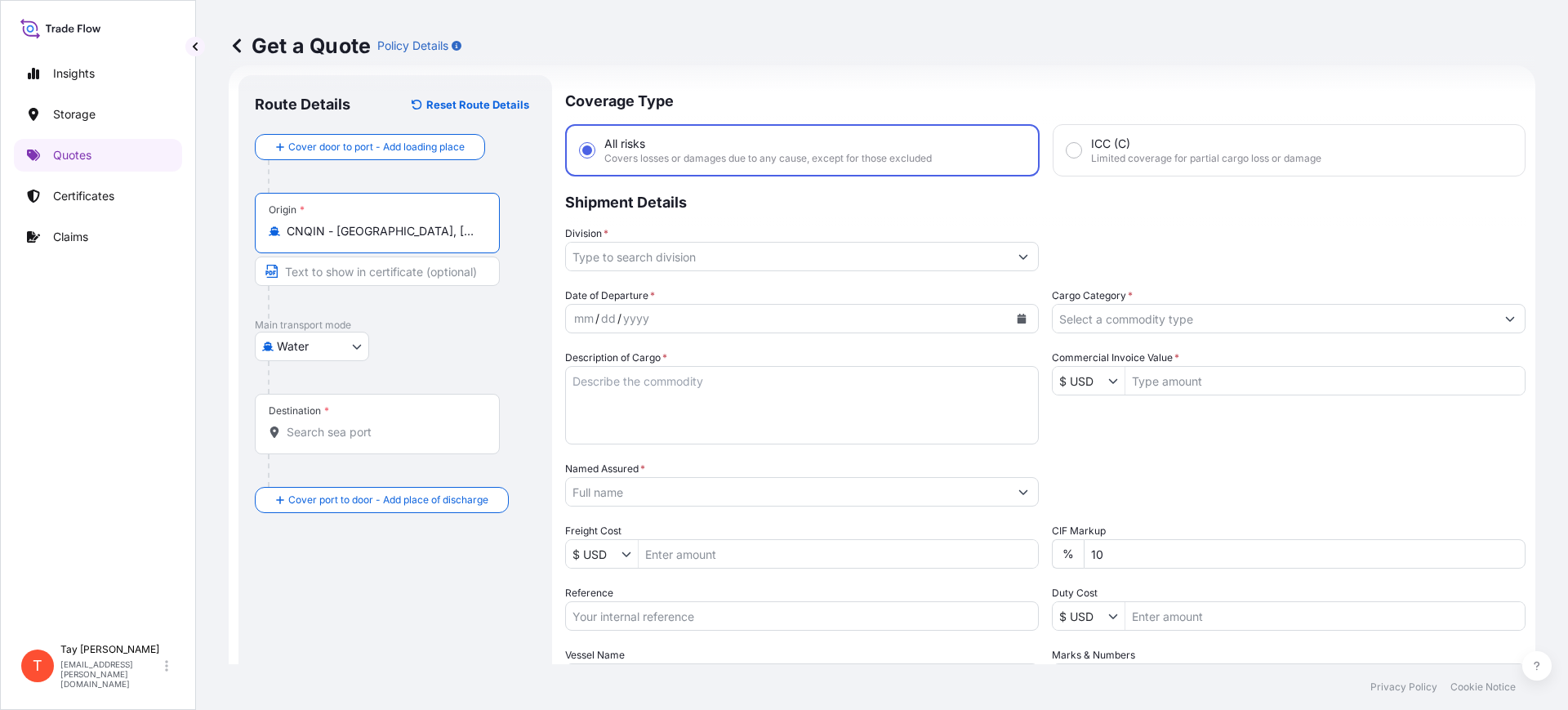
type input "CNQIN - [GEOGRAPHIC_DATA], [GEOGRAPHIC_DATA]"
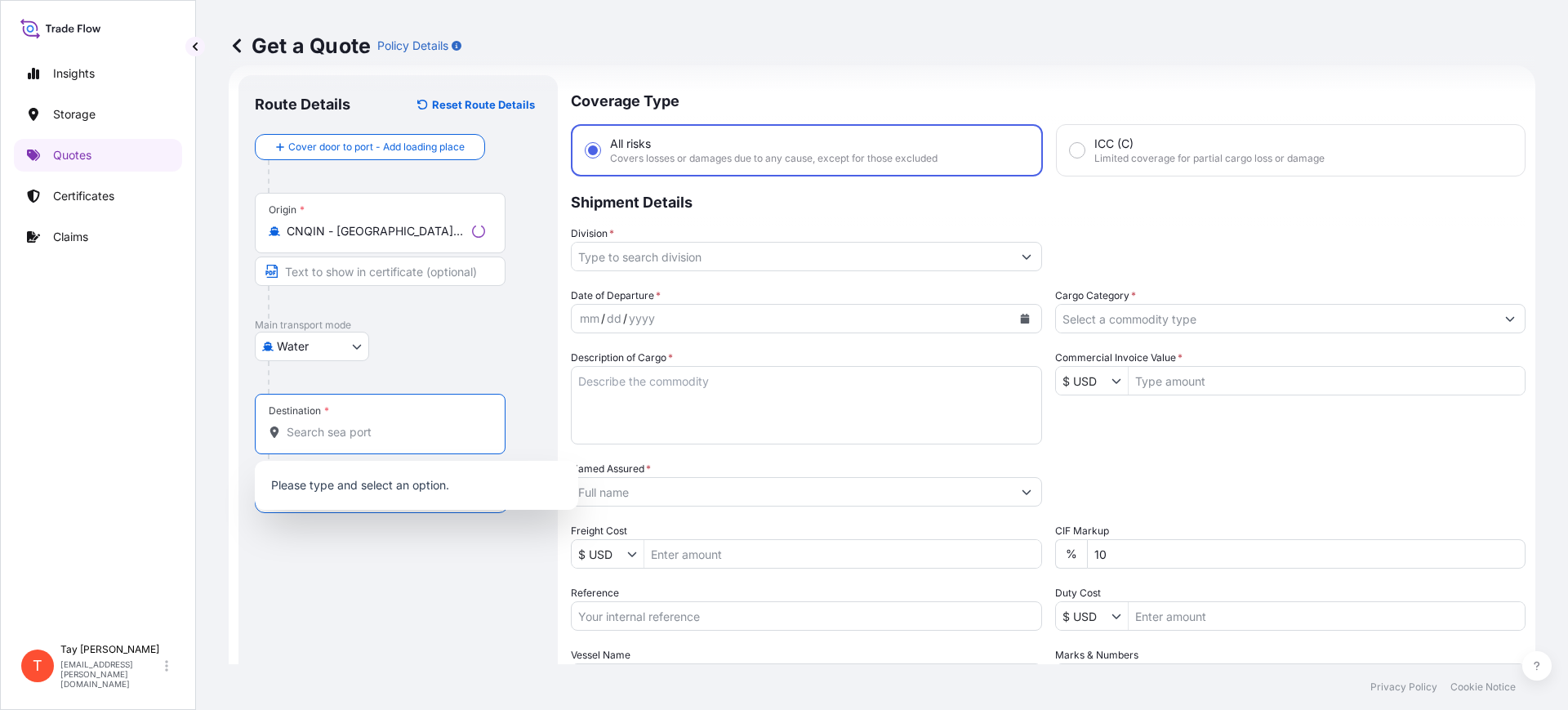
click at [352, 429] on input "Destination *" at bounding box center [386, 432] width 199 height 16
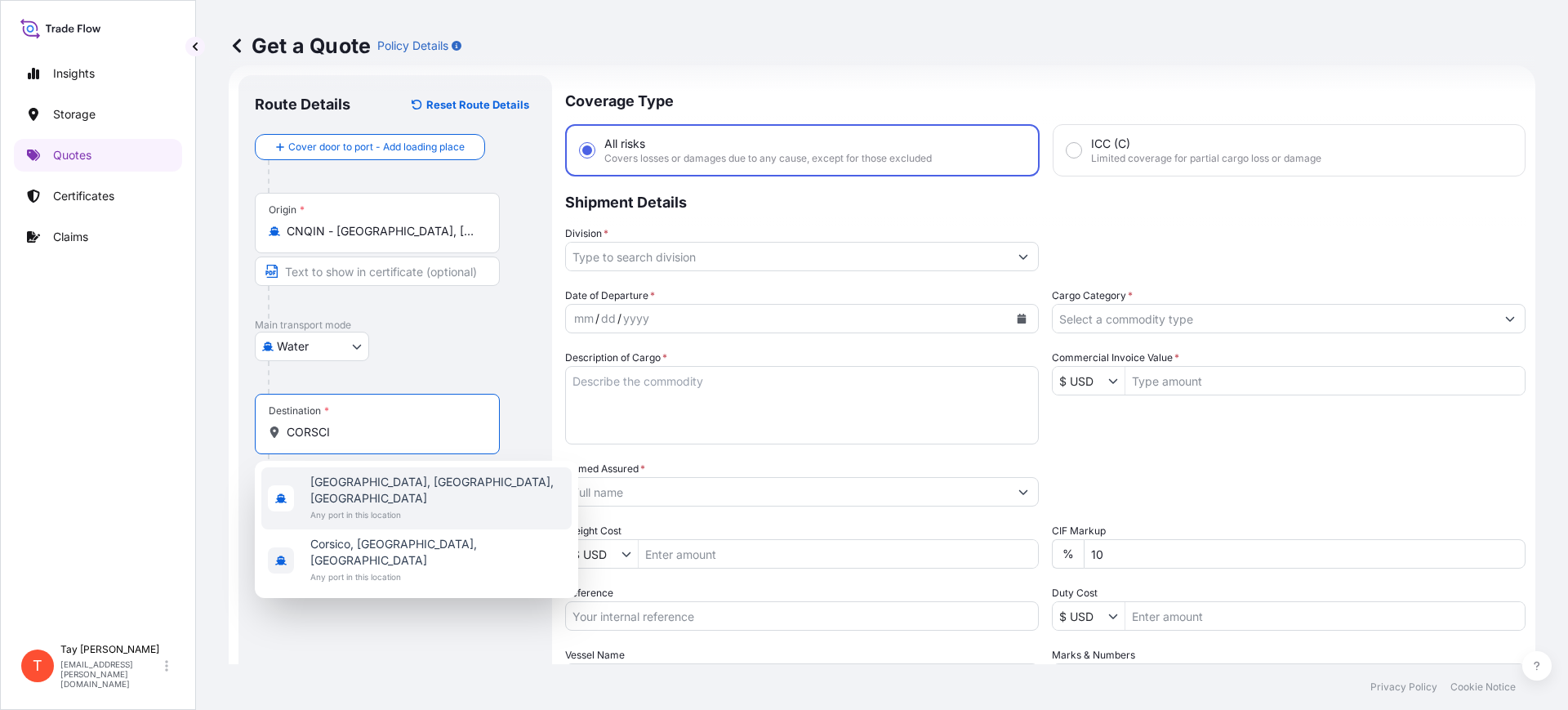
click at [356, 506] on span "Any port in this location" at bounding box center [437, 514] width 254 height 16
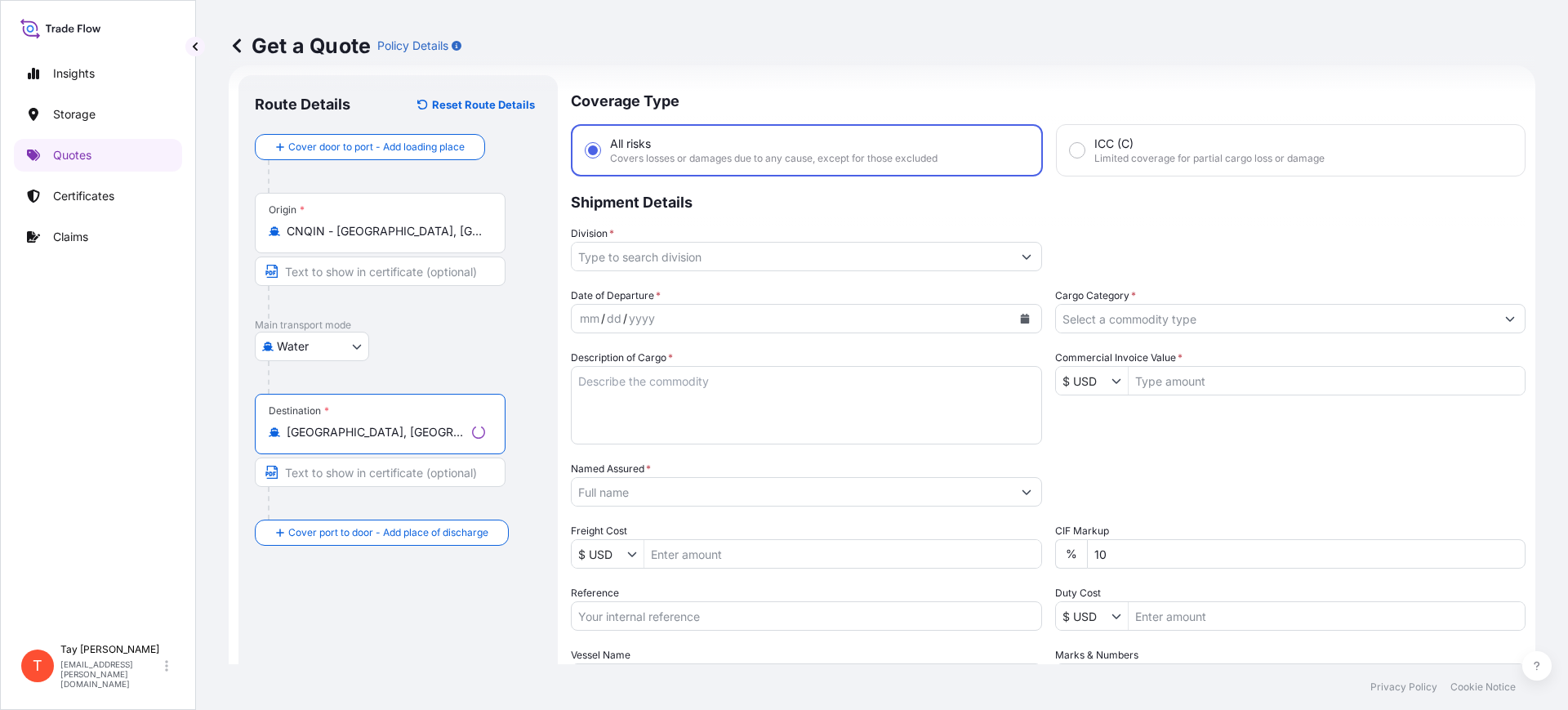
type input "Corsicana, TX, USA"
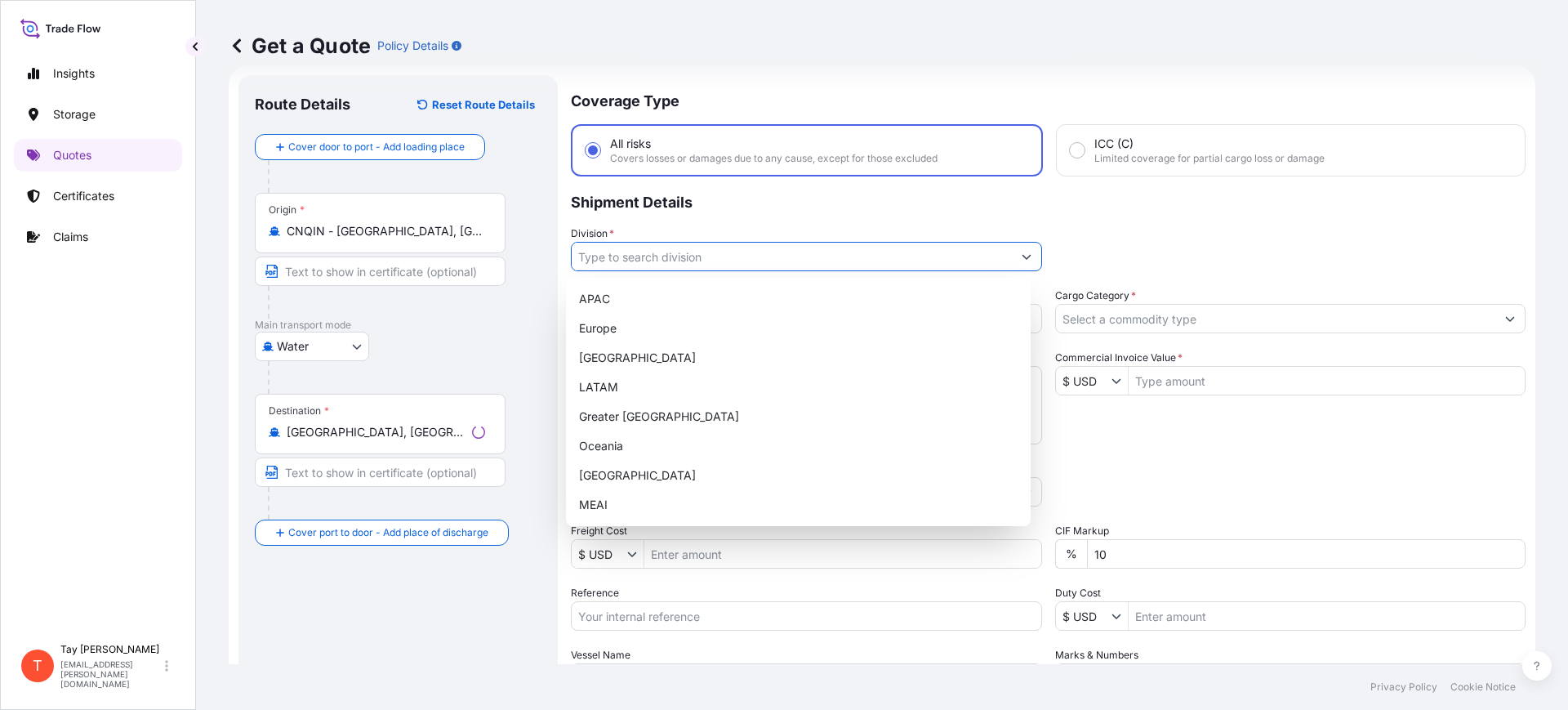
click at [656, 262] on input "Division *" at bounding box center [791, 257] width 441 height 30
click at [641, 352] on div "[GEOGRAPHIC_DATA]" at bounding box center [798, 357] width 451 height 30
type input "[GEOGRAPHIC_DATA]"
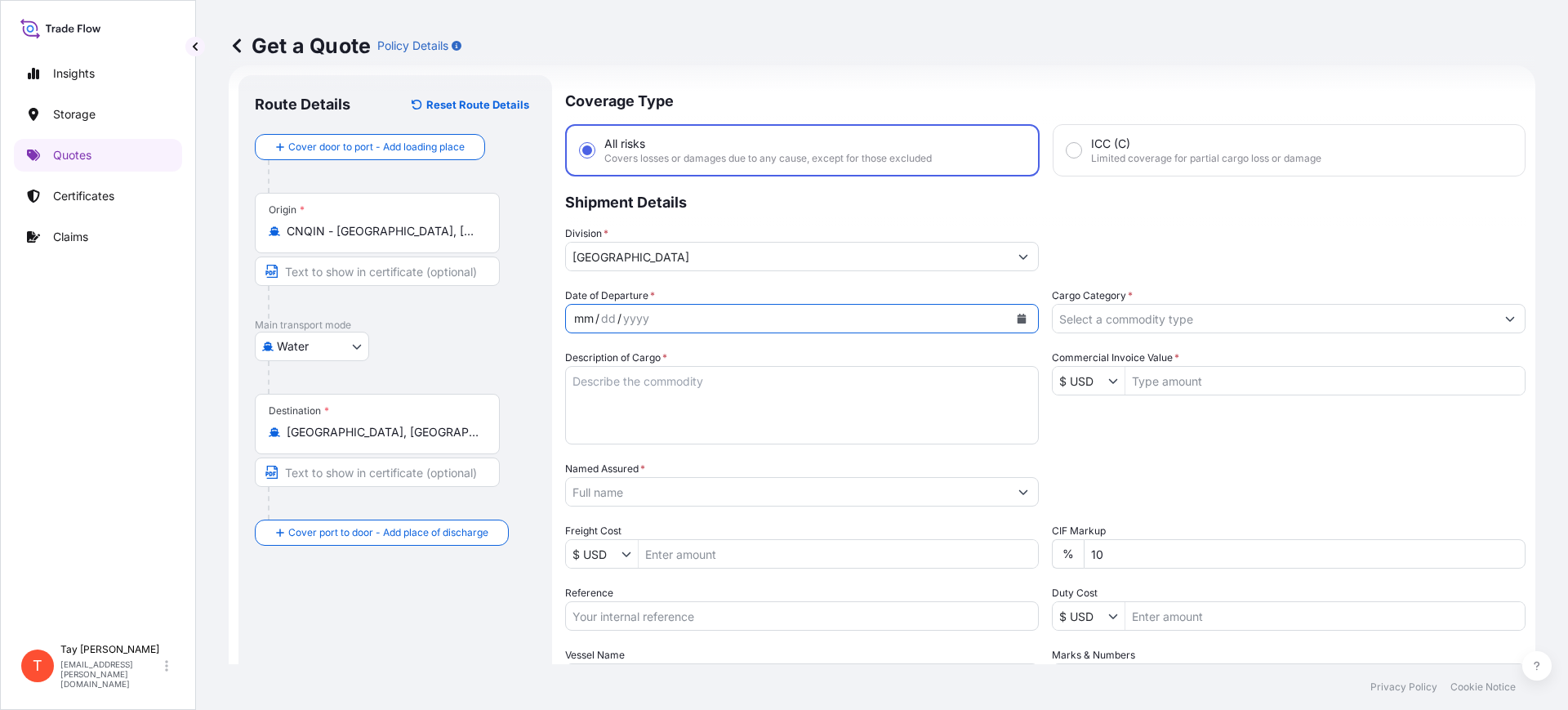
click at [703, 313] on div "mm / dd / yyyy" at bounding box center [787, 318] width 443 height 30
click at [1018, 318] on icon "Calendar" at bounding box center [1022, 319] width 9 height 10
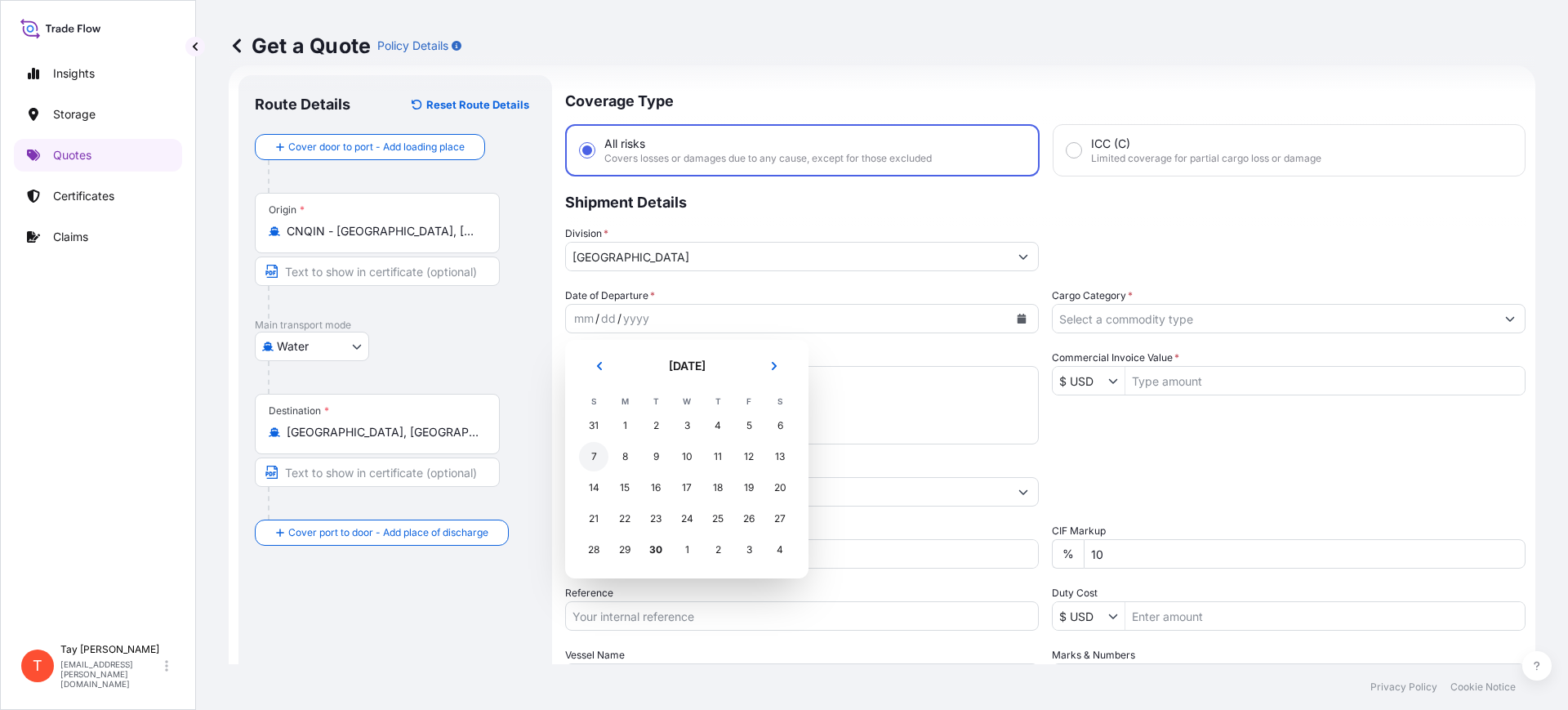
click at [591, 452] on div "7" at bounding box center [593, 456] width 30 height 30
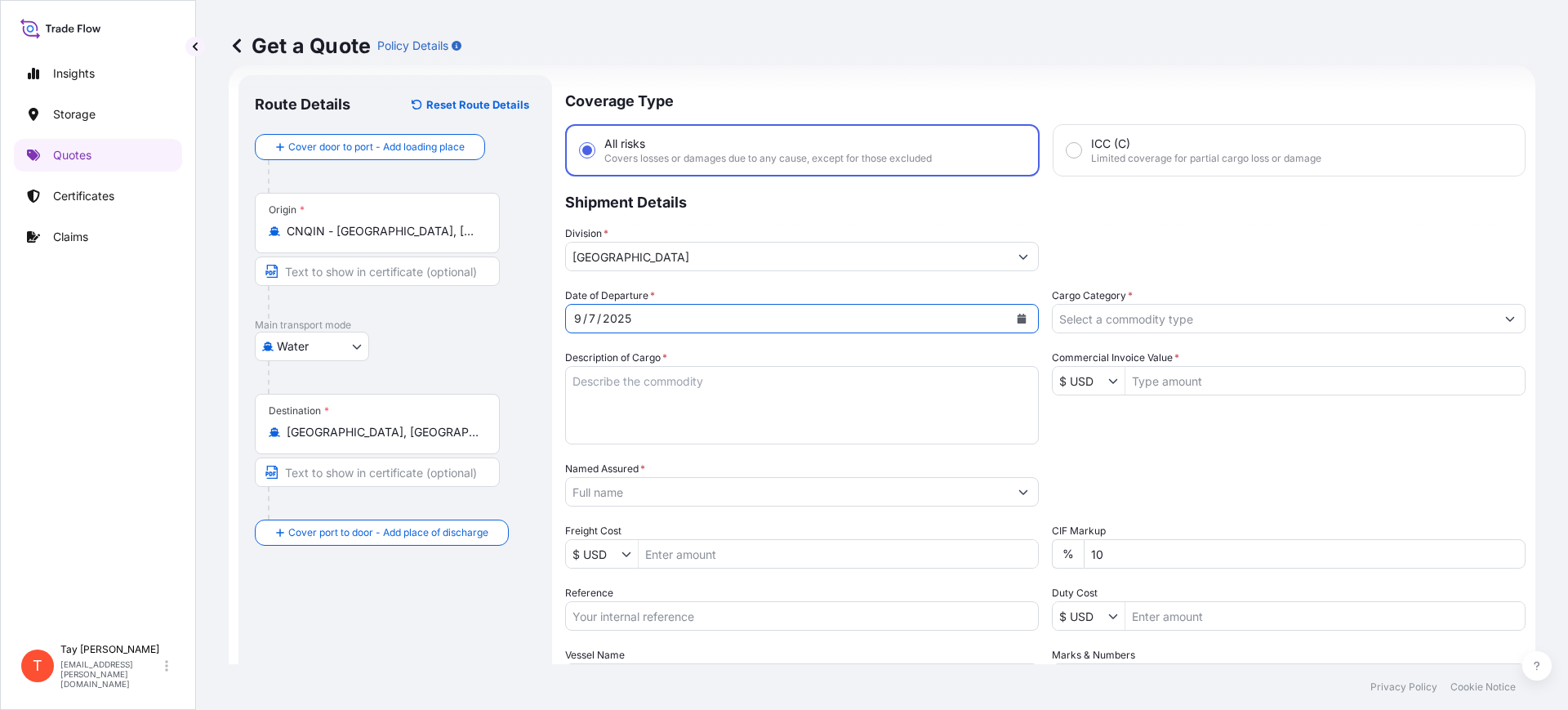
click at [1202, 320] on input "Cargo Category *" at bounding box center [1274, 318] width 443 height 30
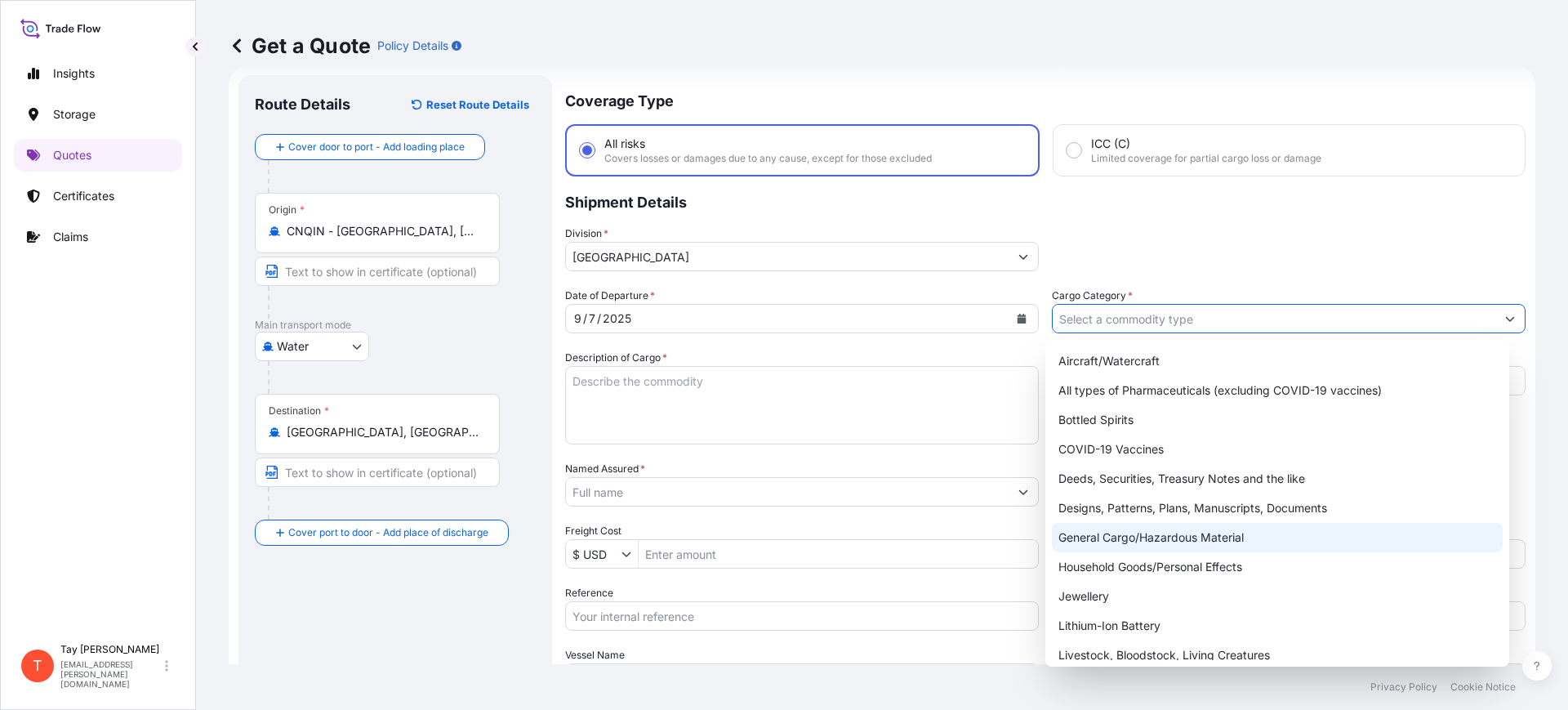
click at [1115, 533] on div "General Cargo/Hazardous Material" at bounding box center [1278, 537] width 451 height 30
type input "General Cargo/Hazardous Material"
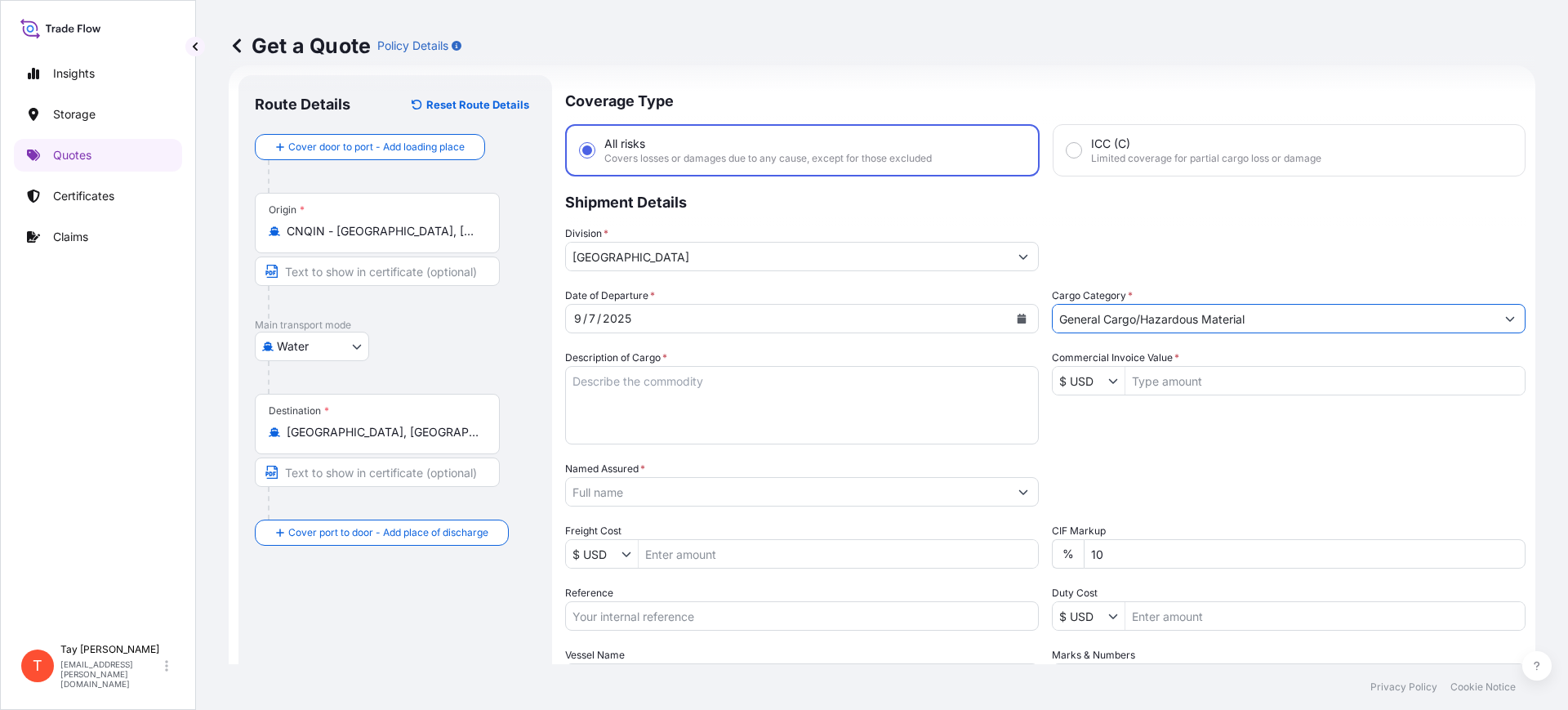
click at [790, 419] on textarea "Description of Cargo *" at bounding box center [802, 405] width 473 height 79
type textarea "MOBILE HOME TIRES"
click at [1168, 379] on input "Commercial Invoice Value *" at bounding box center [1325, 380] width 399 height 30
type input "43,400"
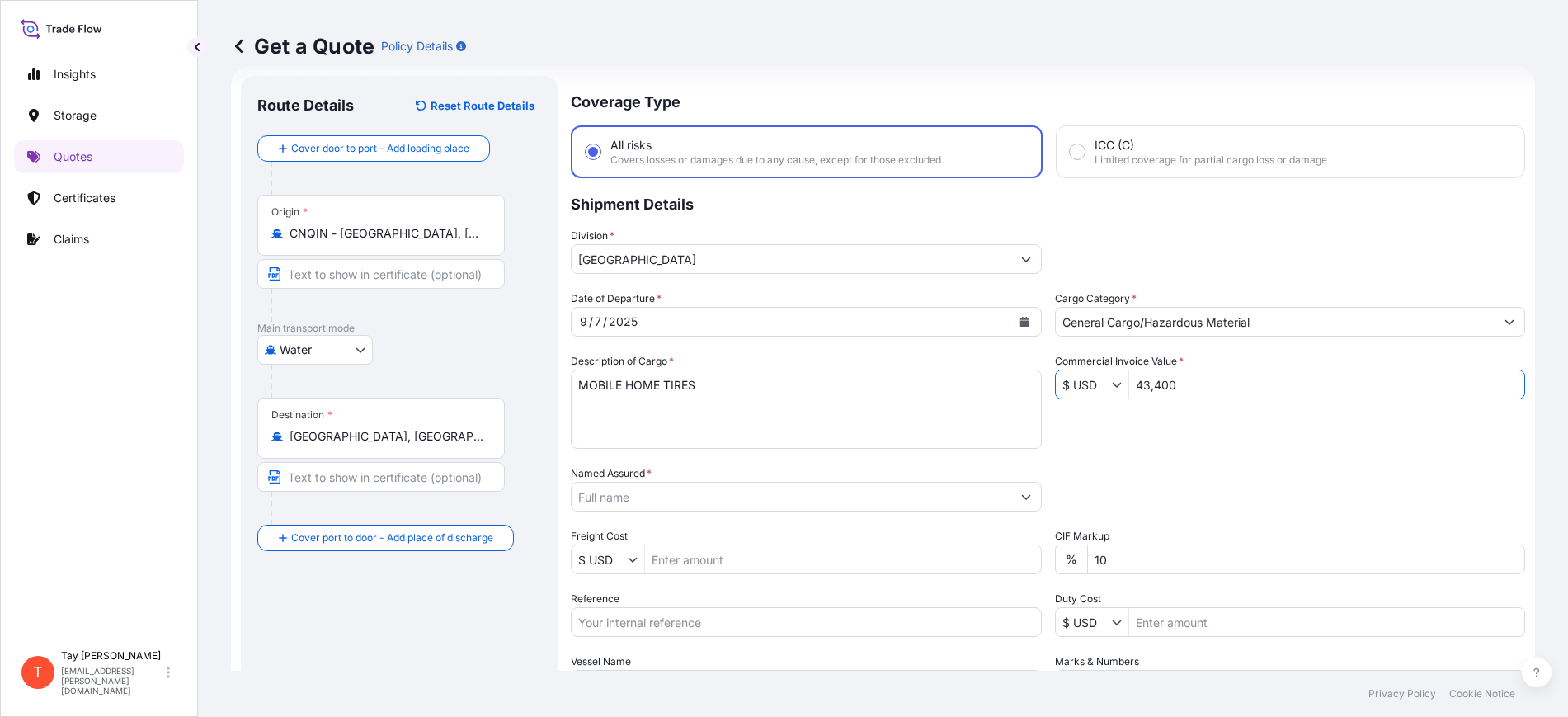
click at [648, 490] on input "Named Assured *" at bounding box center [791, 497] width 439 height 30
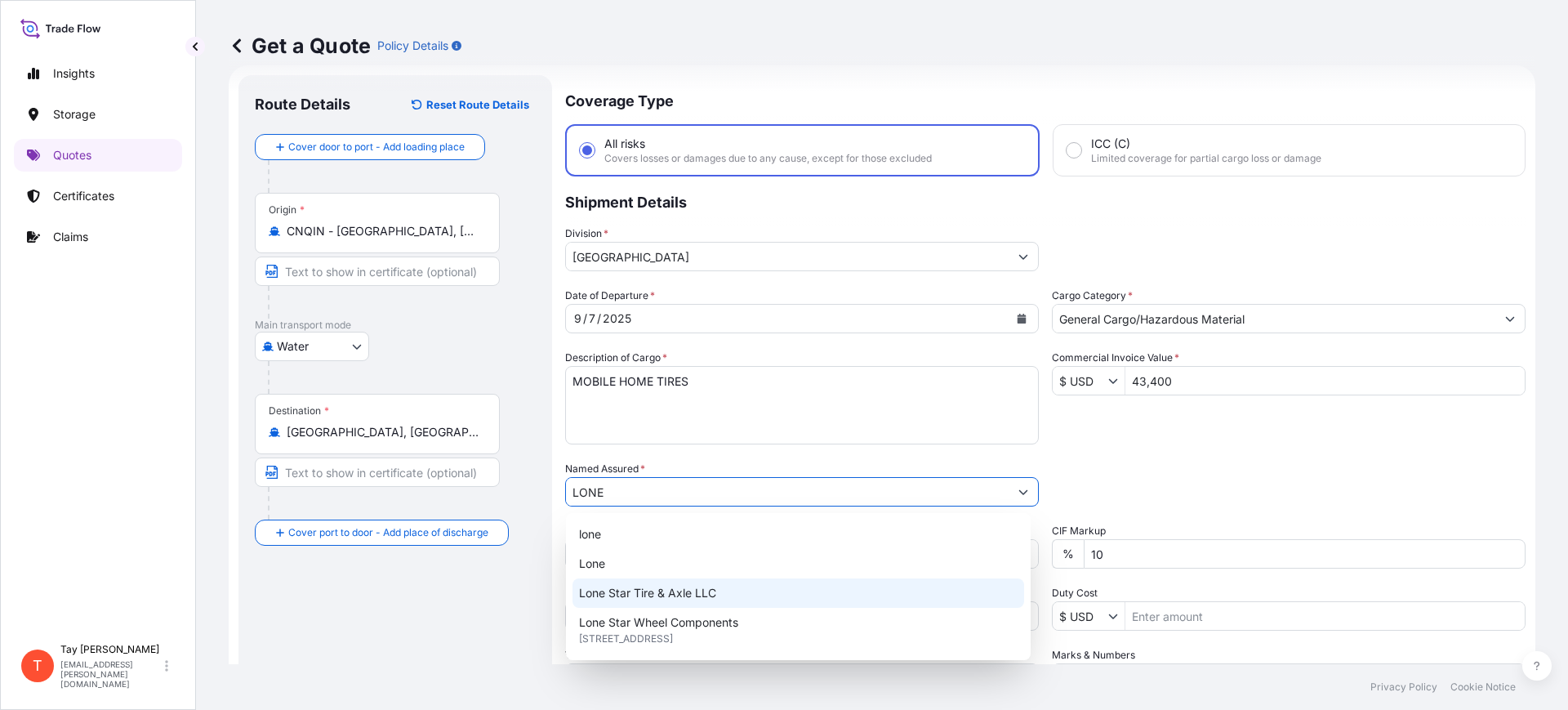
click at [640, 594] on span "Lone Star Tire & Axle LLC" at bounding box center [647, 593] width 137 height 16
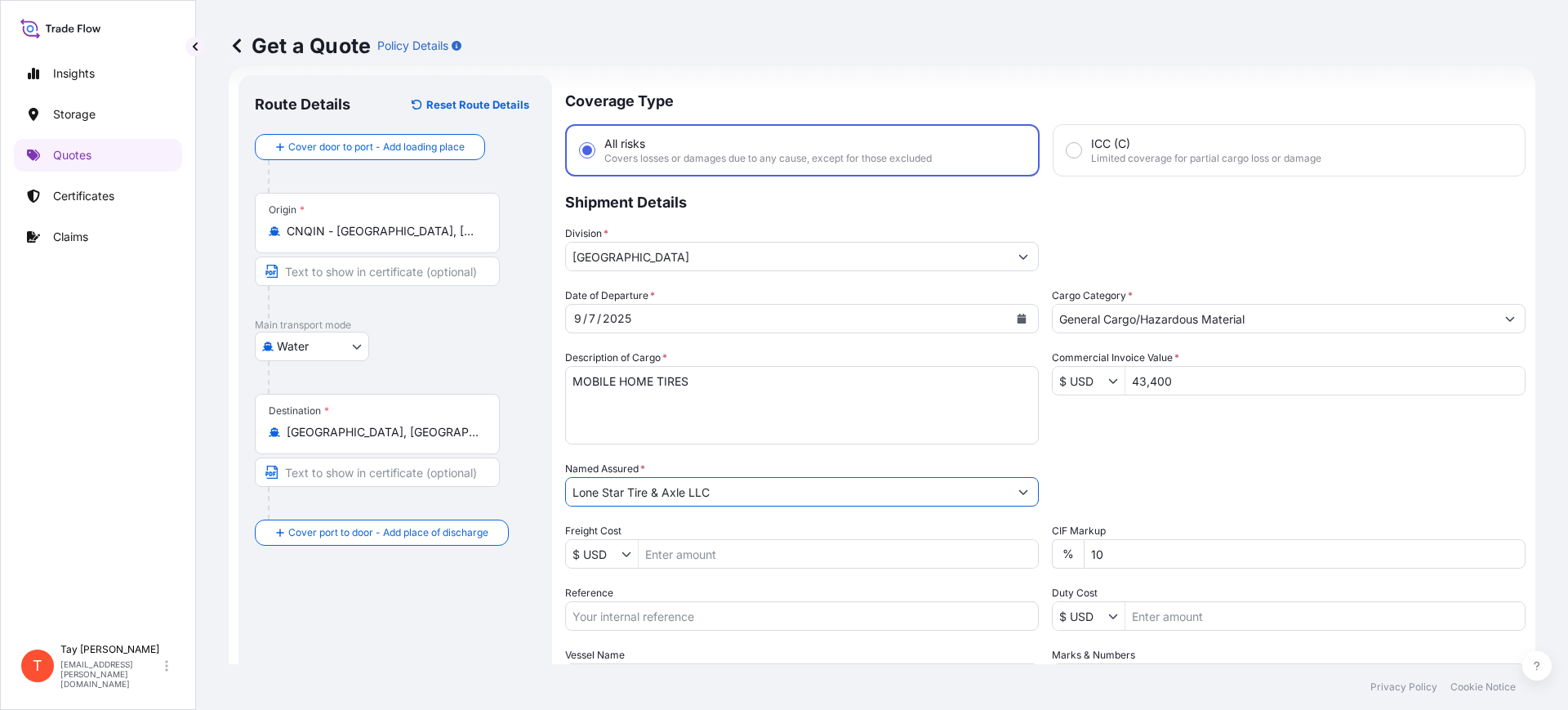
type input "Lone Star Tire & Axle LLC"
click at [664, 551] on input "Freight Cost" at bounding box center [838, 553] width 399 height 30
type input "4,780"
click at [697, 611] on input "Reference" at bounding box center [802, 616] width 473 height 30
paste input "S25I158244"
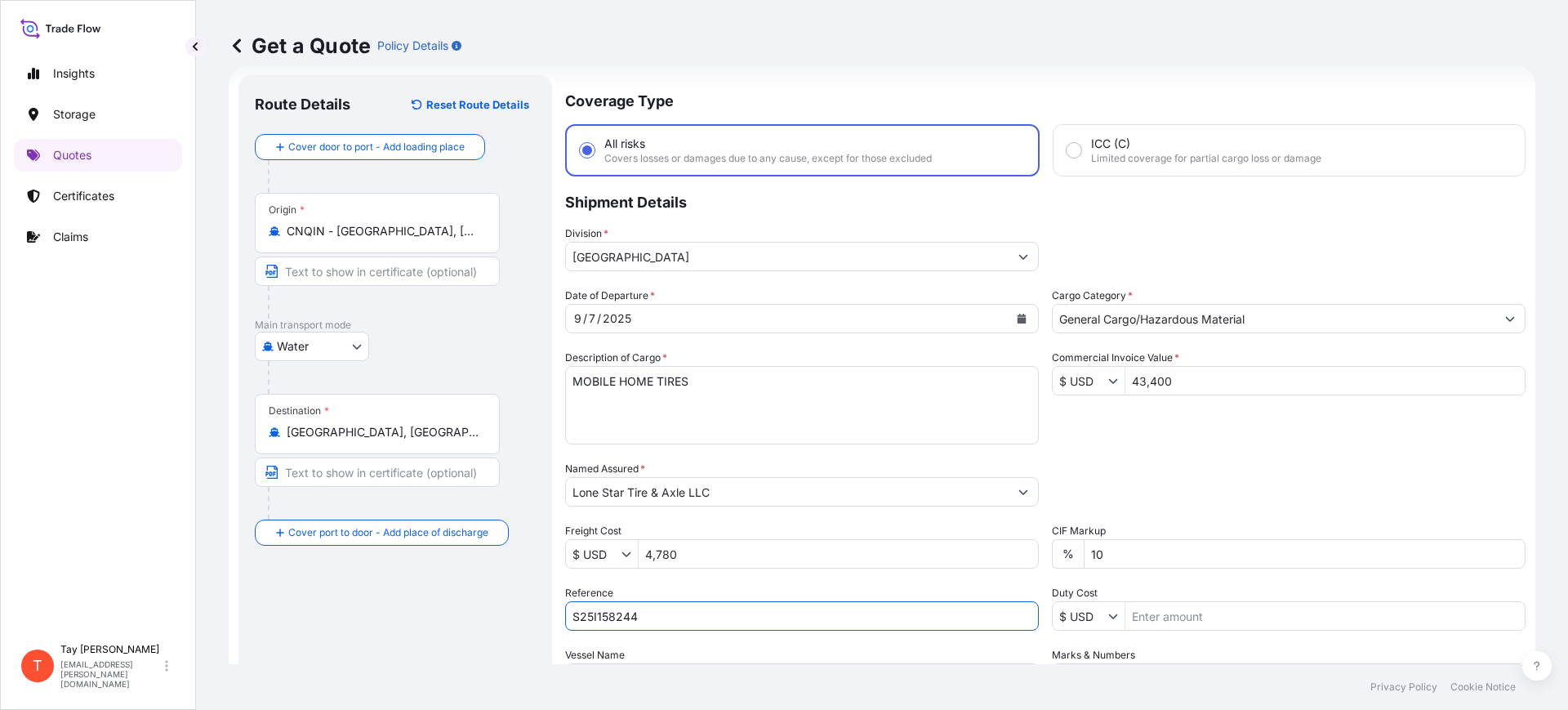
type input "S25I158244"
click at [1183, 613] on input "Duty Cost" at bounding box center [1325, 616] width 399 height 30
type input "21,210.19"
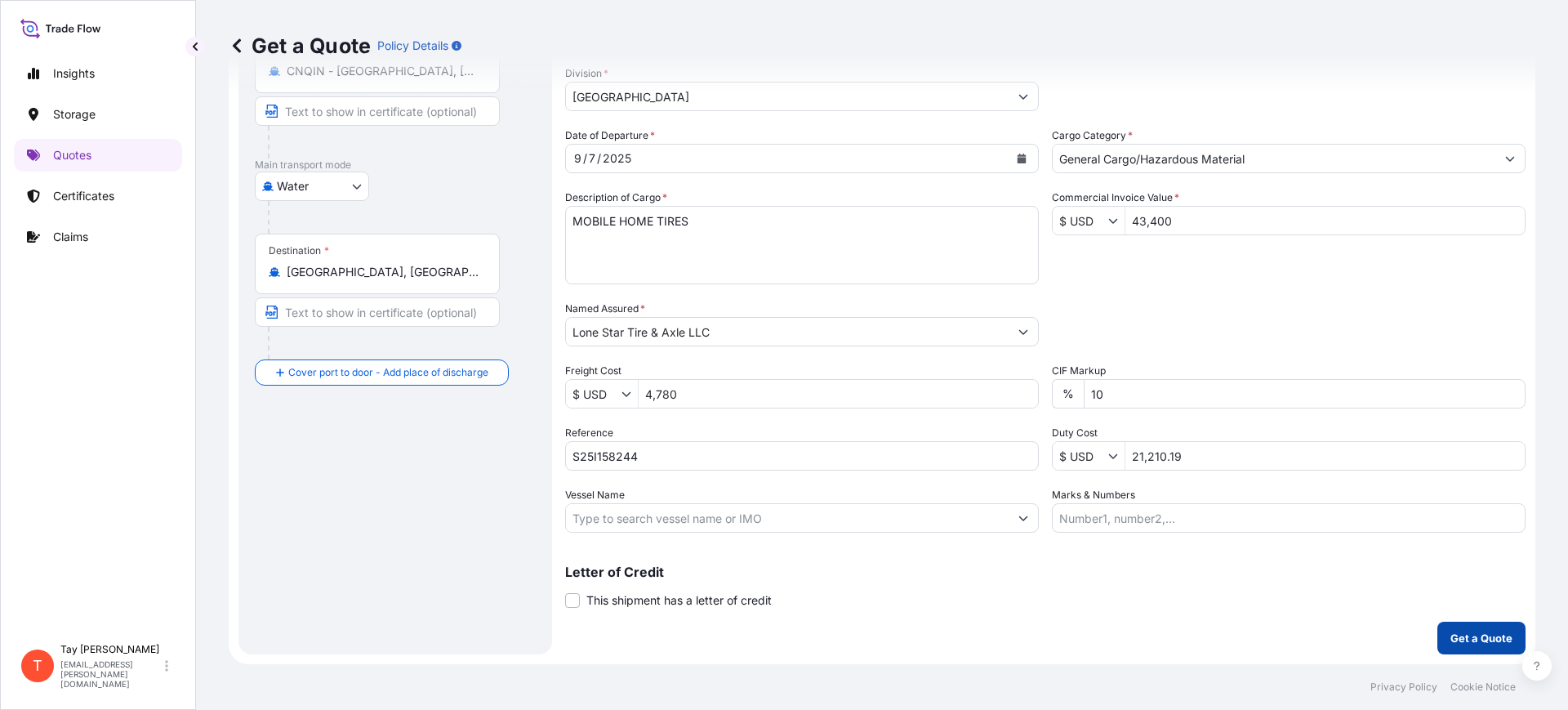
click at [1489, 634] on p "Get a Quote" at bounding box center [1482, 638] width 62 height 16
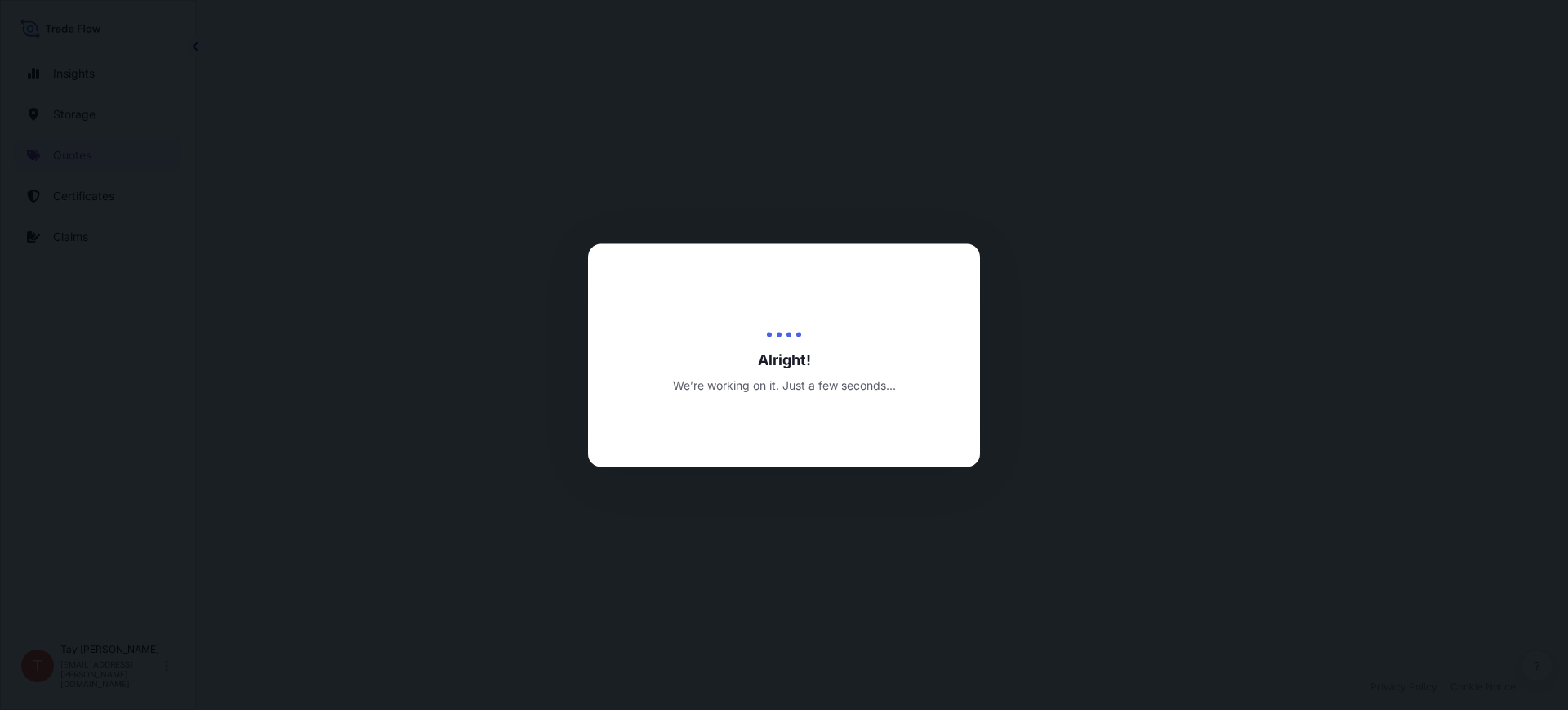
select select "Water"
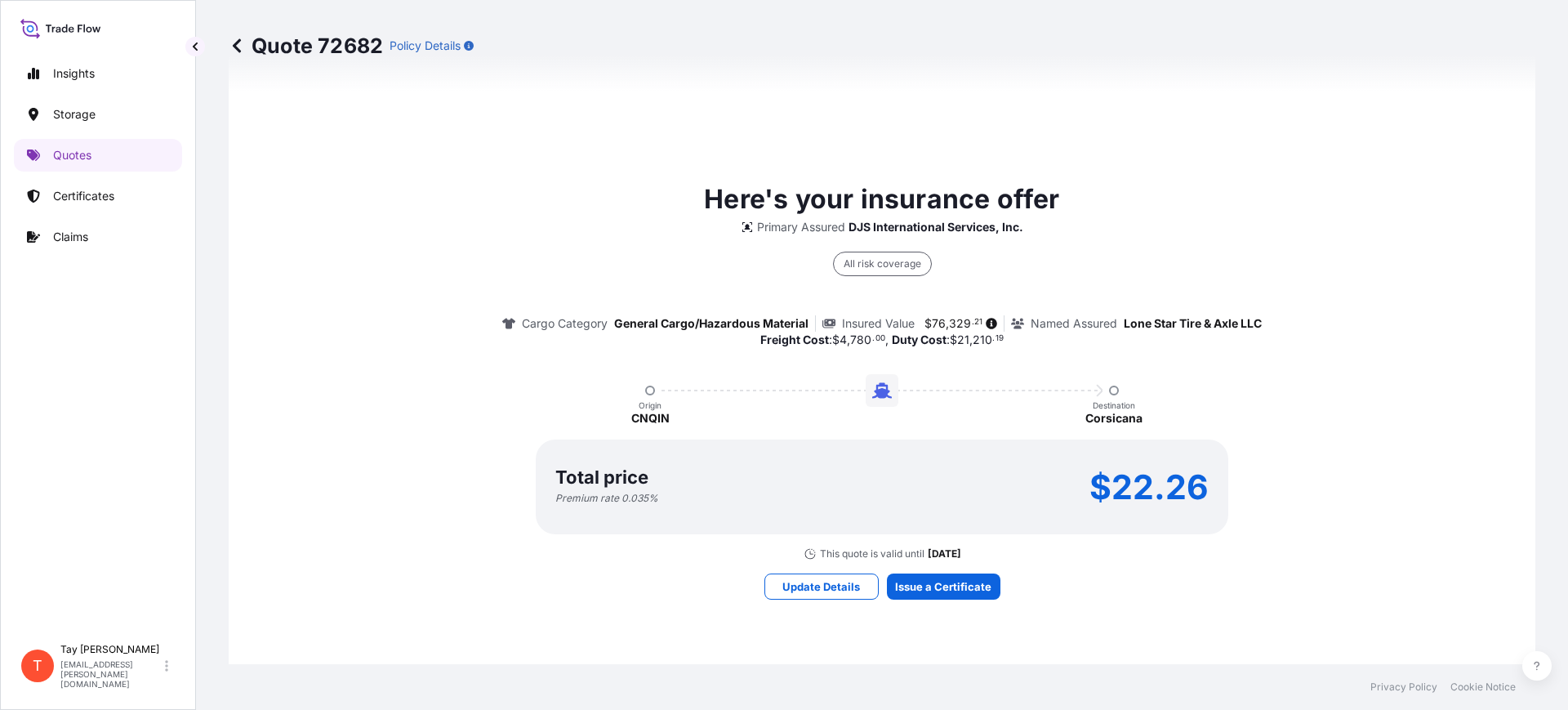
scroll to position [1092, 0]
drag, startPoint x: 966, startPoint y: 547, endPoint x: 961, endPoint y: 555, distance: 9.4
click at [961, 547] on p "[DATE]" at bounding box center [944, 552] width 34 height 13
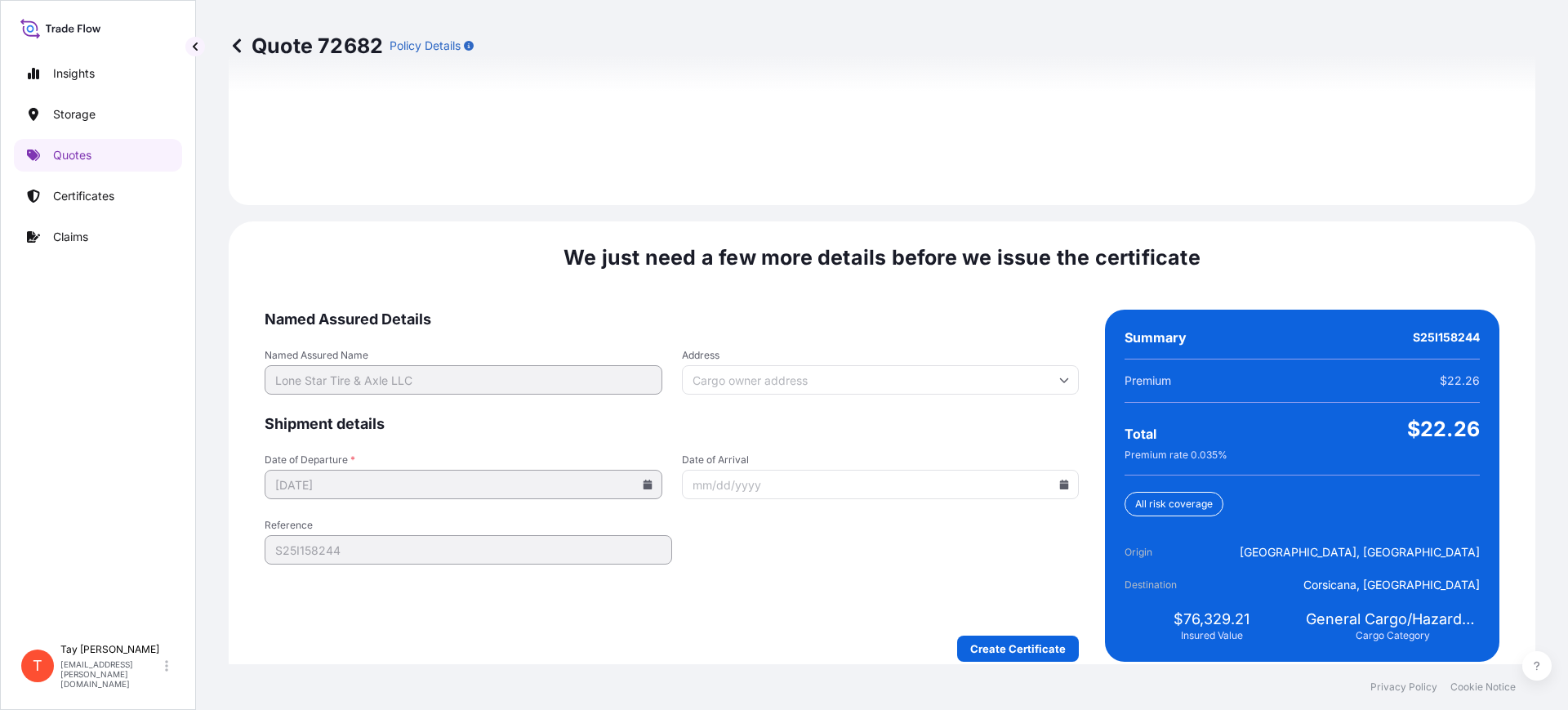
scroll to position [2387, 0]
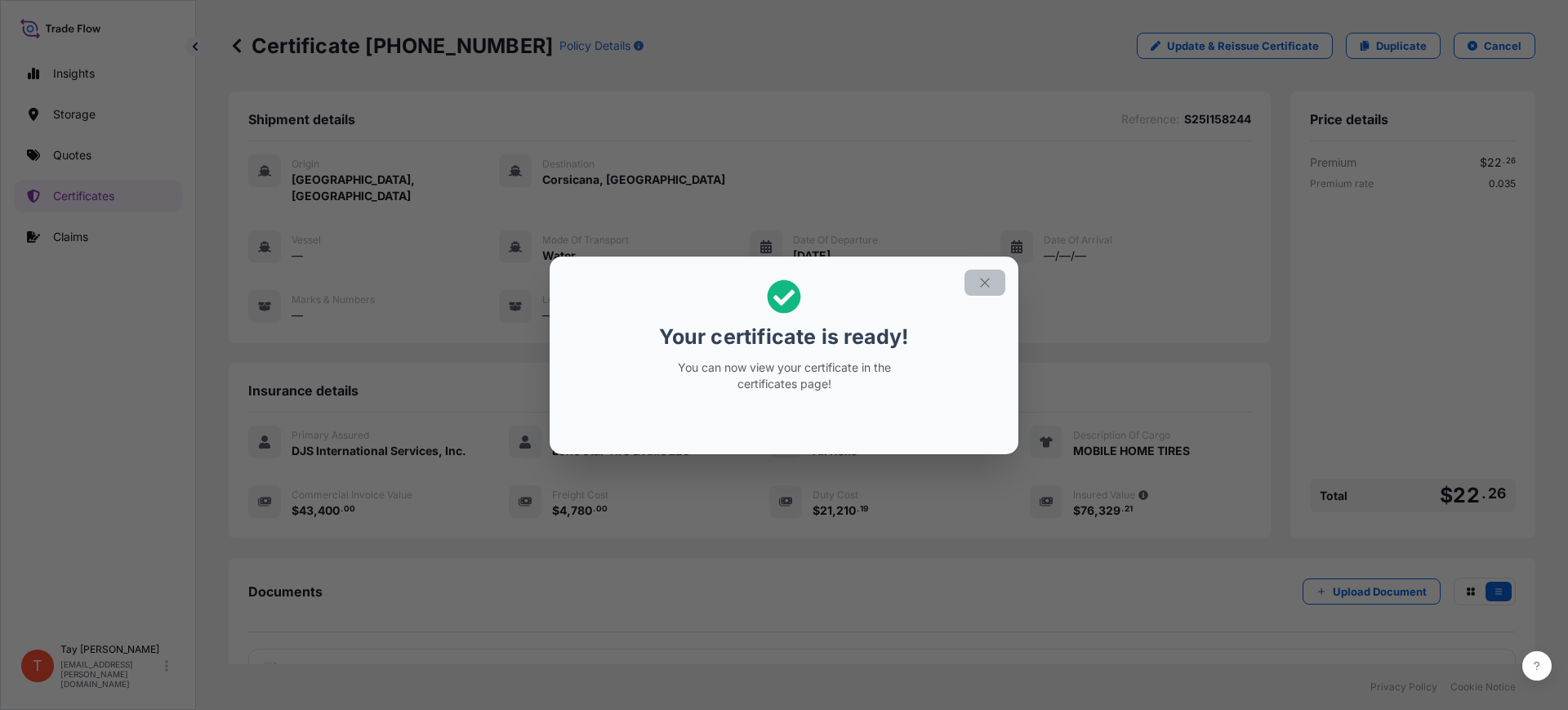
click at [987, 285] on icon "button" at bounding box center [984, 282] width 14 height 14
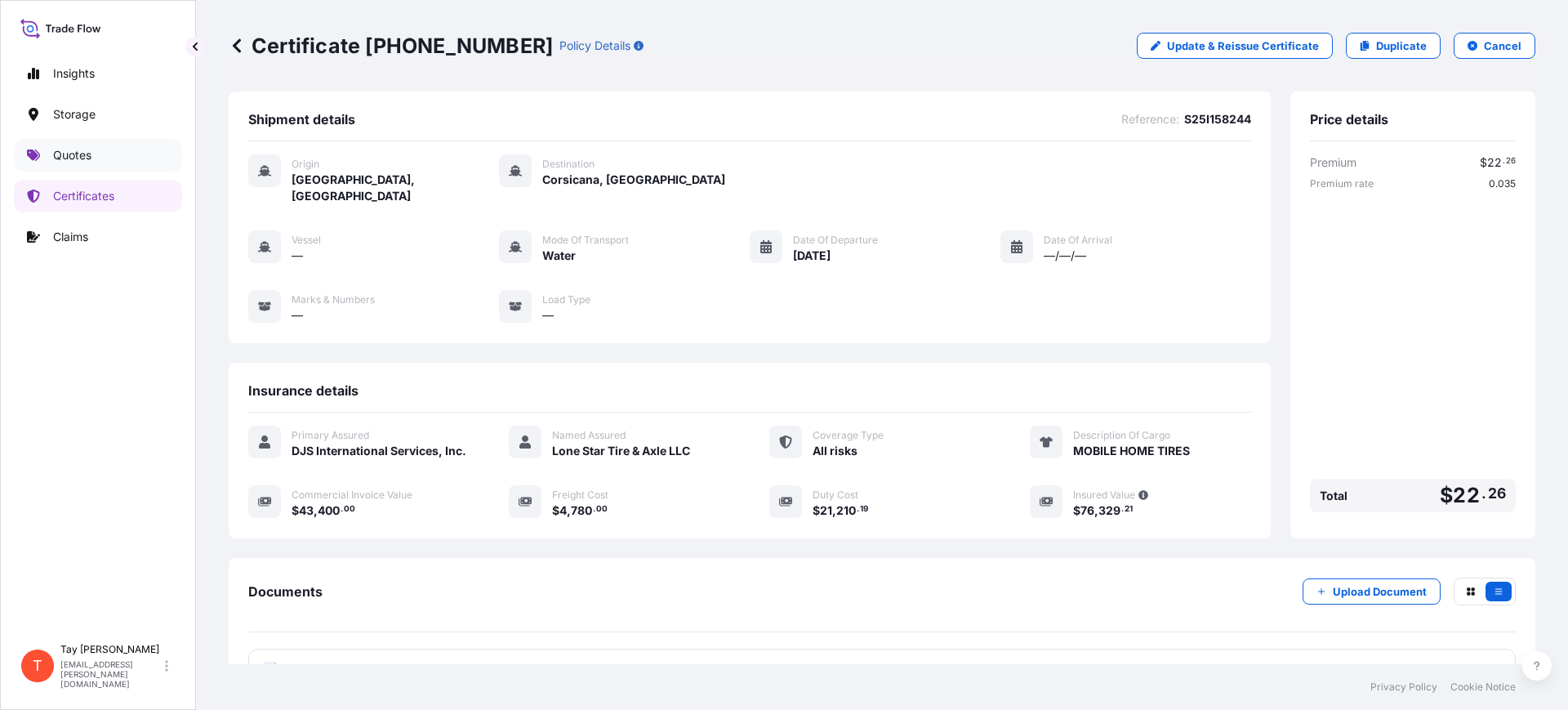
click at [58, 157] on p "Quotes" at bounding box center [72, 155] width 38 height 16
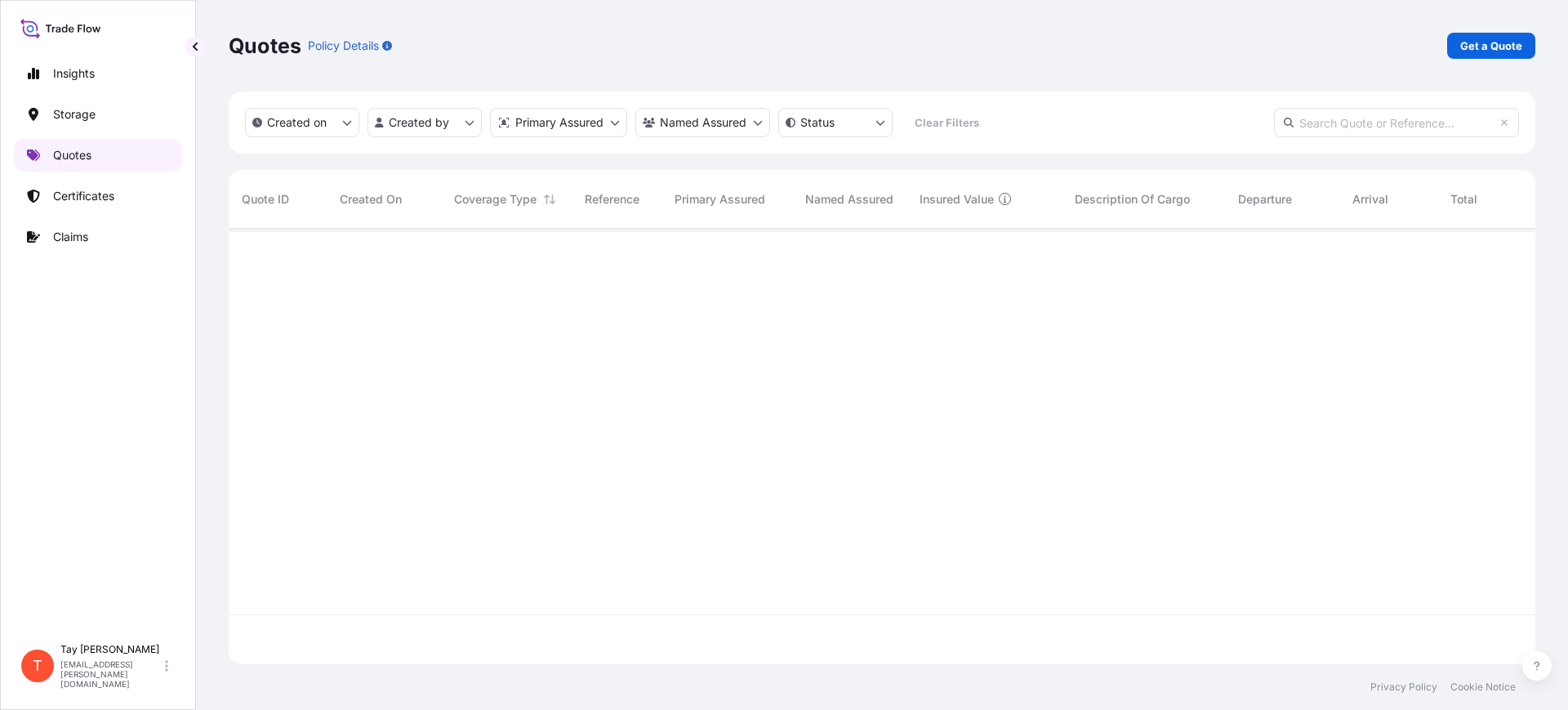
scroll to position [429, 1291]
click at [1480, 53] on p "Get a Quote" at bounding box center [1491, 45] width 62 height 16
select select "Water"
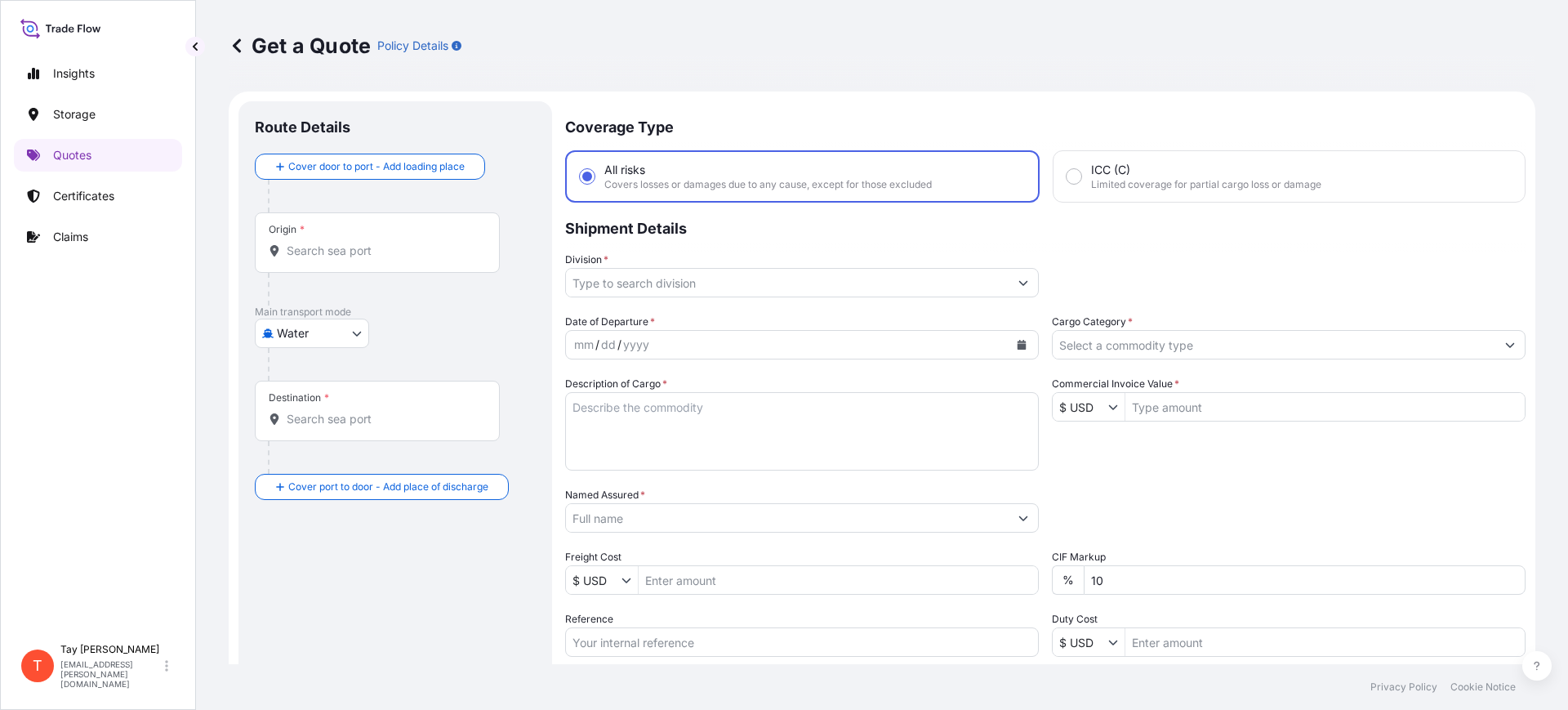
scroll to position [26, 0]
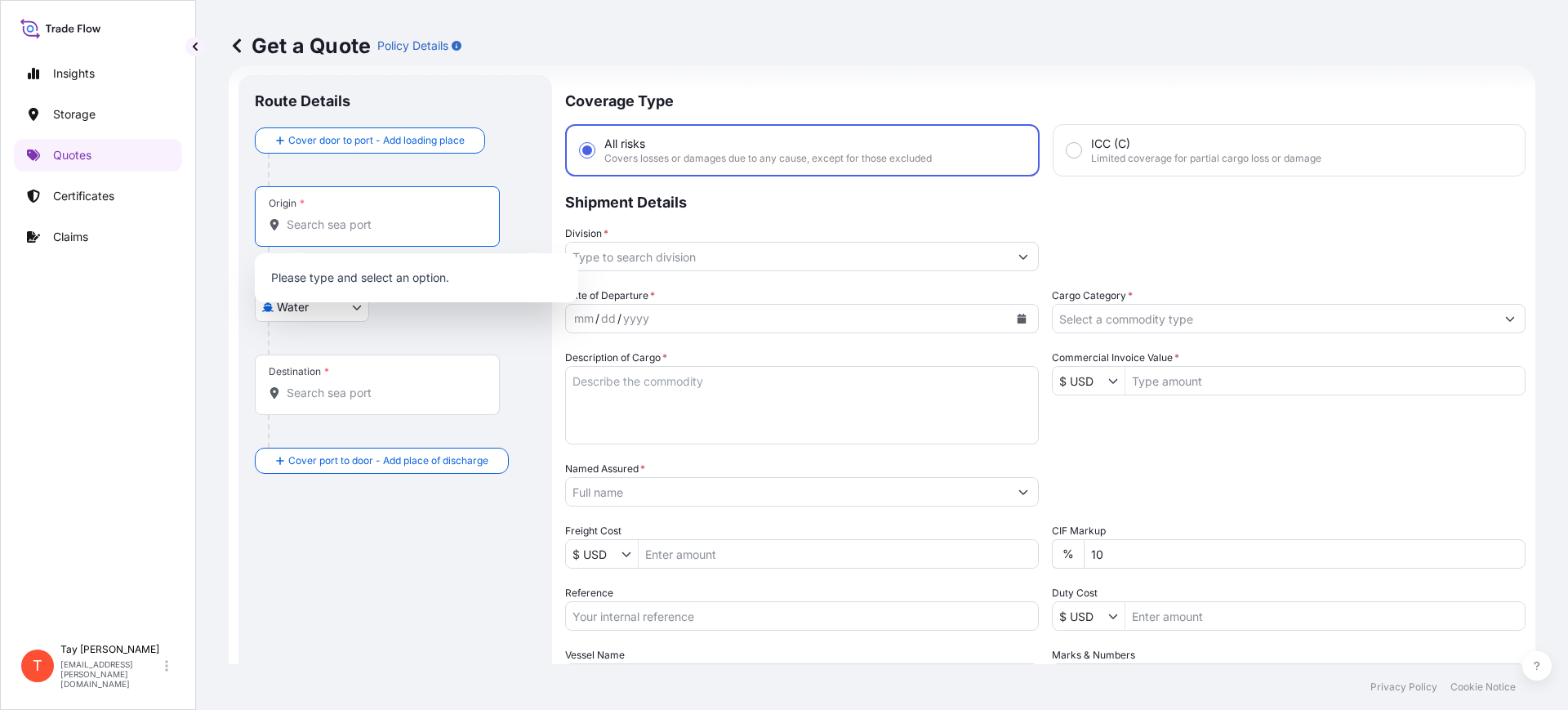
click at [404, 227] on input "Origin *" at bounding box center [383, 224] width 193 height 16
type input "C"
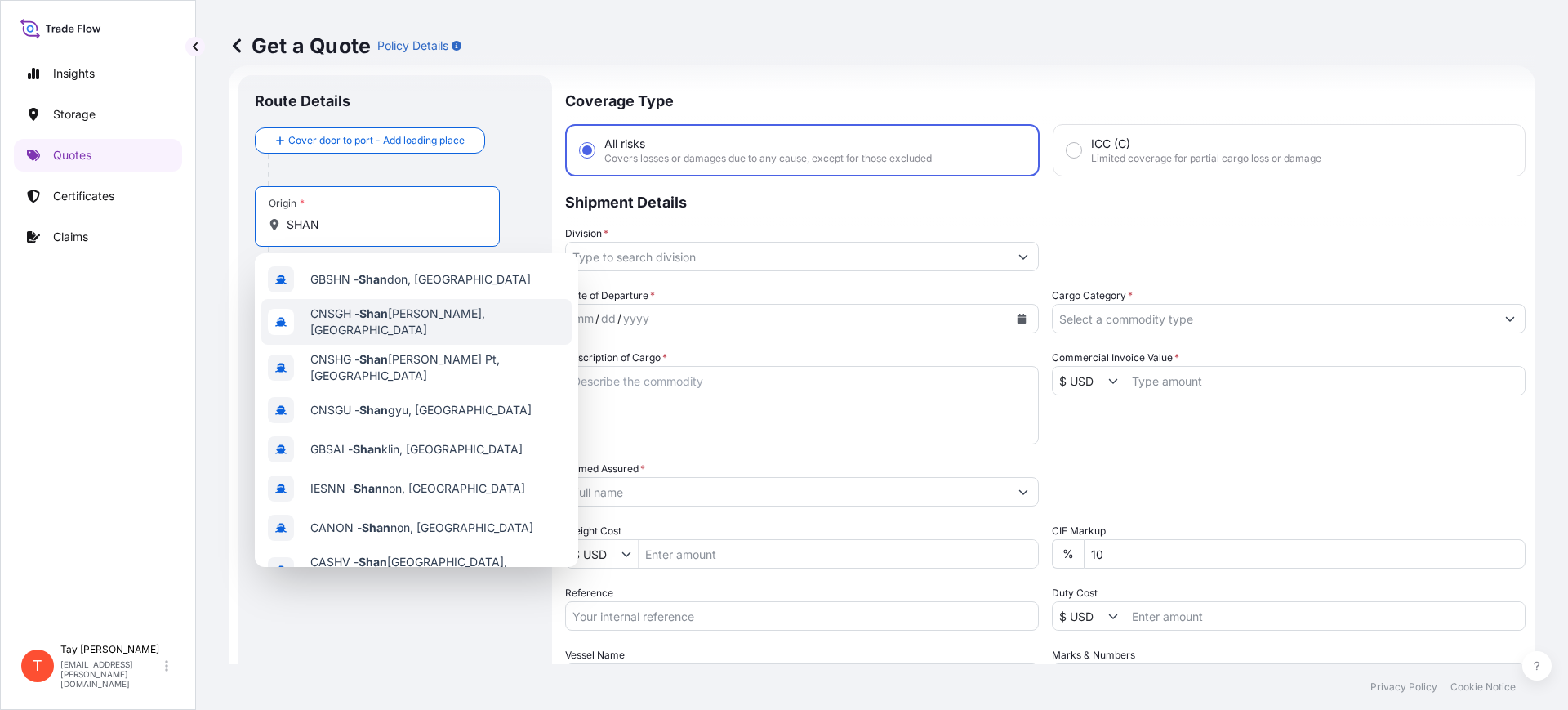
click at [332, 325] on span "CNSGH - Shan ghai, China" at bounding box center [437, 322] width 254 height 33
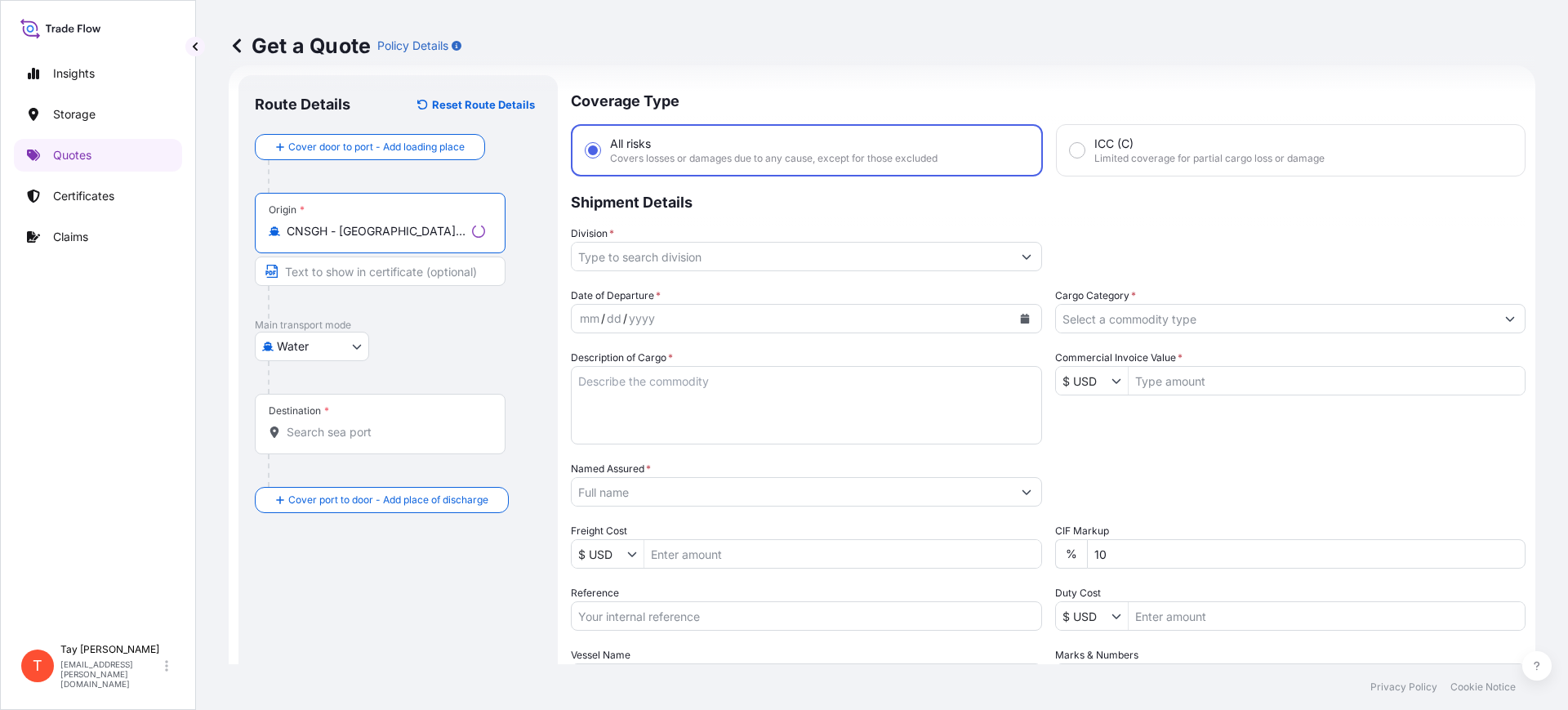
type input "CNSGH - Shanghai, China"
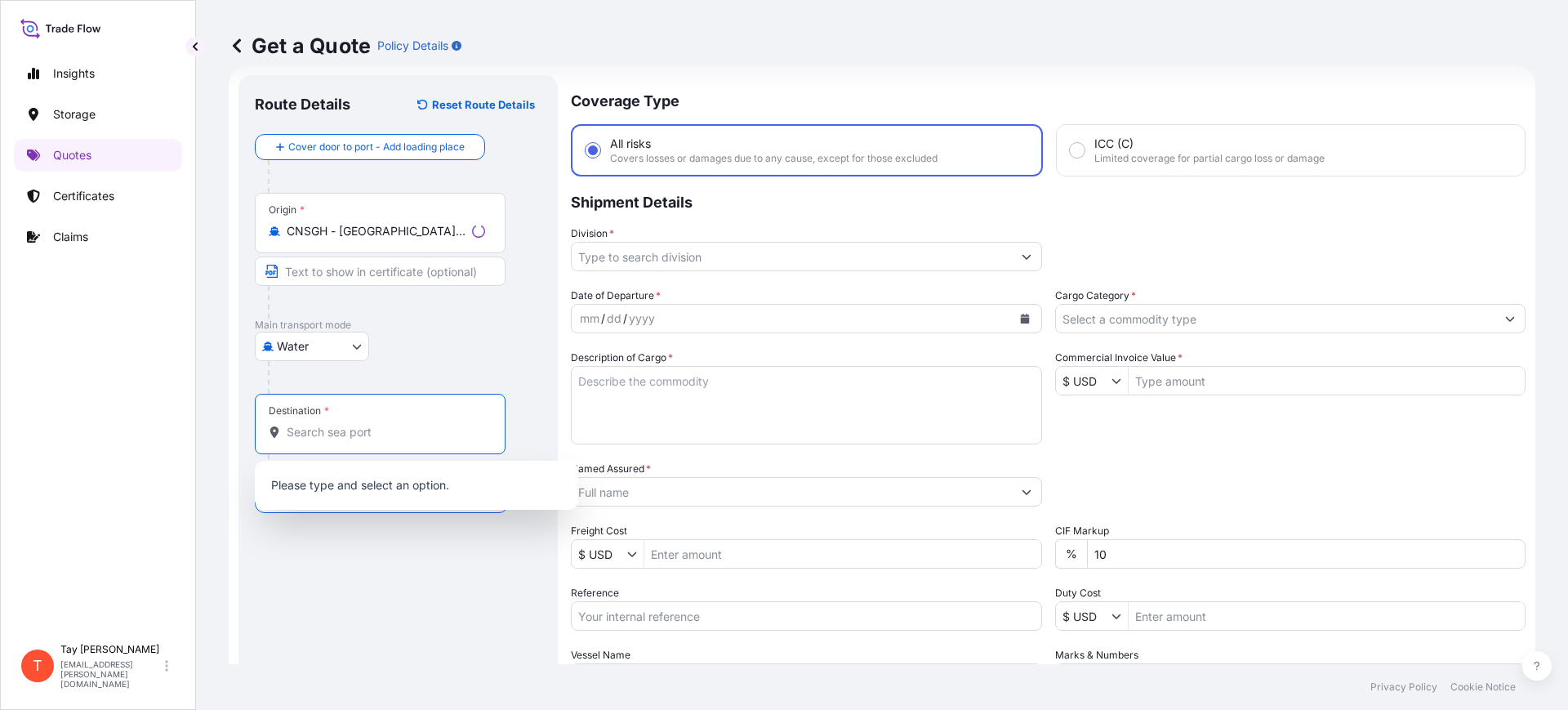
click at [336, 433] on input "Destination *" at bounding box center [386, 432] width 199 height 16
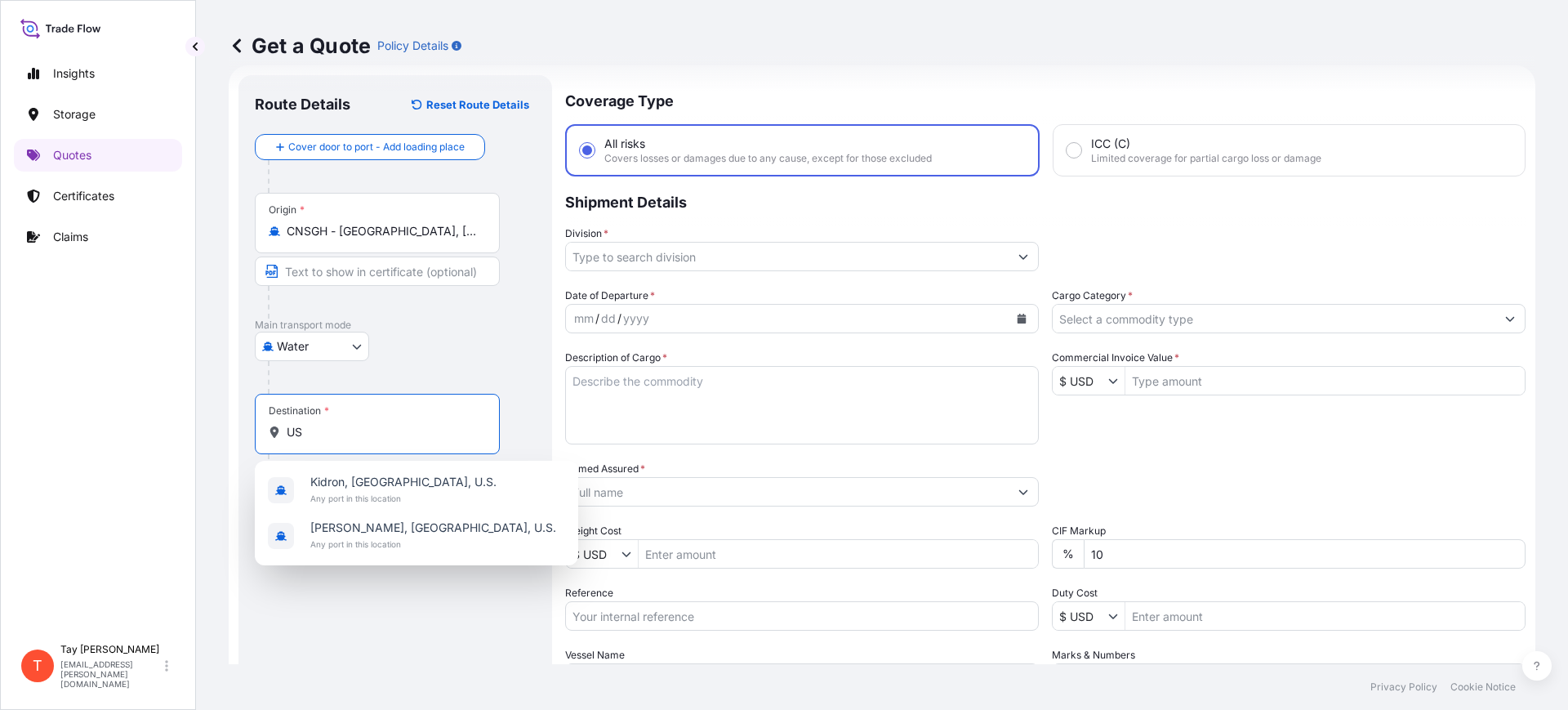
type input "U"
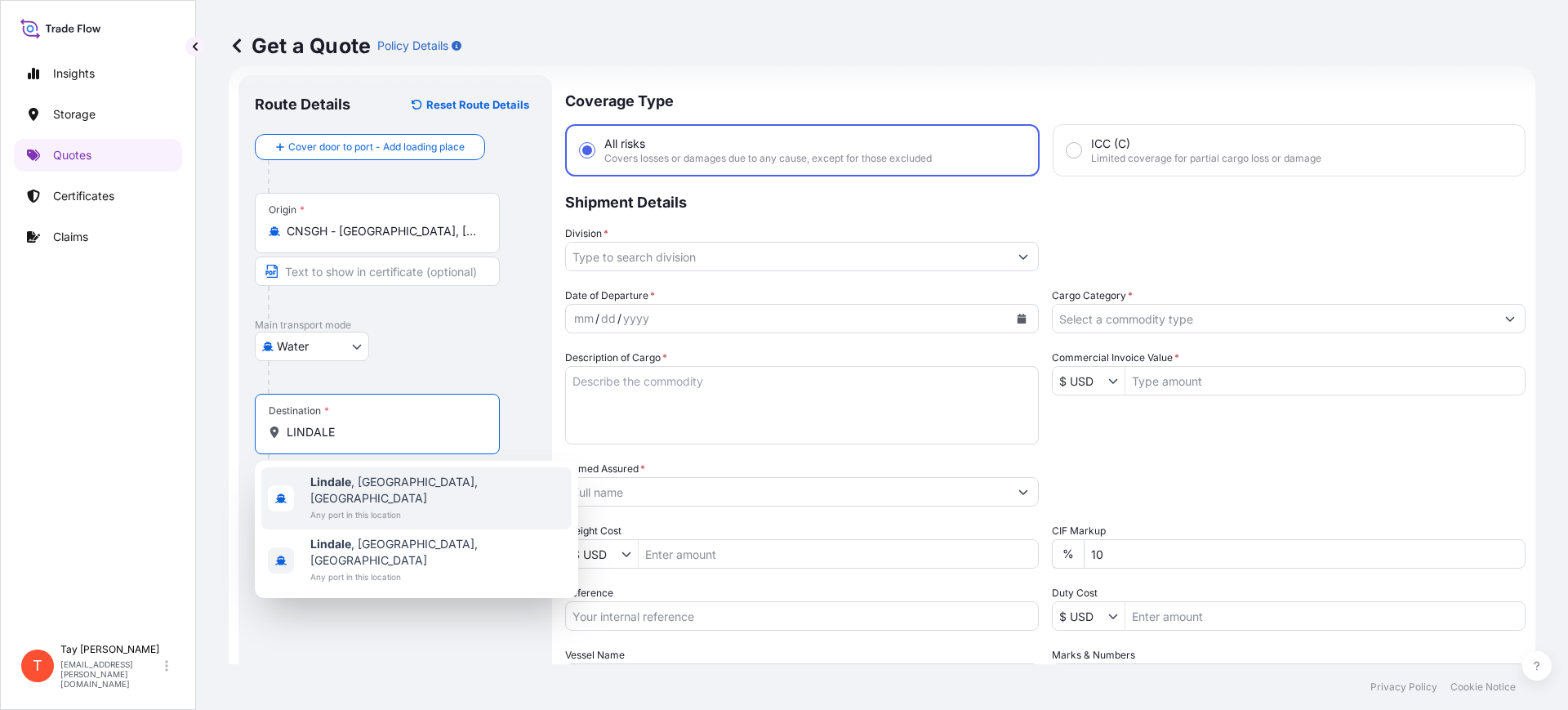
click at [380, 480] on span "Lindale , TX, USA" at bounding box center [437, 490] width 254 height 33
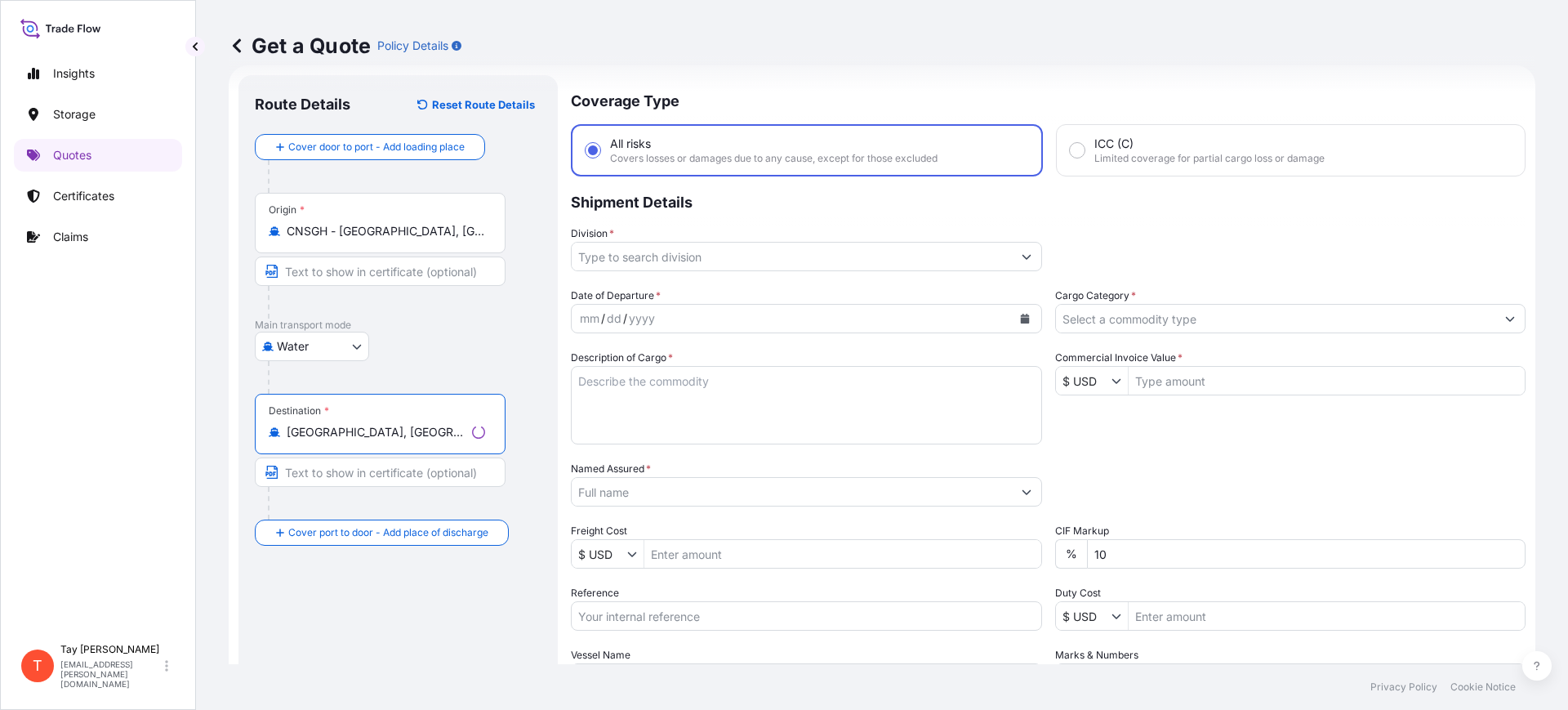
type input "[GEOGRAPHIC_DATA], [GEOGRAPHIC_DATA], [GEOGRAPHIC_DATA]"
click at [701, 259] on input "Division *" at bounding box center [791, 257] width 441 height 30
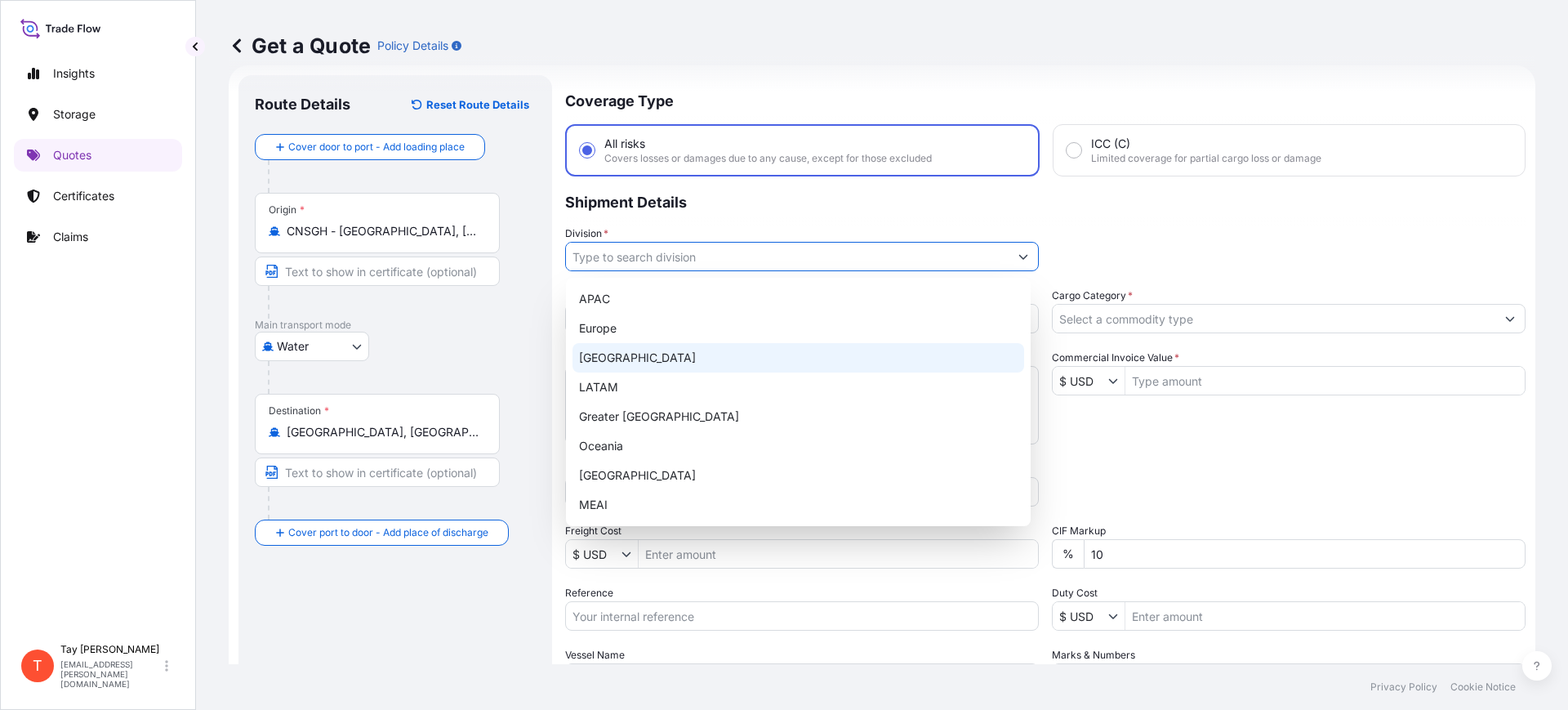
click at [623, 355] on div "[GEOGRAPHIC_DATA]" at bounding box center [798, 357] width 451 height 30
type input "[GEOGRAPHIC_DATA]"
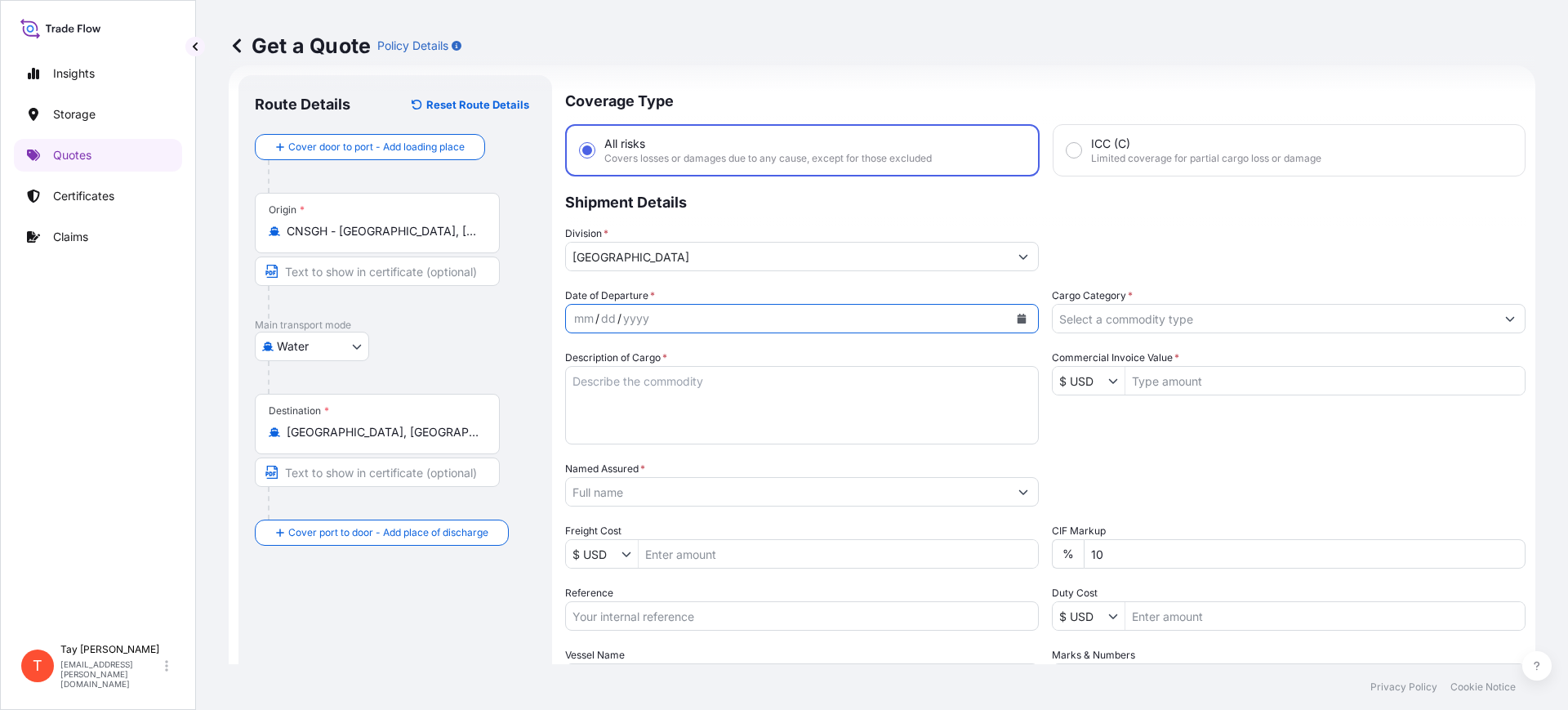
click at [1018, 318] on icon "Calendar" at bounding box center [1022, 319] width 9 height 10
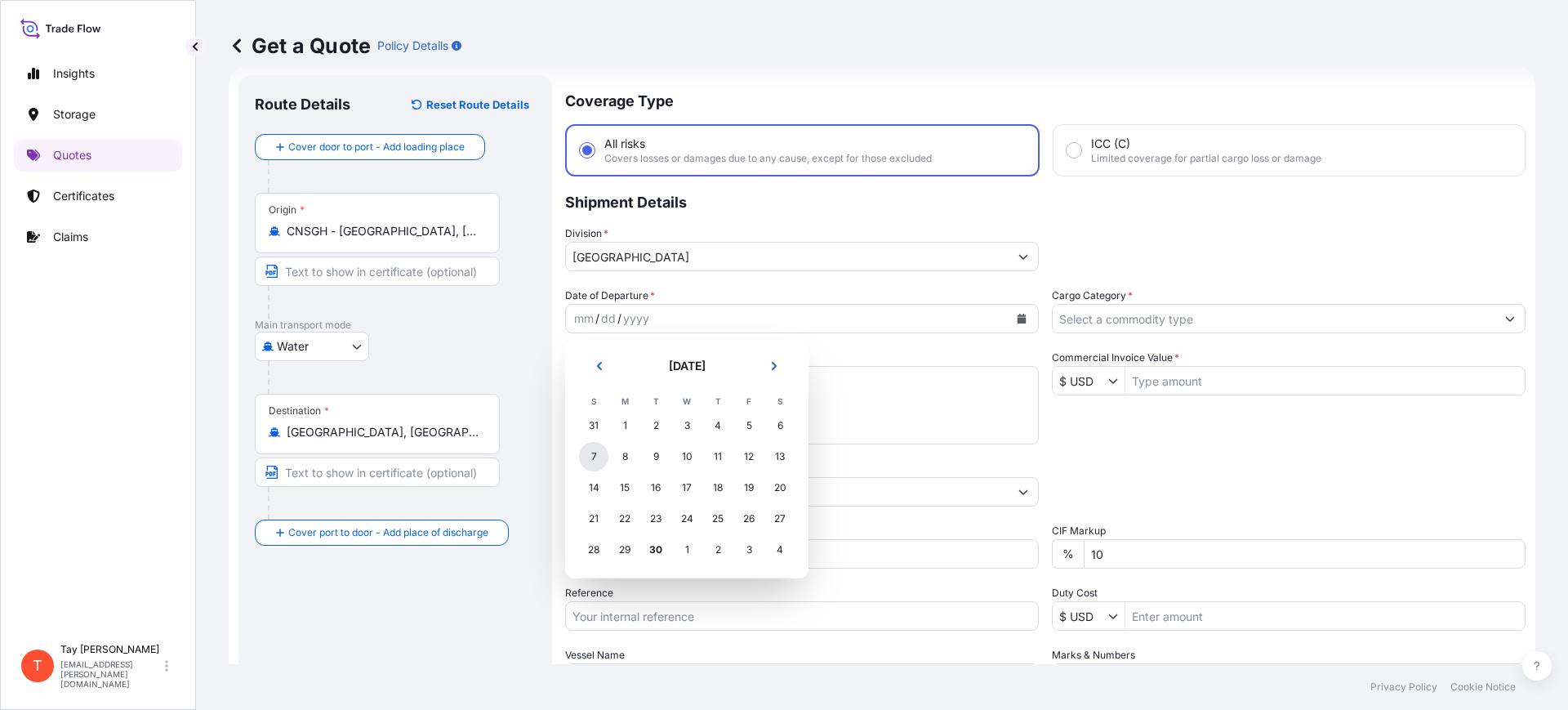
click at [585, 454] on div "7" at bounding box center [593, 456] width 30 height 30
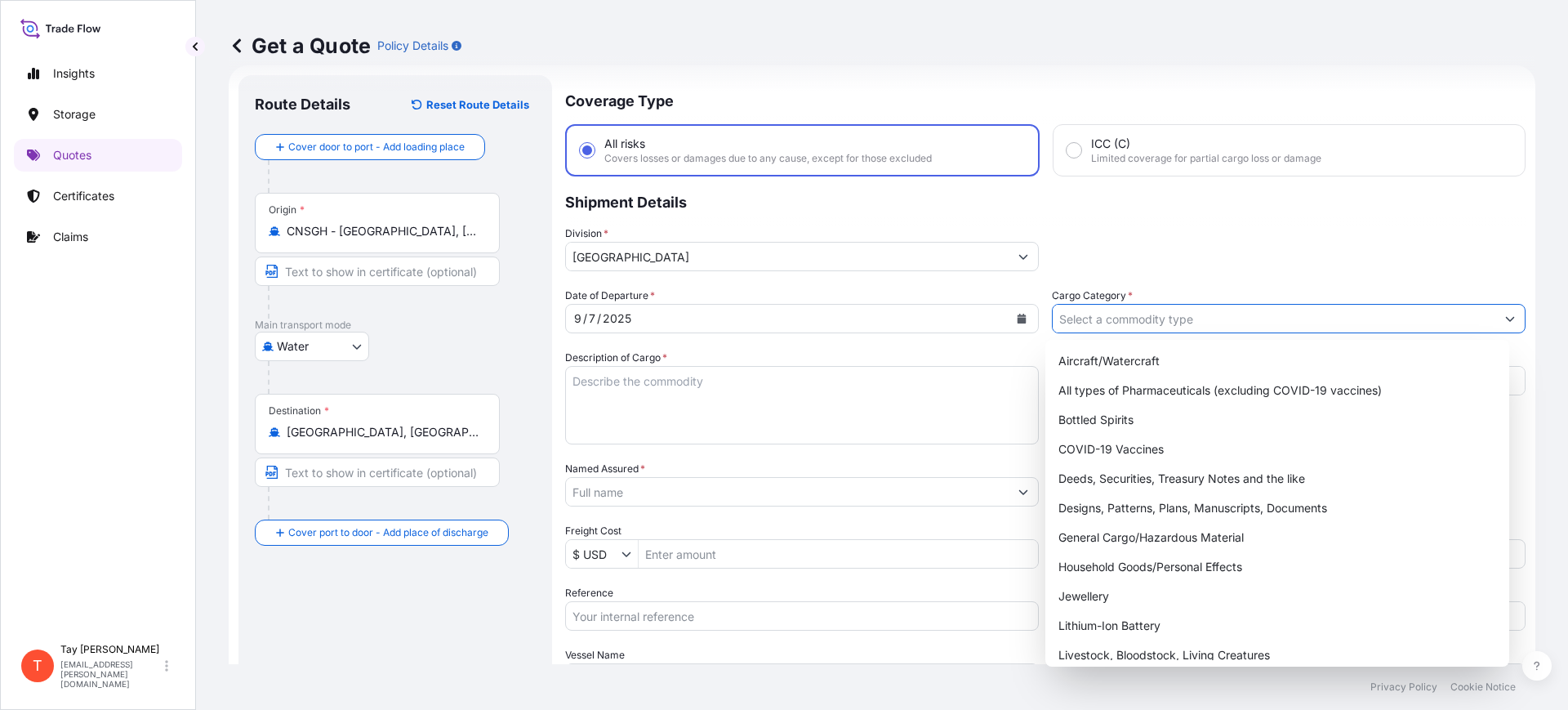
click at [1133, 326] on input "Cargo Category *" at bounding box center [1274, 318] width 443 height 30
click at [1146, 527] on div "General Cargo/Hazardous Material" at bounding box center [1278, 537] width 451 height 30
type input "General Cargo/Hazardous Material"
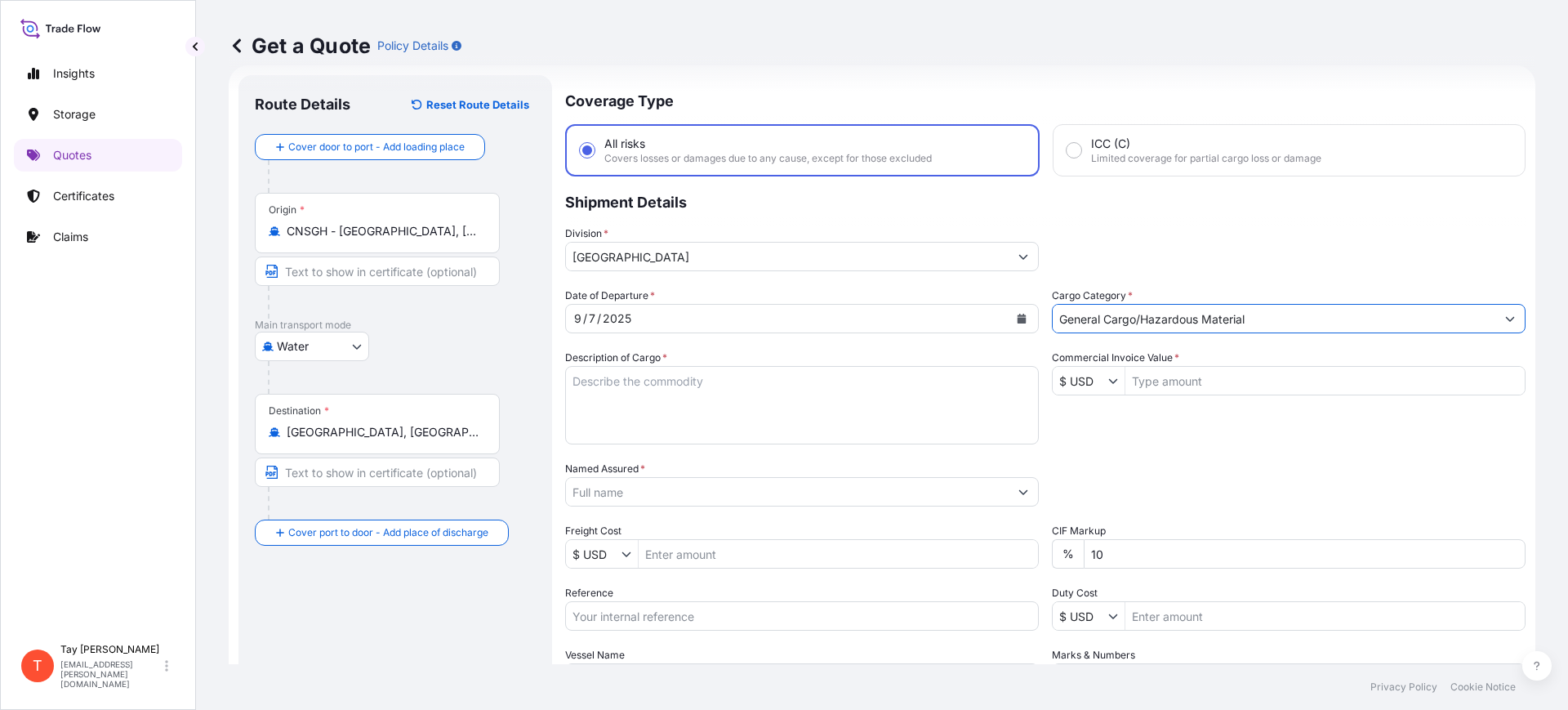
click at [733, 418] on textarea "Description of Cargo *" at bounding box center [802, 405] width 473 height 79
type textarea "6-LEAF SPRING FOR MH AXLE"
click at [1128, 384] on input "Commercial Invoice Value *" at bounding box center [1325, 380] width 399 height 30
type input "20,230"
click at [604, 496] on input "Named Assured *" at bounding box center [787, 492] width 443 height 30
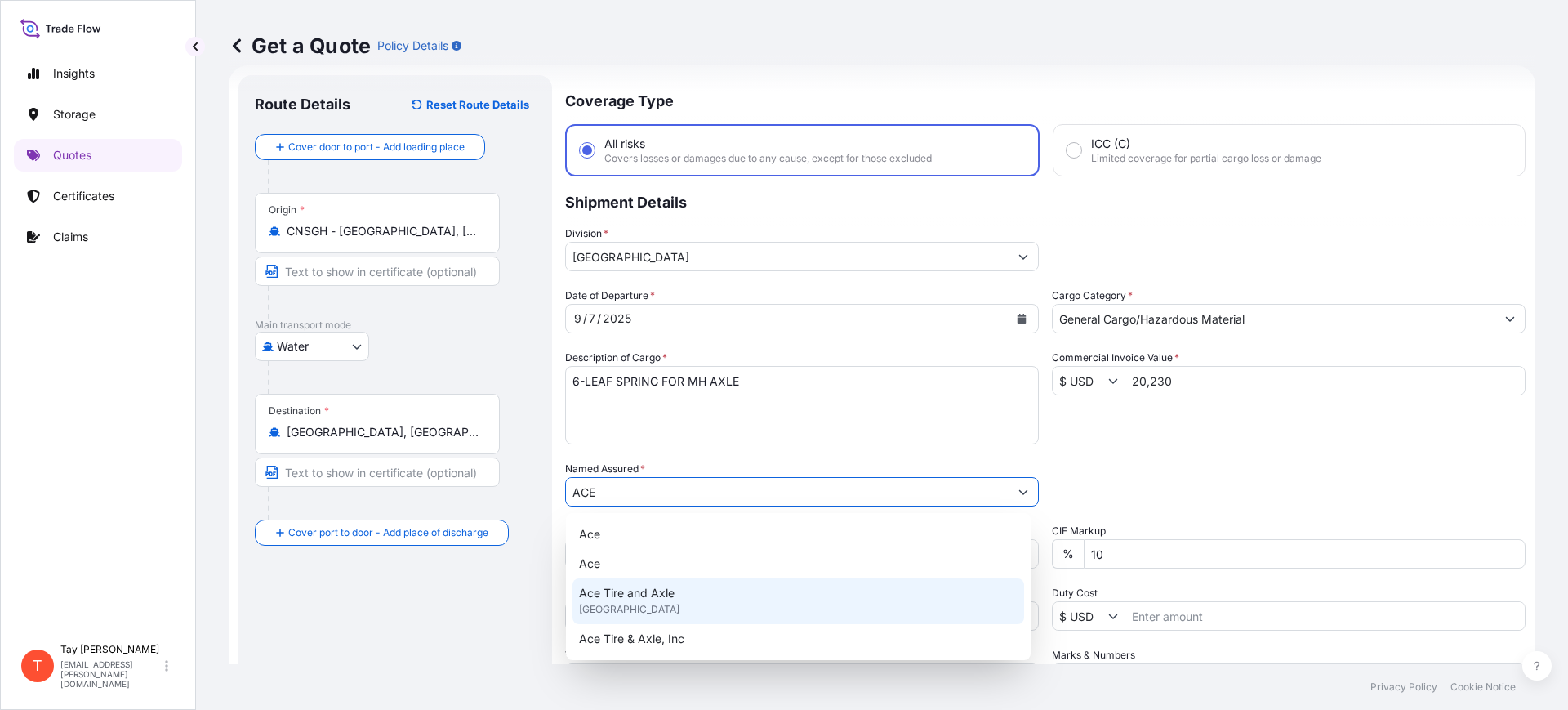
click at [652, 595] on span "Ace Tire and Axle" at bounding box center [627, 593] width 96 height 16
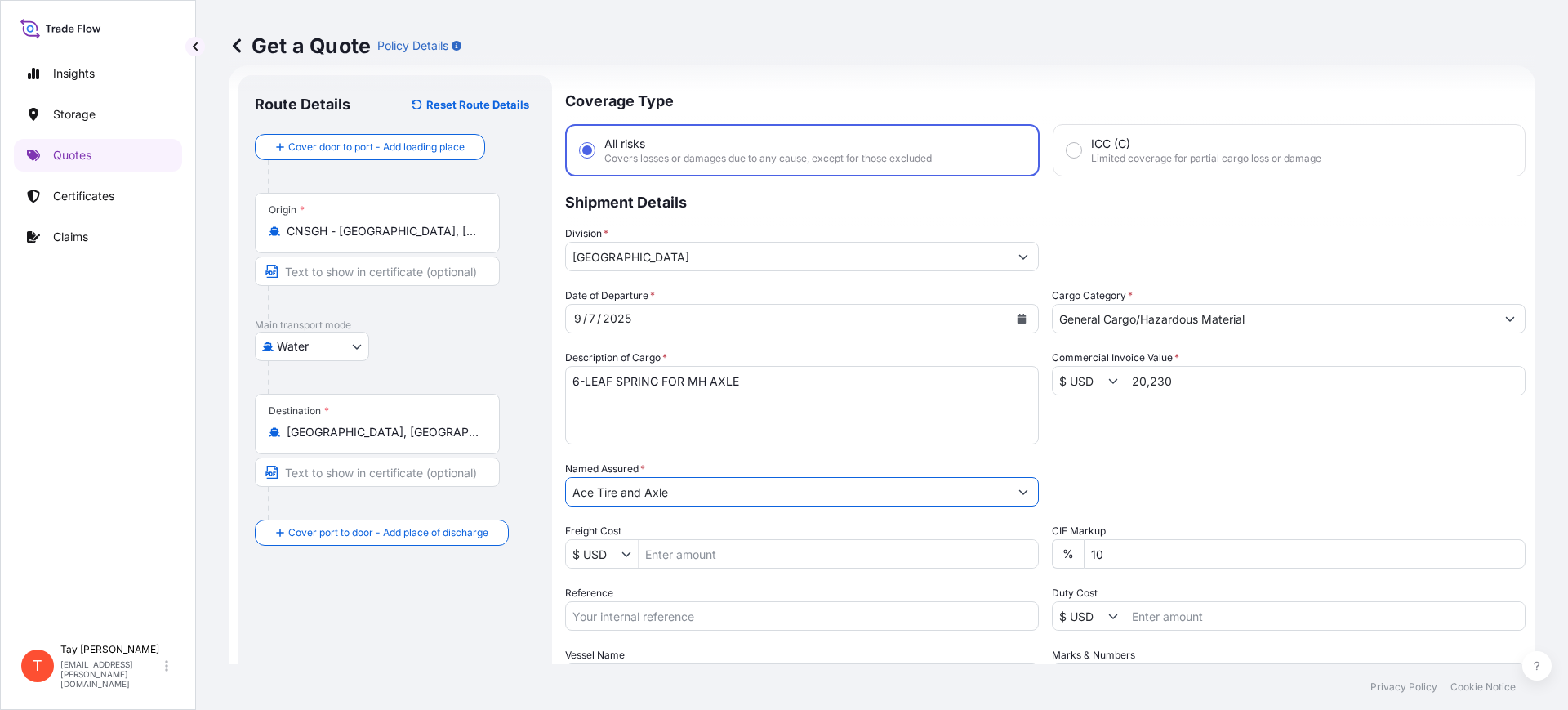
type input "Ace Tire and Axle"
click at [655, 552] on input "Freight Cost" at bounding box center [838, 553] width 399 height 30
type input "4,630"
click at [777, 616] on input "Reference" at bounding box center [802, 616] width 473 height 30
paste input "S25I158400"
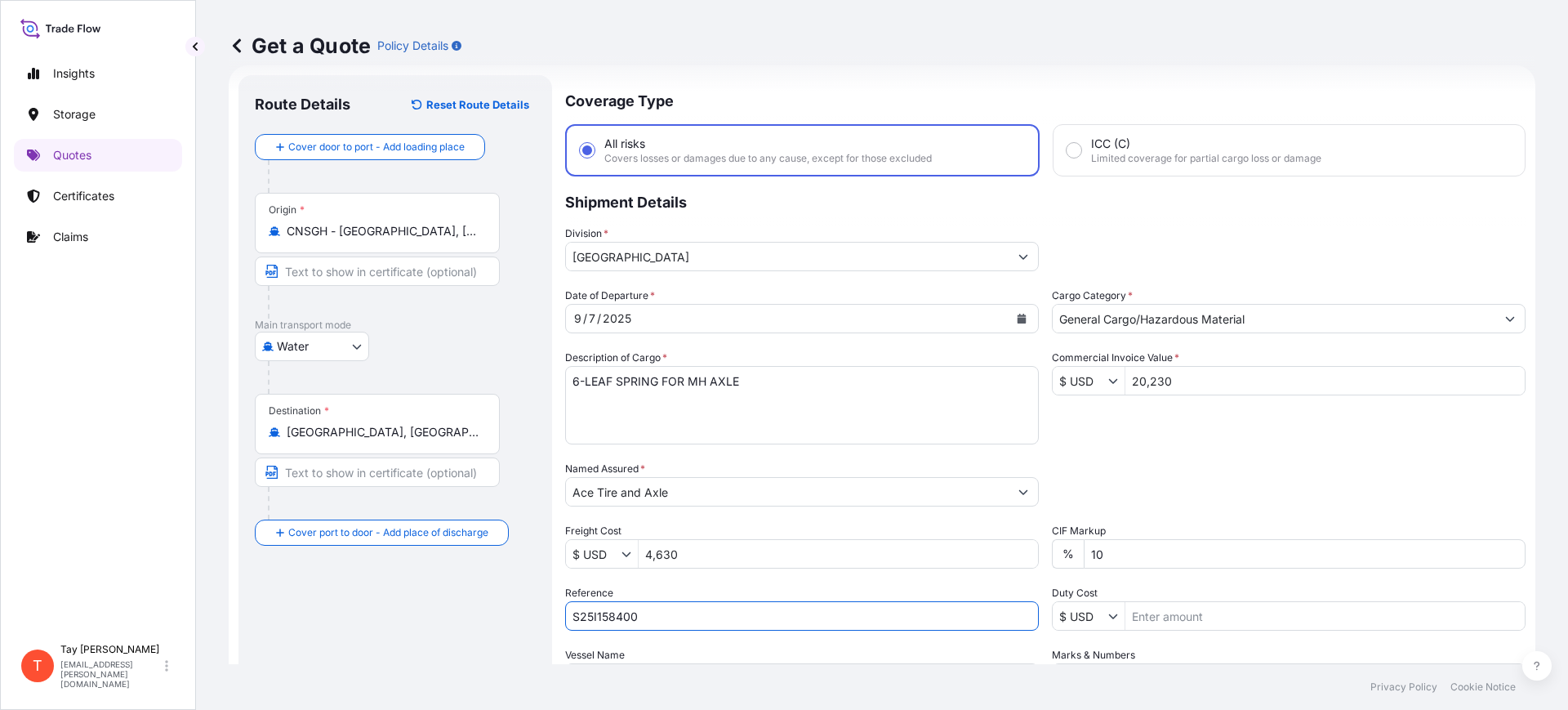
type input "S25I158400"
click at [1182, 618] on input "Duty Cost" at bounding box center [1325, 616] width 399 height 30
type input "11,922.03"
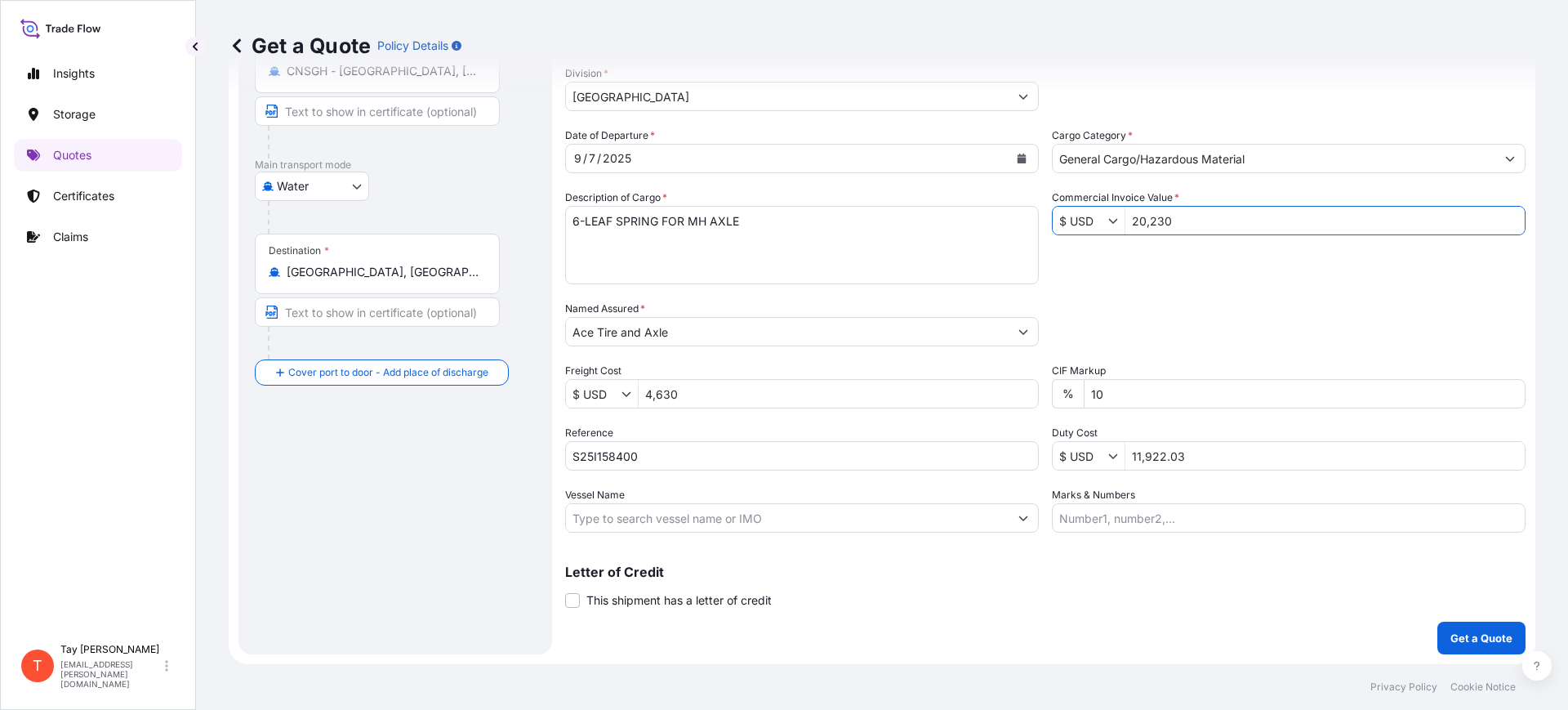
drag, startPoint x: 1154, startPoint y: 218, endPoint x: 1141, endPoint y: 214, distance: 13.6
click at [1141, 214] on input "20,230" at bounding box center [1325, 220] width 399 height 30
click at [1174, 228] on input "20,320" at bounding box center [1325, 220] width 399 height 30
type input "20,320"
click at [1451, 633] on p "Get a Quote" at bounding box center [1482, 638] width 62 height 16
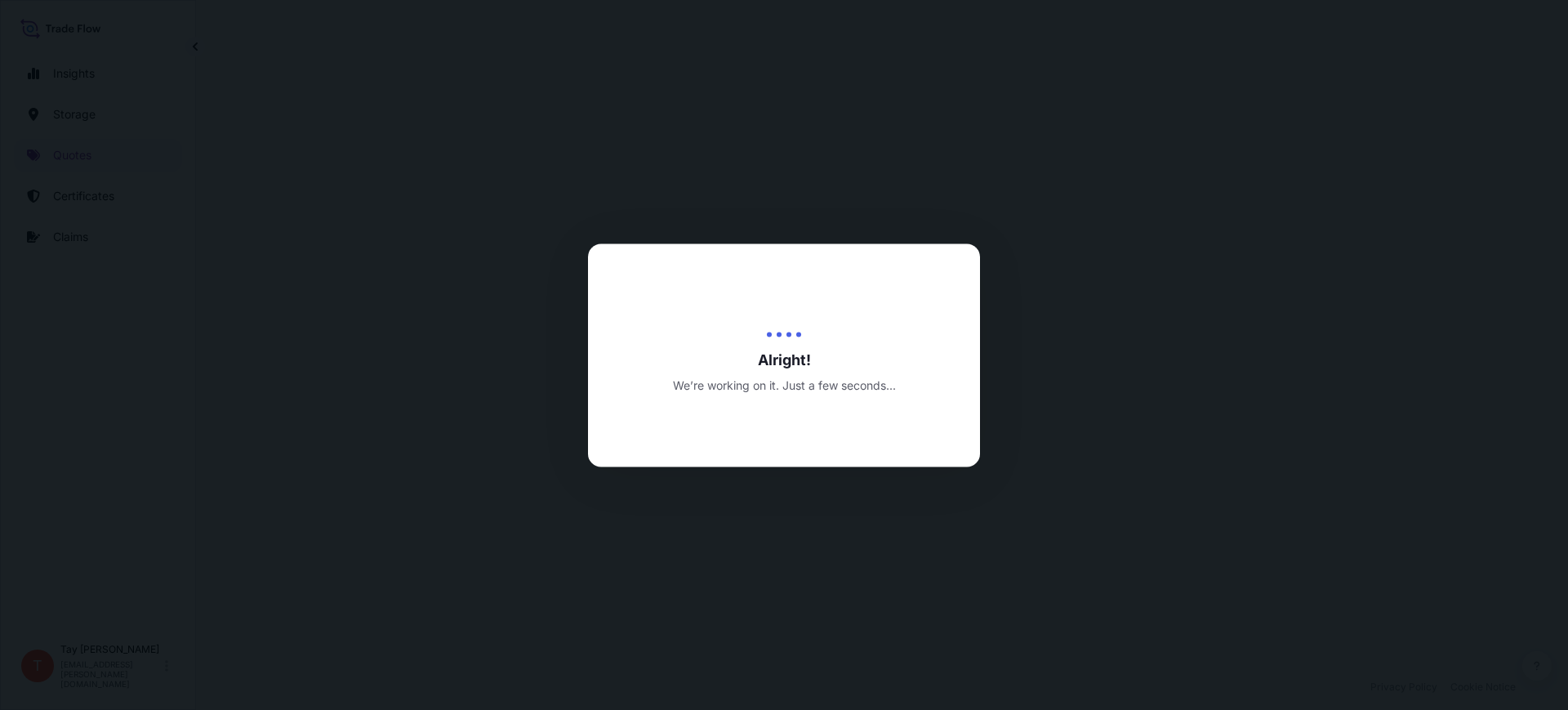
select select "Water"
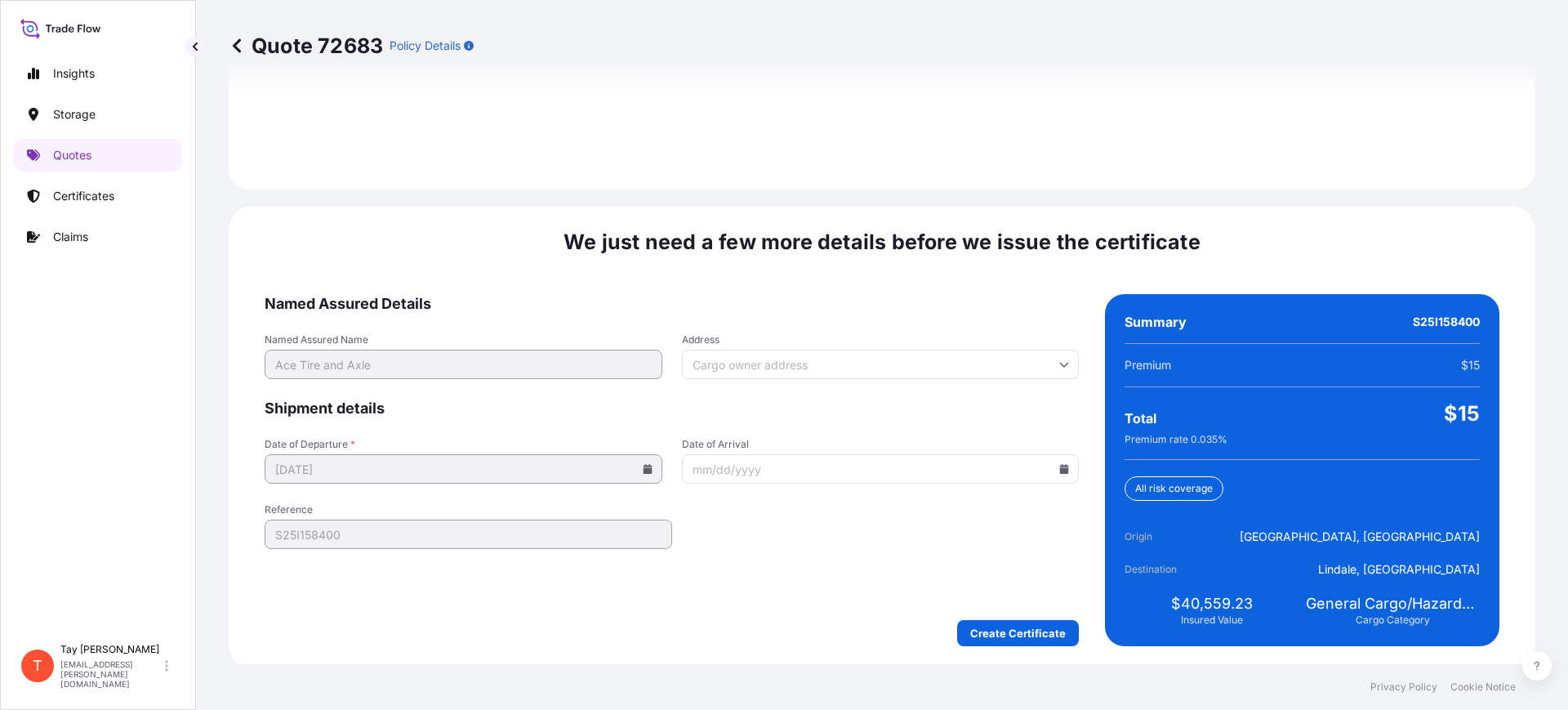
scroll to position [2387, 0]
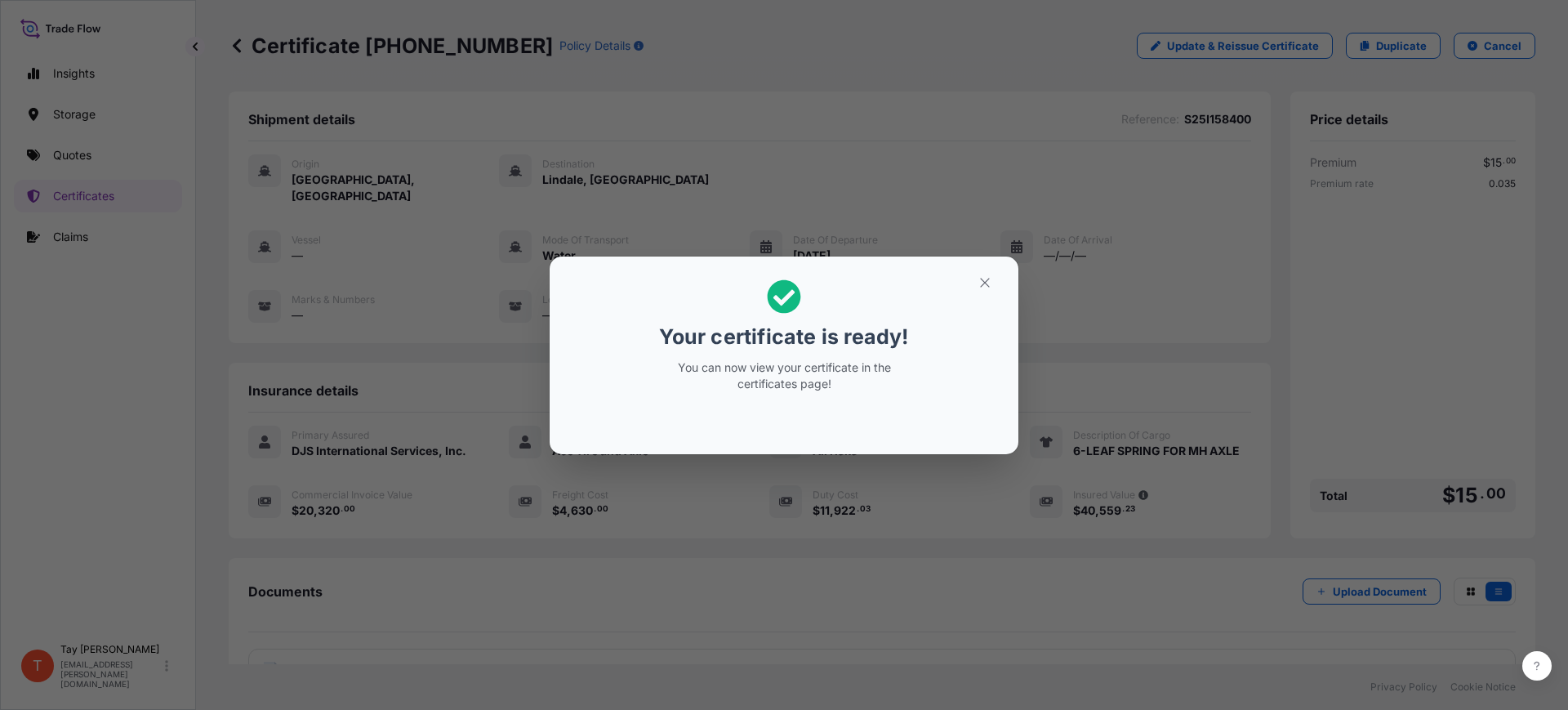
click at [158, 456] on div "Your certificate is ready! You can now view your certificate in the certificate…" at bounding box center [784, 355] width 1568 height 710
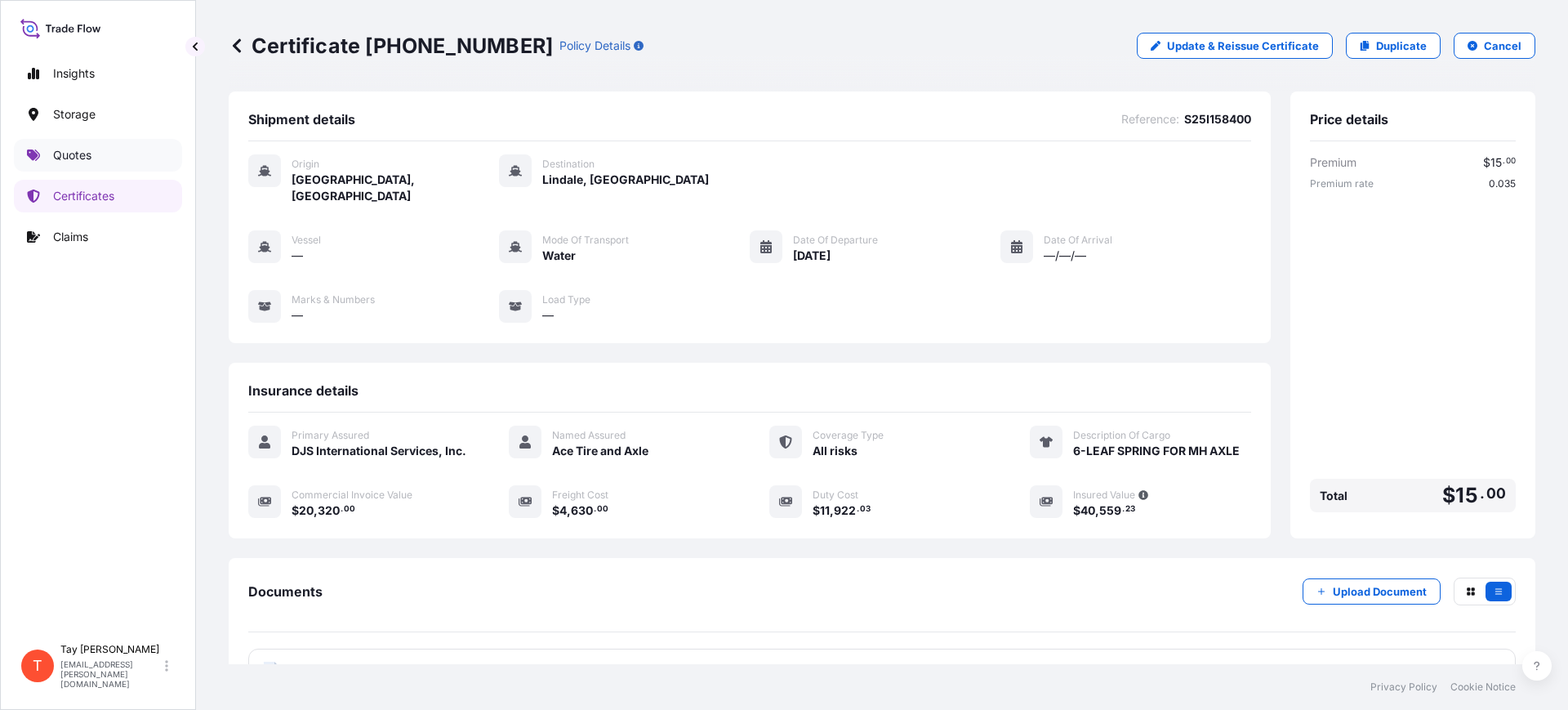
click at [108, 139] on link "Quotes" at bounding box center [97, 156] width 168 height 33
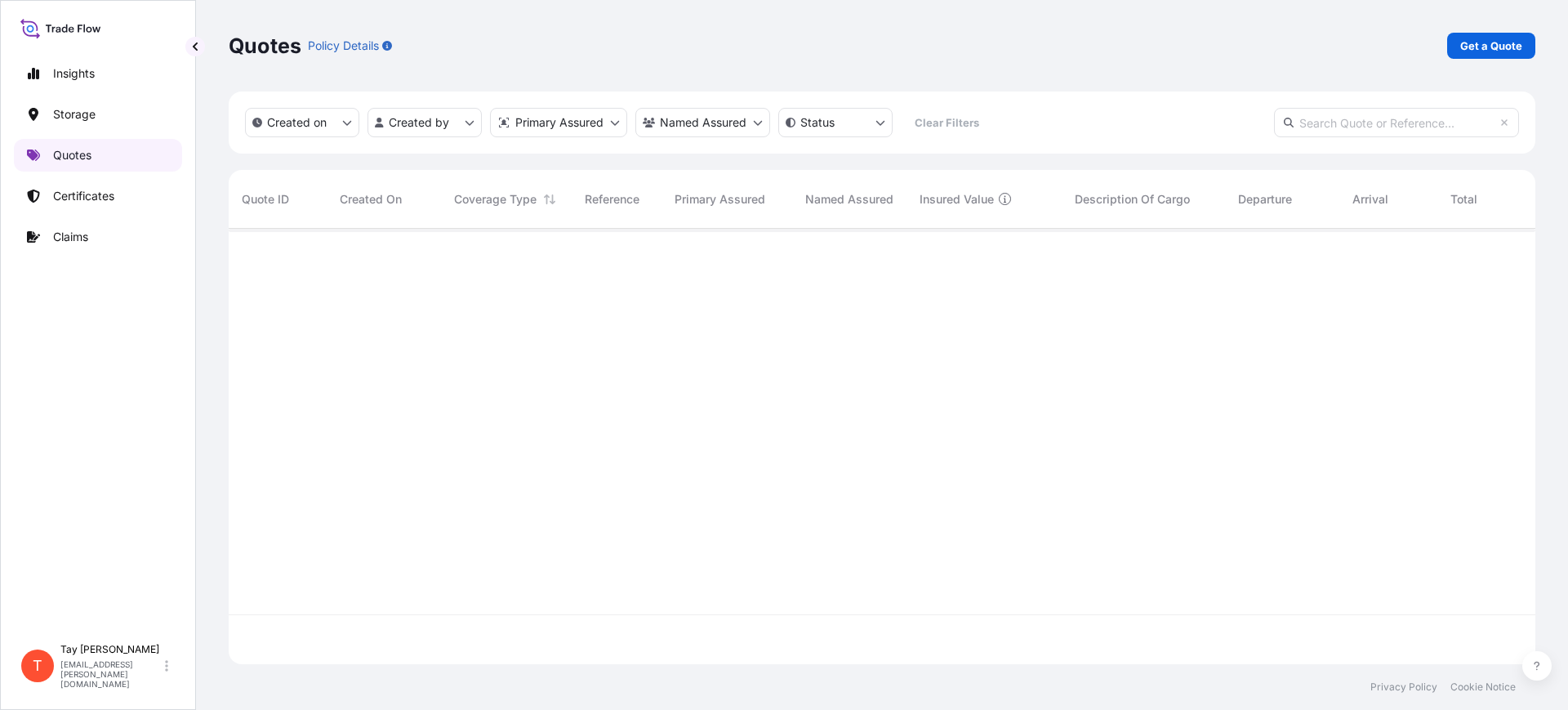
scroll to position [429, 1291]
click at [1511, 41] on p "Get a Quote" at bounding box center [1491, 45] width 62 height 16
select select "Water"
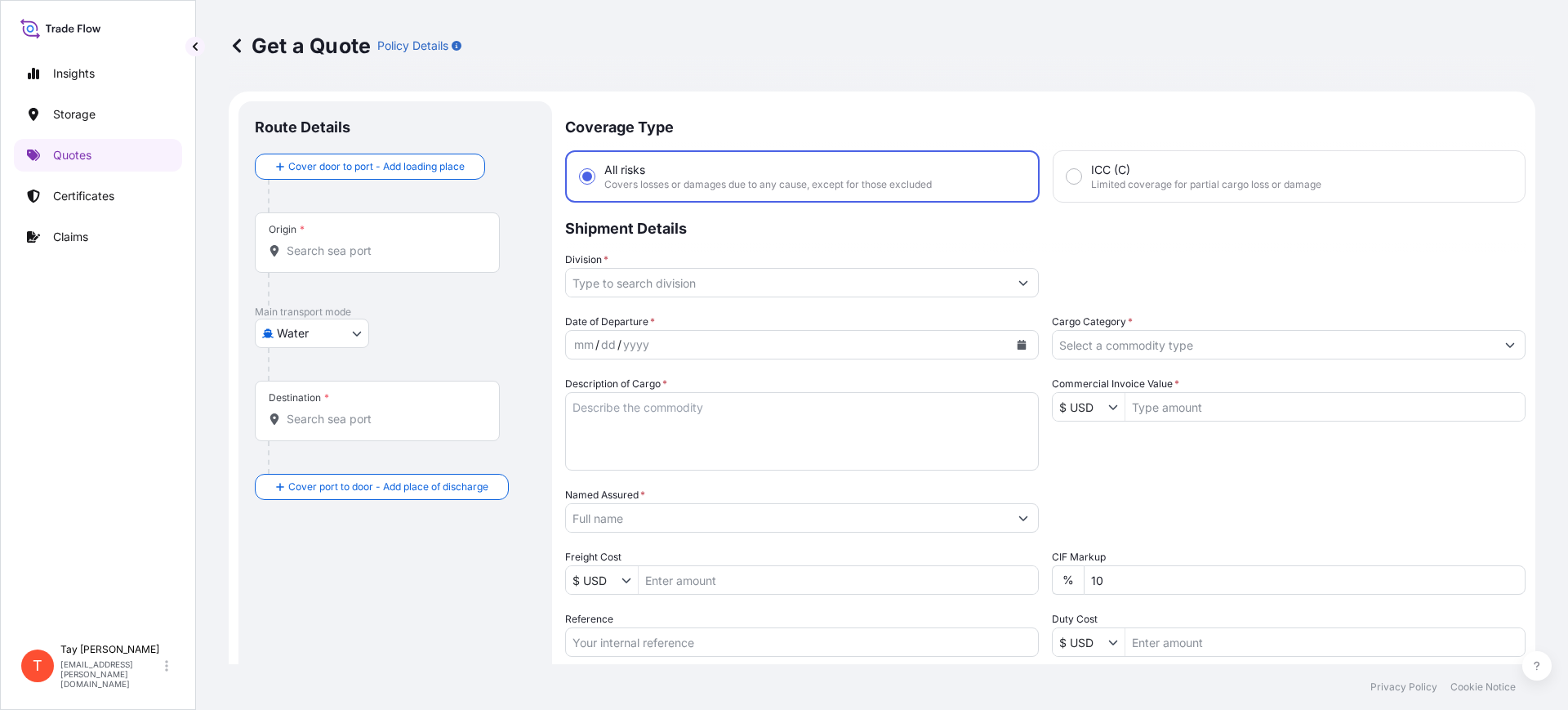
scroll to position [26, 0]
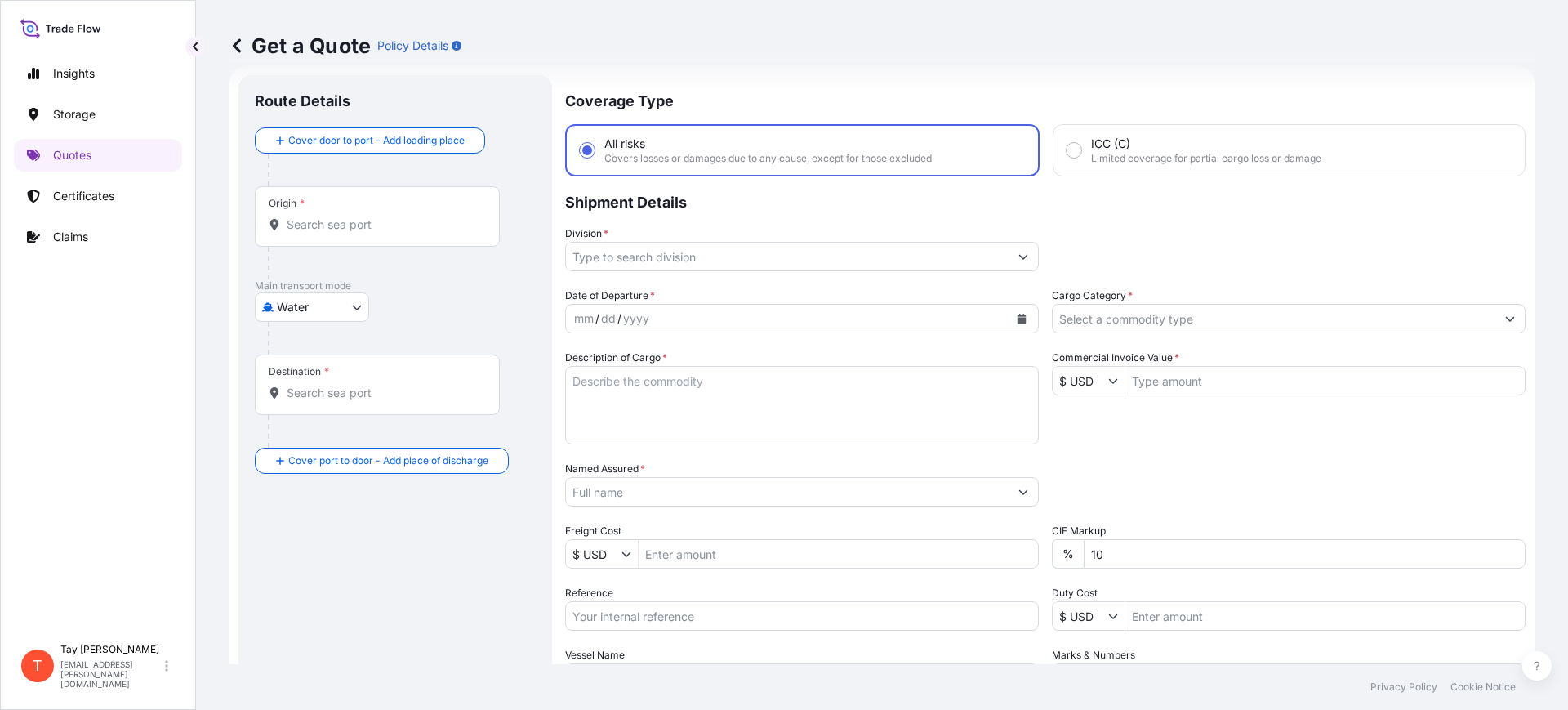
click at [423, 219] on input "Origin *" at bounding box center [383, 224] width 193 height 16
click at [304, 215] on div "Origin *" at bounding box center [376, 216] width 245 height 61
click at [304, 216] on input "Origin * Please select an origin" at bounding box center [383, 224] width 193 height 16
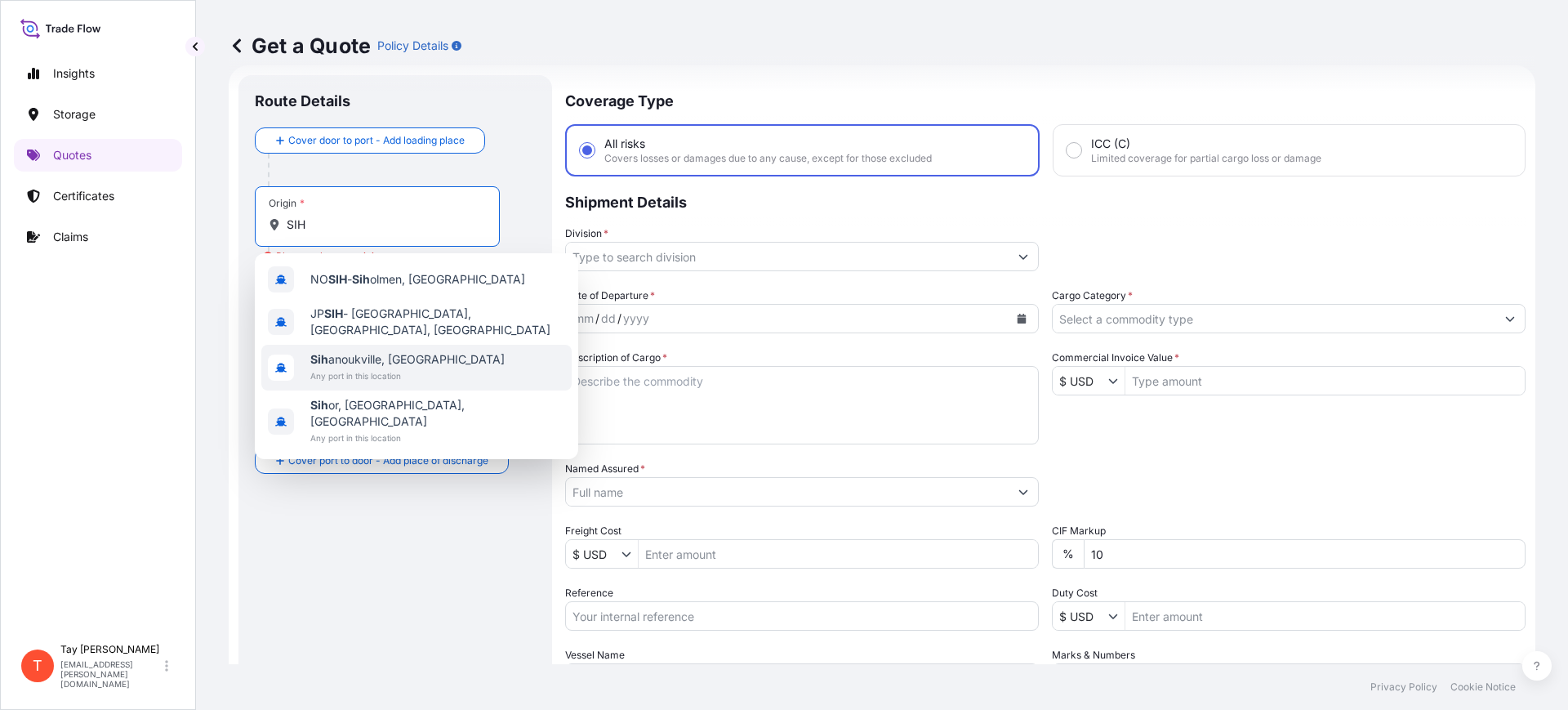
click at [380, 353] on span "Sih anoukville, Cambodia" at bounding box center [407, 359] width 194 height 16
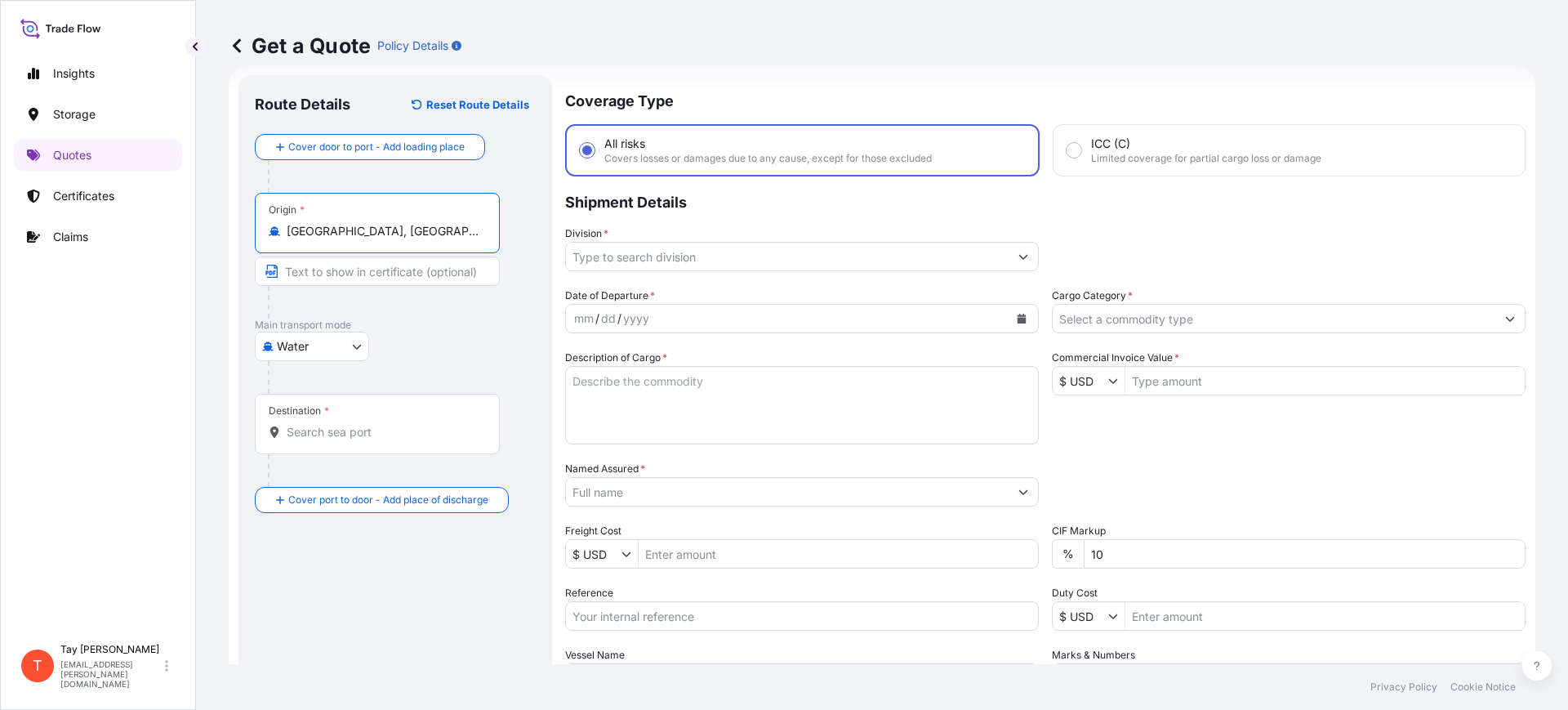
type input "Sihanoukville, Cambodia"
click at [345, 424] on div "Destination *" at bounding box center [379, 424] width 251 height 61
click at [342, 443] on div "Destination *" at bounding box center [376, 424] width 245 height 61
click at [342, 441] on input "Destination *" at bounding box center [383, 432] width 193 height 16
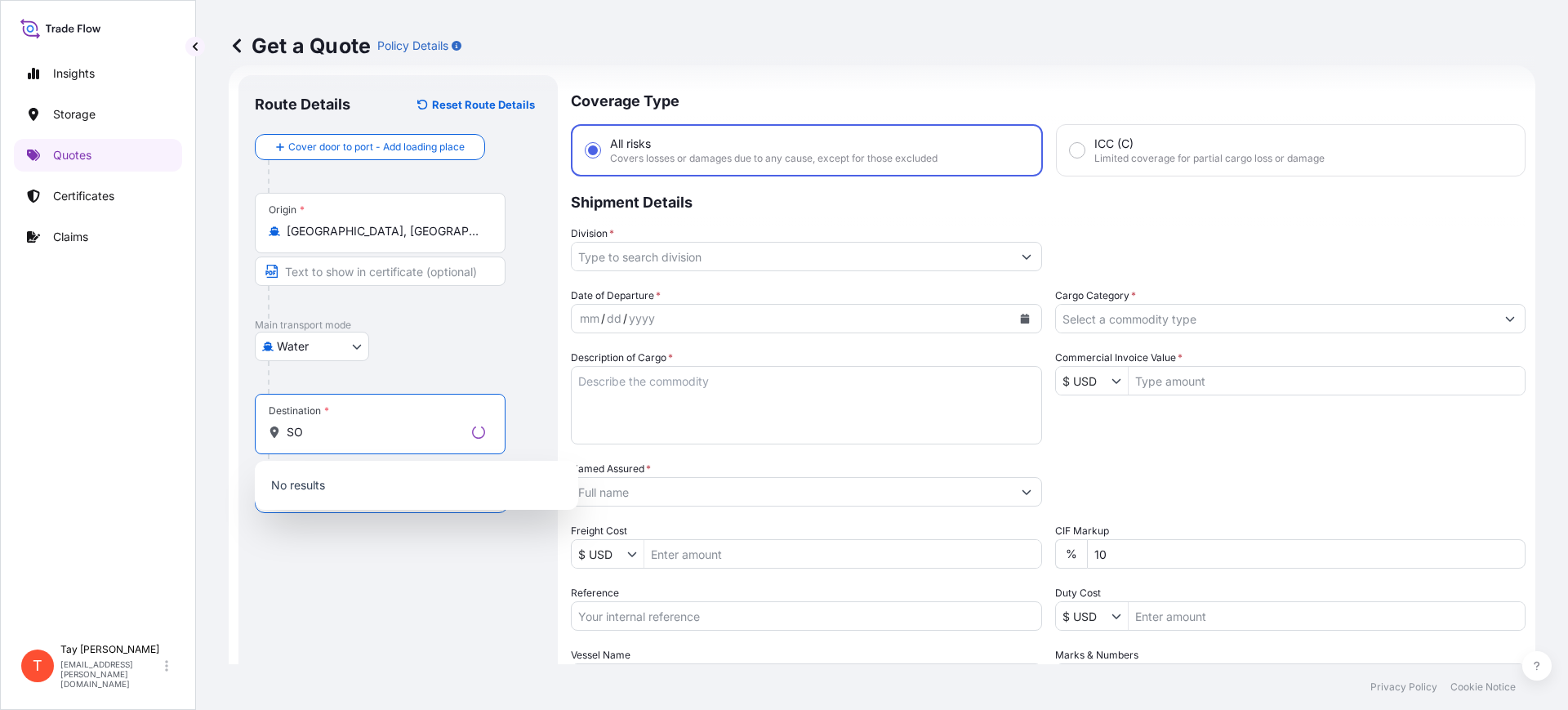
type input "S"
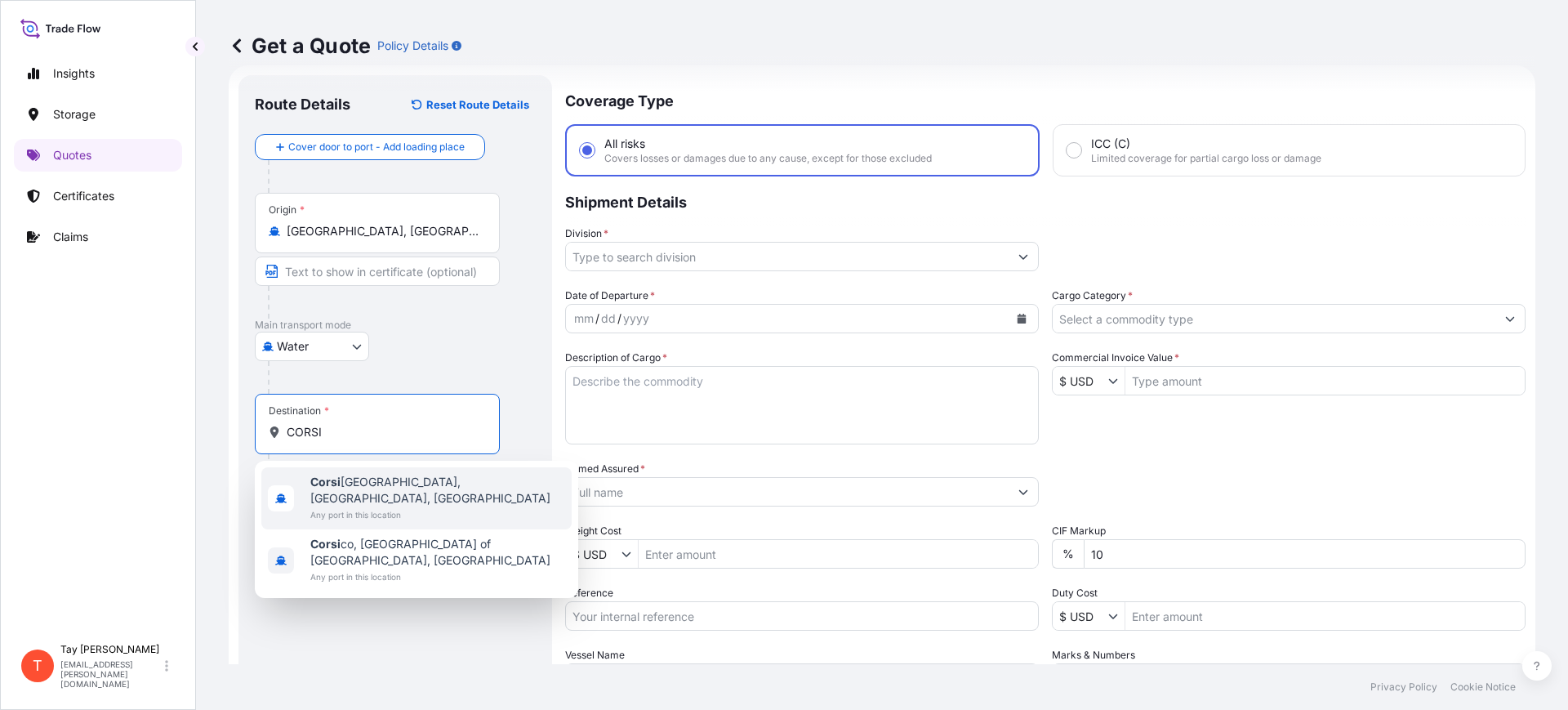
click at [373, 475] on span "Corsi cana, TX, USA" at bounding box center [437, 490] width 254 height 33
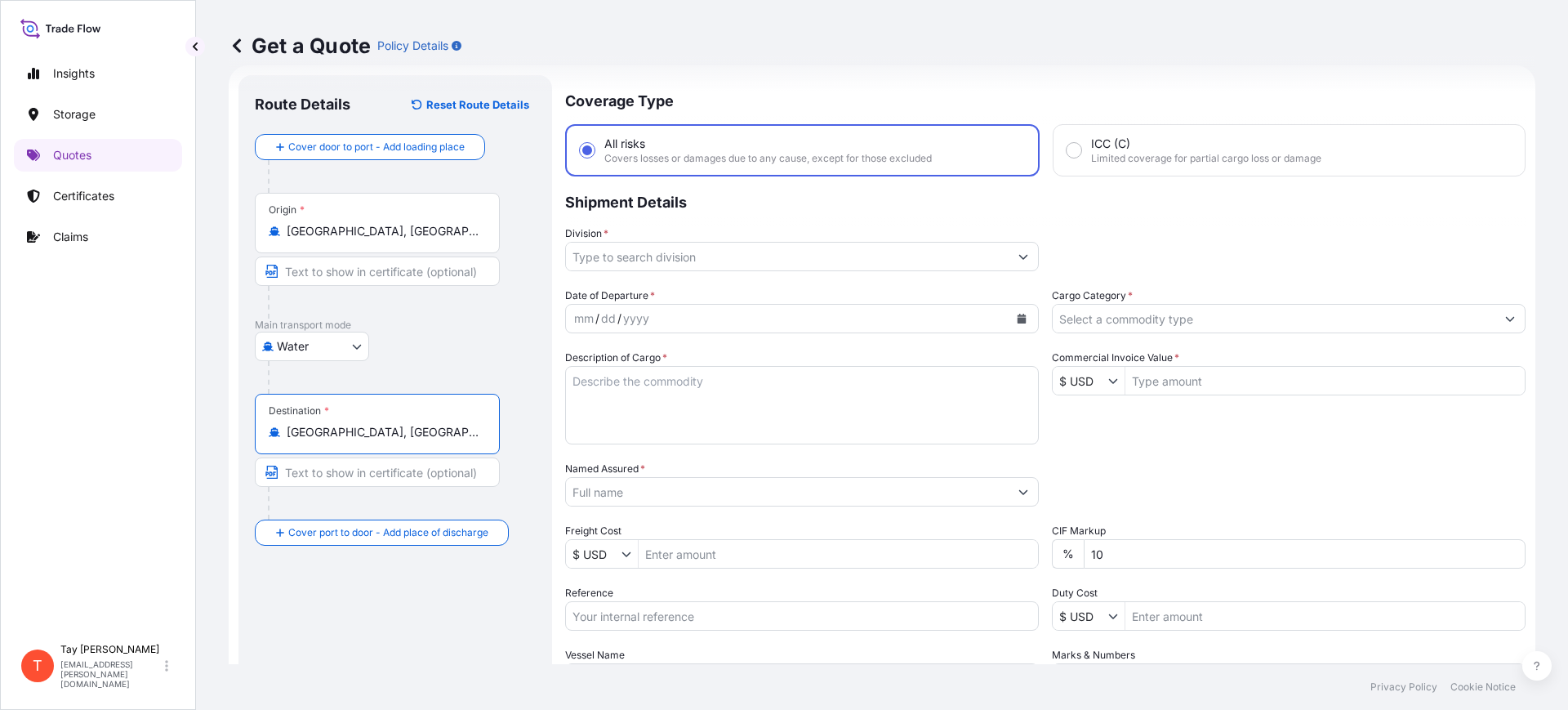
type input "Corsicana, TX, USA"
click at [755, 255] on input "Division *" at bounding box center [787, 257] width 443 height 30
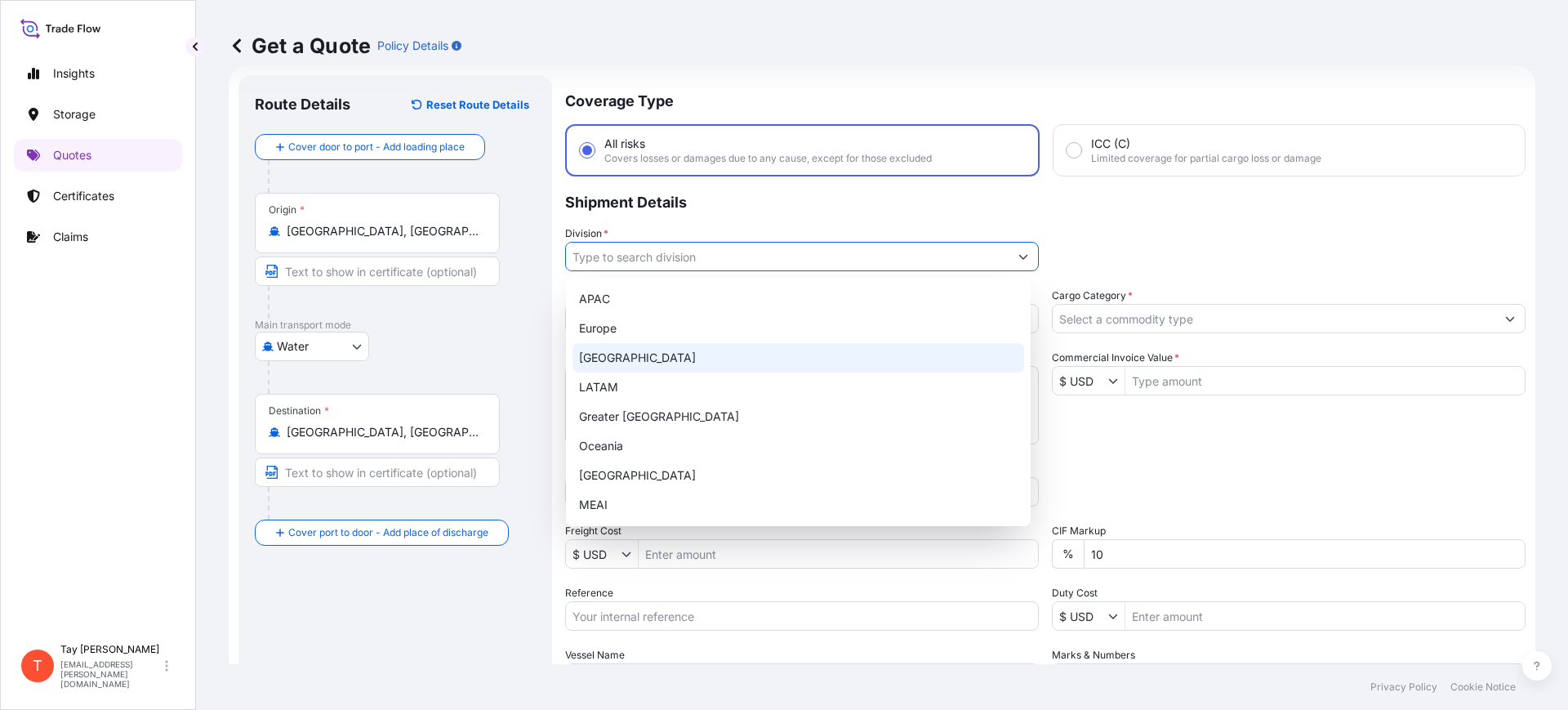
click at [624, 357] on div "[GEOGRAPHIC_DATA]" at bounding box center [798, 357] width 451 height 30
type input "[GEOGRAPHIC_DATA]"
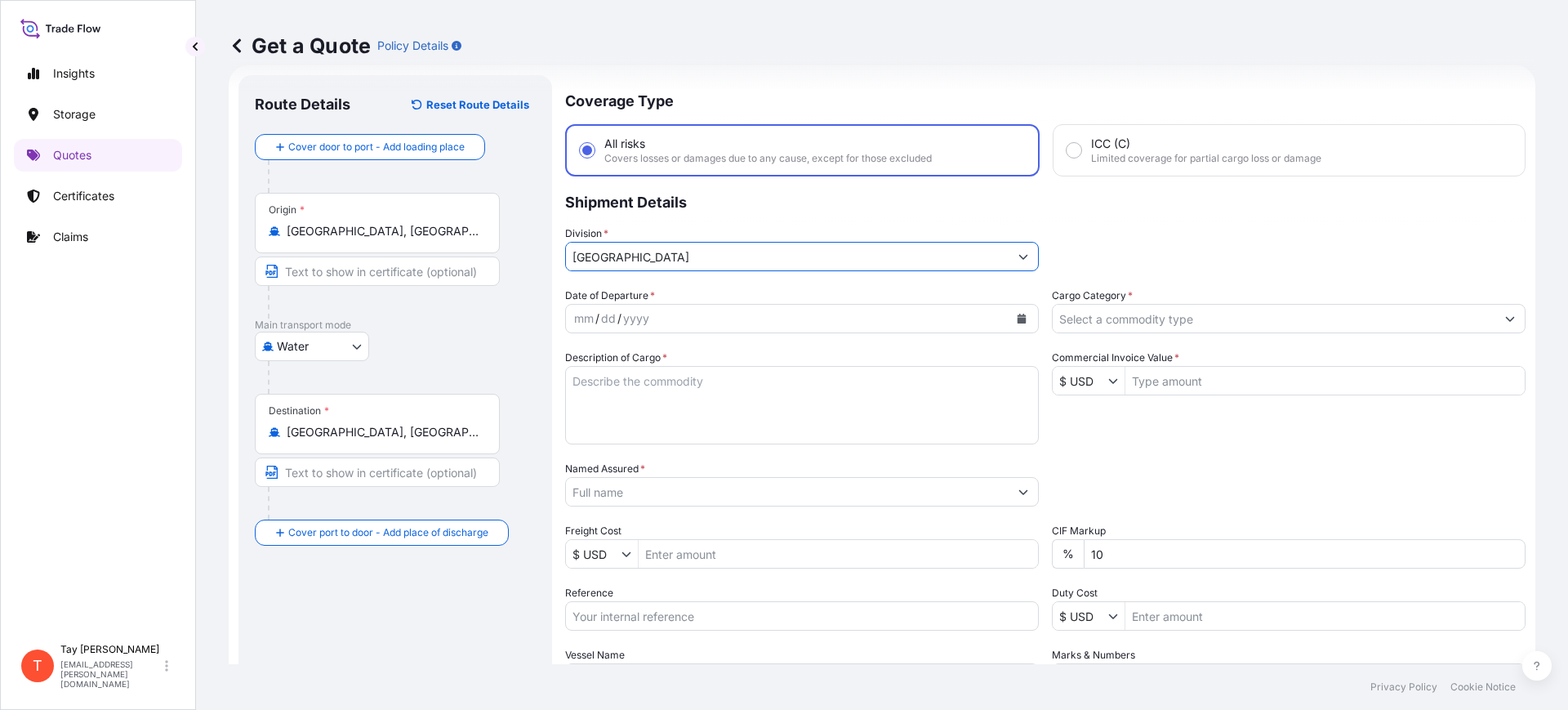
click at [1017, 314] on icon "Calendar" at bounding box center [1022, 319] width 10 height 10
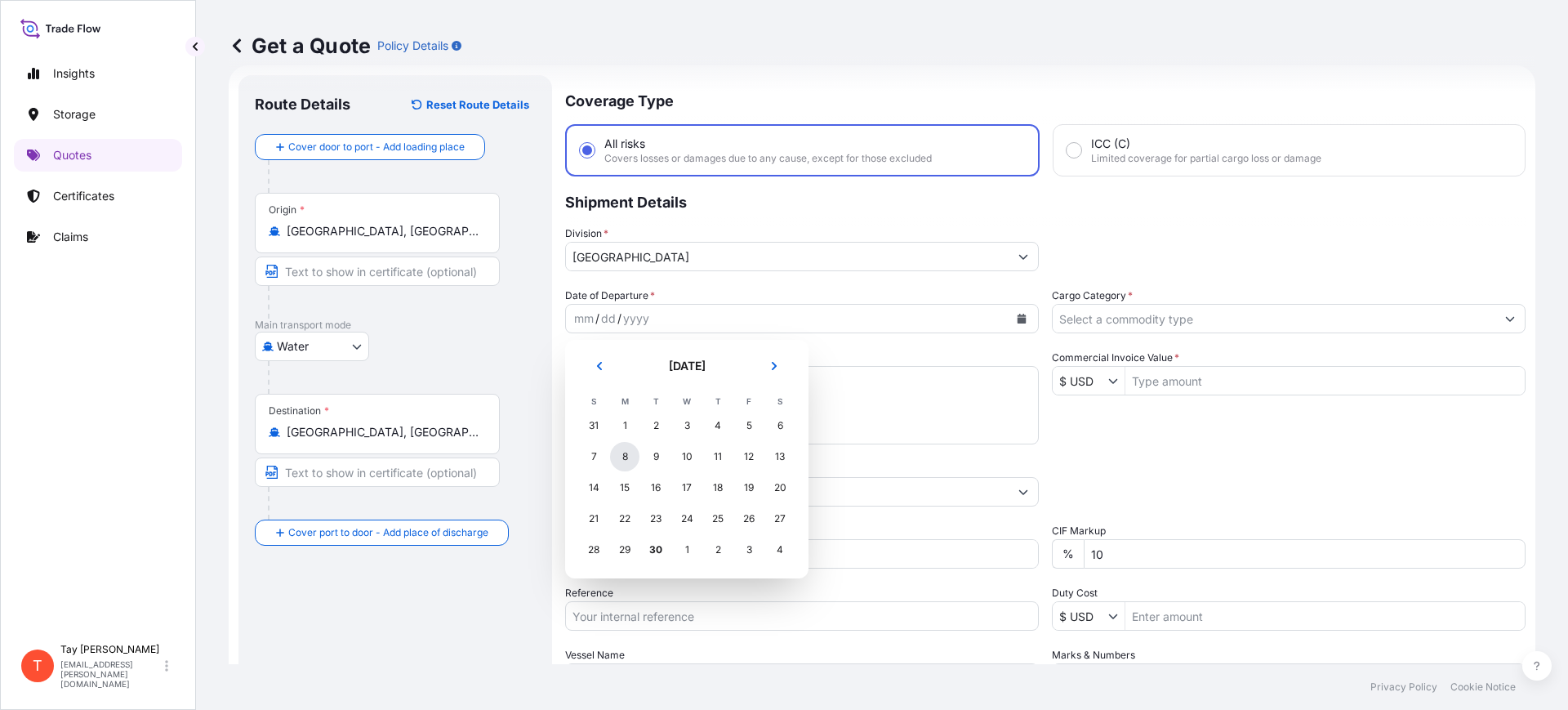
click at [623, 447] on div "8" at bounding box center [624, 456] width 30 height 30
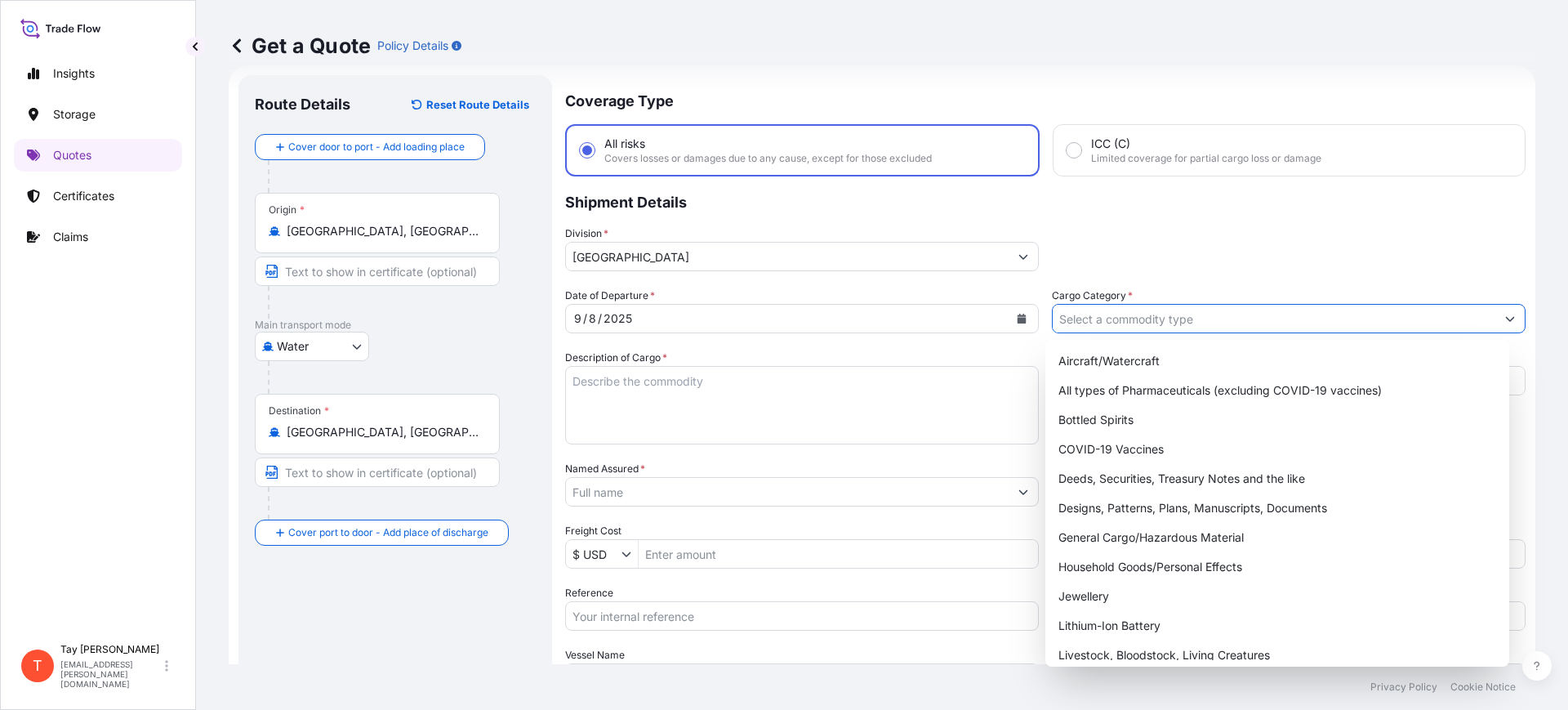
click at [1084, 315] on input "Cargo Category *" at bounding box center [1274, 318] width 443 height 30
click at [1129, 533] on div "General Cargo/Hazardous Material" at bounding box center [1278, 537] width 451 height 30
type input "General Cargo/Hazardous Material"
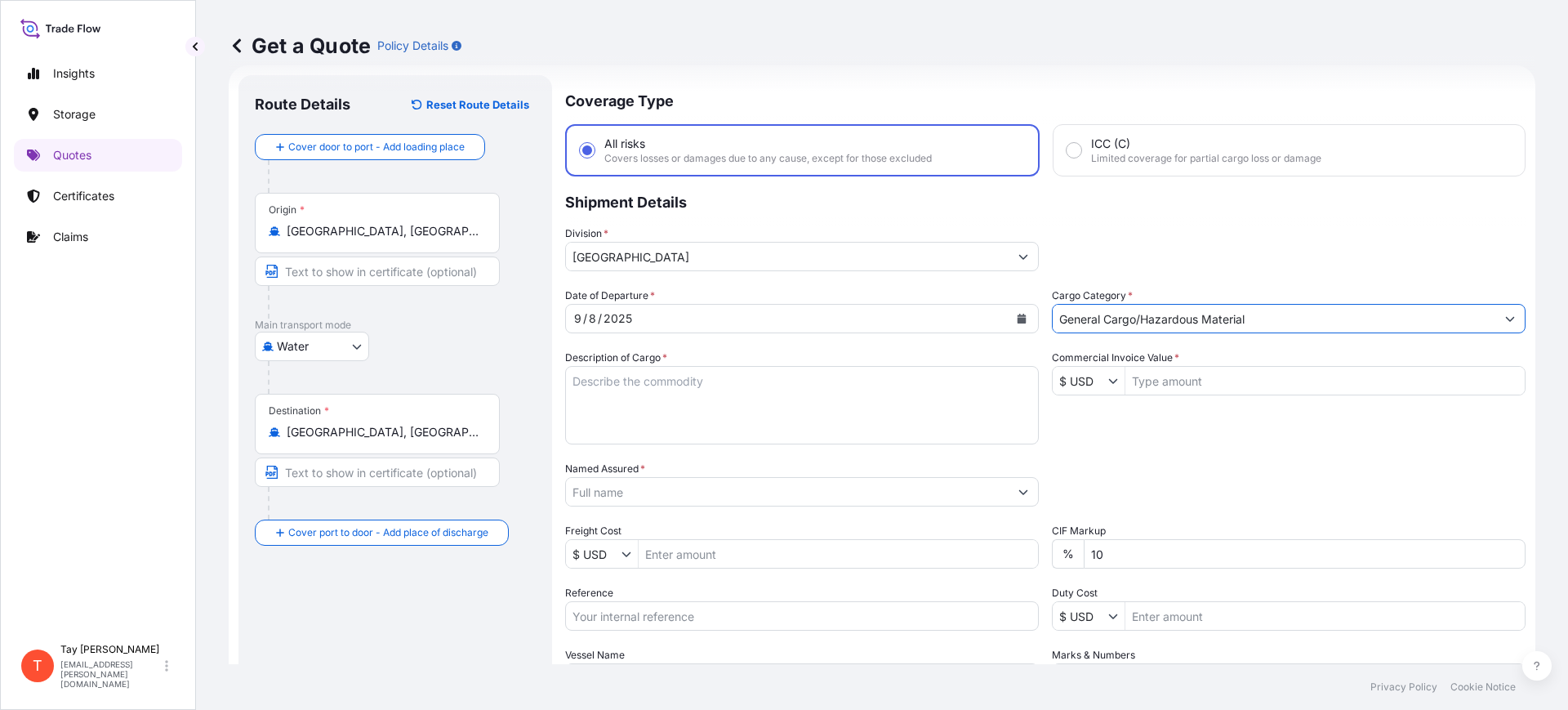
click at [663, 379] on textarea "Description of Cargo *" at bounding box center [802, 405] width 473 height 79
type textarea "NEW SPECIALTY TRAILER BIAS TIRES"
type input "52,510"
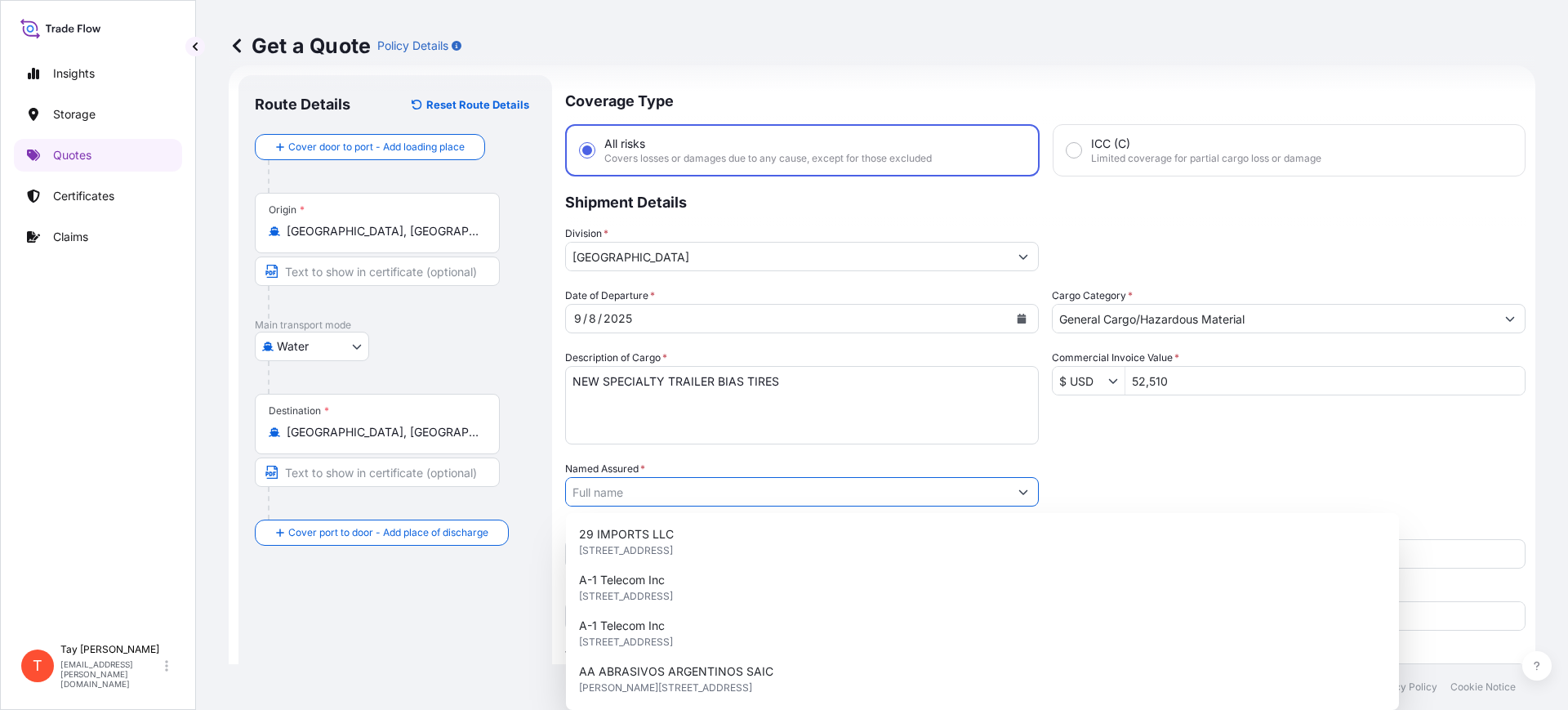
click at [646, 489] on input "Named Assured *" at bounding box center [787, 492] width 443 height 30
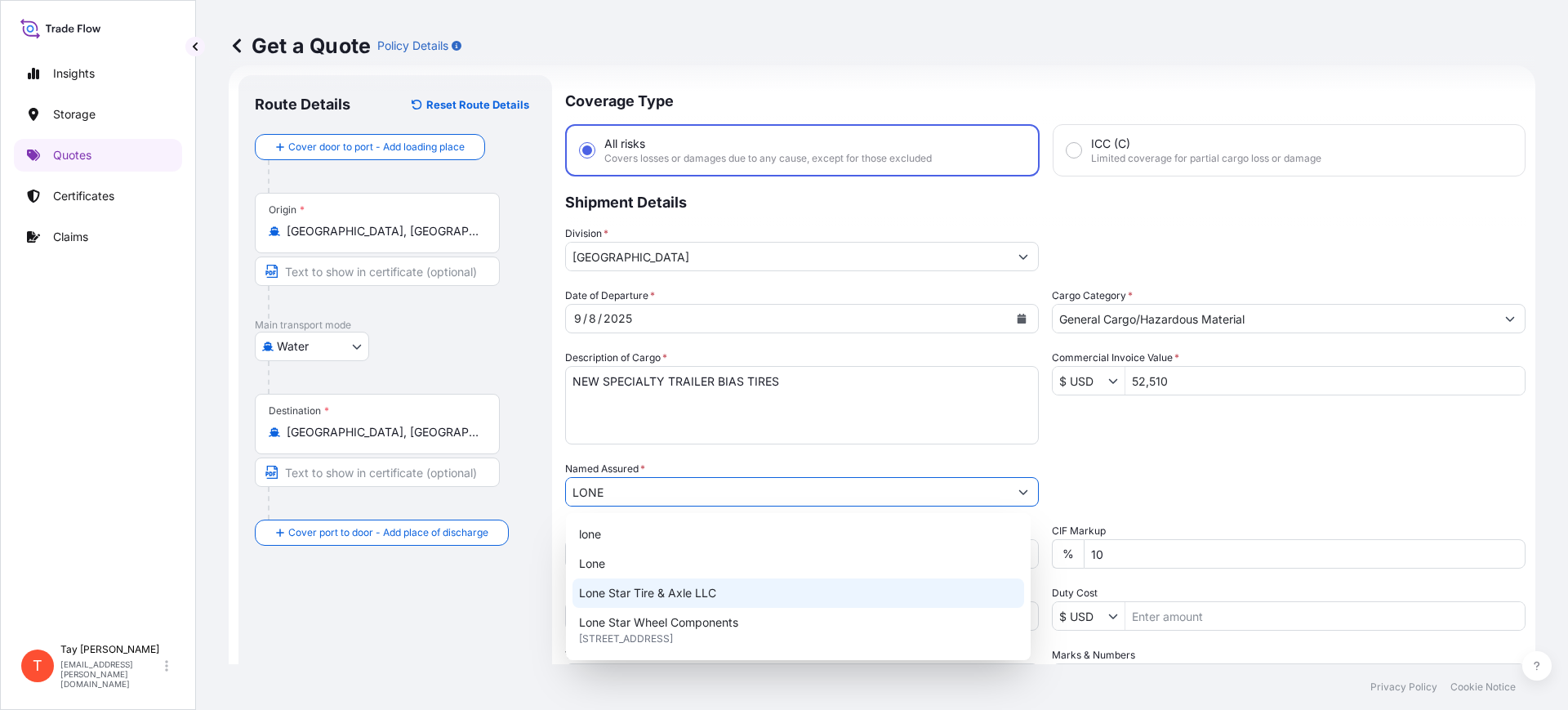
click at [654, 591] on span "Lone Star Tire & Axle LLC" at bounding box center [647, 593] width 137 height 16
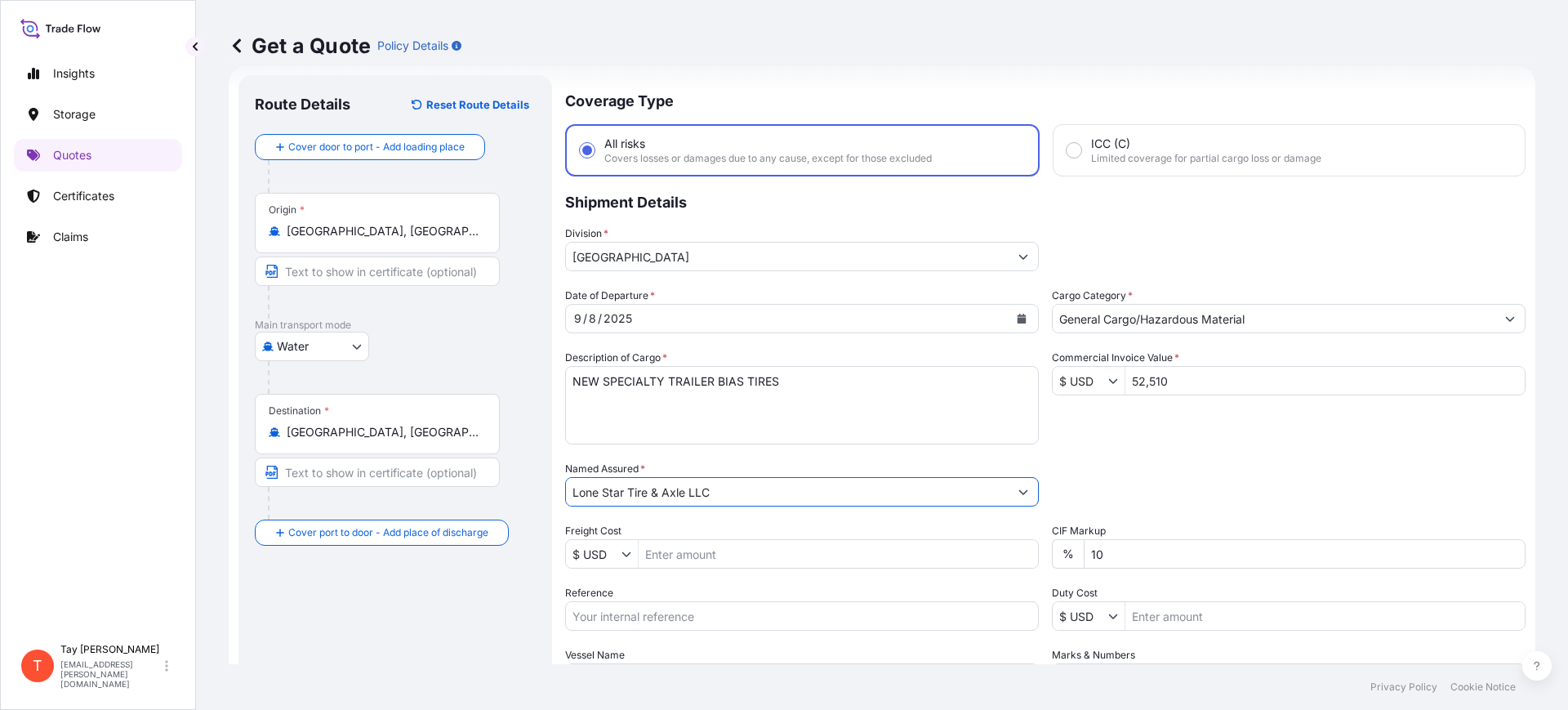
type input "Lone Star Tire & Axle LLC"
click at [662, 561] on input "Freight Cost" at bounding box center [838, 553] width 399 height 30
type input "5,030"
click at [689, 607] on input "Reference" at bounding box center [802, 616] width 473 height 30
paste input "S25I158160"
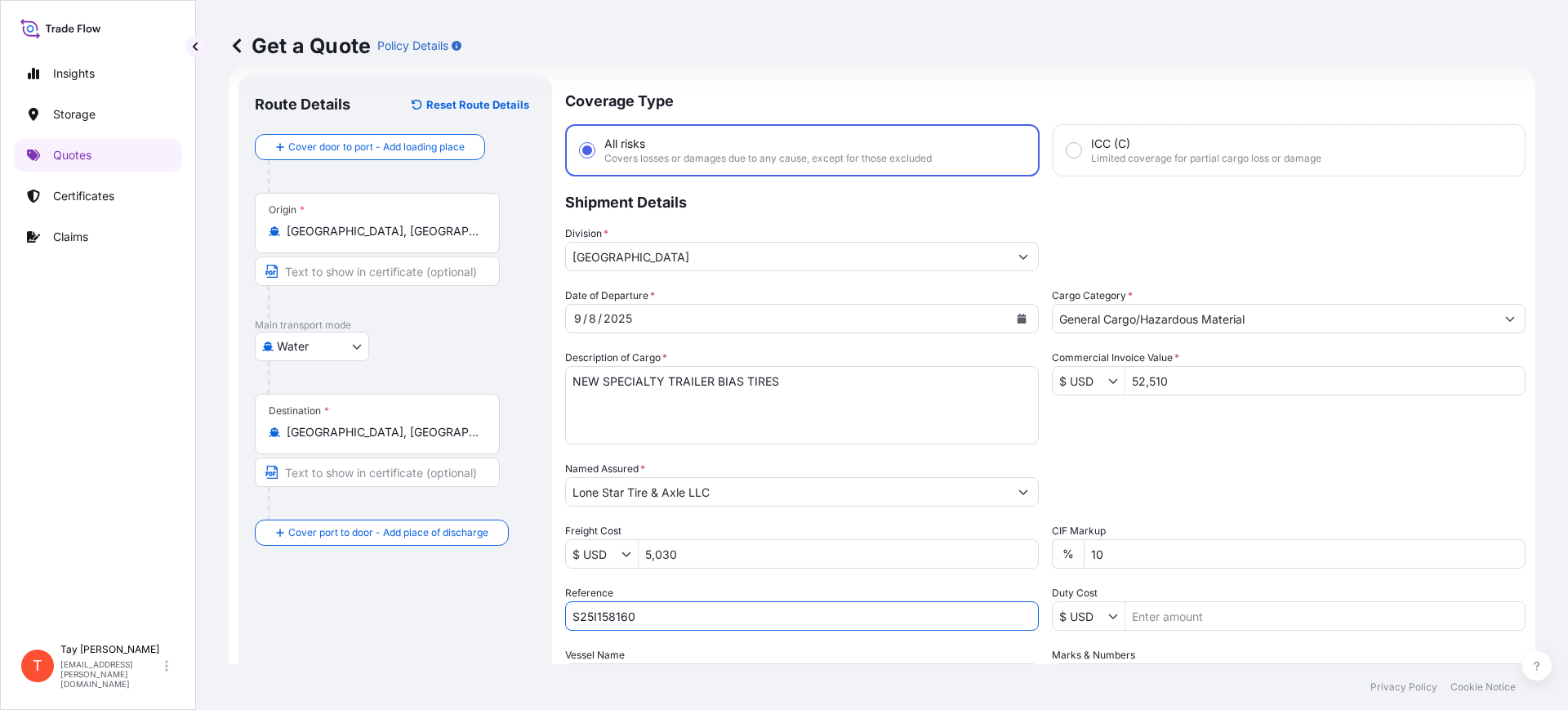
type input "S25I158160"
click at [1163, 619] on input "Duty Cost" at bounding box center [1325, 616] width 399 height 30
type input "11,827.88"
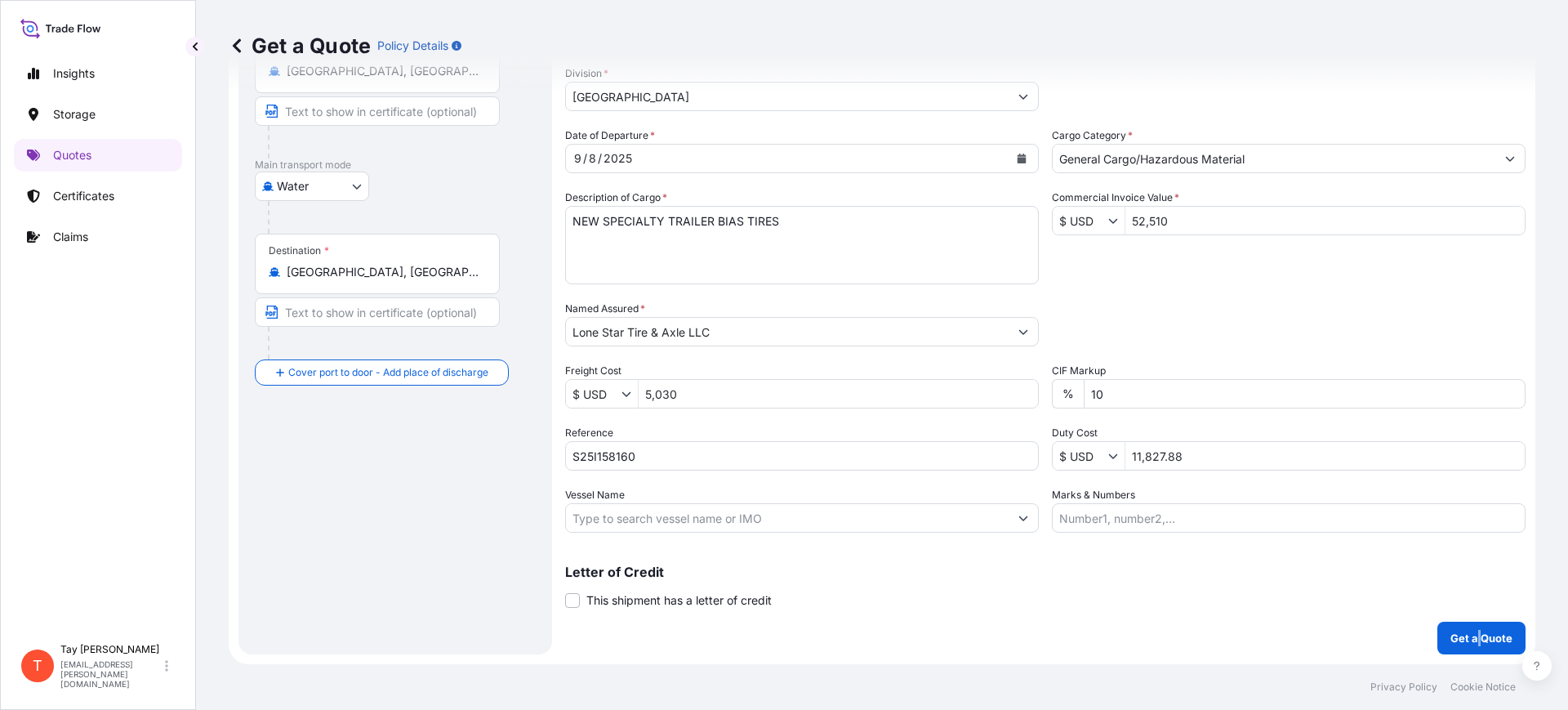
click at [1463, 618] on div "Coverage Type All risks Covers losses or damages due to any cause, except for t…" at bounding box center [1046, 285] width 960 height 740
click at [1117, 622] on div "Coverage Type All risks Covers losses or damages due to any cause, except for t…" at bounding box center [1046, 285] width 960 height 740
click at [1468, 634] on p "Get a Quote" at bounding box center [1482, 638] width 62 height 16
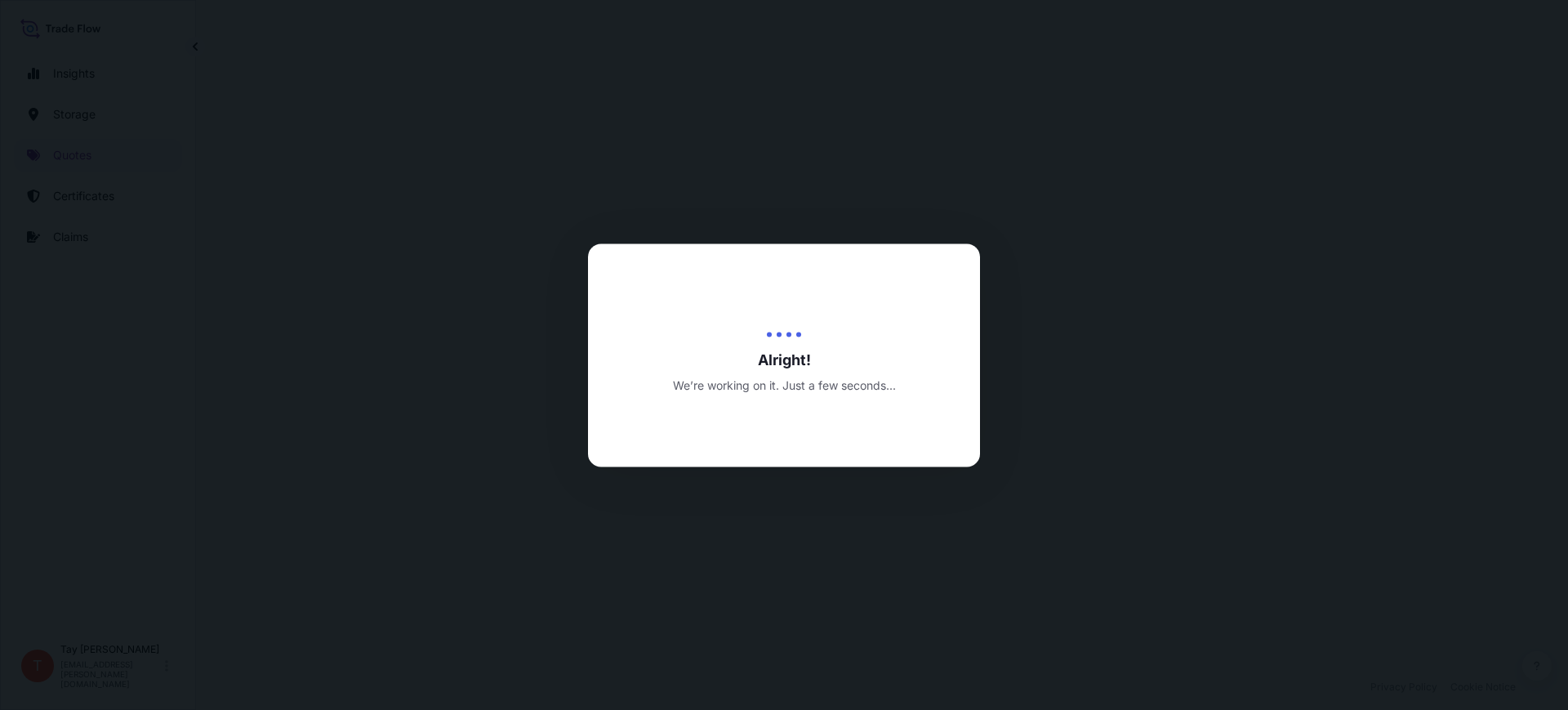
select select "Water"
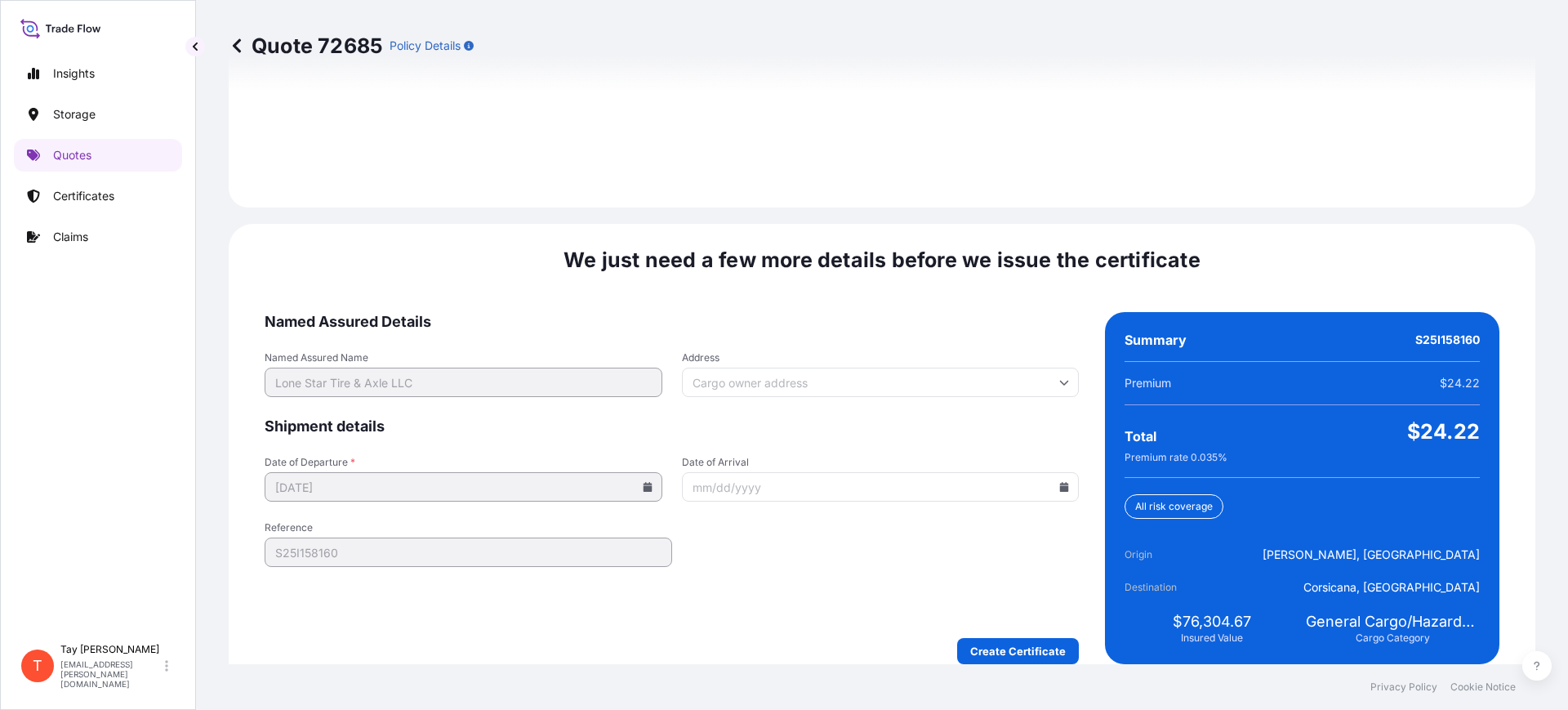
scroll to position [2387, 0]
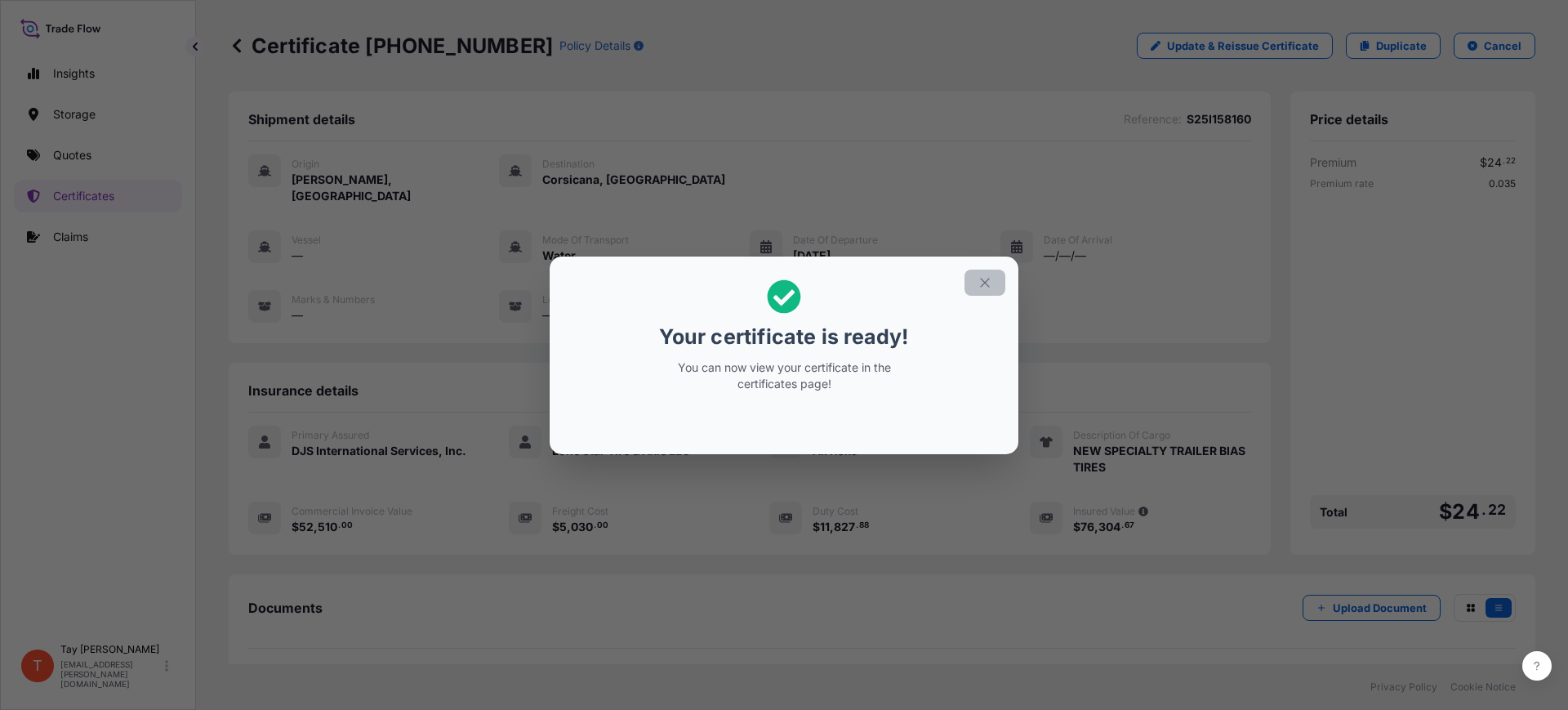
click at [977, 282] on button "button" at bounding box center [985, 282] width 41 height 26
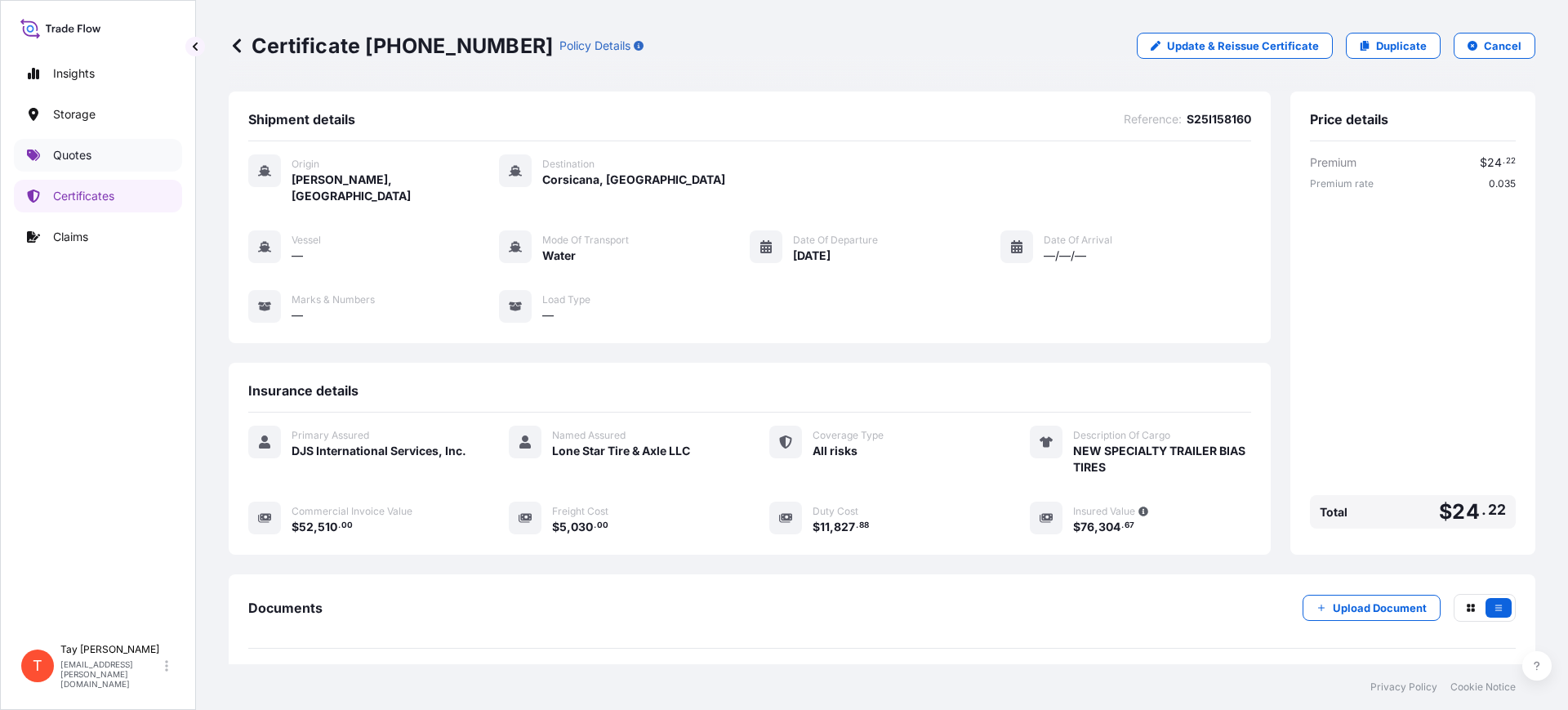
click at [61, 150] on p "Quotes" at bounding box center [72, 155] width 38 height 16
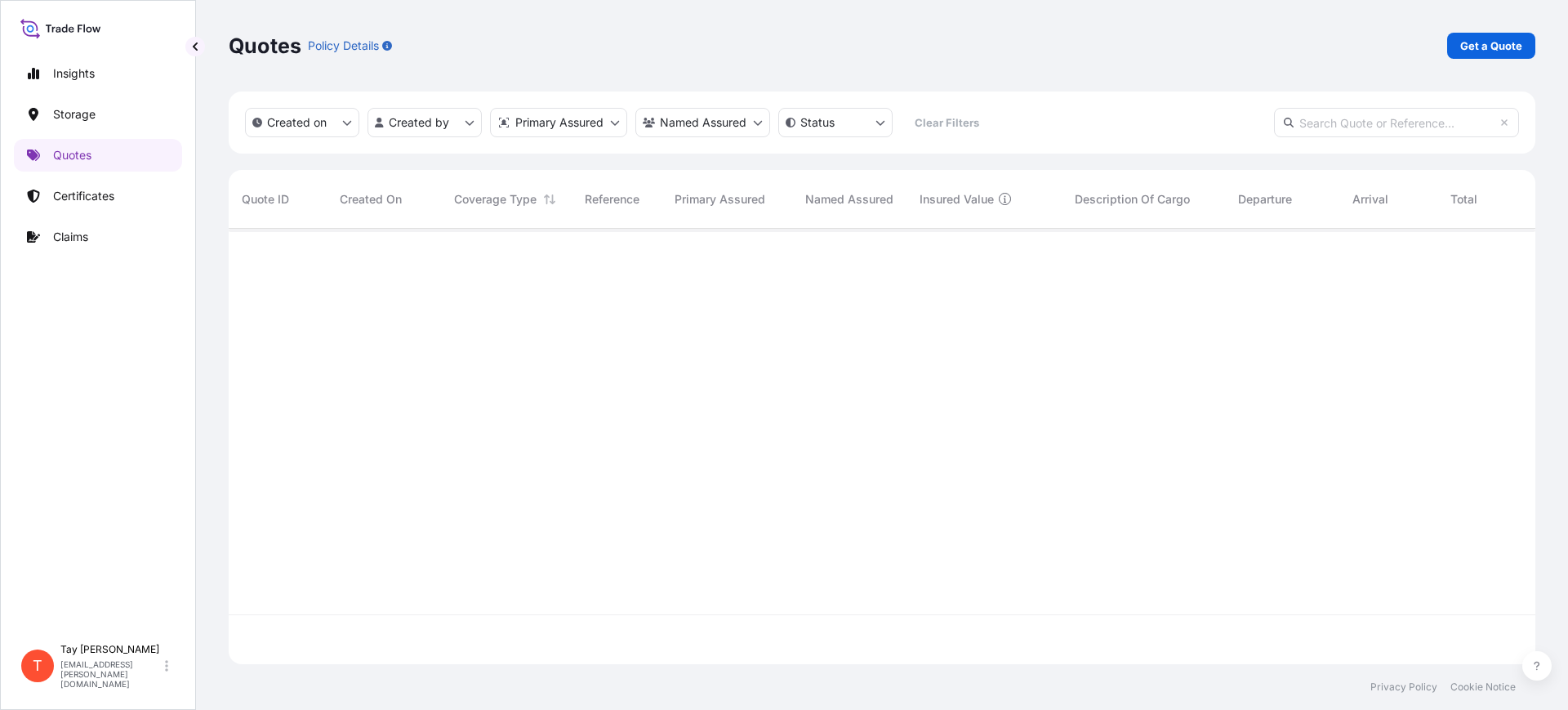
scroll to position [429, 1291]
click at [1472, 38] on p "Get a Quote" at bounding box center [1491, 45] width 62 height 16
select select "Water"
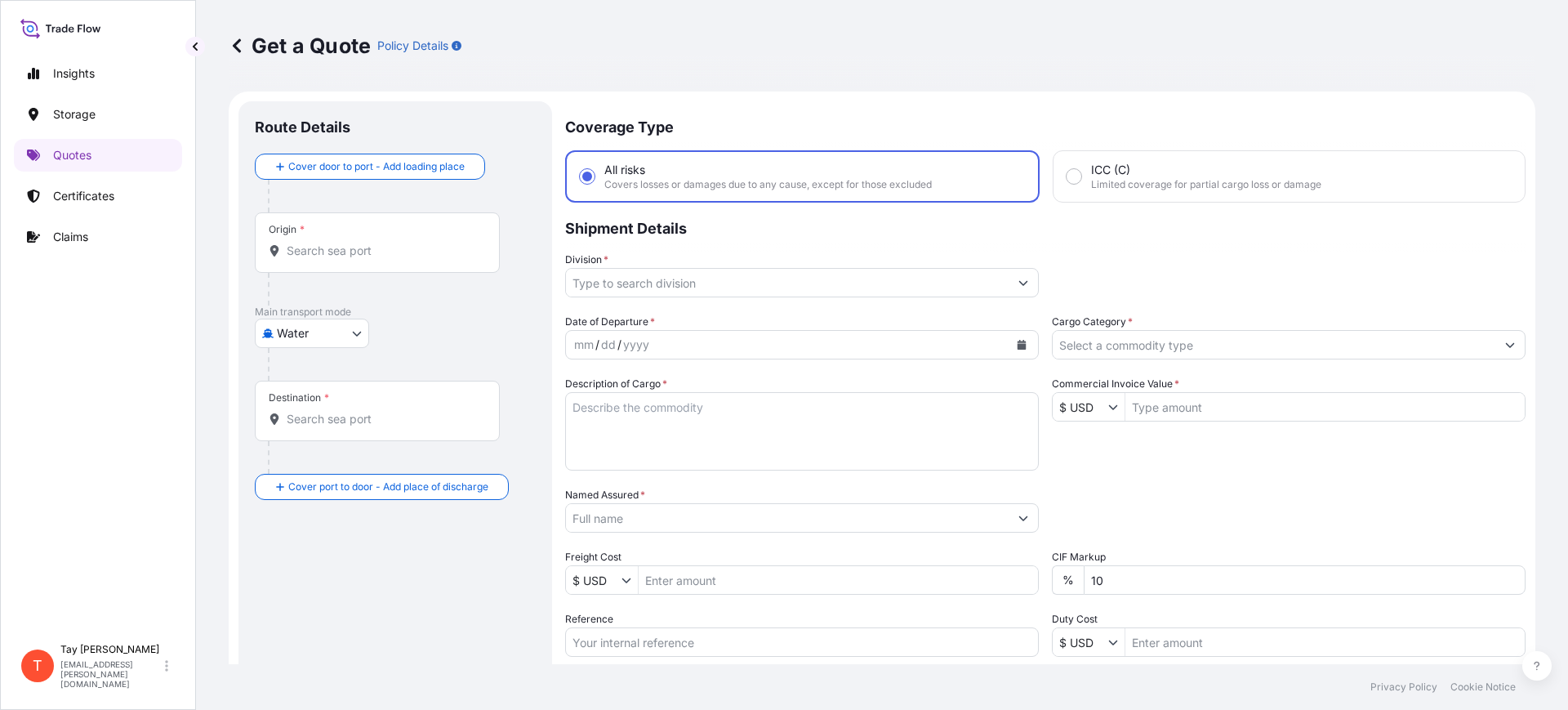
scroll to position [26, 0]
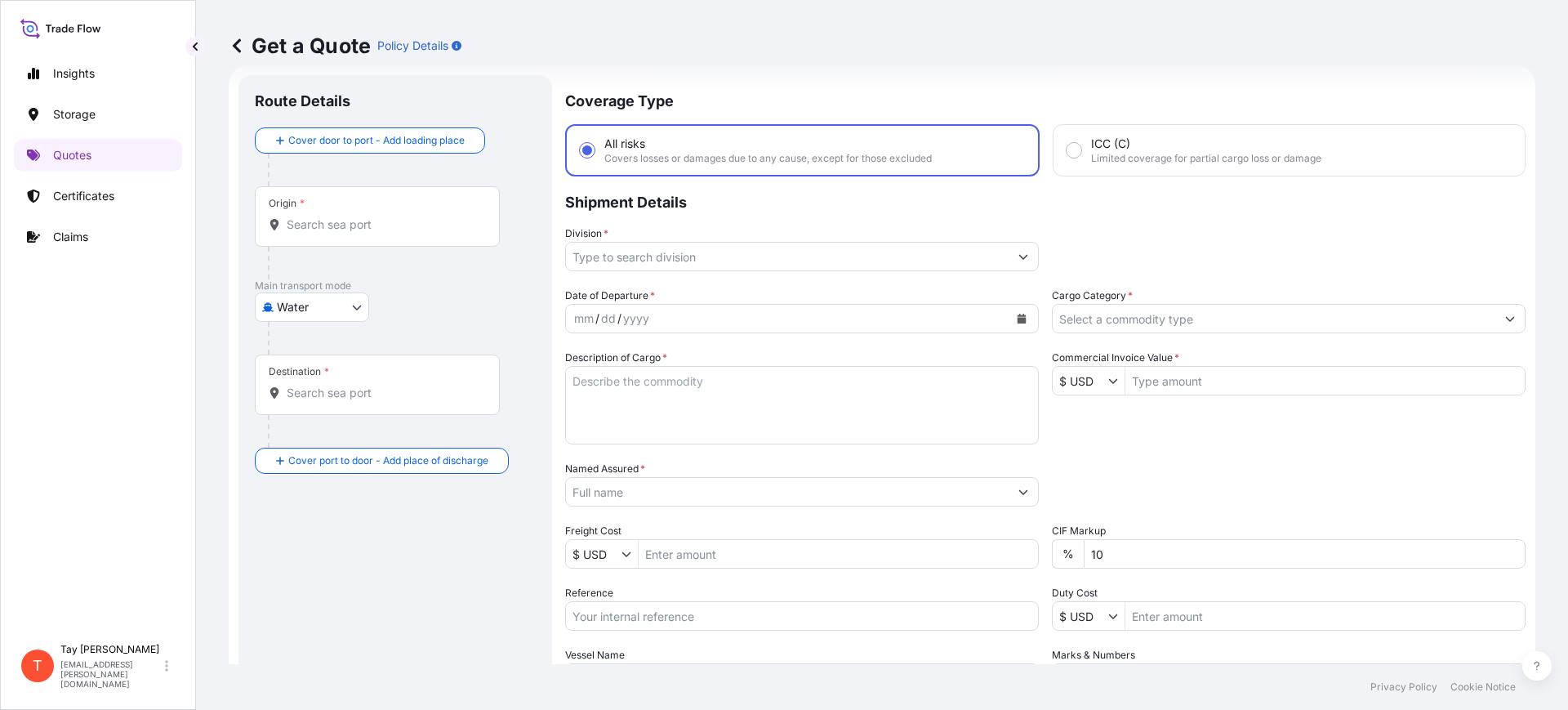
click at [360, 227] on input "Origin *" at bounding box center [383, 224] width 193 height 16
click at [74, 335] on div "Insights Storage Quotes Certificates Claims" at bounding box center [97, 339] width 168 height 594
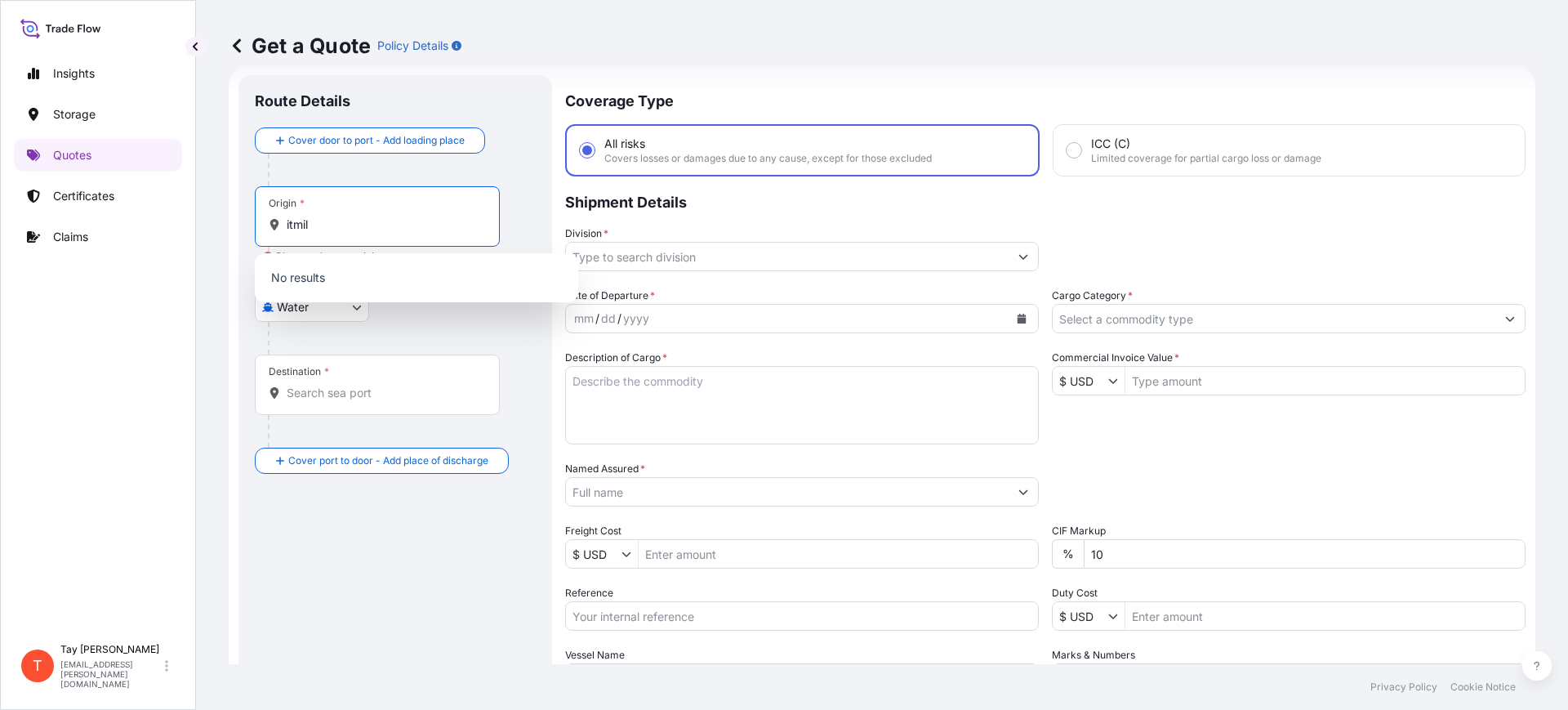
drag, startPoint x: 348, startPoint y: 231, endPoint x: 202, endPoint y: 216, distance: 146.8
click at [205, 216] on div "Get a Quote Policy Details Route Details Cover door to port - Add loading place…" at bounding box center [881, 332] width 1372 height 665
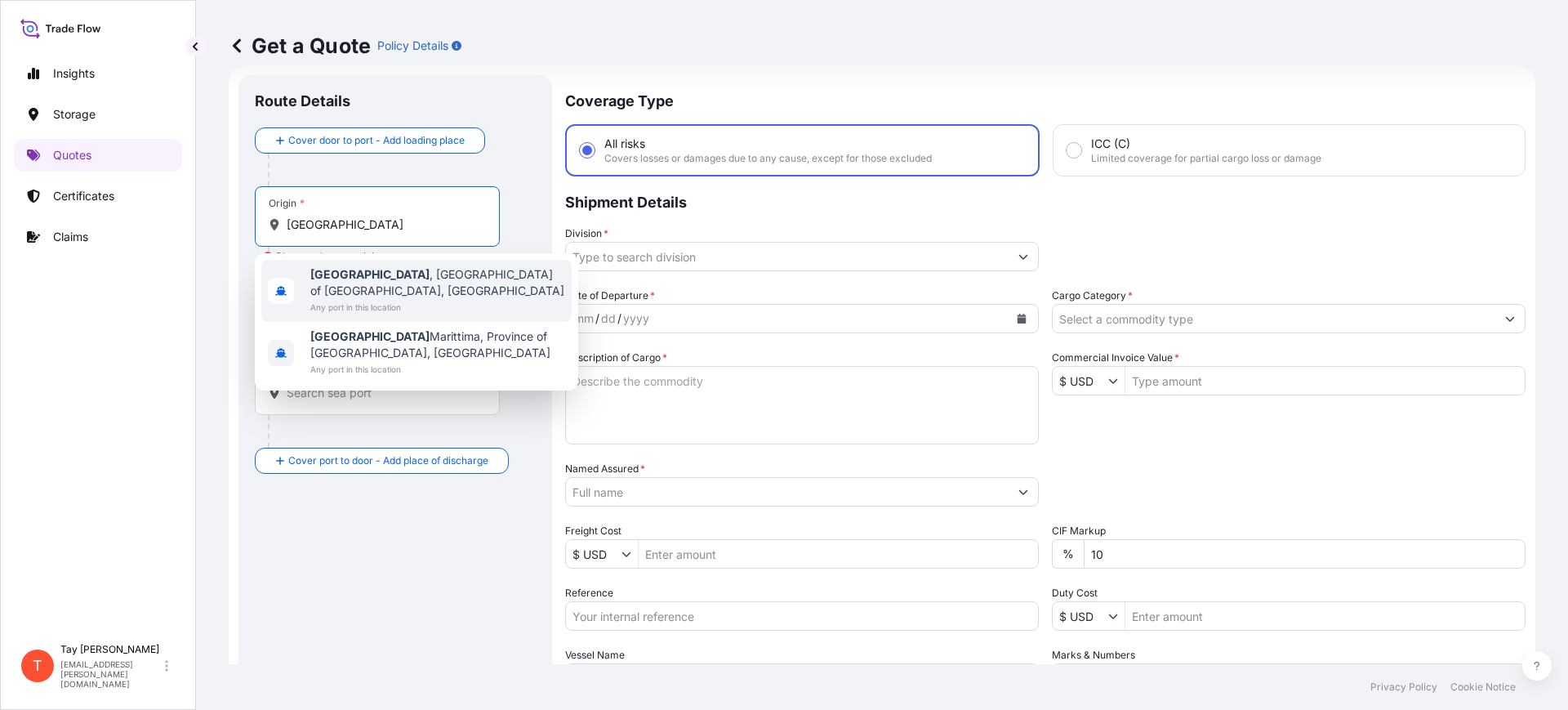
click at [408, 299] on span "Any port in this location" at bounding box center [437, 306] width 254 height 16
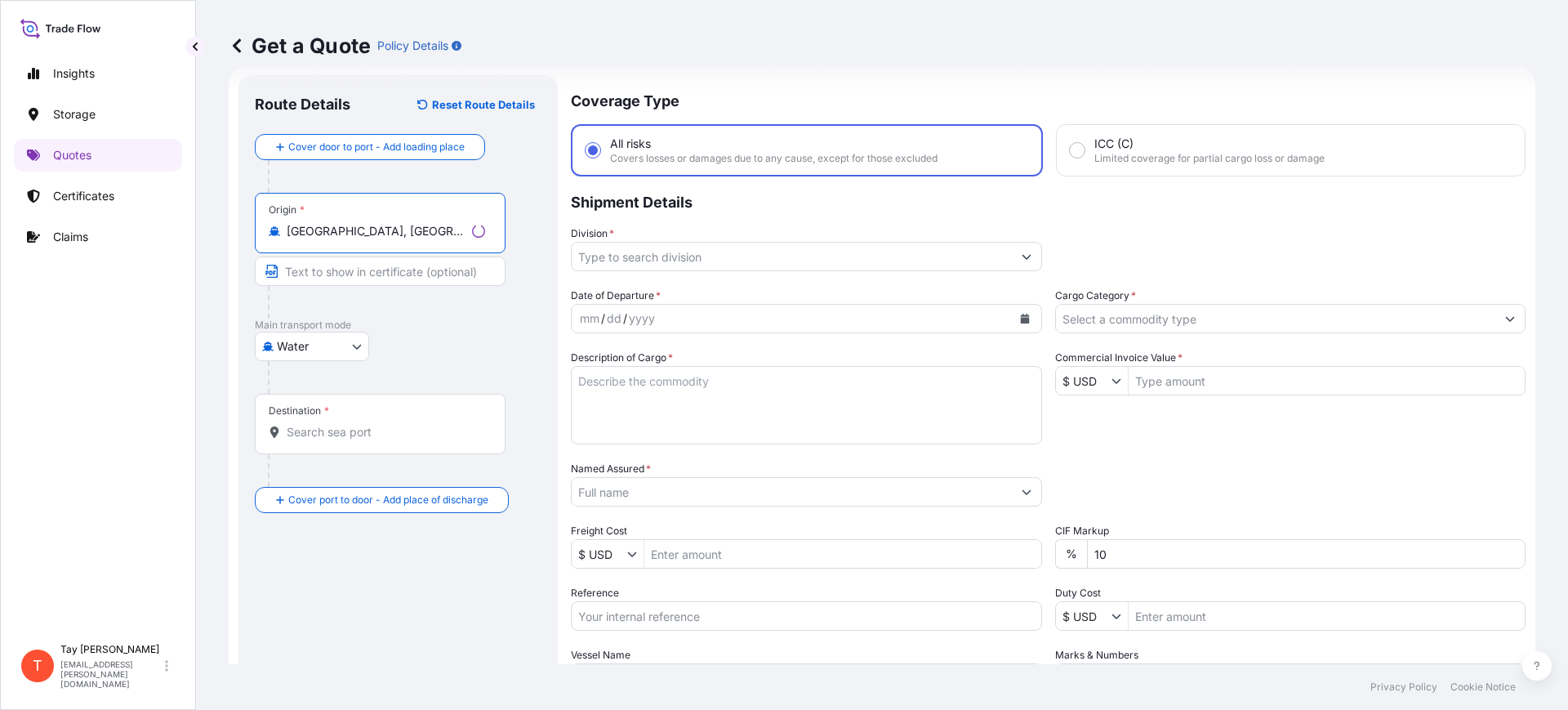
type input "Milano, Metropolitan City of Milan, Italy"
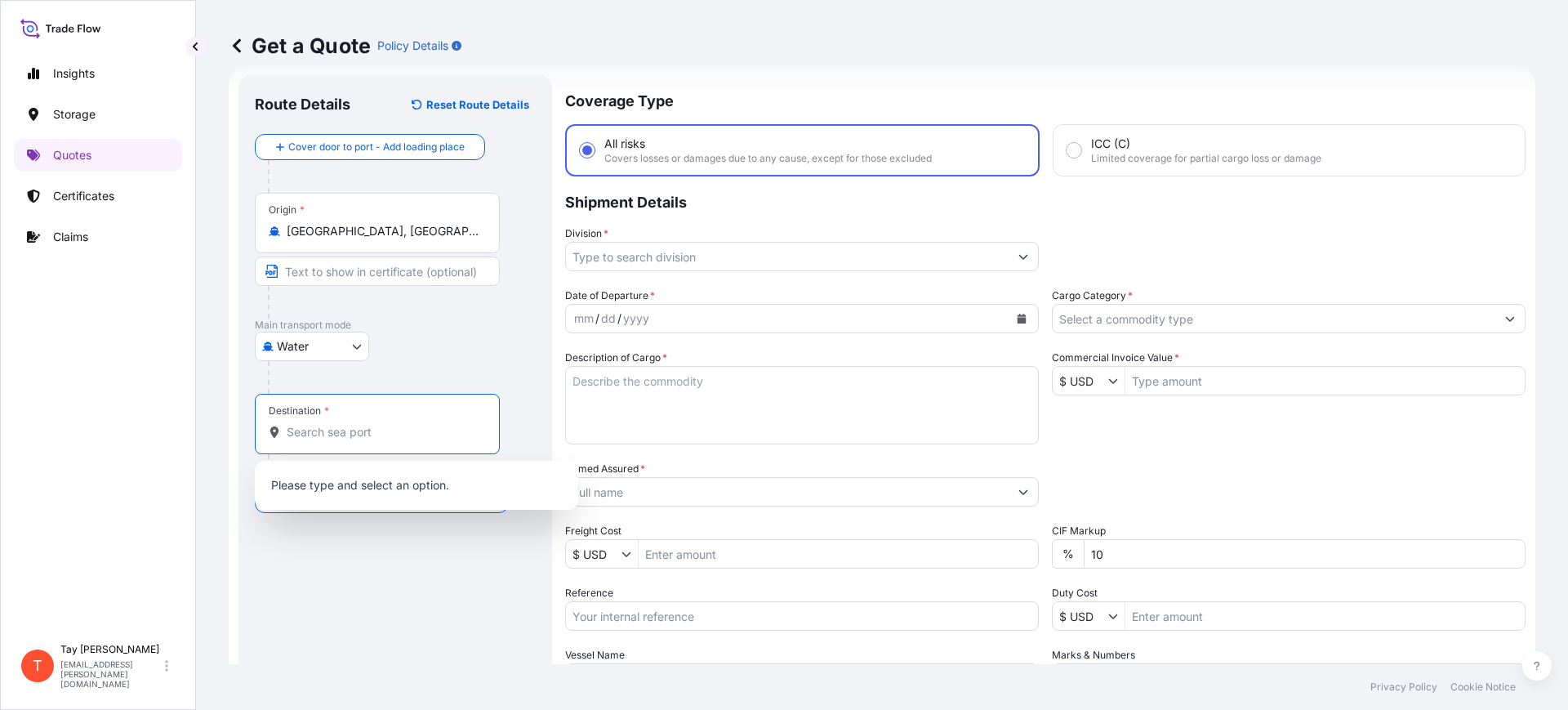
click at [293, 433] on input "Destination *" at bounding box center [383, 432] width 193 height 16
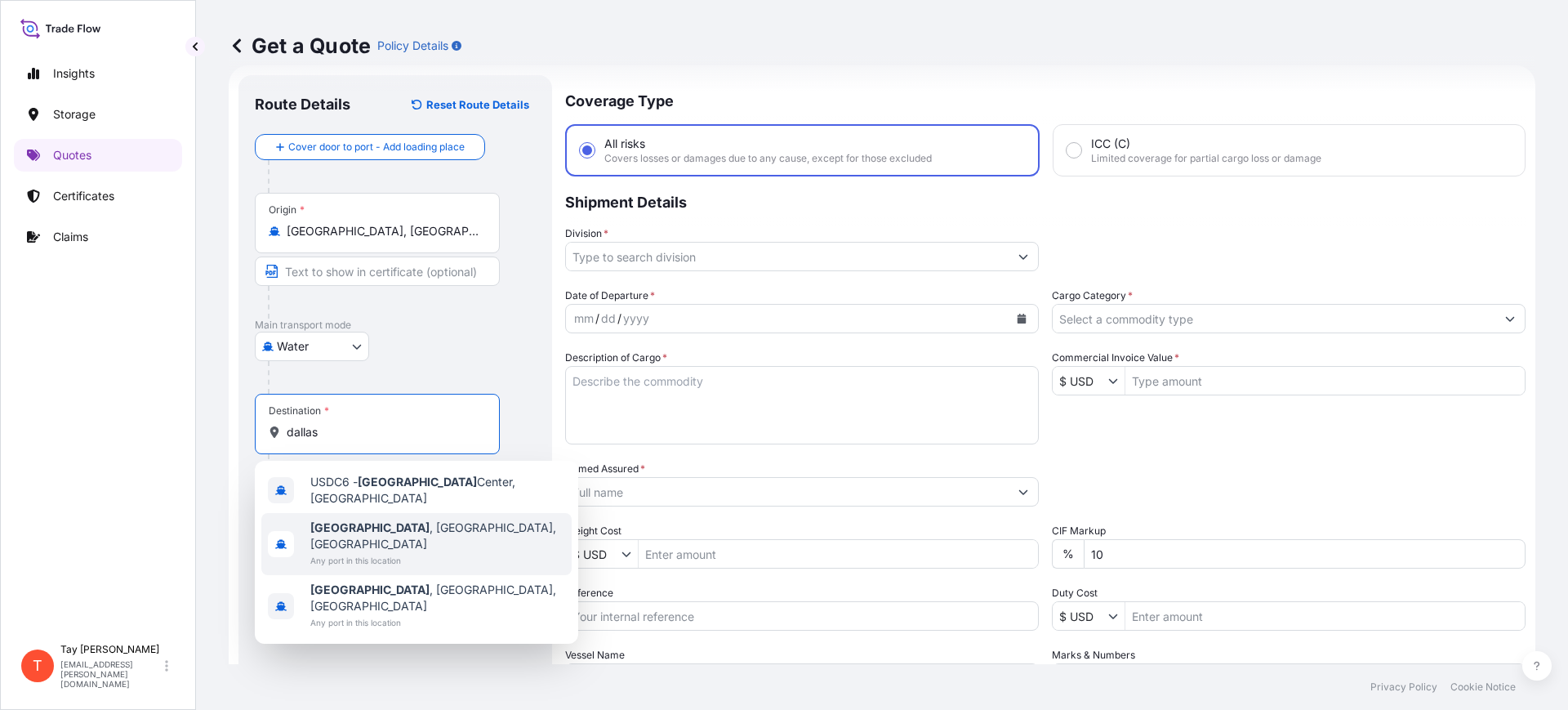
click at [388, 521] on span "Dallas , TX, USA" at bounding box center [437, 536] width 254 height 33
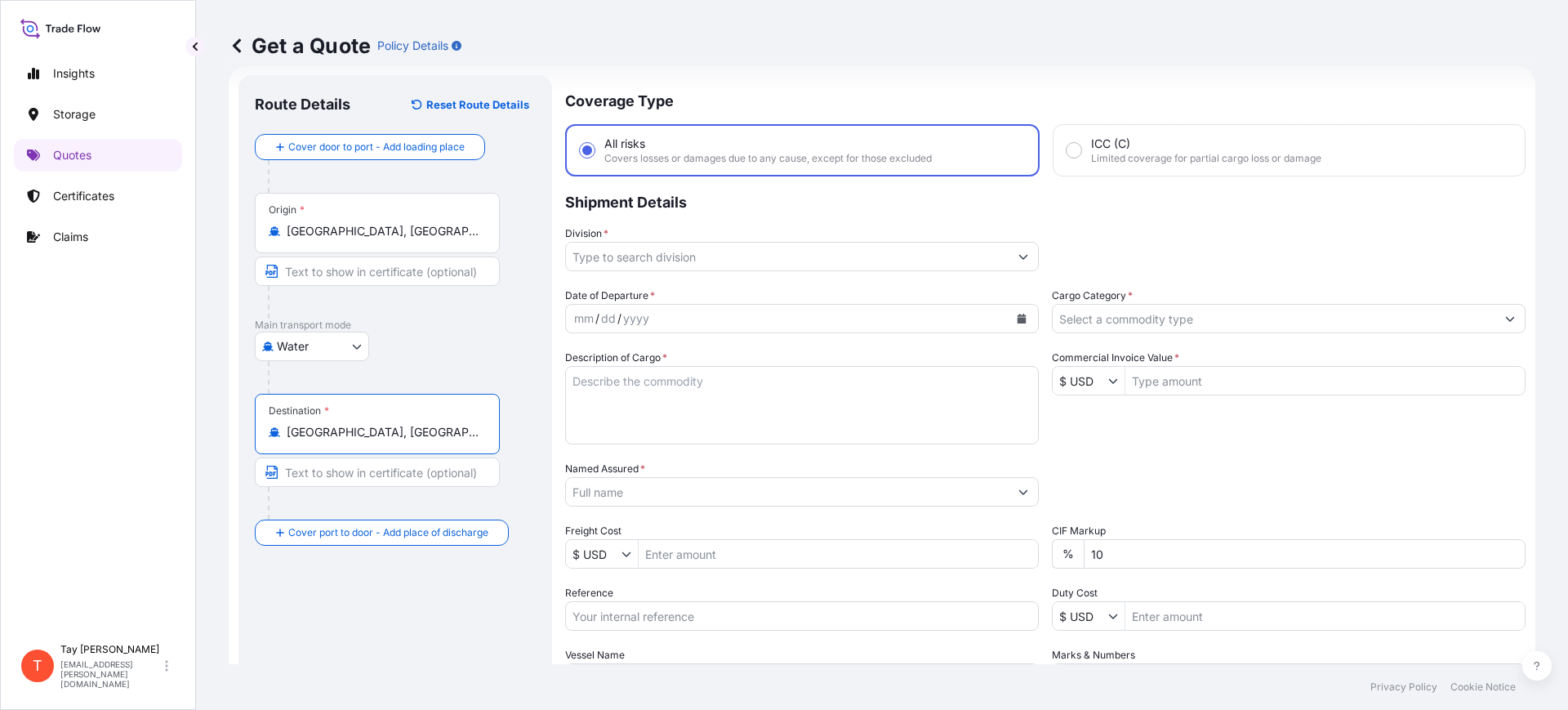
type input "Dallas, TX, USA"
click at [623, 249] on input "Division *" at bounding box center [787, 257] width 443 height 30
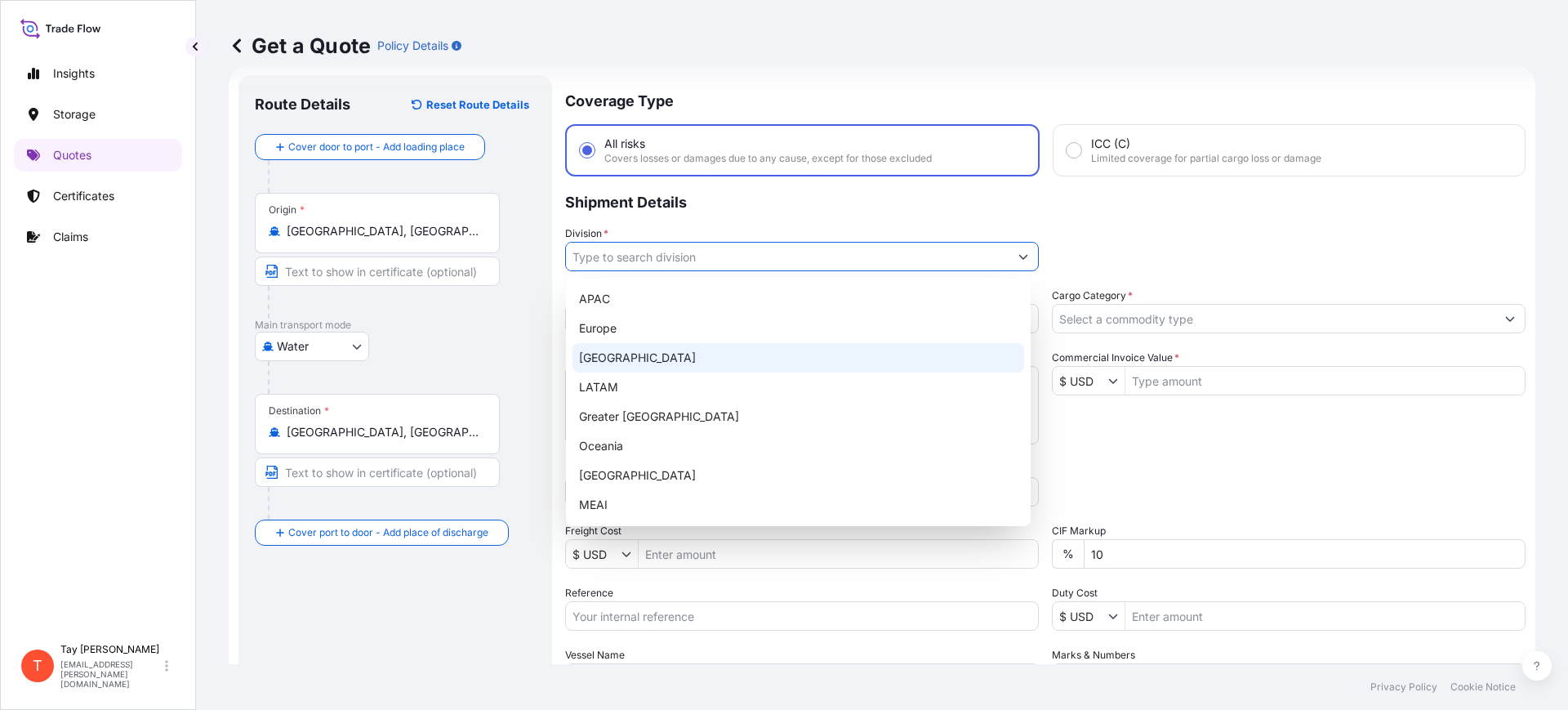
click at [615, 351] on div "[GEOGRAPHIC_DATA]" at bounding box center [798, 357] width 451 height 30
type input "[GEOGRAPHIC_DATA]"
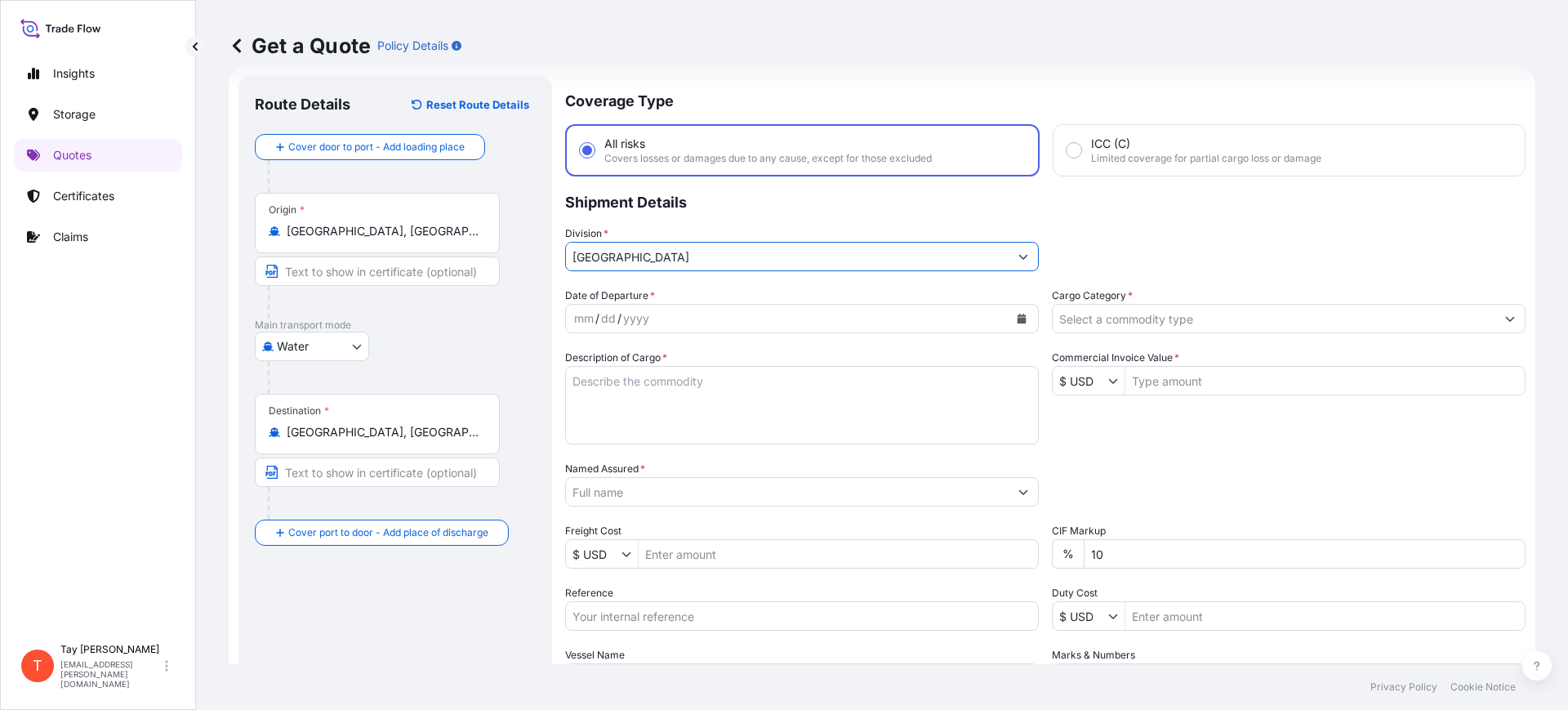
click at [1018, 314] on icon "Calendar" at bounding box center [1022, 319] width 9 height 10
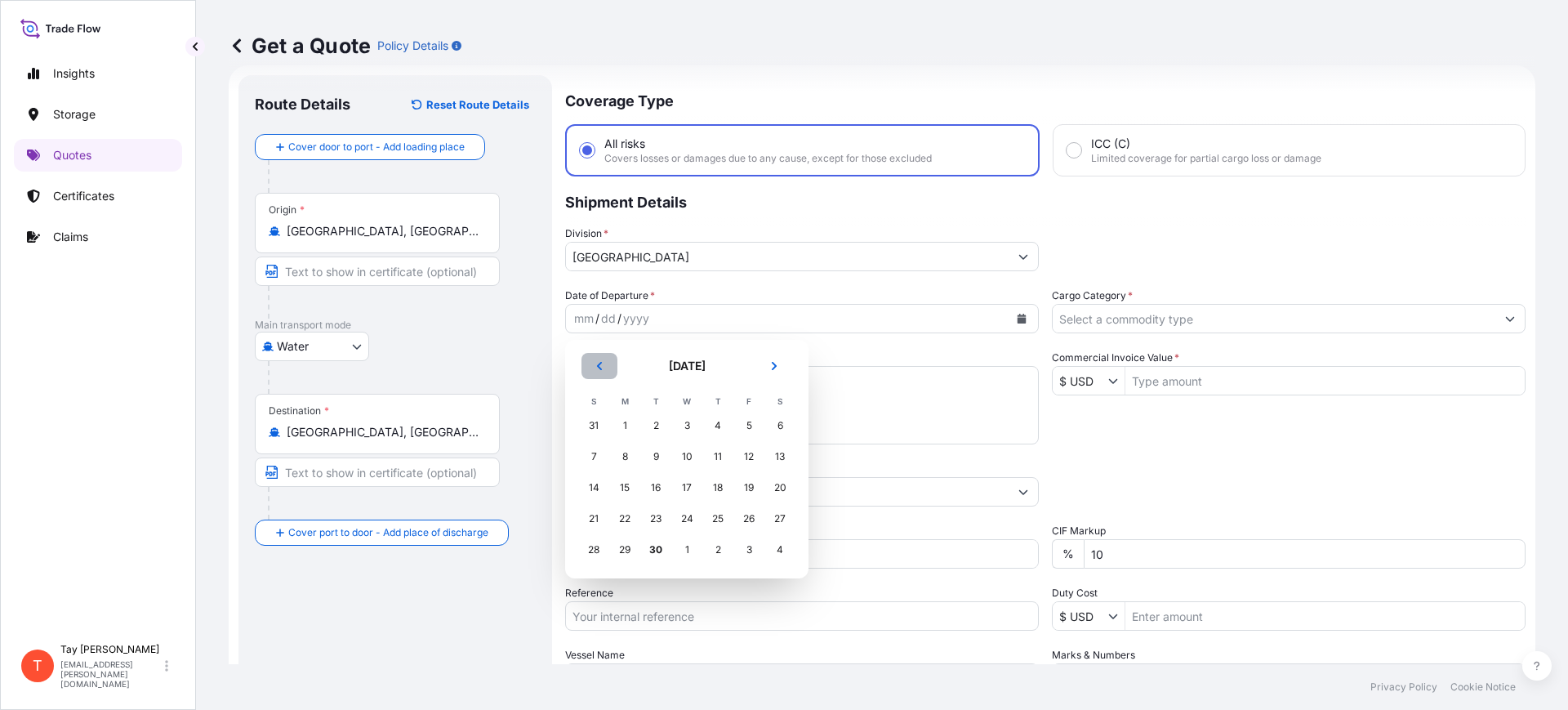
click at [591, 355] on button "Previous" at bounding box center [599, 365] width 36 height 26
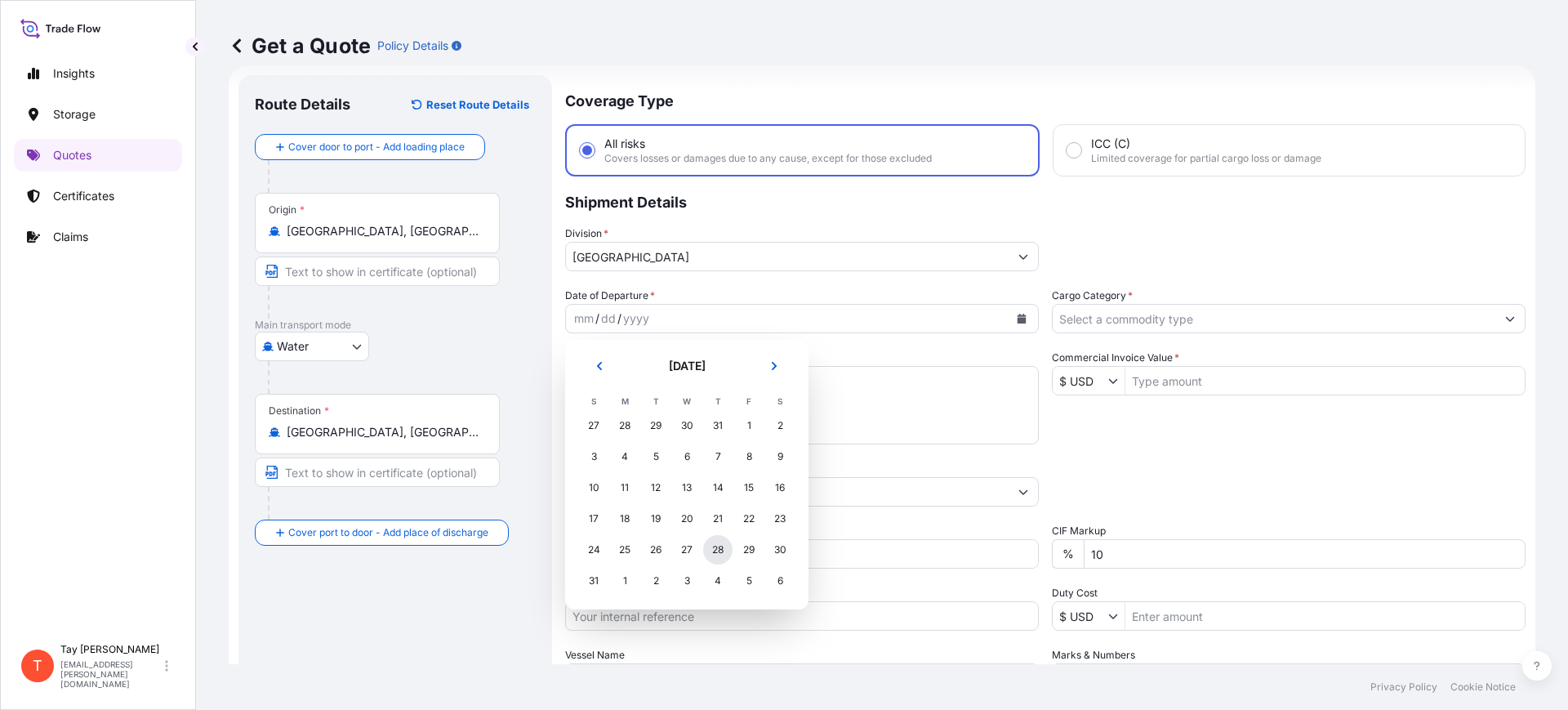
click at [721, 548] on div "28" at bounding box center [717, 550] width 30 height 30
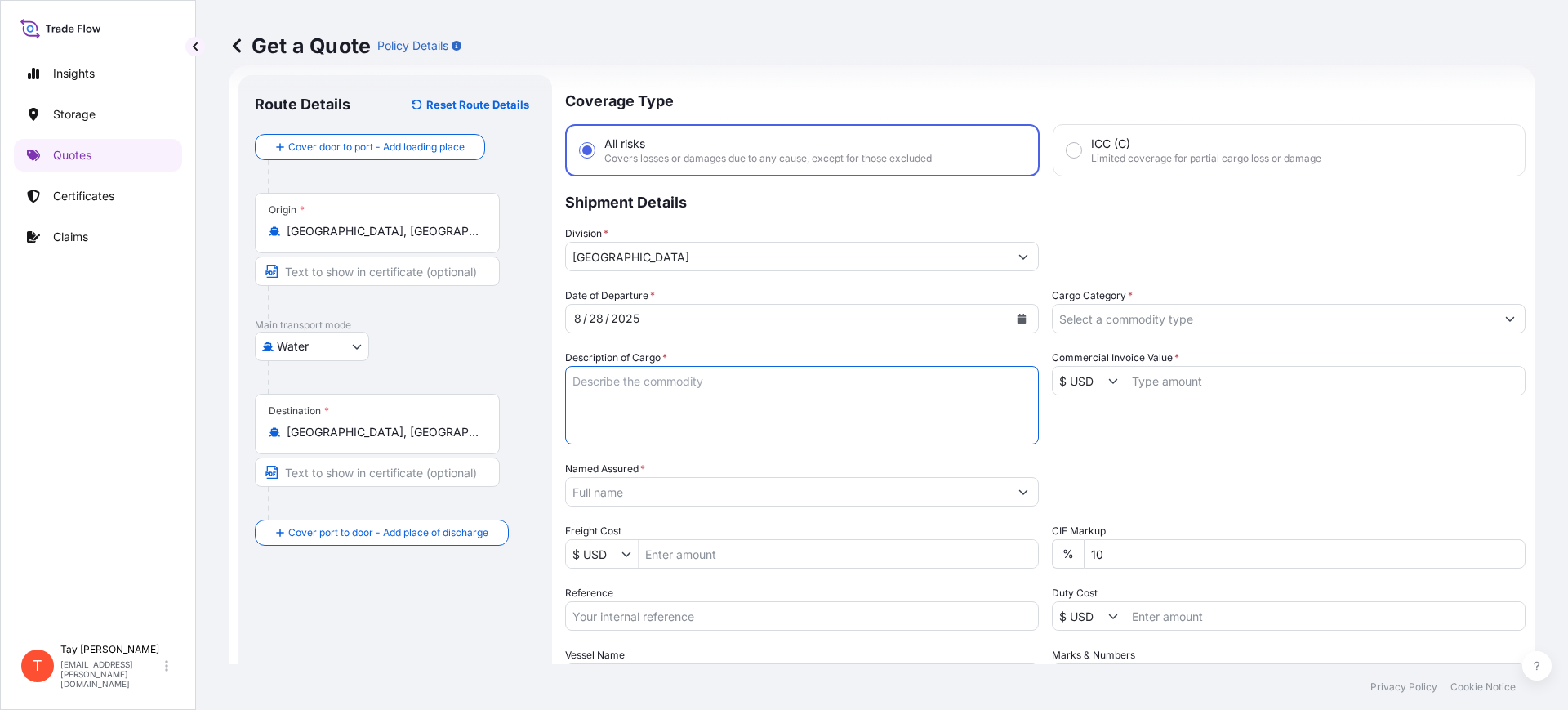
click at [630, 404] on textarea "Description of Cargo *" at bounding box center [802, 405] width 473 height 79
type textarea "g"
type textarea "GLASS BALL"
click at [1218, 308] on input "Cargo Category *" at bounding box center [1274, 318] width 443 height 30
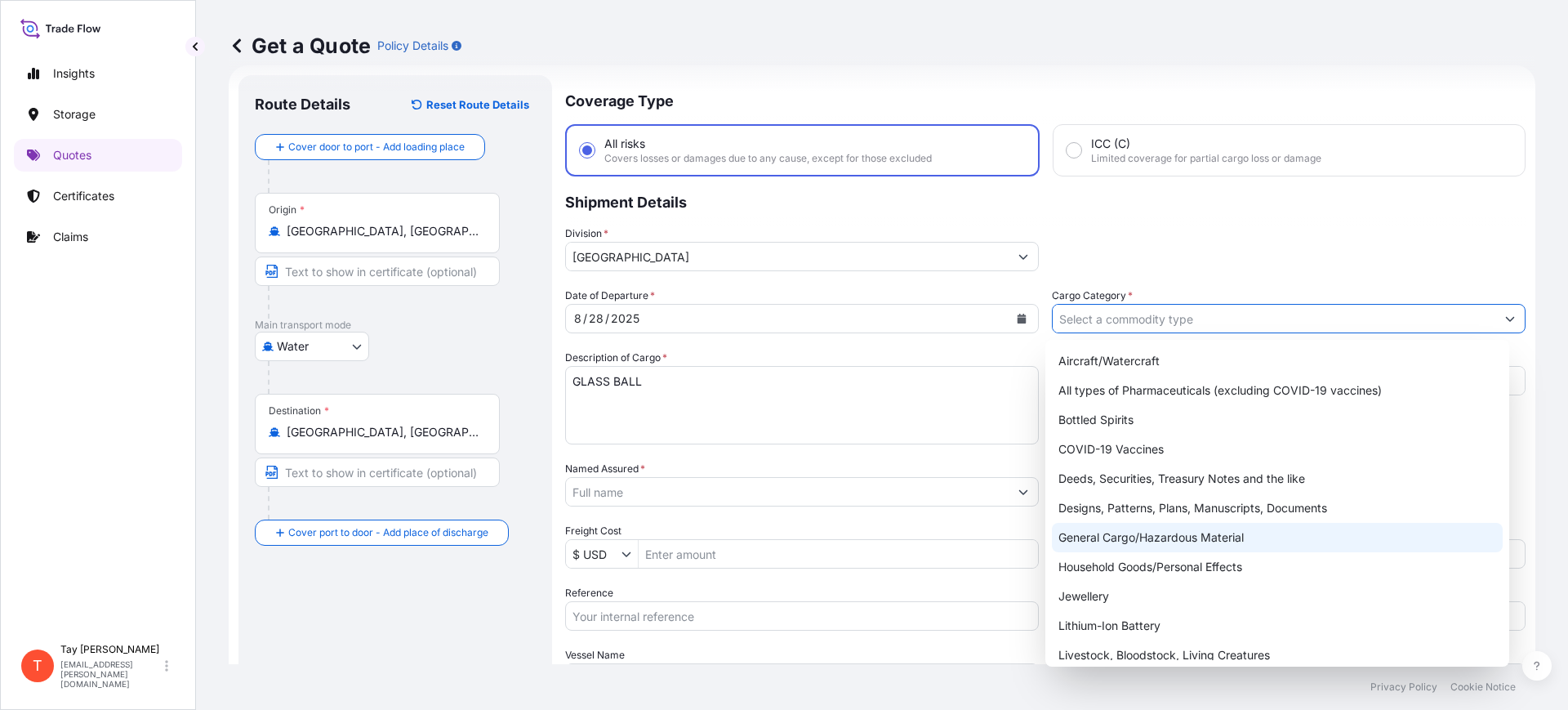
click at [1135, 530] on div "General Cargo/Hazardous Material" at bounding box center [1278, 537] width 451 height 30
type input "General Cargo/Hazardous Material"
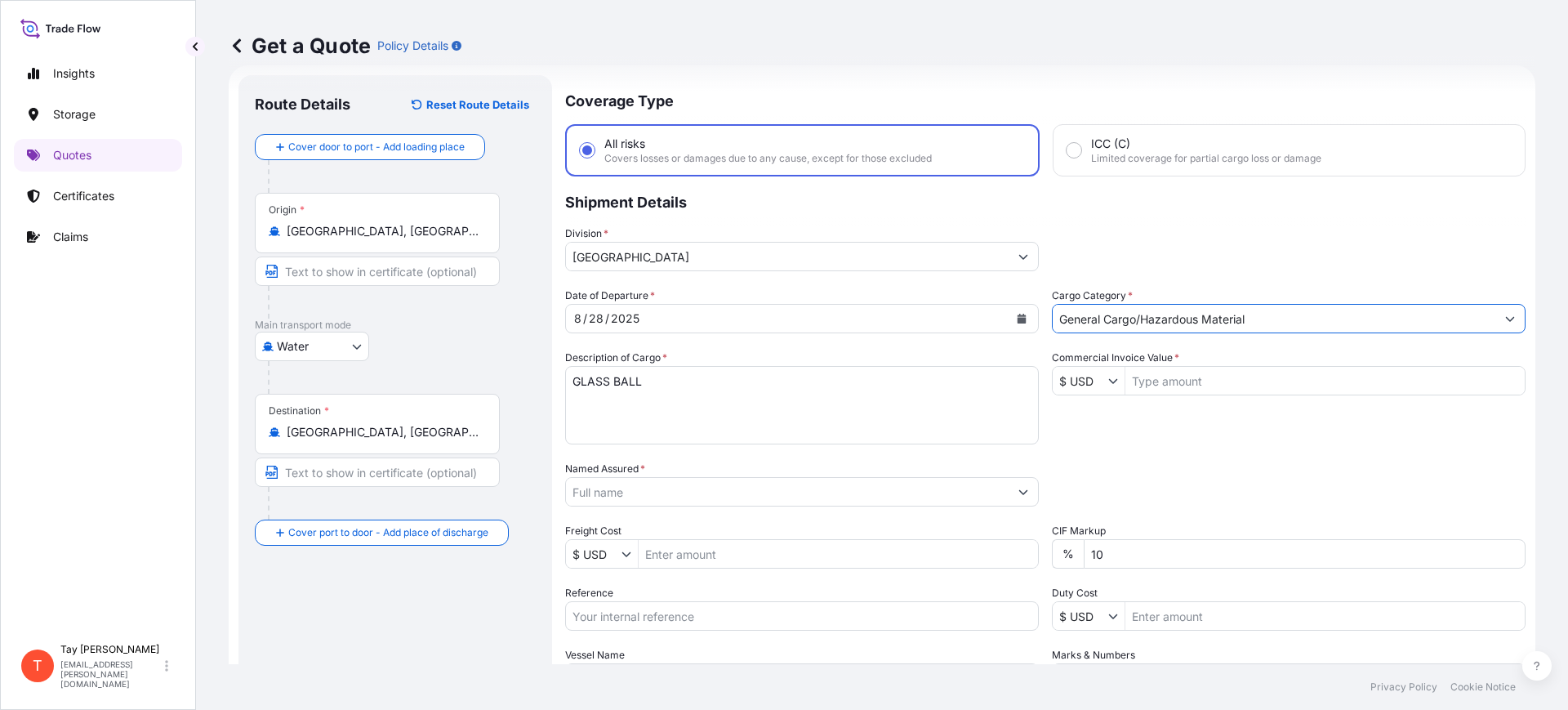
click at [1170, 375] on input "Commercial Invoice Value *" at bounding box center [1325, 380] width 399 height 30
type input "59,178"
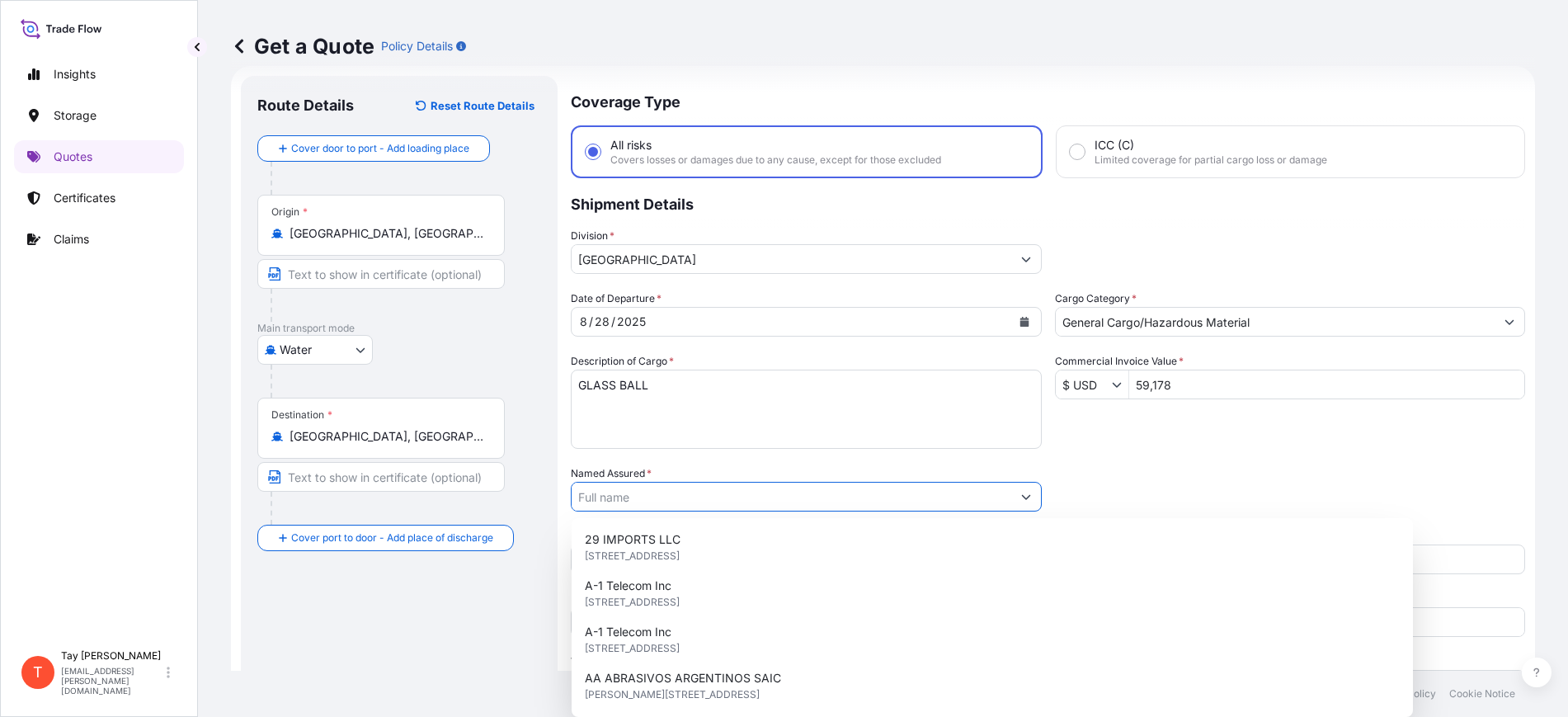
click at [759, 482] on input "Named Assured *" at bounding box center [791, 497] width 439 height 30
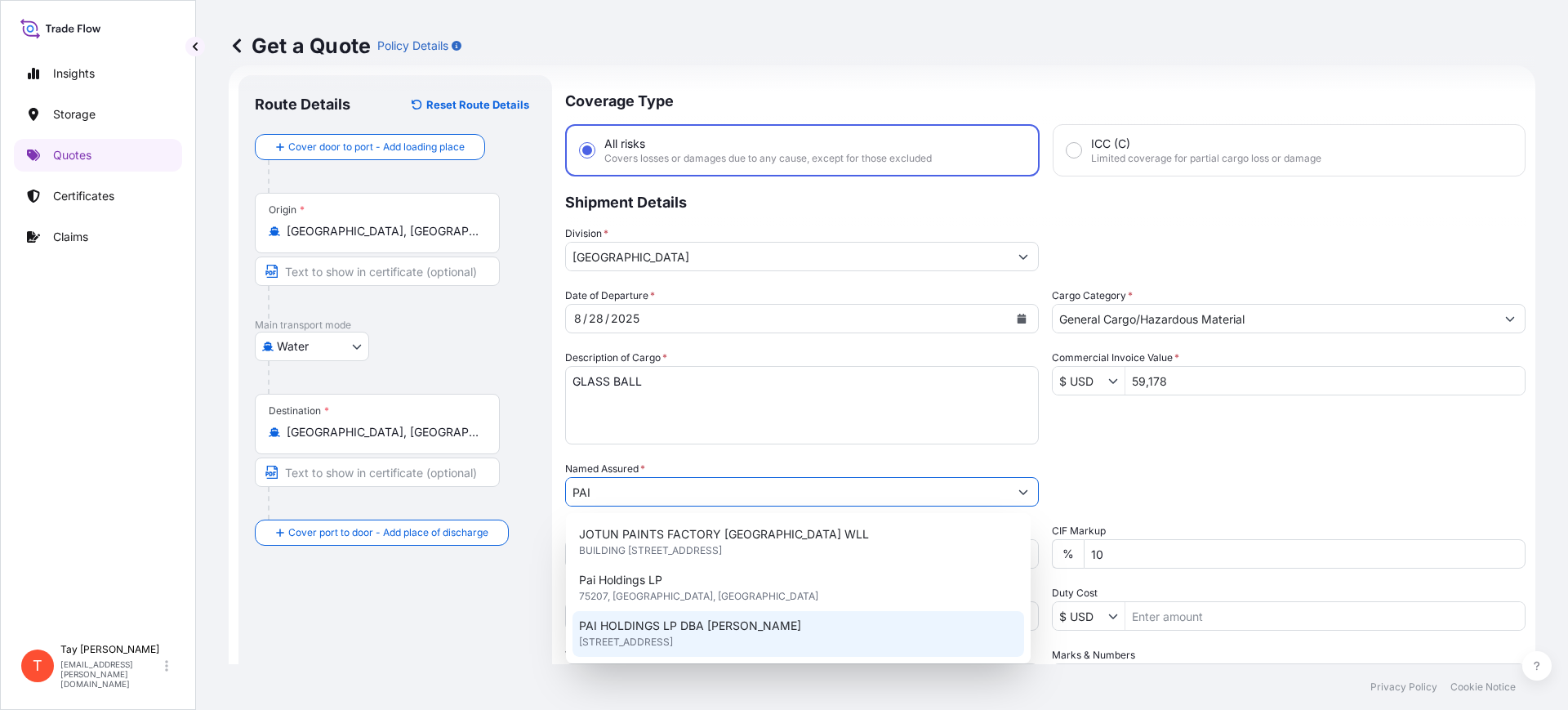
click at [704, 629] on span "PAI HOLDINGS LP DBA PETTIGREW" at bounding box center [689, 625] width 222 height 16
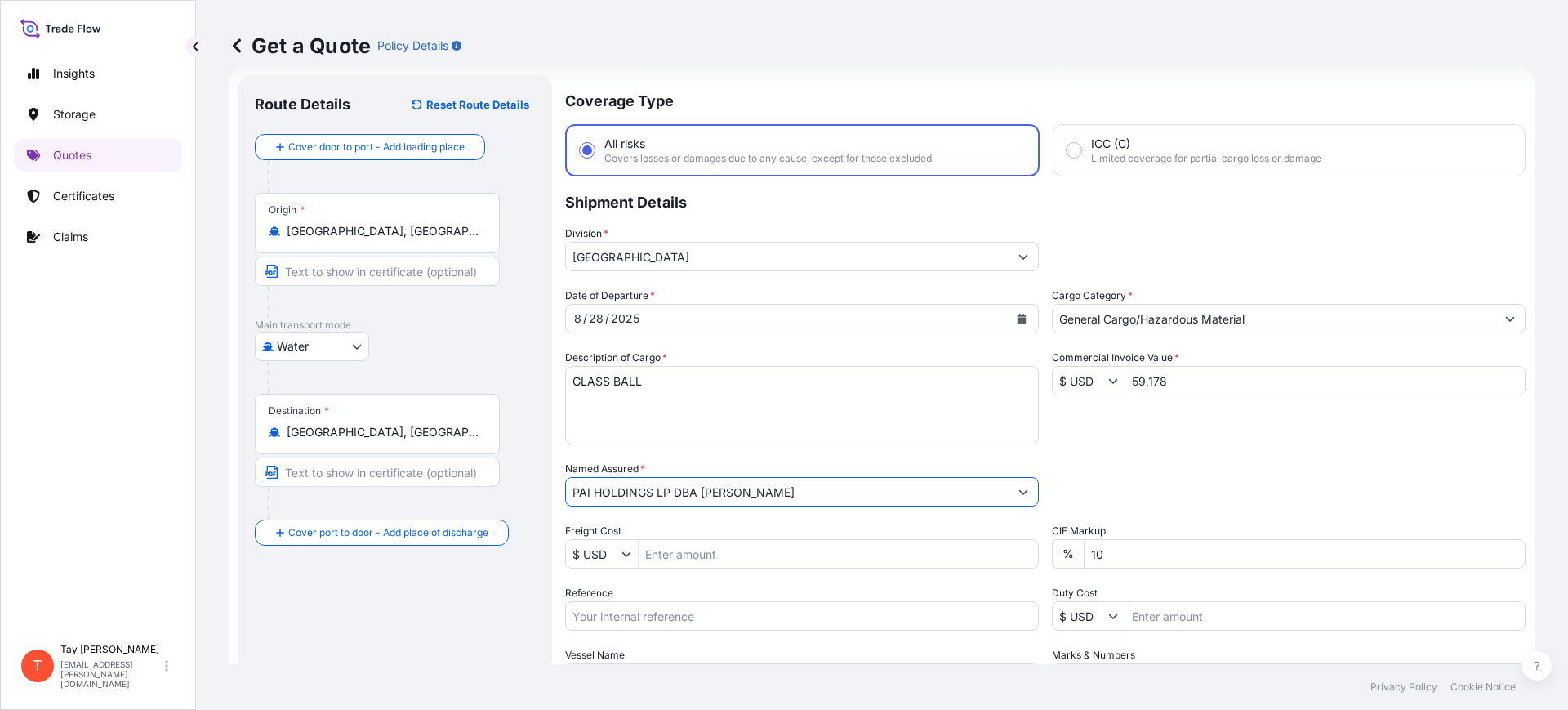
type input "PAI HOLDINGS LP DBA PETTIGREW"
click at [686, 564] on input "Freight Cost" at bounding box center [838, 553] width 399 height 30
type input "16,480"
click at [631, 607] on input "Reference" at bounding box center [802, 616] width 473 height 30
paste input "S25I159030"
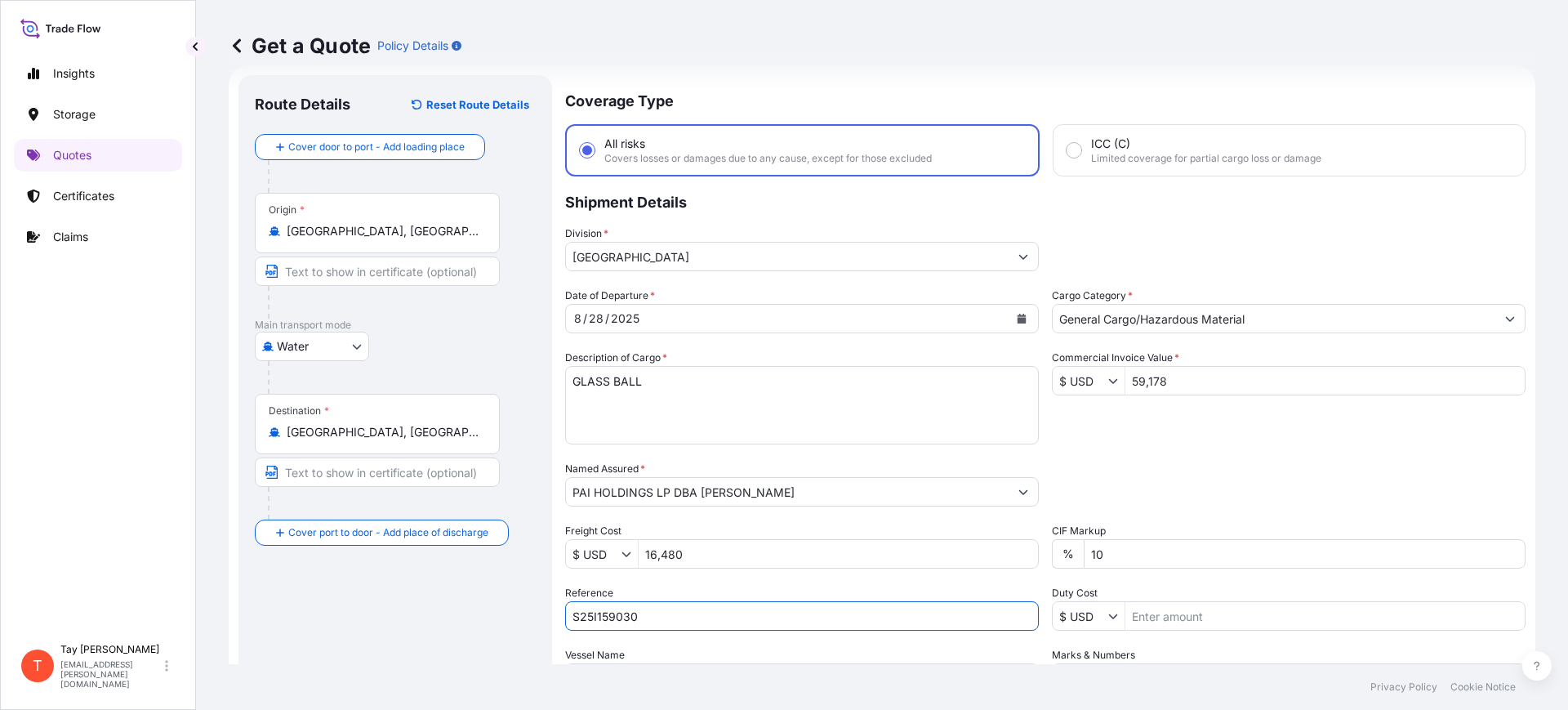
type input "S25I159030"
click at [1180, 615] on input "Duty Cost" at bounding box center [1325, 616] width 399 height 30
type input "9,081.69"
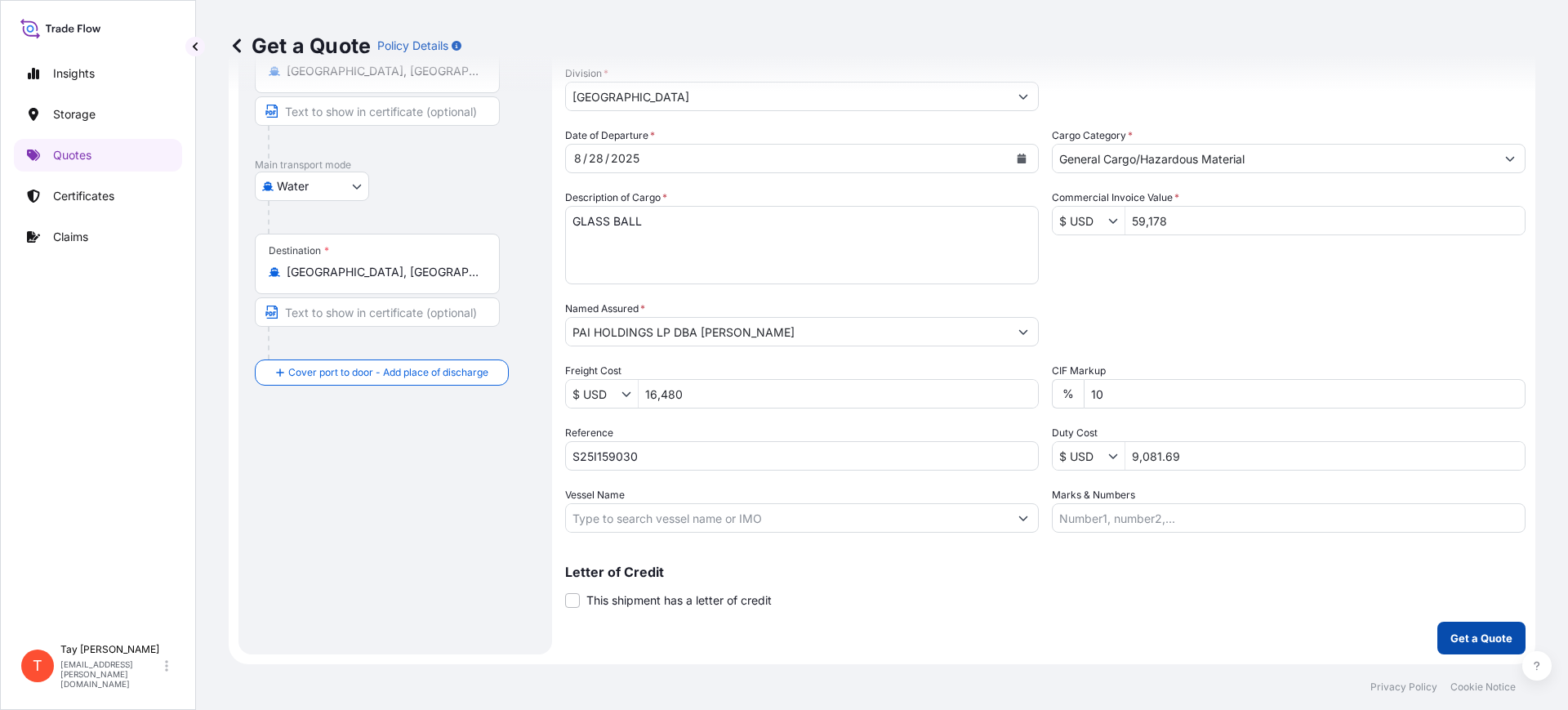
click at [1459, 643] on p "Get a Quote" at bounding box center [1482, 638] width 62 height 16
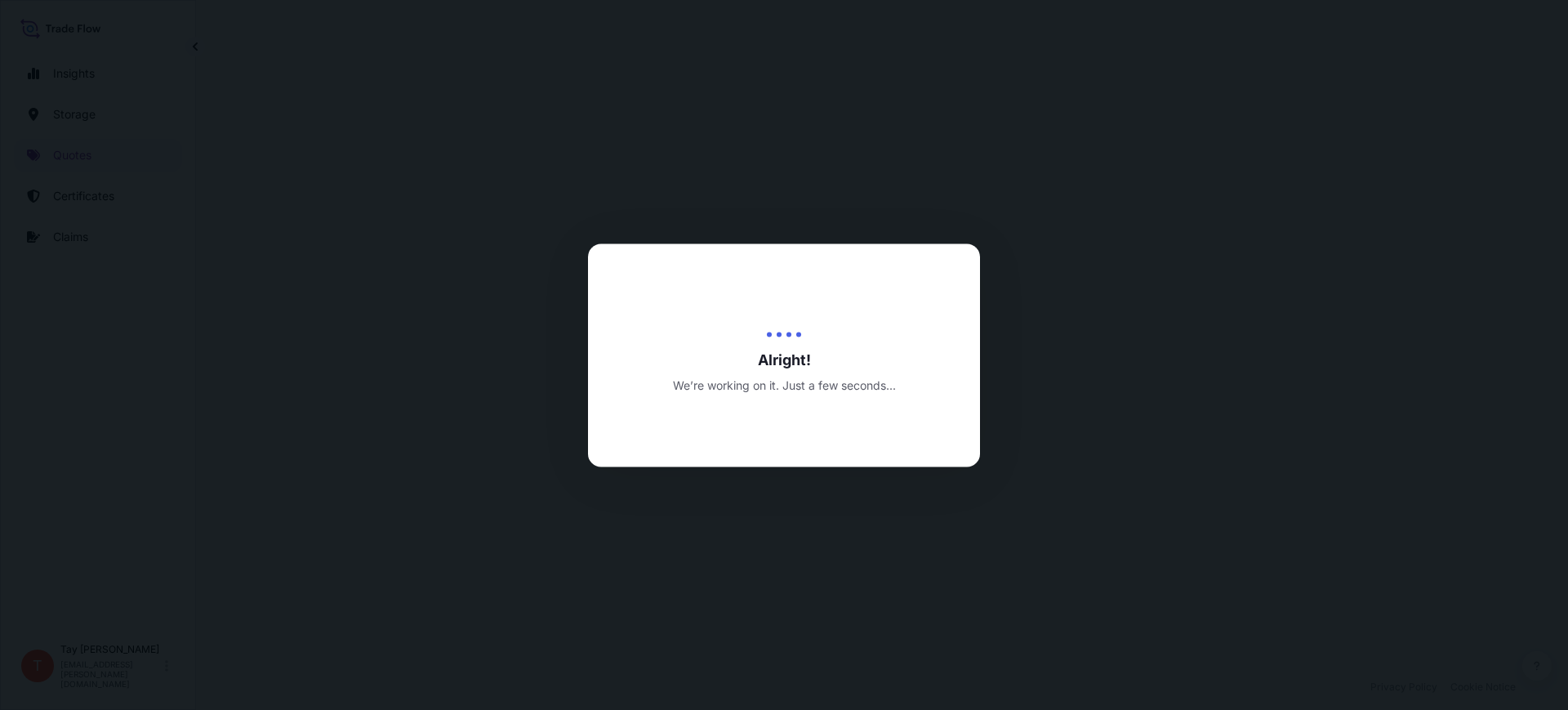
select select "Water"
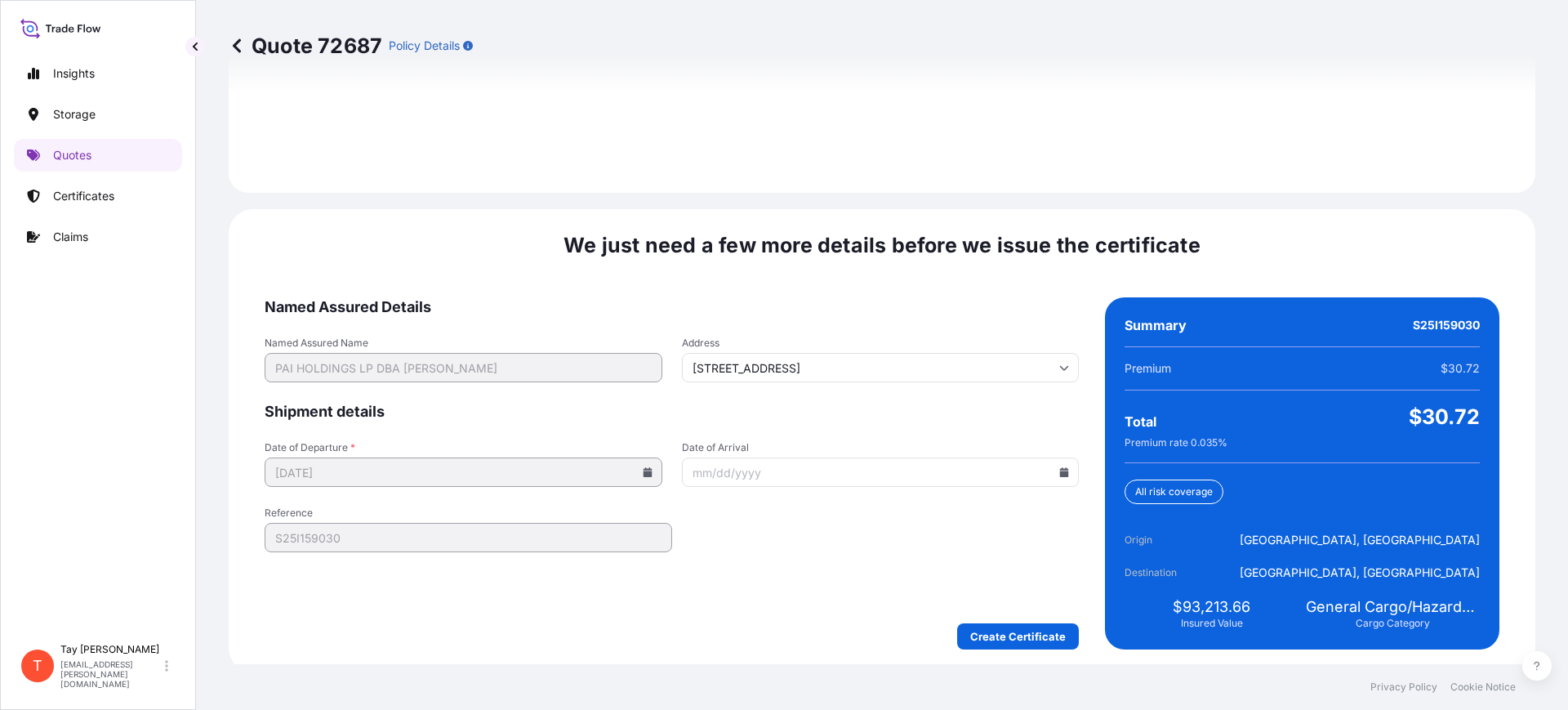
scroll to position [2387, 0]
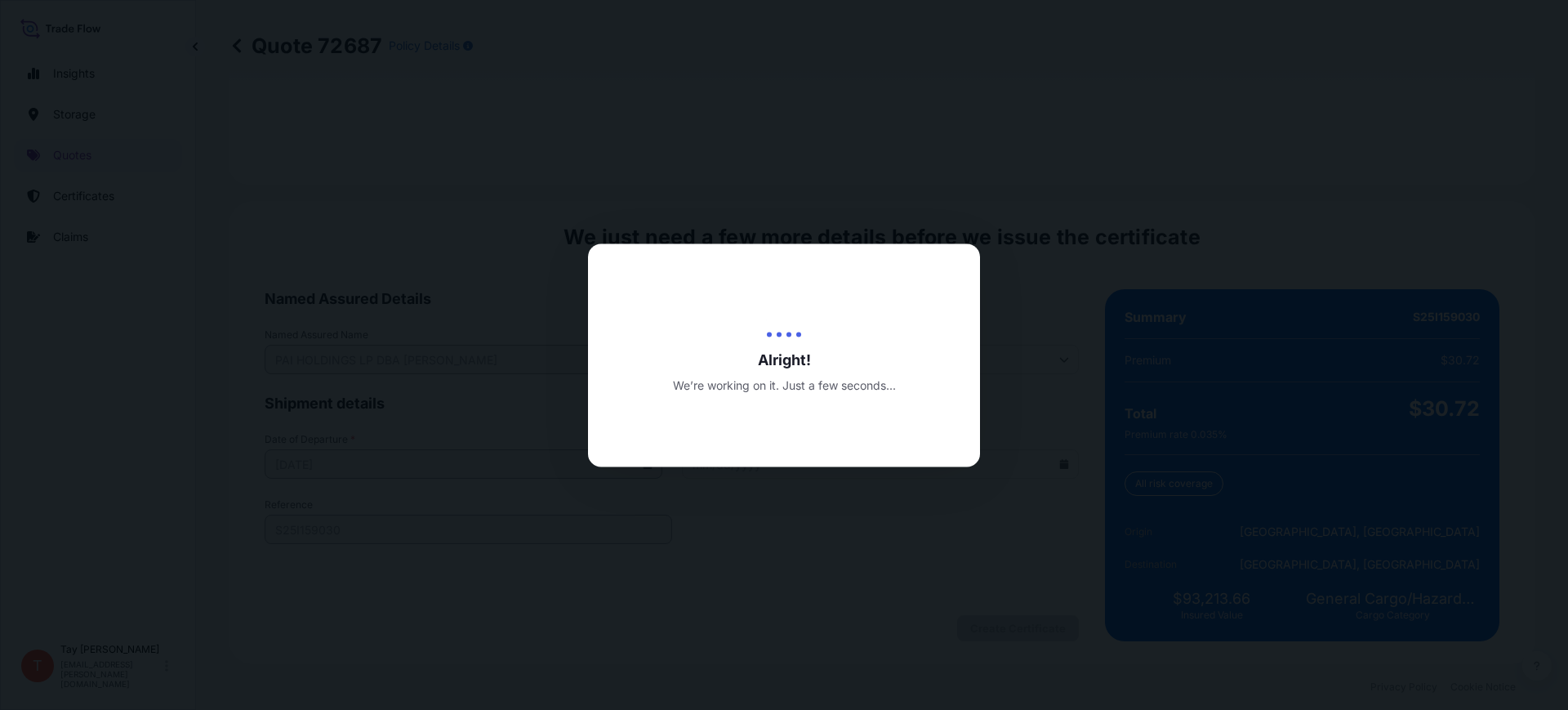
drag, startPoint x: 949, startPoint y: 590, endPoint x: 785, endPoint y: 588, distance: 164.0
drag, startPoint x: 785, startPoint y: 588, endPoint x: 99, endPoint y: 483, distance: 694.0
click at [99, 483] on div at bounding box center [784, 355] width 1568 height 710
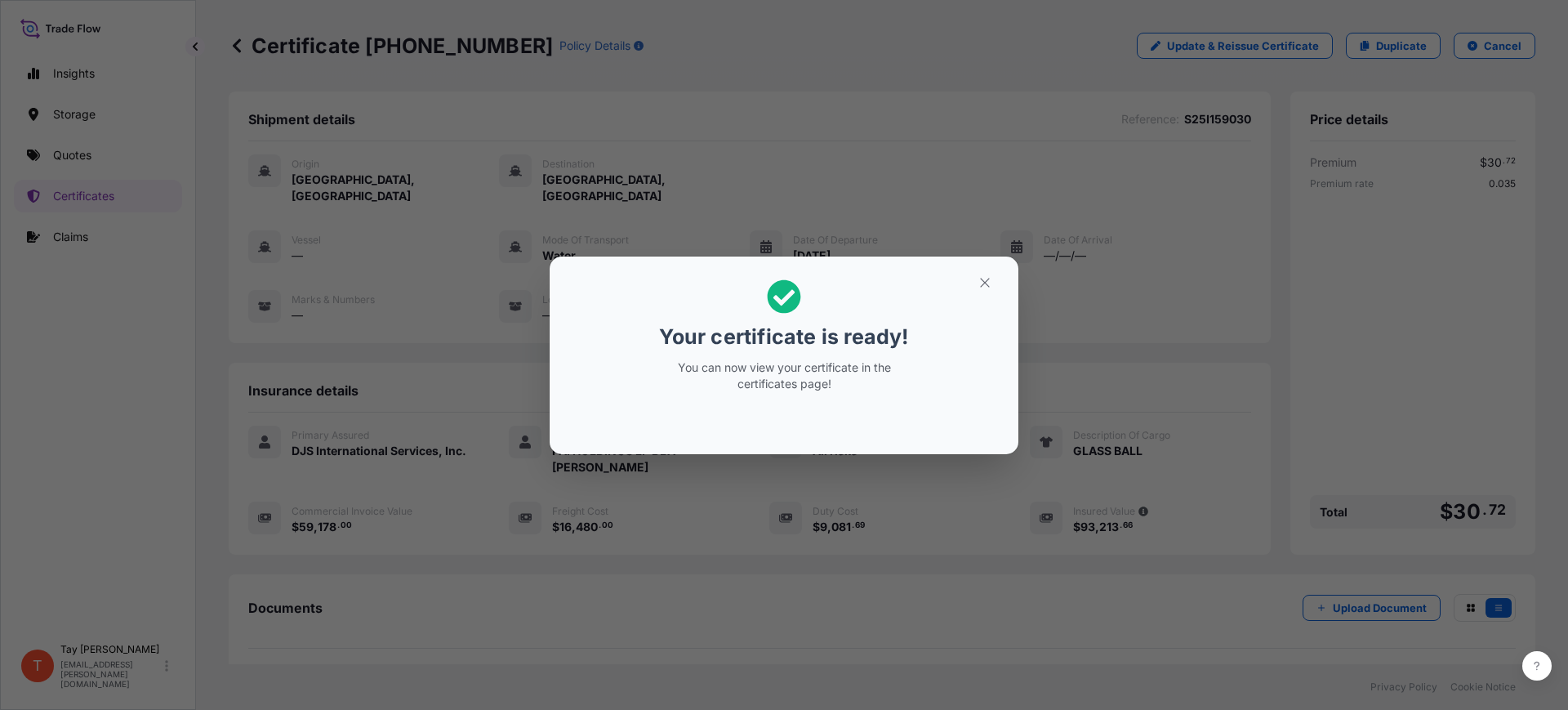
click at [1070, 673] on div "Your certificate is ready! You can now view your certificate in the certificate…" at bounding box center [784, 355] width 1568 height 710
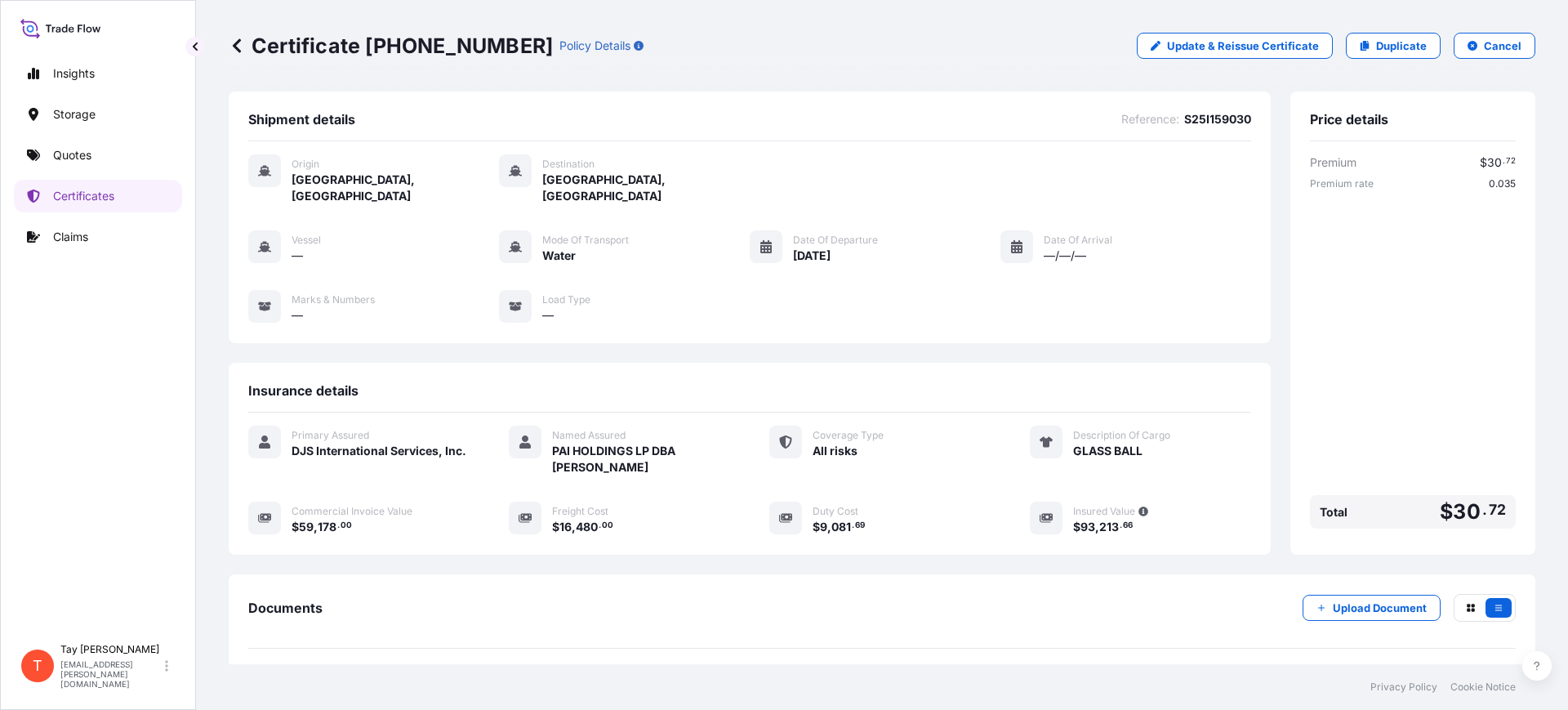
click at [802, 641] on div "Documents Upload Document PDF Certificate 2025-09-30" at bounding box center [882, 650] width 1267 height 113
click at [89, 145] on link "Quotes" at bounding box center [97, 156] width 168 height 33
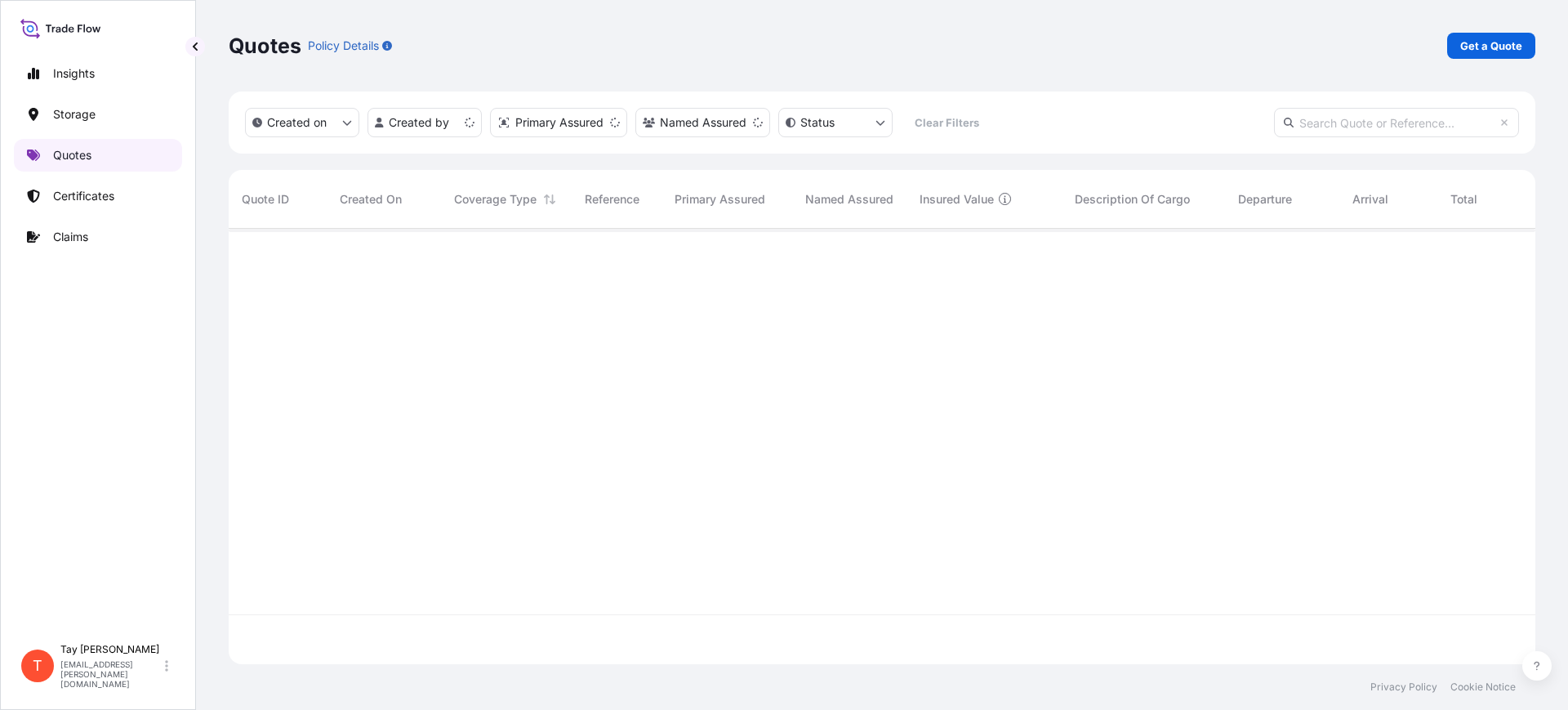
scroll to position [429, 1291]
click at [1472, 46] on p "Get a Quote" at bounding box center [1491, 45] width 62 height 16
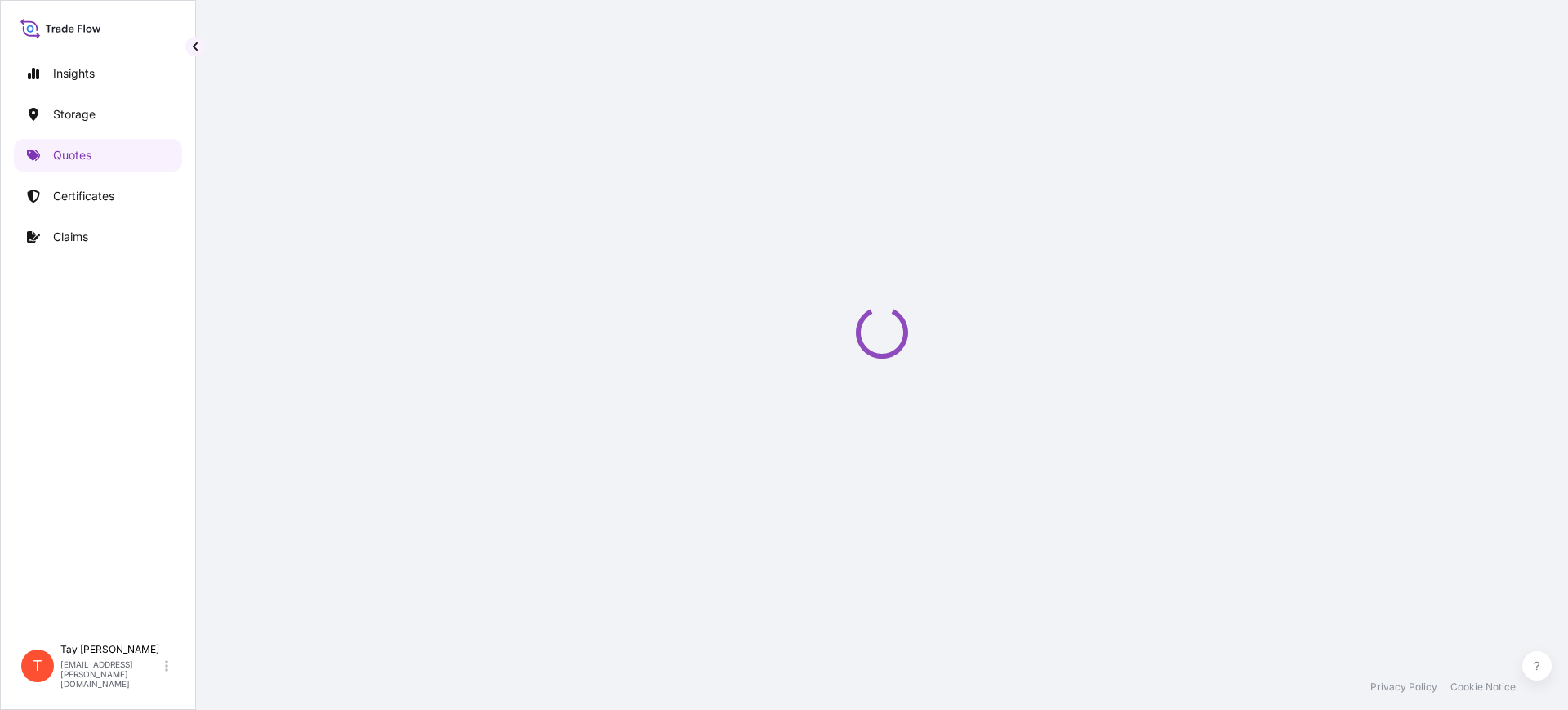
select select "Water"
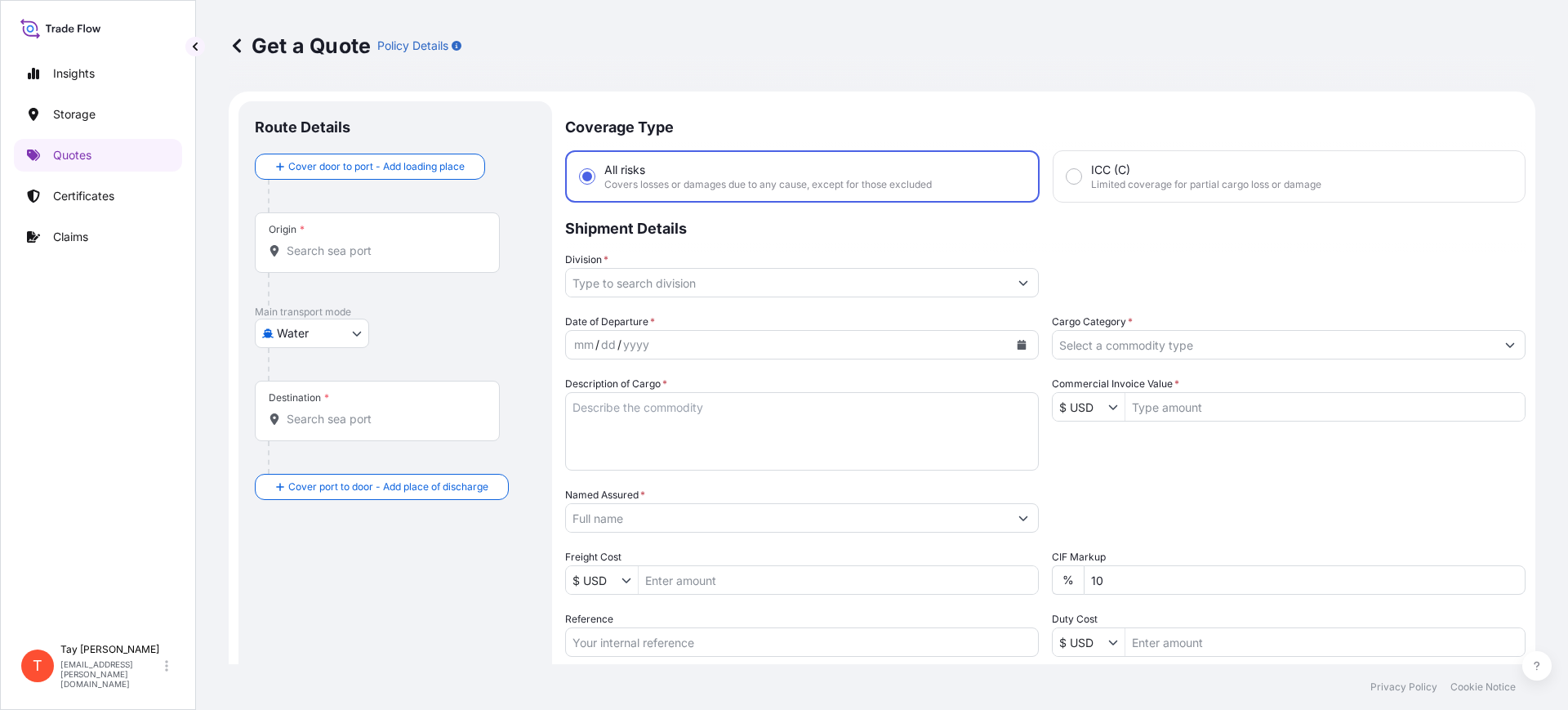
scroll to position [26, 0]
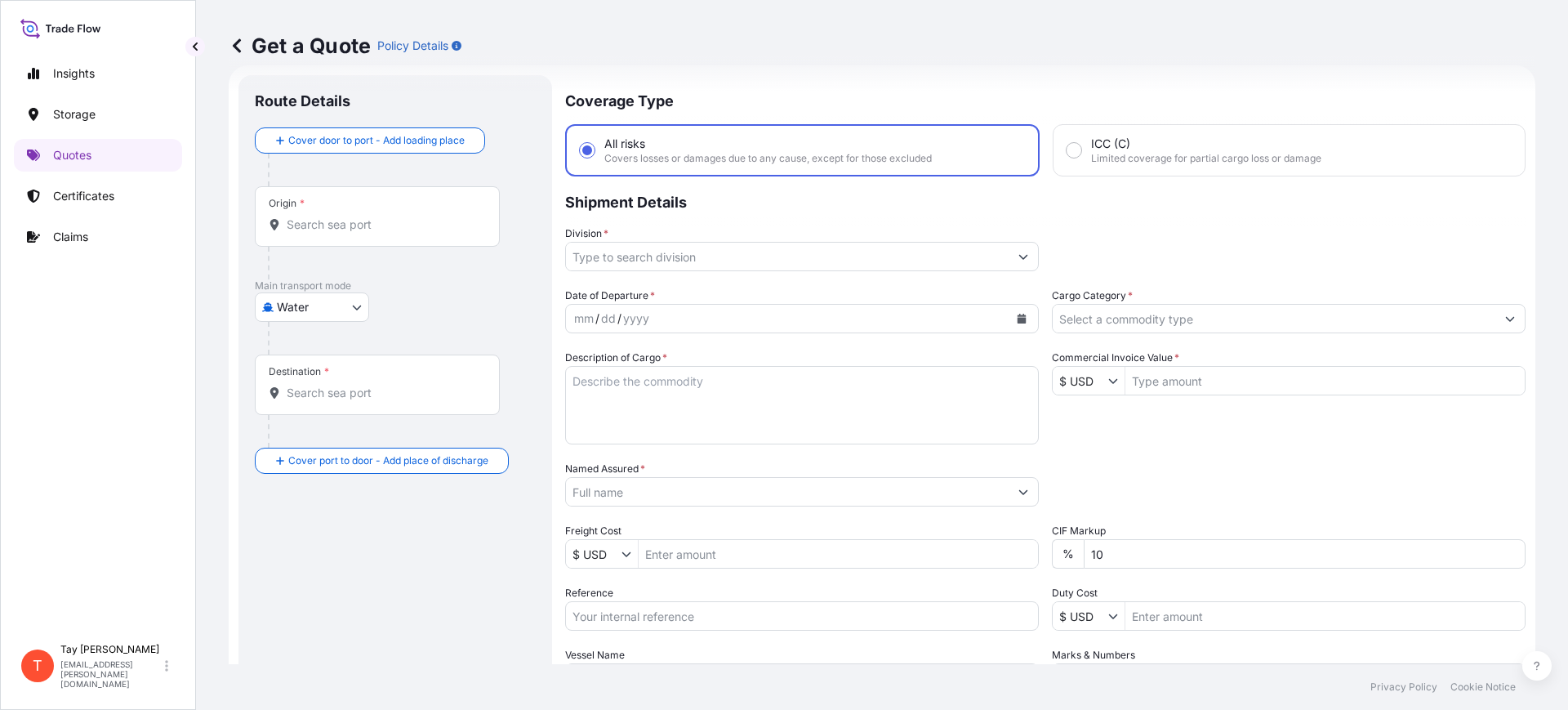
click at [374, 233] on div "Origin *" at bounding box center [376, 216] width 245 height 61
click at [374, 233] on input "Origin *" at bounding box center [383, 224] width 193 height 16
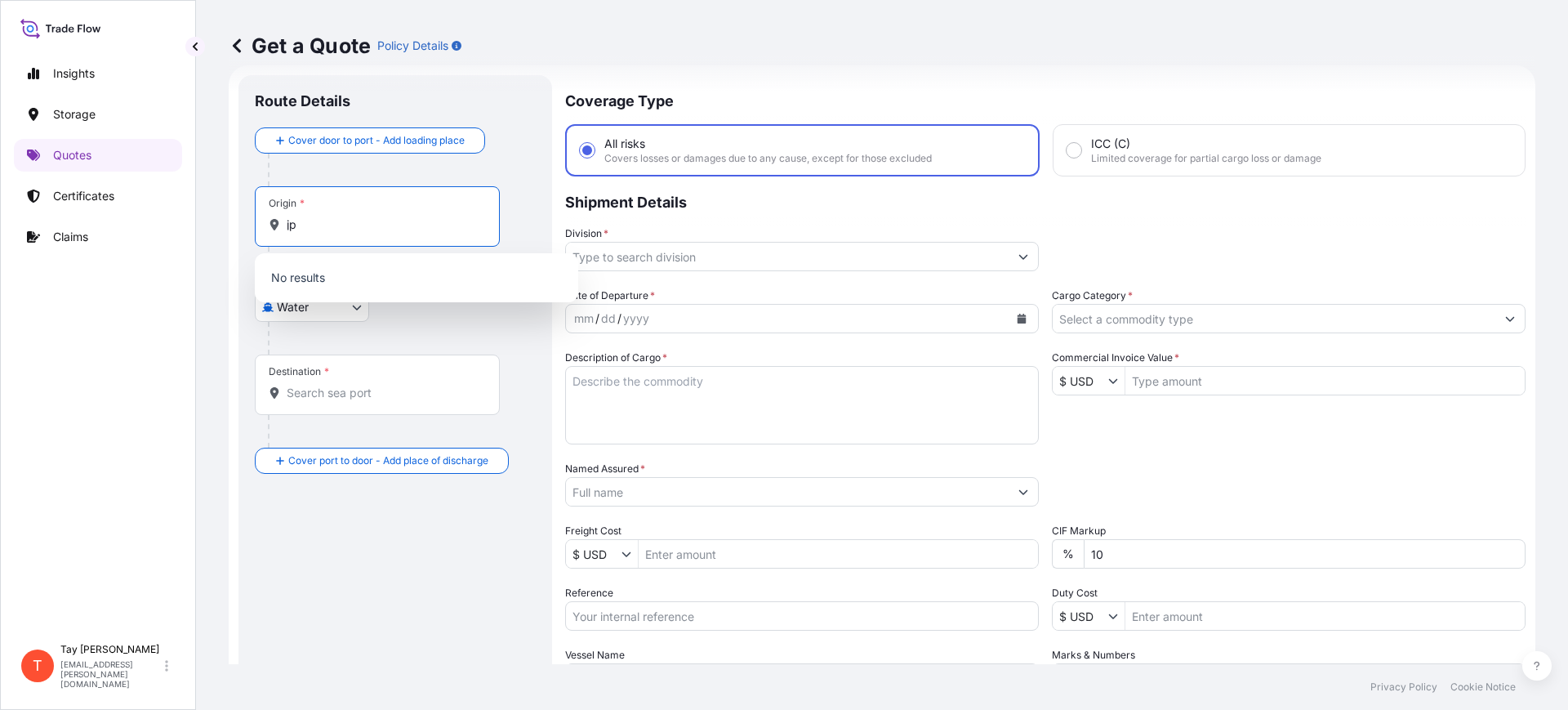
type input "j"
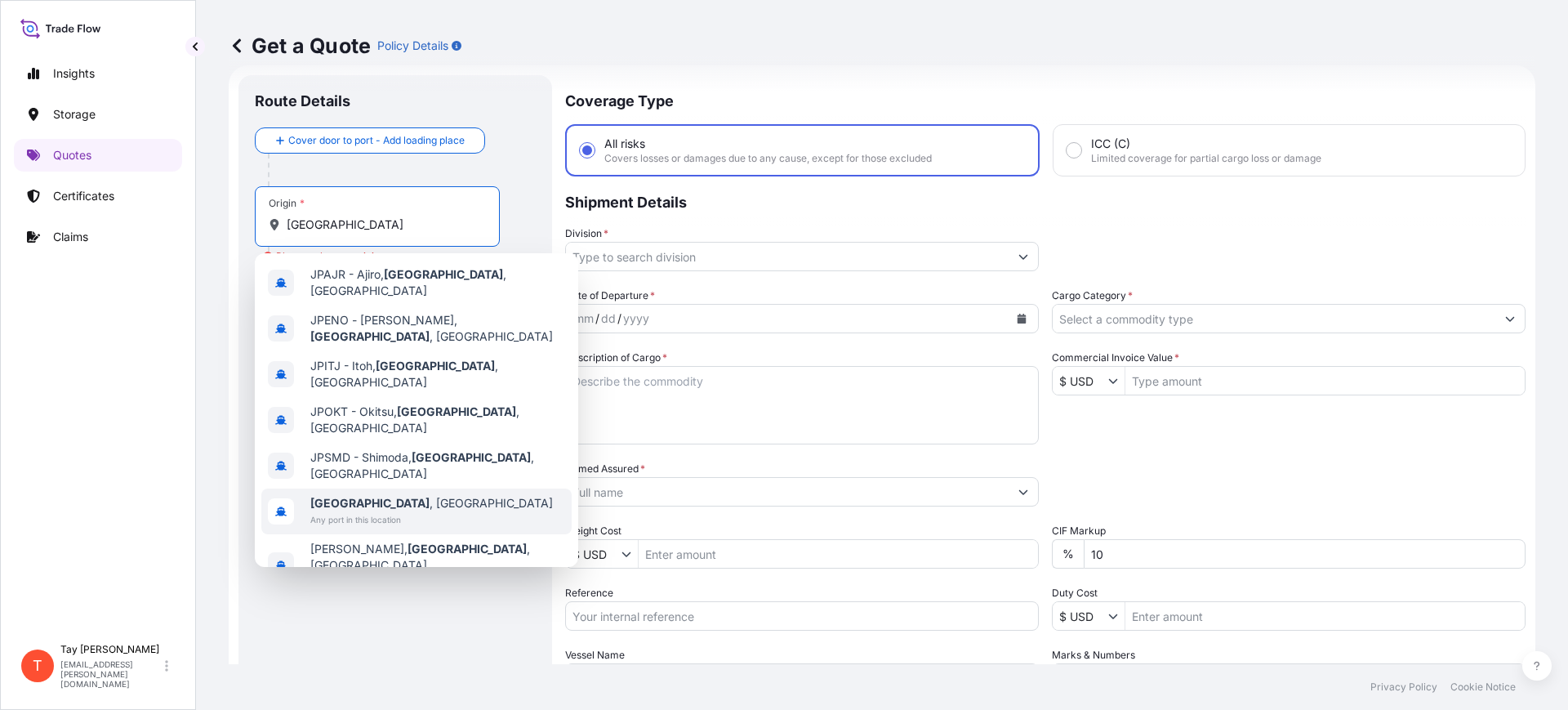
click at [379, 512] on span "Any port in this location" at bounding box center [431, 520] width 243 height 16
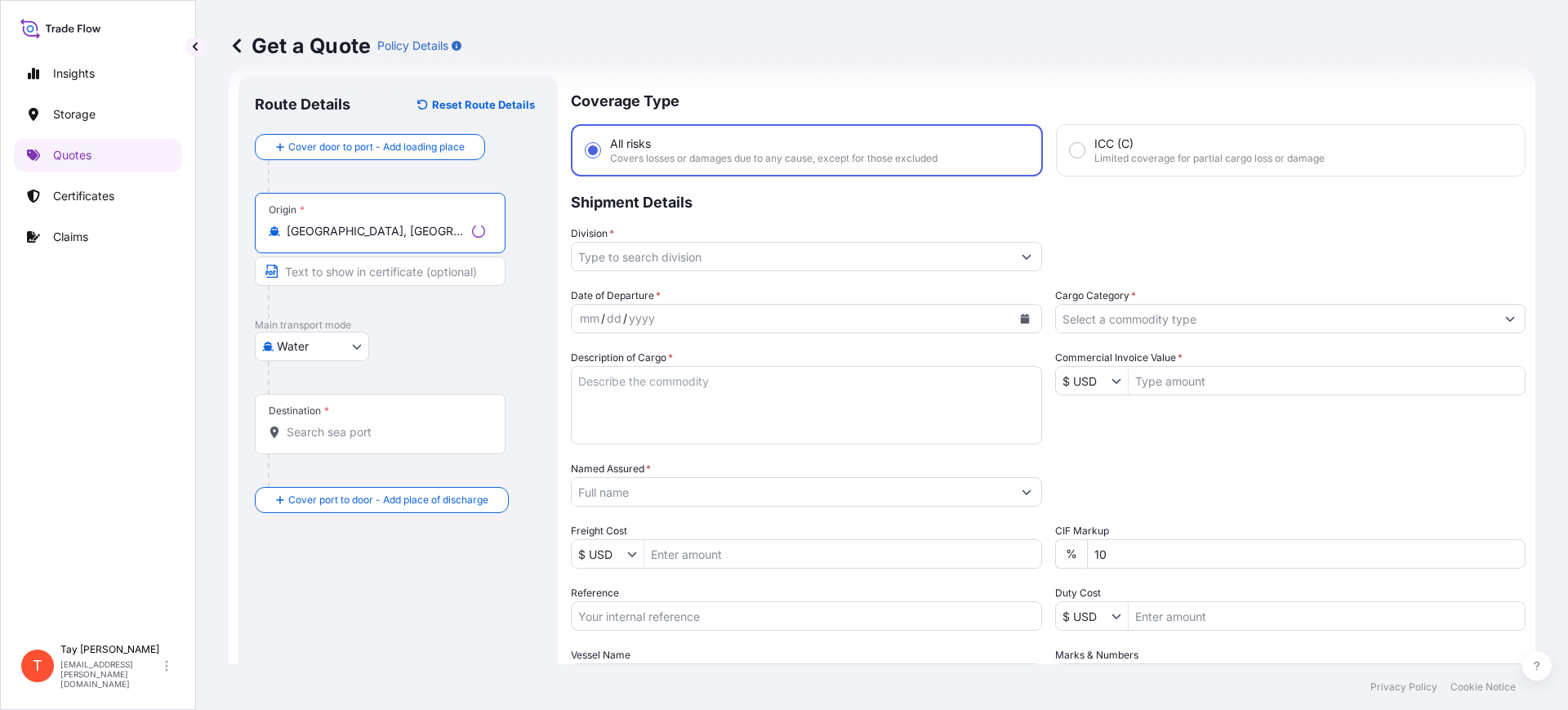
type input "Shizuoka, Japan"
drag, startPoint x: 370, startPoint y: 446, endPoint x: 358, endPoint y: 440, distance: 13.4
click at [368, 446] on div "Destination *" at bounding box center [376, 424] width 245 height 61
click at [368, 441] on input "Destination *" at bounding box center [383, 432] width 193 height 16
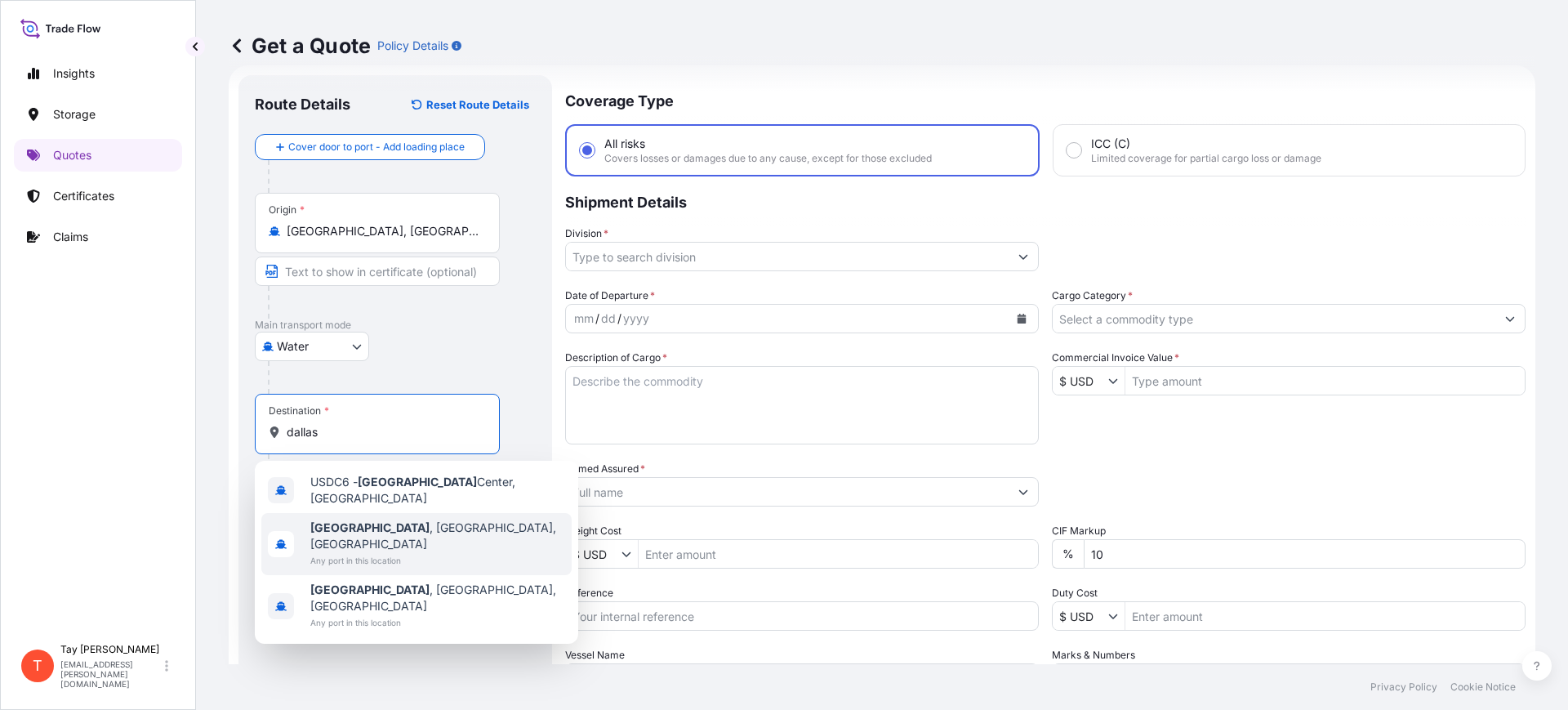
click at [393, 520] on span "Dallas , TX, USA" at bounding box center [437, 536] width 254 height 33
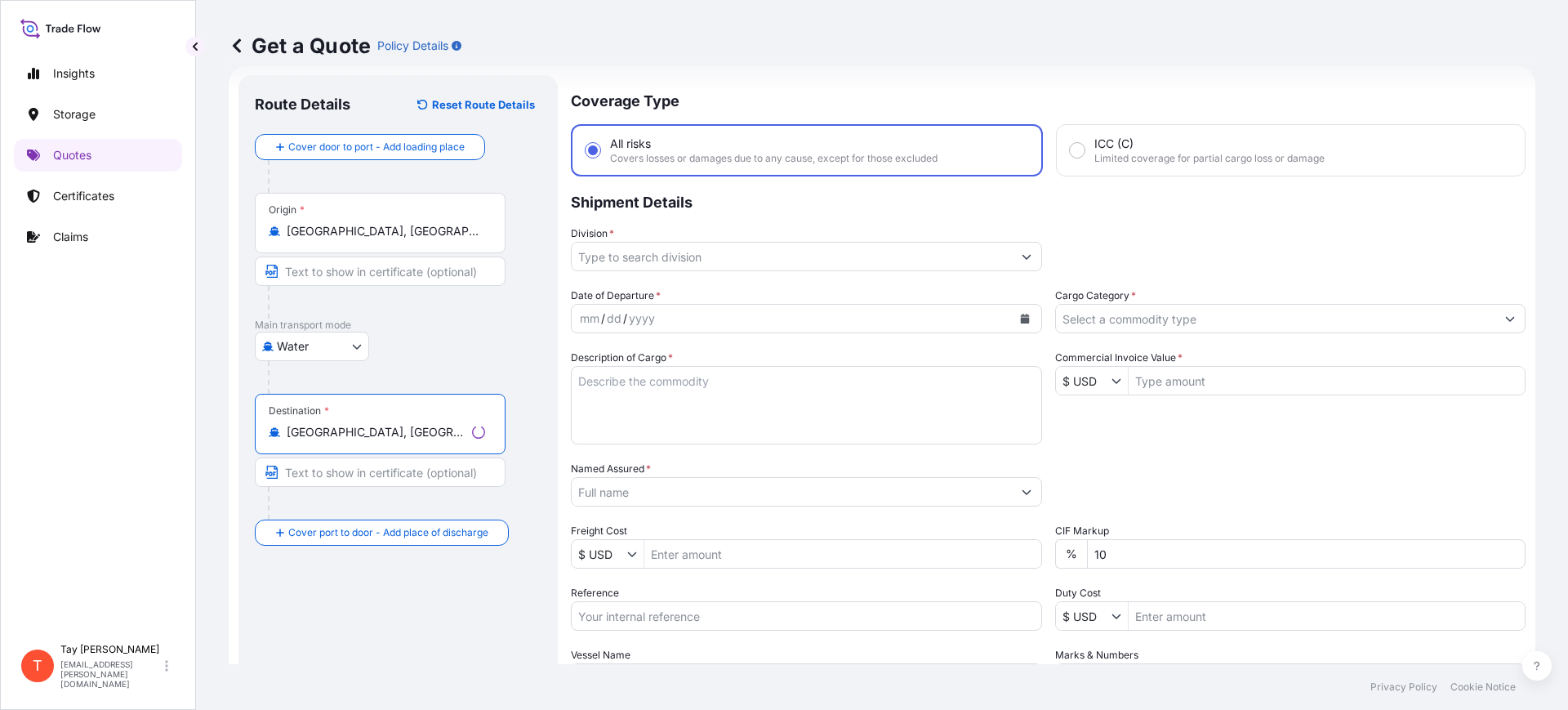
type input "Dallas, TX, USA"
click at [658, 252] on input "Division *" at bounding box center [791, 257] width 441 height 30
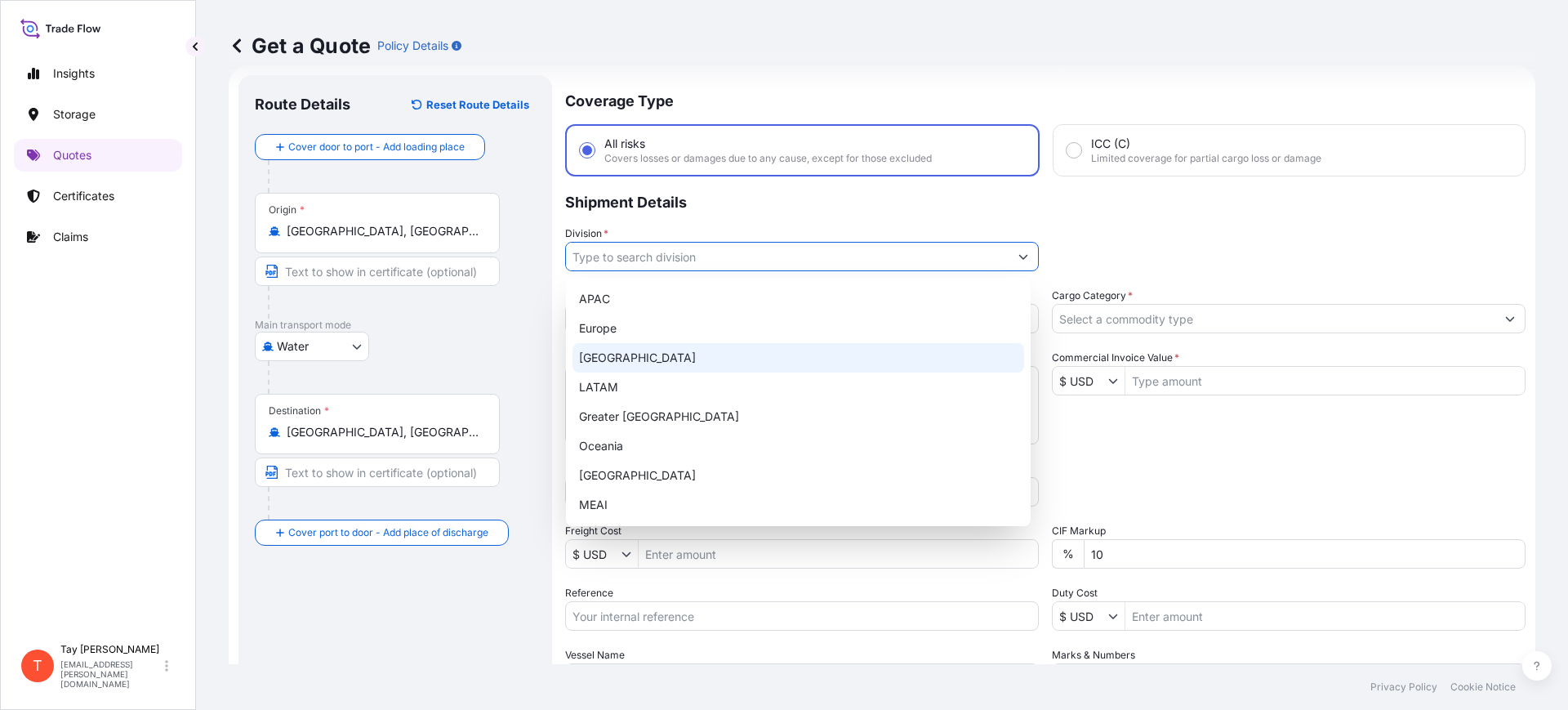
click at [627, 364] on div "[GEOGRAPHIC_DATA]" at bounding box center [798, 357] width 451 height 30
type input "[GEOGRAPHIC_DATA]"
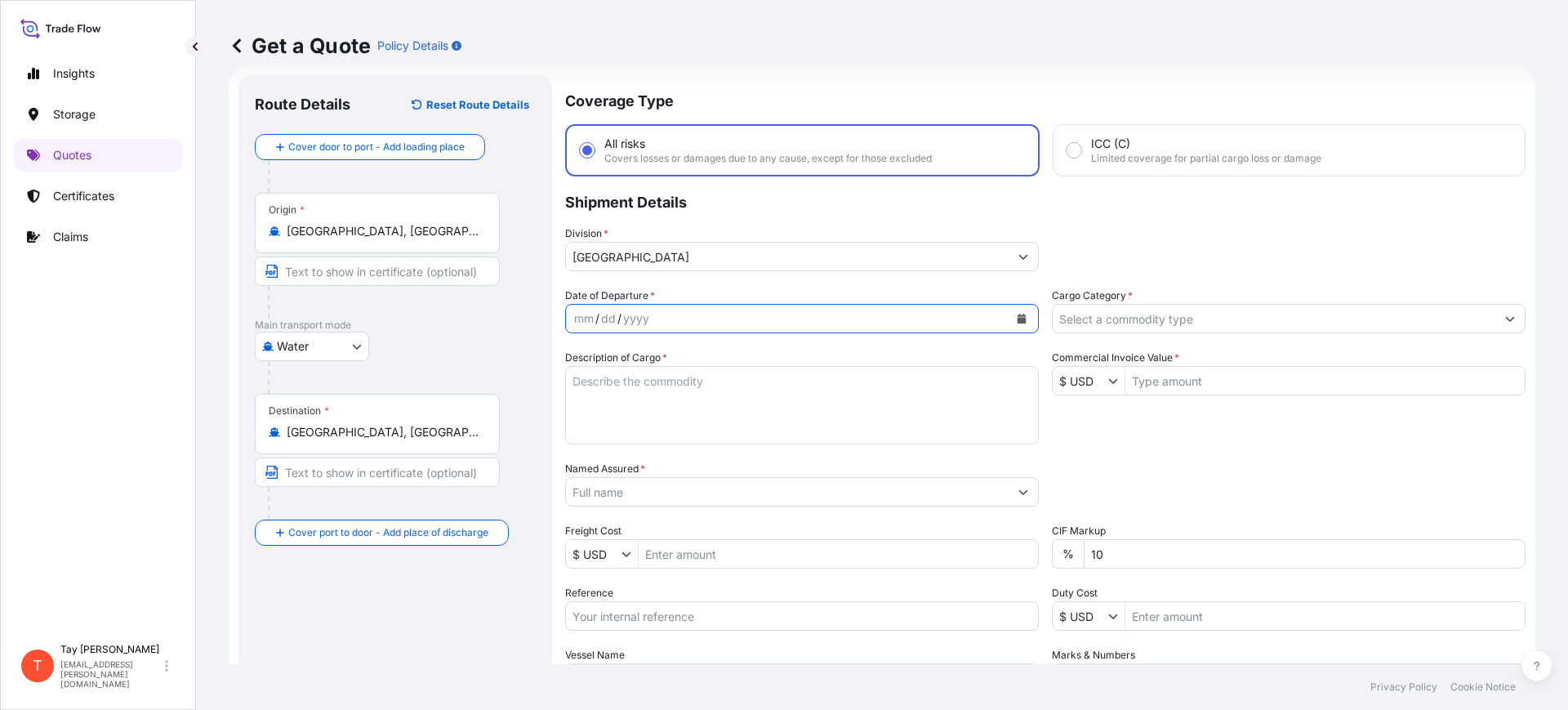
click at [1020, 317] on button "Calendar" at bounding box center [1022, 318] width 26 height 26
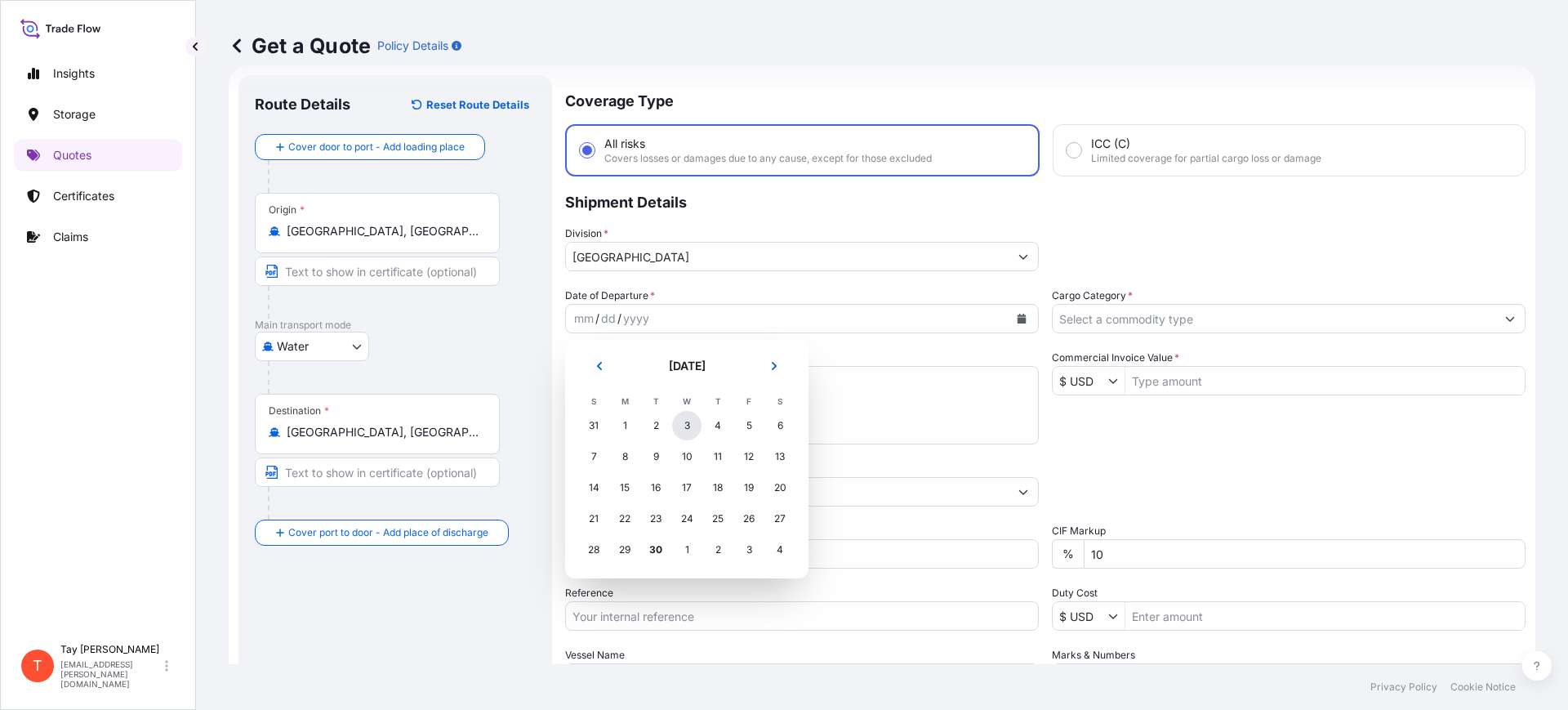
click at [687, 421] on div "3" at bounding box center [687, 426] width 30 height 30
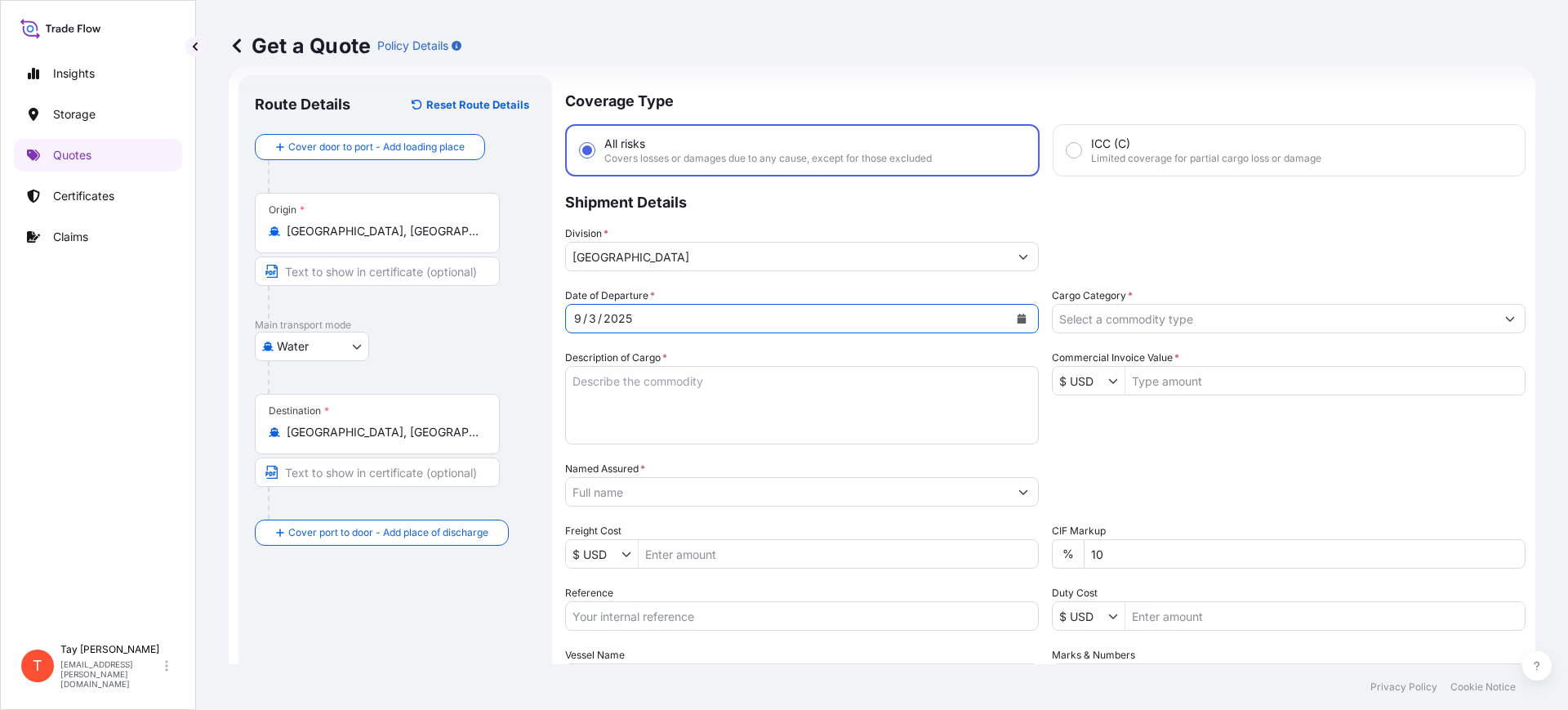
click at [1225, 323] on input "Cargo Category *" at bounding box center [1274, 318] width 443 height 30
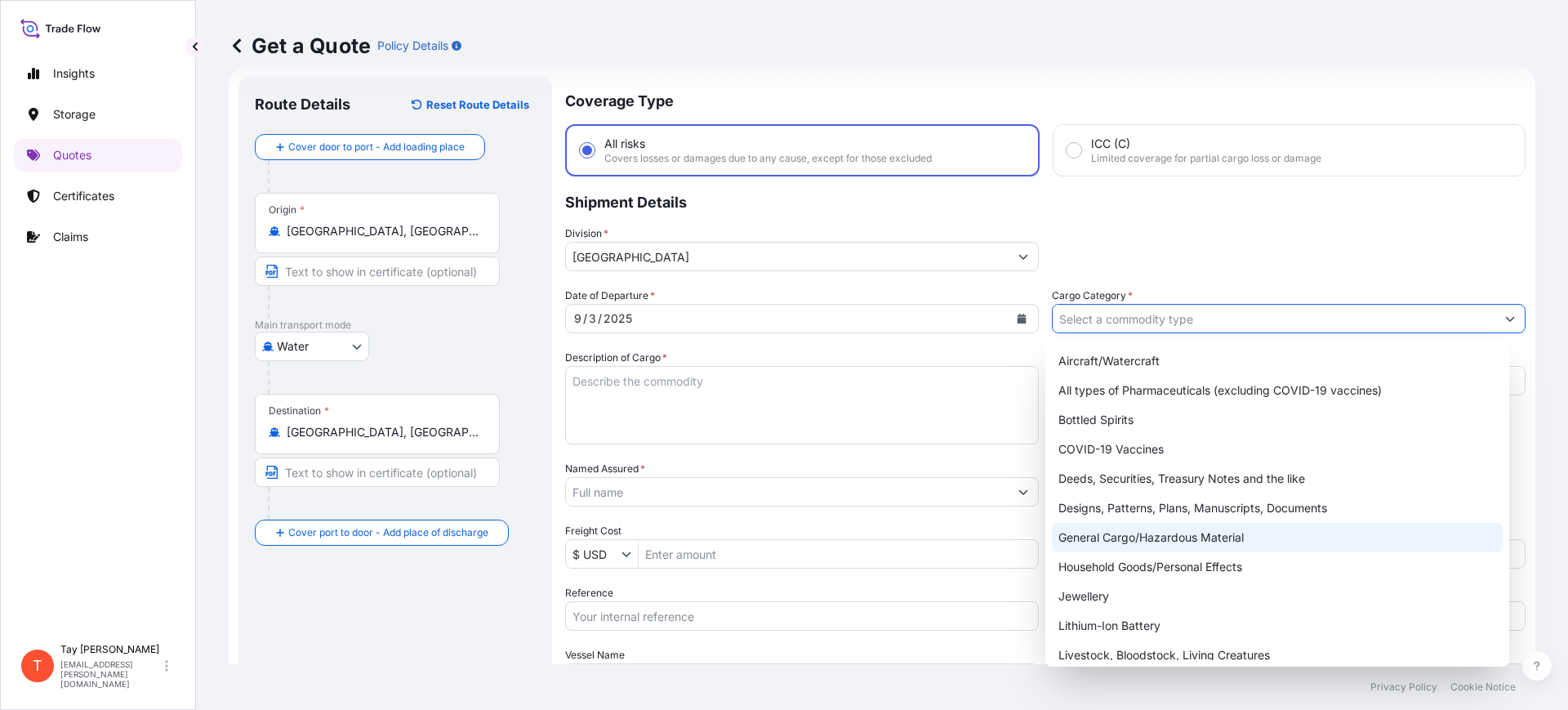
click at [1179, 532] on div "General Cargo/Hazardous Material" at bounding box center [1278, 537] width 451 height 30
type input "General Cargo/Hazardous Material"
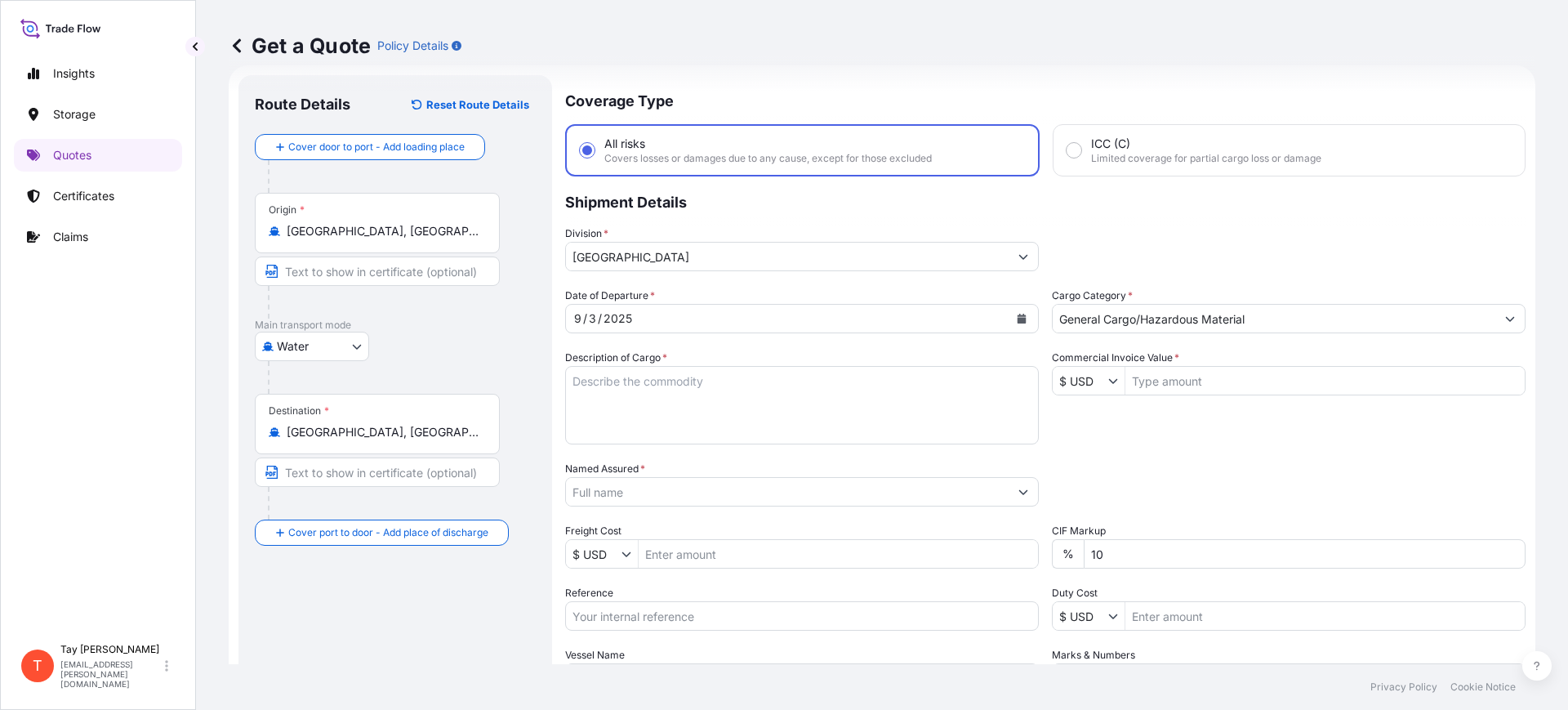
click at [627, 450] on div "Date of Departure * 9 / 3 / 2025 Cargo Category * General Cargo/Hazardous Mater…" at bounding box center [1046, 490] width 960 height 405
click at [616, 398] on textarea "Description of Cargo *" at bounding box center [802, 405] width 473 height 79
type textarea "a"
type textarea "ALUMINUM WHEELS"
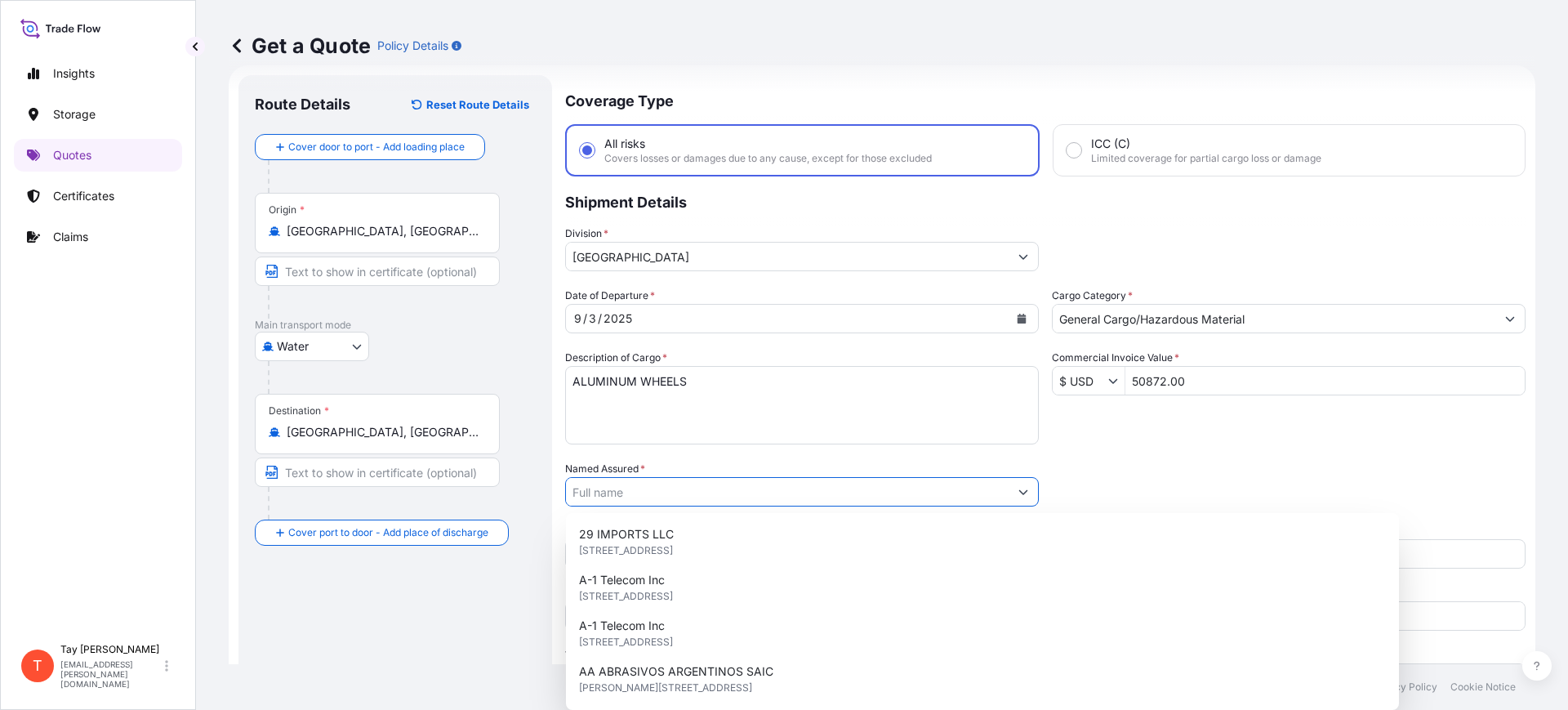
type input "50,872"
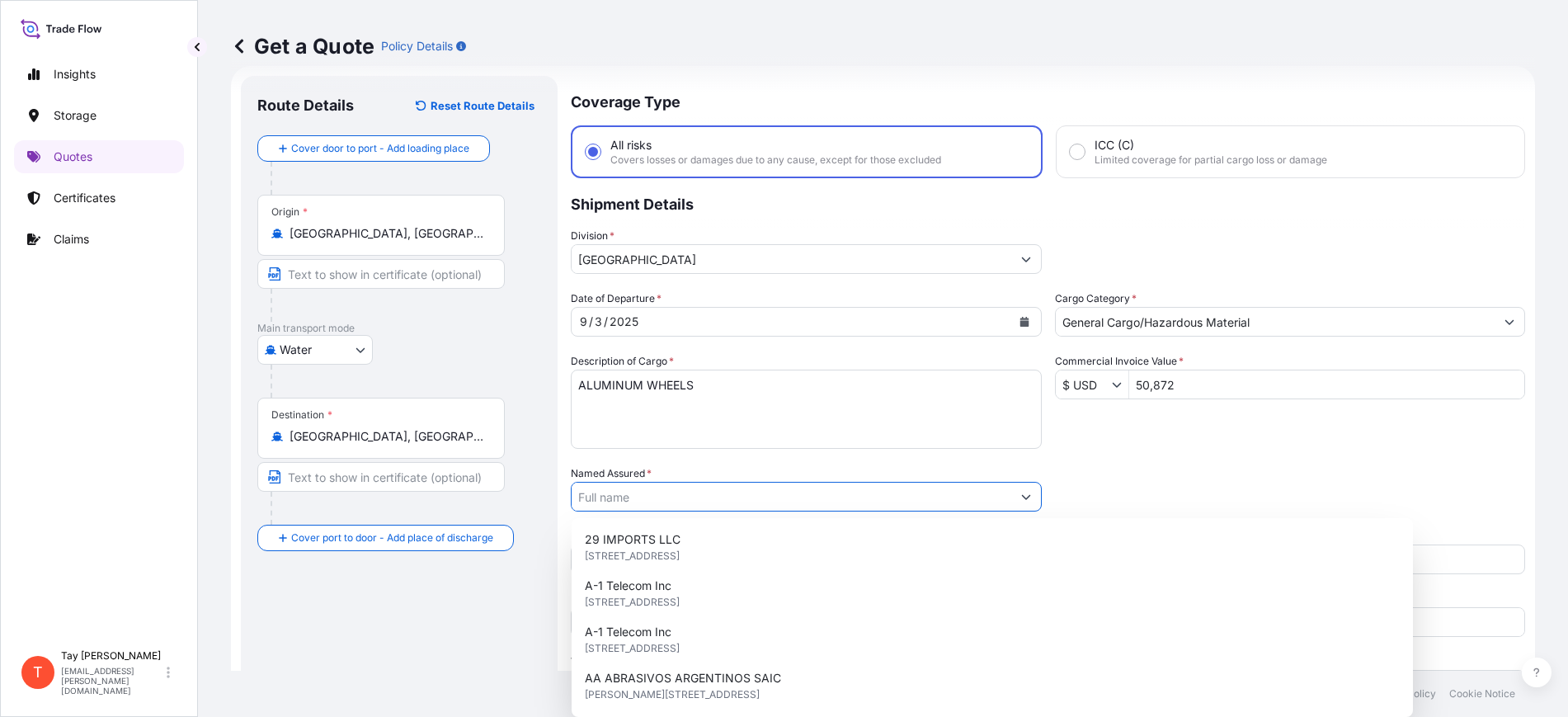
click at [598, 495] on input "Named Assured *" at bounding box center [791, 497] width 439 height 30
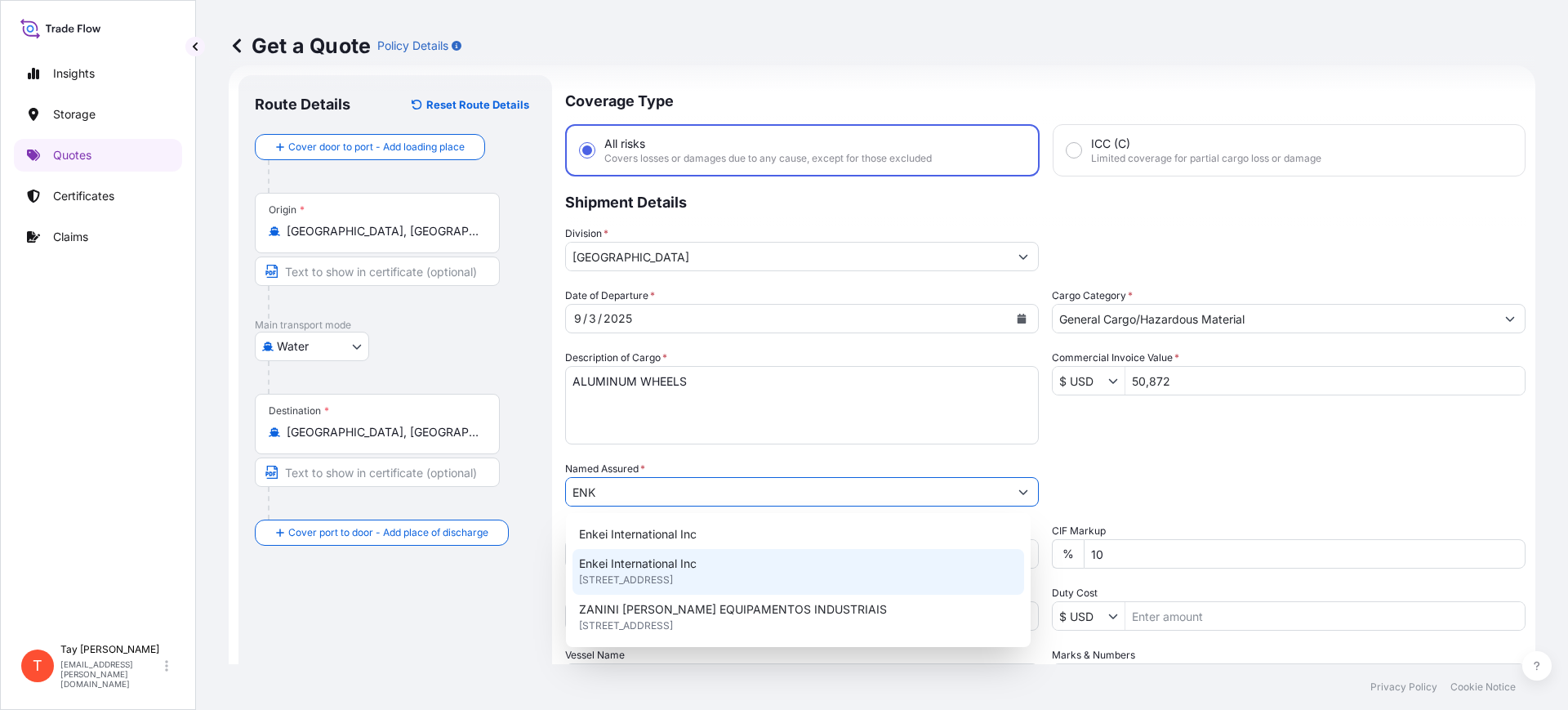
click at [646, 561] on span "Enkei International Inc" at bounding box center [638, 563] width 117 height 16
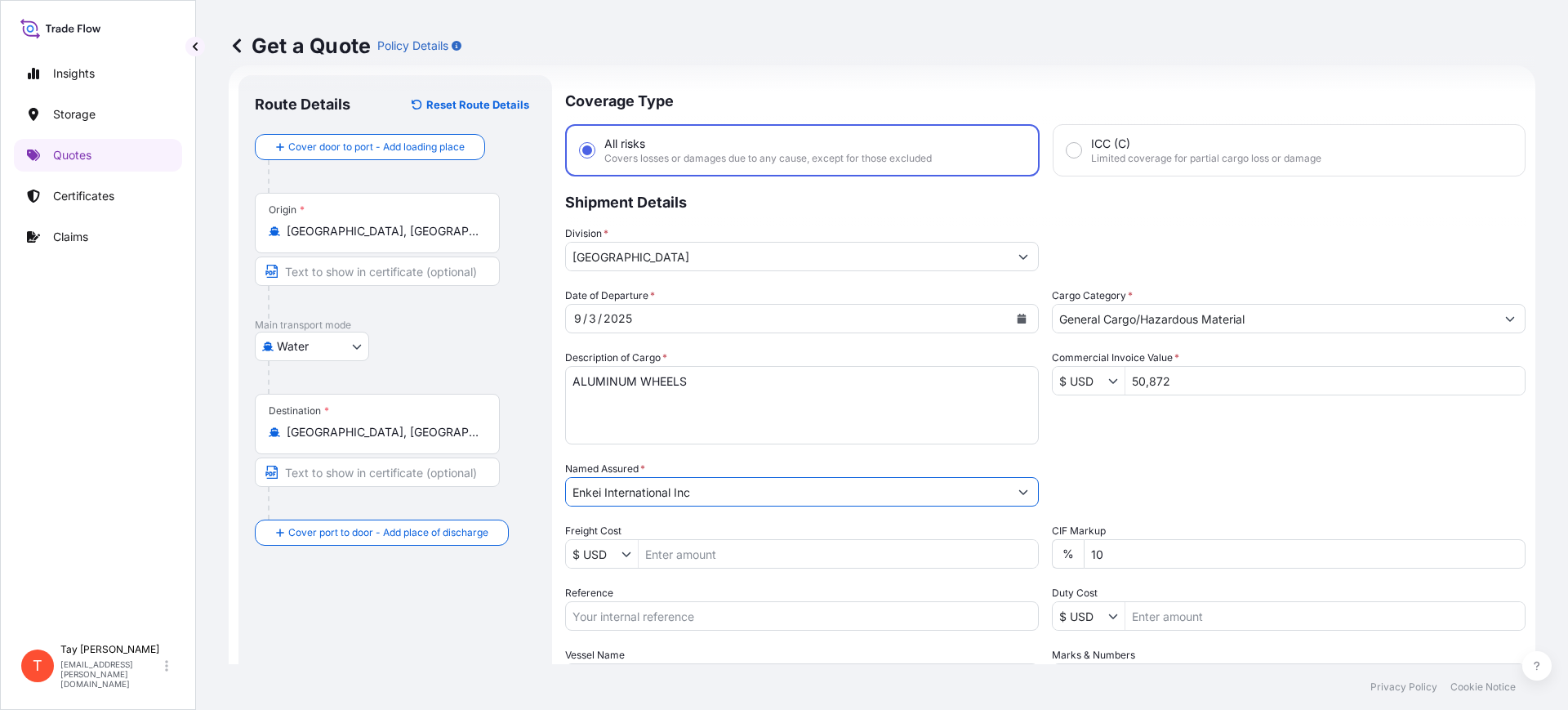
type input "Enkei International Inc"
click at [657, 551] on input "Freight Cost" at bounding box center [838, 553] width 399 height 30
type input "5,500"
click at [679, 605] on input "Reference" at bounding box center [802, 616] width 473 height 30
paste input "B25I157138"
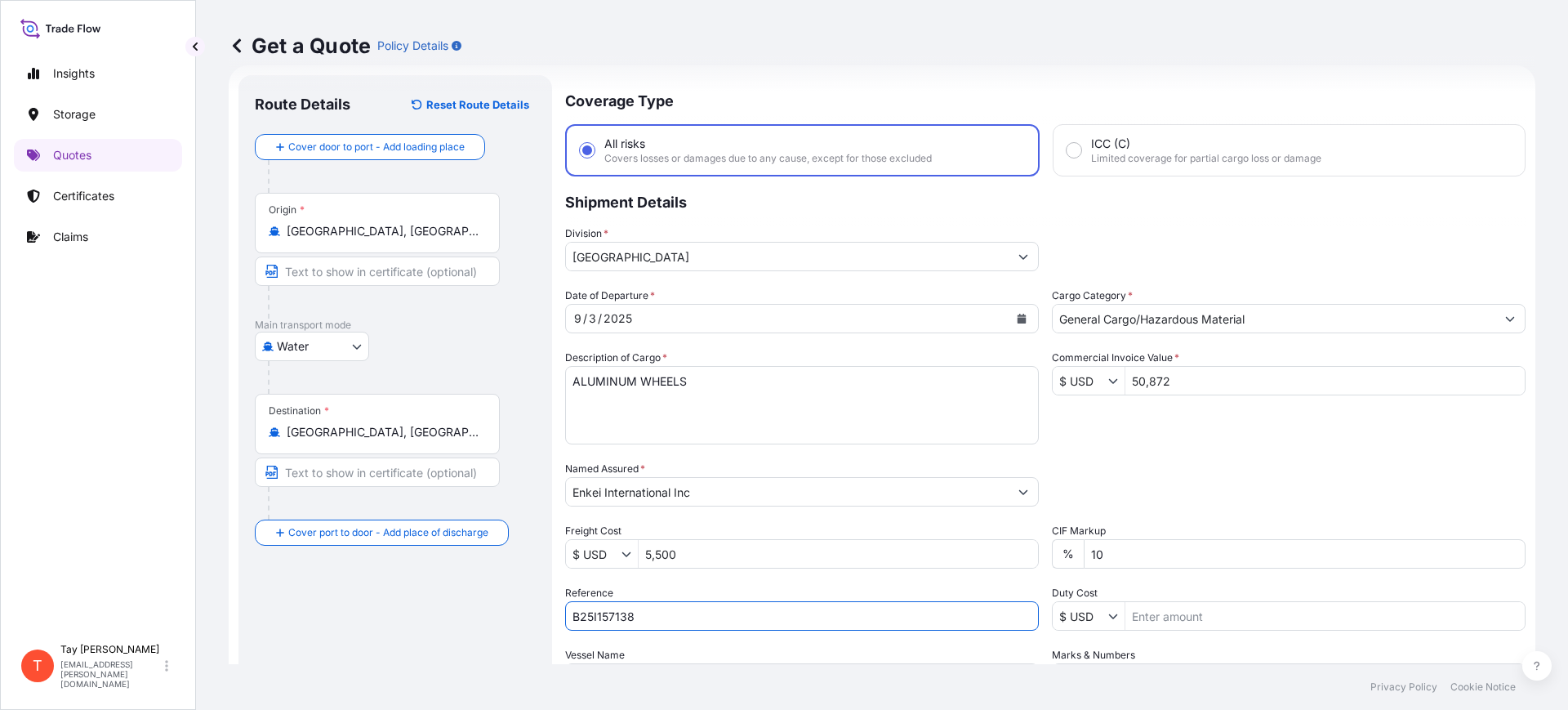
type input "B25I157138"
click at [1155, 614] on input "Duty Cost" at bounding box center [1325, 616] width 399 height 30
type input "9,142.41"
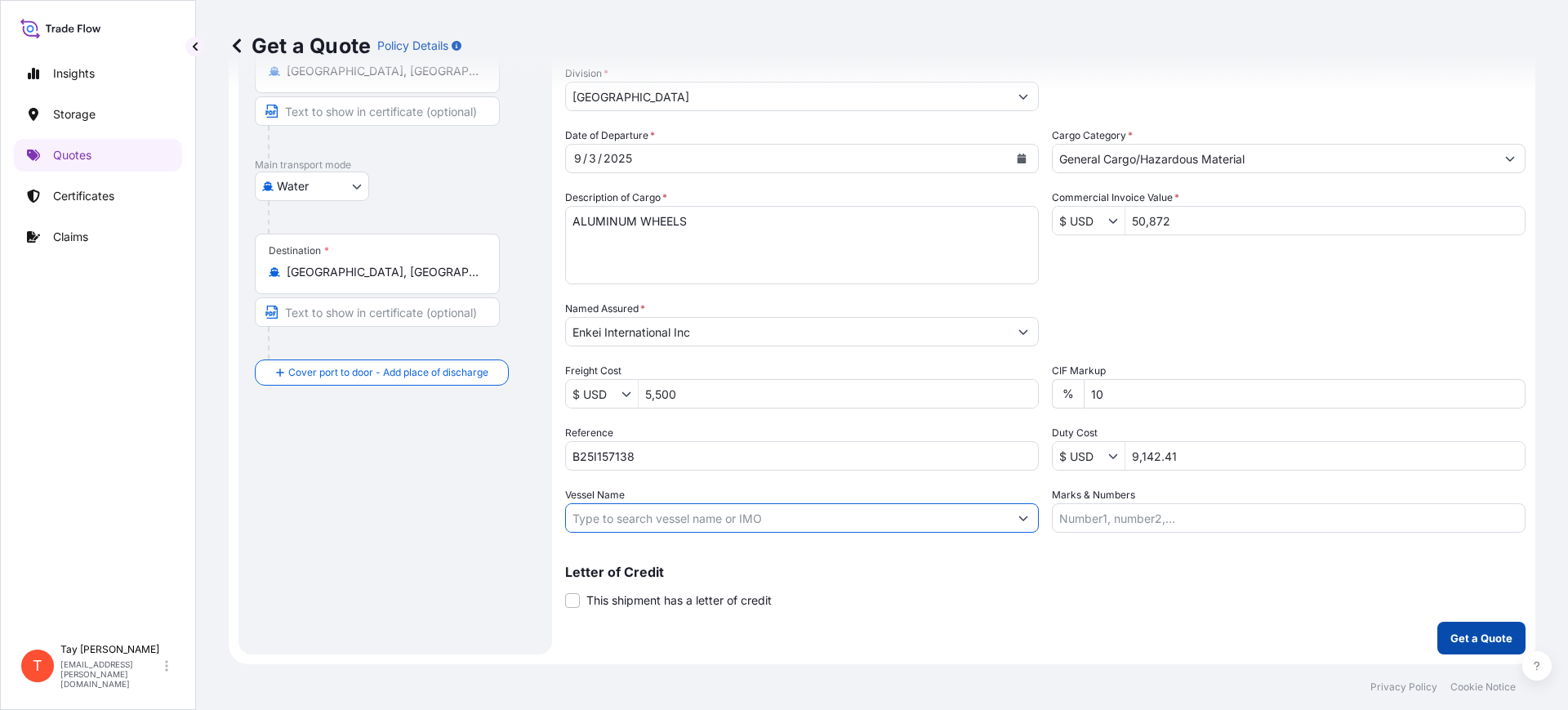
click at [1457, 643] on p "Get a Quote" at bounding box center [1482, 638] width 62 height 16
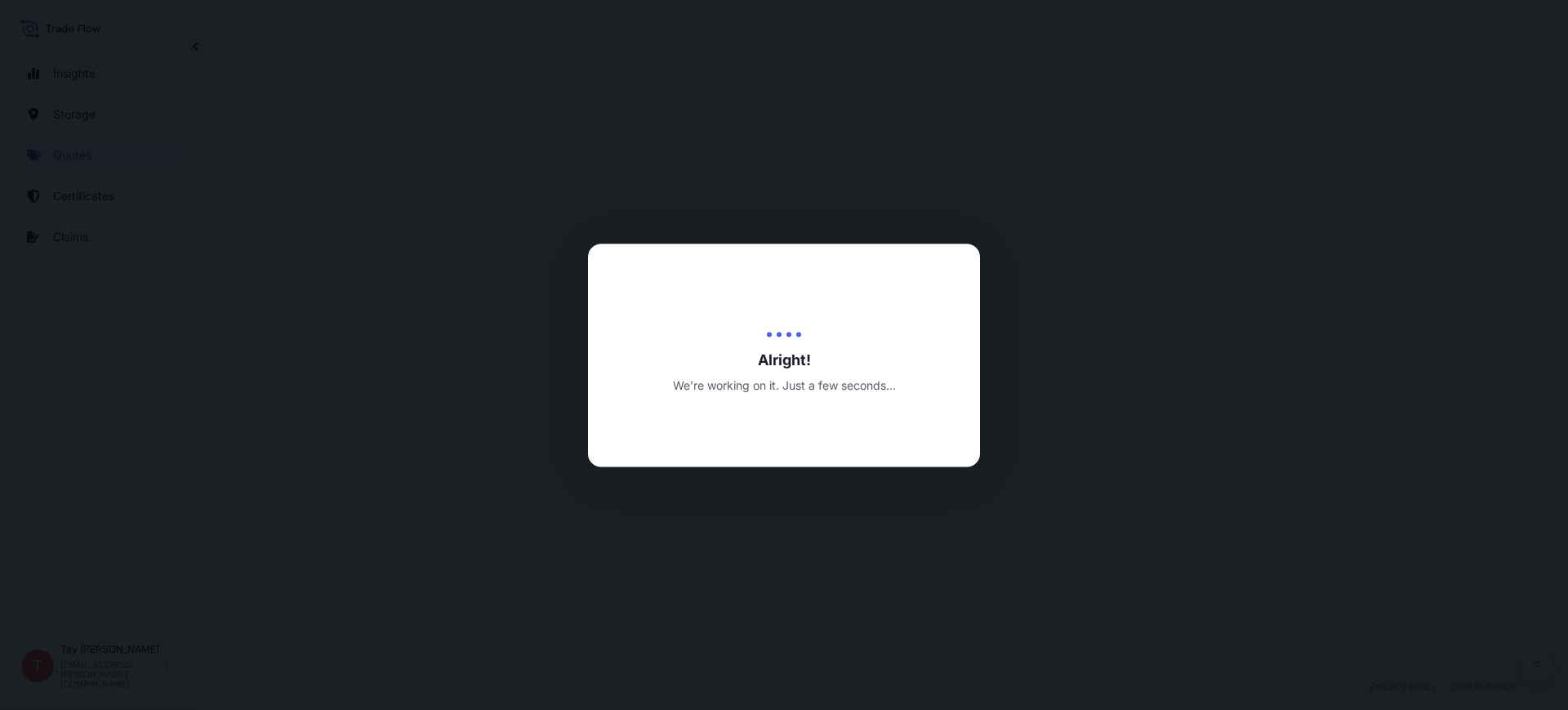
select select "Water"
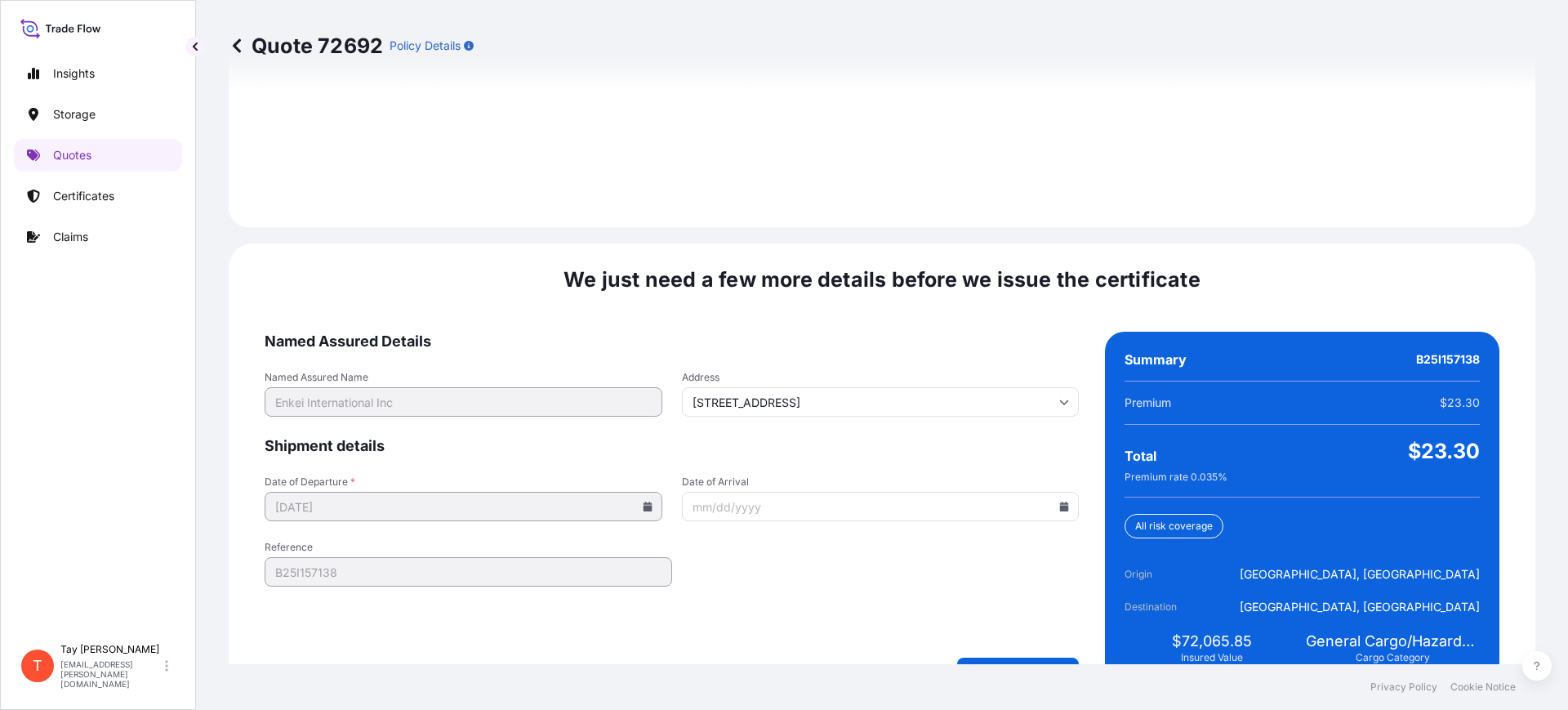
scroll to position [2387, 0]
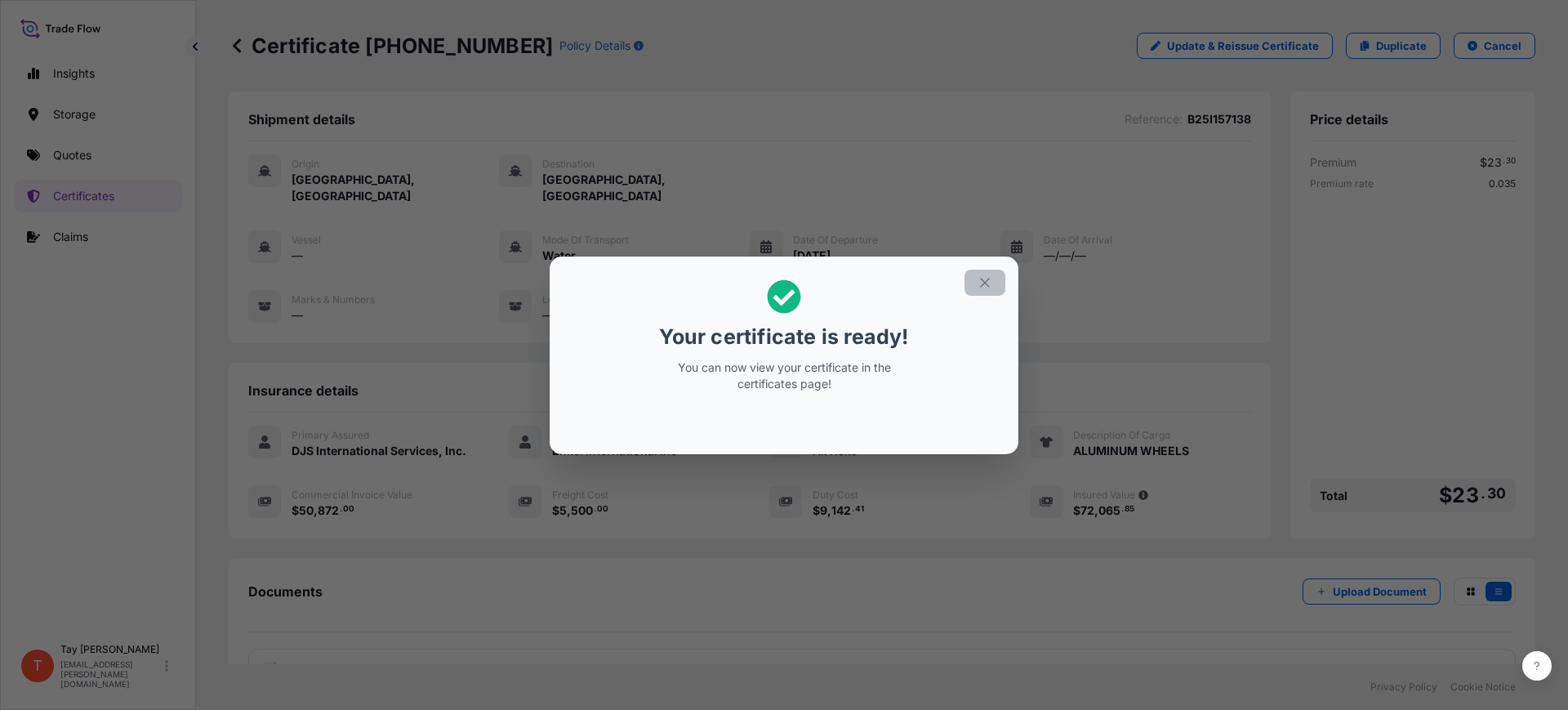
click at [984, 272] on button "button" at bounding box center [985, 282] width 41 height 26
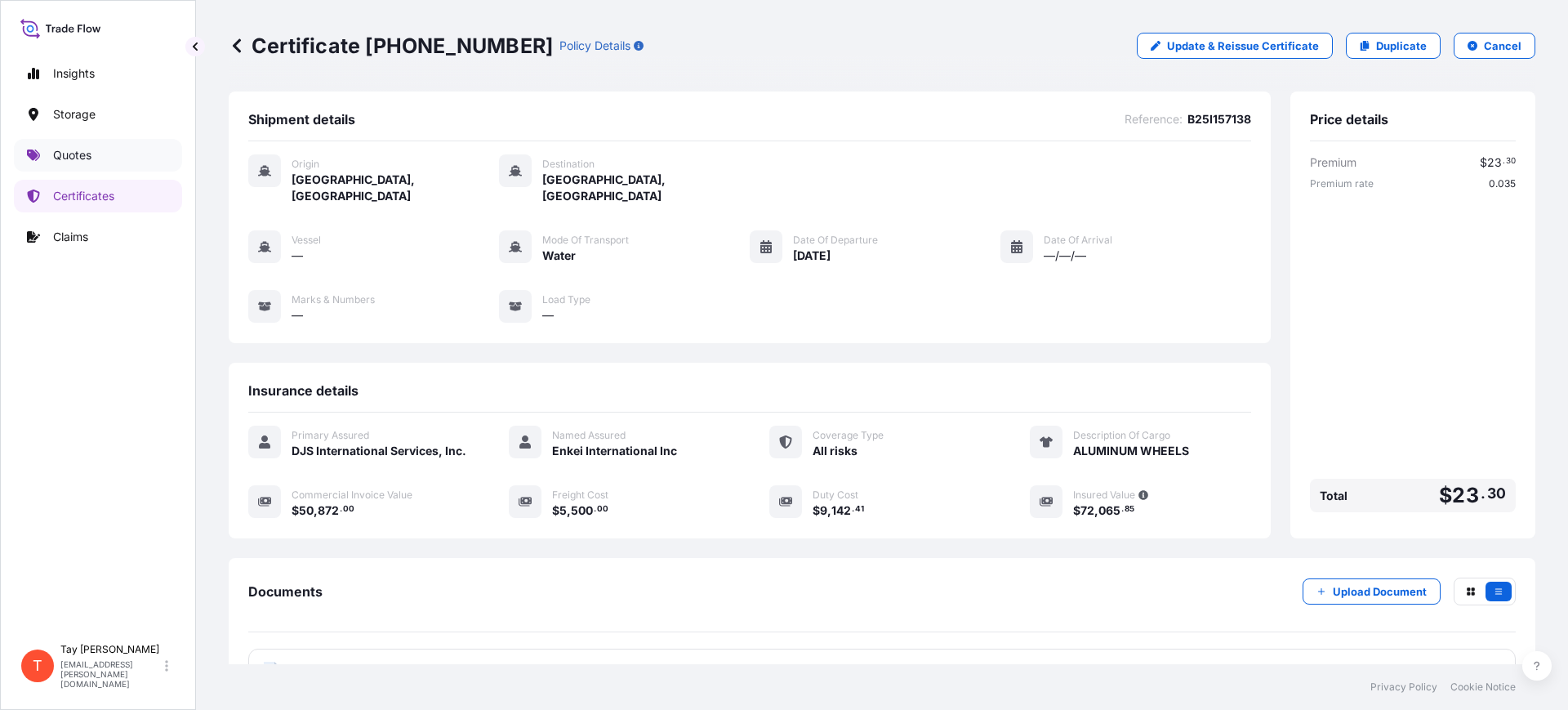
click at [64, 152] on p "Quotes" at bounding box center [72, 155] width 38 height 16
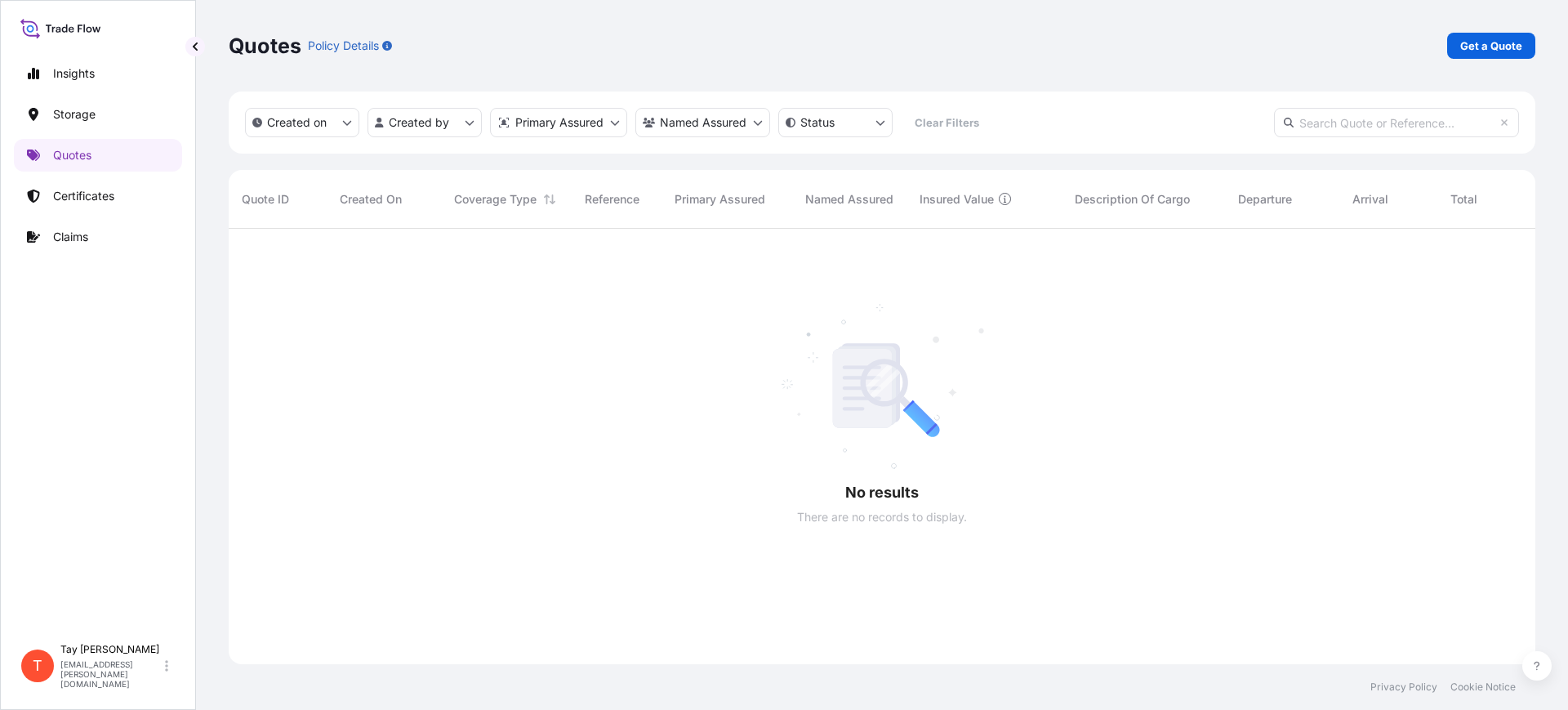
scroll to position [479, 1291]
click at [1483, 53] on p "Get a Quote" at bounding box center [1491, 45] width 62 height 16
select select "Water"
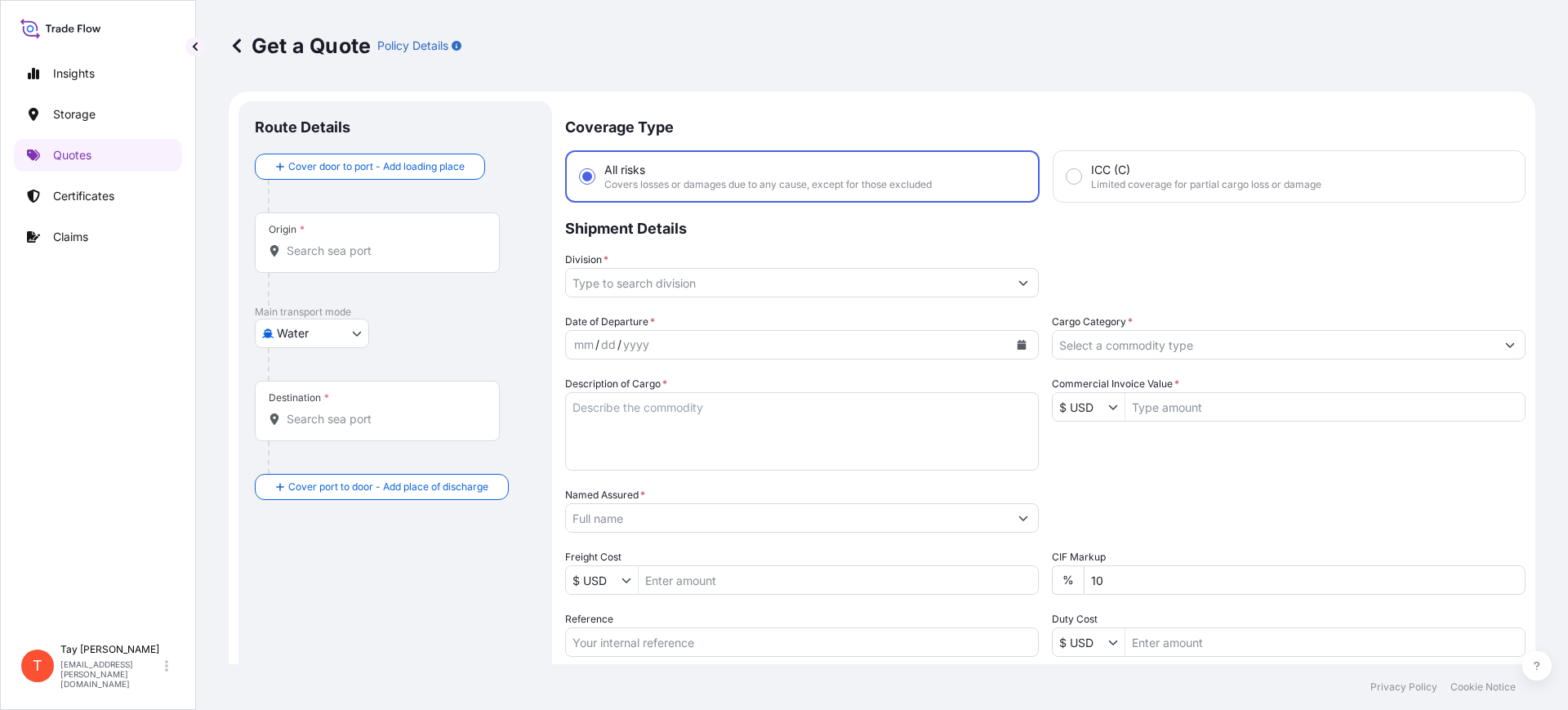
scroll to position [26, 0]
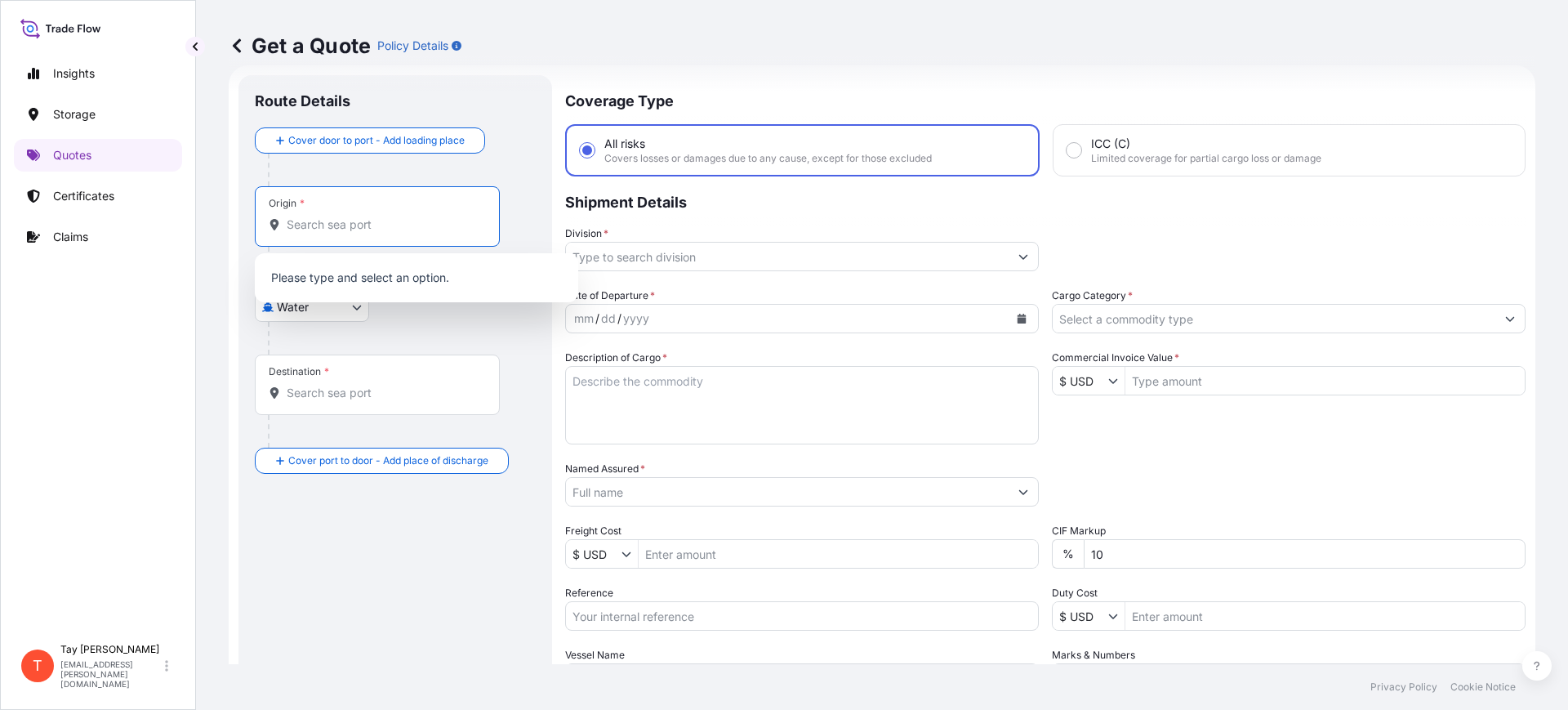
click at [292, 231] on input "Origin *" at bounding box center [383, 224] width 193 height 16
click at [331, 266] on div "PLGDN - Gdansk, Poland" at bounding box center [416, 283] width 310 height 46
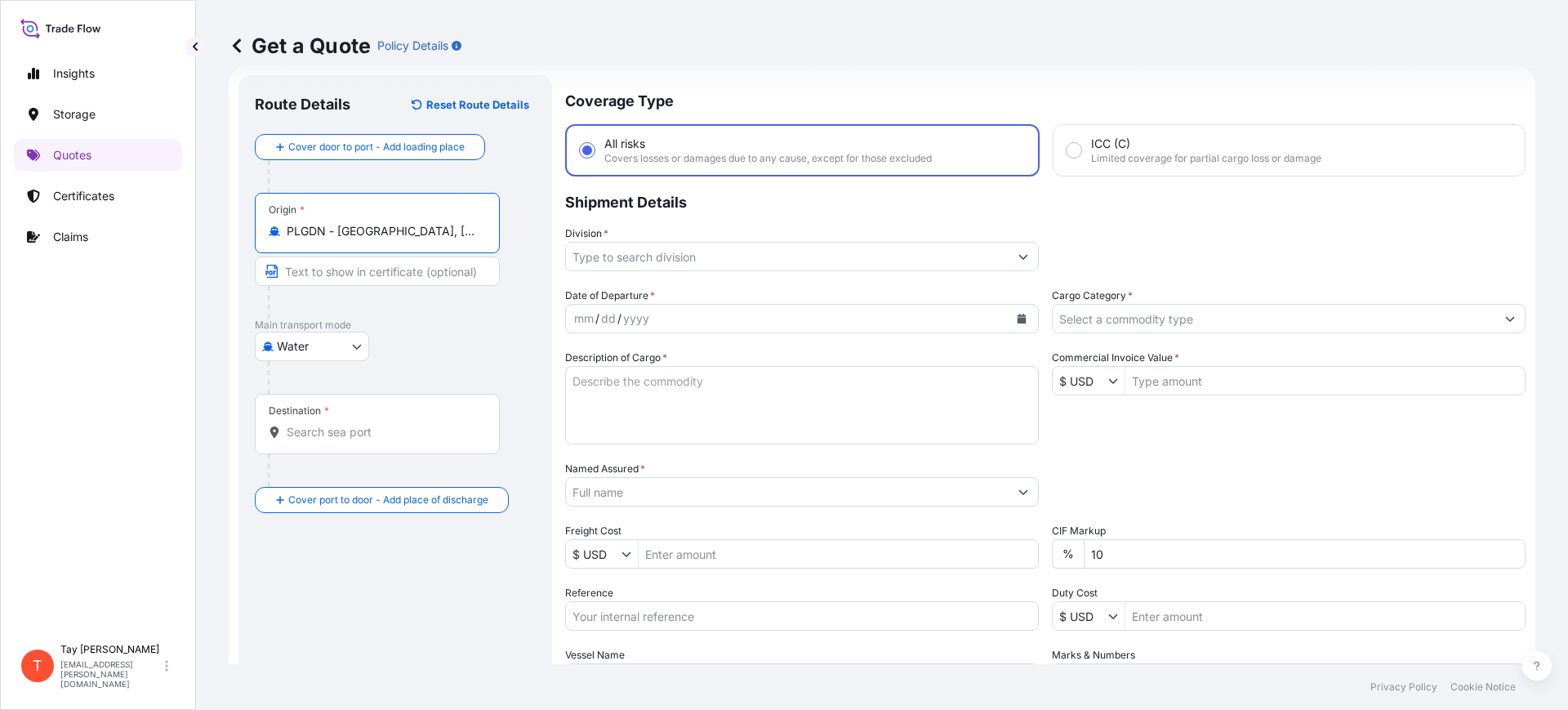
type input "PLGDN - Gdansk, Poland"
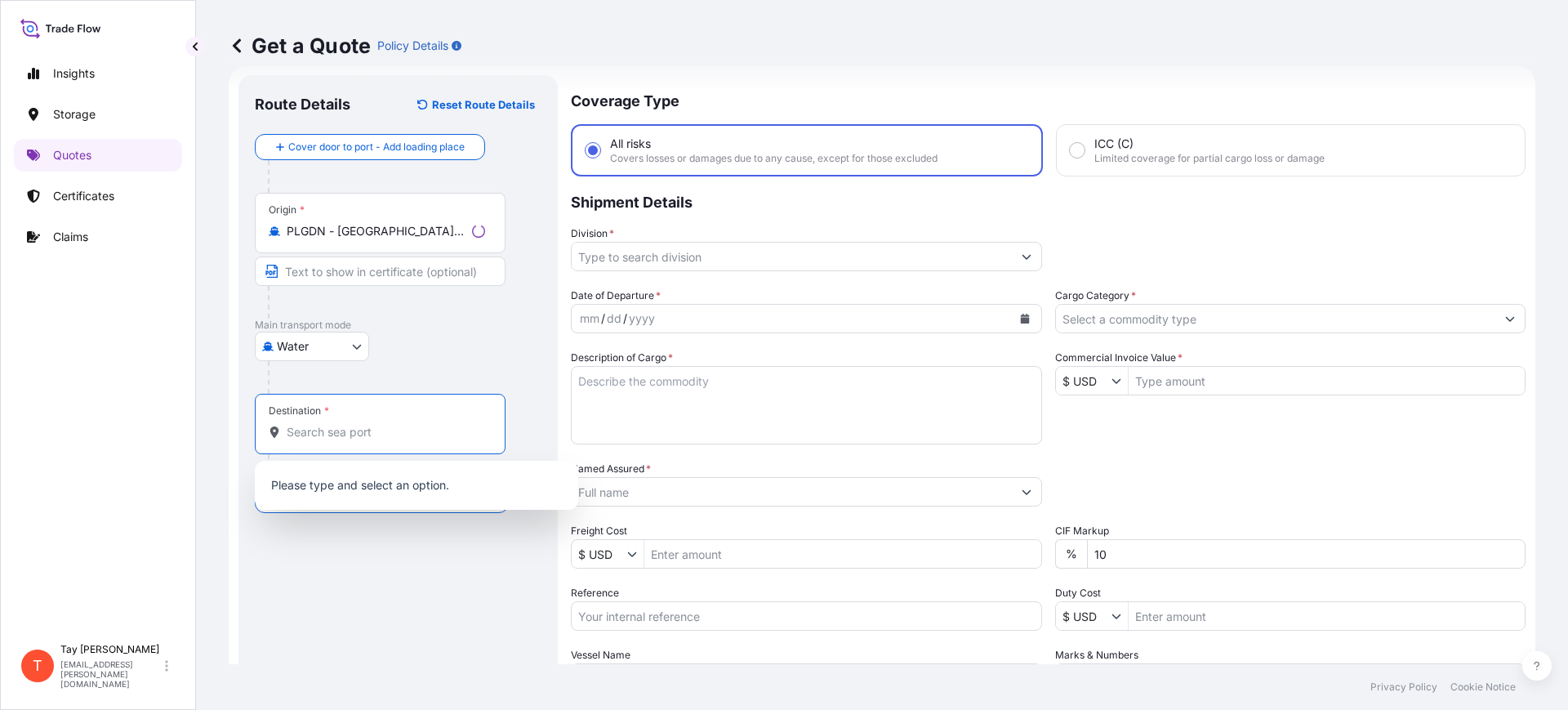
click at [347, 429] on input "Destination *" at bounding box center [386, 432] width 199 height 16
click at [32, 360] on div "Insights Storage Quotes Certificates Claims" at bounding box center [97, 339] width 168 height 594
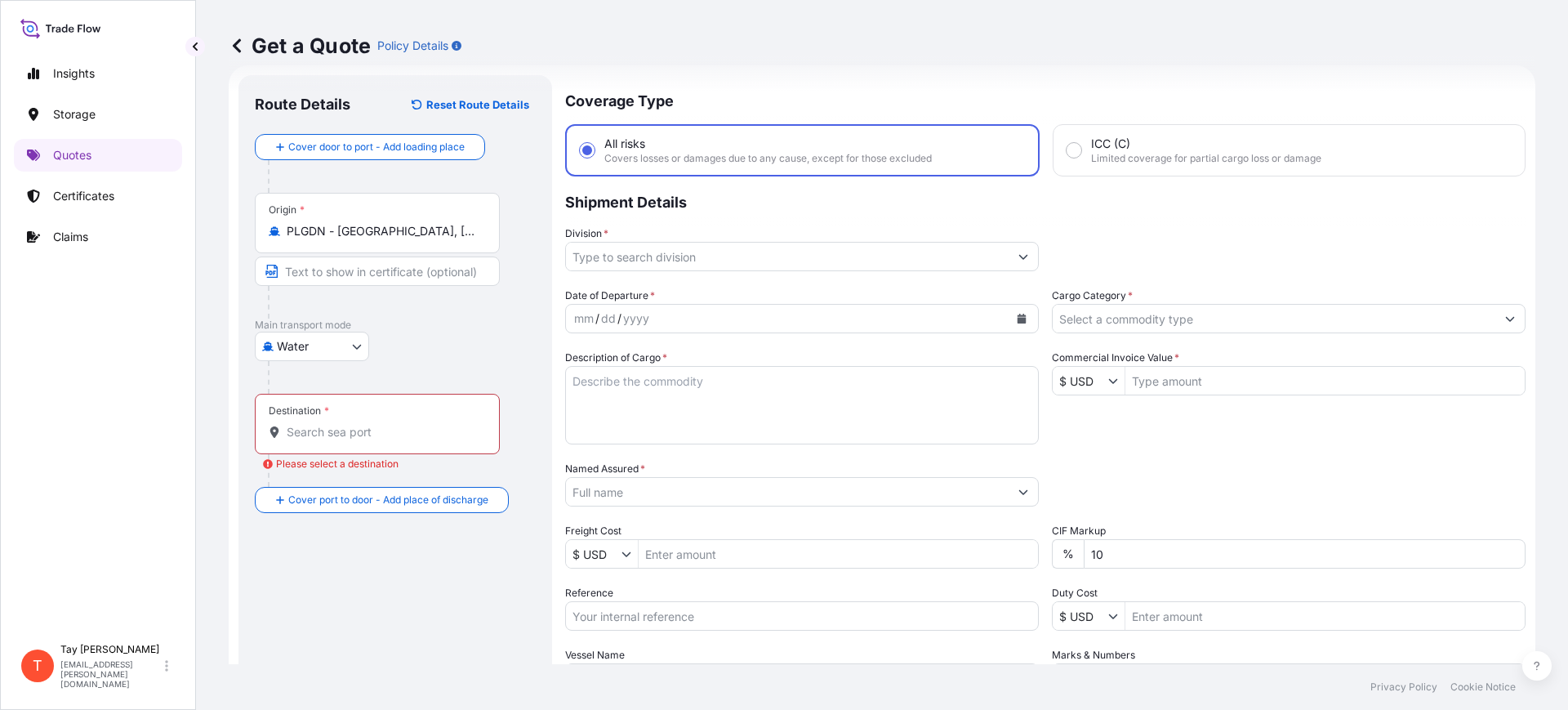
click at [337, 431] on input "Destination * Please select a destination" at bounding box center [383, 432] width 193 height 16
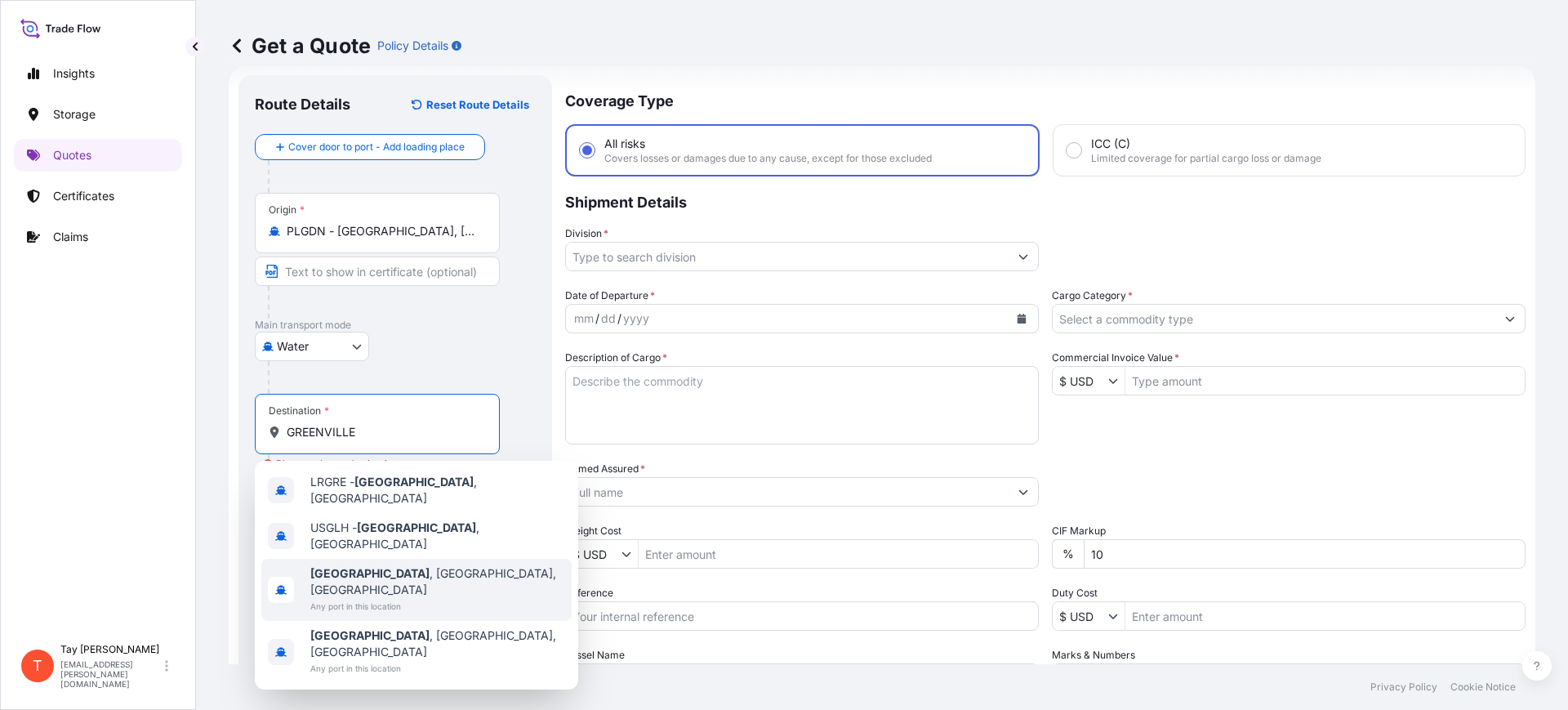
click at [381, 566] on span "Greenville , SC, USA" at bounding box center [437, 582] width 254 height 33
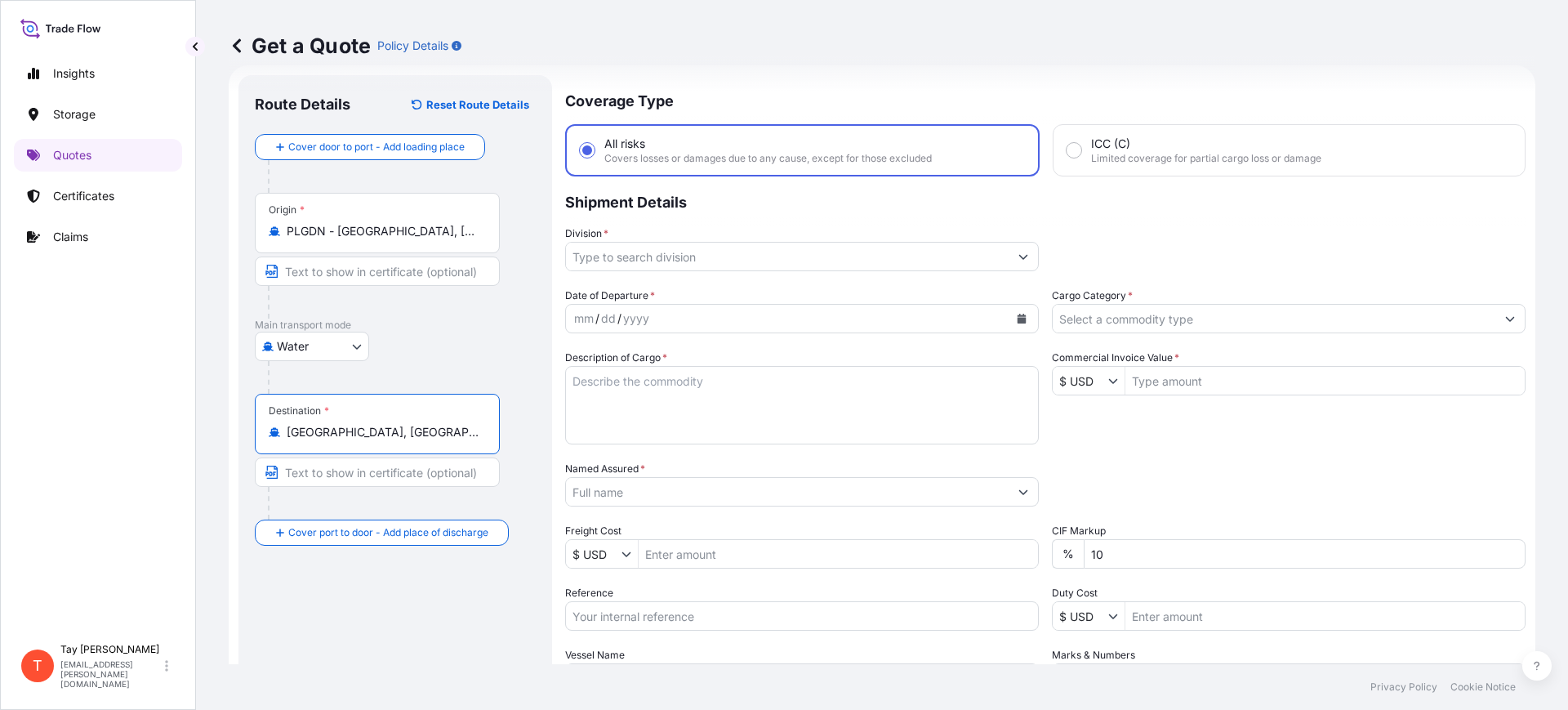
type input "Greenville, SC, USA"
click at [31, 474] on div "Insights Storage Quotes Certificates Claims" at bounding box center [97, 339] width 168 height 594
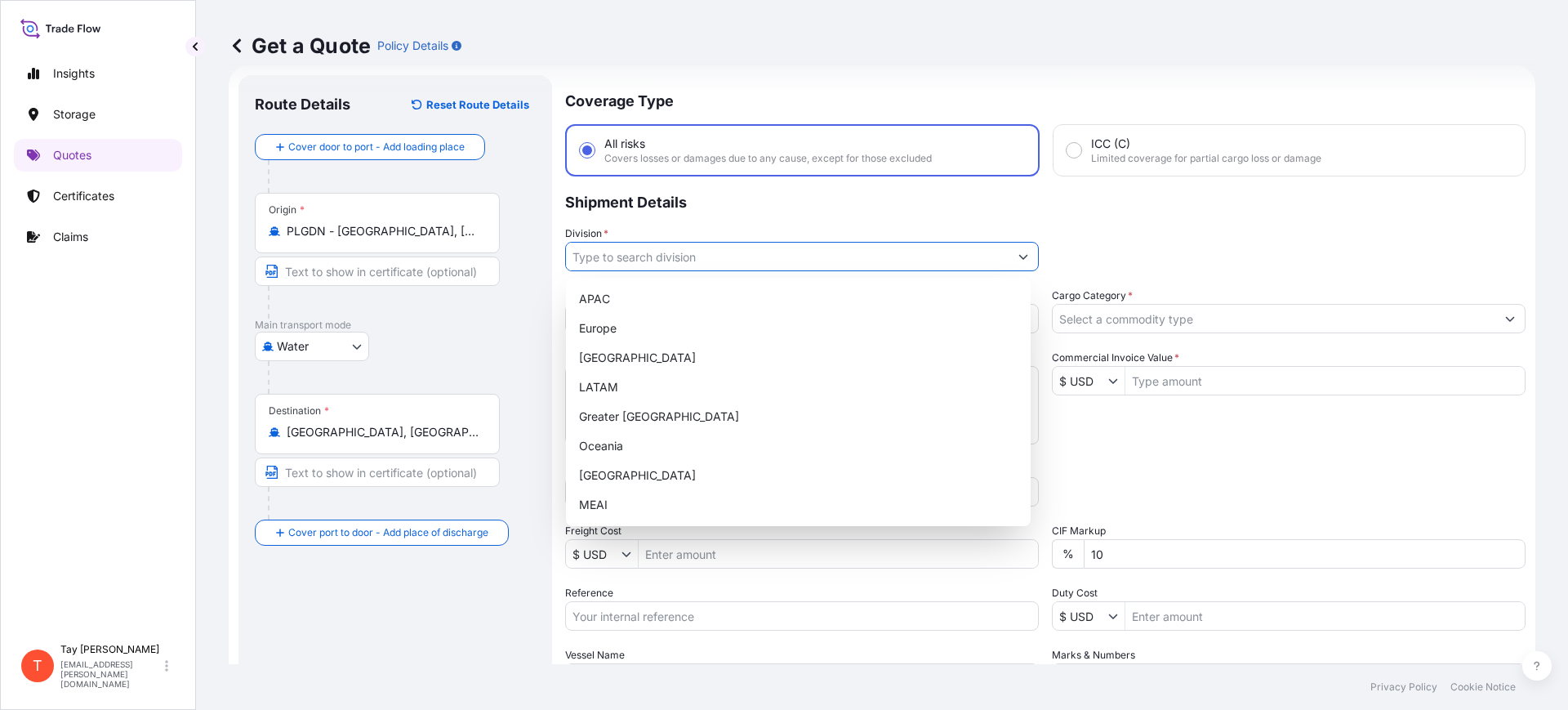
click at [644, 259] on input "Division *" at bounding box center [787, 257] width 443 height 30
click at [623, 352] on div "[GEOGRAPHIC_DATA]" at bounding box center [798, 357] width 451 height 30
type input "[GEOGRAPHIC_DATA]"
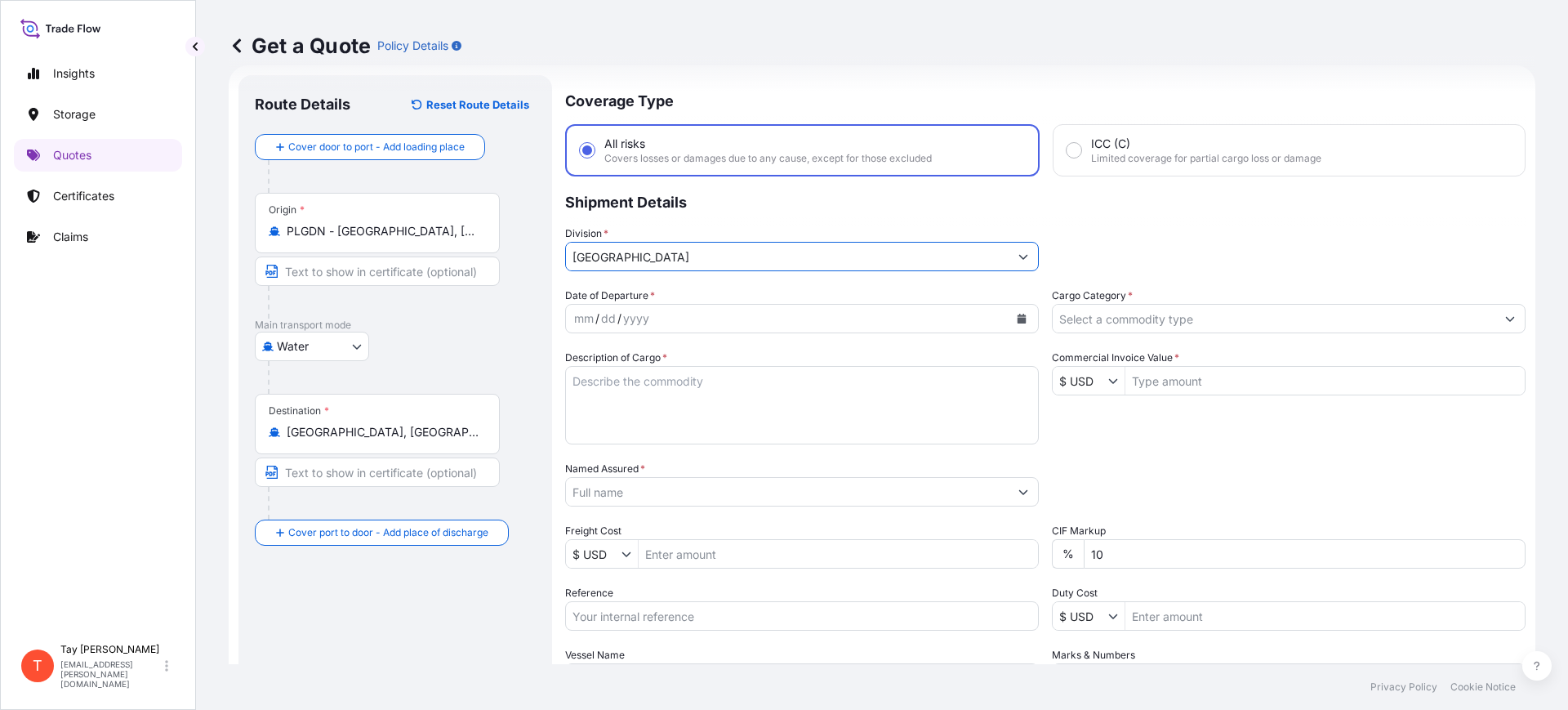
click at [1009, 312] on button "Calendar" at bounding box center [1022, 318] width 26 height 26
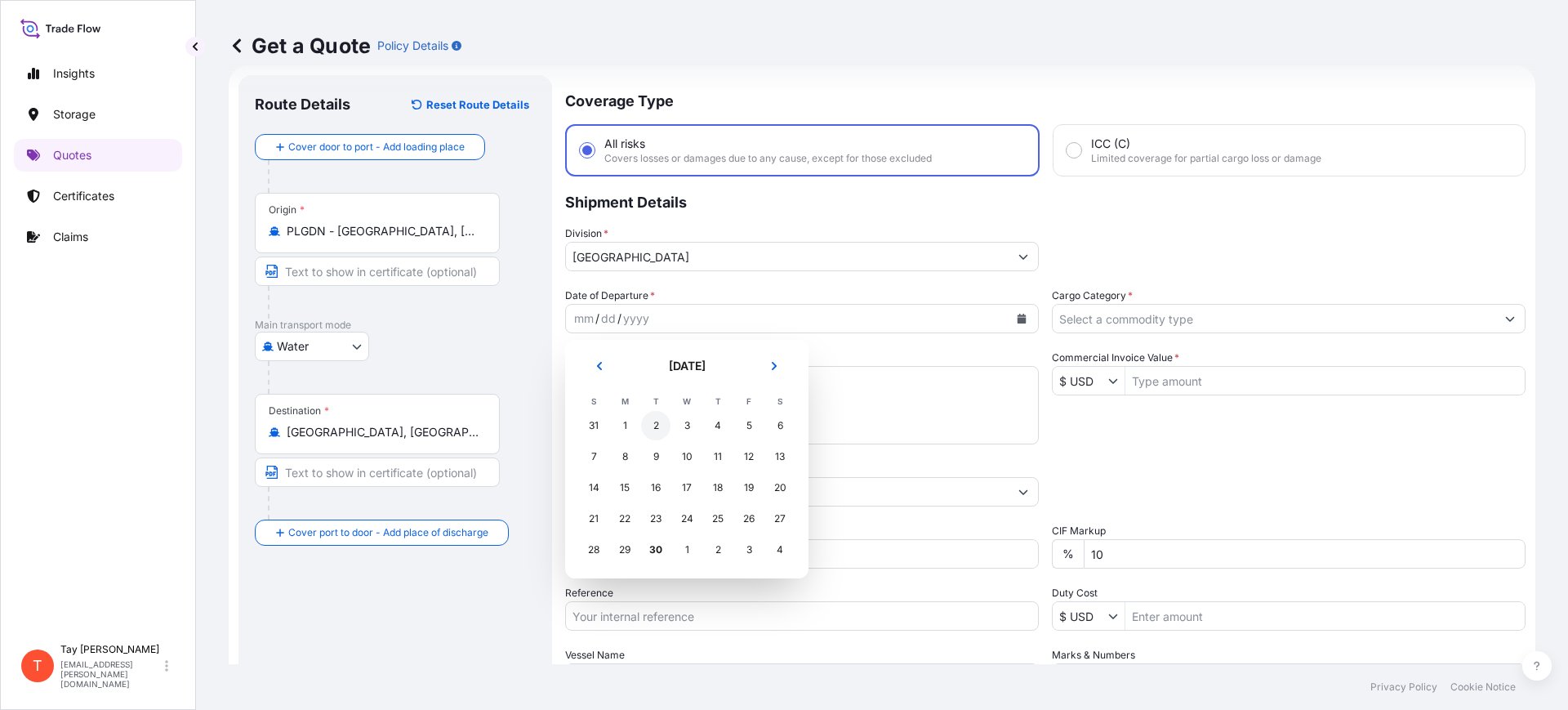
click at [658, 423] on div "2" at bounding box center [656, 426] width 30 height 30
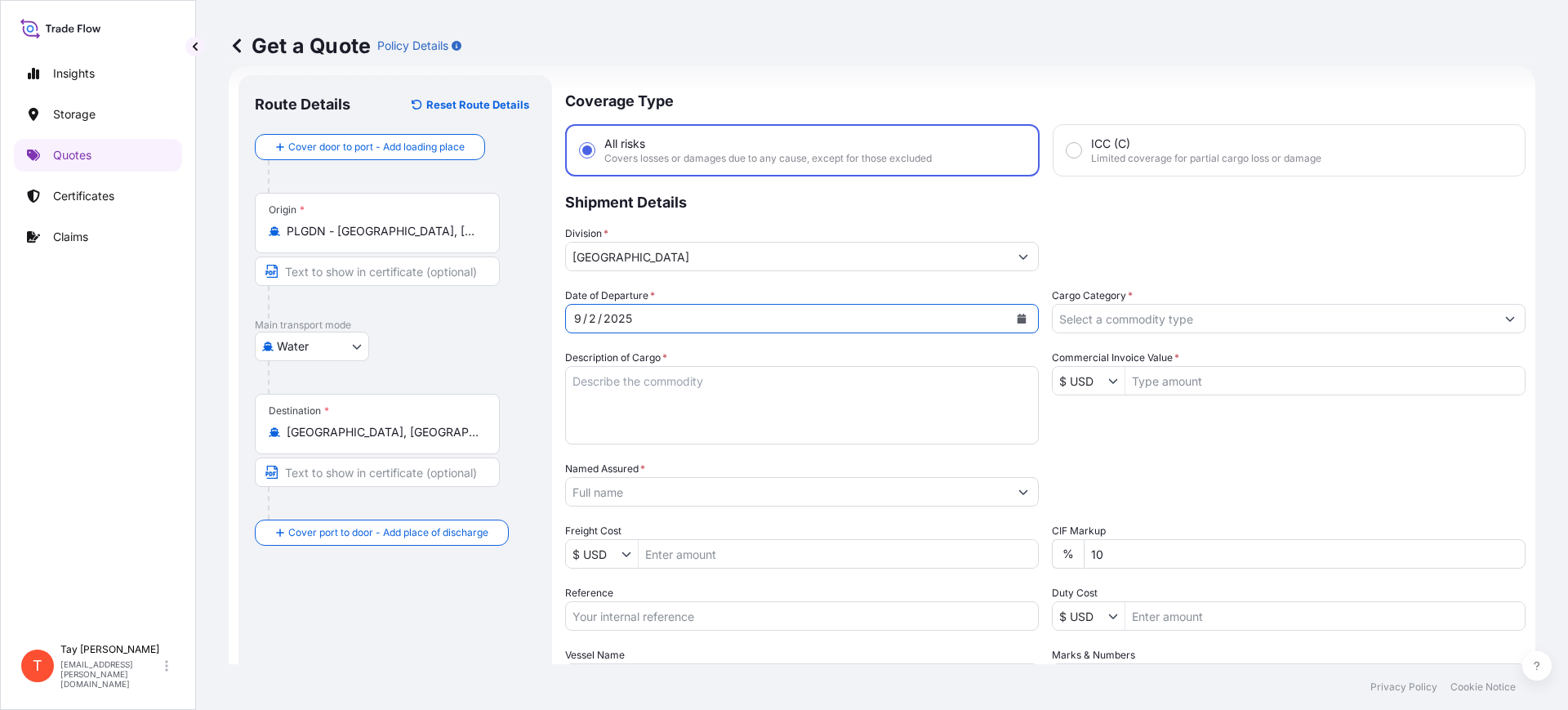
click at [1101, 309] on input "Cargo Category *" at bounding box center [1274, 318] width 443 height 30
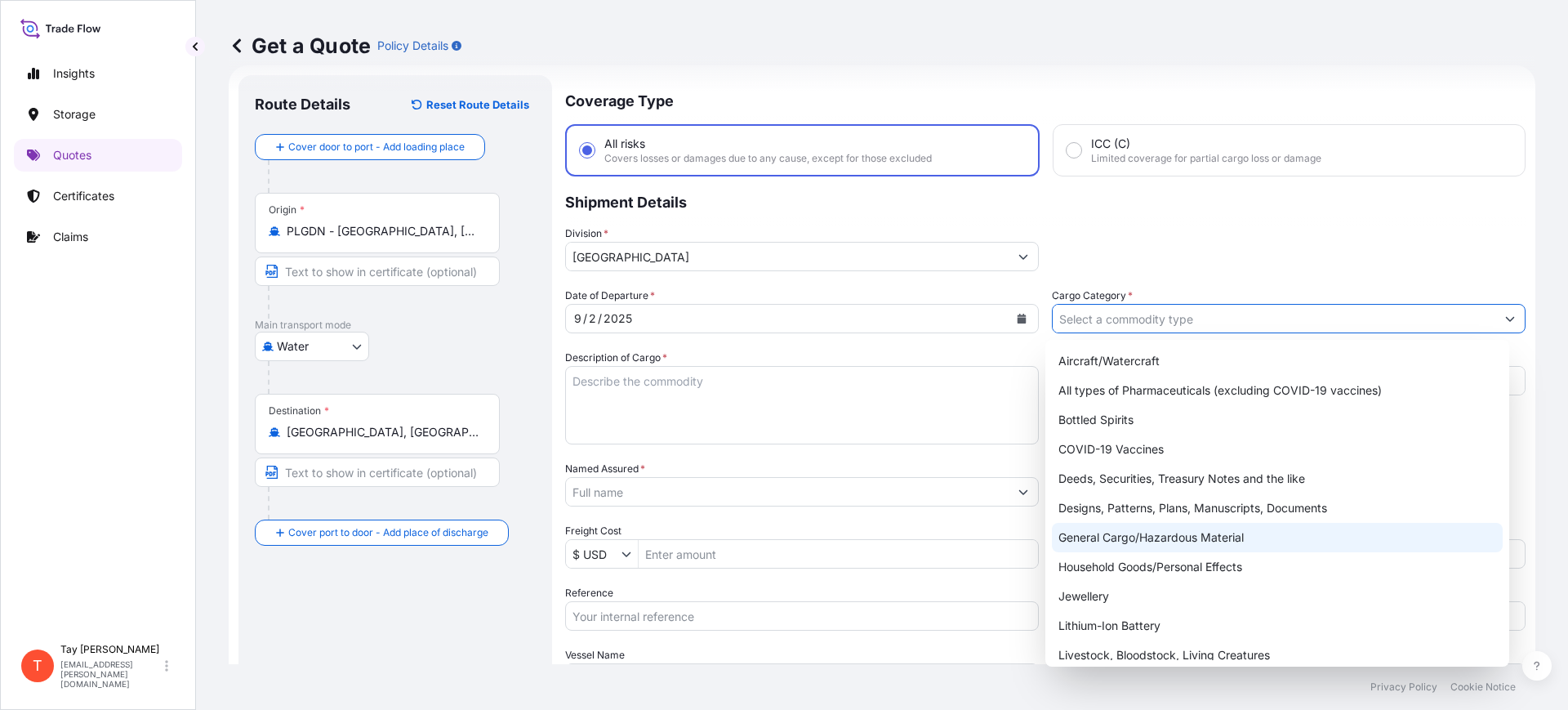
click at [1129, 527] on div "General Cargo/Hazardous Material" at bounding box center [1278, 537] width 451 height 30
type input "General Cargo/Hazardous Material"
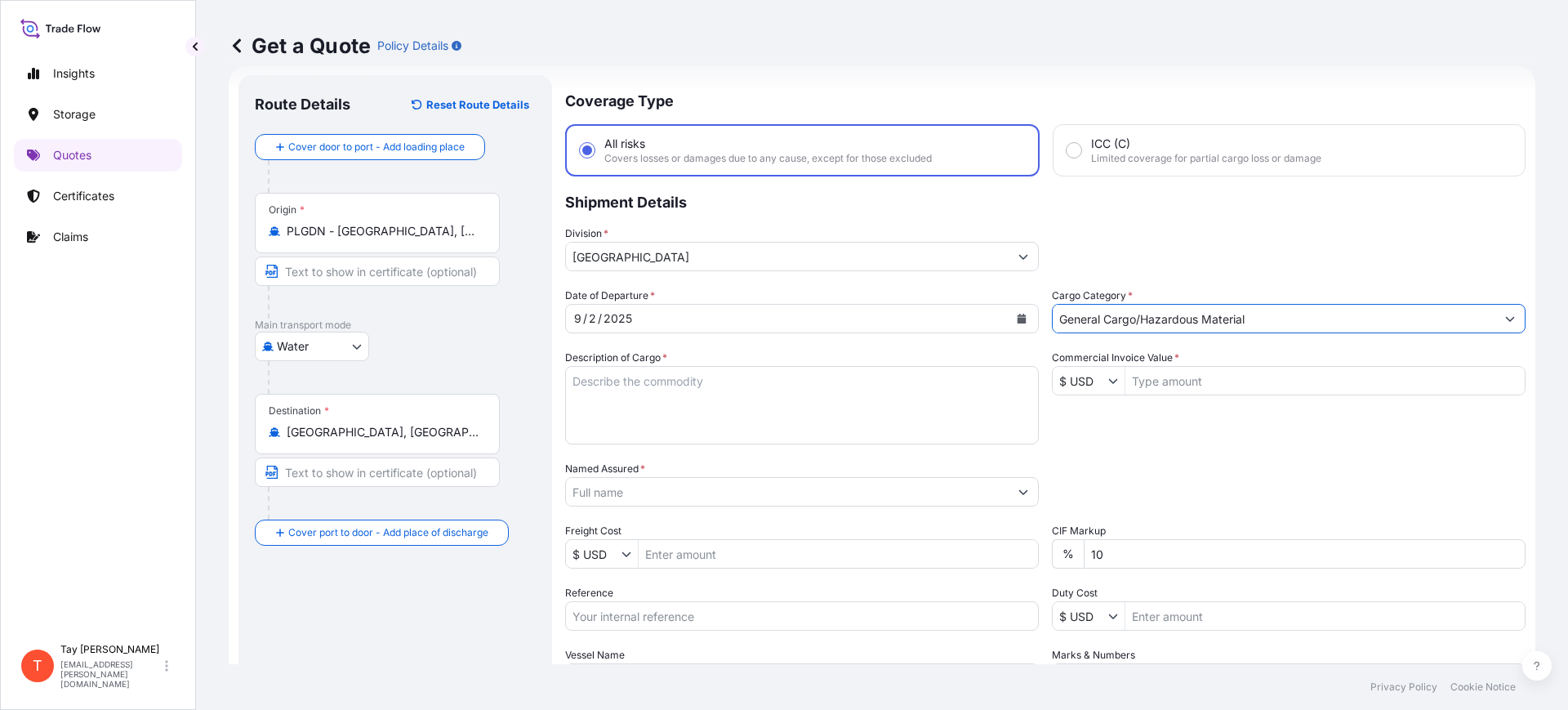
drag, startPoint x: 748, startPoint y: 385, endPoint x: 747, endPoint y: 355, distance: 30.0
click at [747, 384] on textarea "Description of Cargo *" at bounding box center [802, 405] width 473 height 79
type textarea "INNER TUBES"
type input "45,426"
click at [608, 490] on input "Named Assured *" at bounding box center [787, 492] width 443 height 30
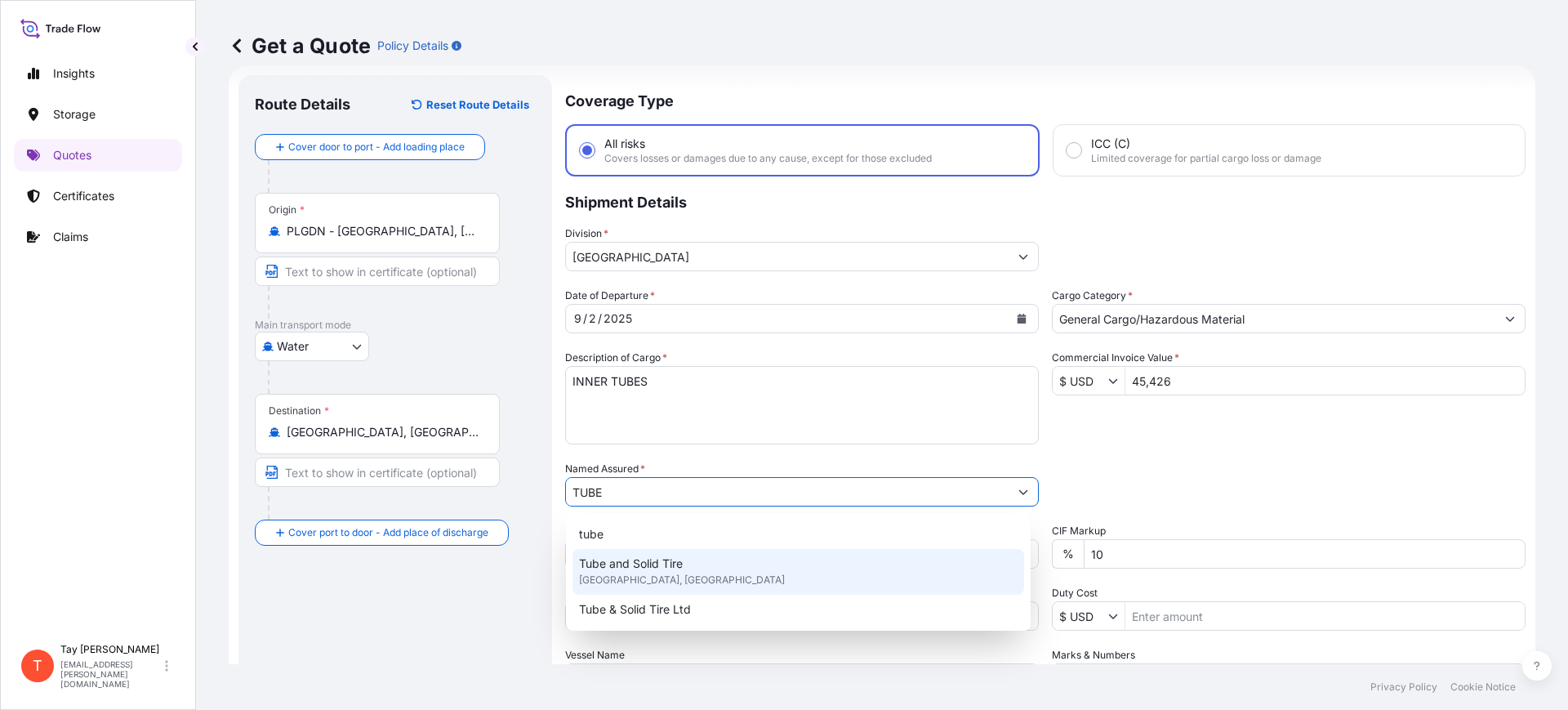
click at [649, 580] on span "San Antonio, United States of America" at bounding box center [682, 579] width 205 height 16
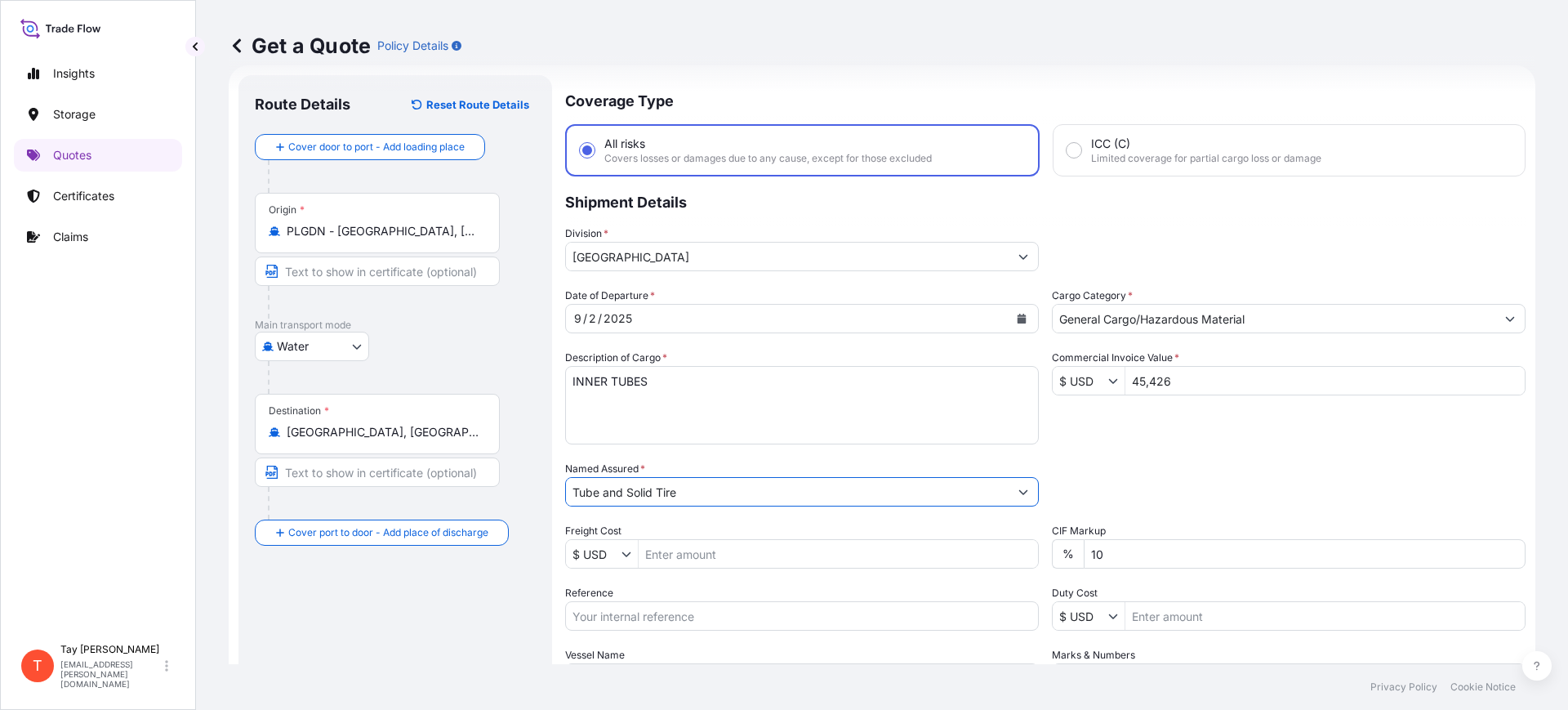
type input "Tube and Solid Tire"
click at [666, 555] on input "Freight Cost" at bounding box center [838, 553] width 399 height 30
type input "5,500"
click at [733, 612] on input "Reference" at bounding box center [802, 616] width 473 height 30
paste input "S25I157828"
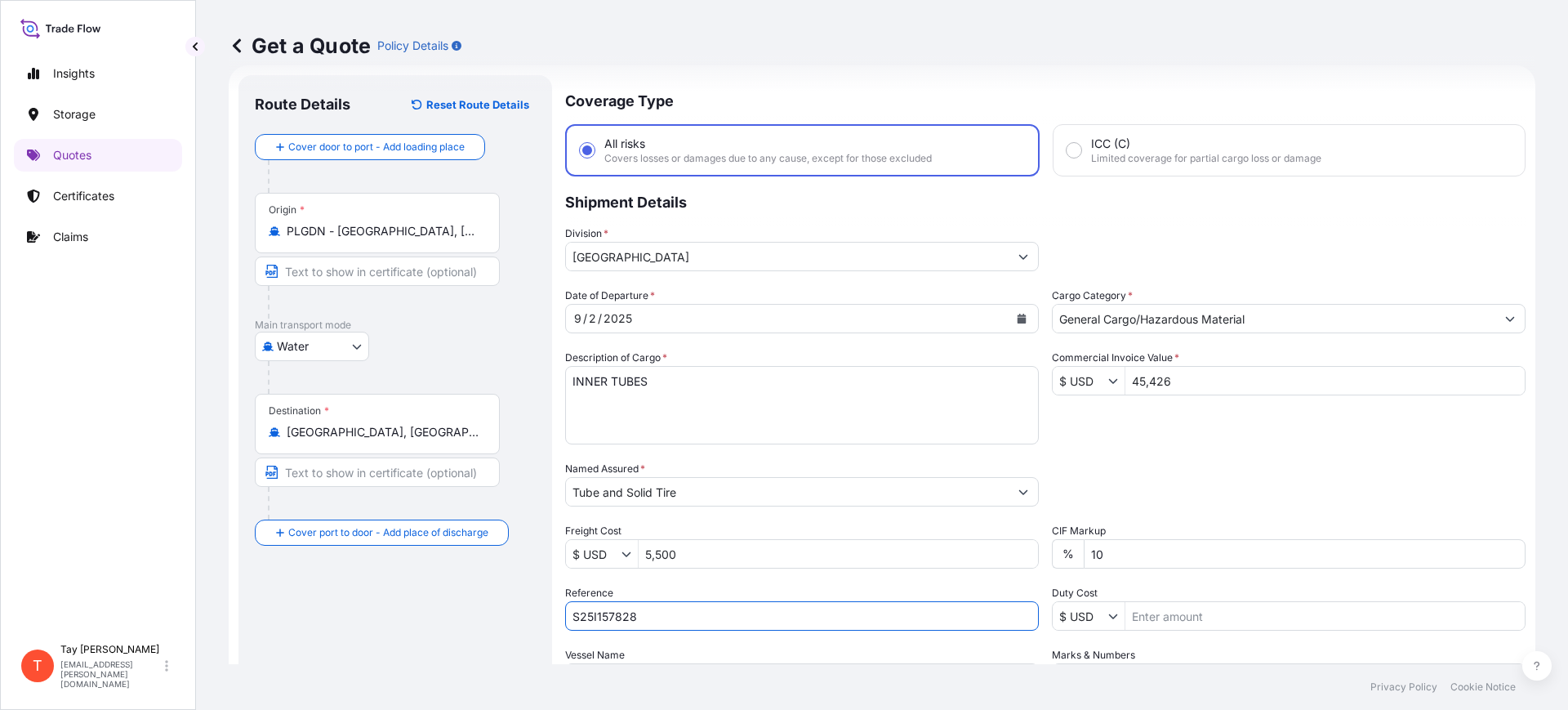
type input "S25I157828"
click at [1128, 621] on input "Duty Cost" at bounding box center [1325, 616] width 399 height 30
type input "7,028.04"
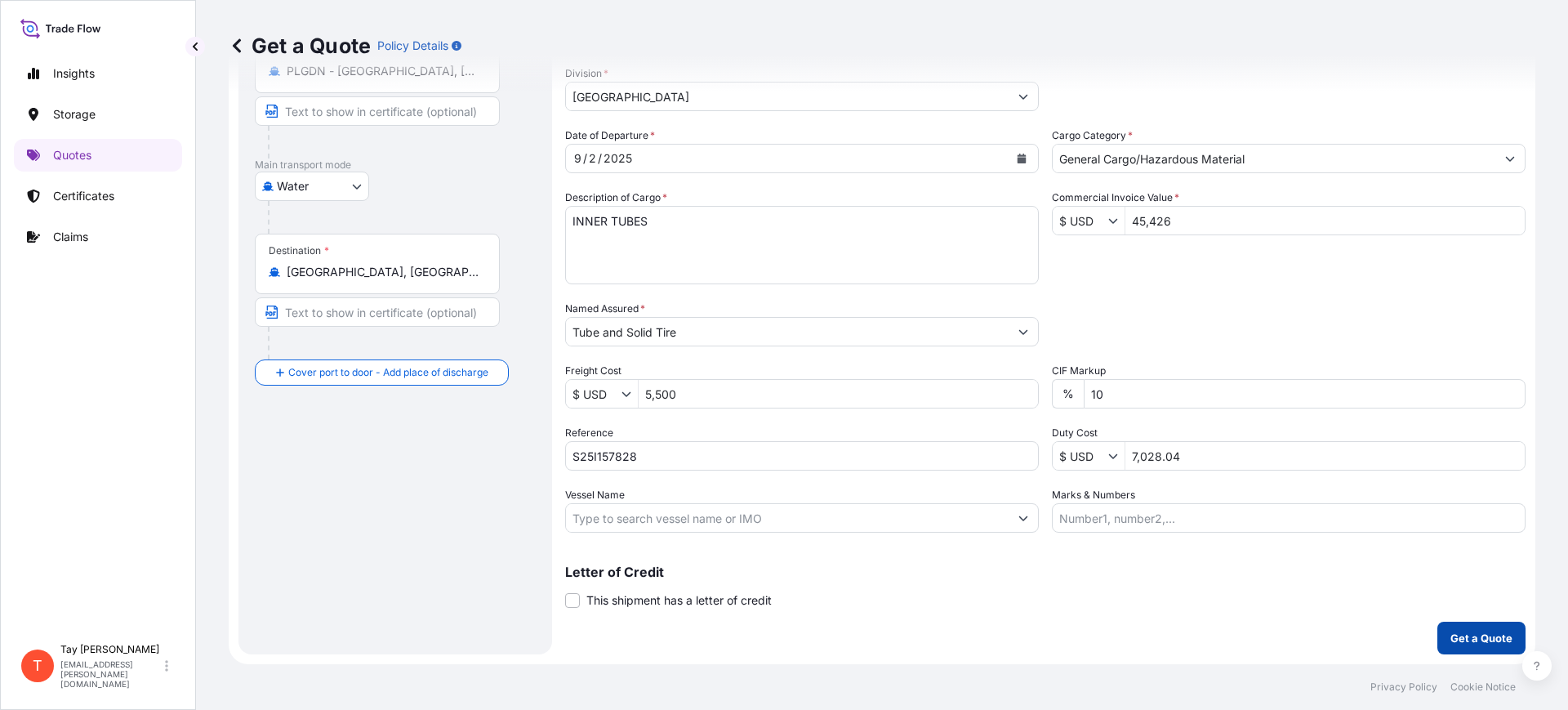
click at [1474, 639] on p "Get a Quote" at bounding box center [1482, 638] width 62 height 16
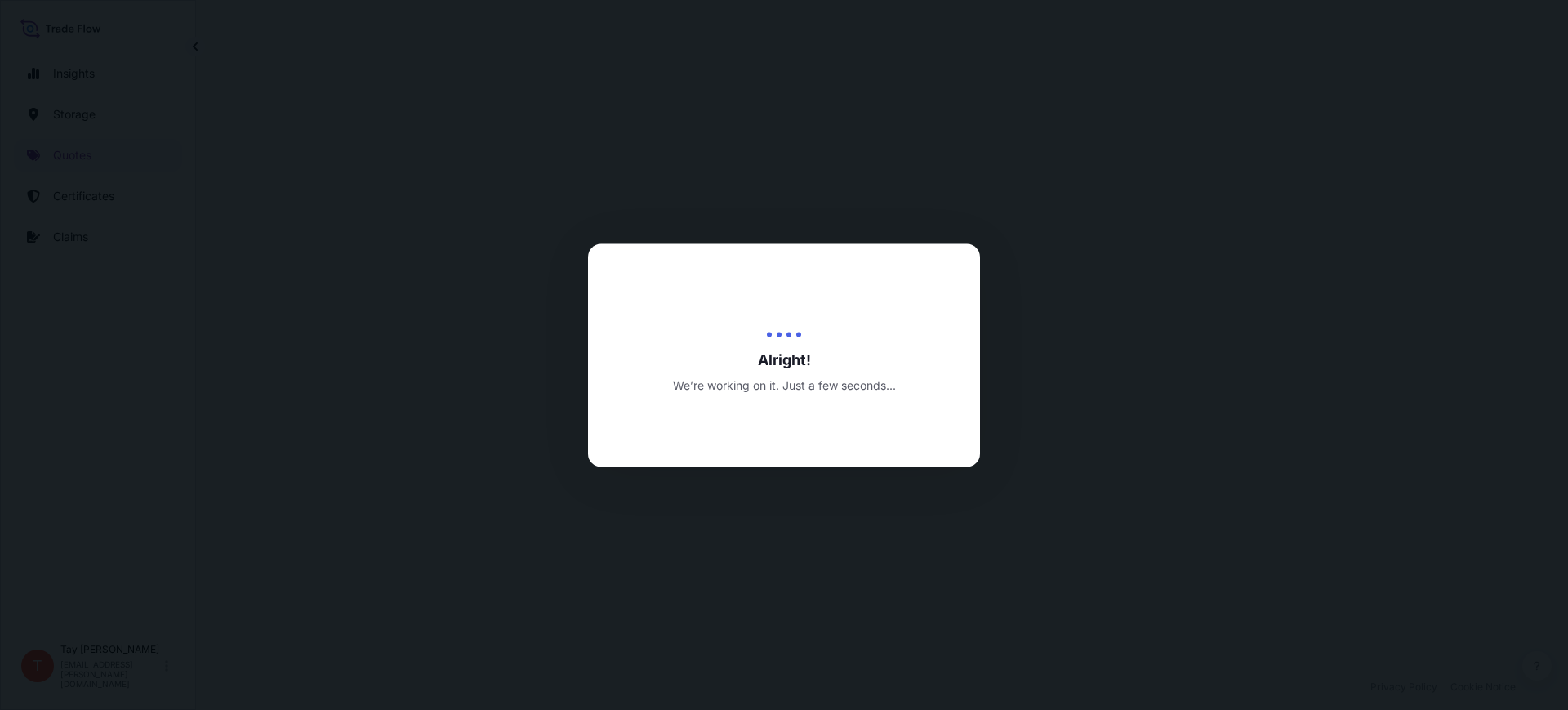
select select "Water"
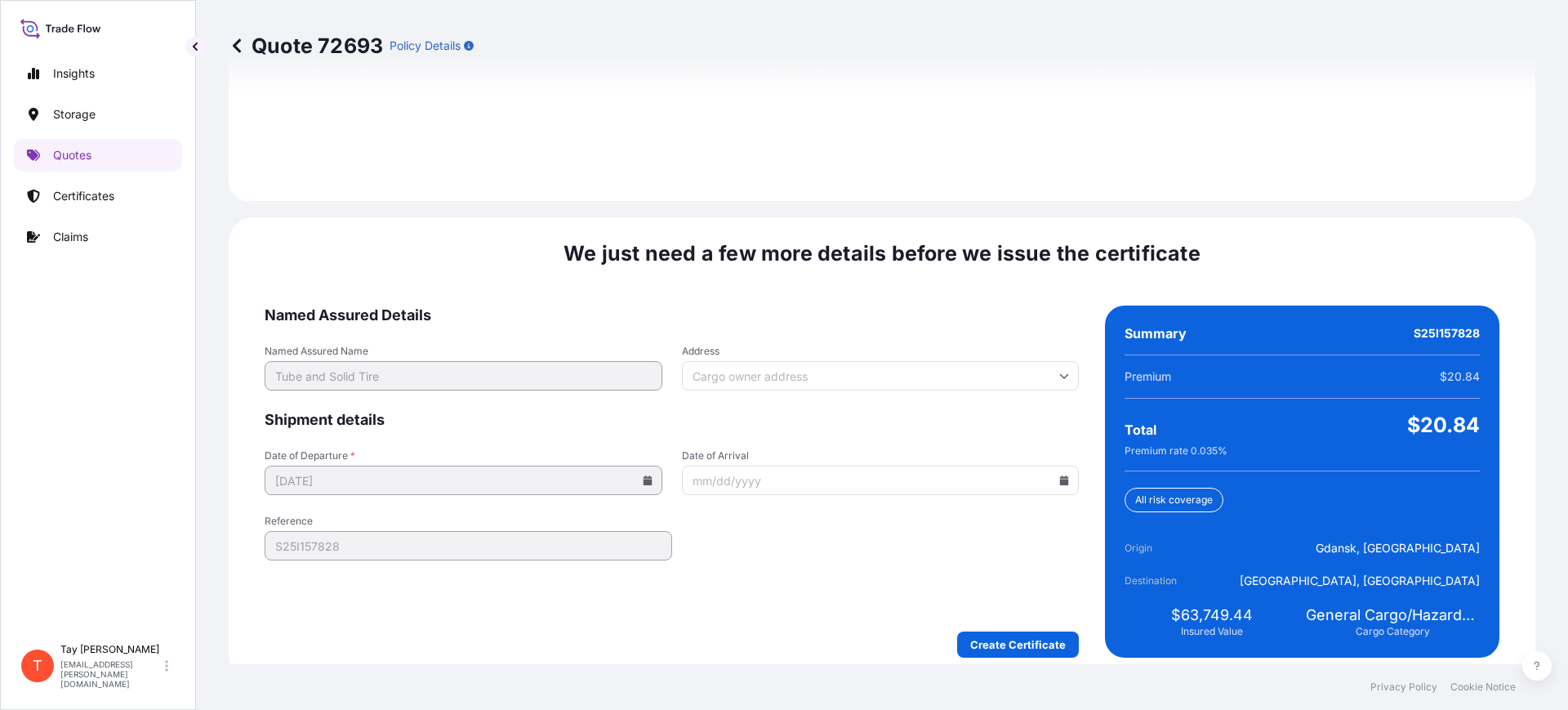
scroll to position [2387, 0]
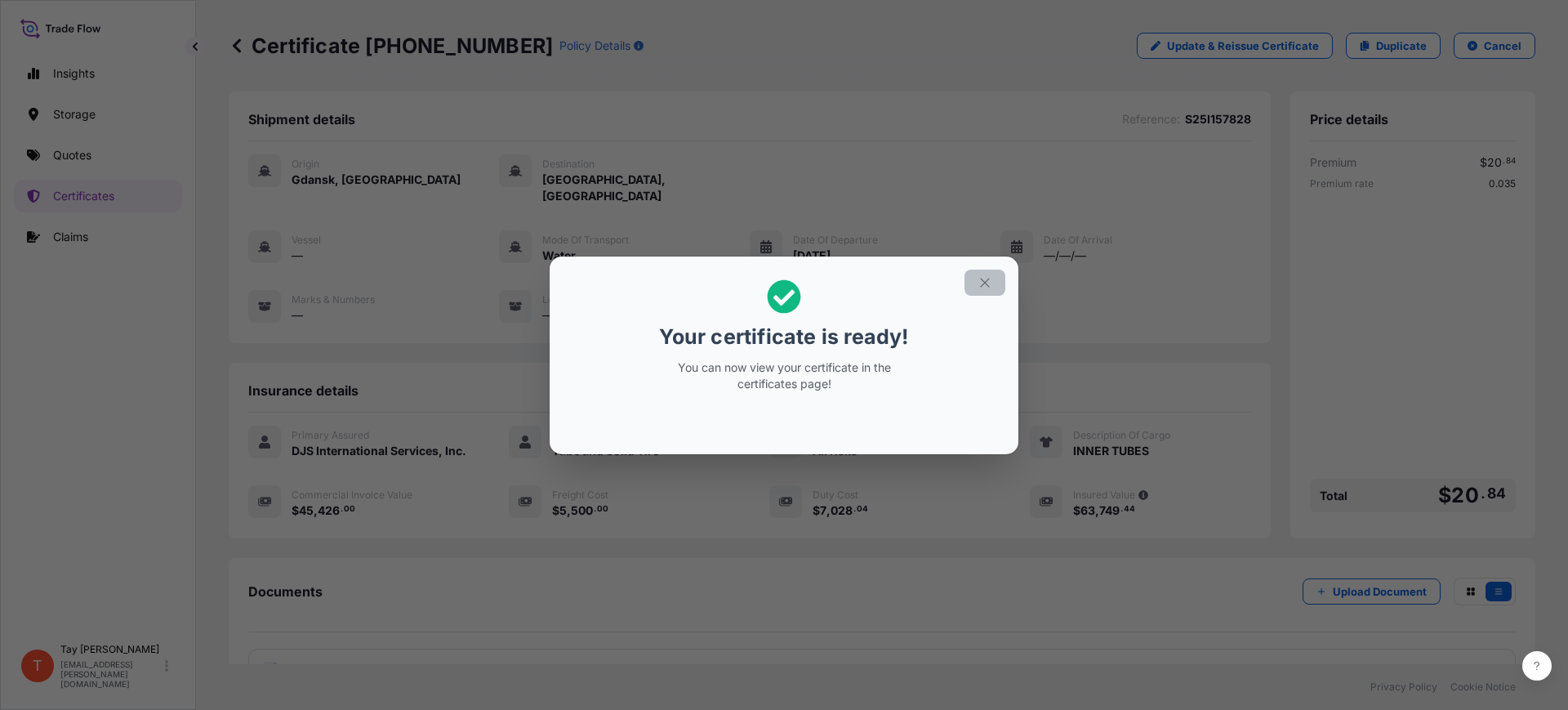
click at [982, 280] on icon "button" at bounding box center [984, 282] width 9 height 9
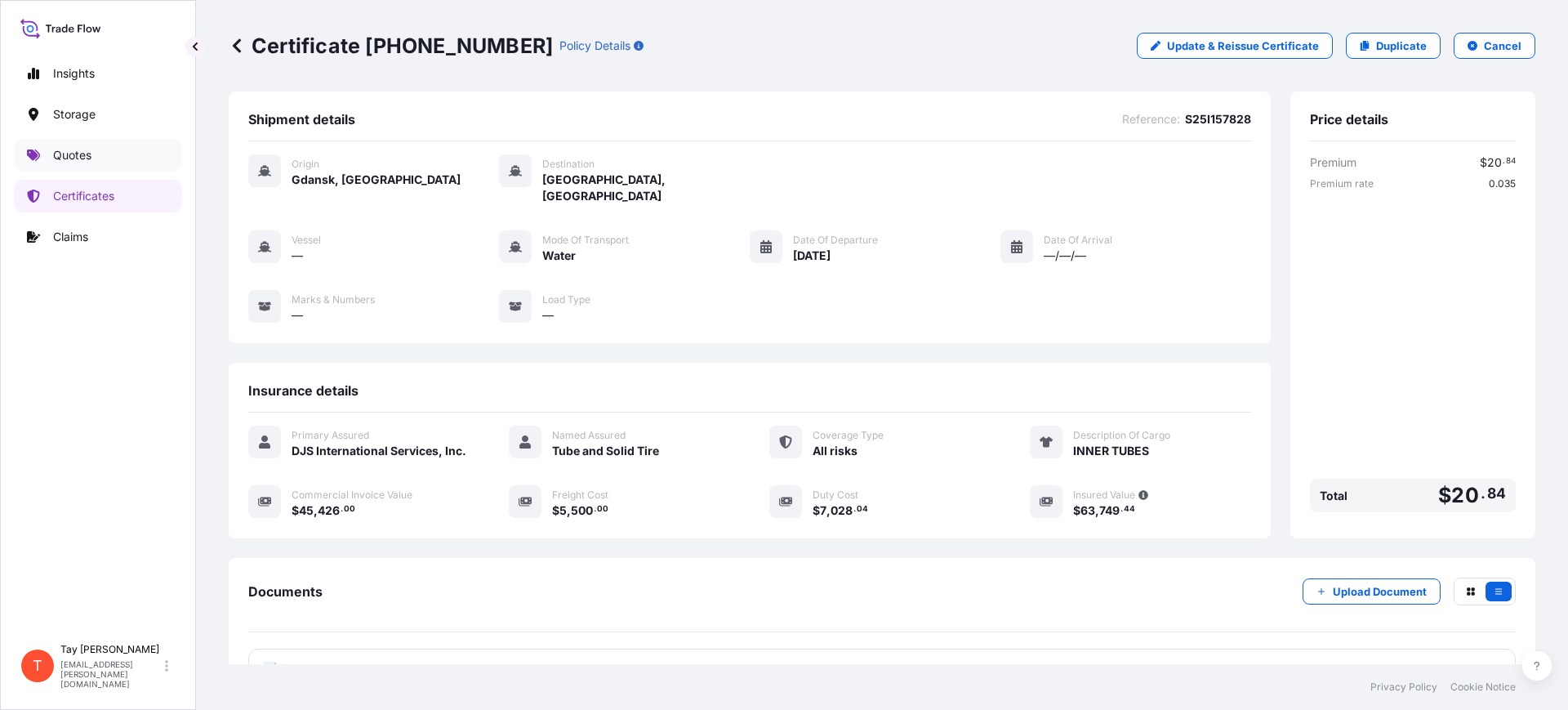
click at [84, 151] on p "Quotes" at bounding box center [72, 155] width 38 height 16
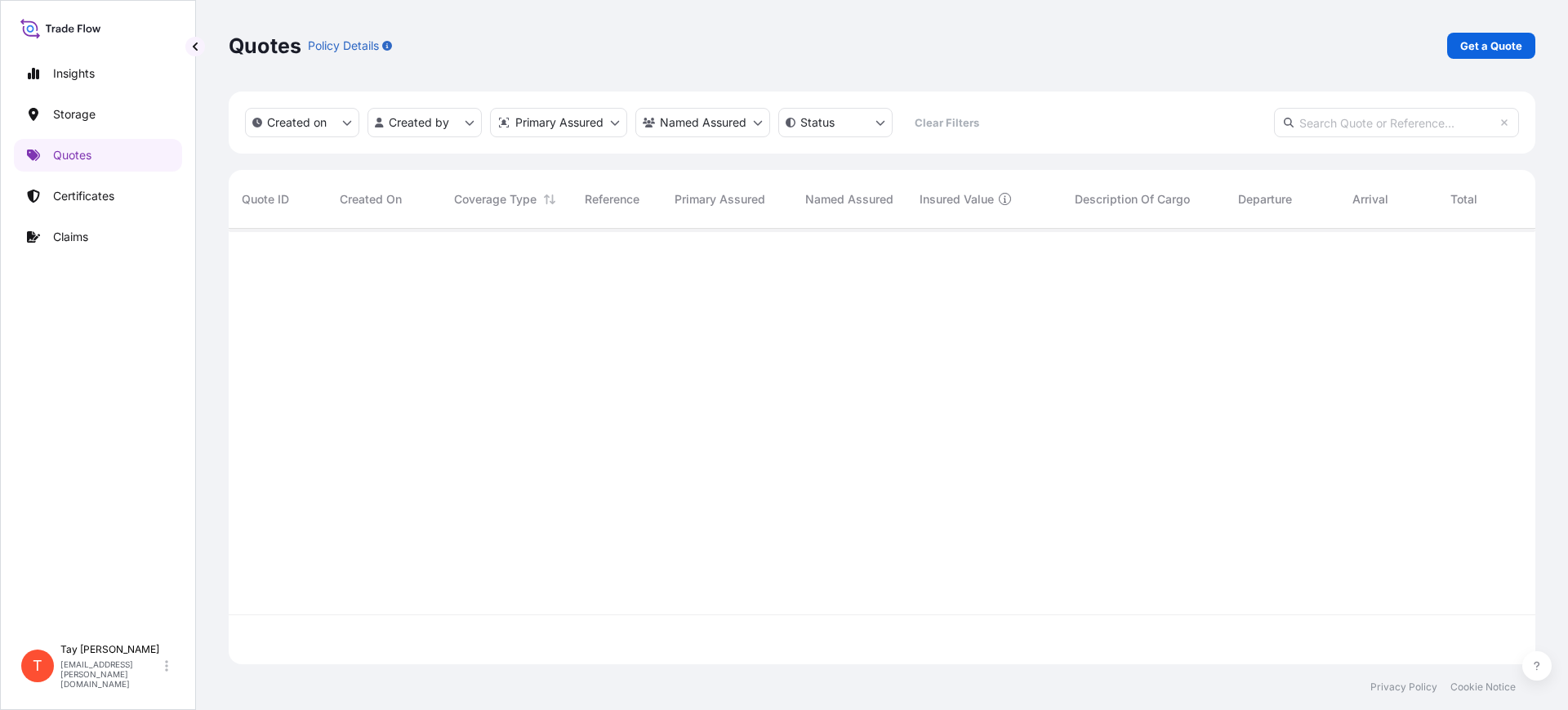
scroll to position [479, 1291]
click at [1484, 46] on p "Get a Quote" at bounding box center [1491, 45] width 62 height 16
select select "Water"
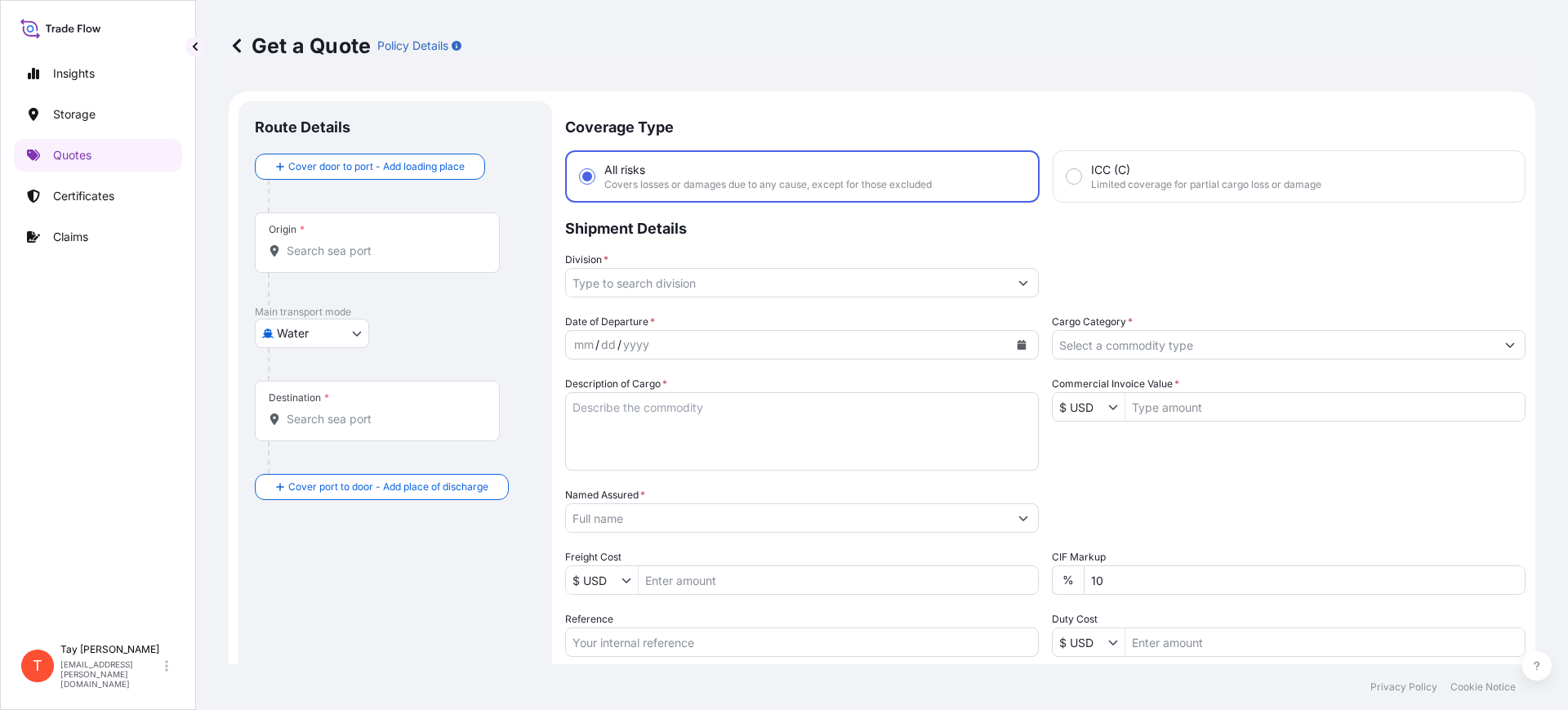
scroll to position [26, 0]
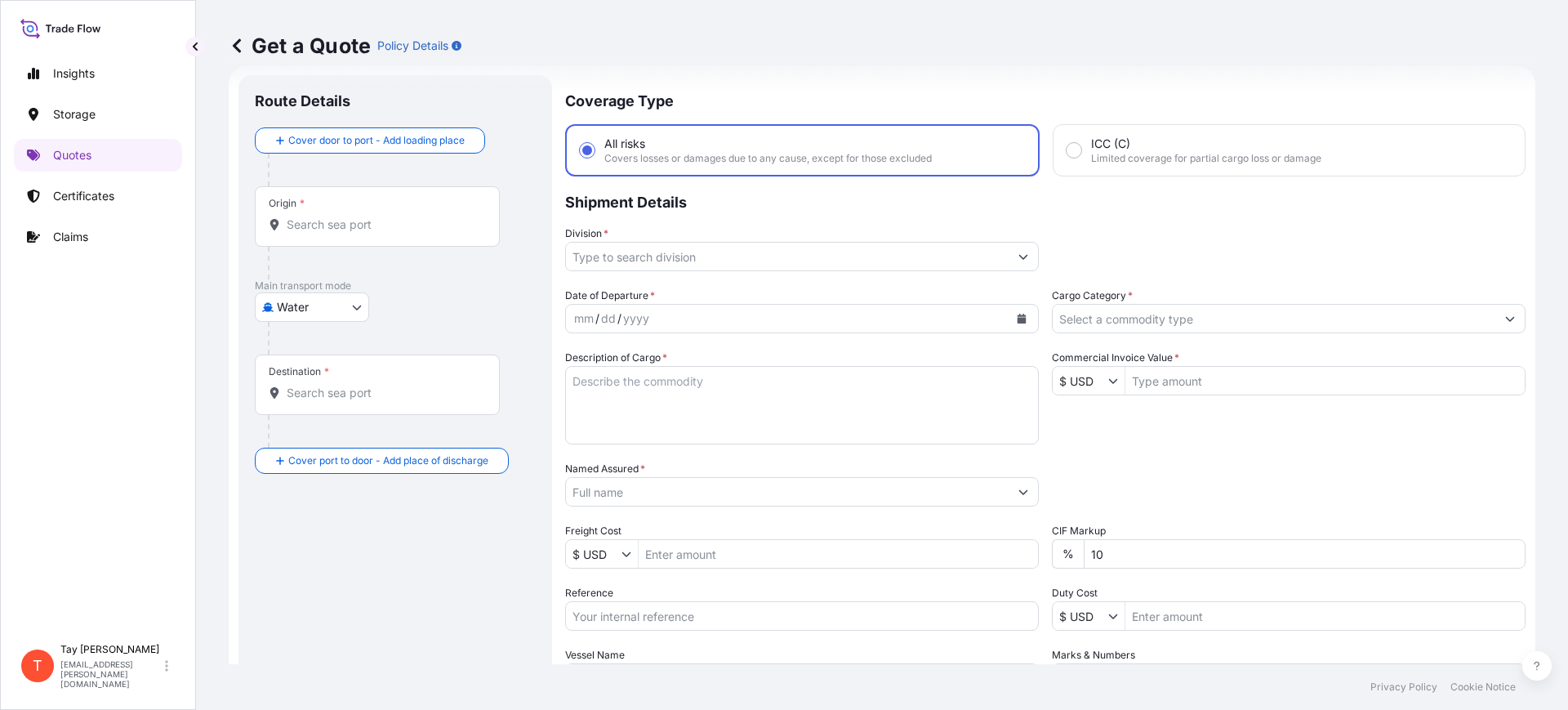
drag, startPoint x: 393, startPoint y: 201, endPoint x: 388, endPoint y: 216, distance: 15.8
click at [392, 206] on div "Origin *" at bounding box center [376, 216] width 245 height 61
click at [392, 216] on input "Origin *" at bounding box center [383, 224] width 193 height 16
click at [386, 221] on input "Origin *" at bounding box center [383, 224] width 193 height 16
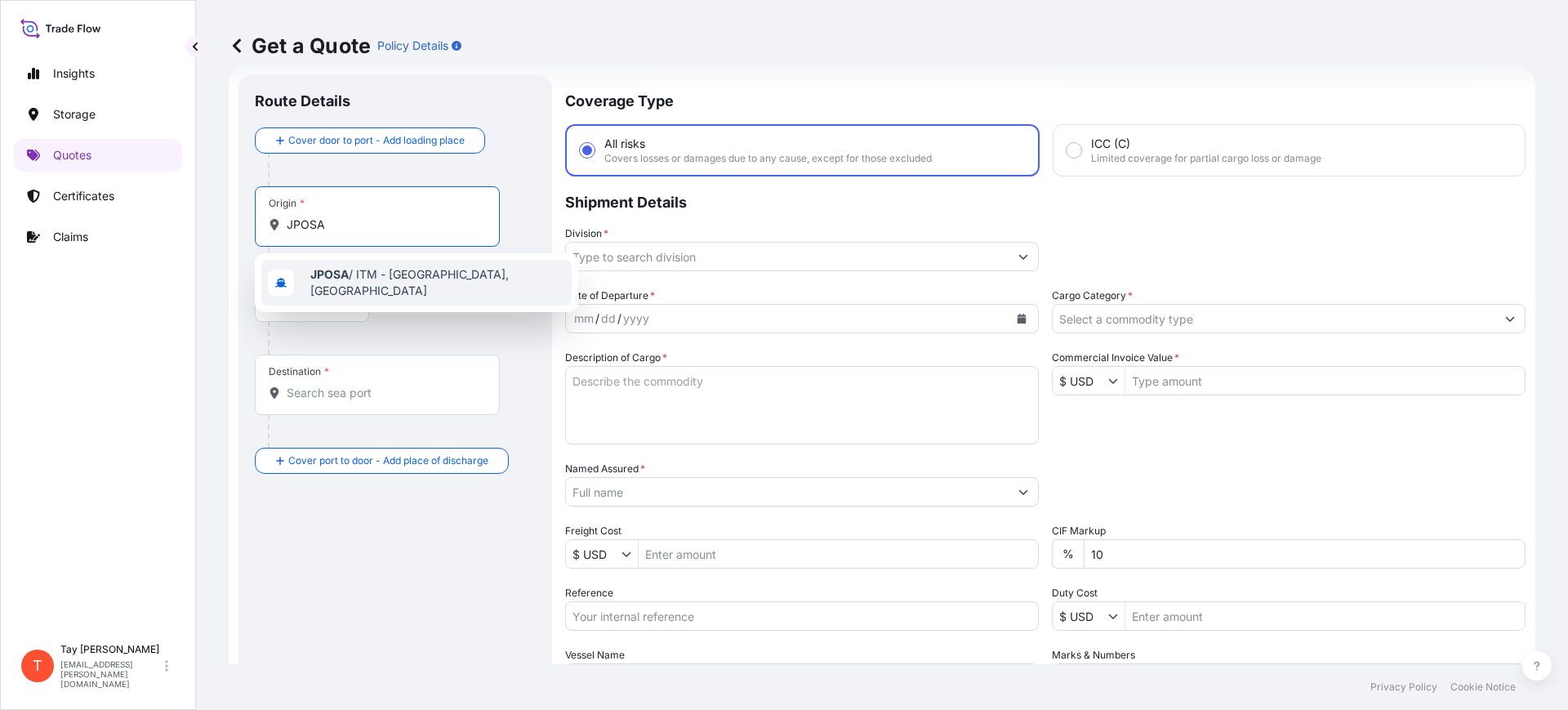
click at [380, 287] on div "JPOSA / ITM - Osaka, Japan" at bounding box center [416, 283] width 310 height 46
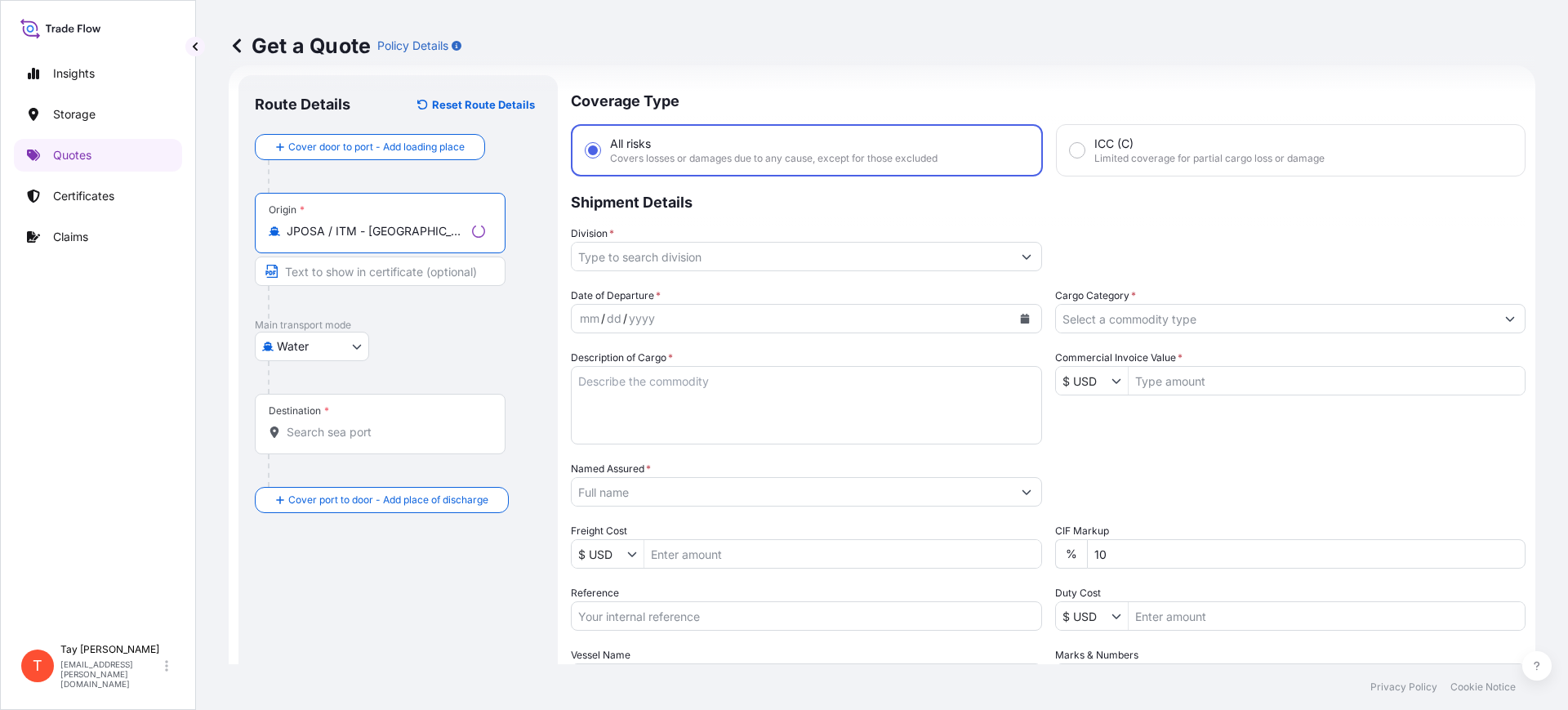
type input "JPOSA / ITM - Osaka, Japan"
click at [322, 425] on input "Destination *" at bounding box center [386, 432] width 199 height 16
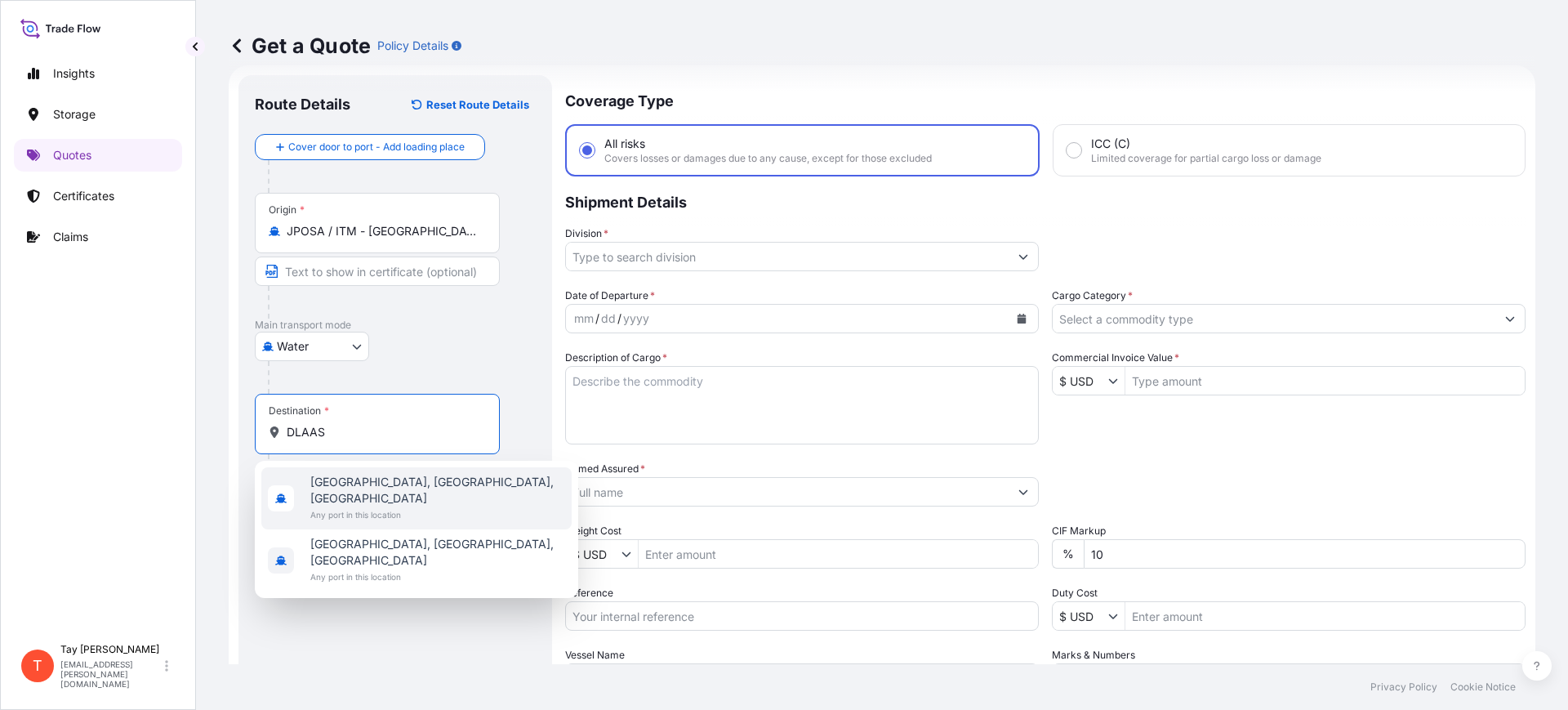
click at [357, 506] on span "Any port in this location" at bounding box center [437, 514] width 254 height 16
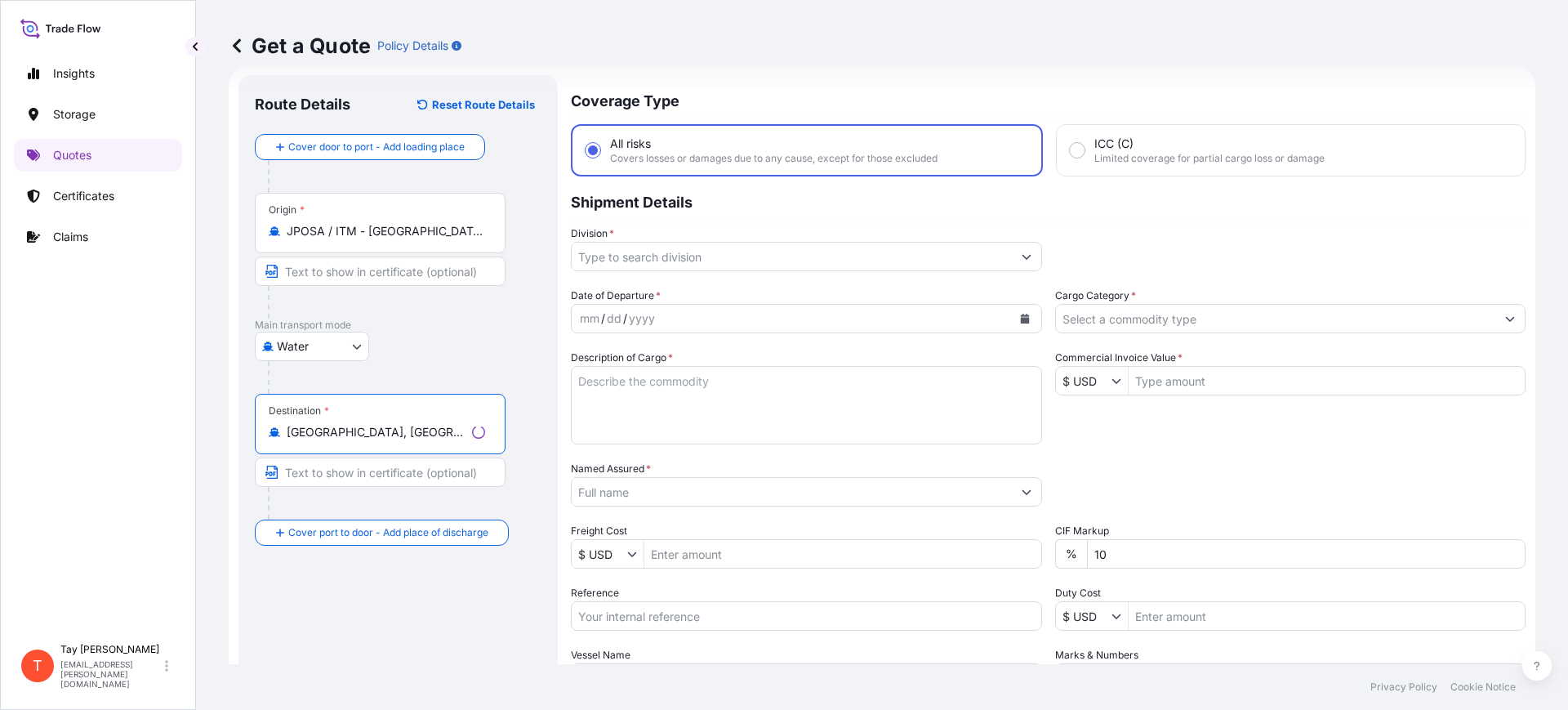
type input "Dallas, TX, USA"
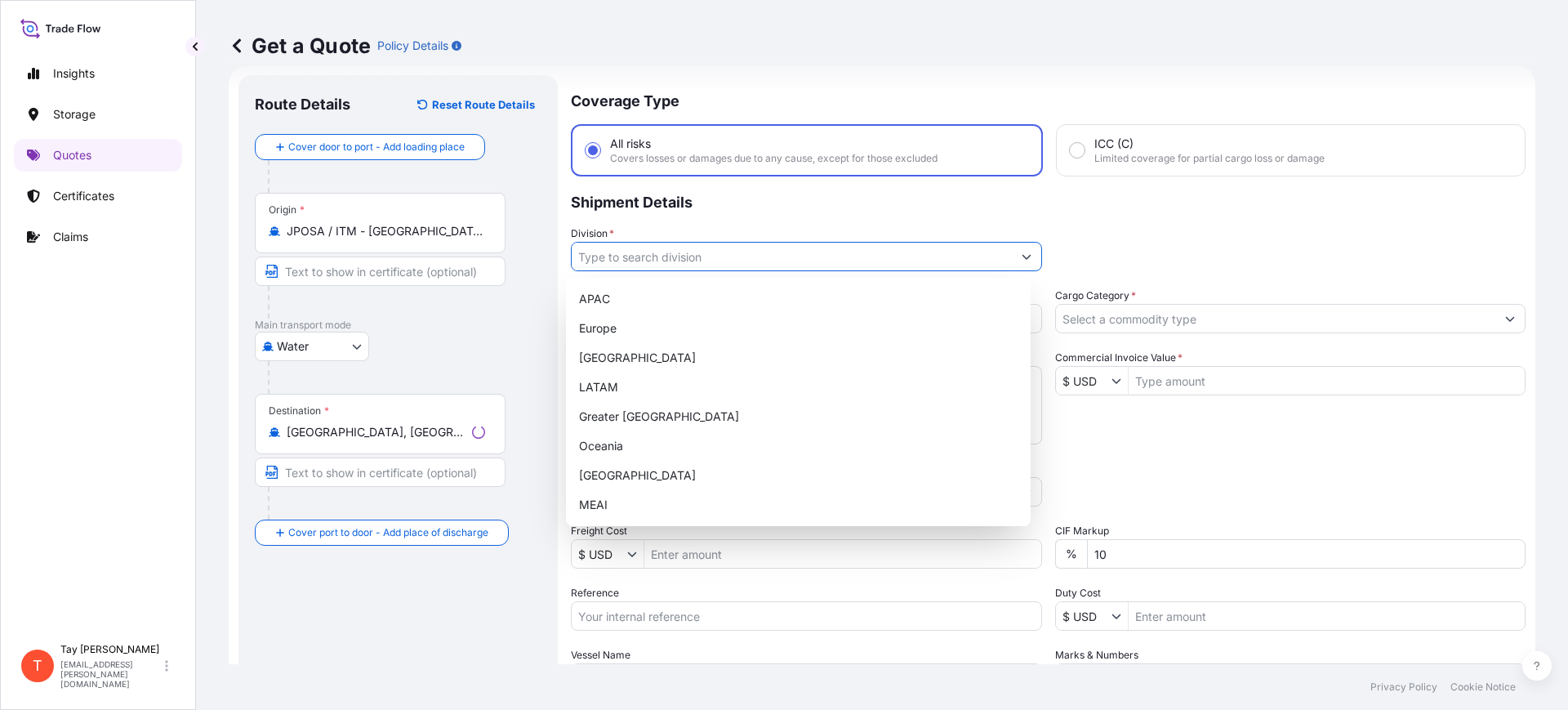
click at [638, 268] on input "Division *" at bounding box center [791, 257] width 441 height 30
click at [626, 356] on div "[GEOGRAPHIC_DATA]" at bounding box center [798, 357] width 451 height 30
type input "[GEOGRAPHIC_DATA]"
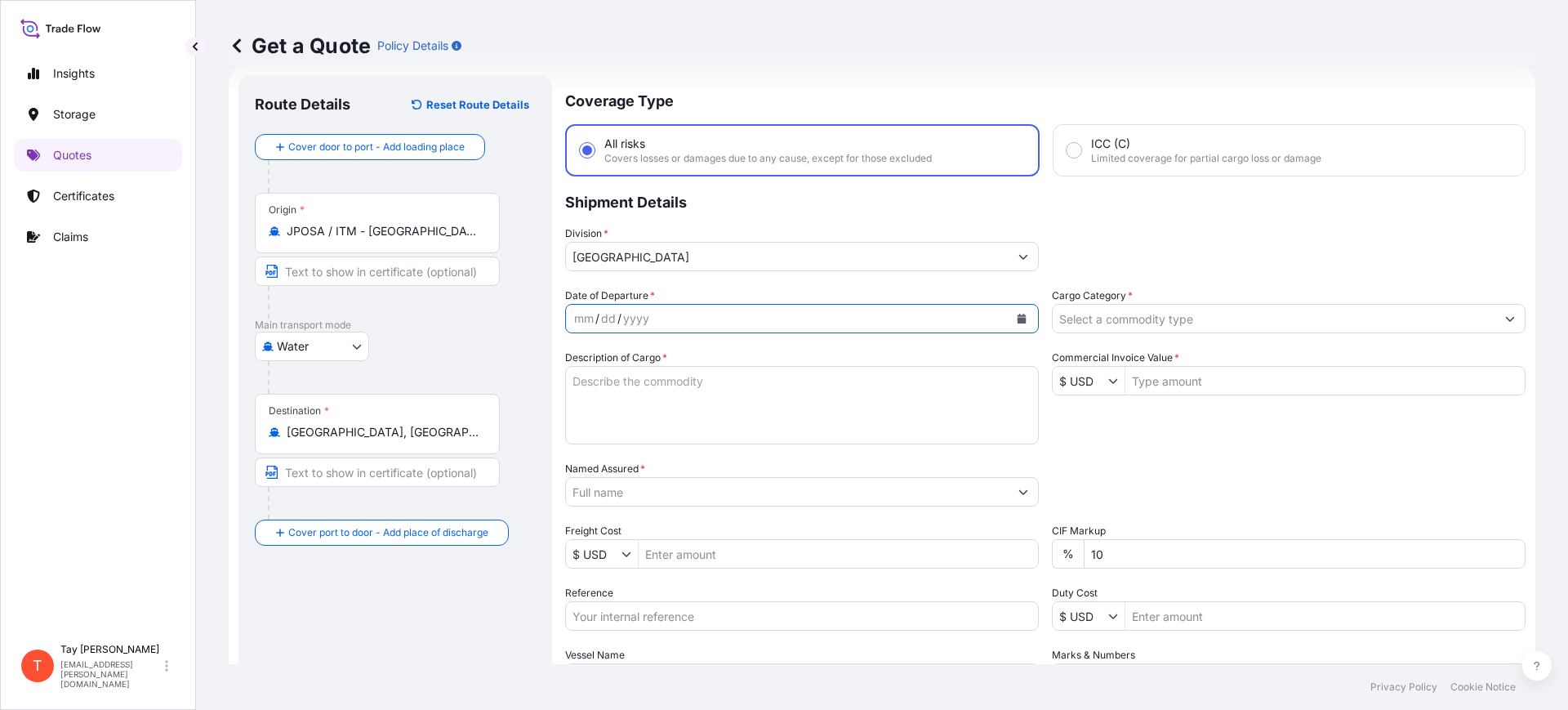
click at [1018, 316] on icon "Calendar" at bounding box center [1022, 319] width 9 height 10
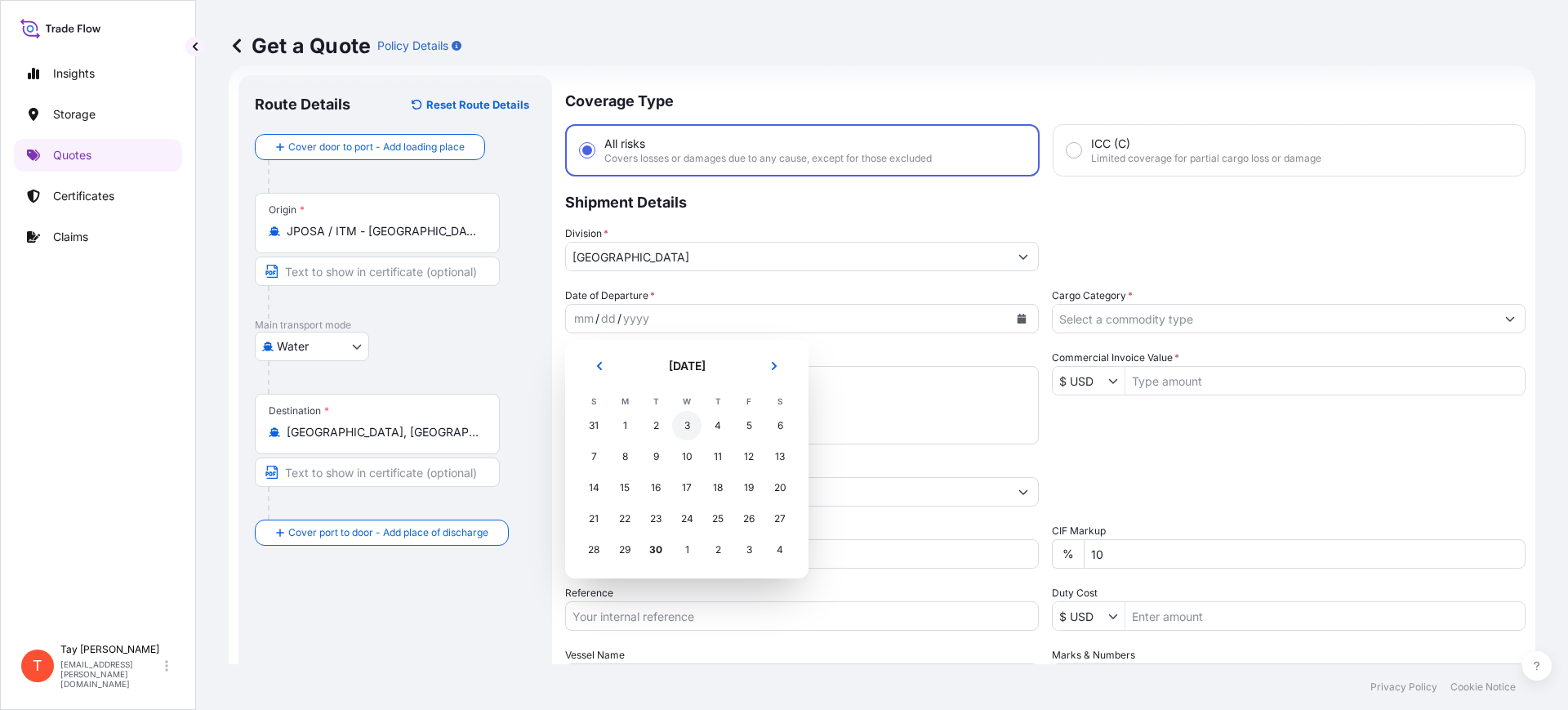
click at [682, 424] on div "3" at bounding box center [687, 426] width 30 height 30
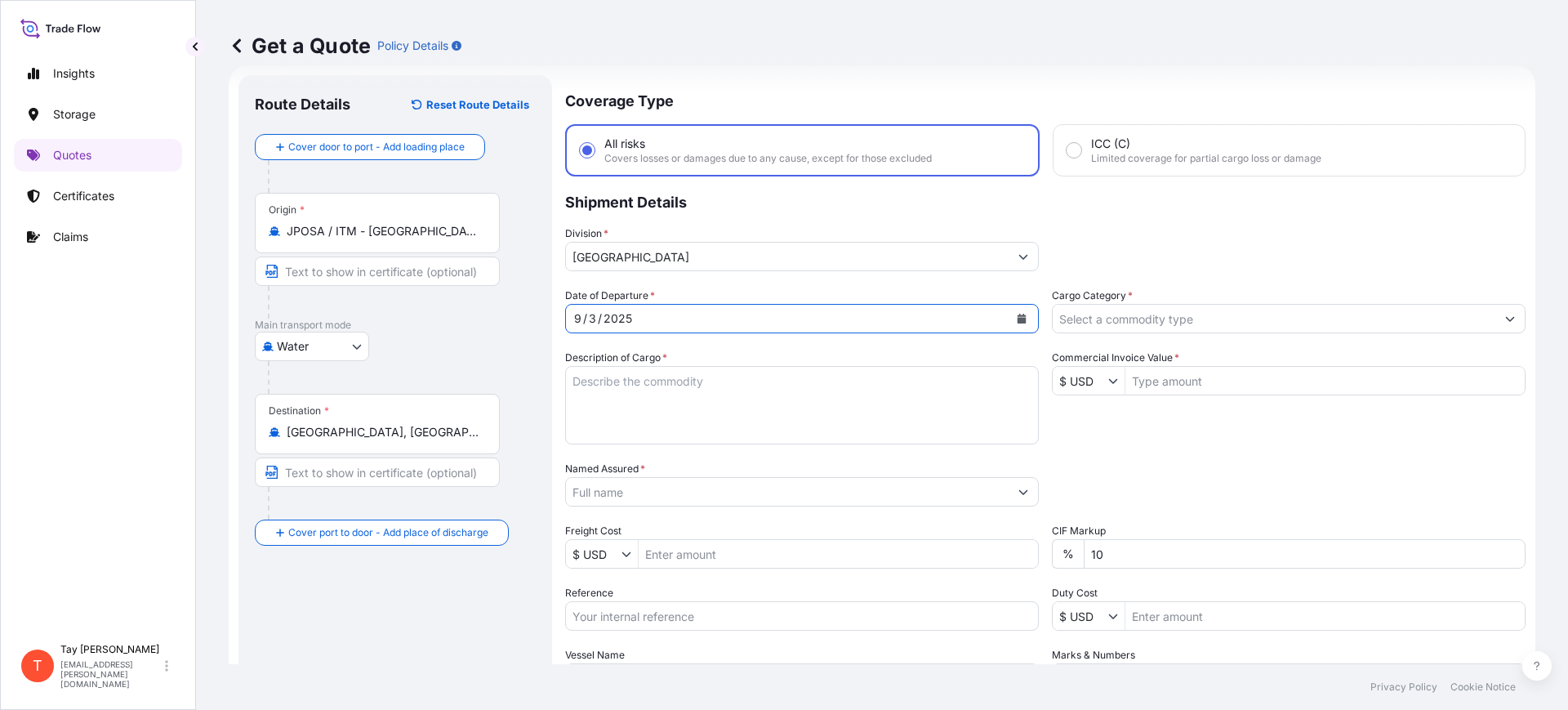
click at [1102, 322] on input "Cargo Category *" at bounding box center [1274, 318] width 443 height 30
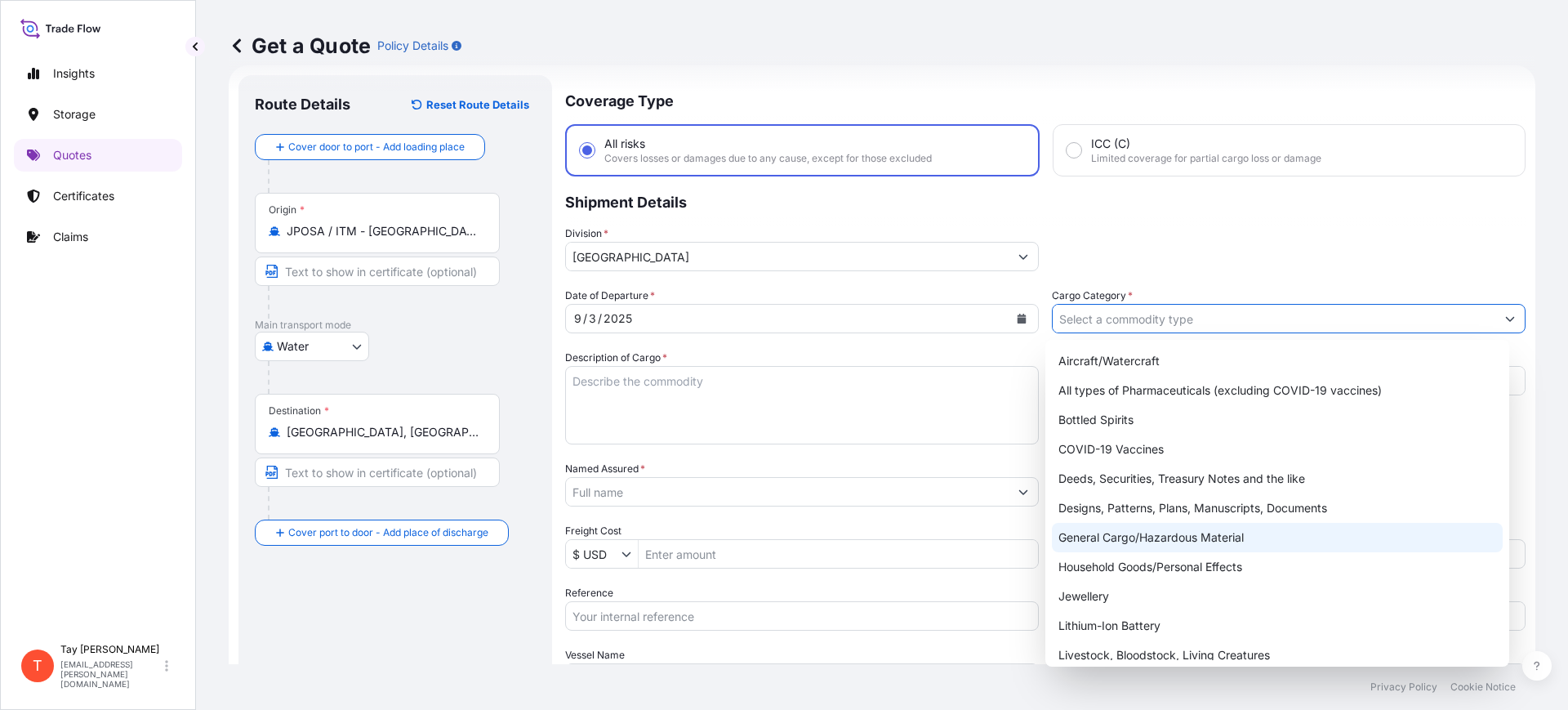
click at [1125, 526] on div "General Cargo/Hazardous Material" at bounding box center [1278, 537] width 451 height 30
type input "General Cargo/Hazardous Material"
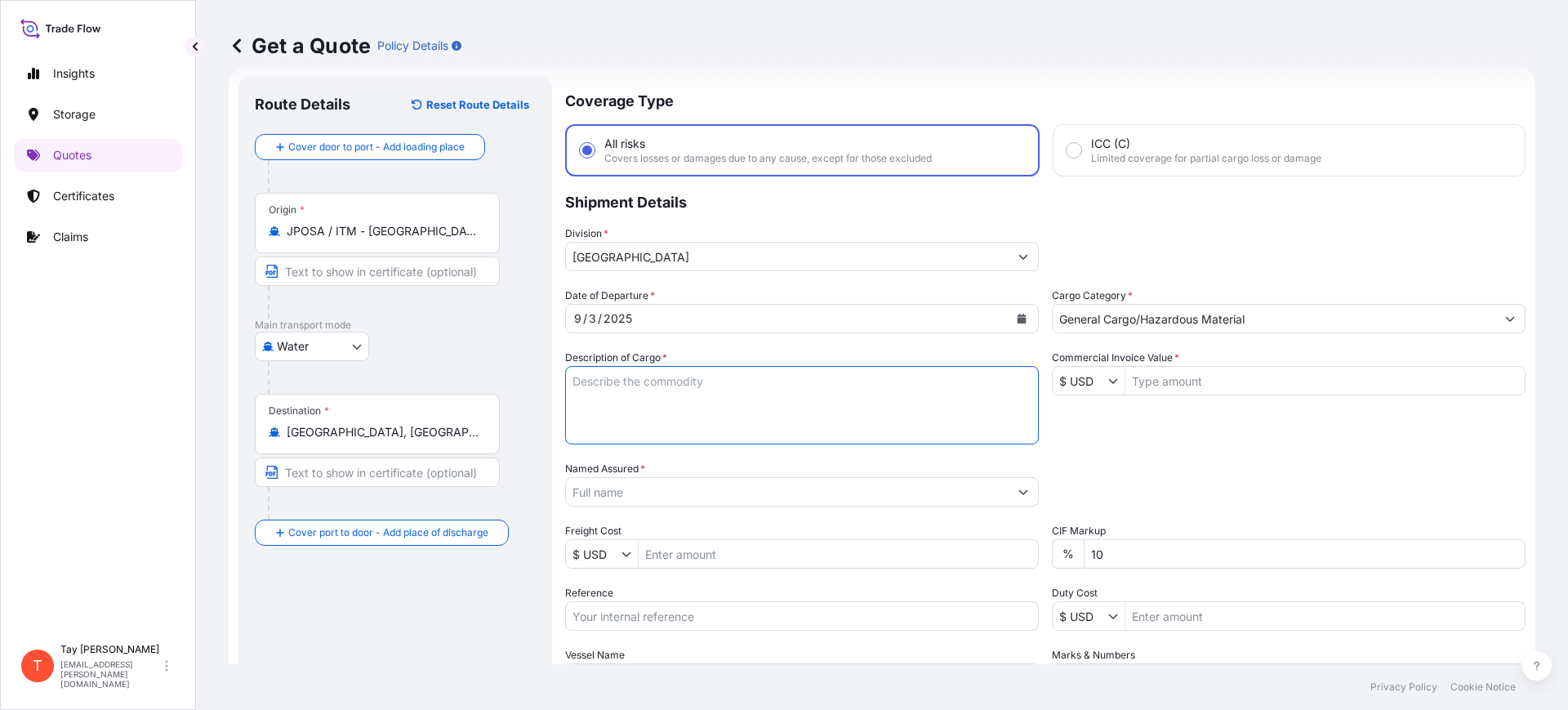
click at [705, 400] on textarea "Description of Cargo *" at bounding box center [802, 405] width 473 height 79
type textarea "REMOTE AIR CLEANER"
click at [1149, 378] on input "Commercial Invoice Value *" at bounding box center [1325, 380] width 399 height 30
type input "187,587"
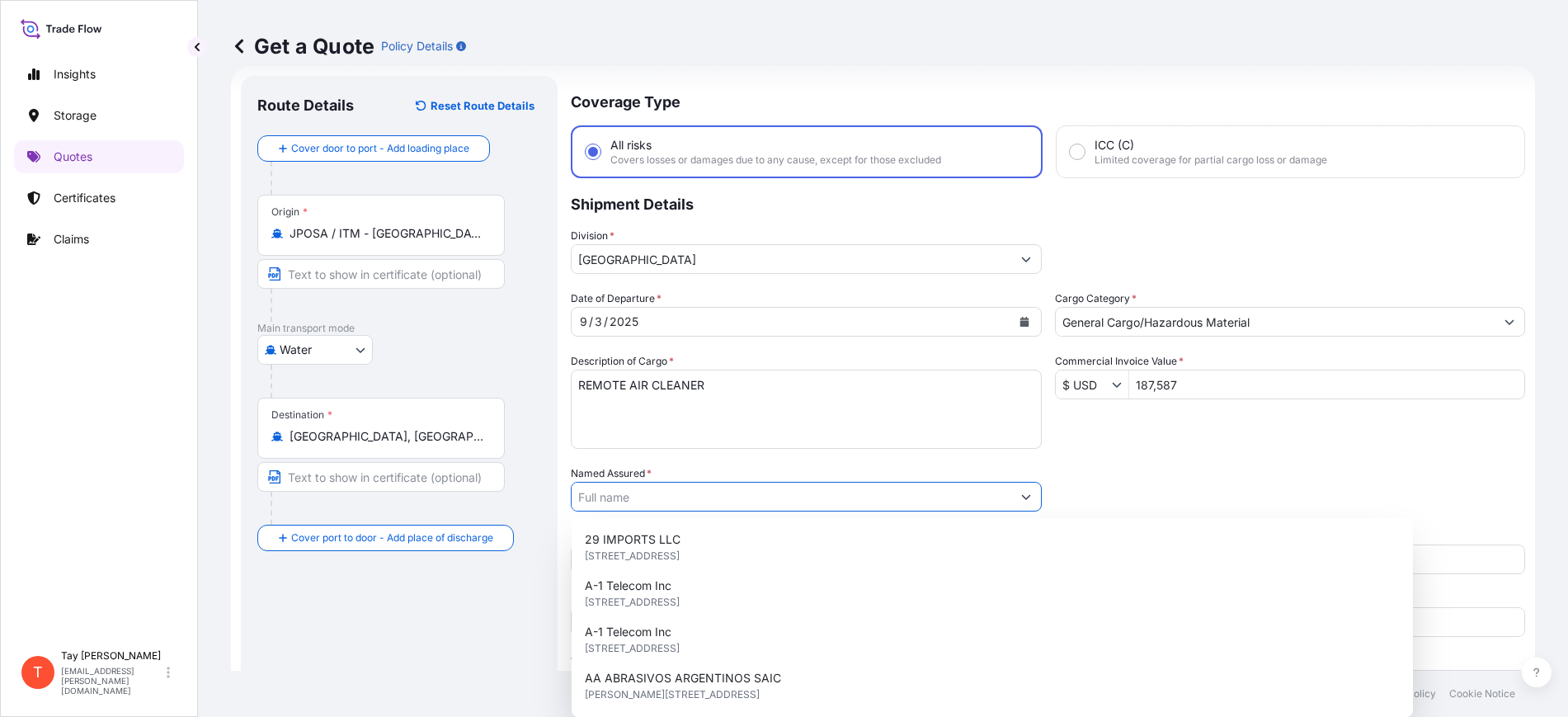
click at [660, 485] on input "Named Assured *" at bounding box center [791, 497] width 439 height 30
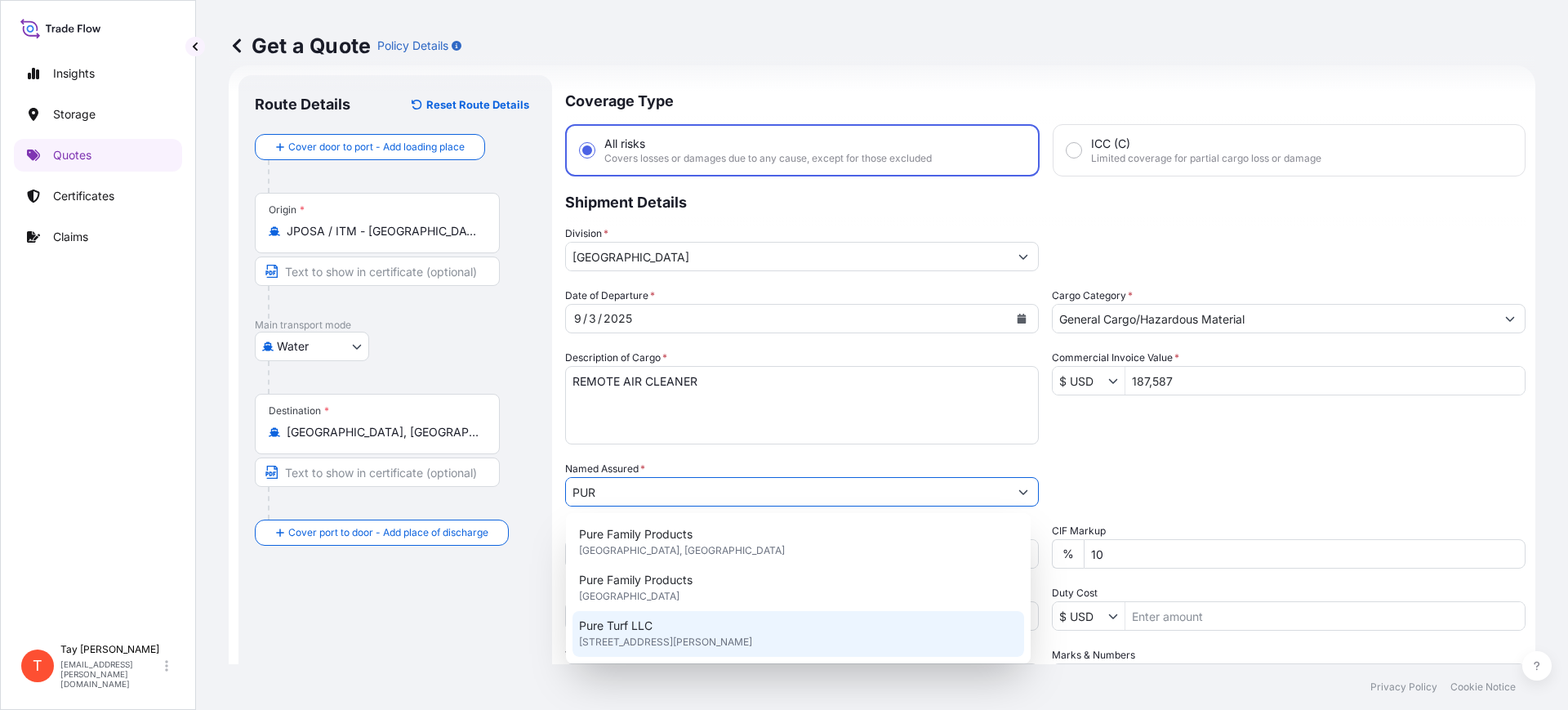
click at [663, 632] on div "Pure Turf LLC 1400 Berwick Dr, 75072, McKinney, United States of America" at bounding box center [798, 634] width 451 height 46
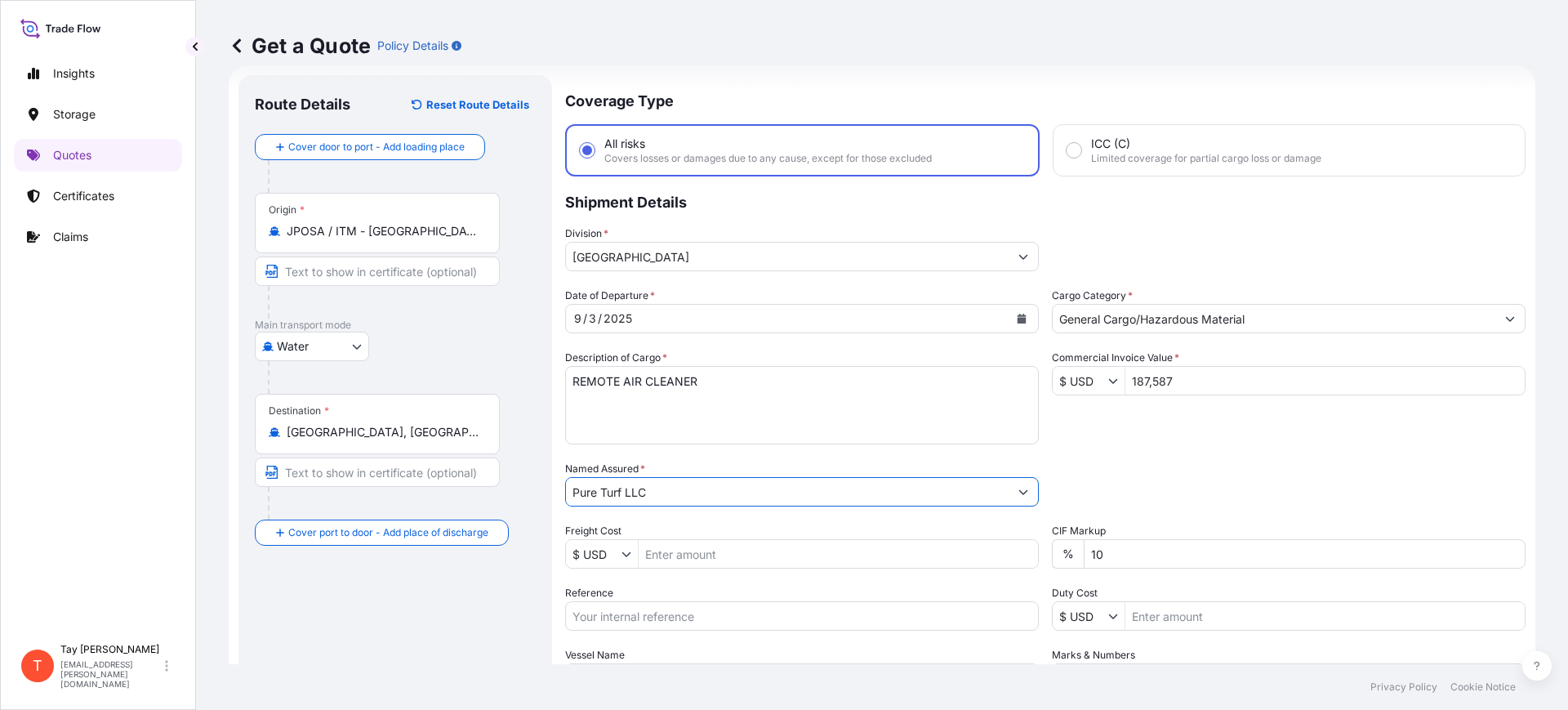
type input "Pure Turf LLC"
click at [687, 559] on input "Freight Cost" at bounding box center [838, 553] width 399 height 30
type input "5,245"
click at [722, 612] on input "Reference" at bounding box center [802, 616] width 473 height 30
paste input "S25I157828 B25I156954"
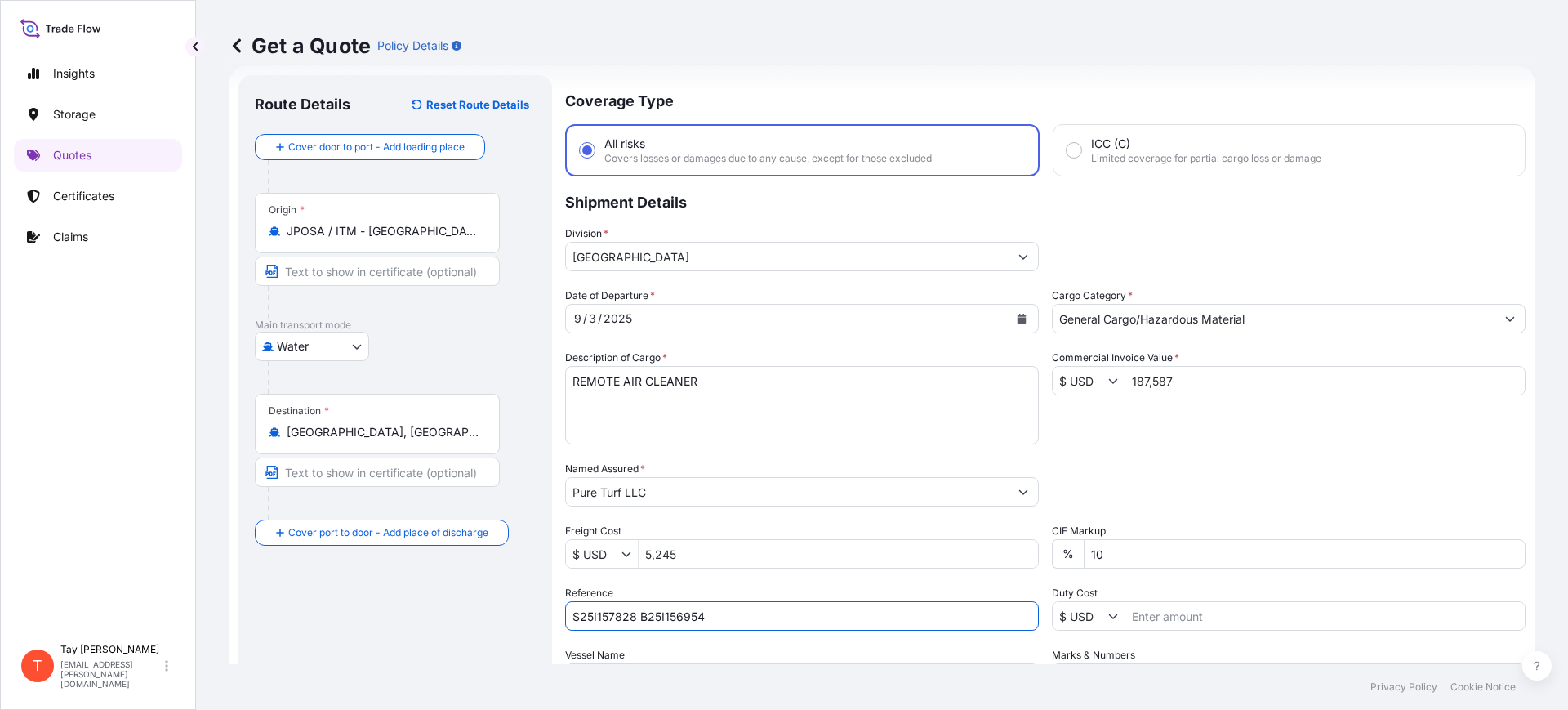
drag, startPoint x: 722, startPoint y: 612, endPoint x: 329, endPoint y: 561, distance: 396.3
click at [344, 564] on form "Route Details Reset Route Details Cover door to port - Add loading place Place …" at bounding box center [881, 445] width 1307 height 759
click at [719, 610] on input "S25I157828 B25I156954" at bounding box center [802, 616] width 473 height 30
click at [731, 611] on input "S25I157828 B25I156954" at bounding box center [802, 616] width 473 height 30
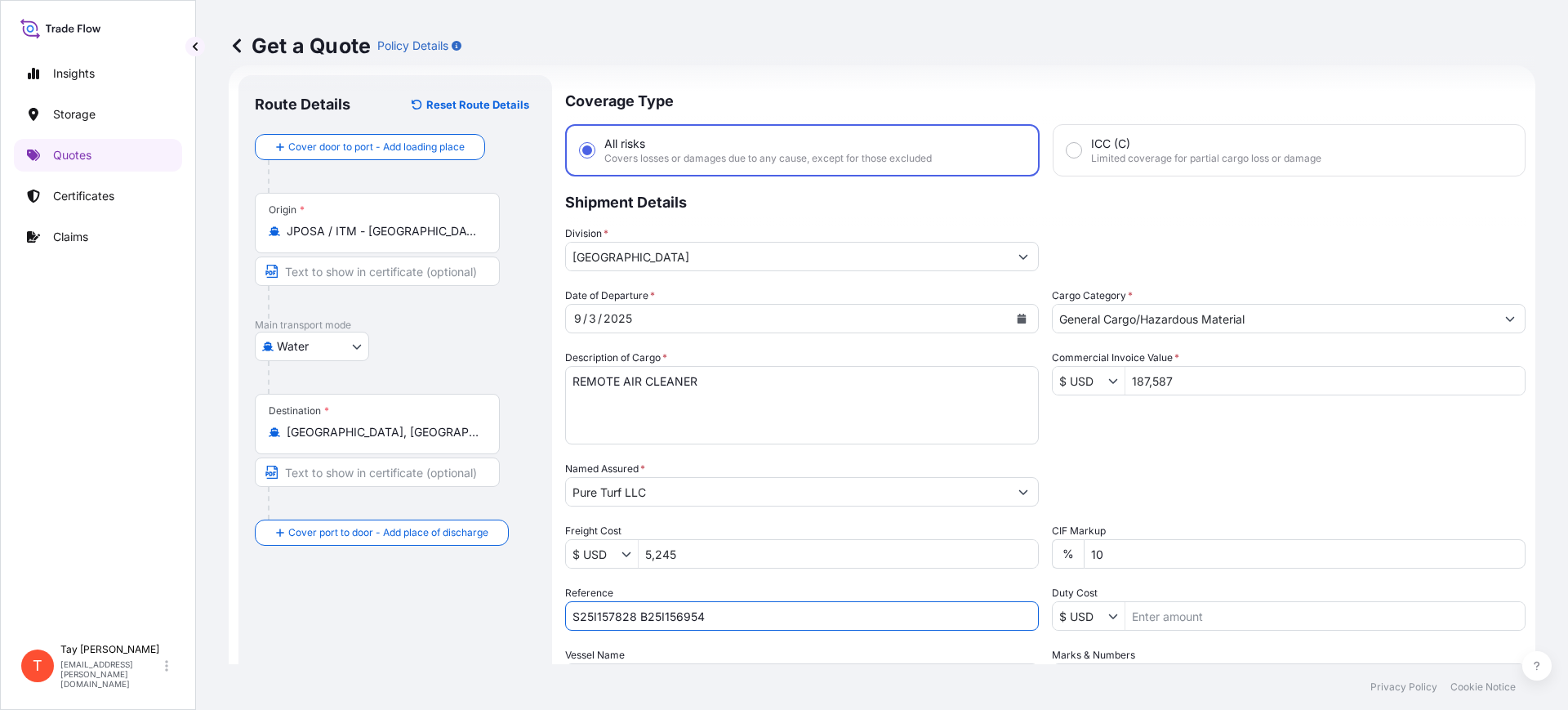
click at [736, 619] on input "S25I157828 B25I156954" at bounding box center [802, 616] width 473 height 30
drag, startPoint x: 736, startPoint y: 618, endPoint x: 474, endPoint y: 594, distance: 263.1
click at [490, 597] on form "Route Details Reset Route Details Cover door to port - Add loading place Place …" at bounding box center [881, 445] width 1307 height 759
paste input "text"
type input "B25I156954"
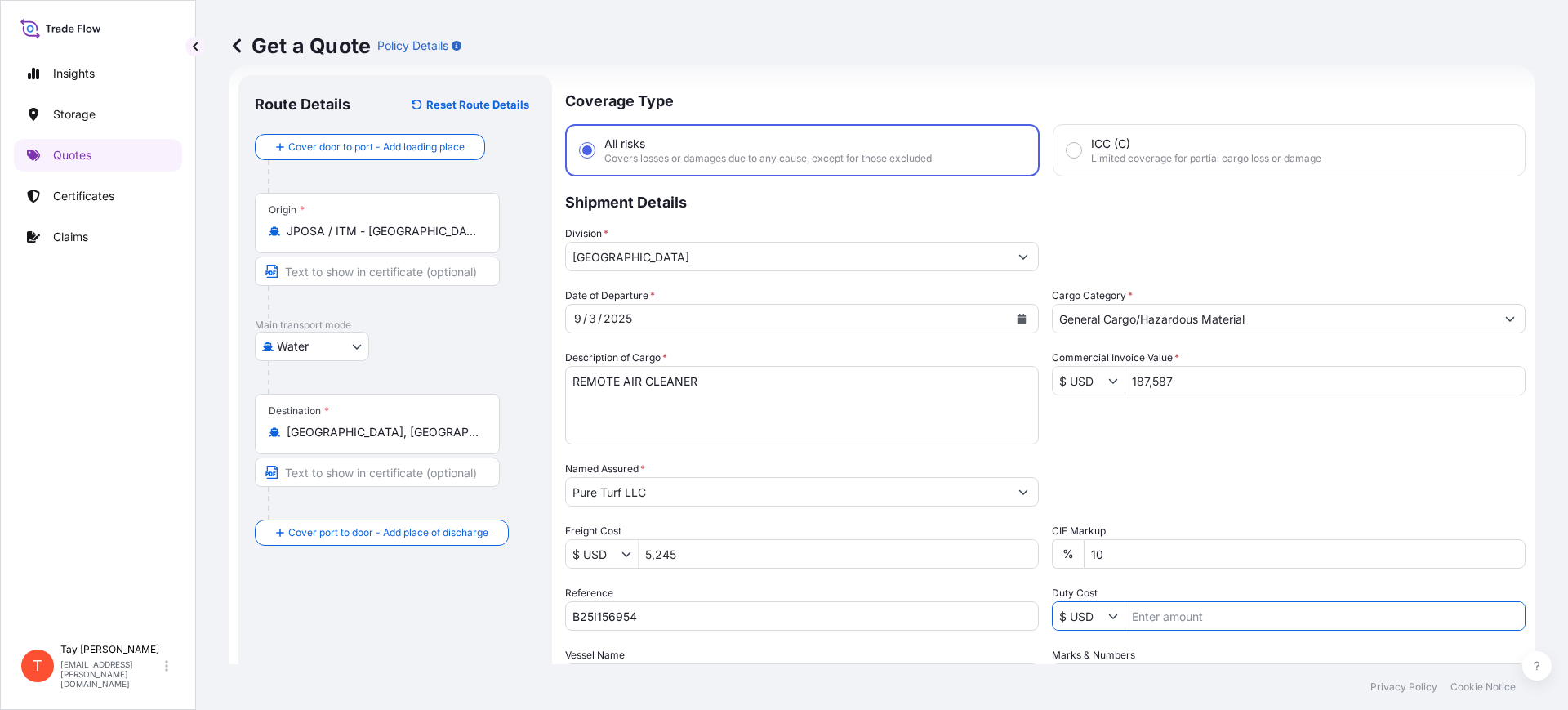
click at [1163, 619] on input "Duty Cost" at bounding box center [1325, 616] width 399 height 30
type input "31,689.69"
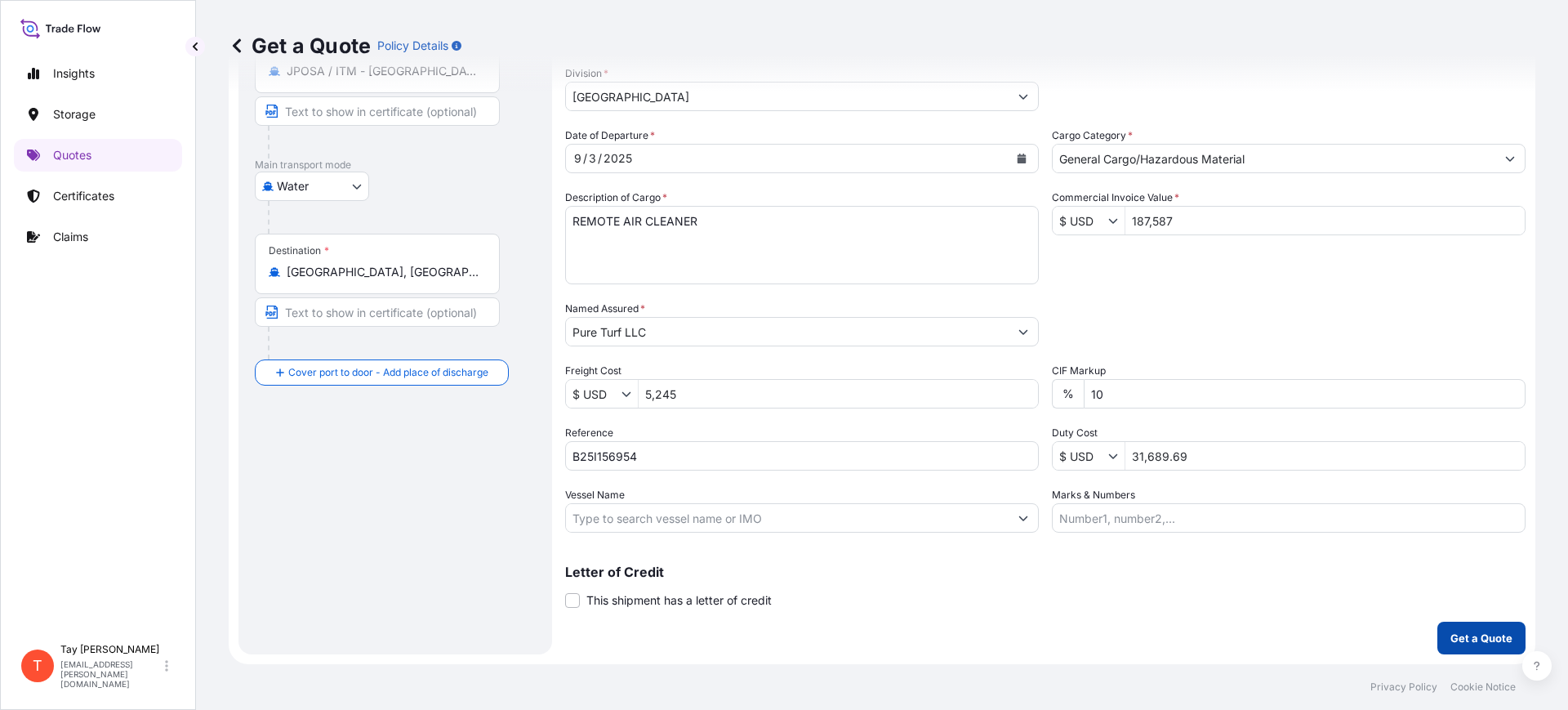
click at [1472, 638] on p "Get a Quote" at bounding box center [1482, 638] width 62 height 16
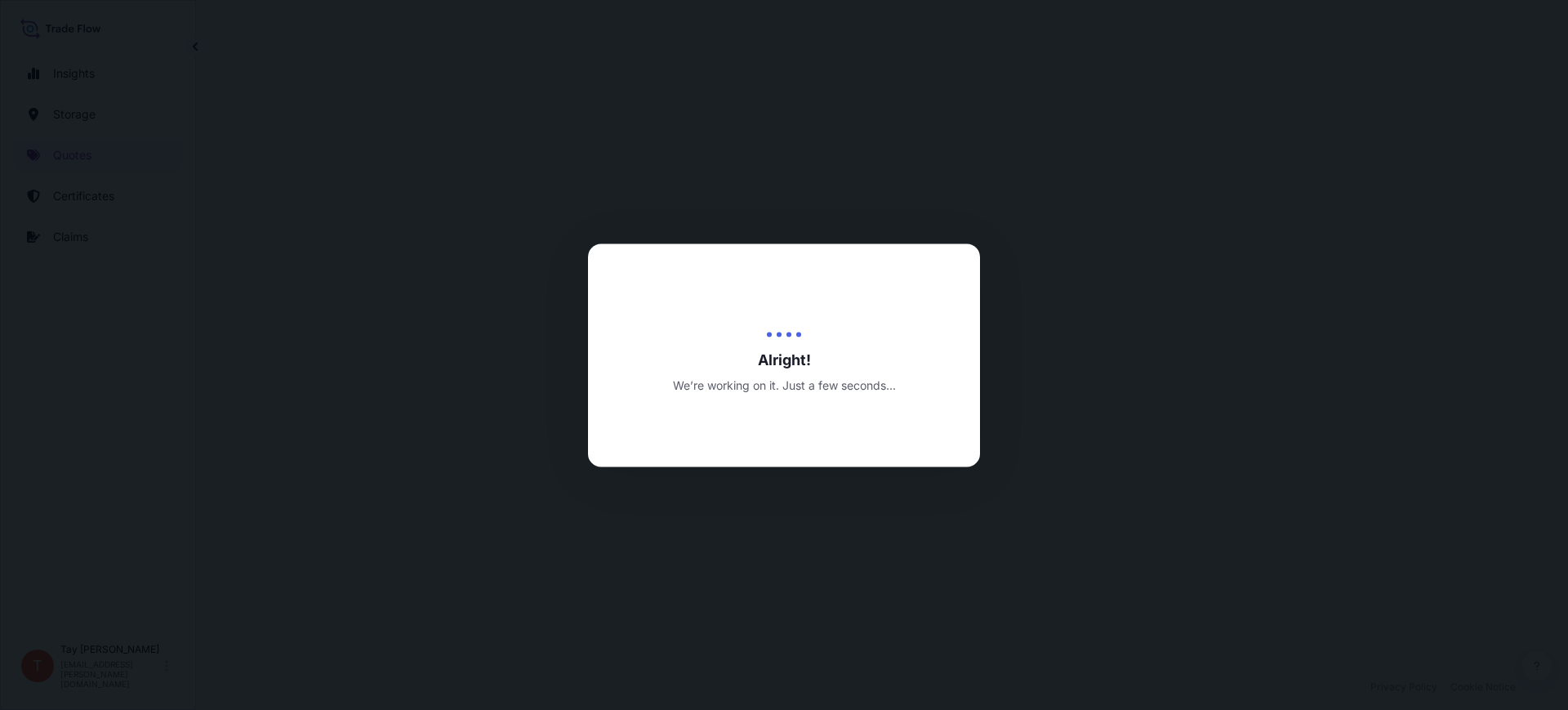
select select "Water"
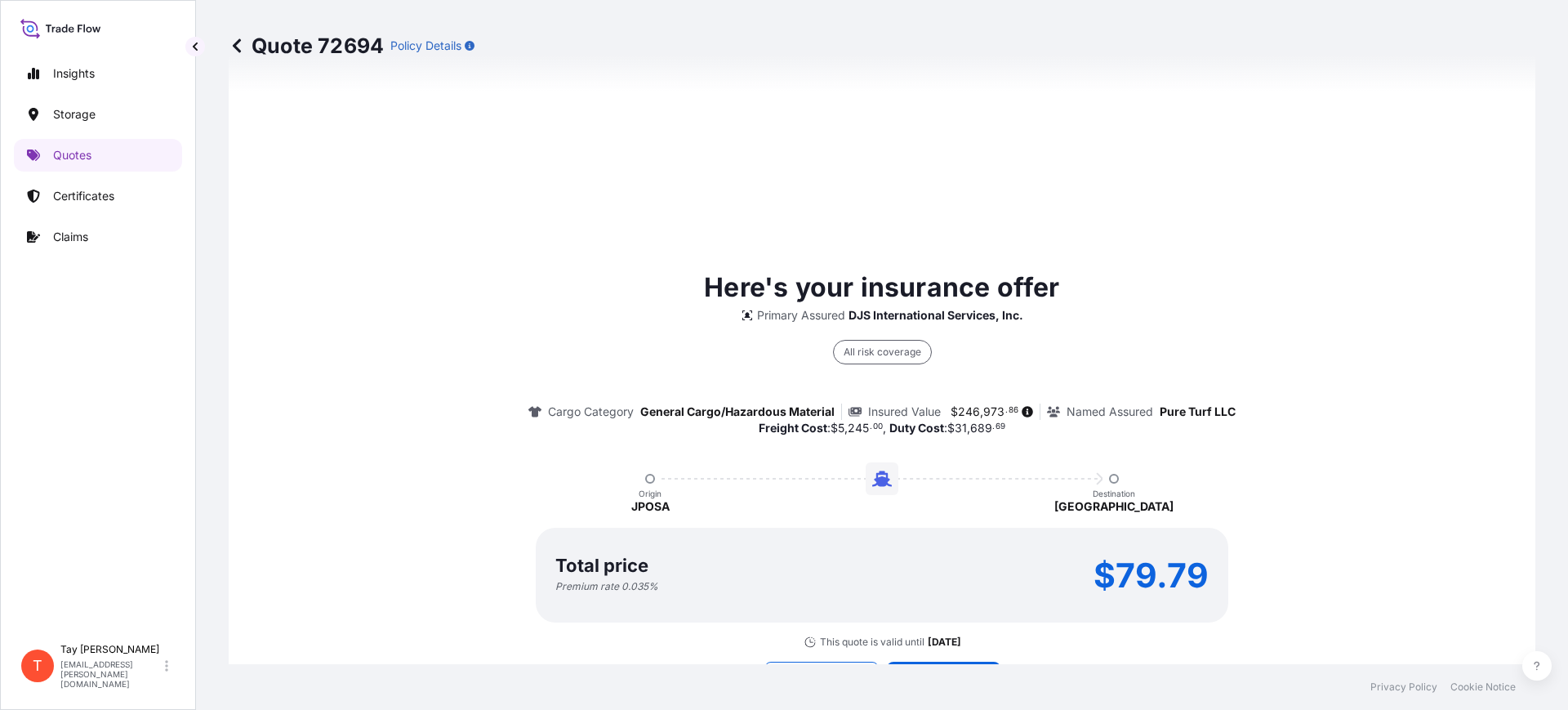
scroll to position [1092, 0]
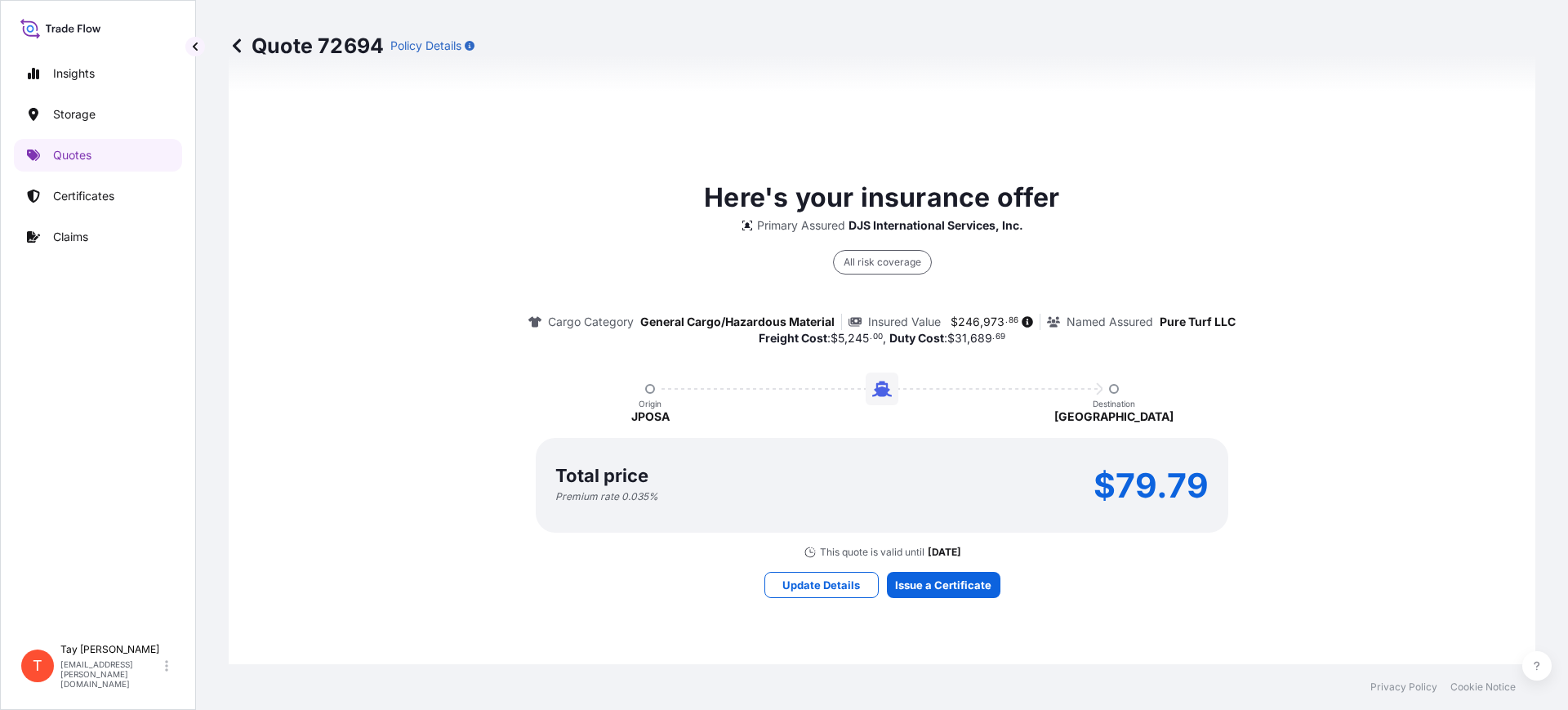
click at [556, 643] on div "Here's your insurance offer Primary Assured DJS International Services, Inc. Al…" at bounding box center [881, 388] width 1261 height 1180
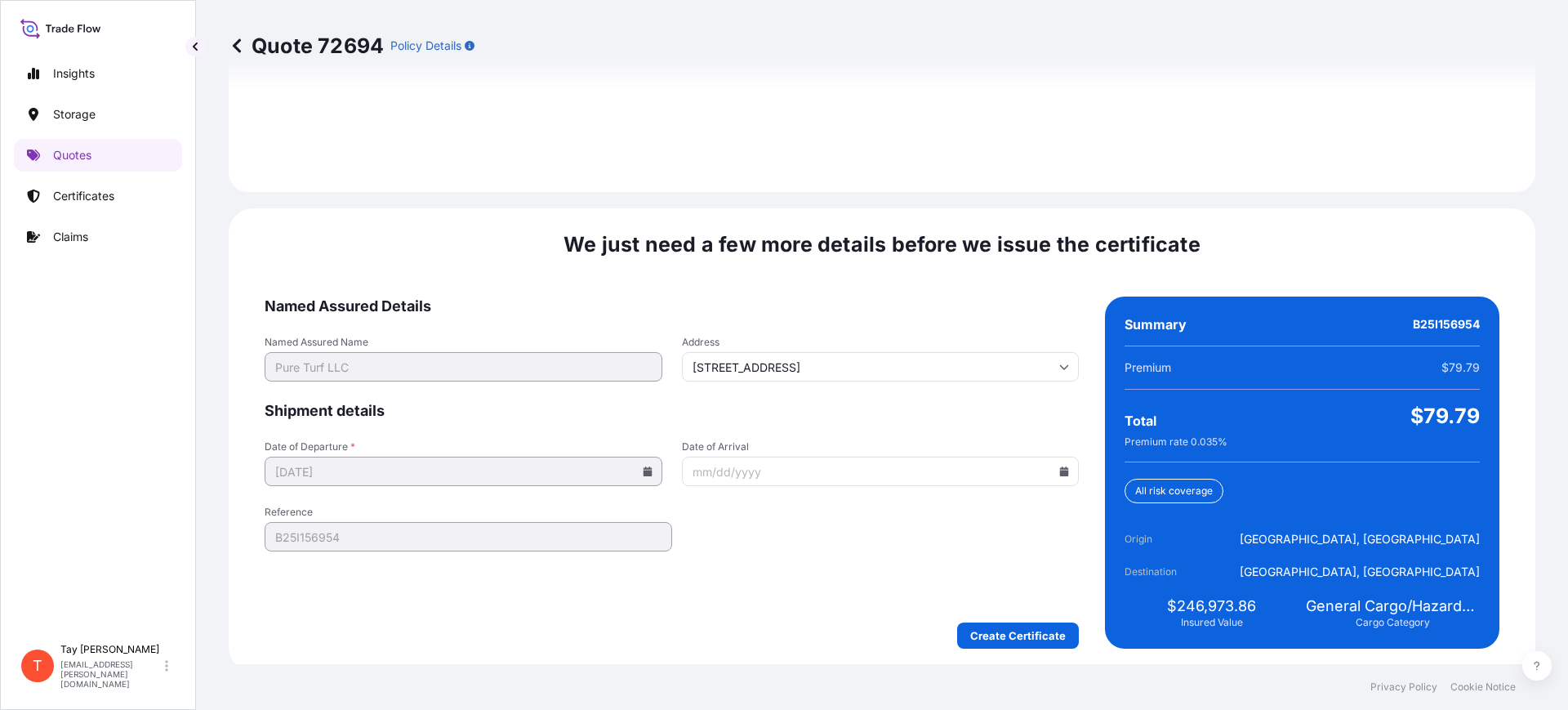
scroll to position [2387, 0]
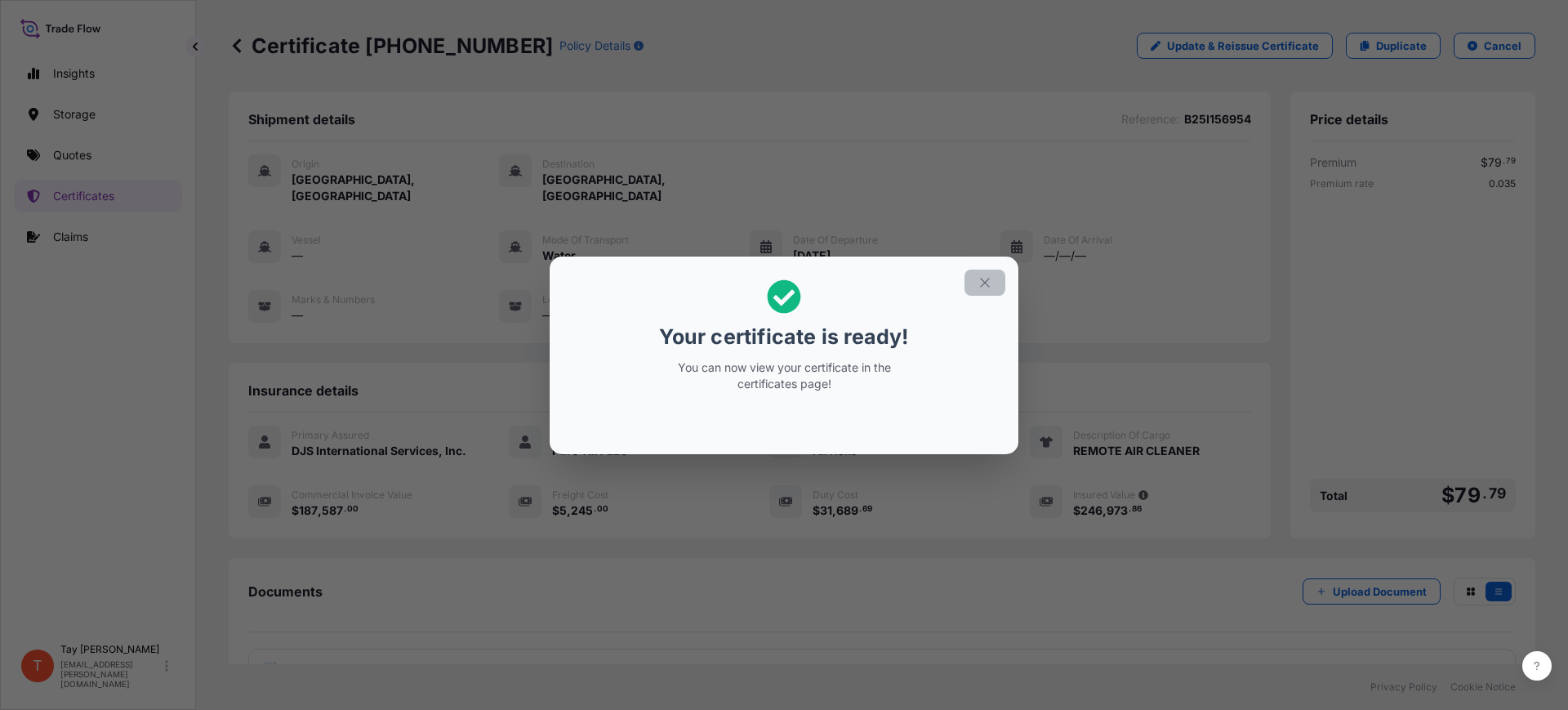
click at [983, 276] on icon "button" at bounding box center [984, 282] width 14 height 14
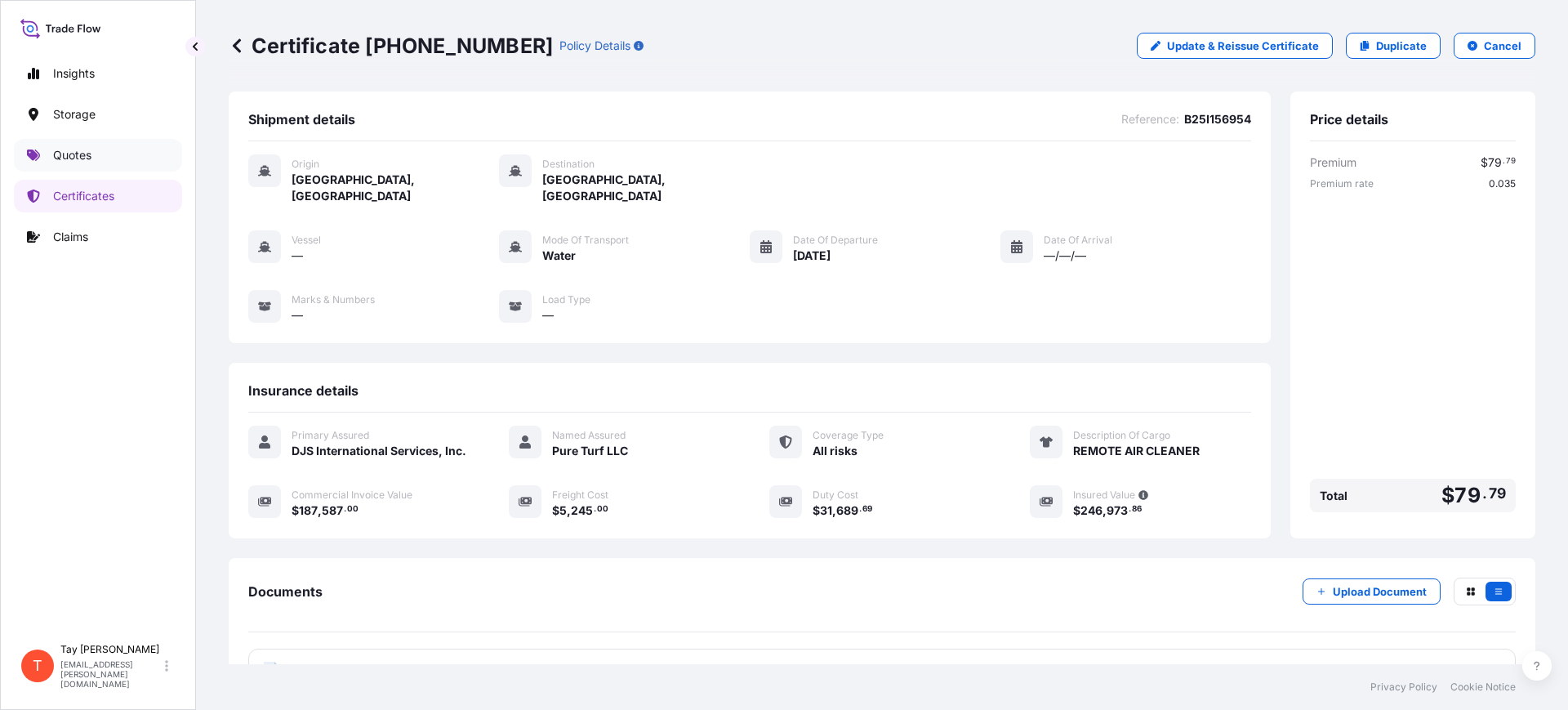
click at [75, 148] on p "Quotes" at bounding box center [72, 155] width 38 height 16
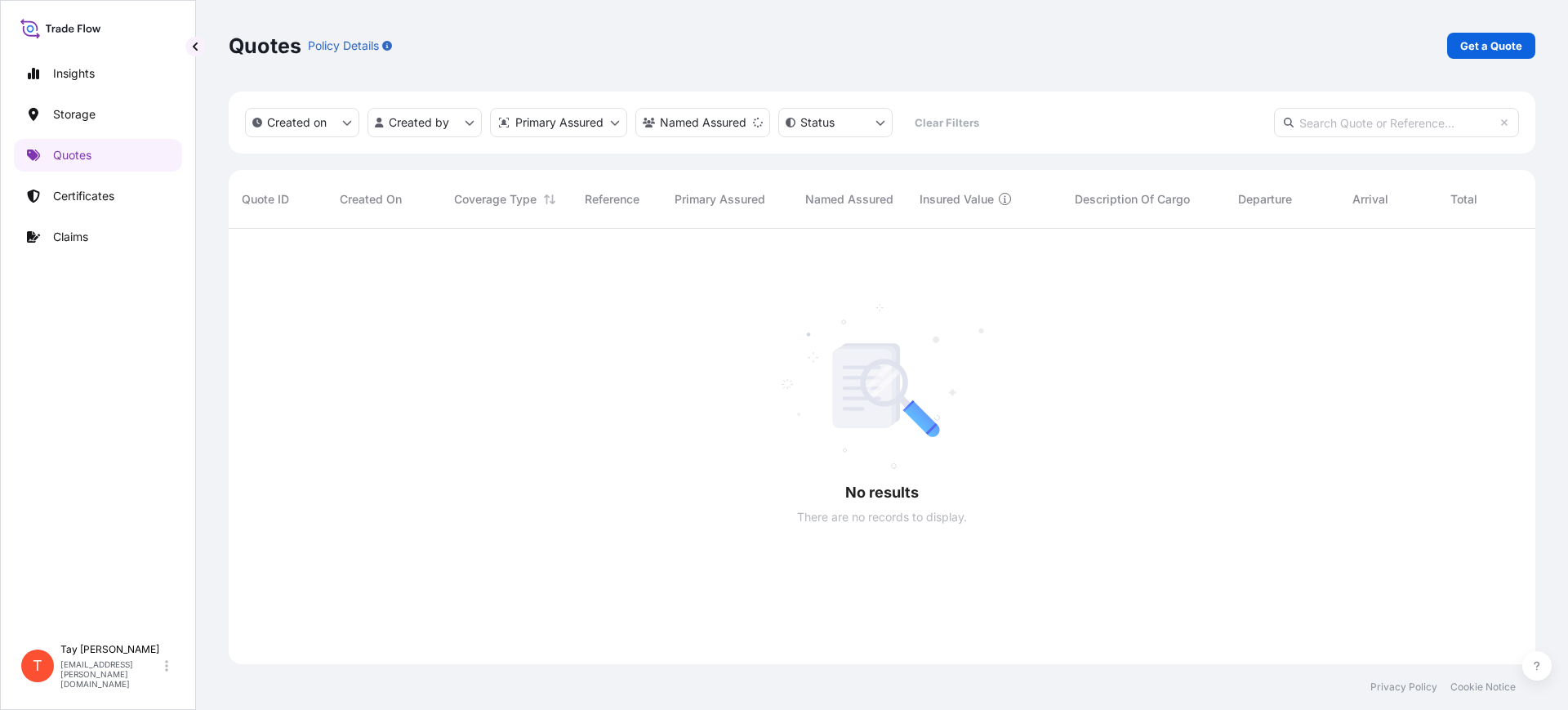
scroll to position [479, 1291]
click at [1466, 50] on p "Get a Quote" at bounding box center [1491, 45] width 62 height 16
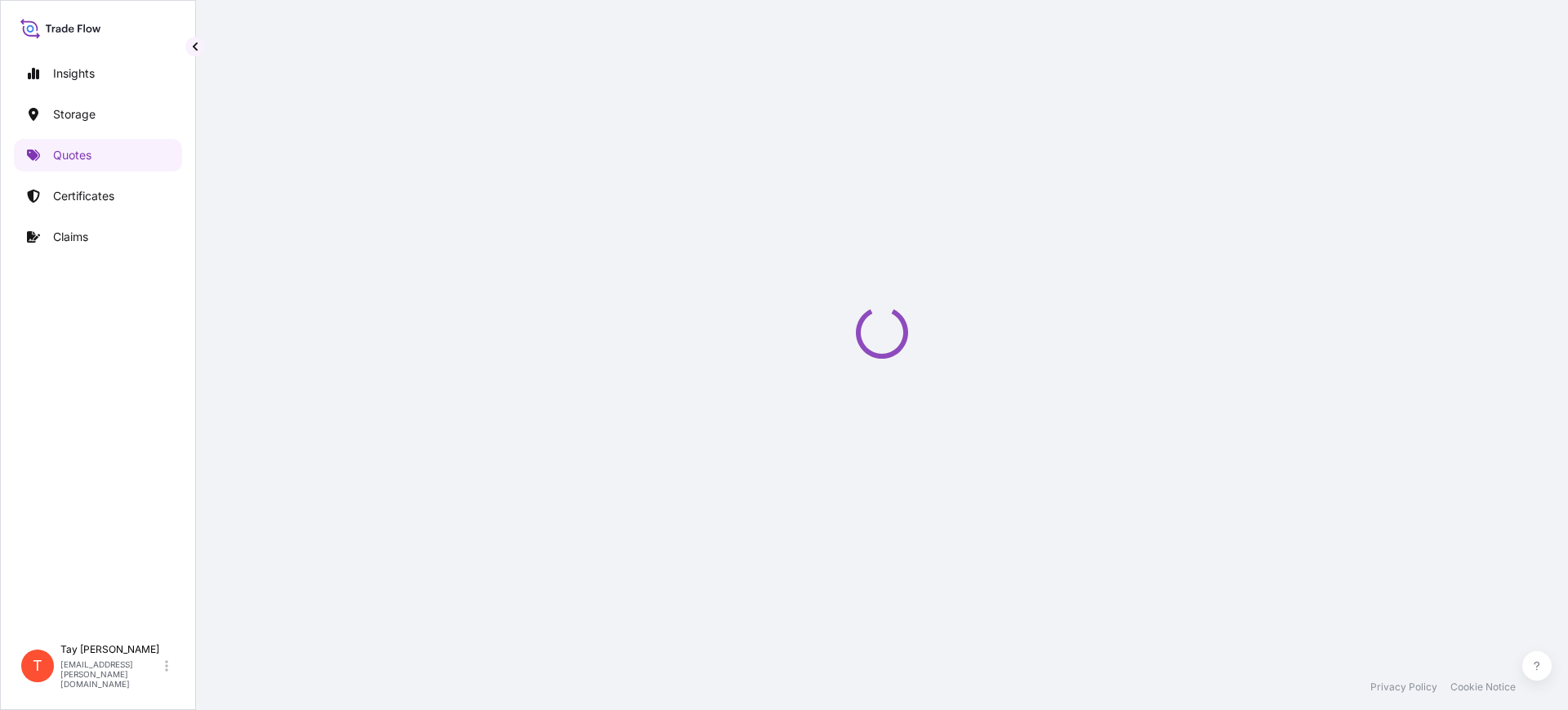
select select "Water"
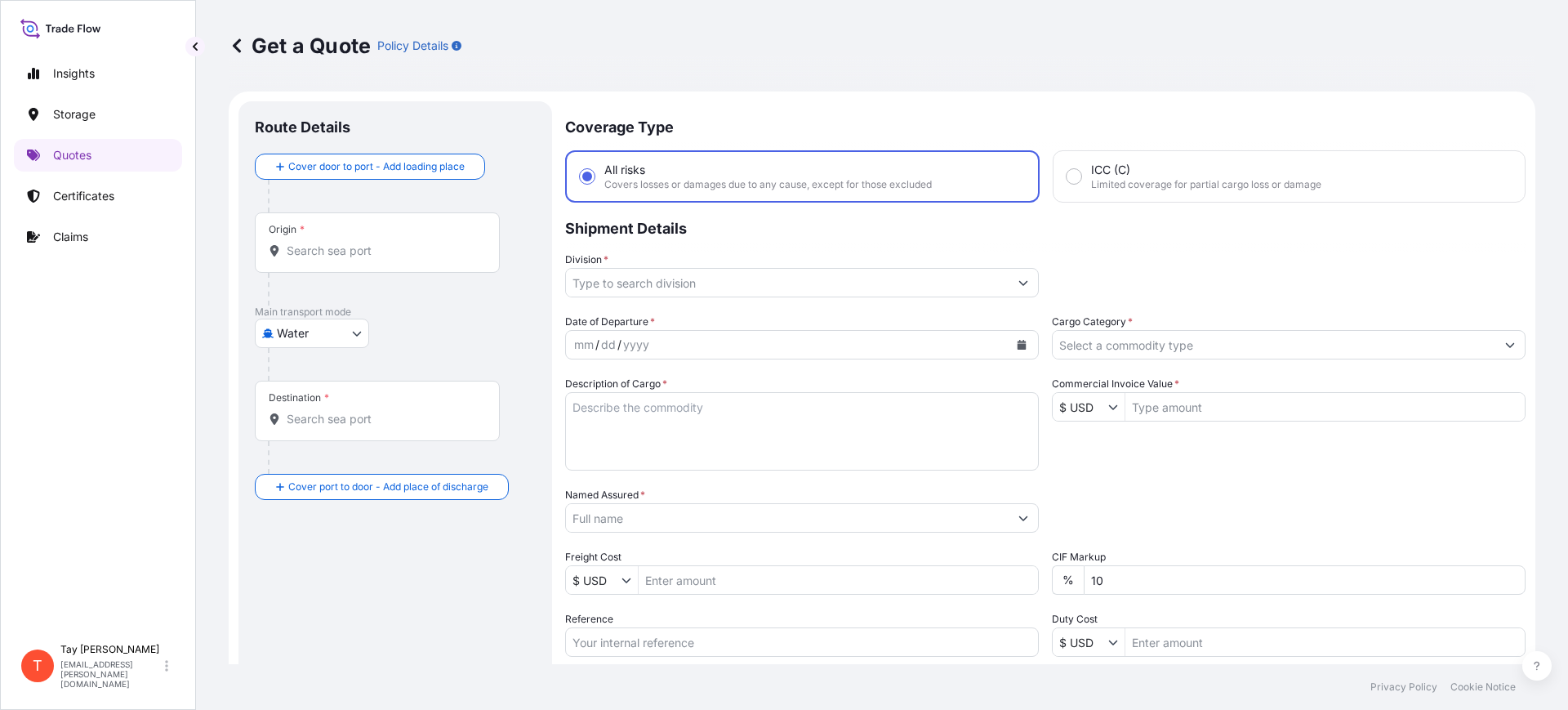
scroll to position [26, 0]
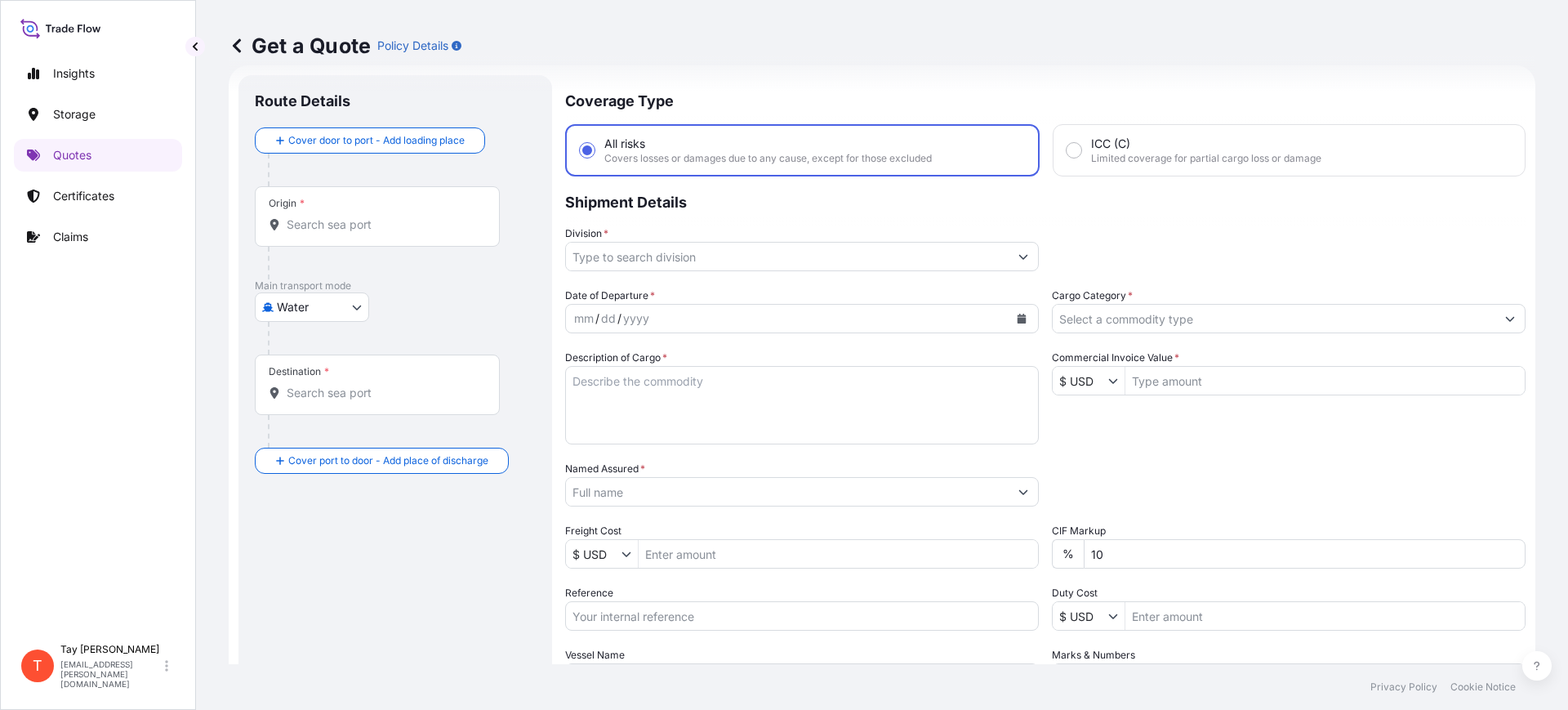
click at [305, 233] on input "Origin *" at bounding box center [383, 224] width 193 height 16
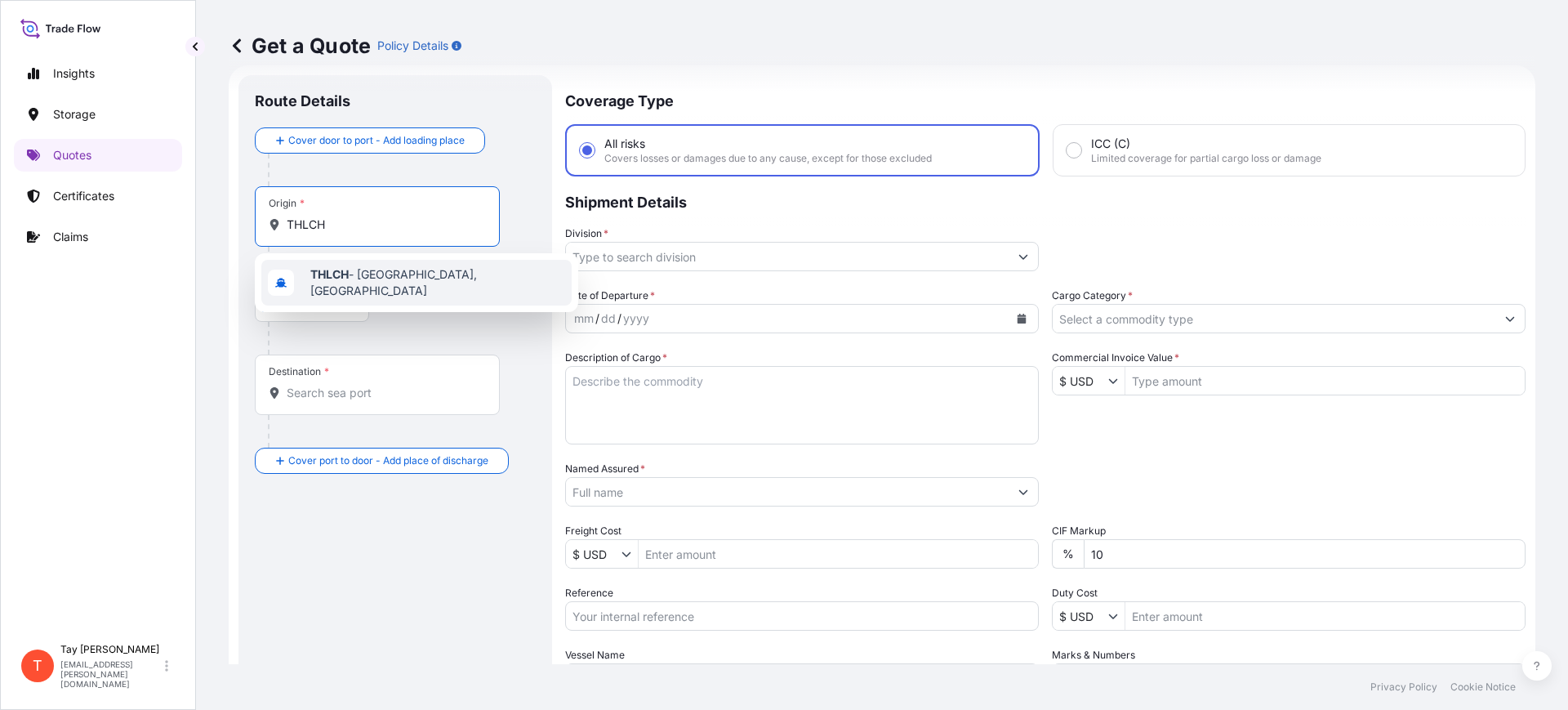
click at [364, 293] on div "THLCH - [GEOGRAPHIC_DATA], [GEOGRAPHIC_DATA]" at bounding box center [416, 283] width 310 height 46
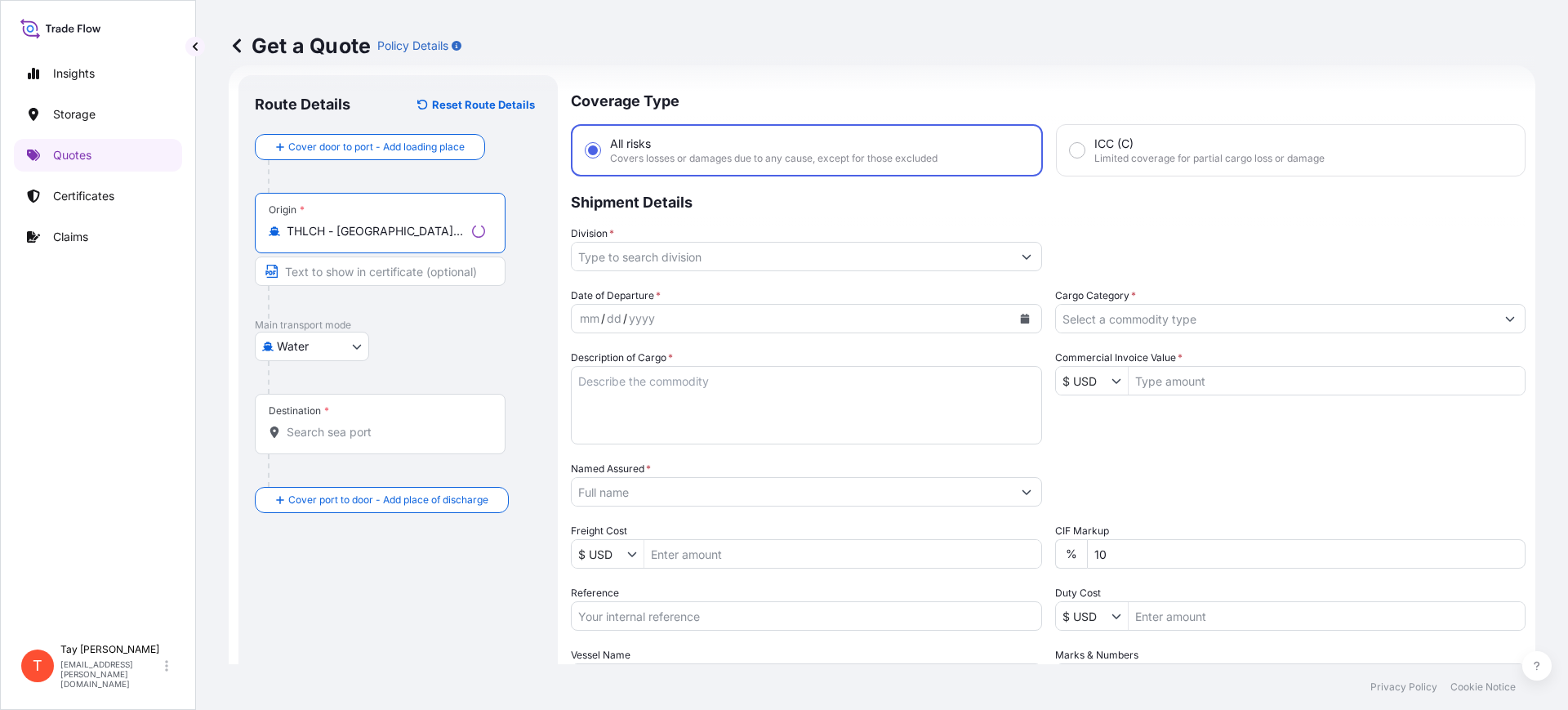
type input "THLCH - [GEOGRAPHIC_DATA], [GEOGRAPHIC_DATA]"
click at [335, 448] on div "Destination *" at bounding box center [379, 424] width 251 height 61
click at [335, 441] on input "Destination *" at bounding box center [386, 432] width 199 height 16
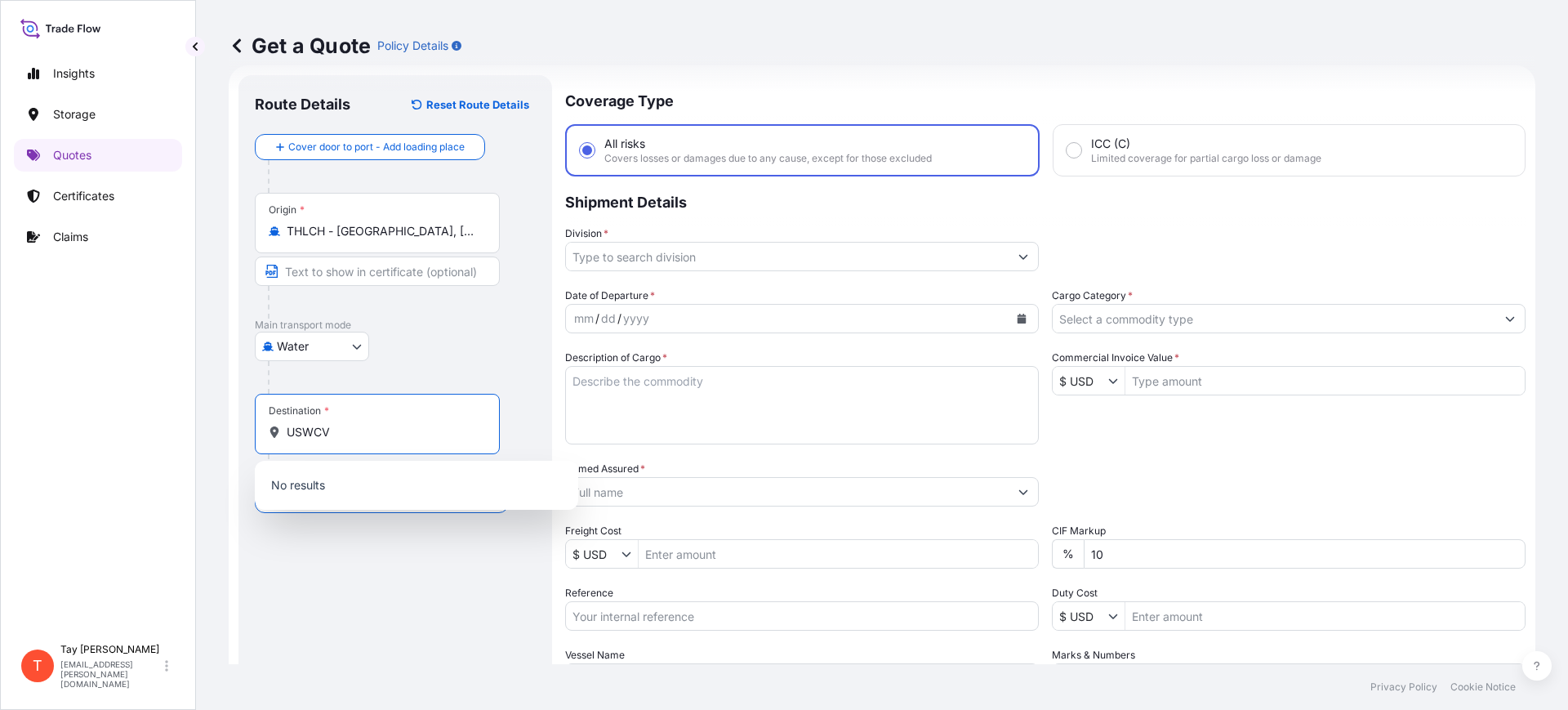
drag, startPoint x: 342, startPoint y: 434, endPoint x: 137, endPoint y: 409, distance: 206.5
click at [150, 414] on div "Insights Storage Quotes Certificates Claims T Tay Reynolds tay.reynolds@djsintl…" at bounding box center [784, 355] width 1568 height 710
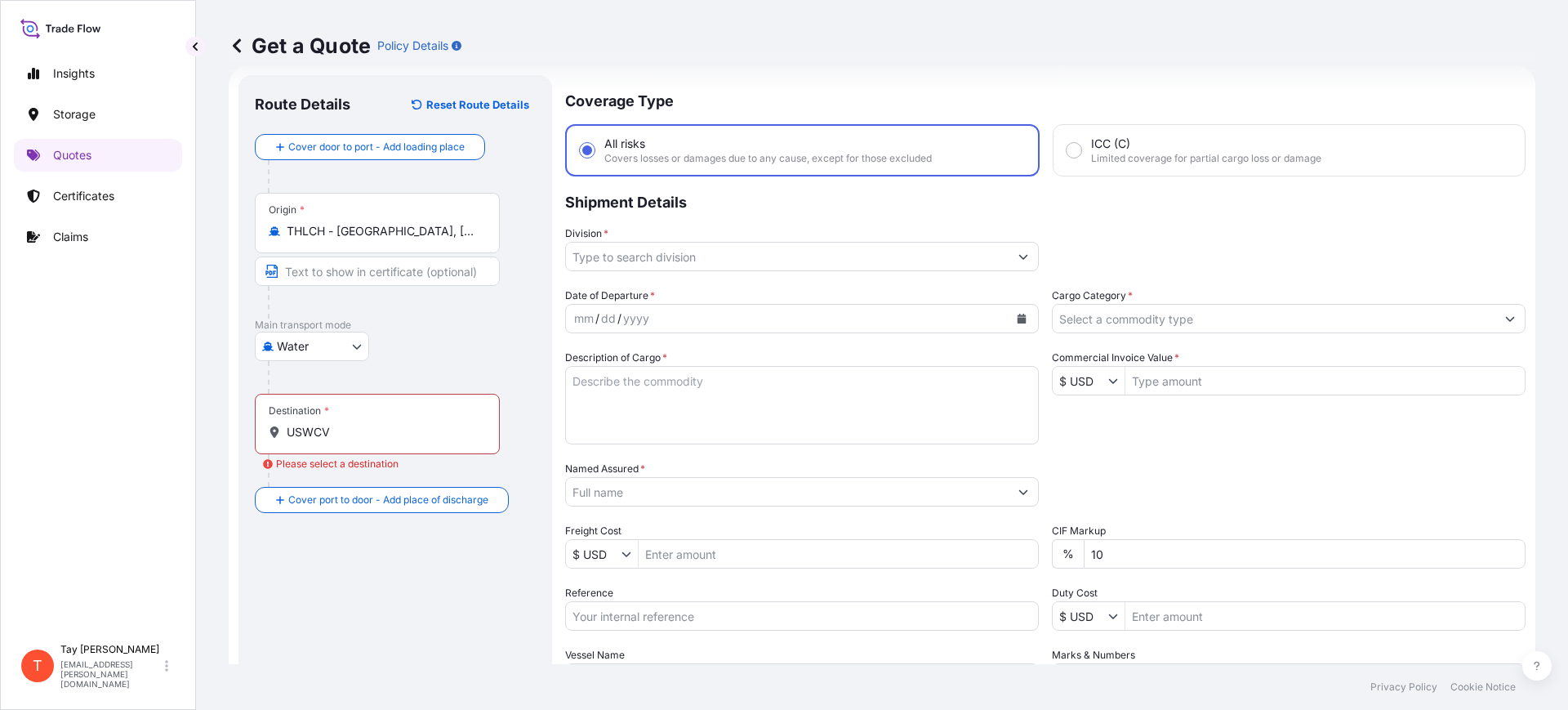
click at [53, 309] on div "Insights Storage Quotes Certificates Claims" at bounding box center [97, 339] width 168 height 594
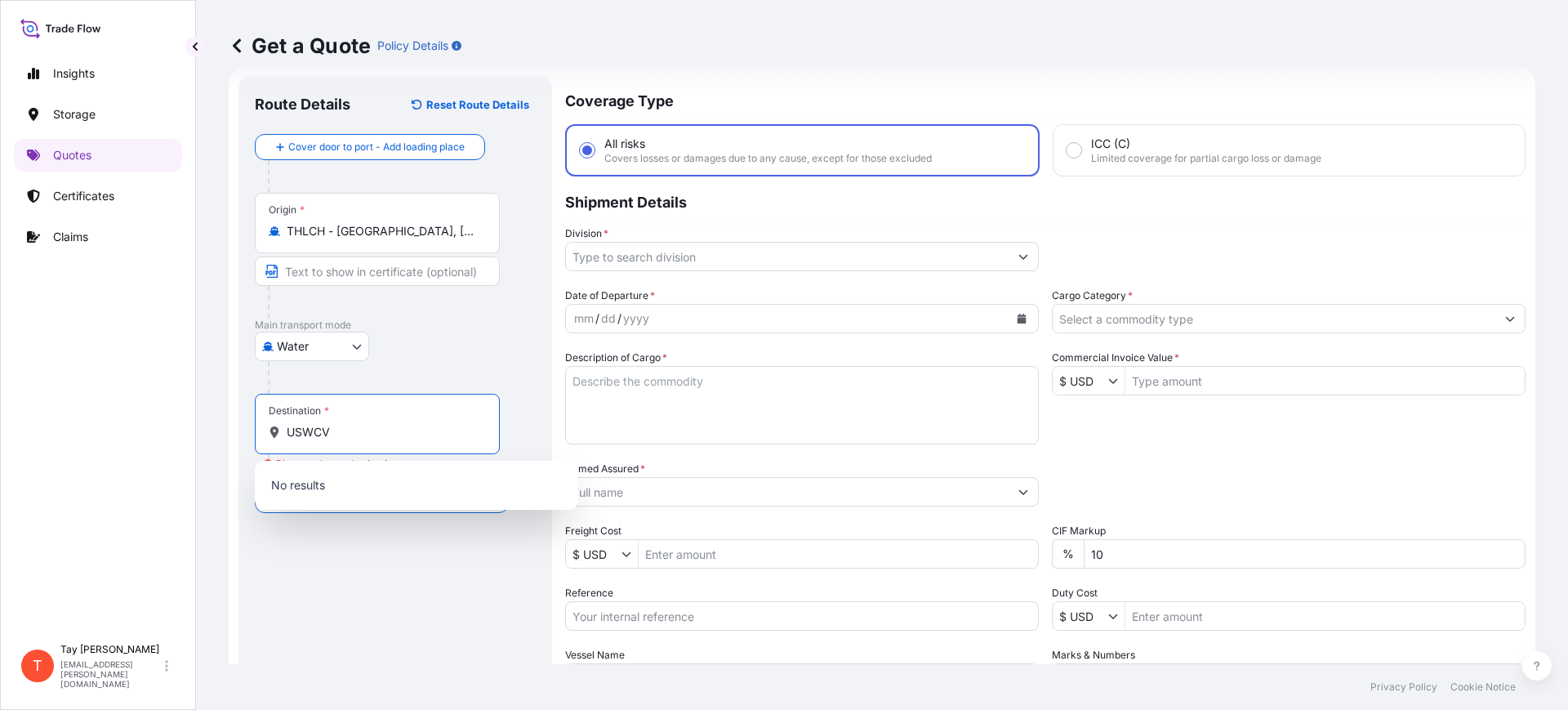
drag, startPoint x: 361, startPoint y: 432, endPoint x: 241, endPoint y: 377, distance: 132.0
click at [244, 411] on div "Route Details Reset Route Details Cover door to port - Add loading place Place …" at bounding box center [395, 445] width 314 height 740
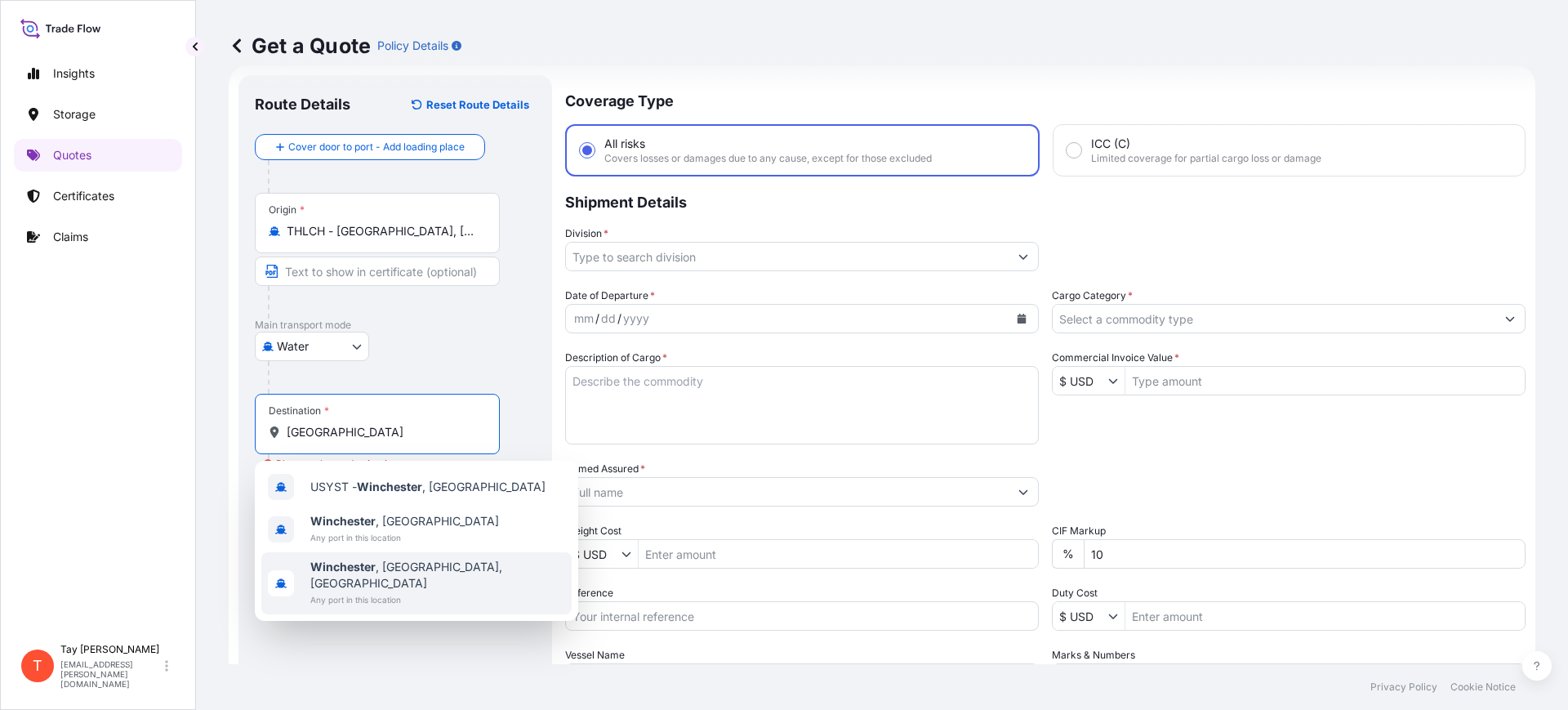
click at [413, 568] on span "Winchester , VA, USA" at bounding box center [437, 575] width 254 height 33
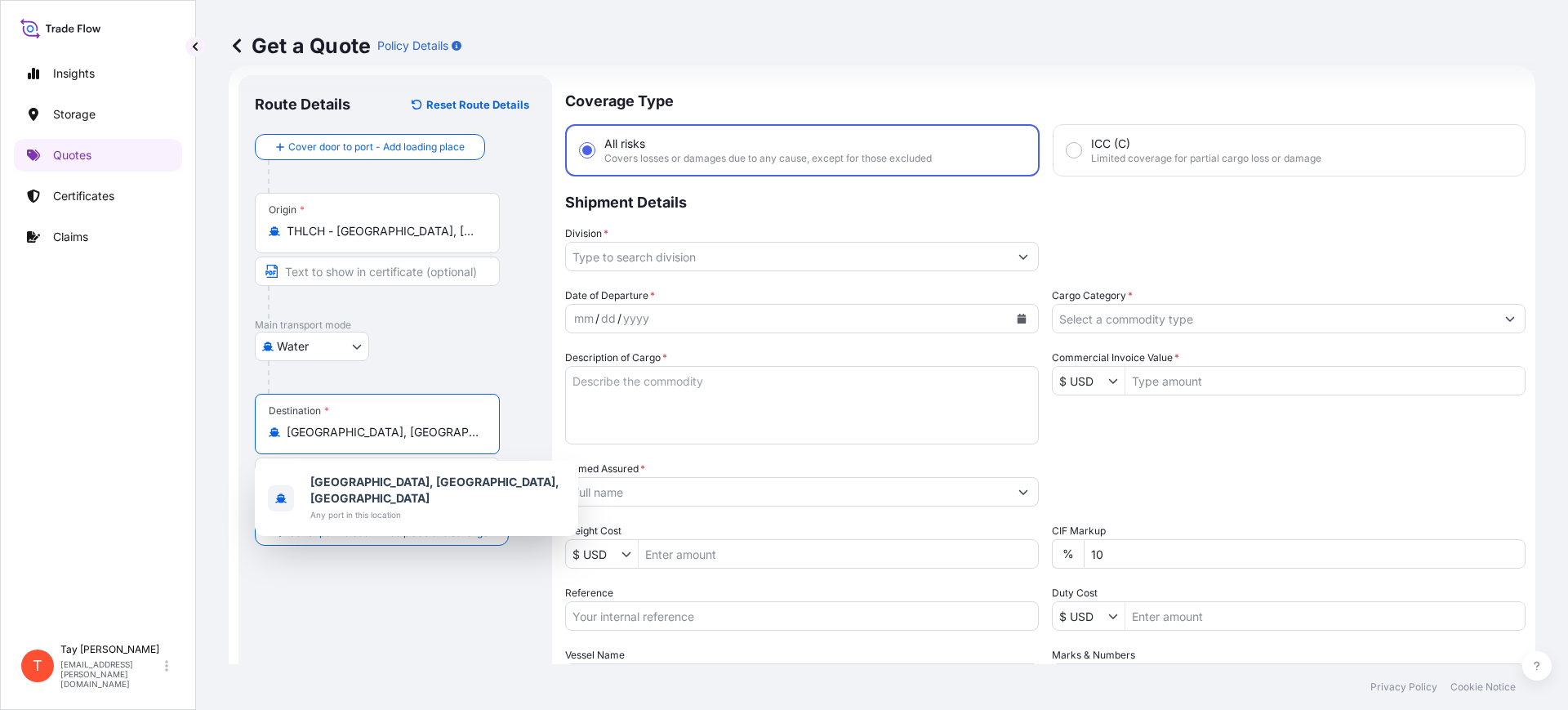
drag, startPoint x: 422, startPoint y: 436, endPoint x: 381, endPoint y: 435, distance: 41.0
click at [358, 428] on input "Winchester, VA, USA" at bounding box center [383, 432] width 193 height 16
click at [403, 484] on span "Winchester, TN , USA" at bounding box center [437, 490] width 254 height 33
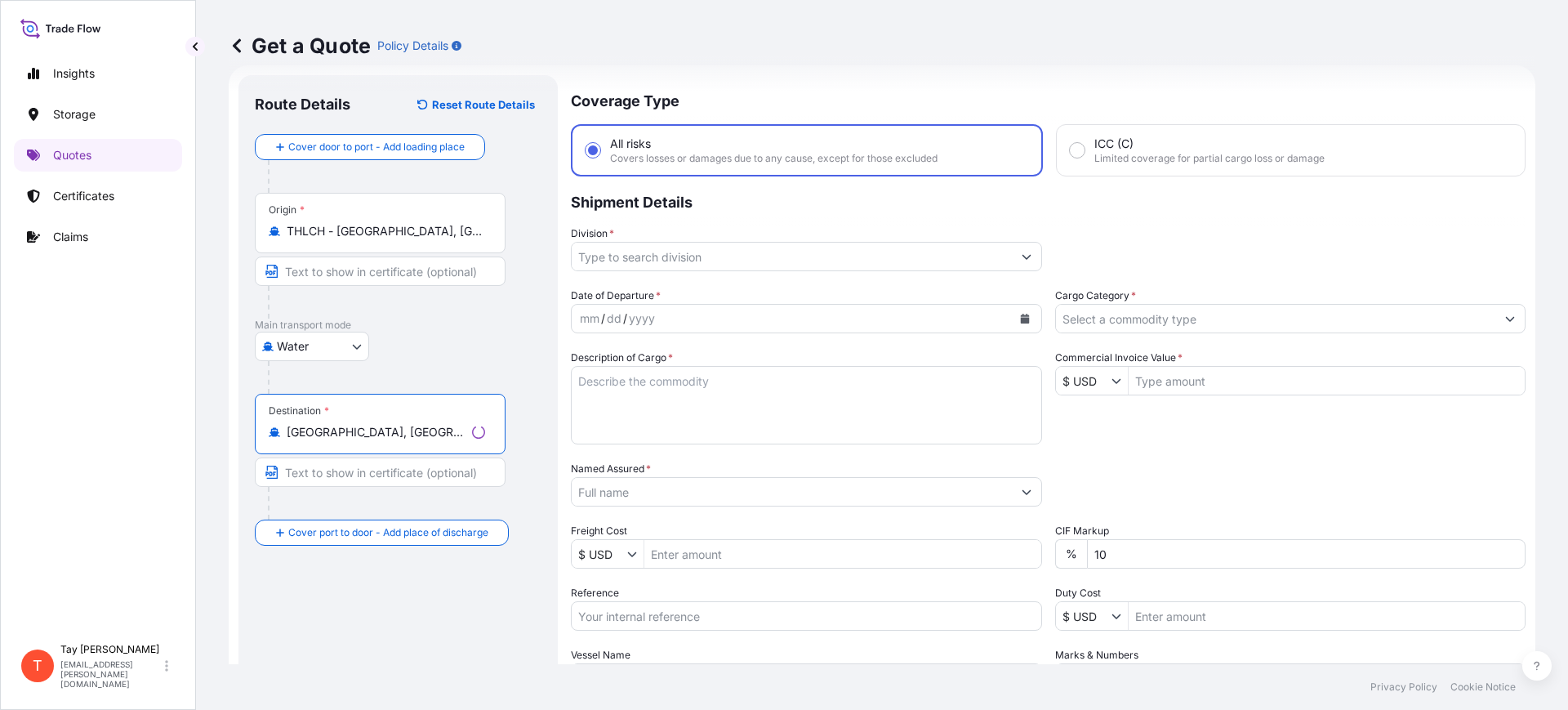
type input "Winchester, TN, USA"
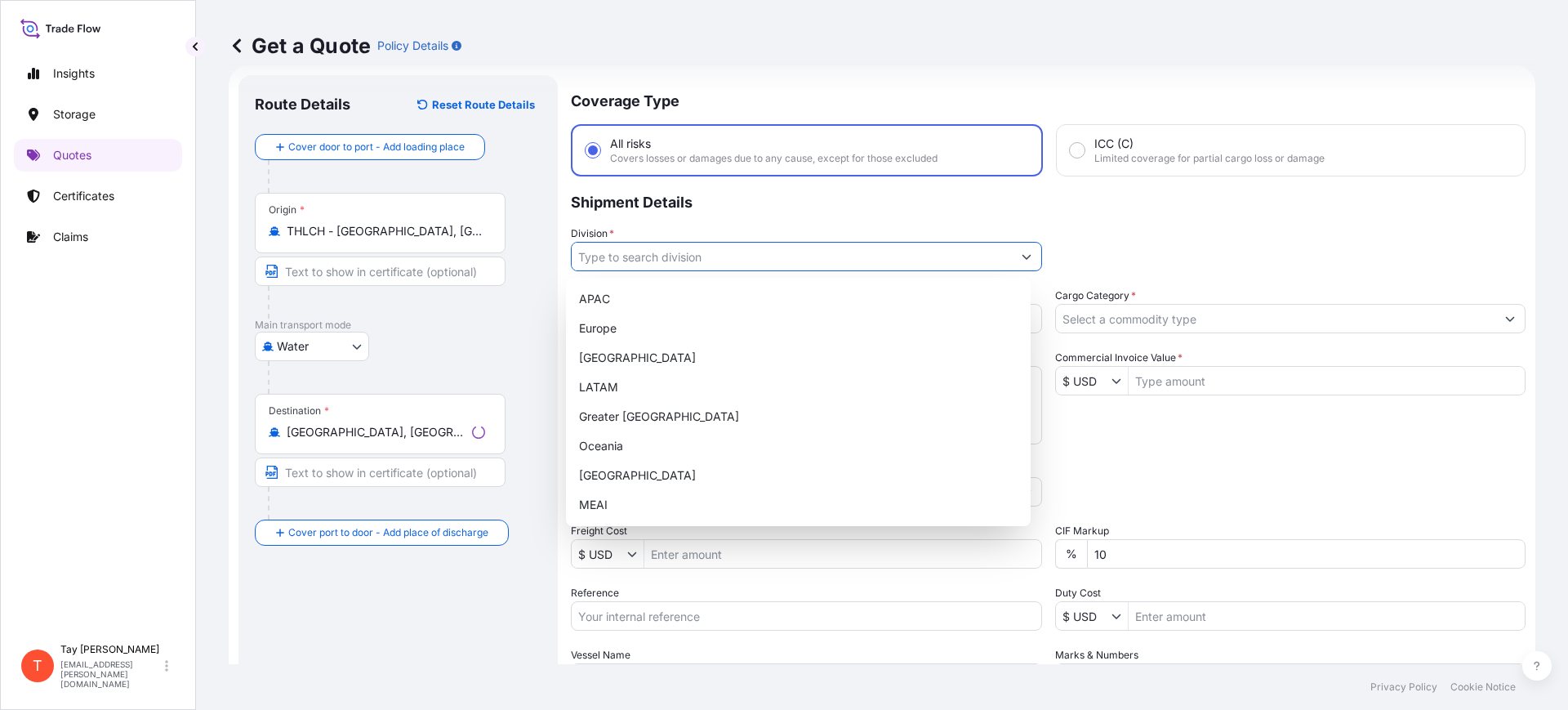
click at [632, 256] on input "Division *" at bounding box center [791, 257] width 441 height 30
click at [632, 351] on div "[GEOGRAPHIC_DATA]" at bounding box center [798, 357] width 451 height 30
type input "[GEOGRAPHIC_DATA]"
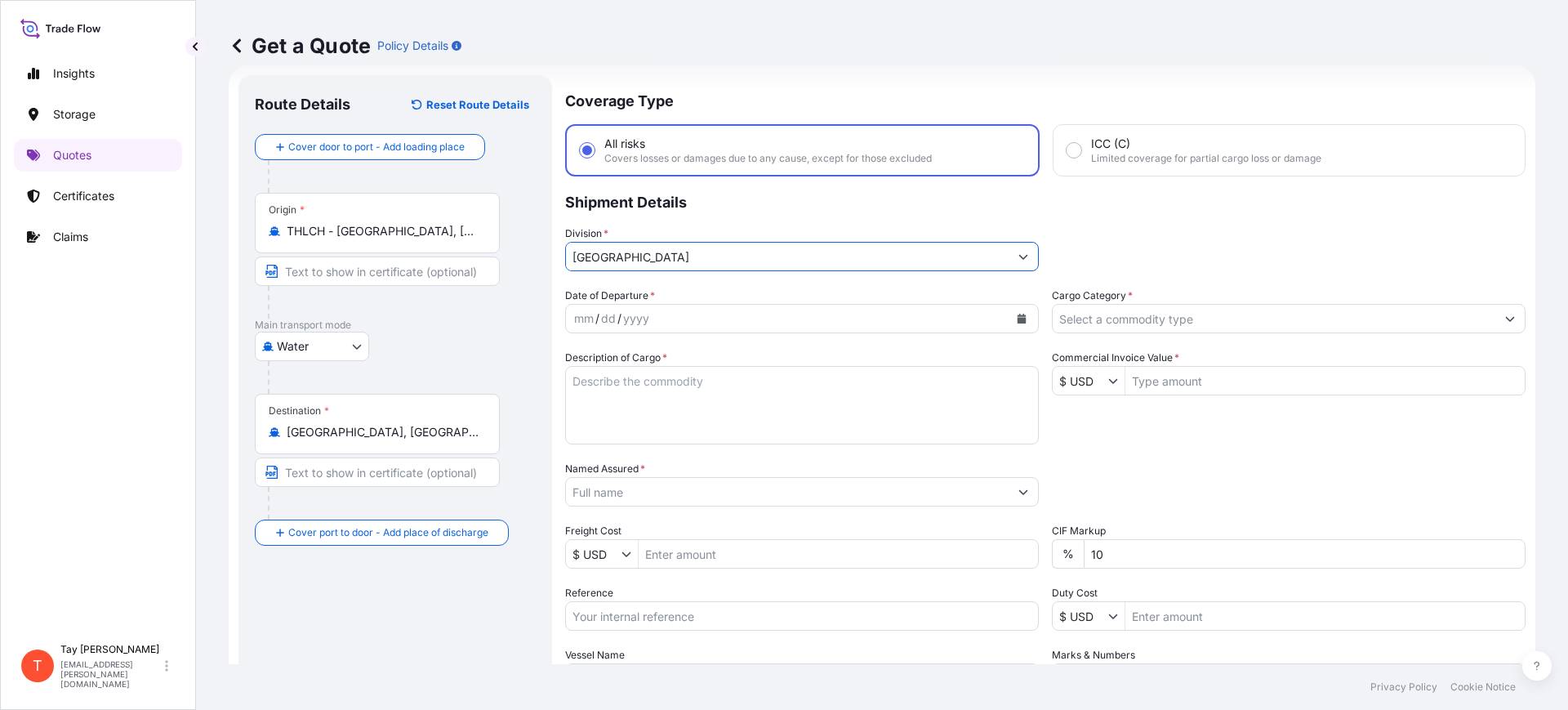
click at [674, 315] on div "mm / dd / yyyy" at bounding box center [787, 318] width 443 height 30
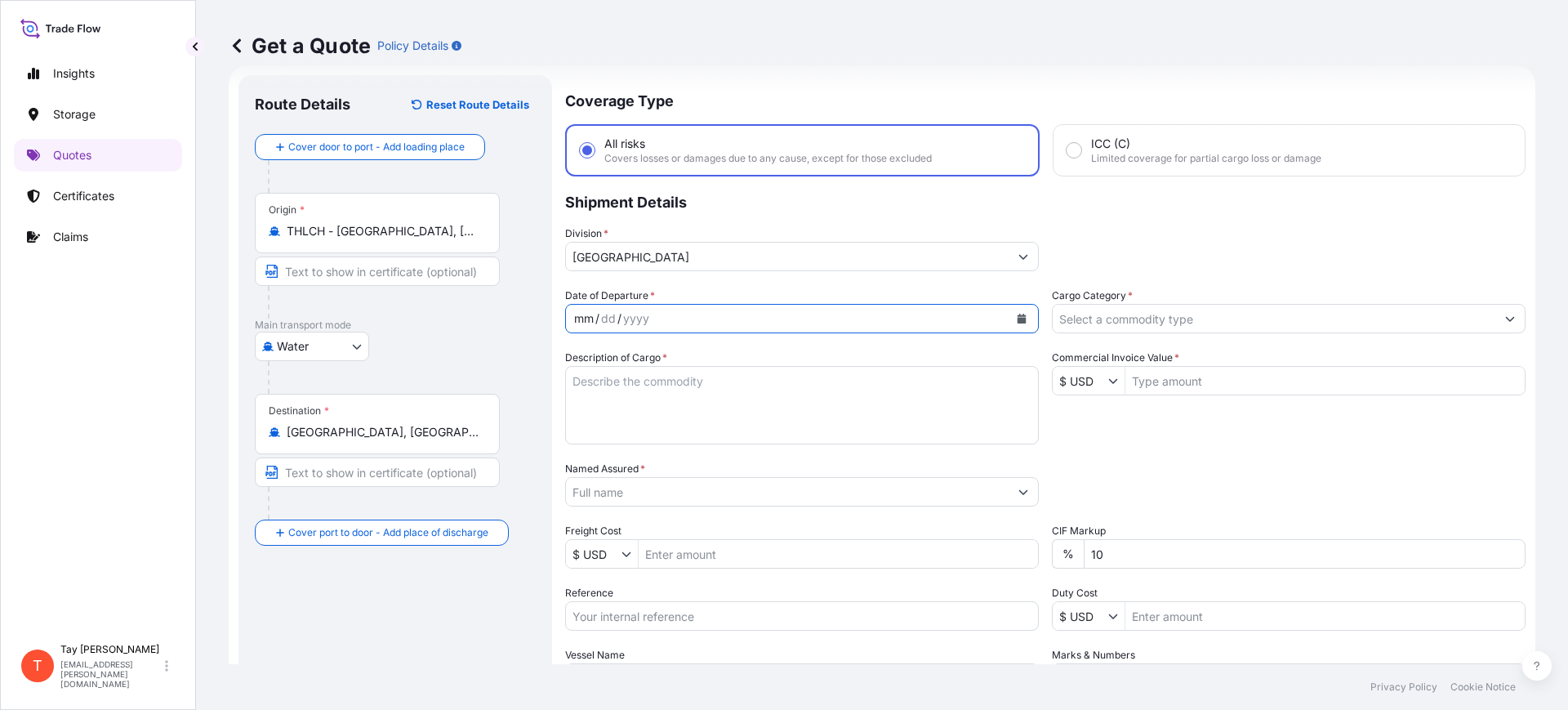
click at [1020, 321] on button "Calendar" at bounding box center [1022, 318] width 26 height 26
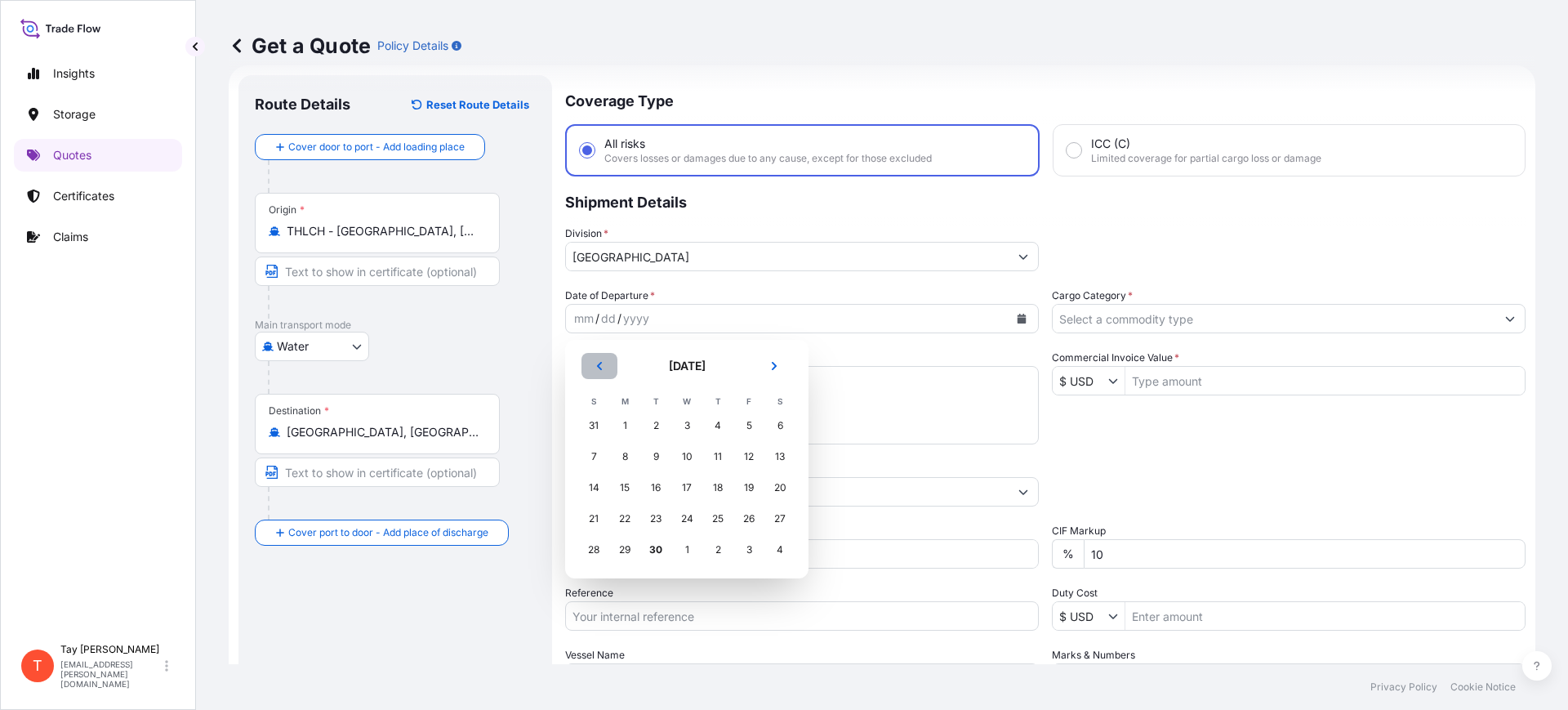
click at [597, 361] on icon "Previous" at bounding box center [599, 366] width 10 height 10
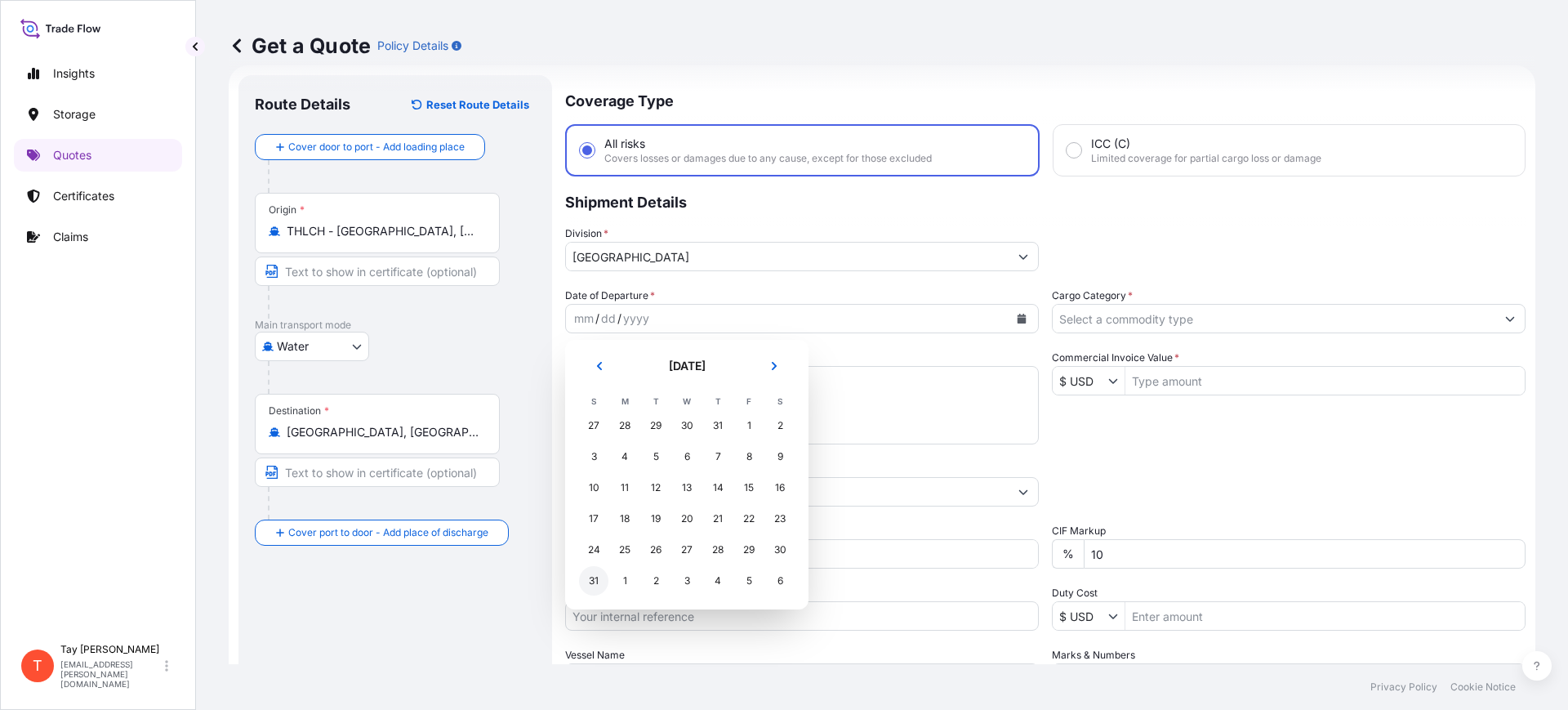
click at [593, 581] on div "31" at bounding box center [593, 581] width 30 height 30
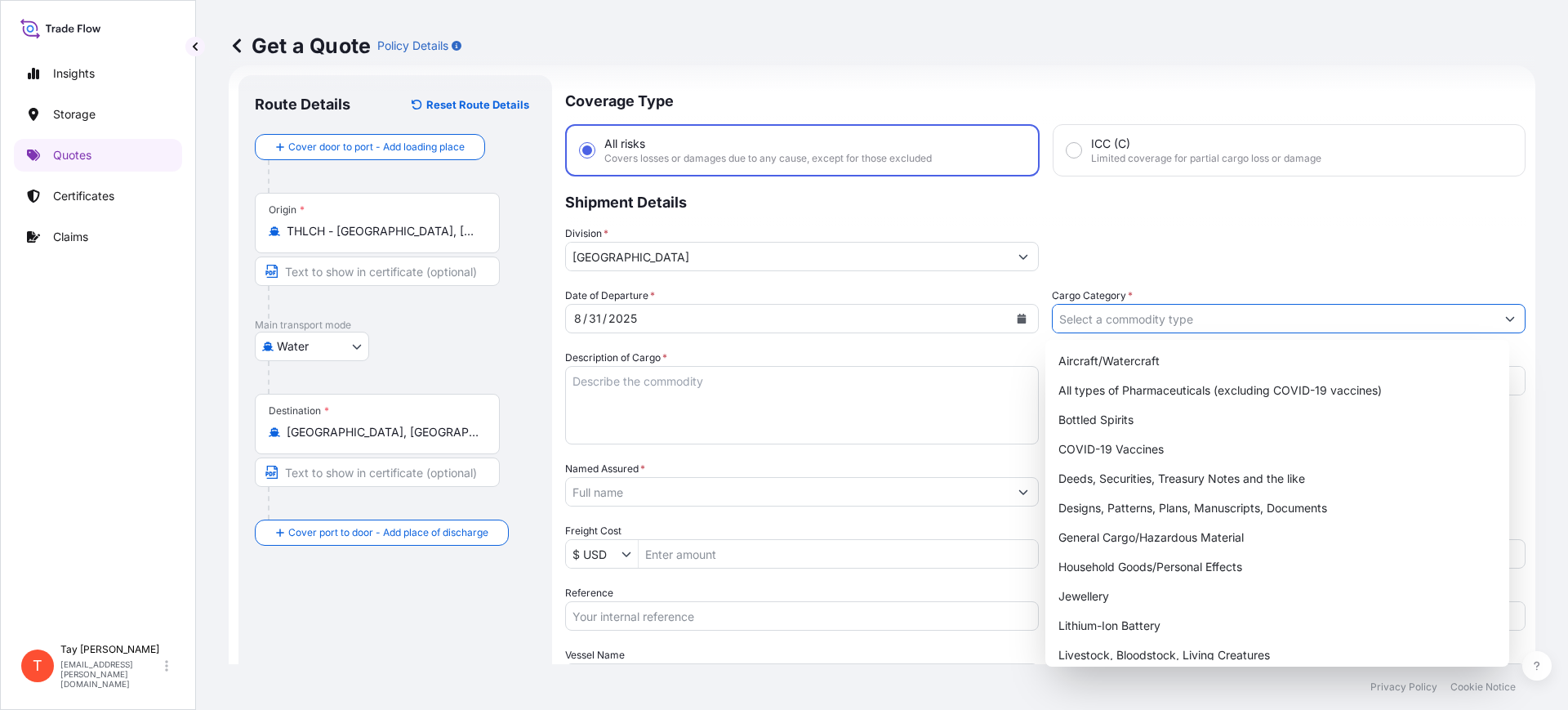
click at [1144, 315] on input "Cargo Category *" at bounding box center [1274, 318] width 443 height 30
click at [1146, 533] on div "General Cargo/Hazardous Material" at bounding box center [1278, 537] width 451 height 30
type input "General Cargo/Hazardous Material"
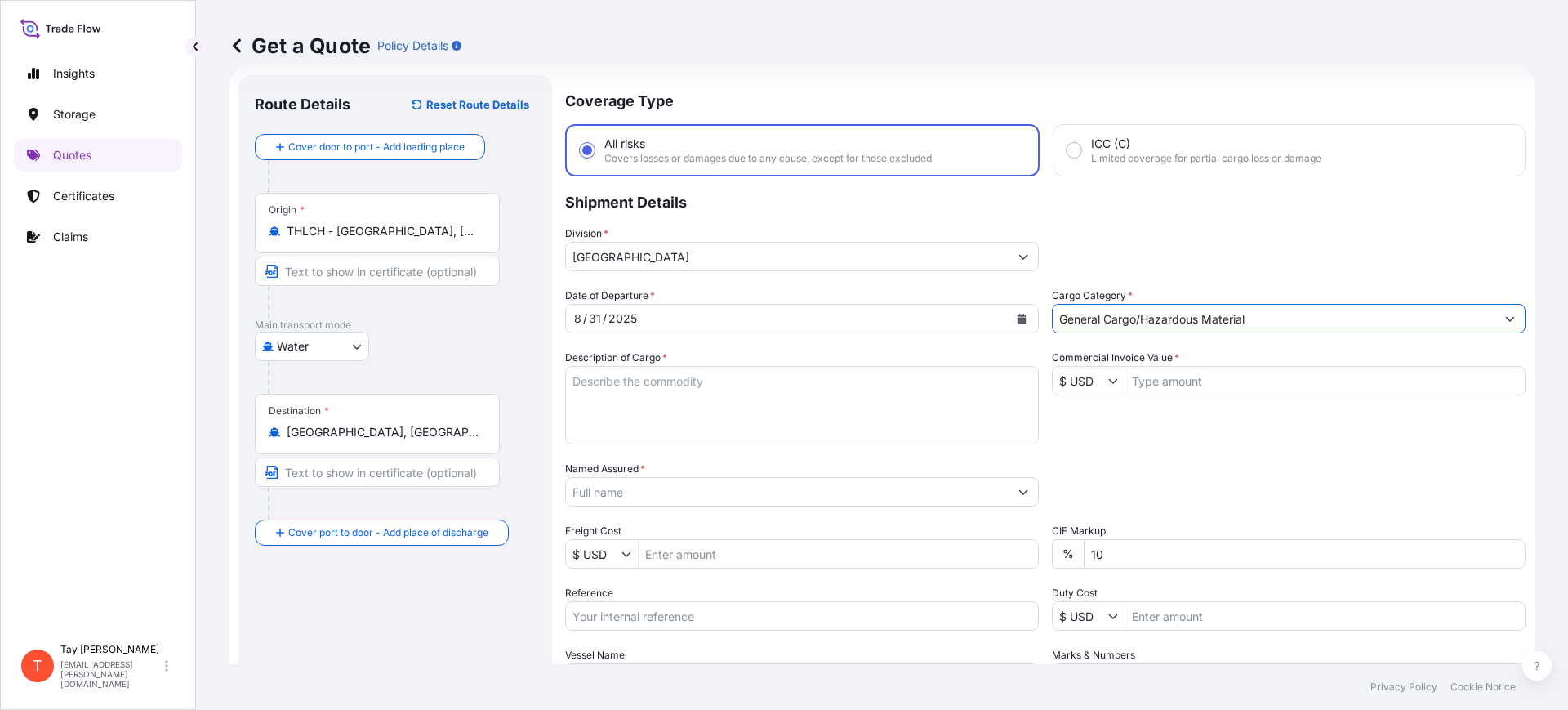
click at [785, 393] on textarea "Description of Cargo *" at bounding box center [802, 405] width 473 height 79
type textarea "RADIAL ST TIRES"
click at [1170, 386] on input "Commercial Invoice Value *" at bounding box center [1325, 380] width 399 height 30
type input "32,713"
click at [761, 476] on div "Named Assured *" at bounding box center [802, 484] width 473 height 46
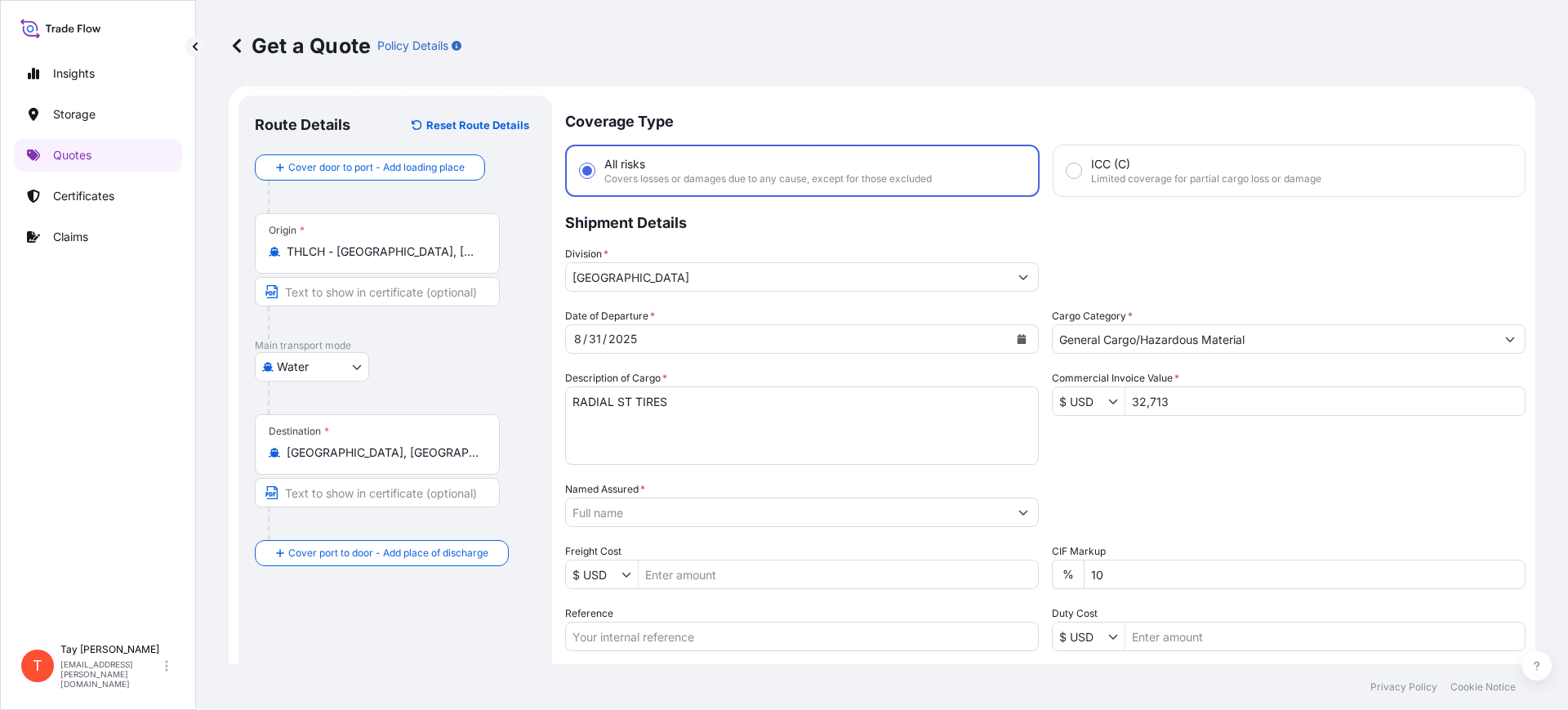
scroll to position [0, 0]
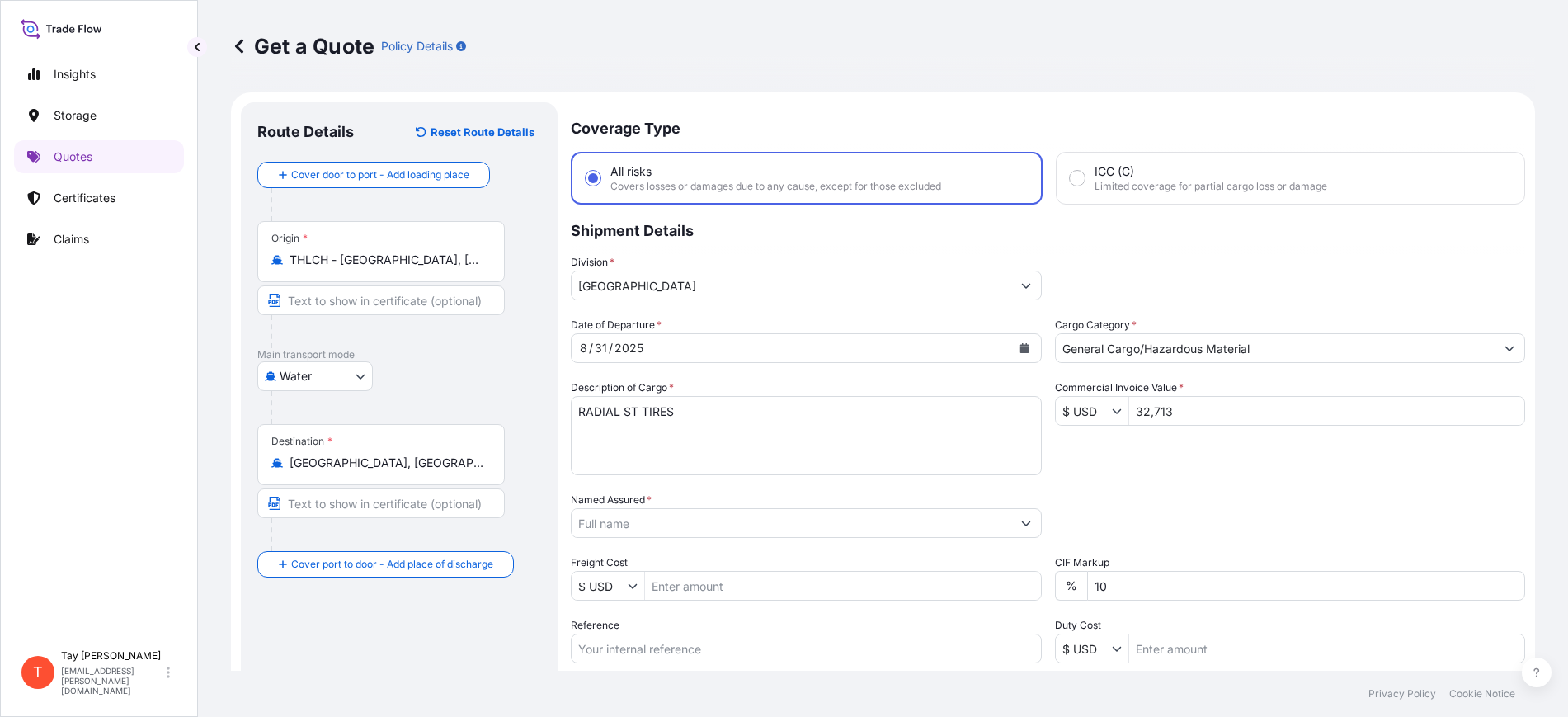
click at [749, 520] on input "Named Assured *" at bounding box center [791, 523] width 439 height 30
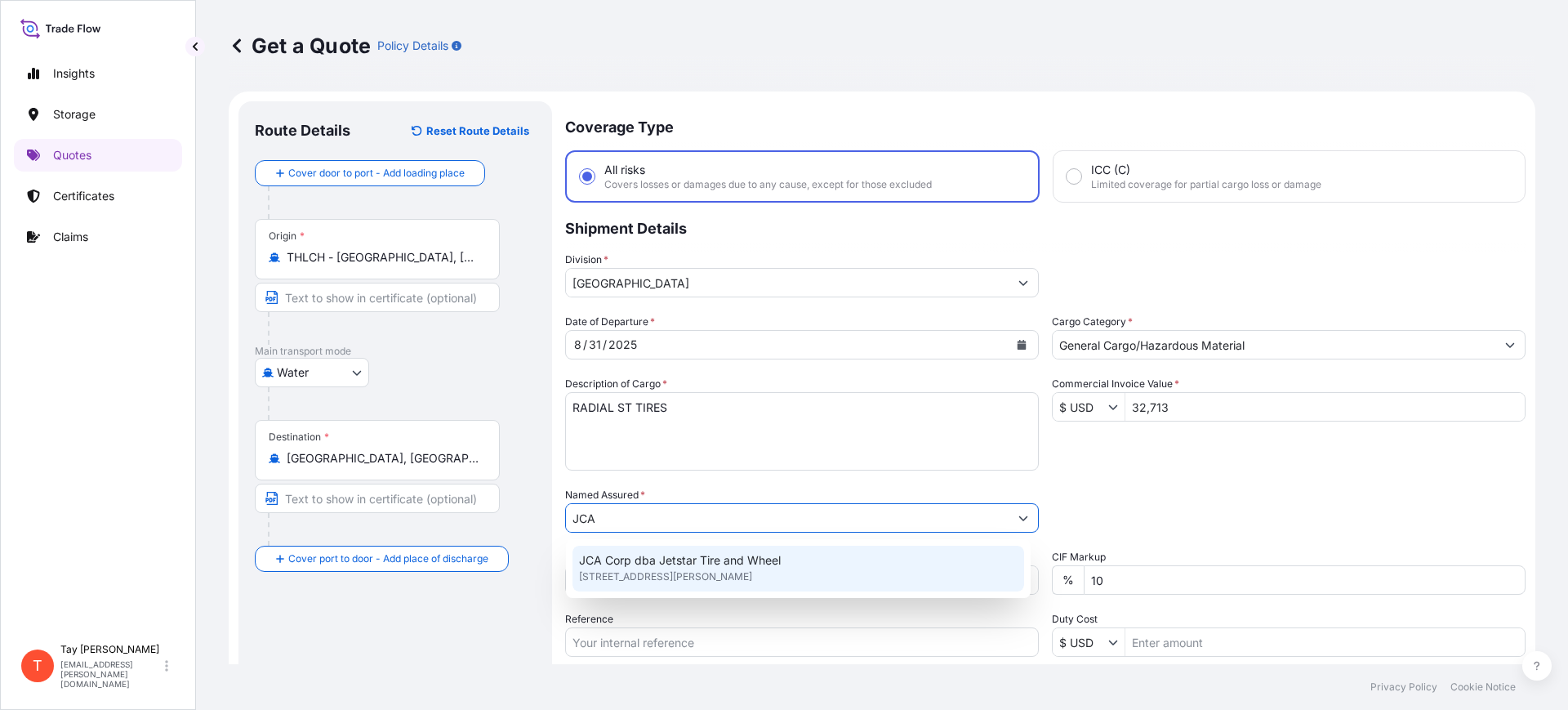
click at [713, 572] on span "354 Creasman Dr, 37398, Winchester, United States of America" at bounding box center [665, 576] width 173 height 16
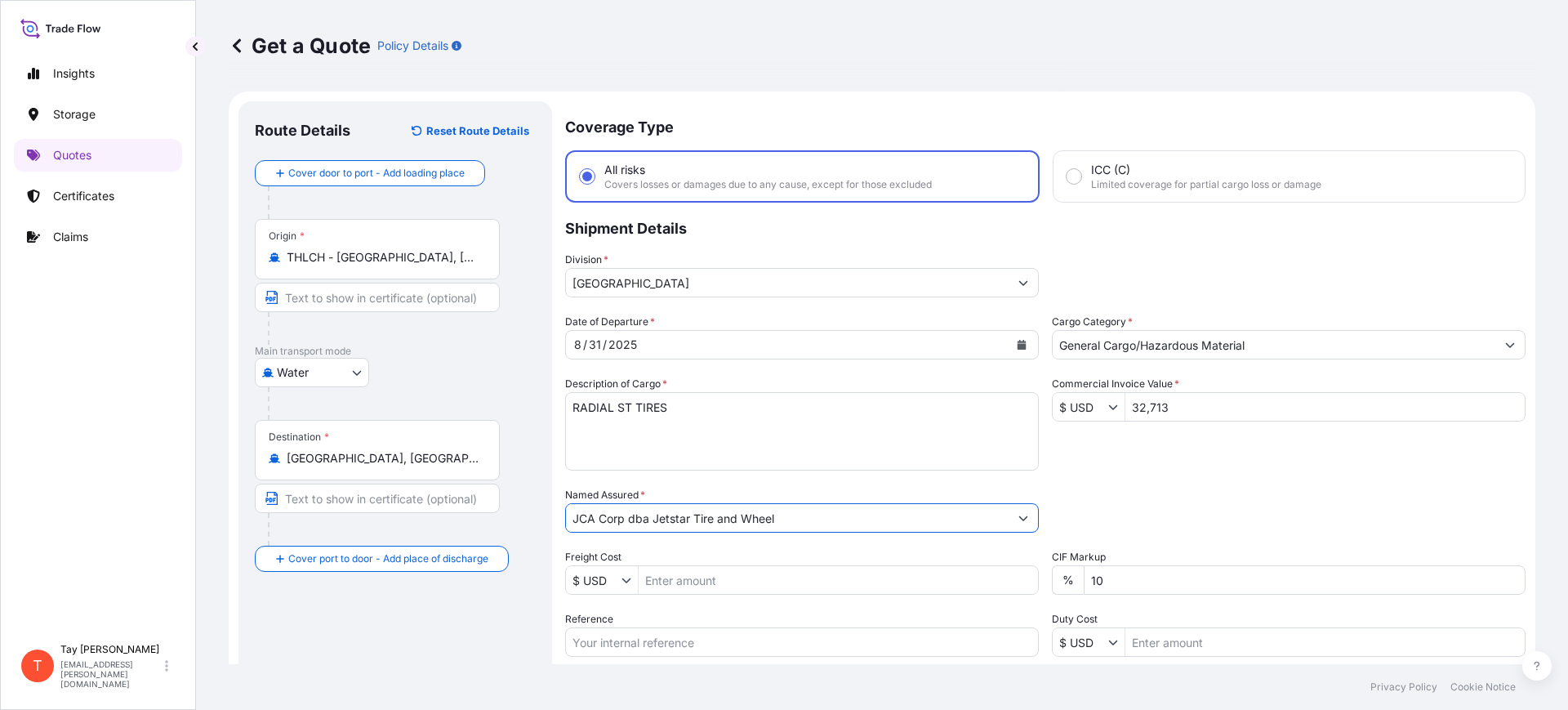
type input "JCA Corp dba Jetstar Tire and Wheel"
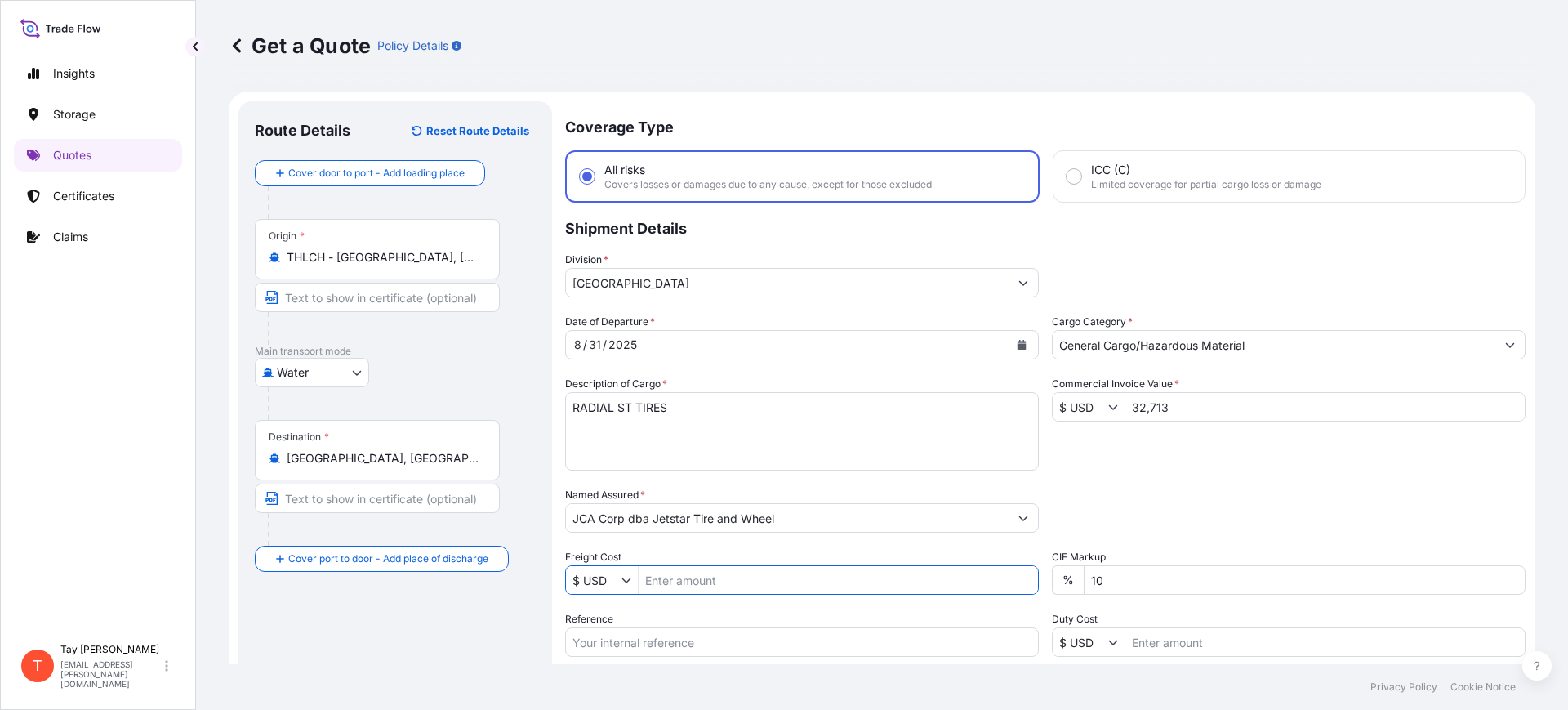
click at [670, 588] on input "Freight Cost" at bounding box center [838, 580] width 399 height 30
type input "7,100"
drag, startPoint x: 681, startPoint y: 628, endPoint x: 677, endPoint y: 646, distance: 18.4
click at [681, 627] on input "Reference" at bounding box center [802, 642] width 473 height 30
paste input "S25I158081"
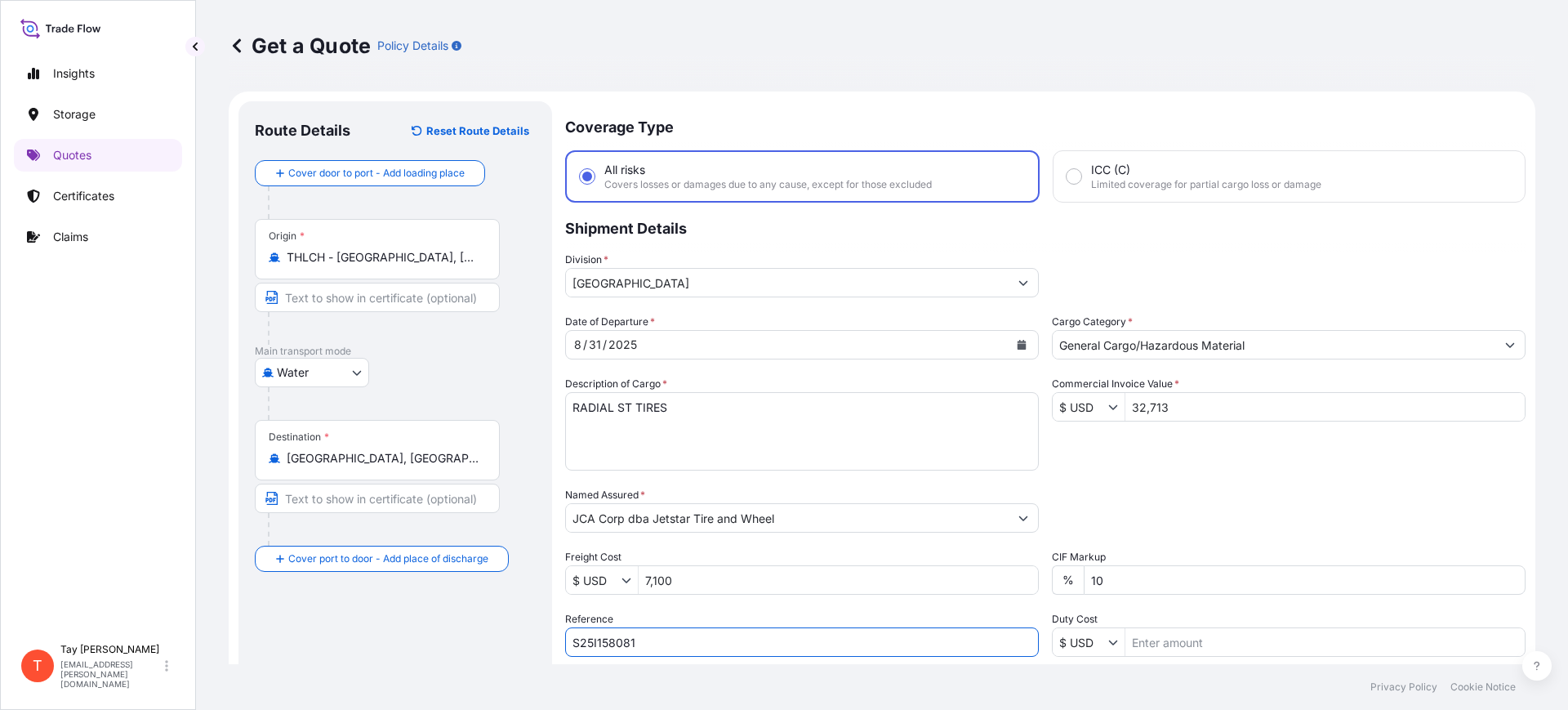
type input "S25I158081"
click at [1174, 640] on input "Duty Cost" at bounding box center [1325, 642] width 399 height 30
type input "6"
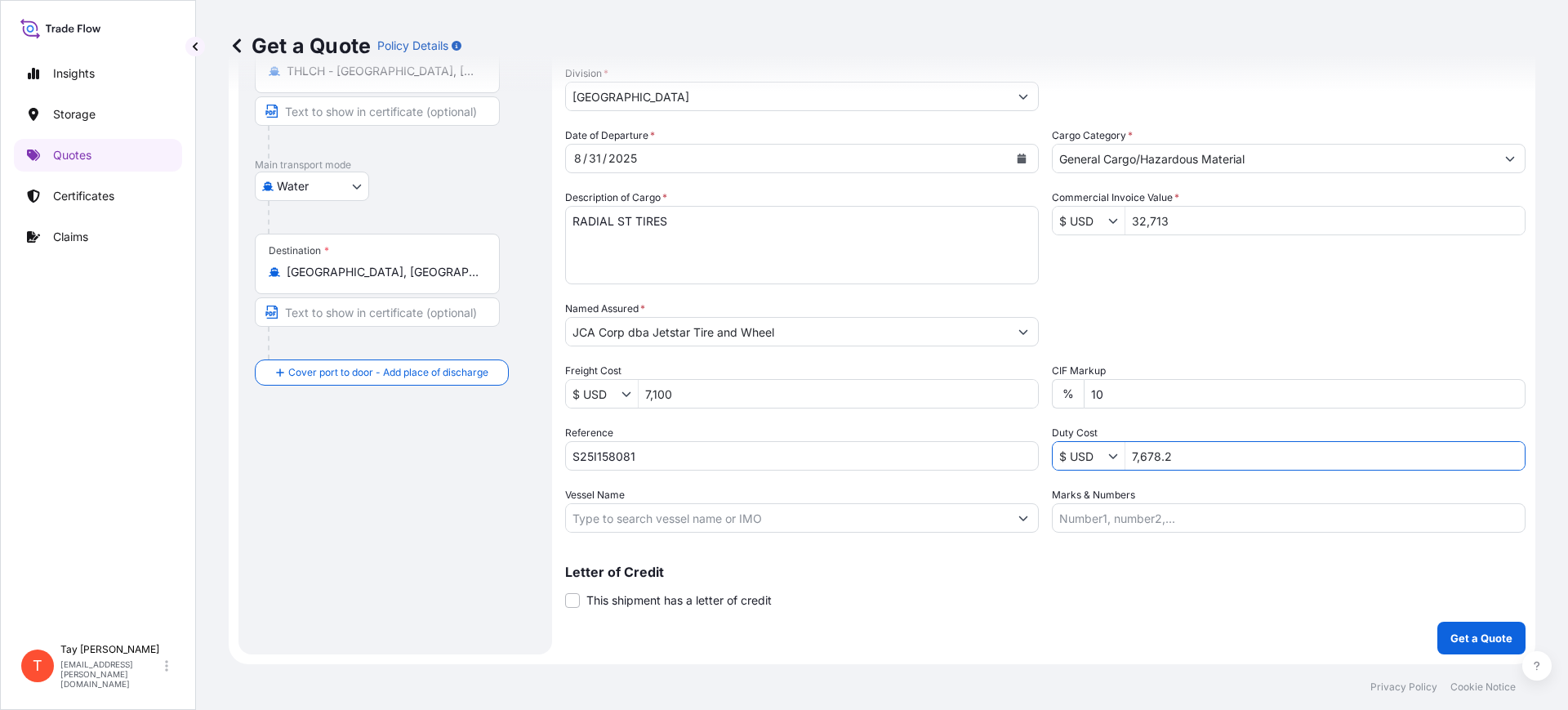
click at [1180, 462] on input "7,678.2" at bounding box center [1325, 455] width 399 height 30
drag, startPoint x: 1195, startPoint y: 462, endPoint x: 1157, endPoint y: 456, distance: 38.5
click at [1157, 456] on input "7,678.19" at bounding box center [1325, 455] width 399 height 30
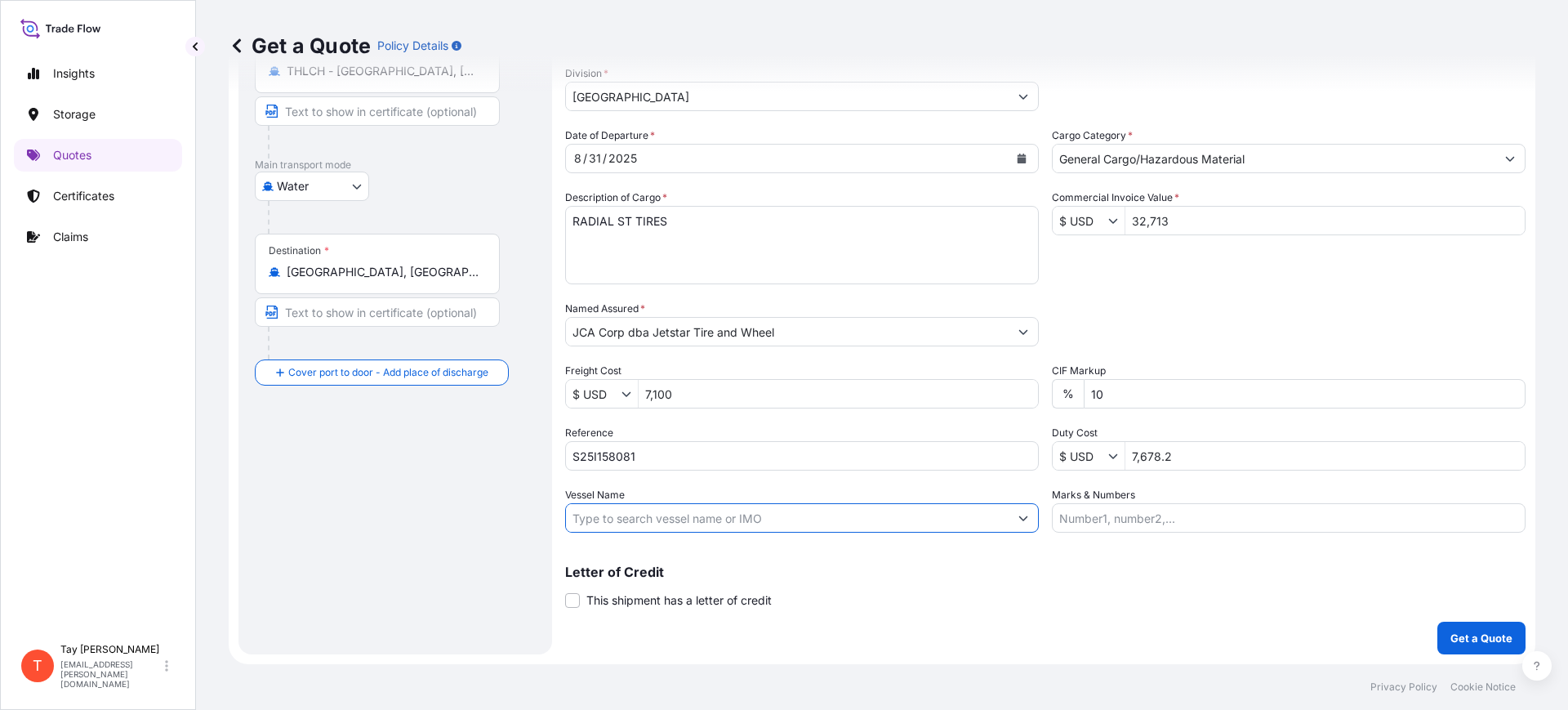
click at [1263, 459] on input "7,678.2" at bounding box center [1325, 455] width 399 height 30
click at [1226, 459] on input "7,678.2" at bounding box center [1325, 455] width 399 height 30
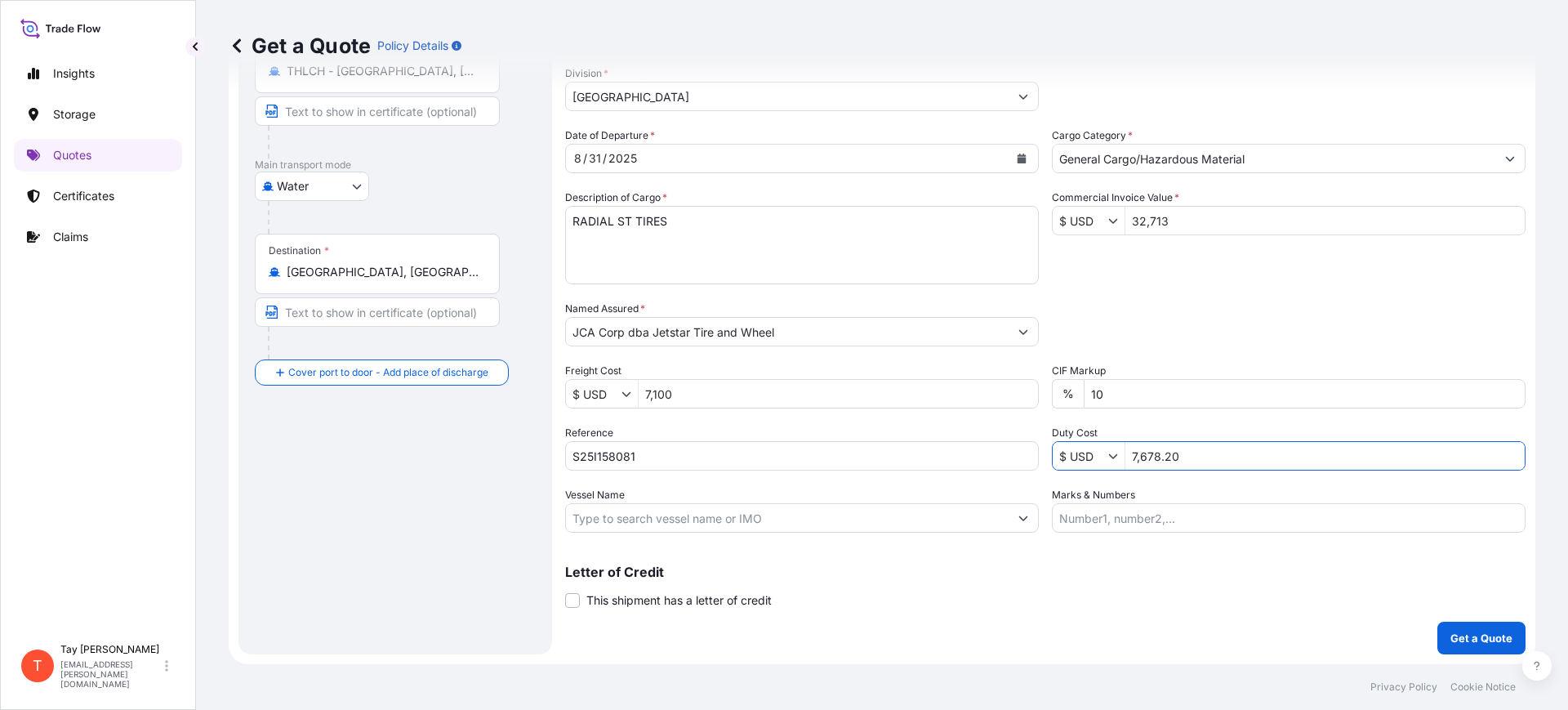
type input "7,678.2"
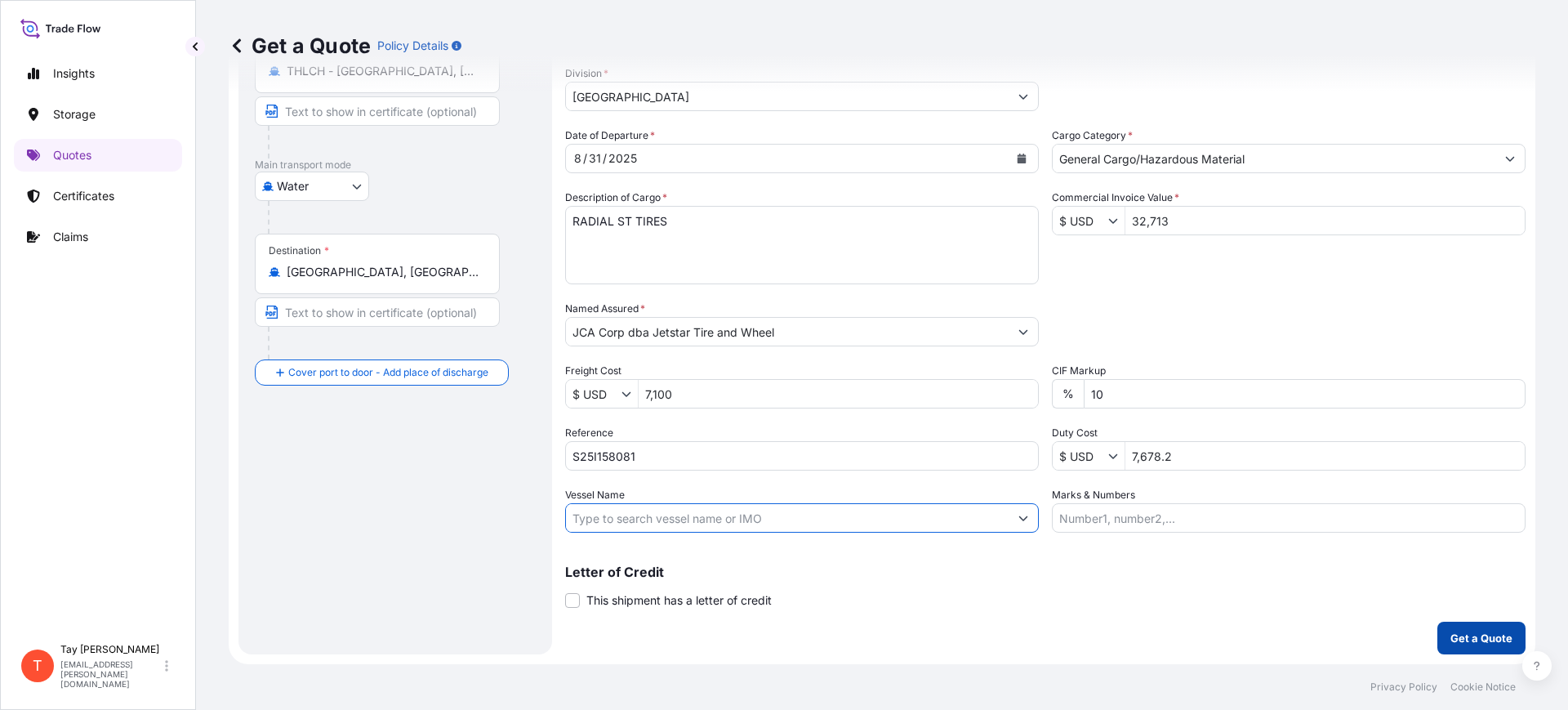
click at [1453, 647] on button "Get a Quote" at bounding box center [1482, 638] width 88 height 33
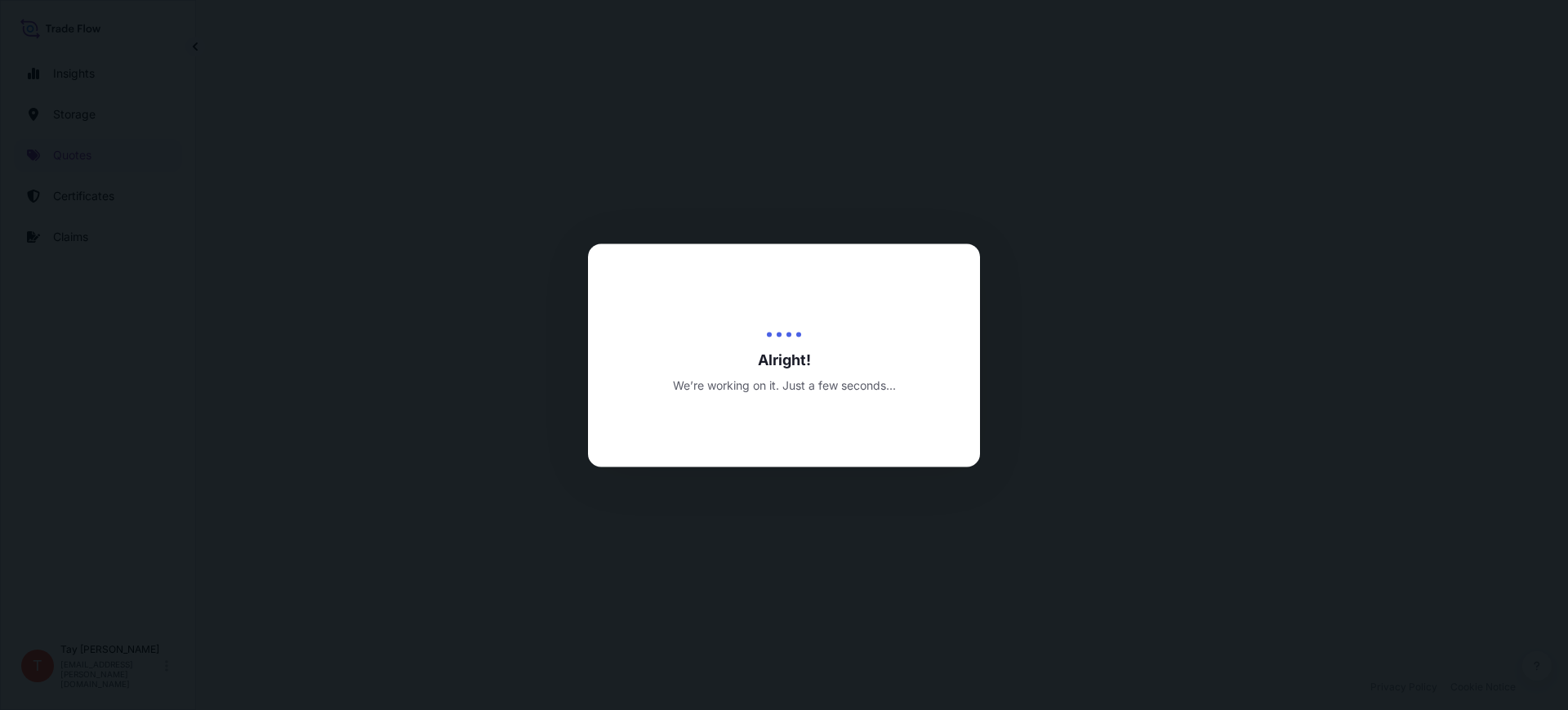
select select "Water"
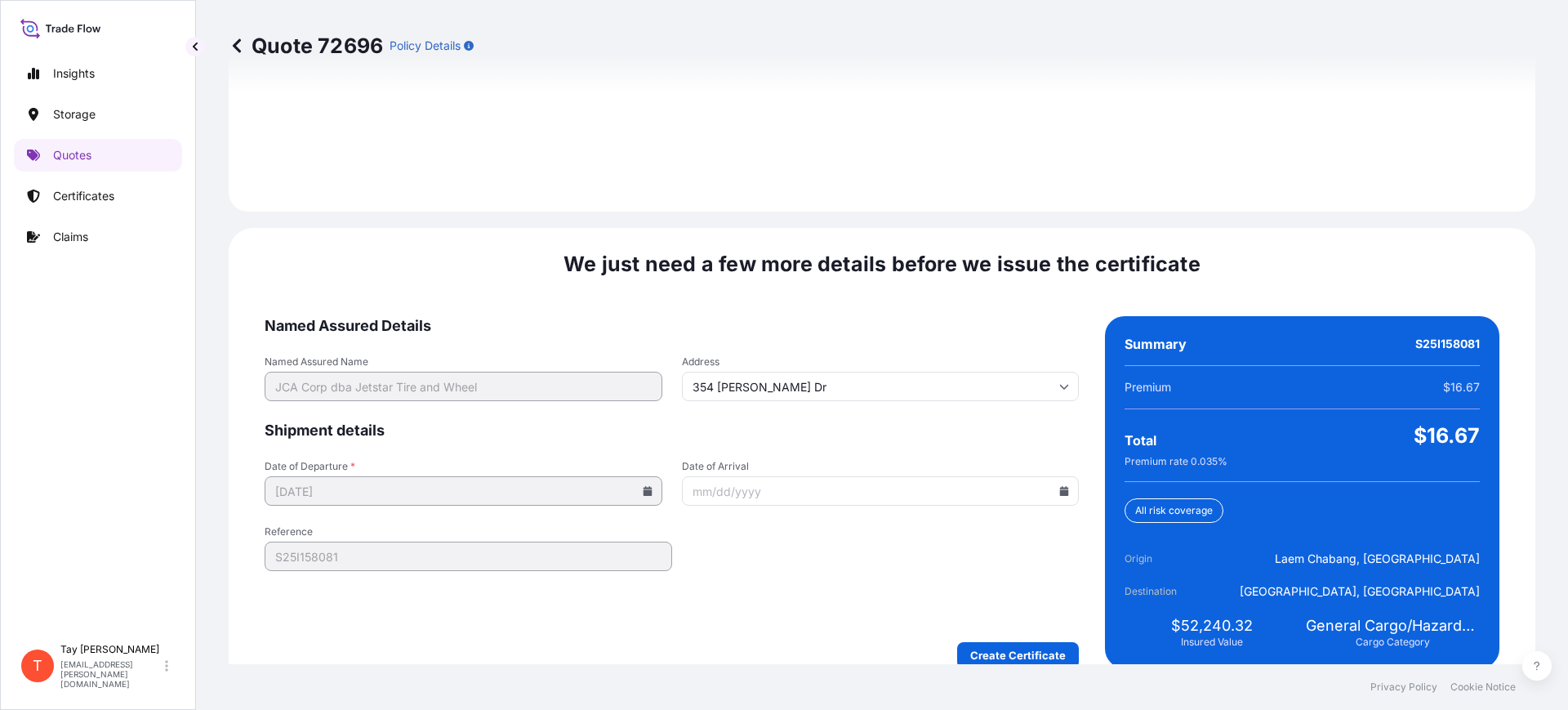
scroll to position [2387, 0]
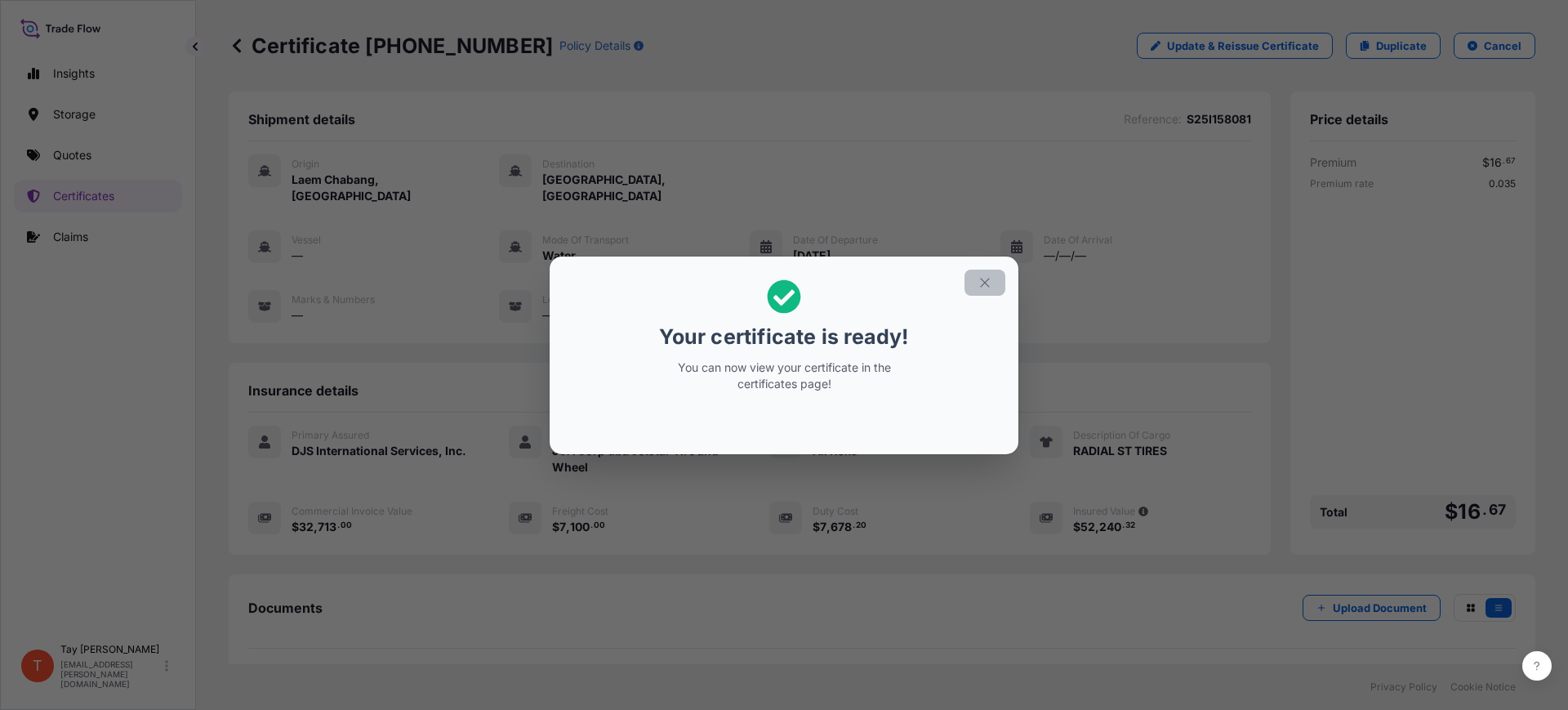
click at [982, 280] on icon "button" at bounding box center [984, 282] width 14 height 14
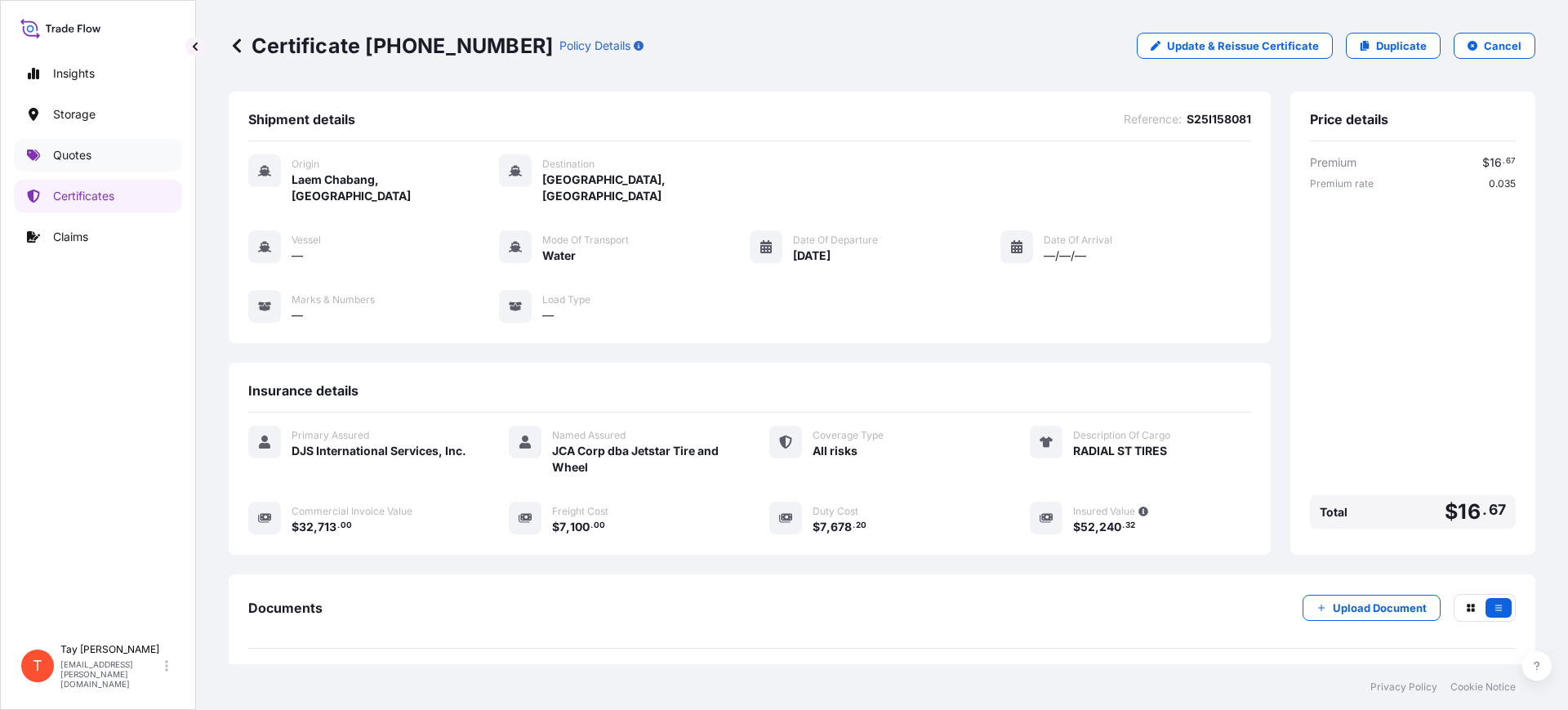
click at [78, 159] on p "Quotes" at bounding box center [72, 155] width 38 height 16
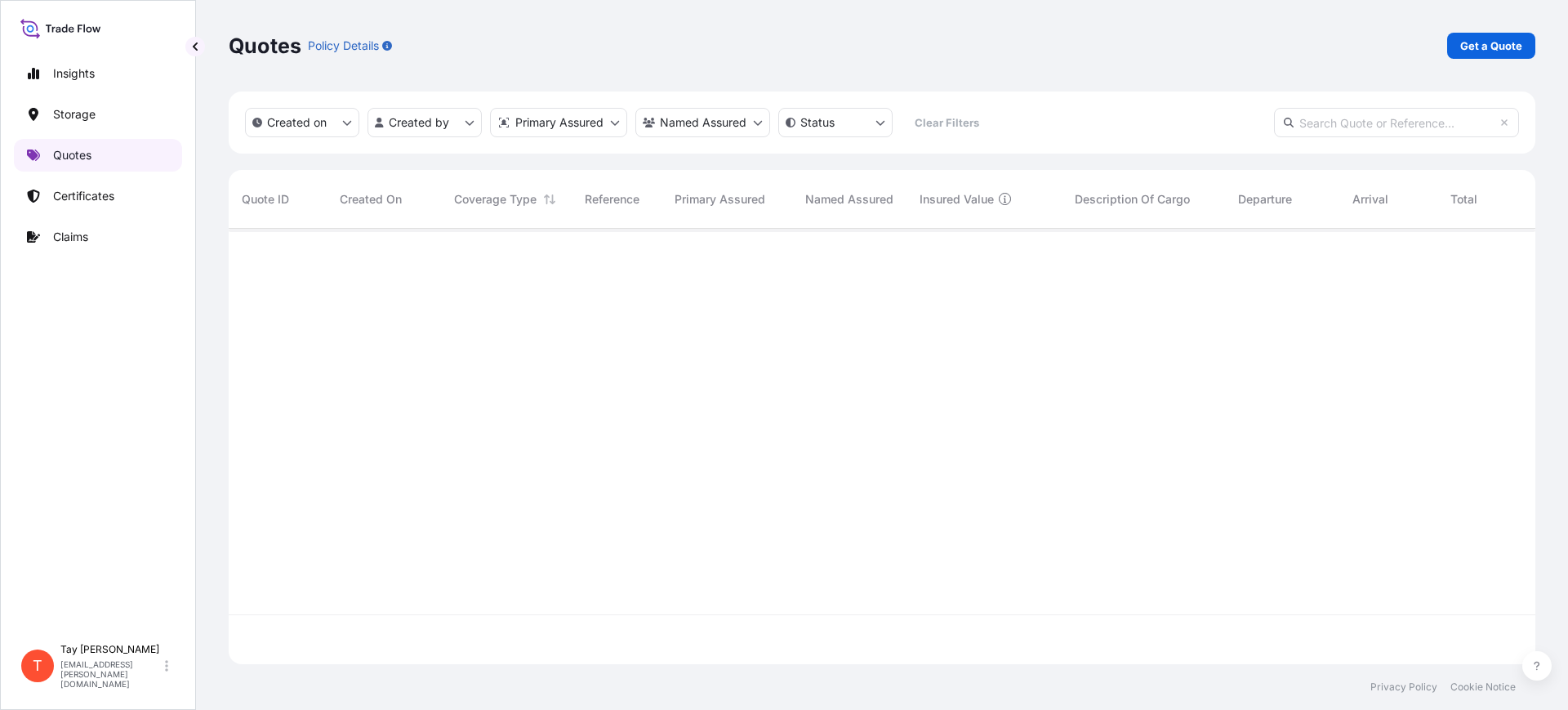
scroll to position [429, 1291]
click at [1508, 31] on div "Quotes Policy Details Get a Quote" at bounding box center [881, 45] width 1307 height 91
click at [1490, 39] on p "Get a Quote" at bounding box center [1491, 45] width 62 height 16
select select "Water"
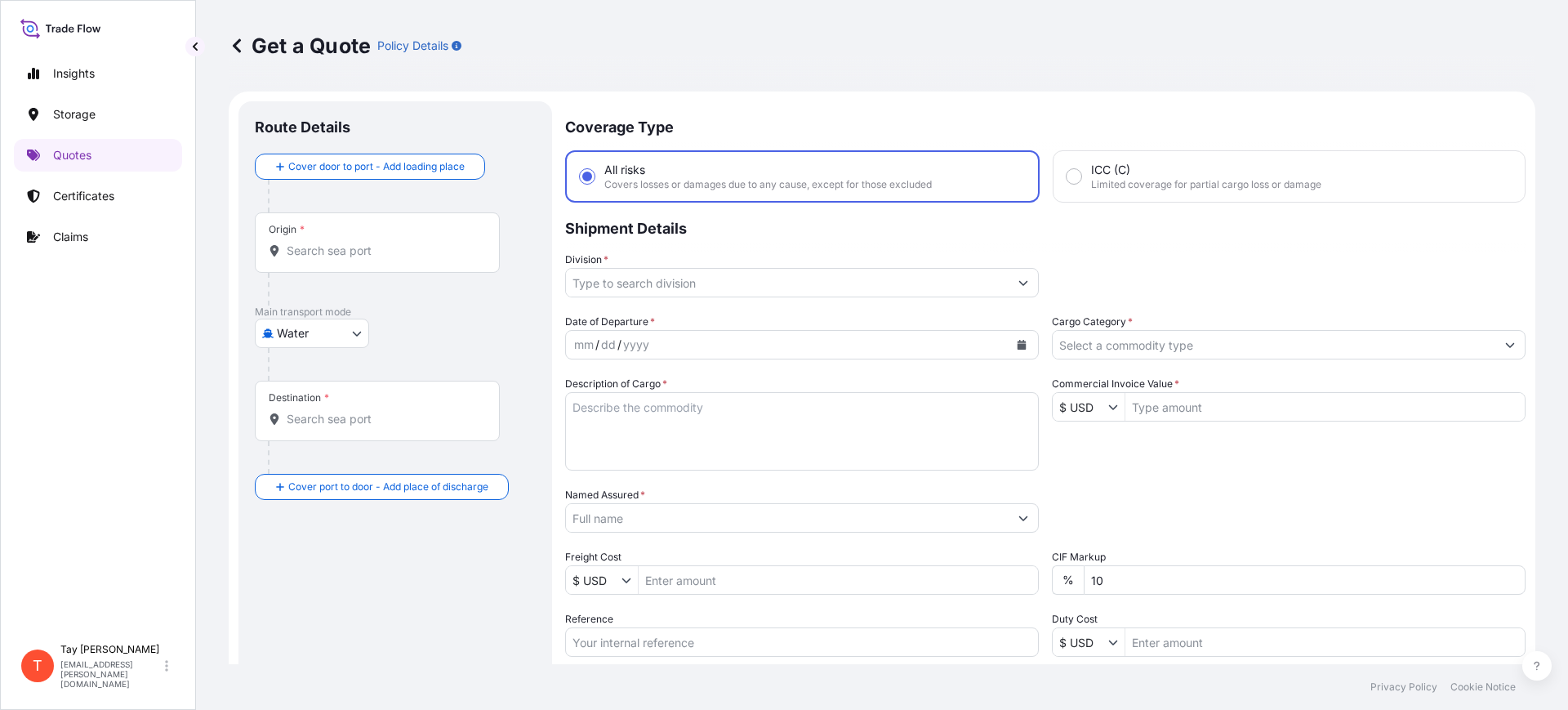
scroll to position [26, 0]
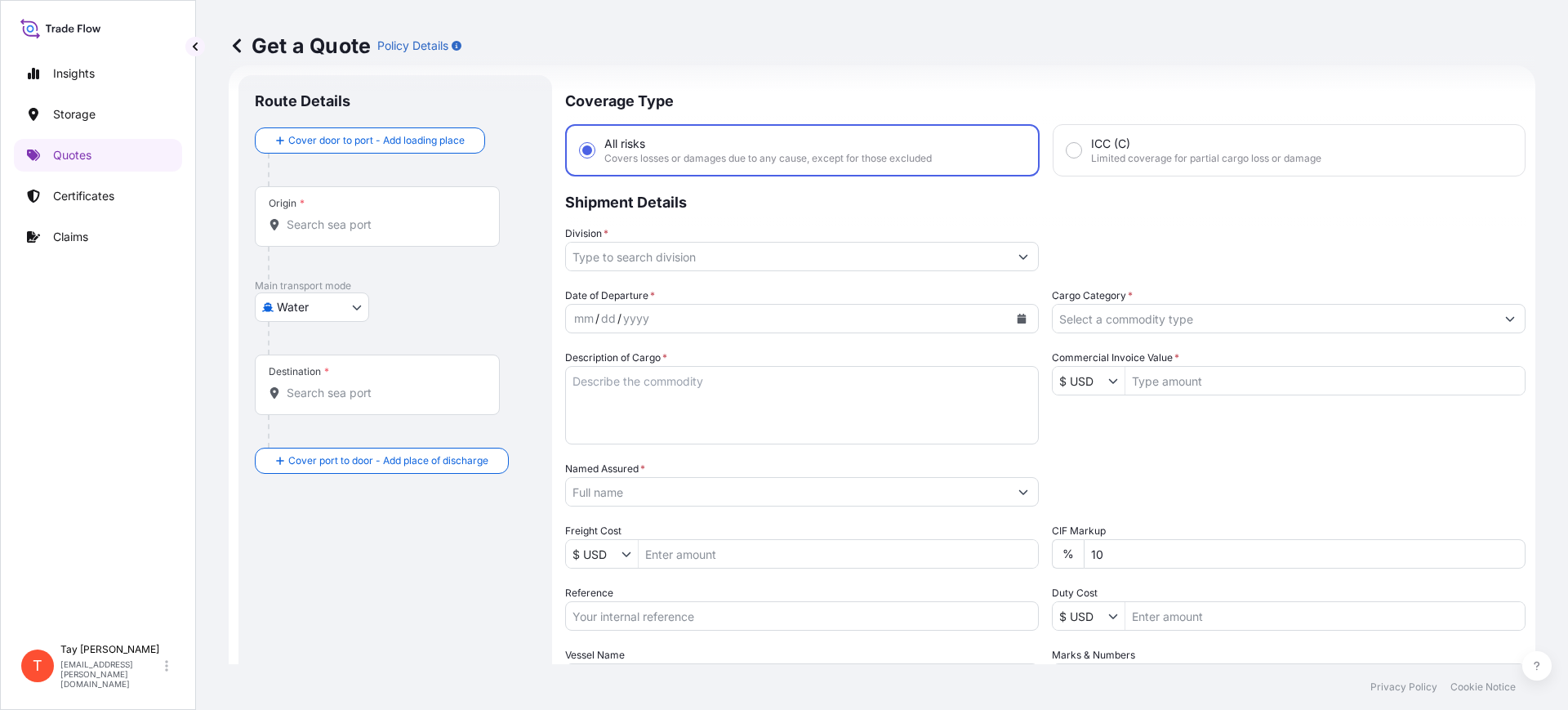
click at [370, 220] on input "Origin *" at bounding box center [383, 224] width 193 height 16
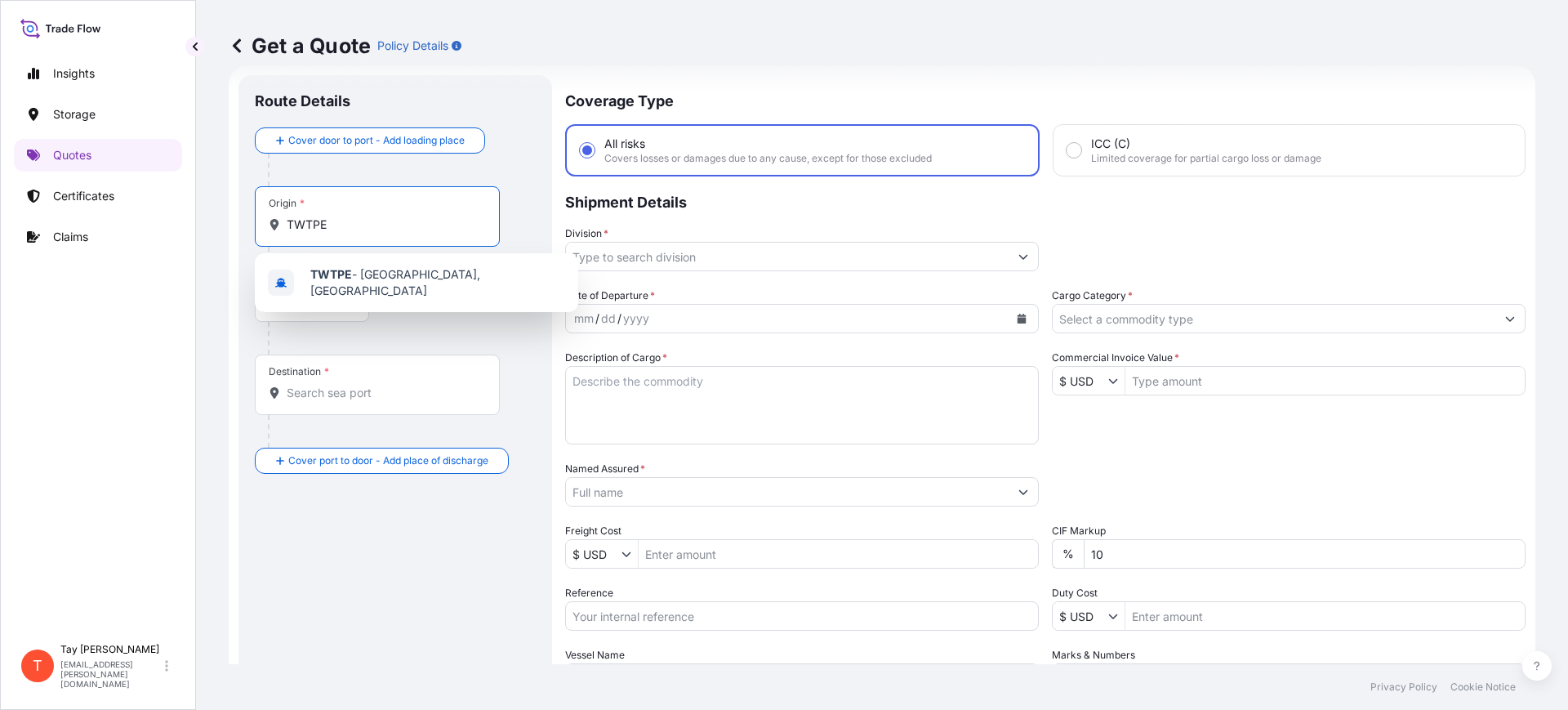
drag, startPoint x: 374, startPoint y: 257, endPoint x: 378, endPoint y: 270, distance: 13.6
click at [375, 257] on div "TWTPE - Taipei, Taiwan" at bounding box center [416, 282] width 324 height 59
click at [381, 282] on span "TWTPE - Taipei, Taiwan" at bounding box center [437, 282] width 254 height 33
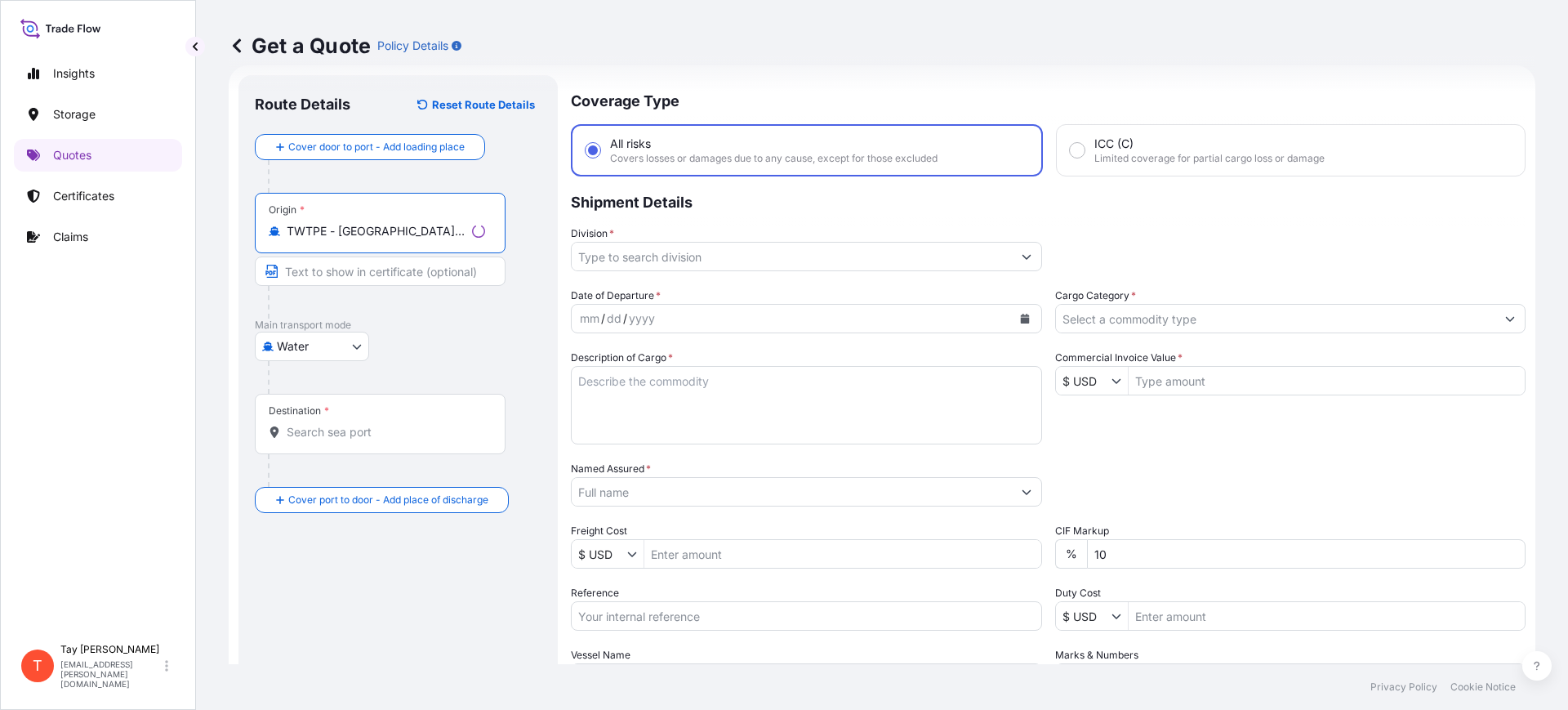
type input "TWTPE - Taipei, Taiwan"
click at [335, 436] on input "Destination *" at bounding box center [386, 432] width 199 height 16
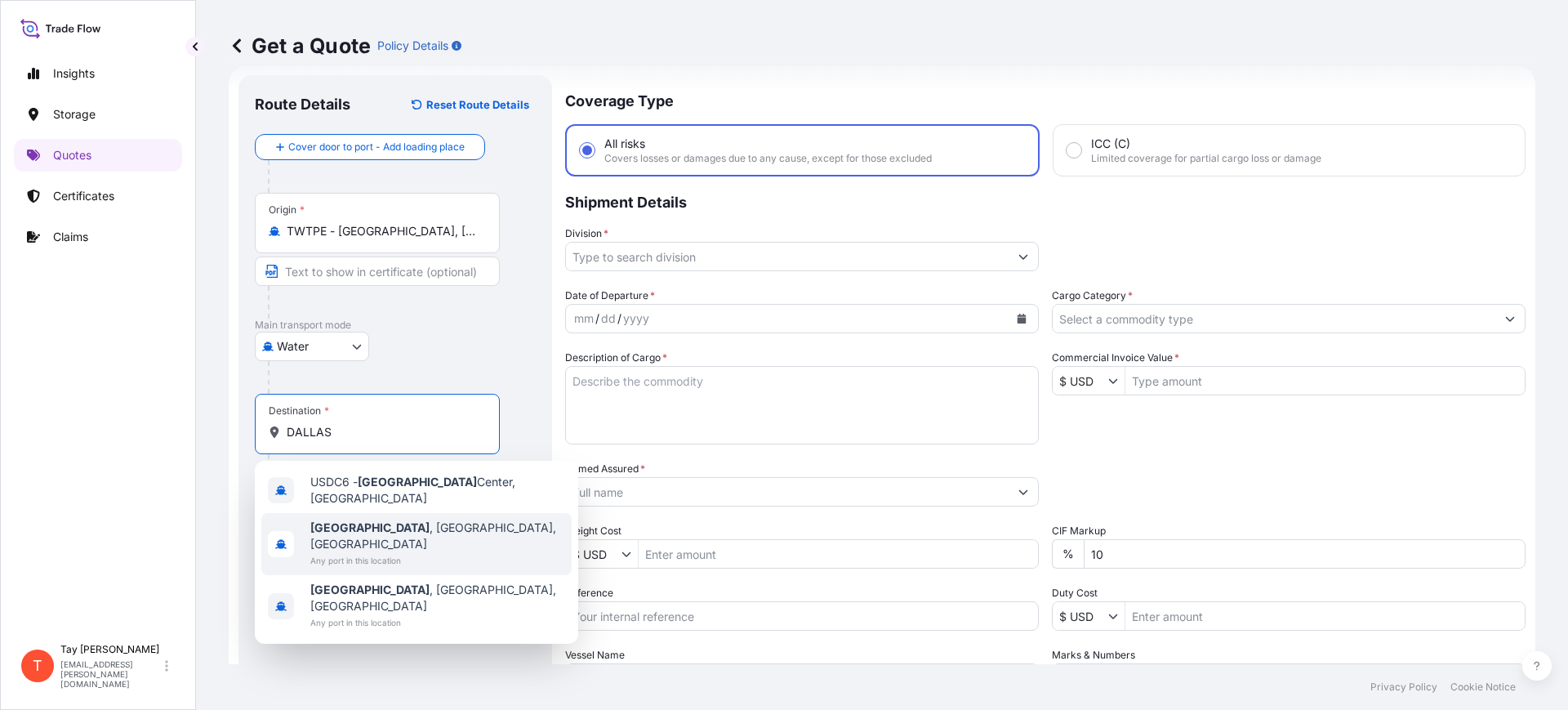
click at [374, 552] on span "Any port in this location" at bounding box center [437, 560] width 254 height 16
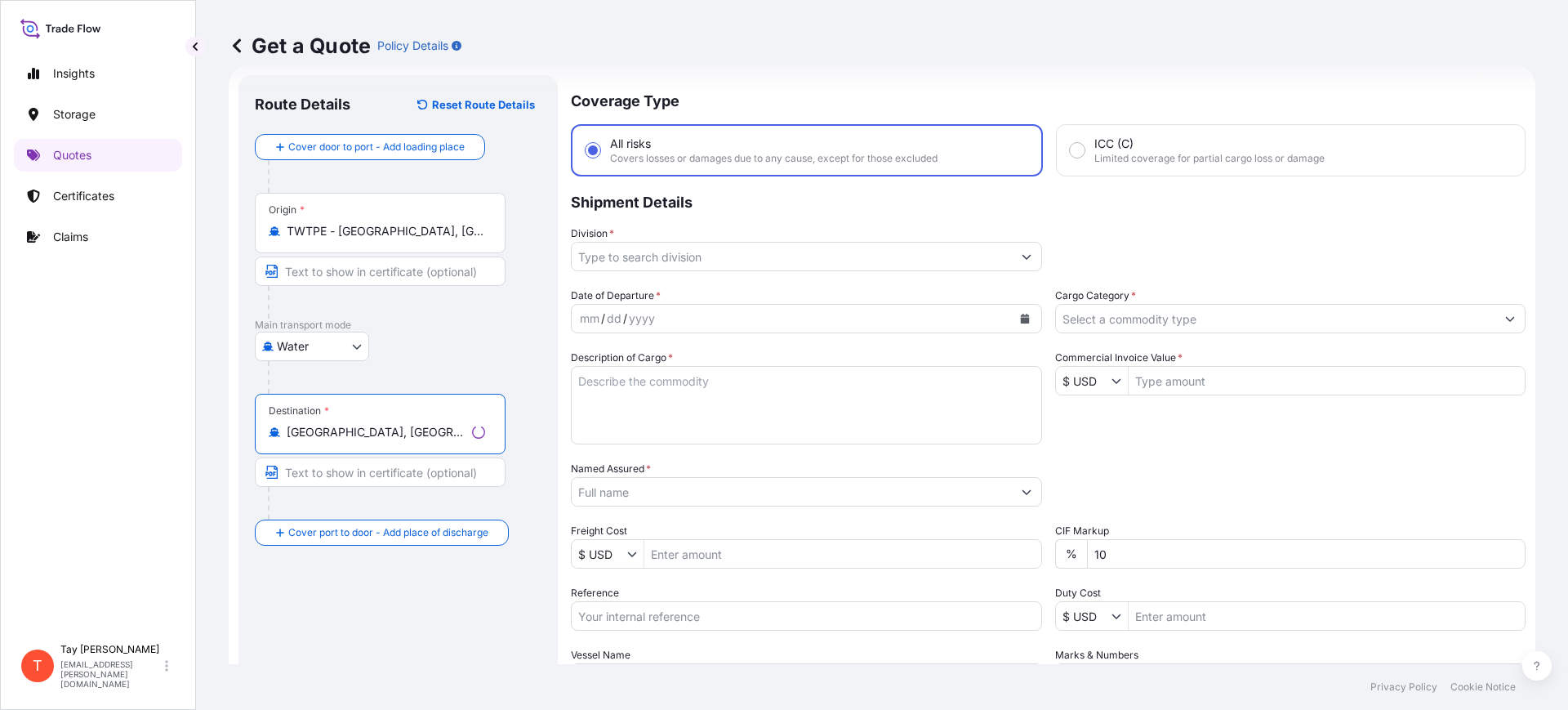
type input "Dallas, TX, USA"
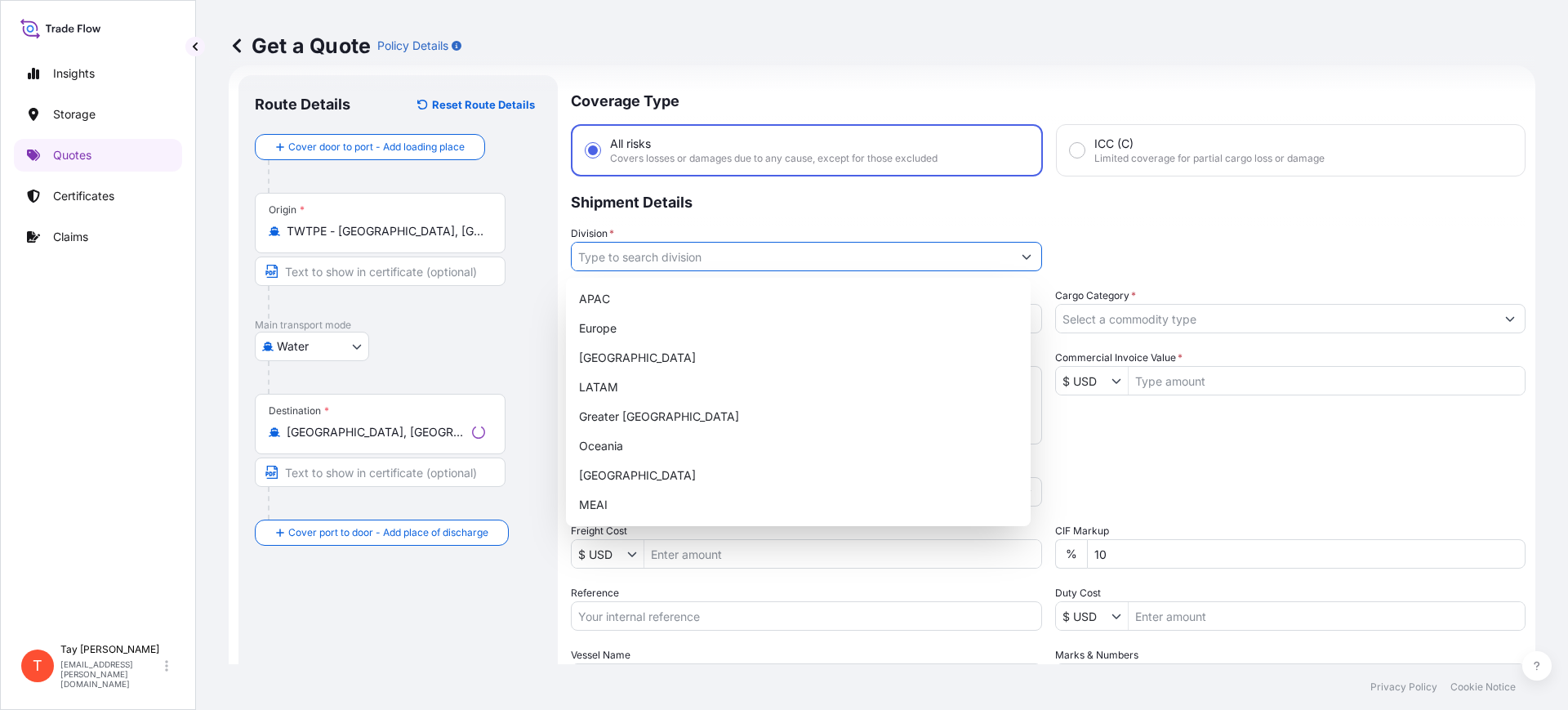
click at [659, 257] on input "Division *" at bounding box center [791, 257] width 441 height 30
click at [614, 353] on div "[GEOGRAPHIC_DATA]" at bounding box center [798, 357] width 451 height 30
type input "[GEOGRAPHIC_DATA]"
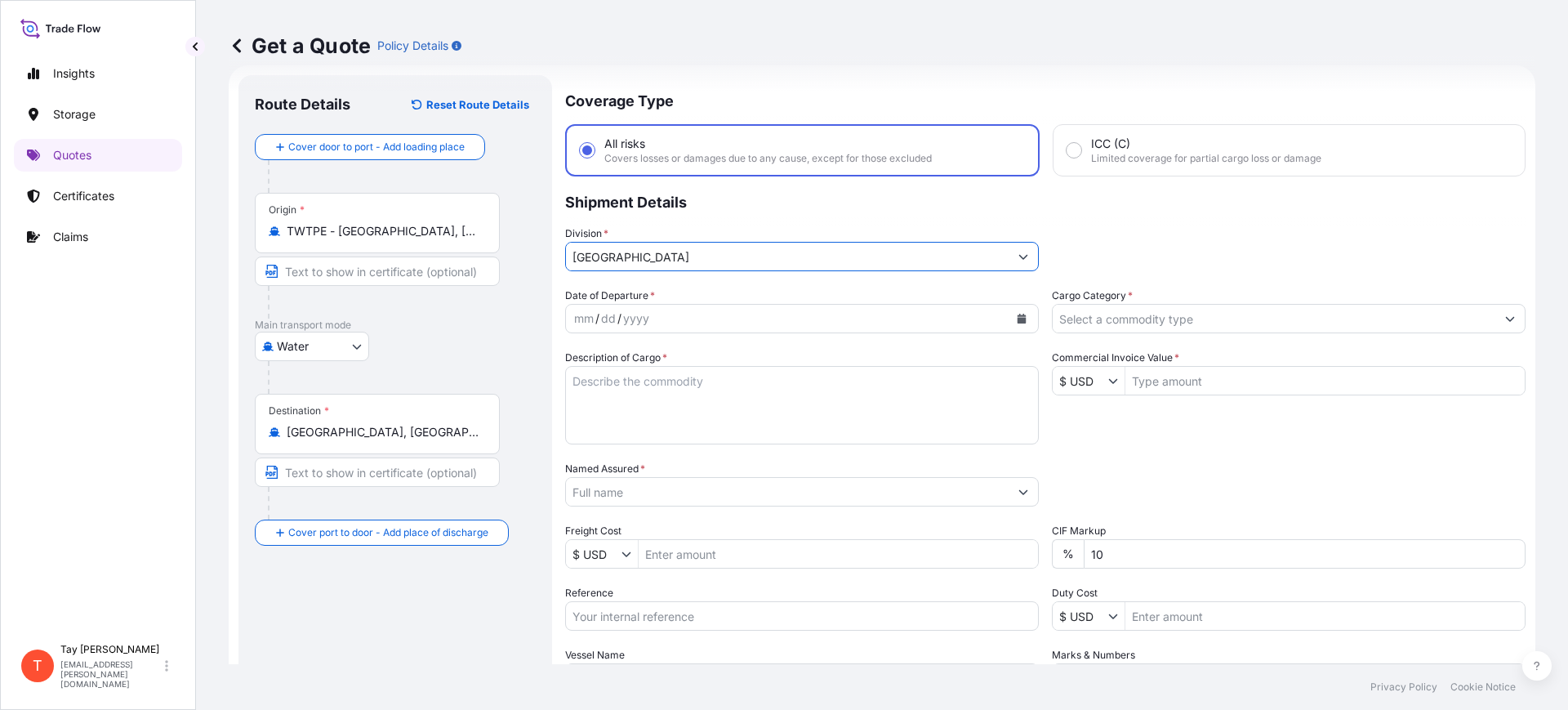
click at [668, 313] on div "mm / dd / yyyy" at bounding box center [787, 318] width 443 height 30
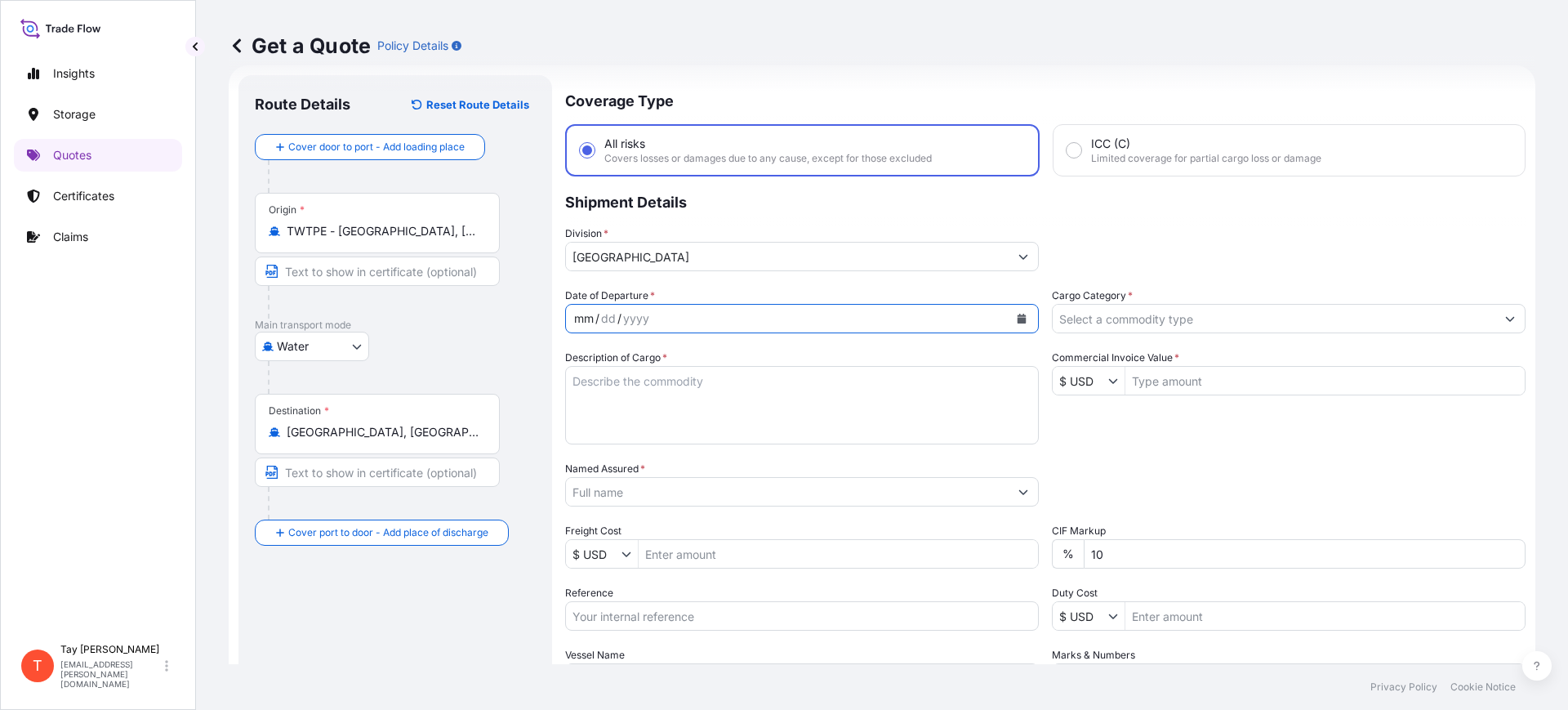
click at [1018, 317] on icon "Calendar" at bounding box center [1022, 319] width 9 height 10
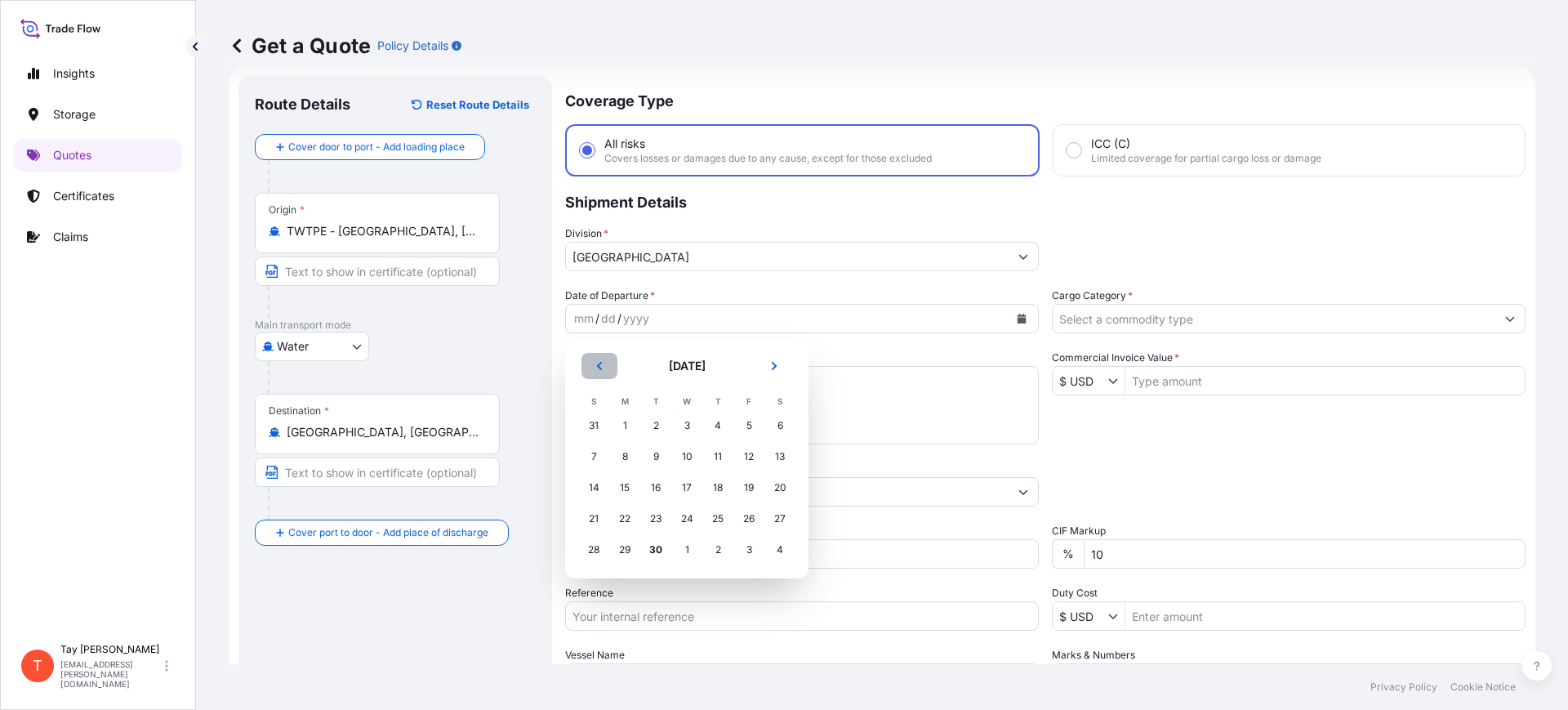
click at [591, 364] on button "Previous" at bounding box center [599, 365] width 36 height 26
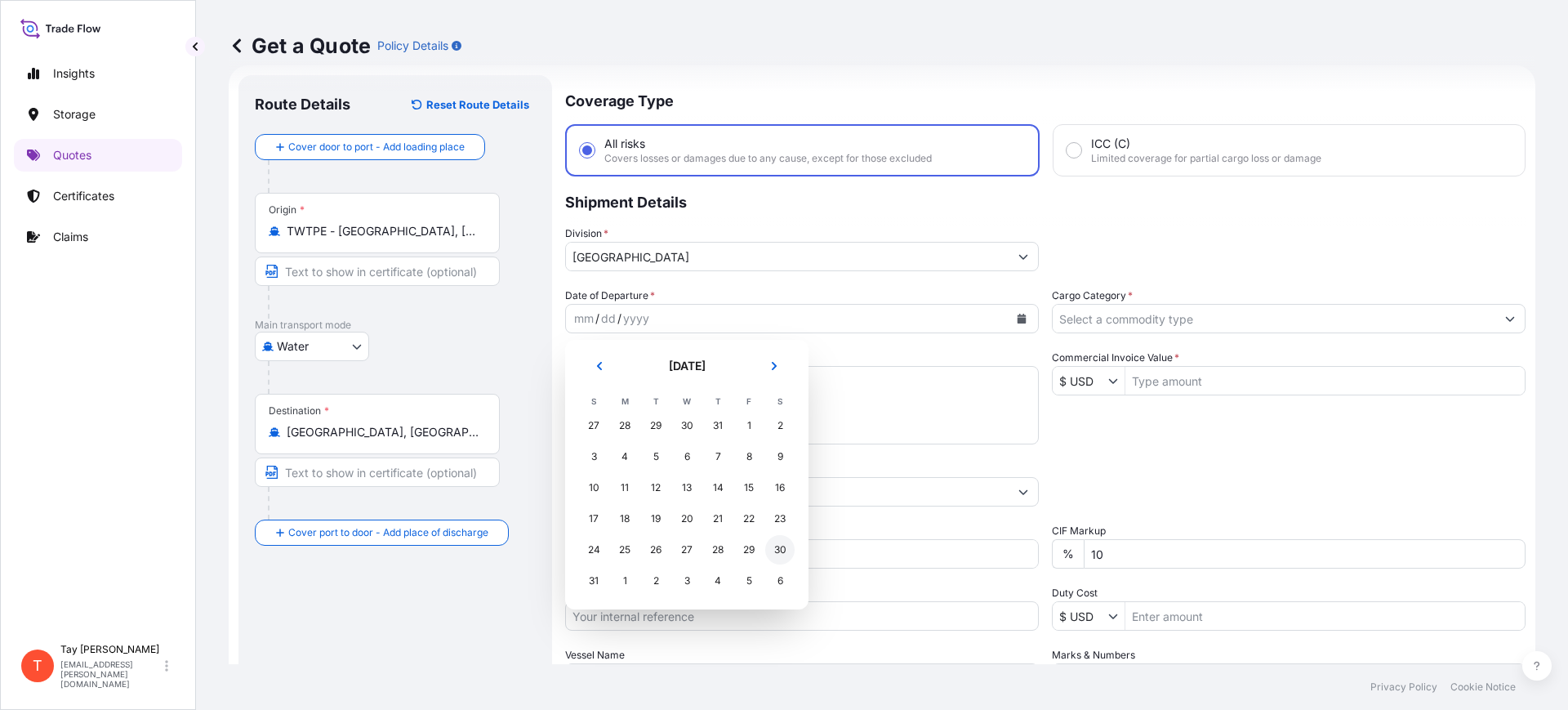
click at [779, 551] on div "30" at bounding box center [780, 550] width 30 height 30
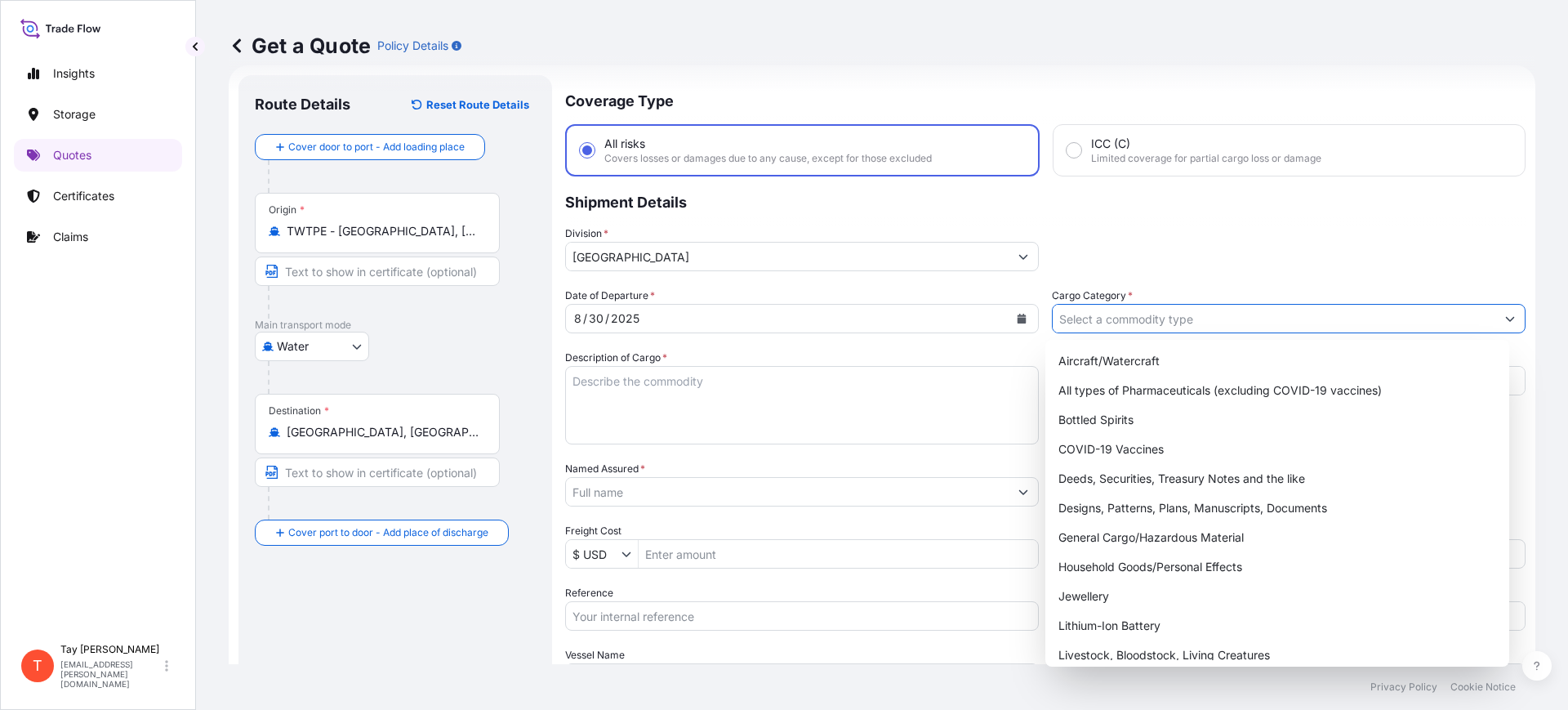
click at [1105, 323] on input "Cargo Category *" at bounding box center [1274, 318] width 443 height 30
click at [1128, 530] on div "General Cargo/Hazardous Material" at bounding box center [1278, 537] width 451 height 30
type input "General Cargo/Hazardous Material"
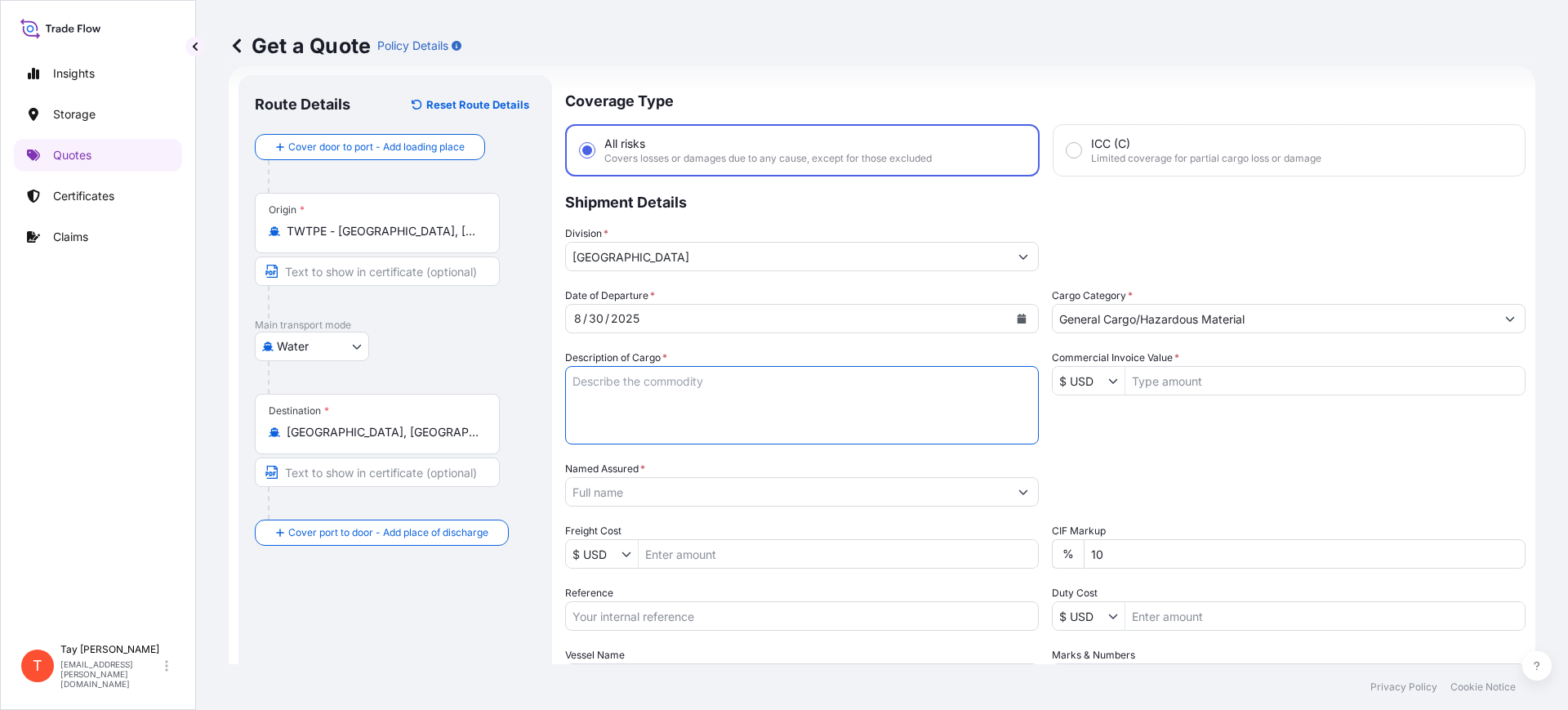
drag, startPoint x: 734, startPoint y: 404, endPoint x: 729, endPoint y: 375, distance: 29.4
click at [735, 404] on textarea "Description of Cargo *" at bounding box center [802, 405] width 473 height 79
type textarea "BOLTS, NUTS, SCREWS"
type input "28,357"
click at [652, 498] on input "Named Assured *" at bounding box center [787, 492] width 443 height 30
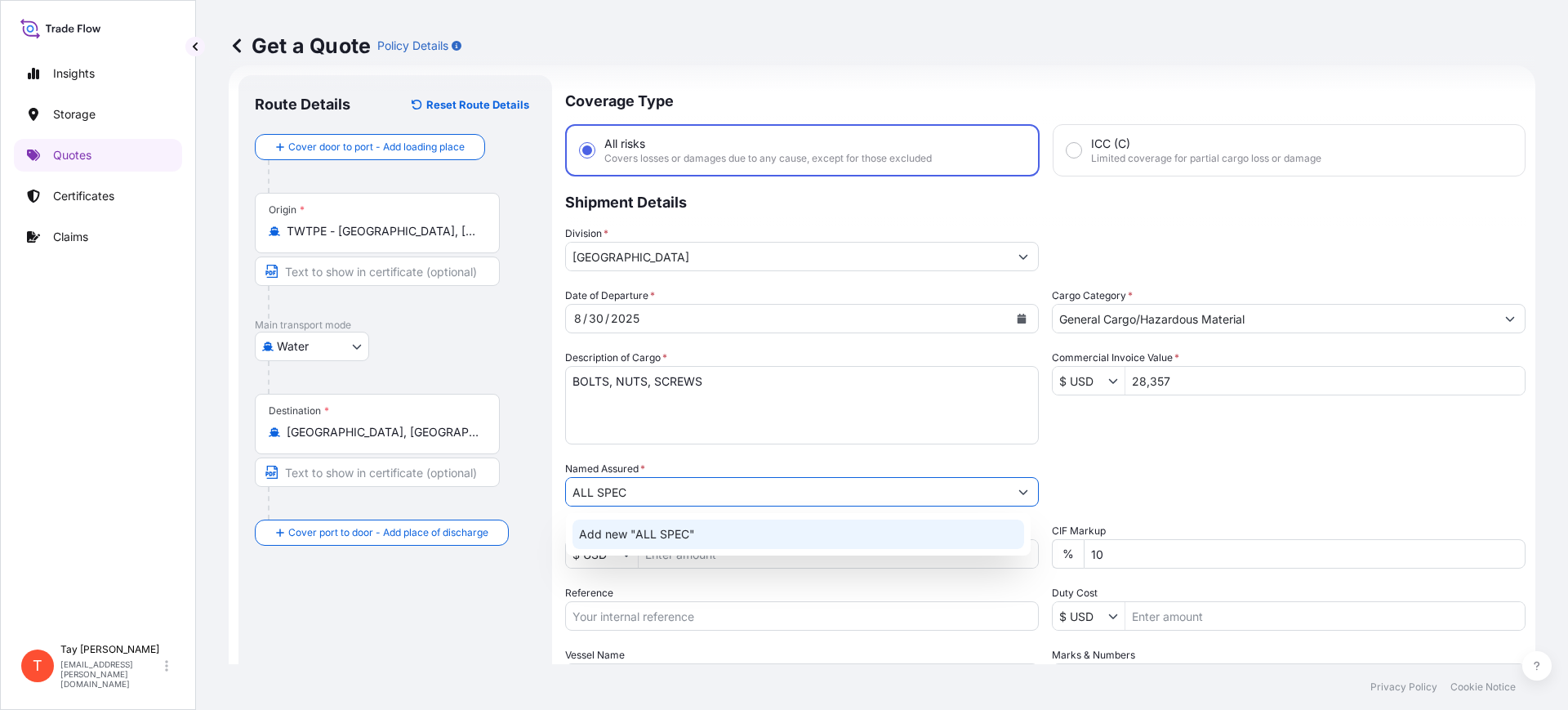
drag, startPoint x: 645, startPoint y: 494, endPoint x: 626, endPoint y: 493, distance: 19.0
click at [601, 490] on input "ALL SPEC" at bounding box center [787, 492] width 443 height 30
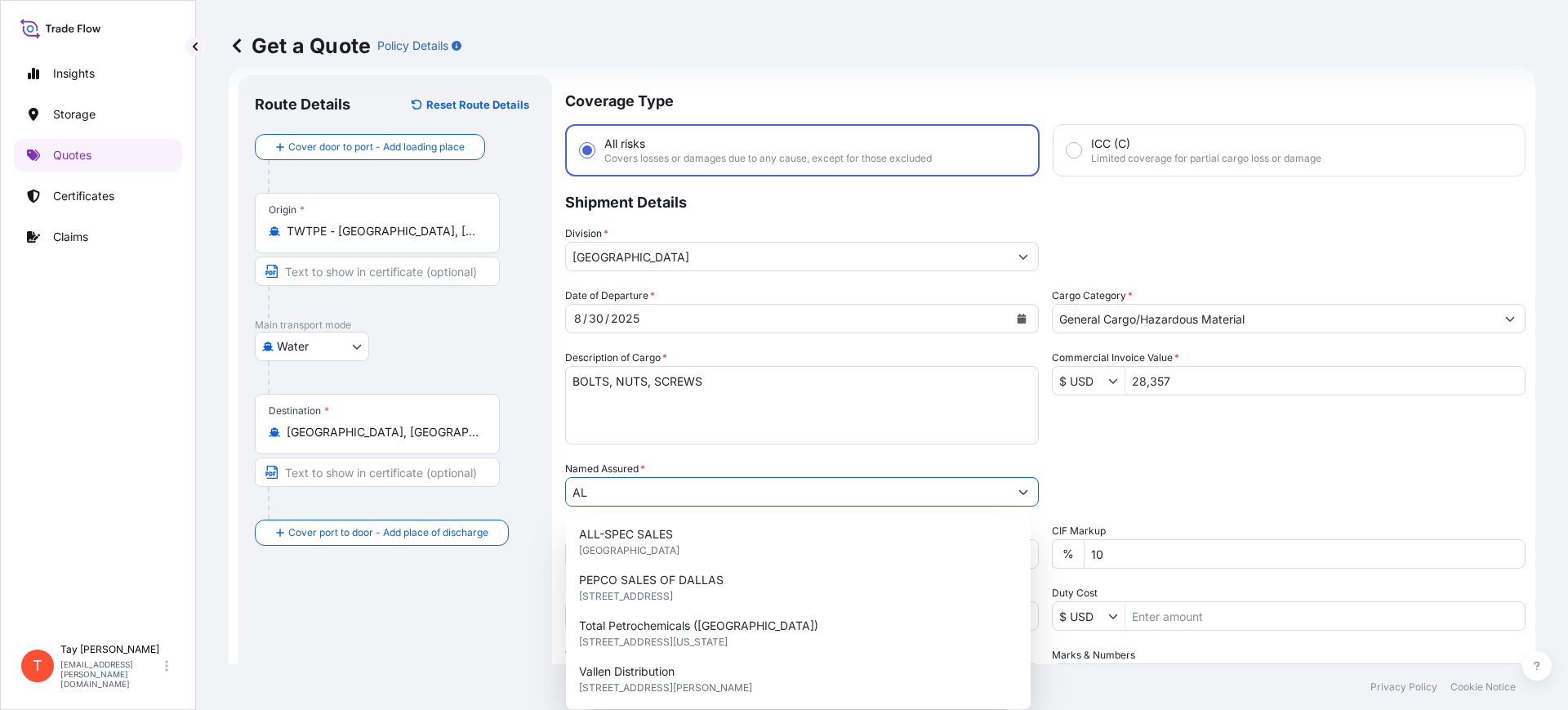
type input "A"
type input "J"
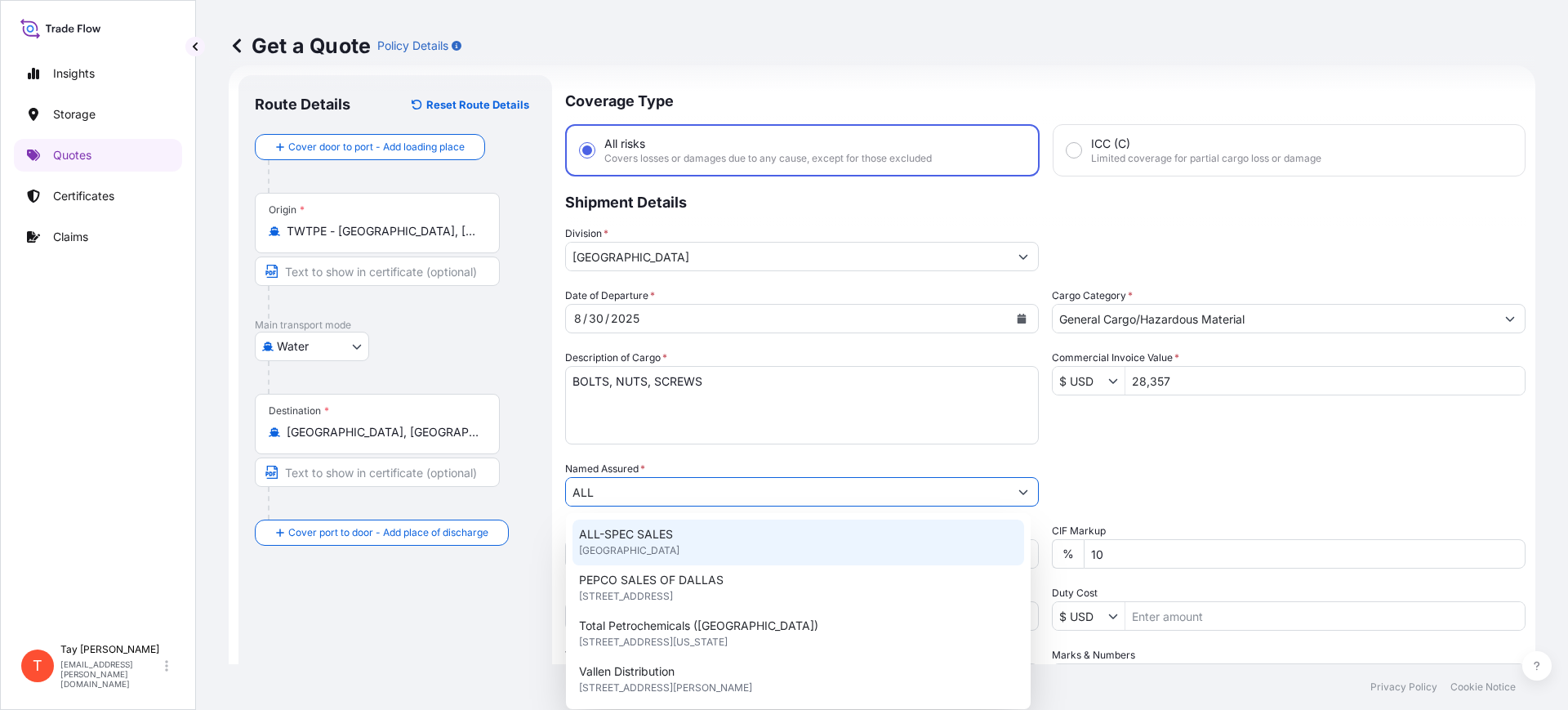
click at [657, 533] on span "ALL-SPEC SALES" at bounding box center [626, 534] width 94 height 16
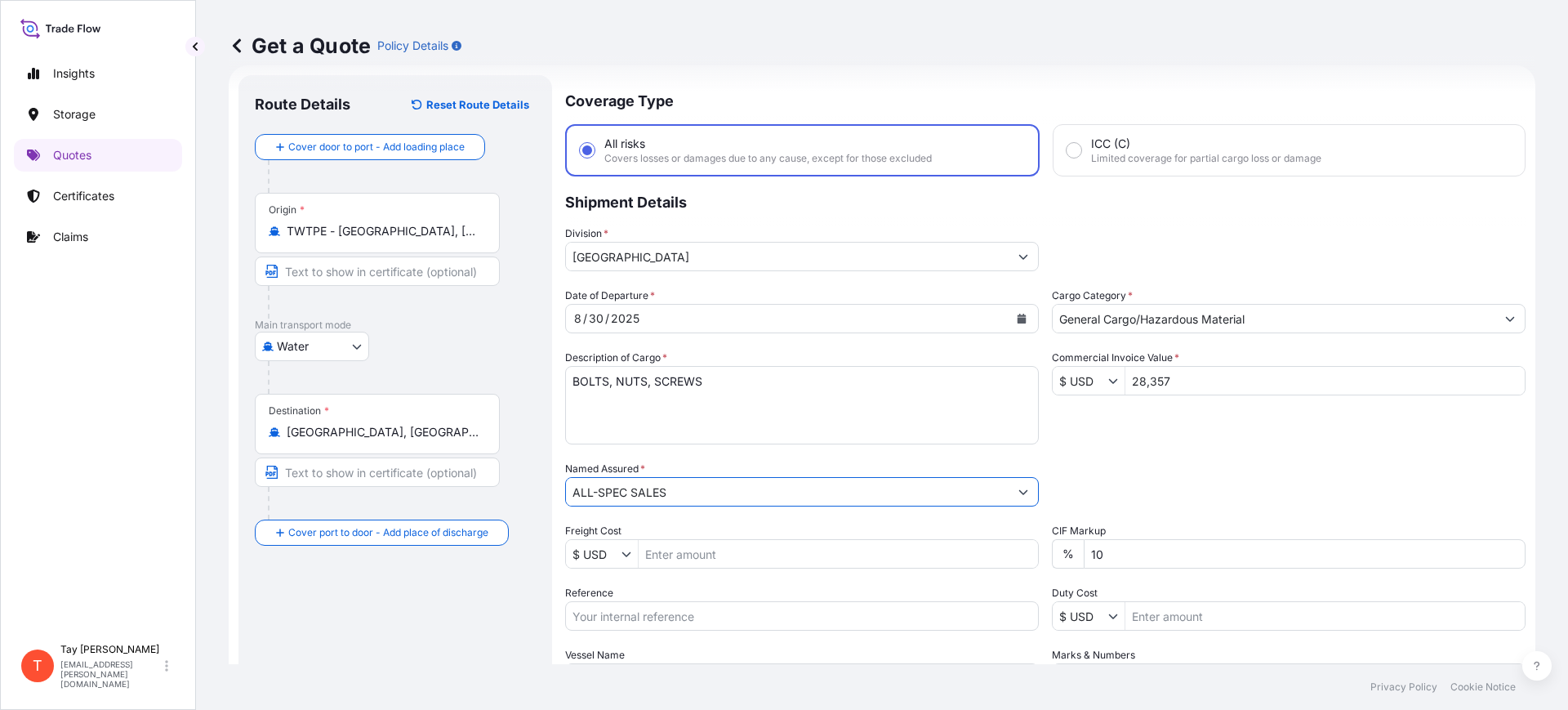
type input "ALL-SPEC SALES"
click at [728, 548] on input "Freight Cost" at bounding box center [838, 553] width 399 height 30
type input "1,904"
click at [761, 615] on input "Reference" at bounding box center [802, 616] width 473 height 30
paste input "B25I156323"
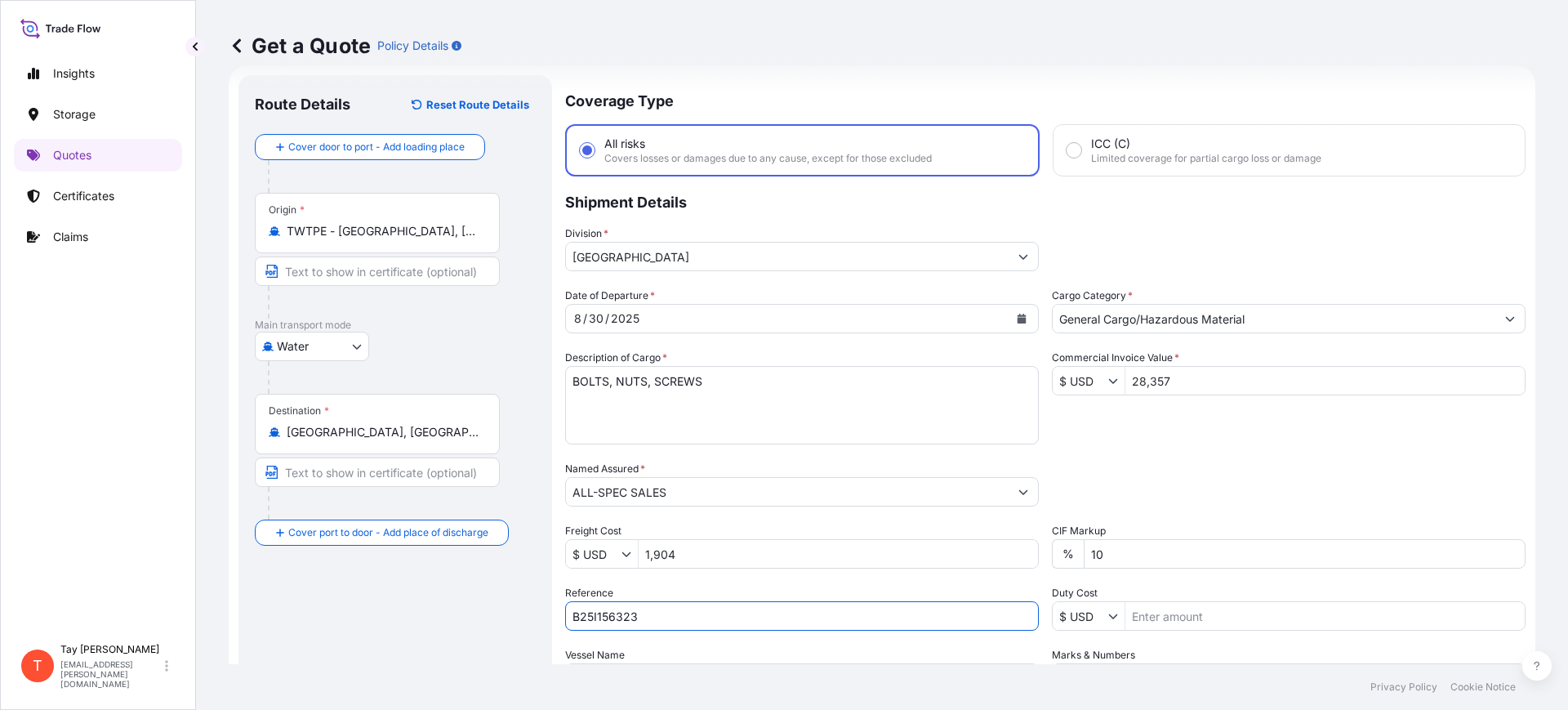
type input "B25I156323"
click at [1197, 615] on input "Duty Cost" at bounding box center [1325, 616] width 399 height 30
type input "14,312.18"
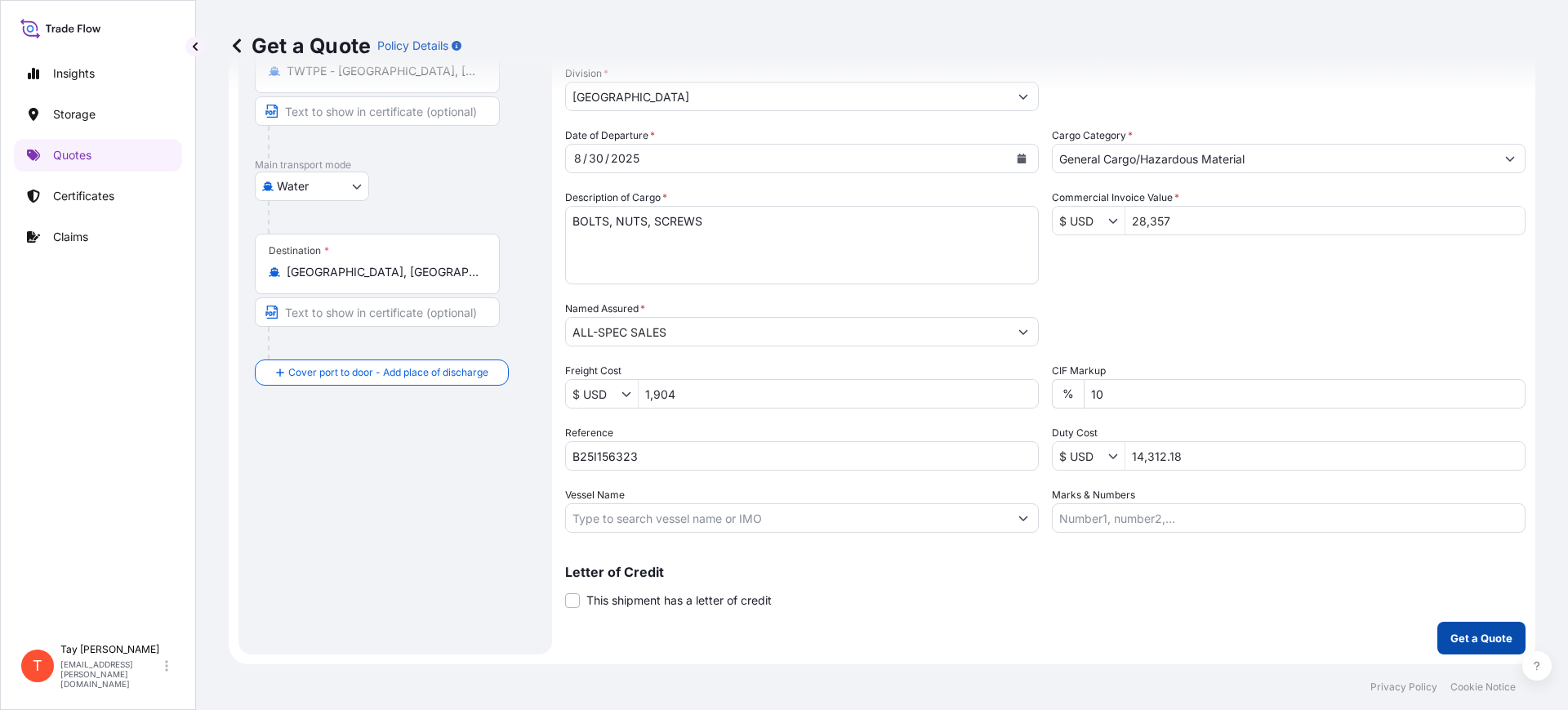
click at [1451, 630] on p "Get a Quote" at bounding box center [1482, 638] width 62 height 16
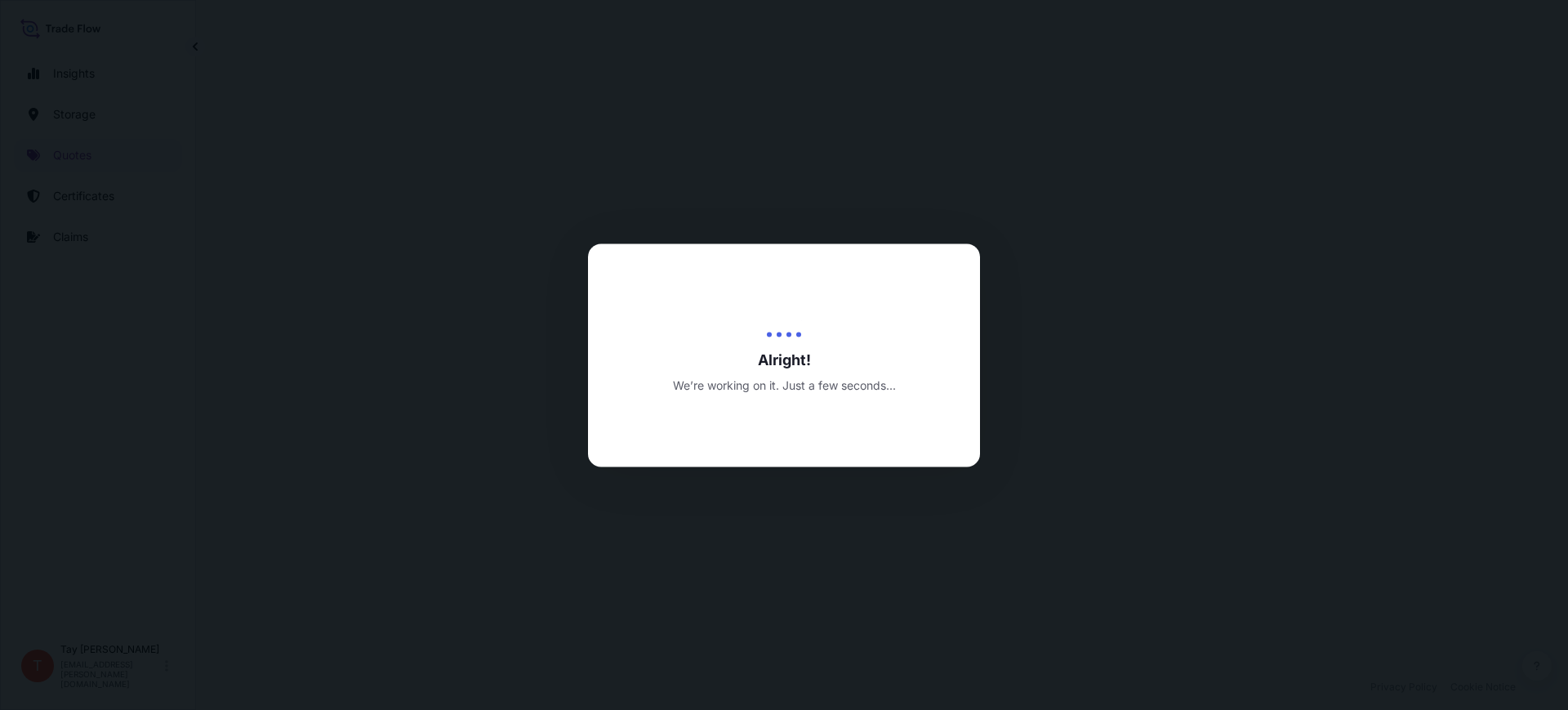
select select "Water"
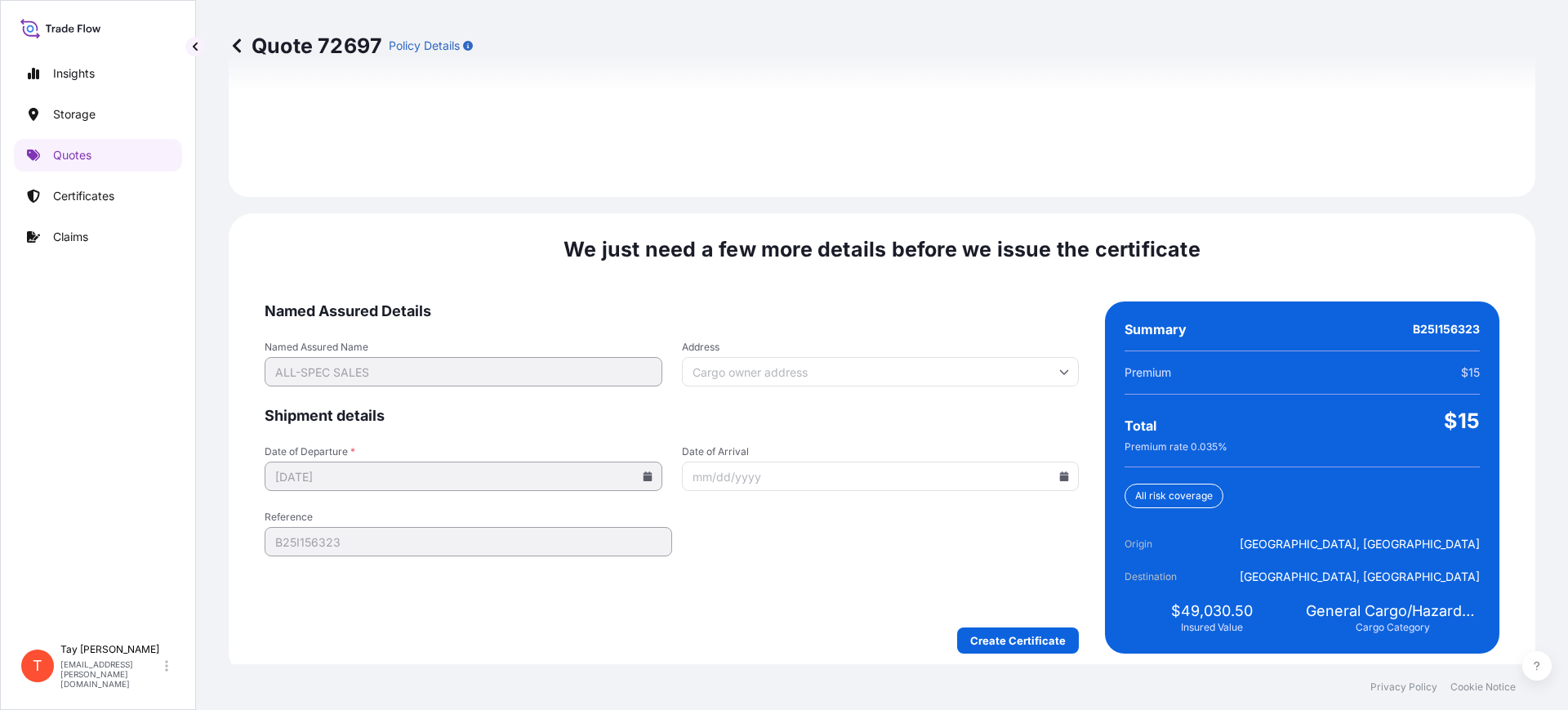
scroll to position [2387, 0]
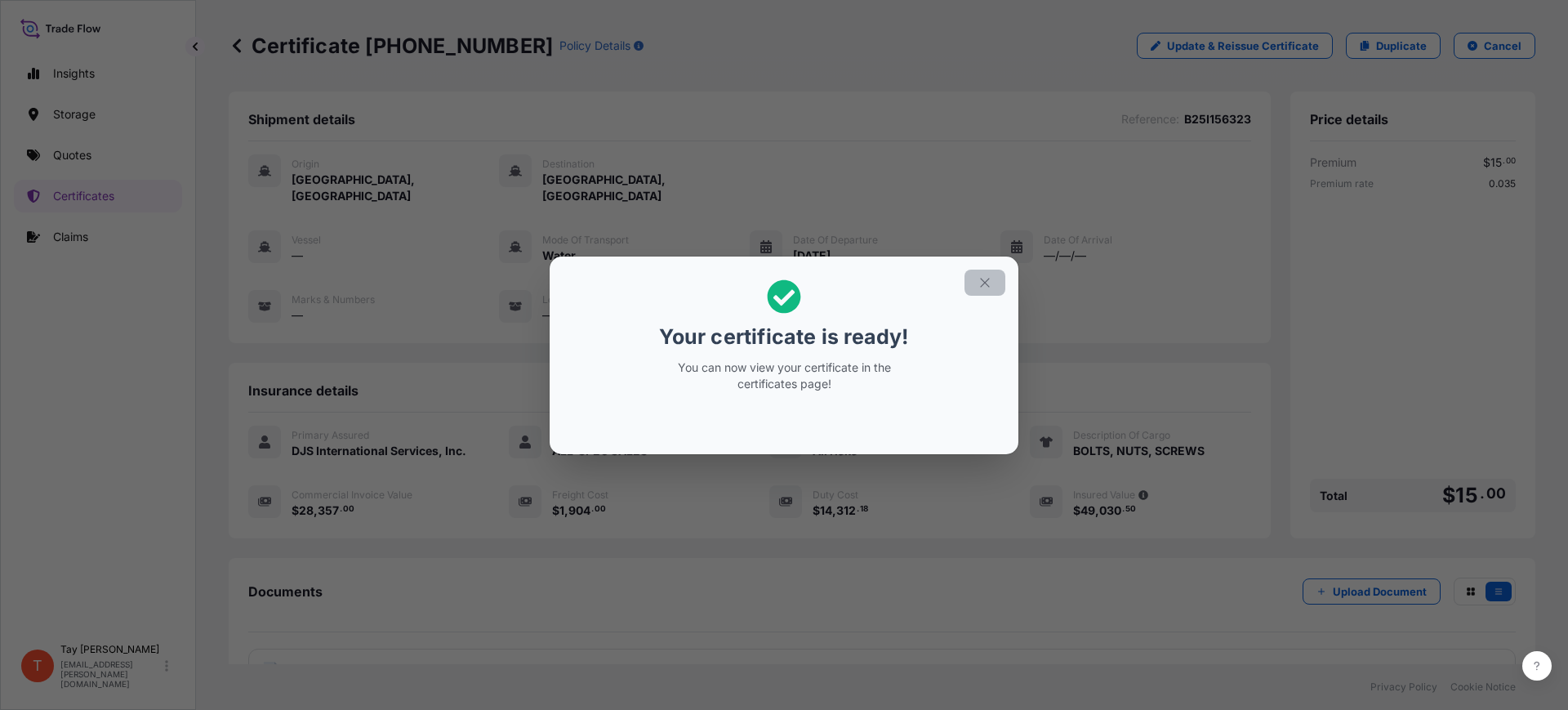
click at [993, 275] on button "button" at bounding box center [985, 282] width 41 height 26
